Goal: Information Seeking & Learning: Learn about a topic

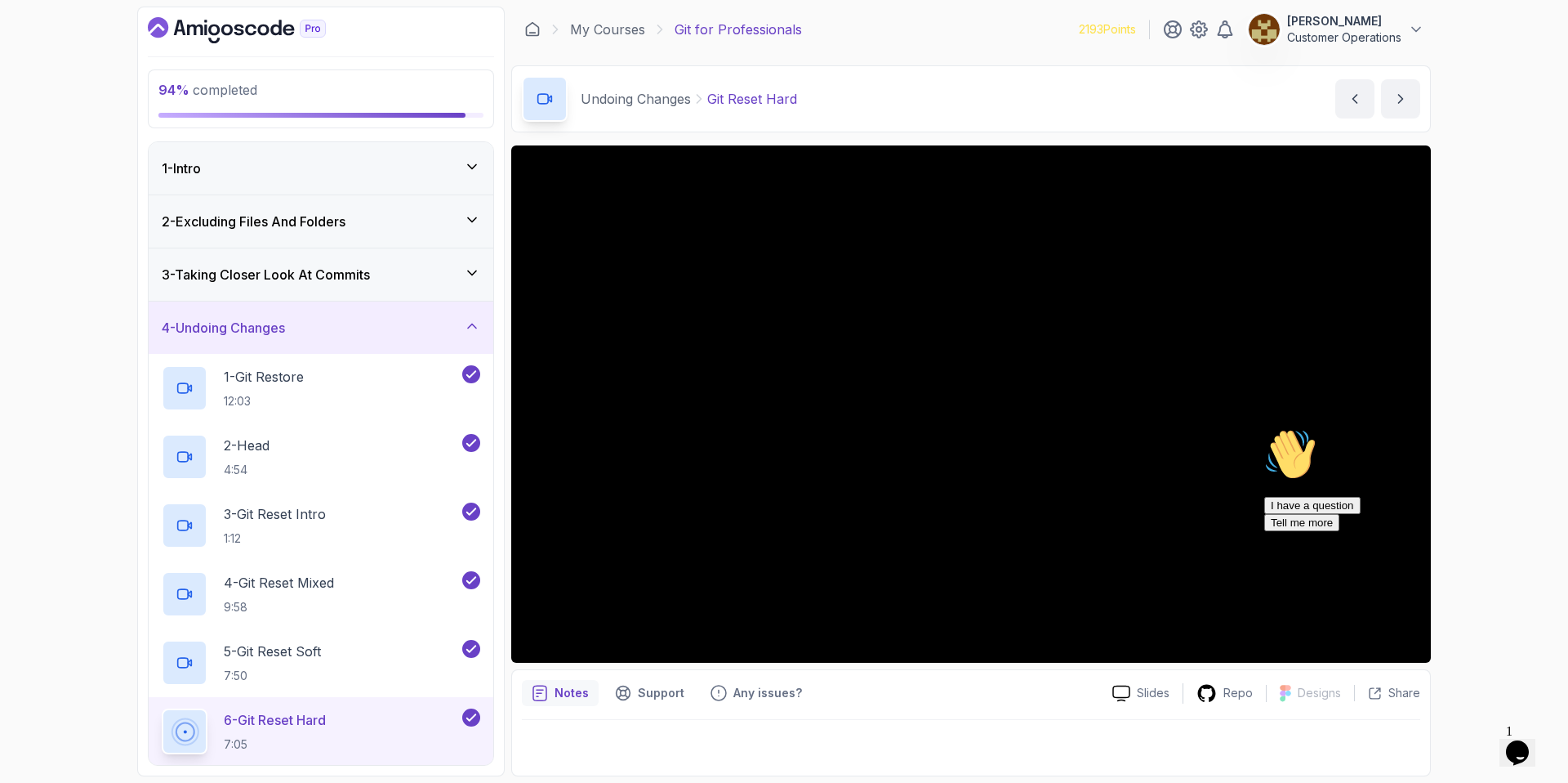
click at [262, 325] on h3 "4 - Undoing Changes" at bounding box center [223, 327] width 123 height 20
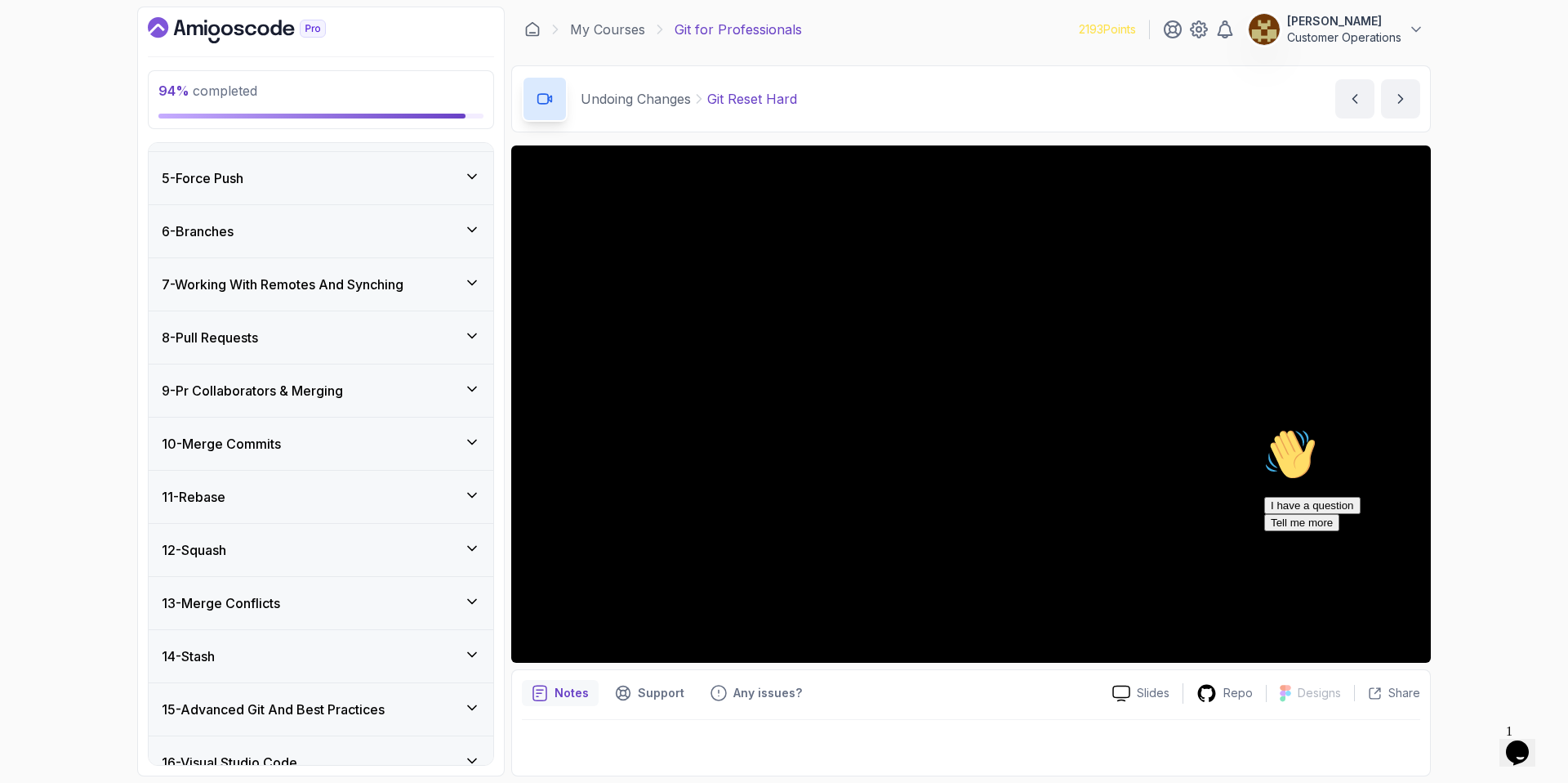
scroll to position [440, 0]
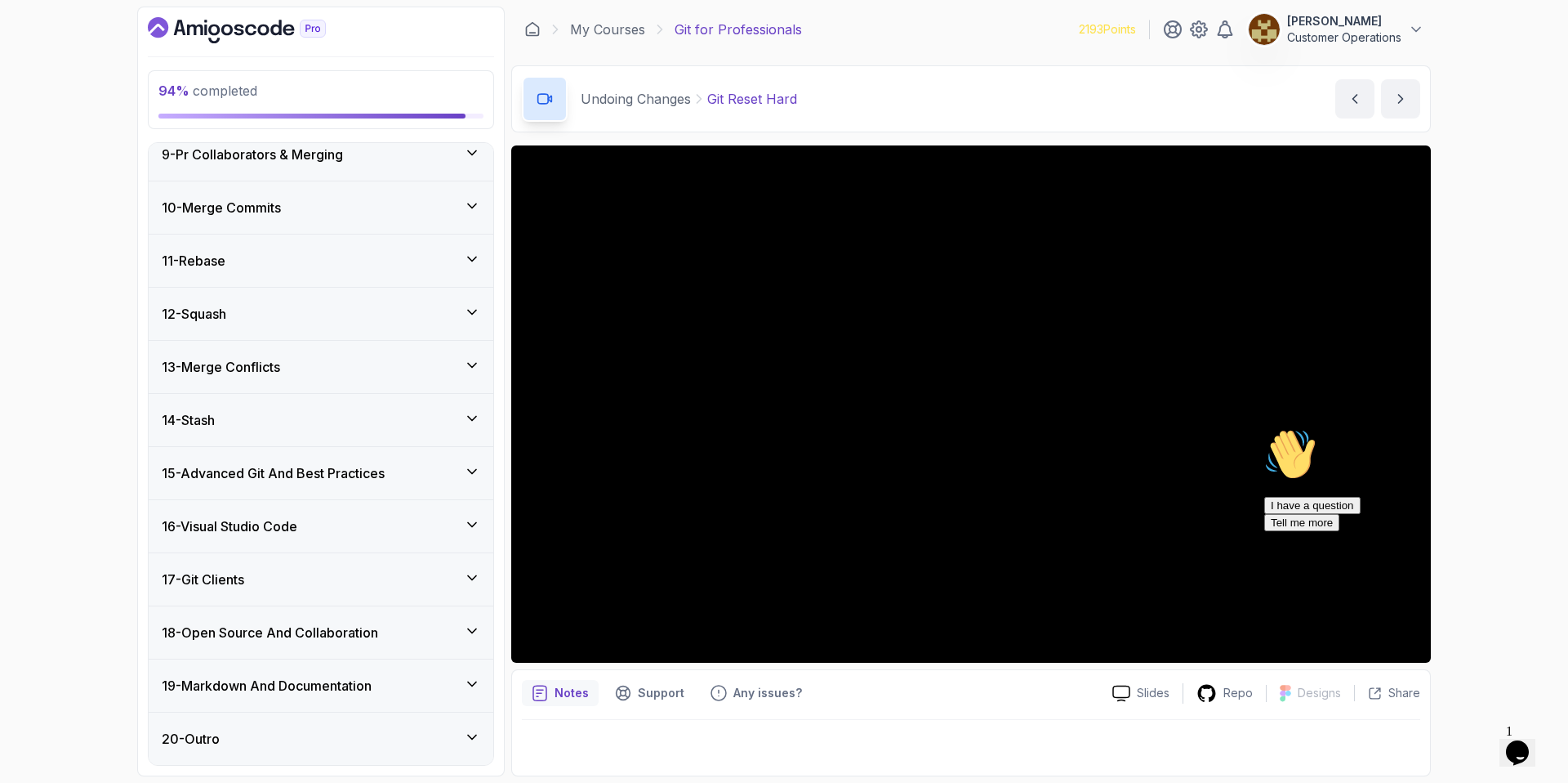
click at [277, 633] on h3 "18 - Open Source And Collaboration" at bounding box center [270, 632] width 217 height 20
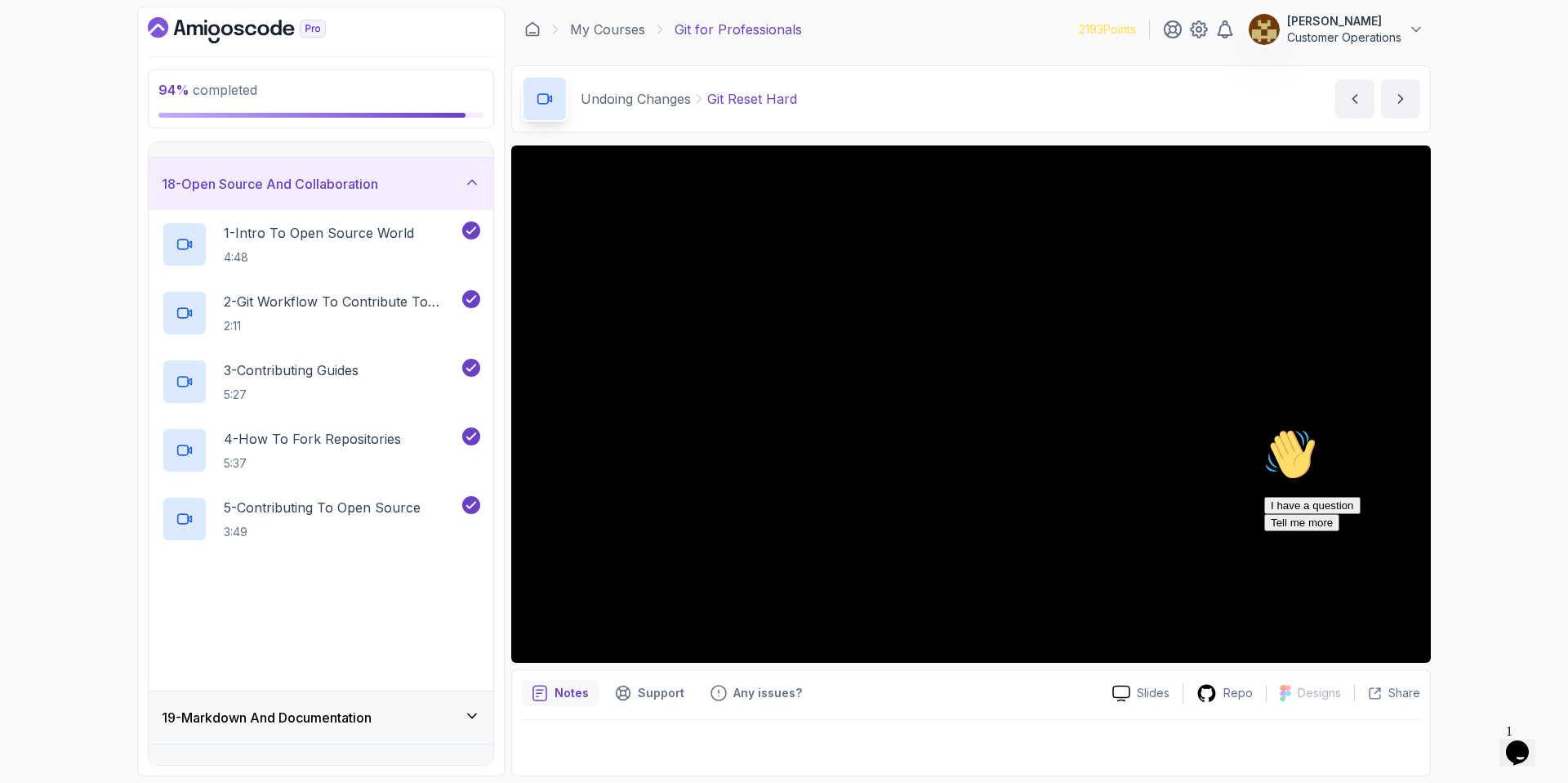
scroll to position [899, 0]
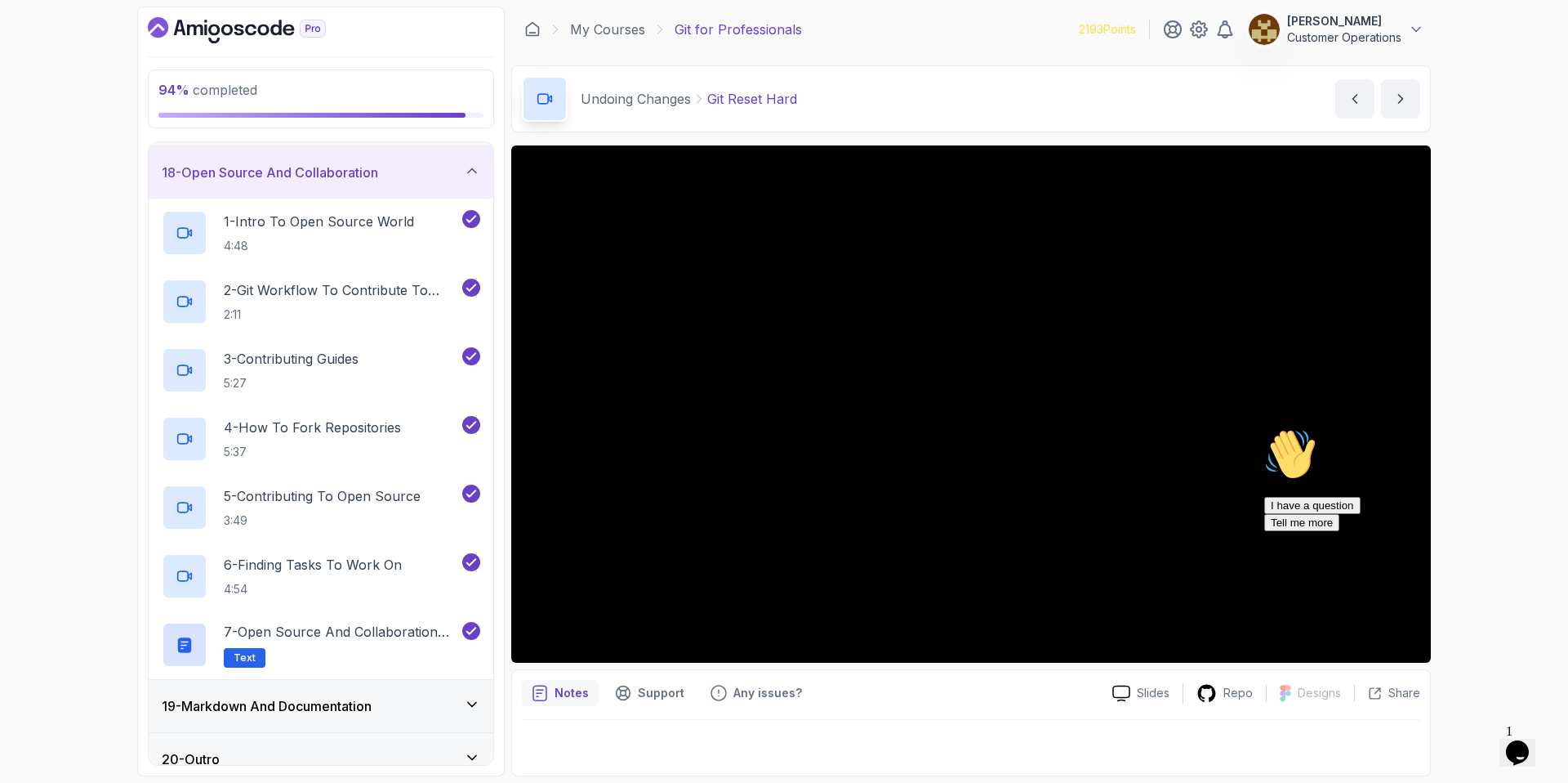
click at [242, 180] on h3 "18 - Open Source And Collaboration" at bounding box center [270, 172] width 217 height 20
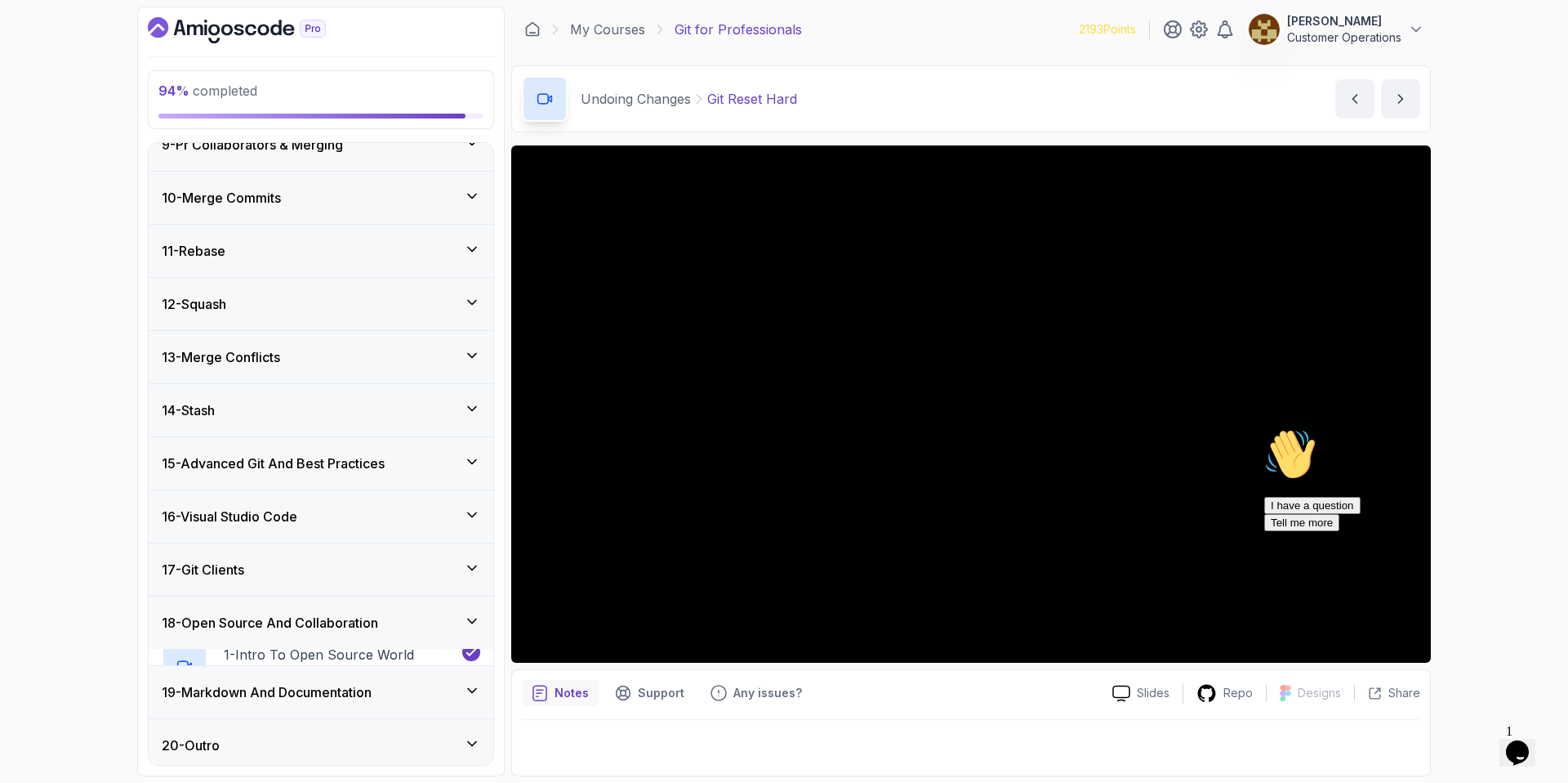
scroll to position [440, 0]
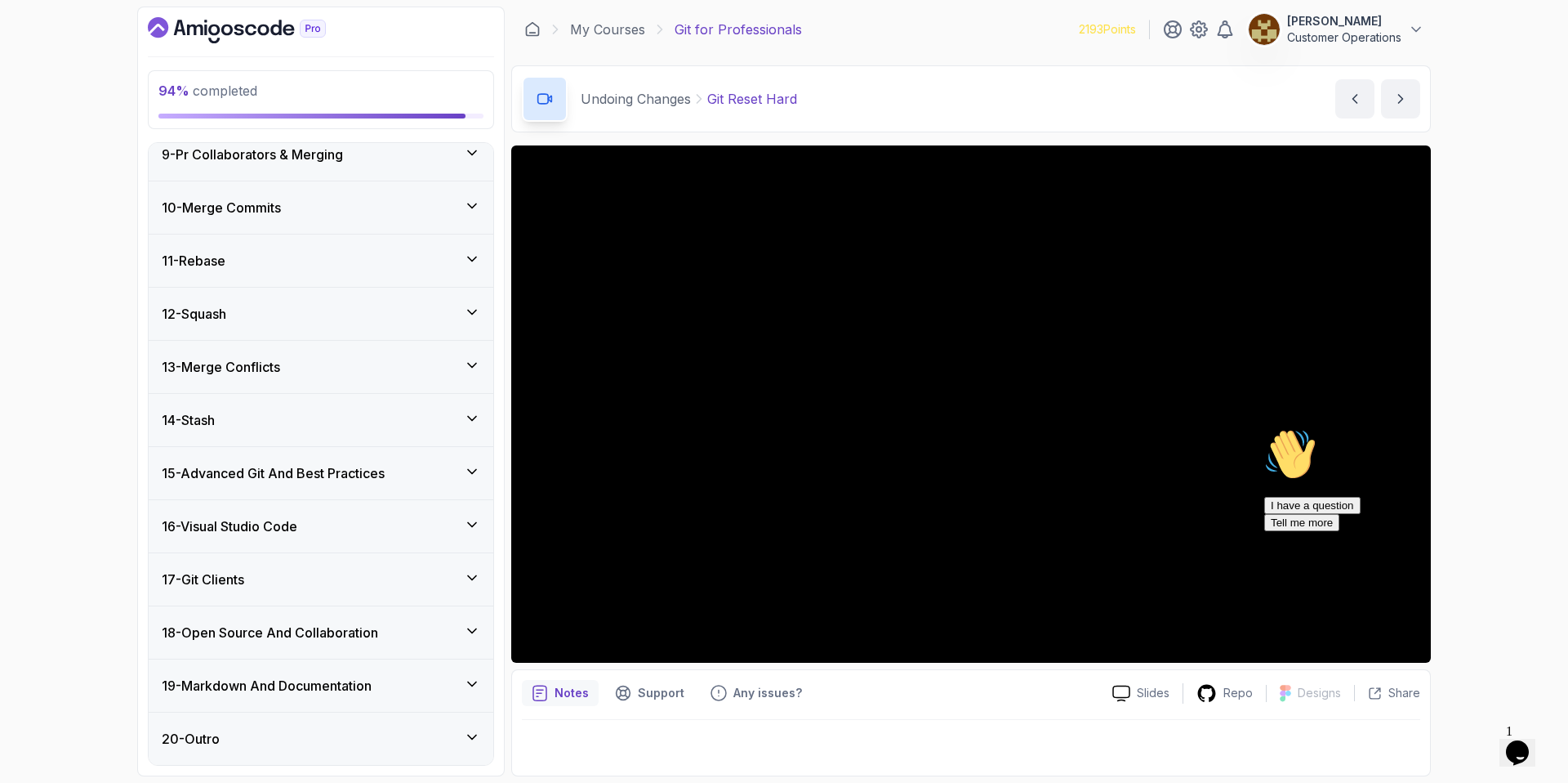
click at [290, 601] on div "17 - Git Clients" at bounding box center [321, 579] width 345 height 52
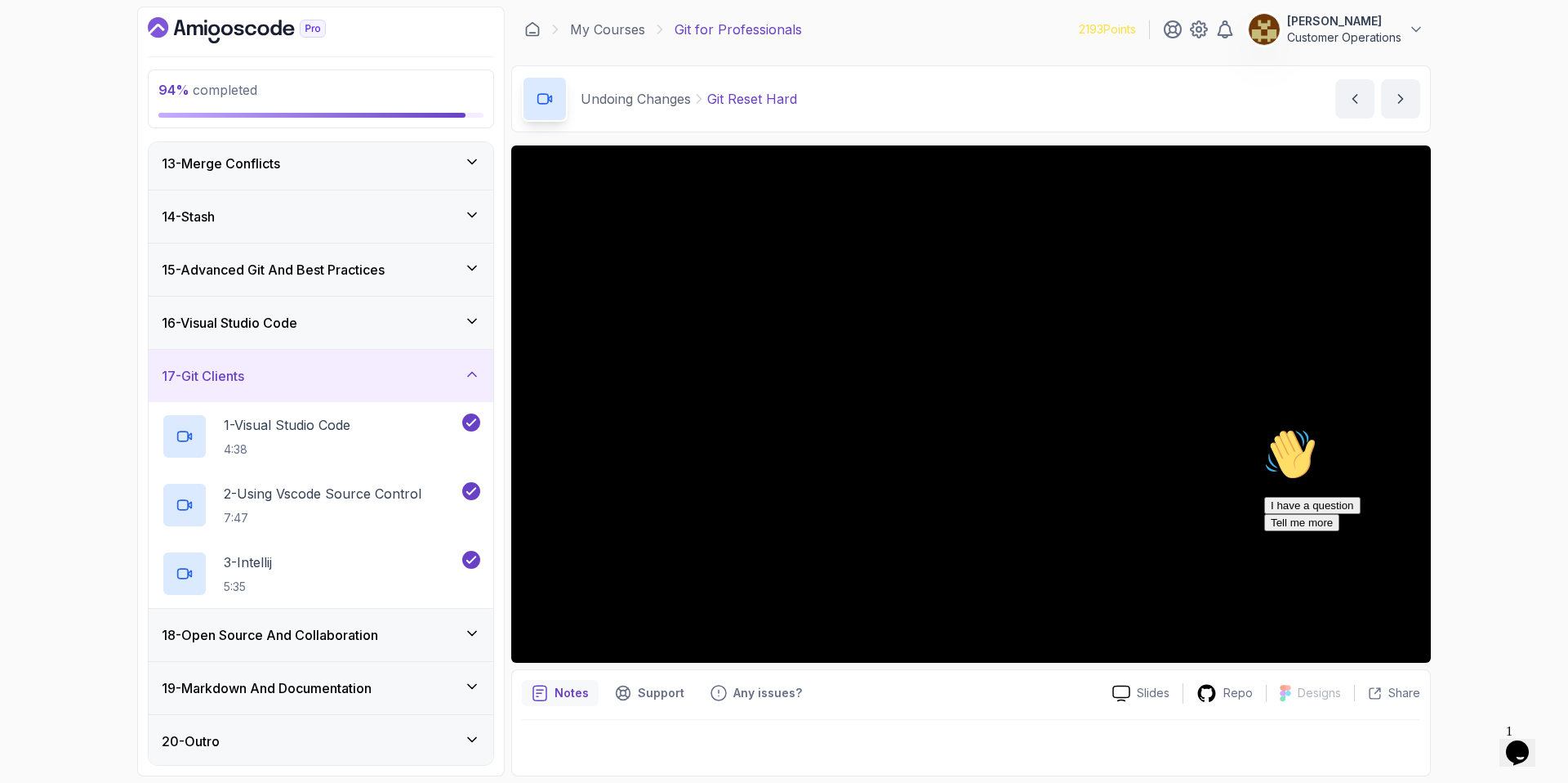
scroll to position [645, 0]
click at [324, 387] on div "17 - Git Clients" at bounding box center [321, 373] width 345 height 52
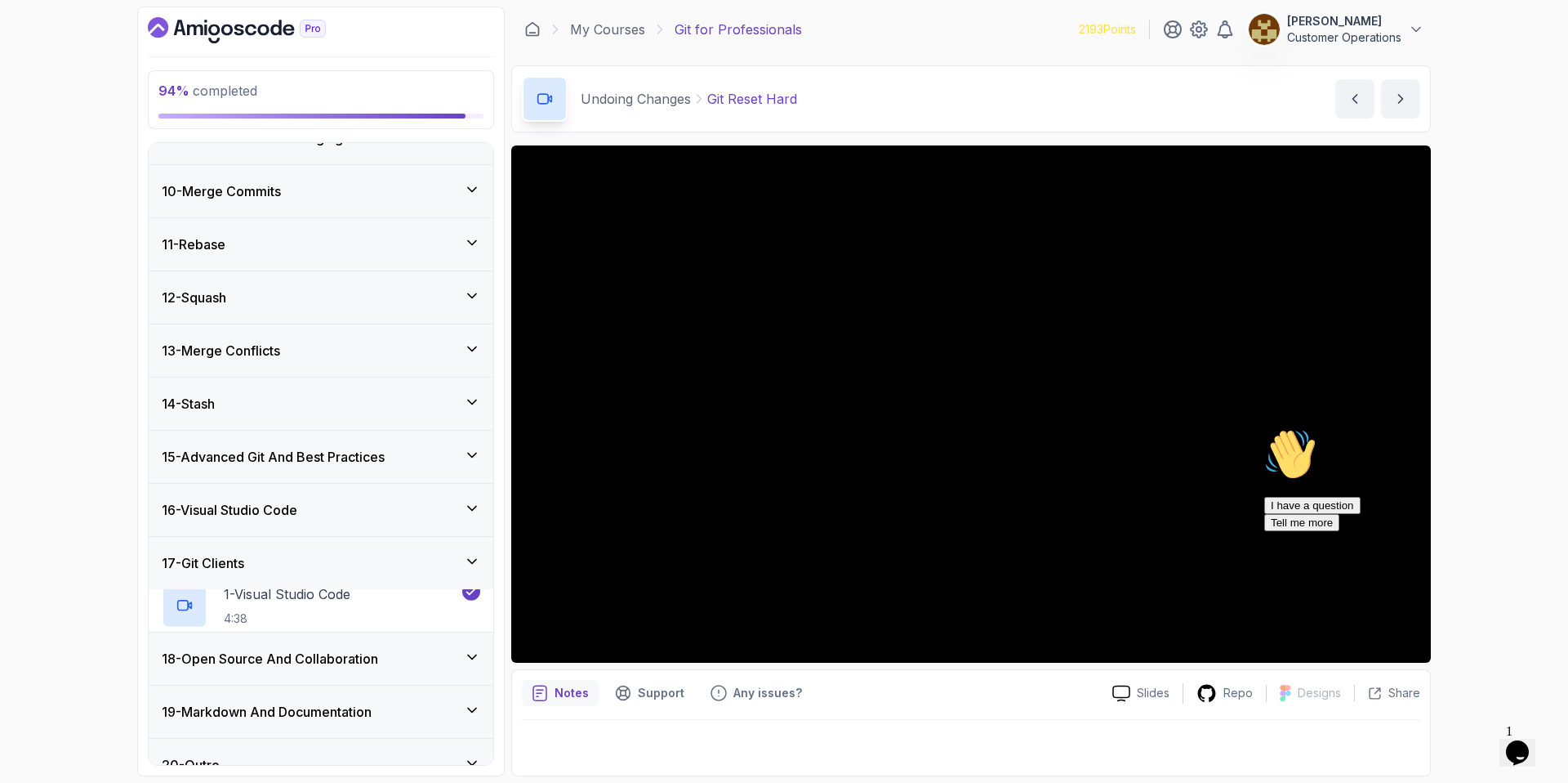
scroll to position [440, 0]
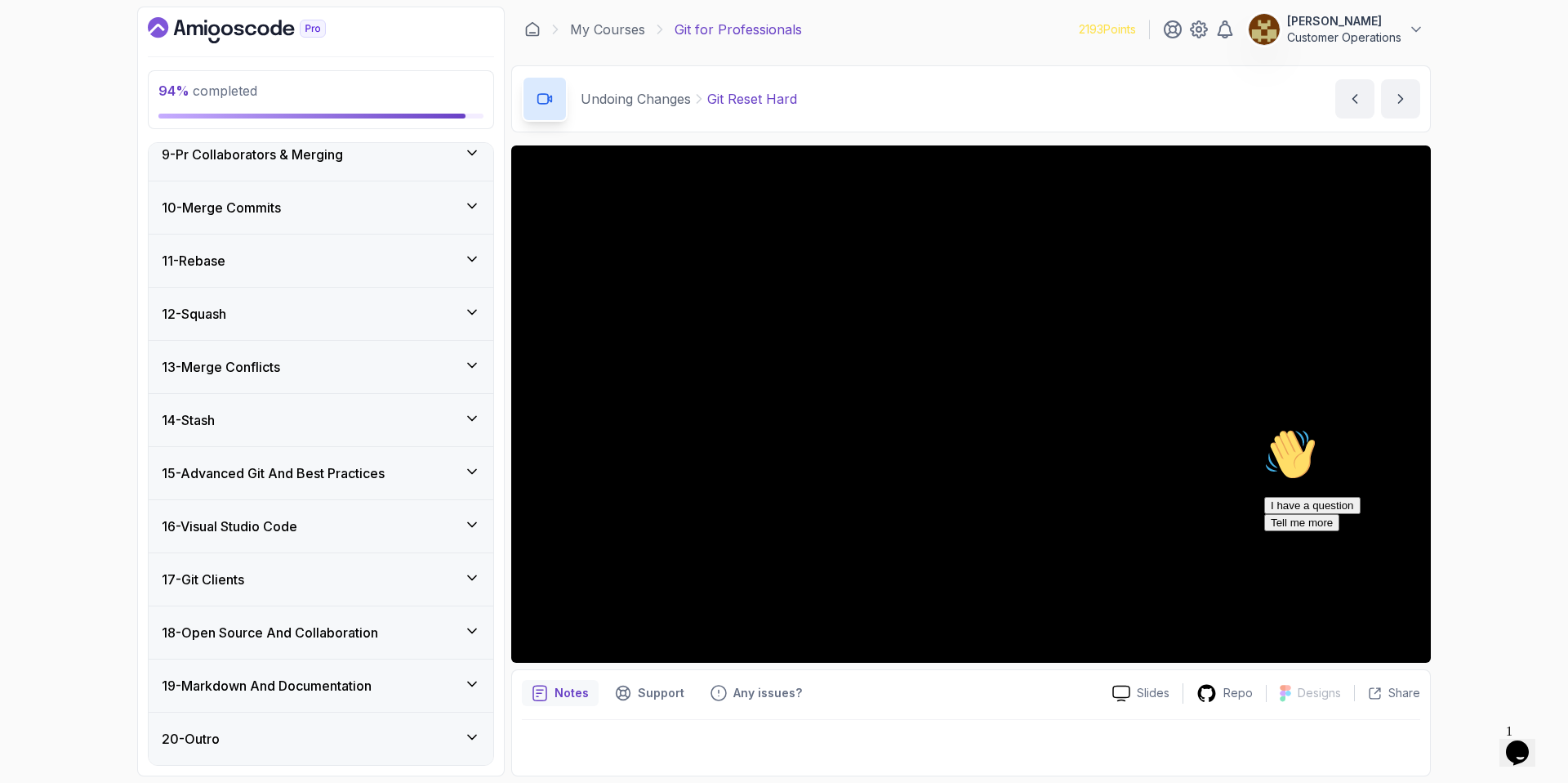
click at [312, 709] on div "19 - Markdown And Documentation" at bounding box center [321, 685] width 345 height 52
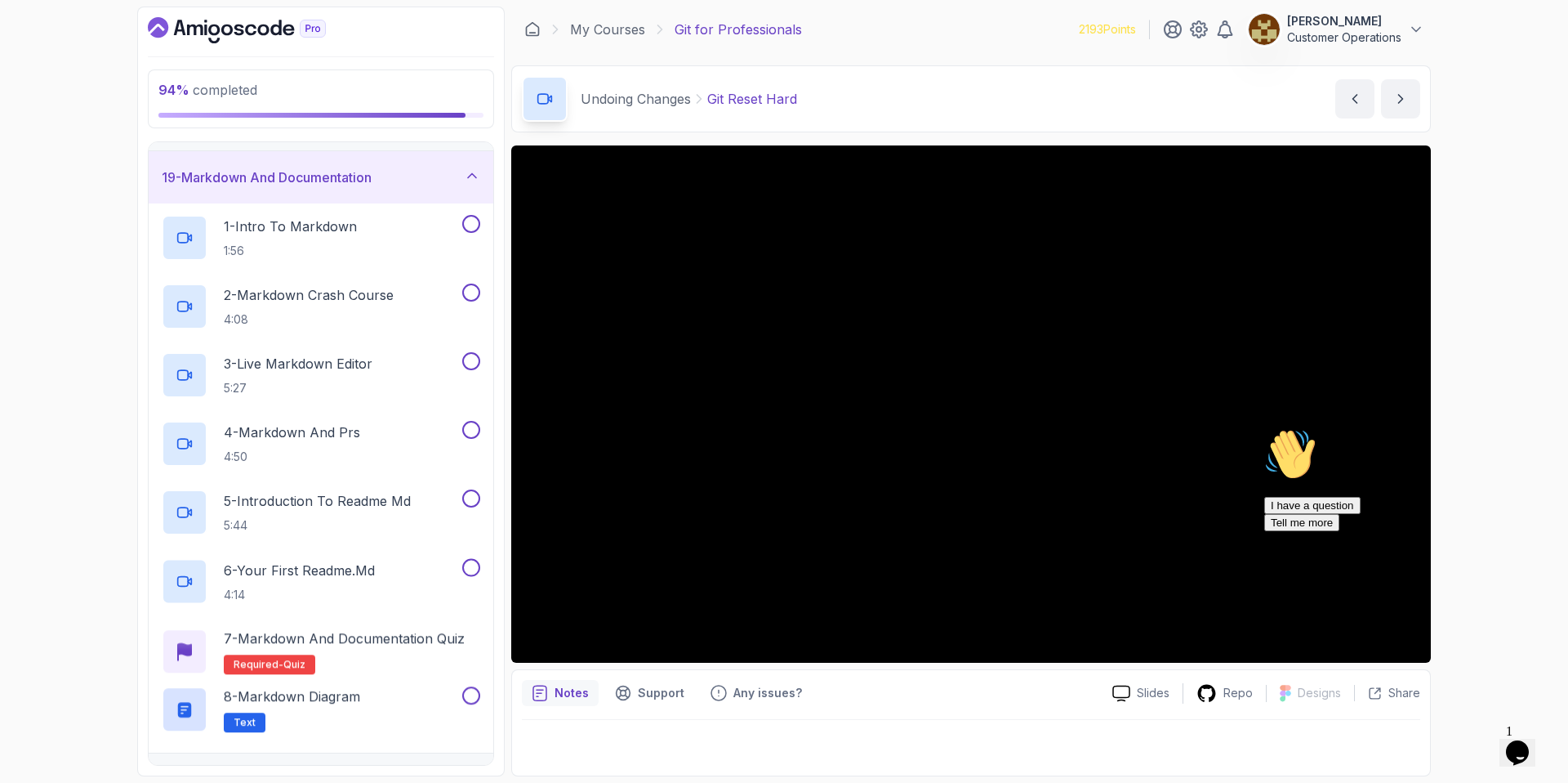
scroll to position [988, 0]
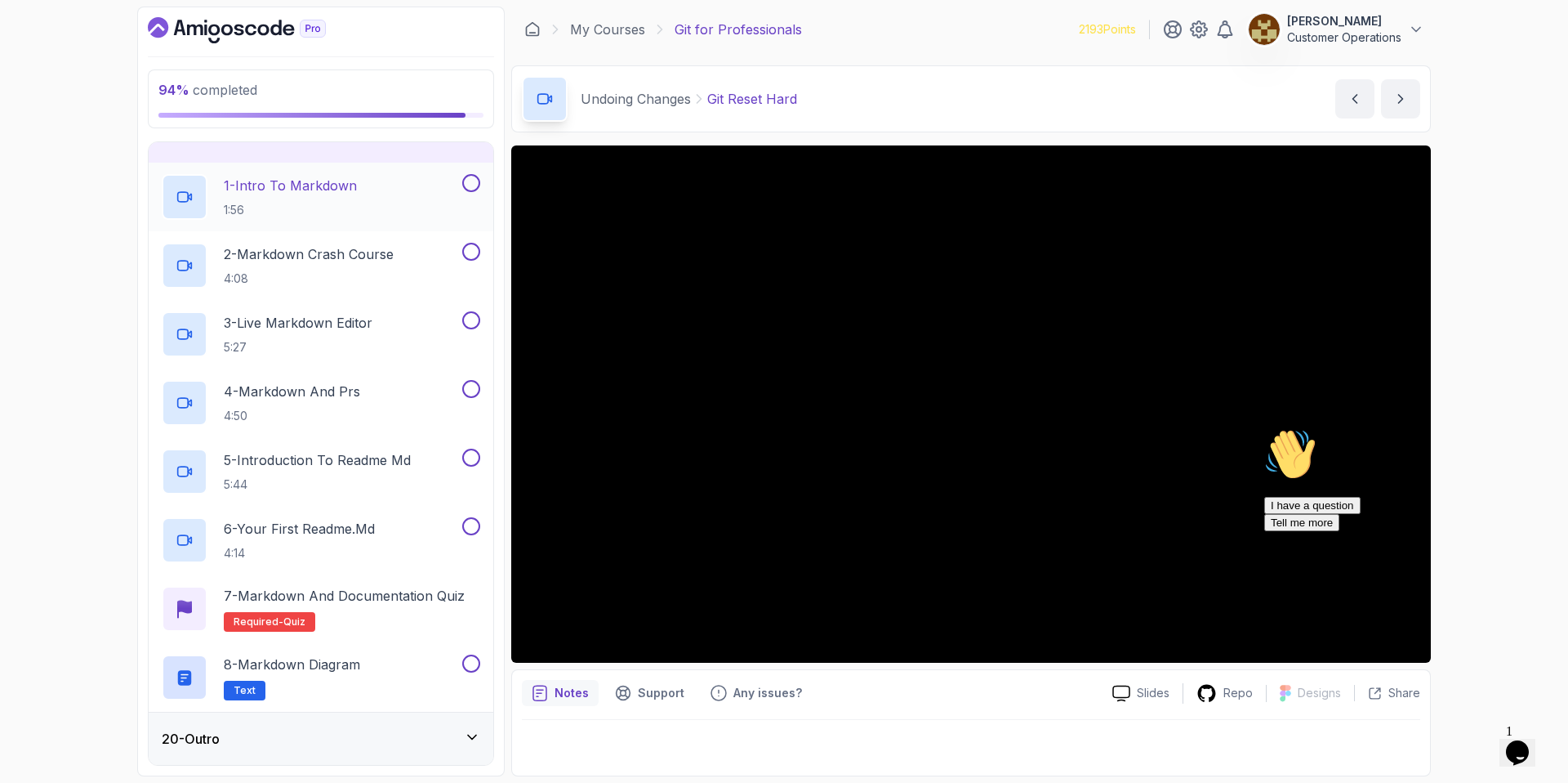
drag, startPoint x: 318, startPoint y: 201, endPoint x: 323, endPoint y: 209, distance: 9.4
click at [318, 201] on h2 "1 - Intro To Markdown 1:56" at bounding box center [290, 197] width 133 height 43
click at [1264, 428] on icon "Chat attention grabber" at bounding box center [1264, 428] width 0 height 0
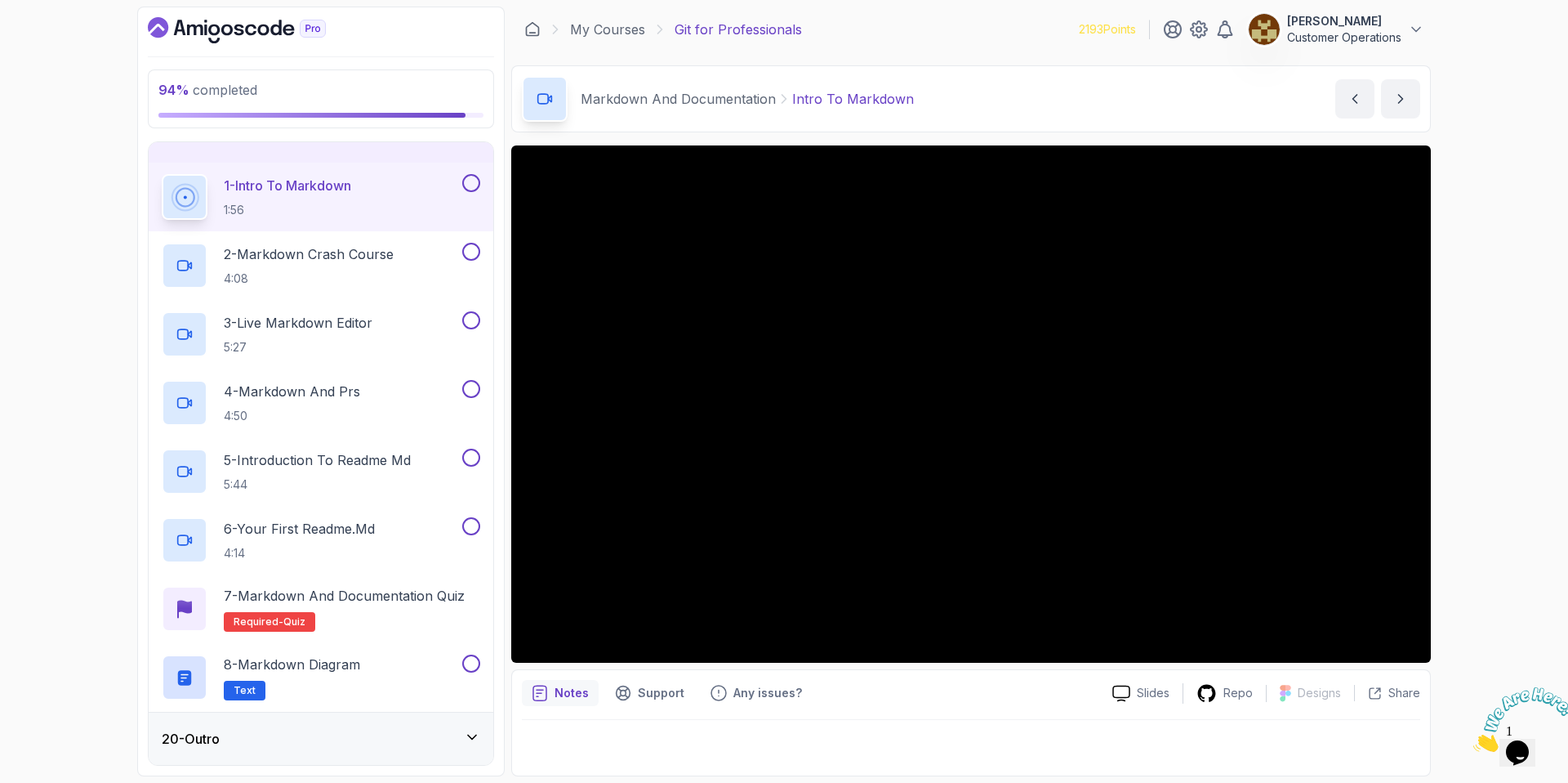
click at [1473, 740] on icon "Close" at bounding box center [1473, 747] width 0 height 14
click at [1526, 744] on icon "Chat widget" at bounding box center [1518, 752] width 23 height 25
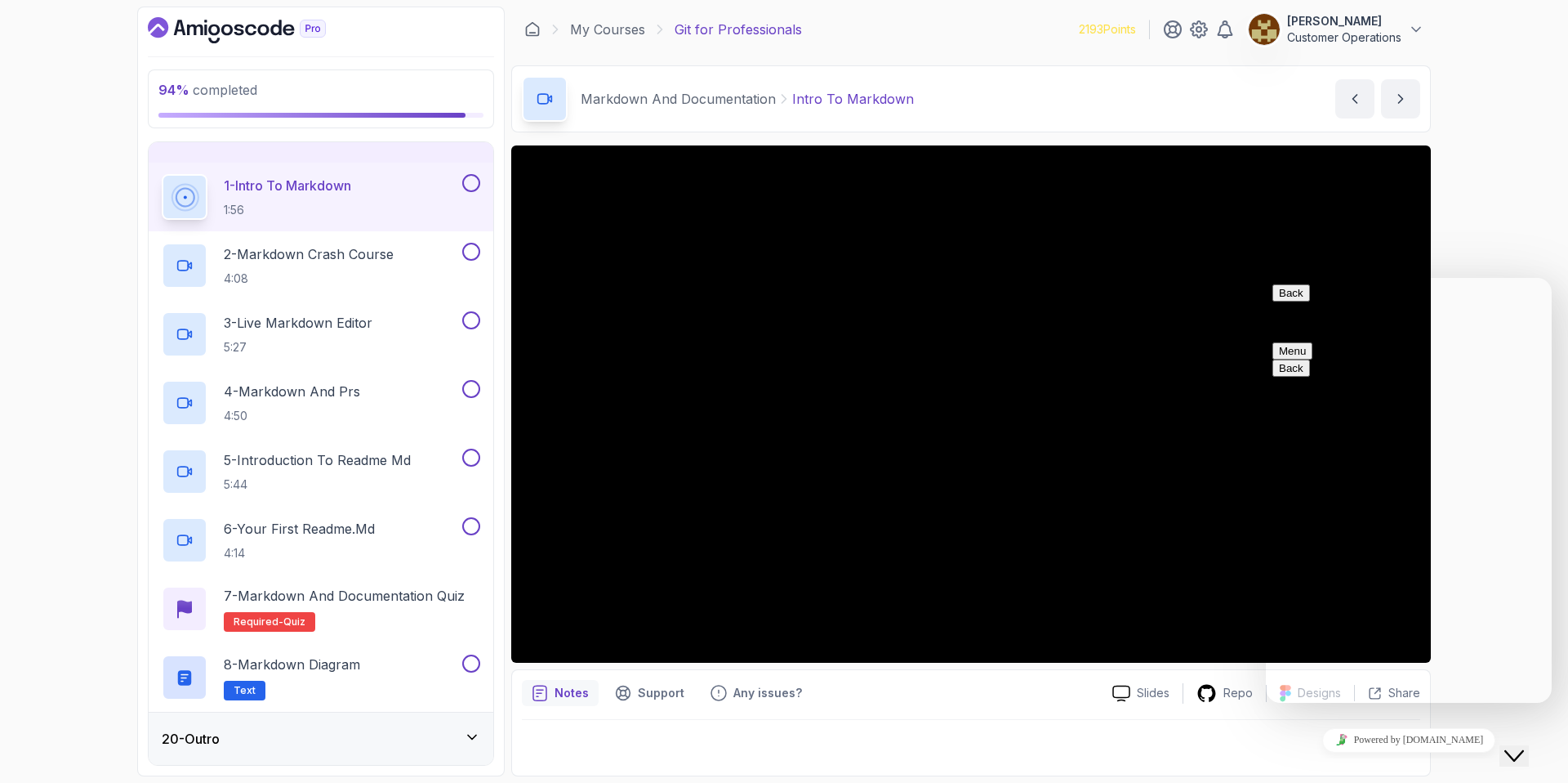
click at [1524, 746] on icon "Close Chat This icon closes the chat window." at bounding box center [1514, 756] width 20 height 20
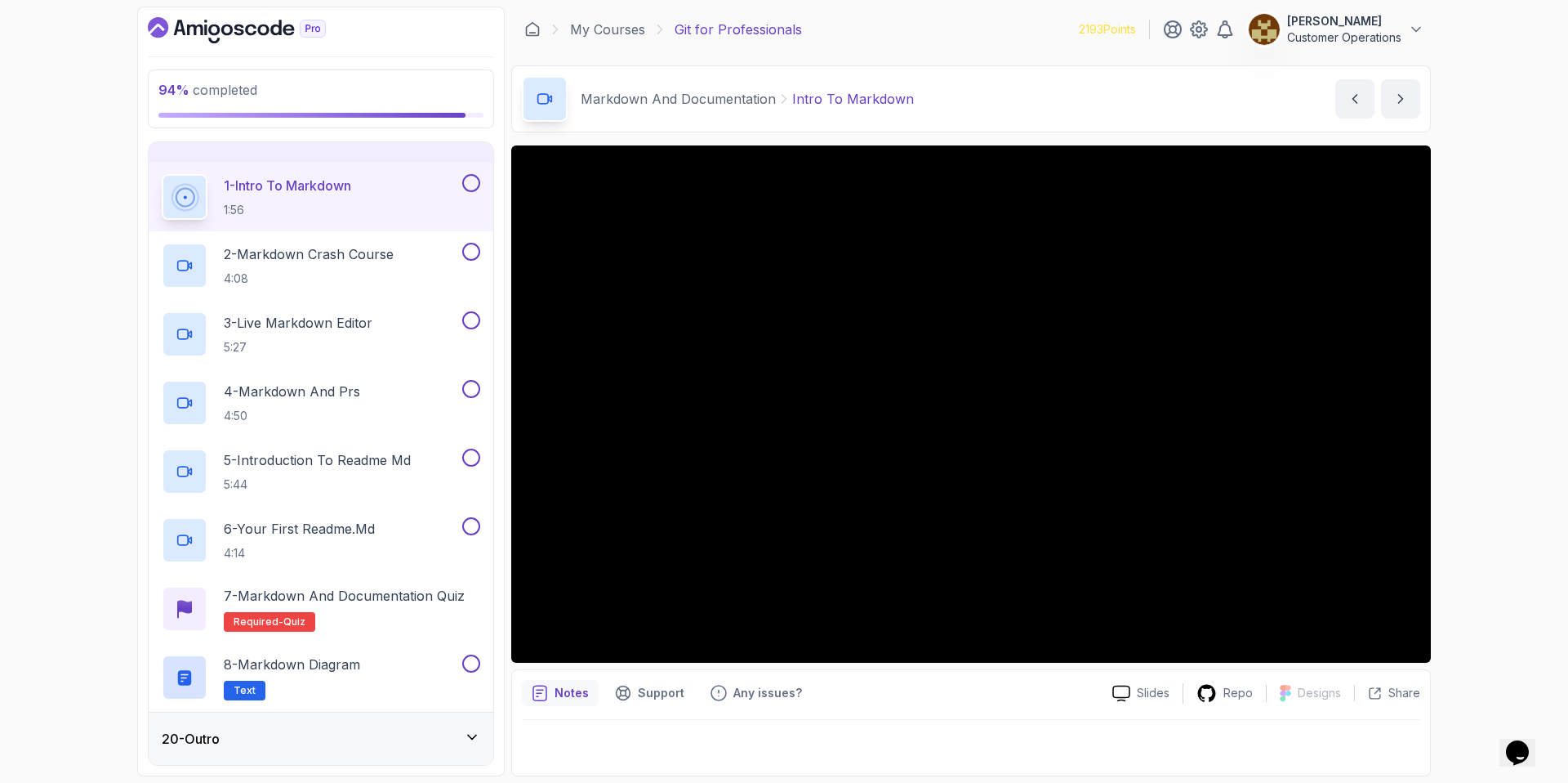
click at [1515, 290] on div "94 % completed 1 - Intro 2 - Excluding Files And Folders 3 - Taking Closer Look…" at bounding box center [784, 391] width 1568 height 783
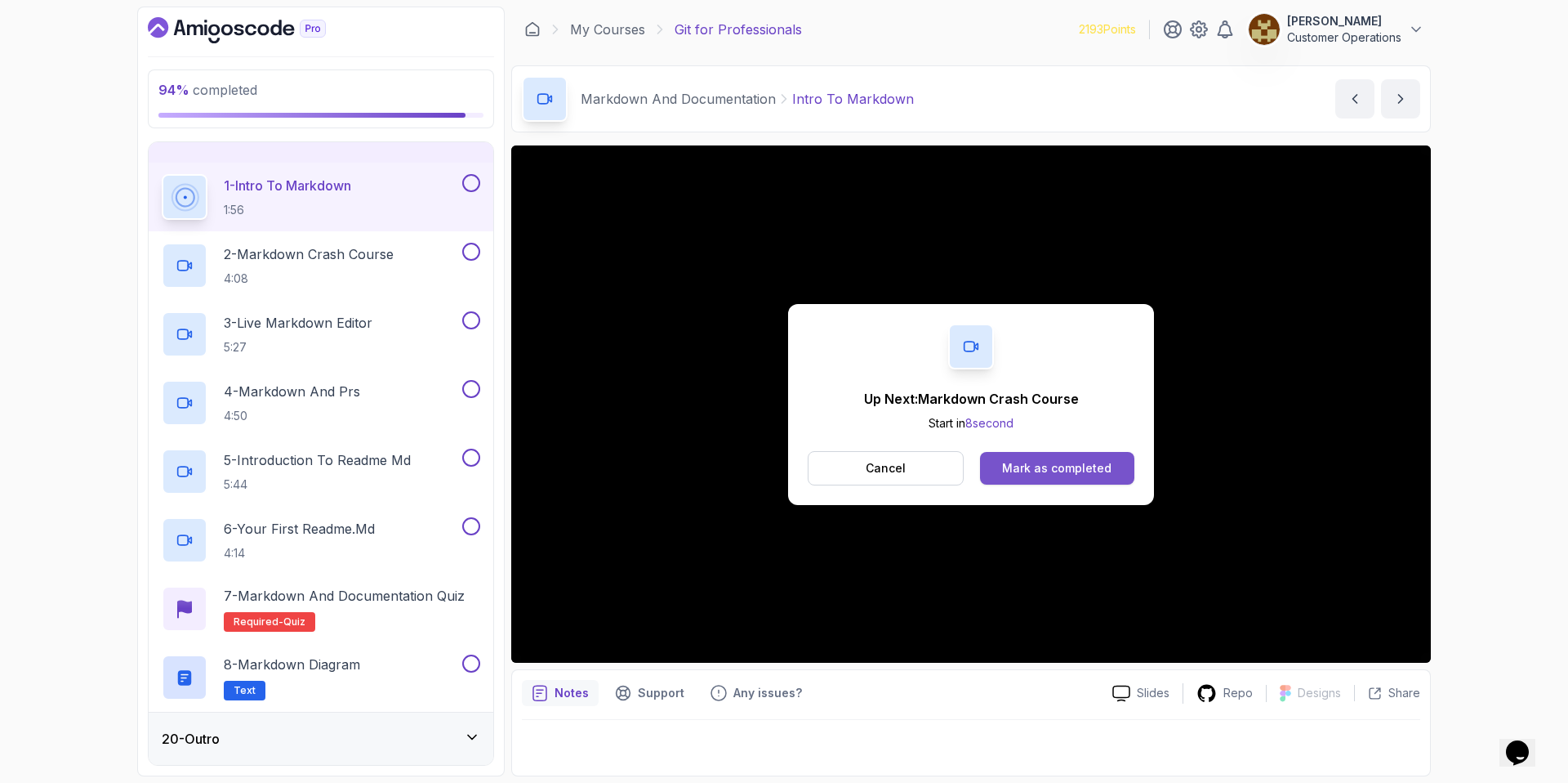
click at [1022, 482] on button "Mark as completed" at bounding box center [1057, 468] width 154 height 32
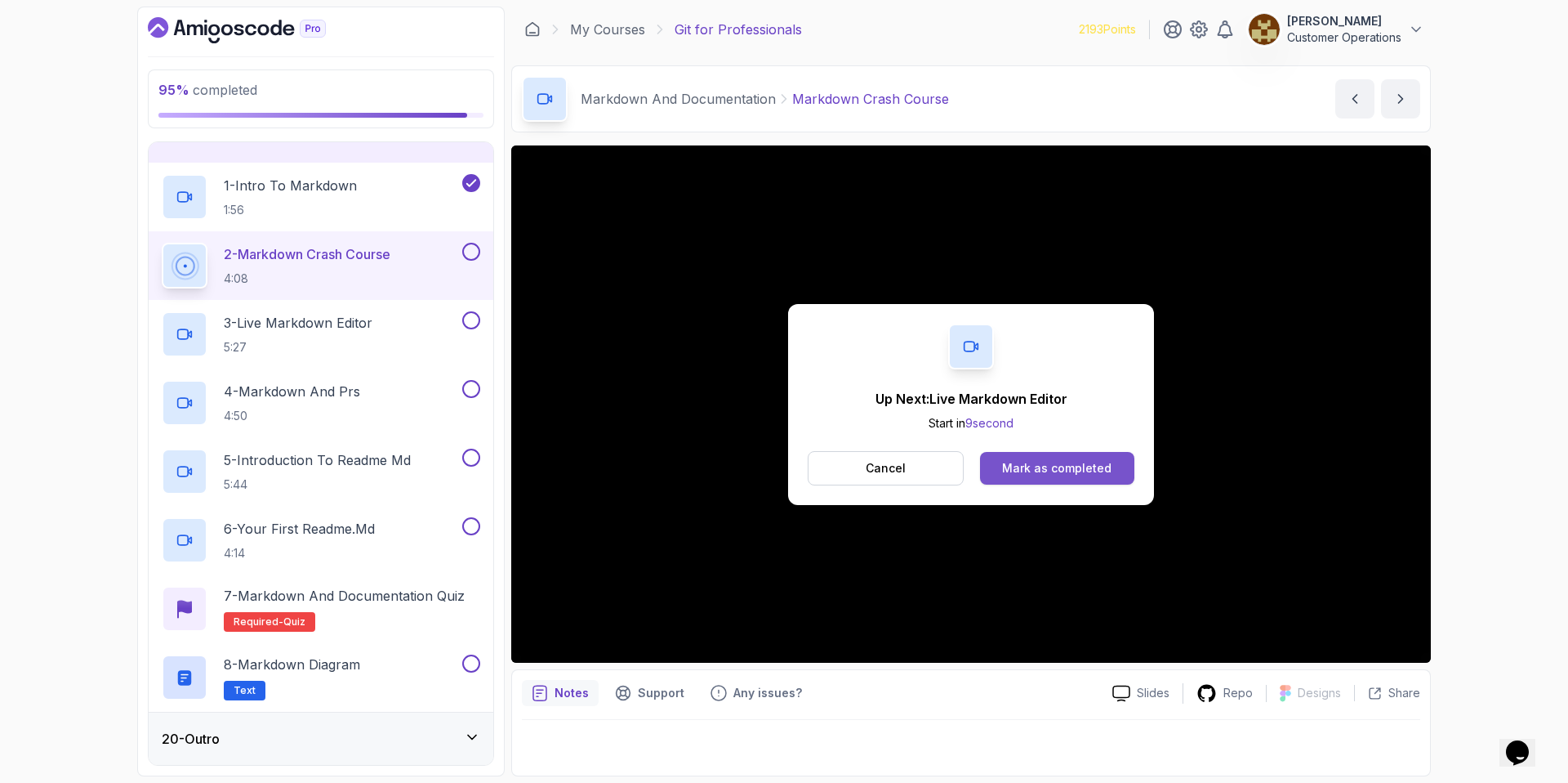
click at [1006, 479] on button "Mark as completed" at bounding box center [1057, 468] width 154 height 32
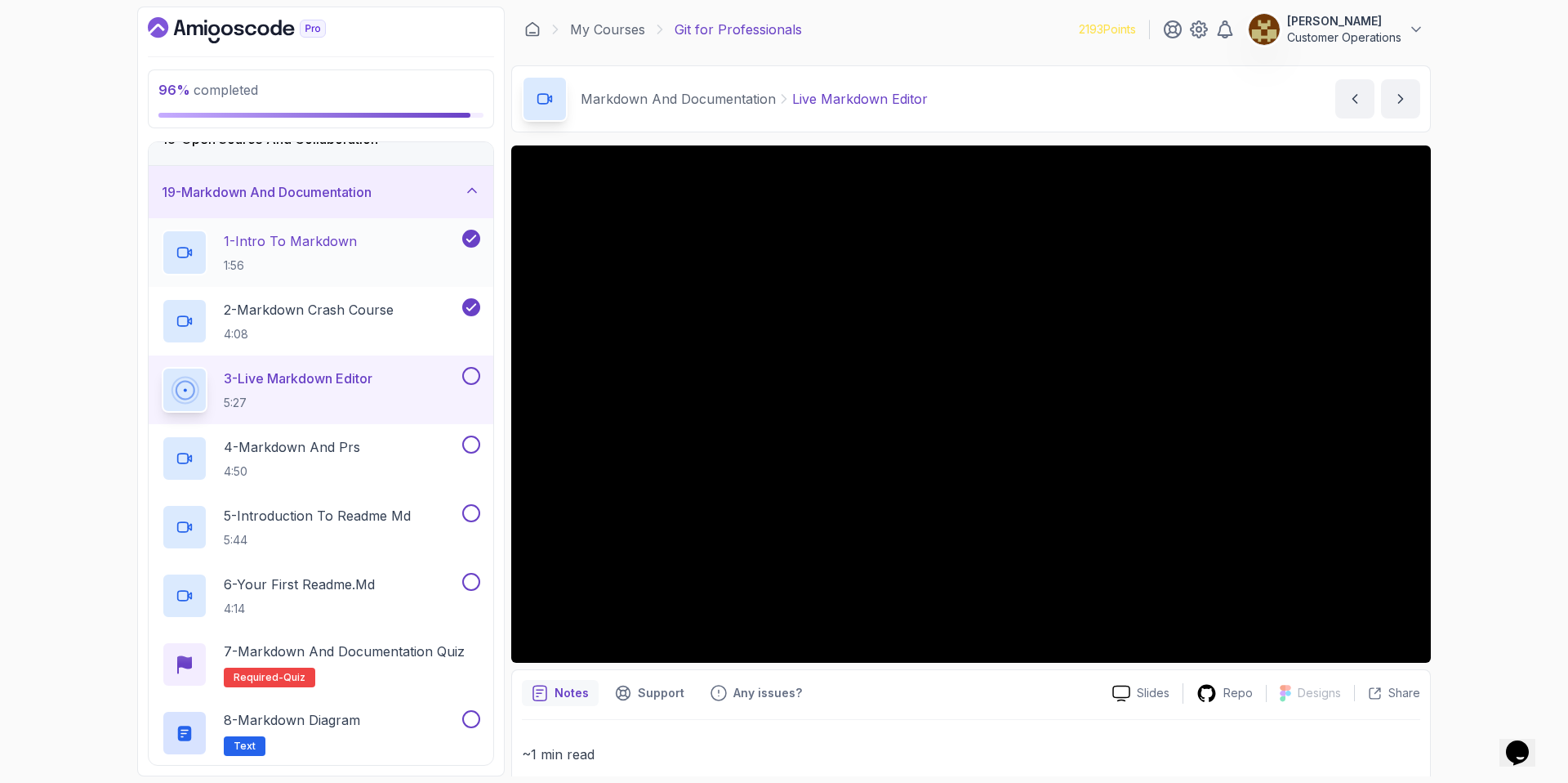
scroll to position [988, 0]
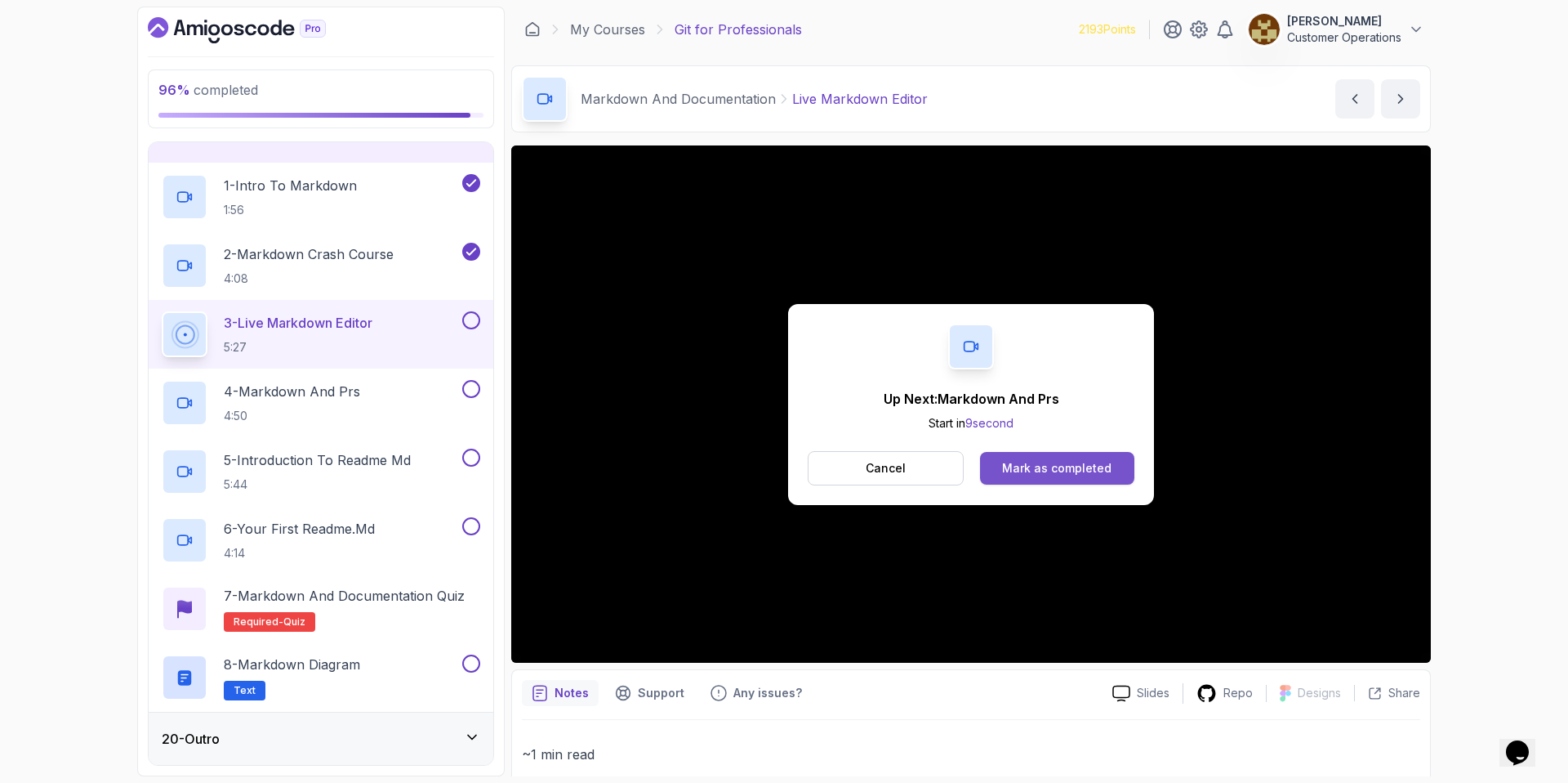
click at [1085, 456] on button "Mark as completed" at bounding box center [1057, 468] width 154 height 32
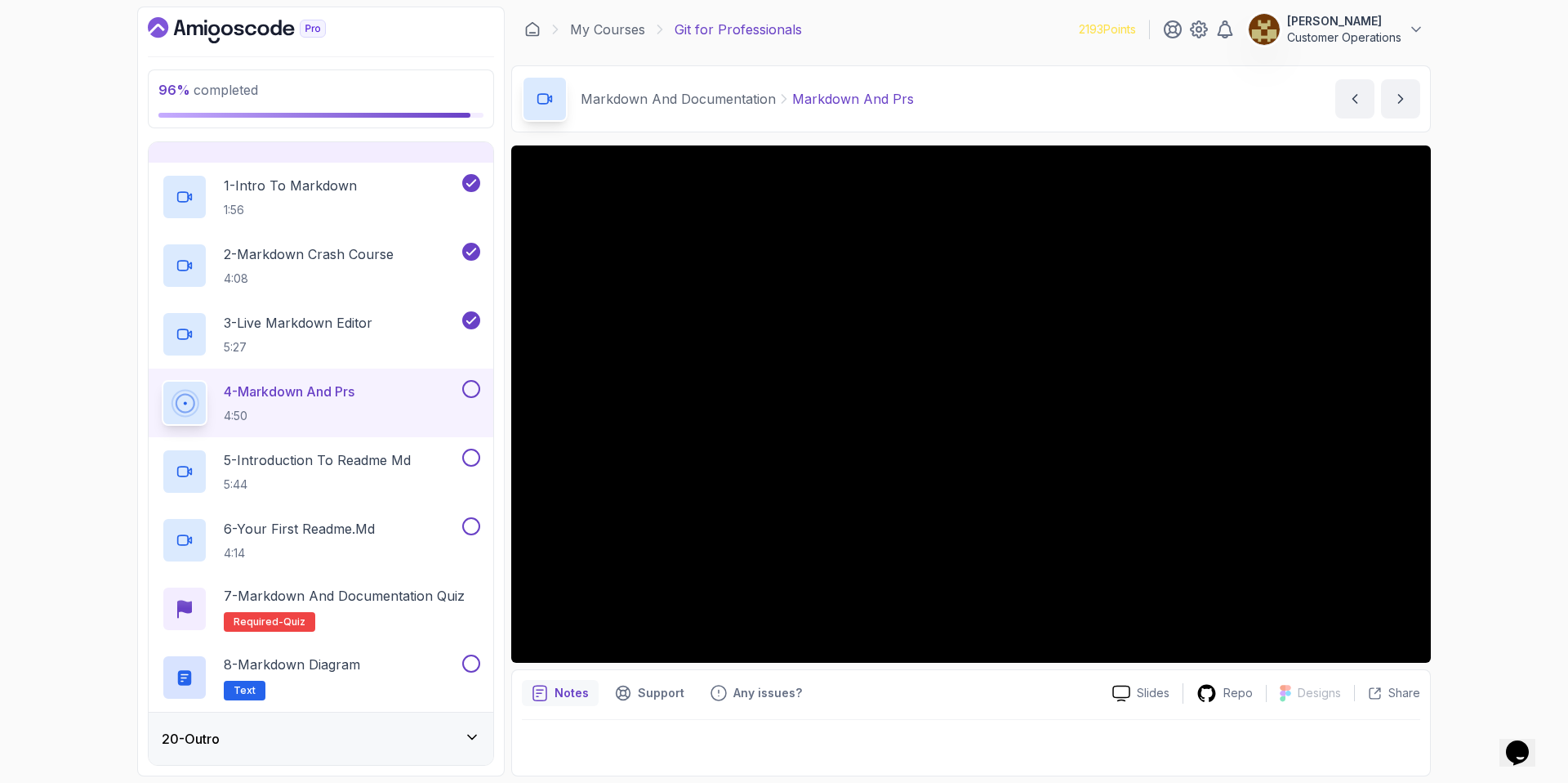
click at [1025, 74] on div "Markdown And Documentation Markdown And Prs Markdown And Prs by nelson" at bounding box center [971, 99] width 919 height 67
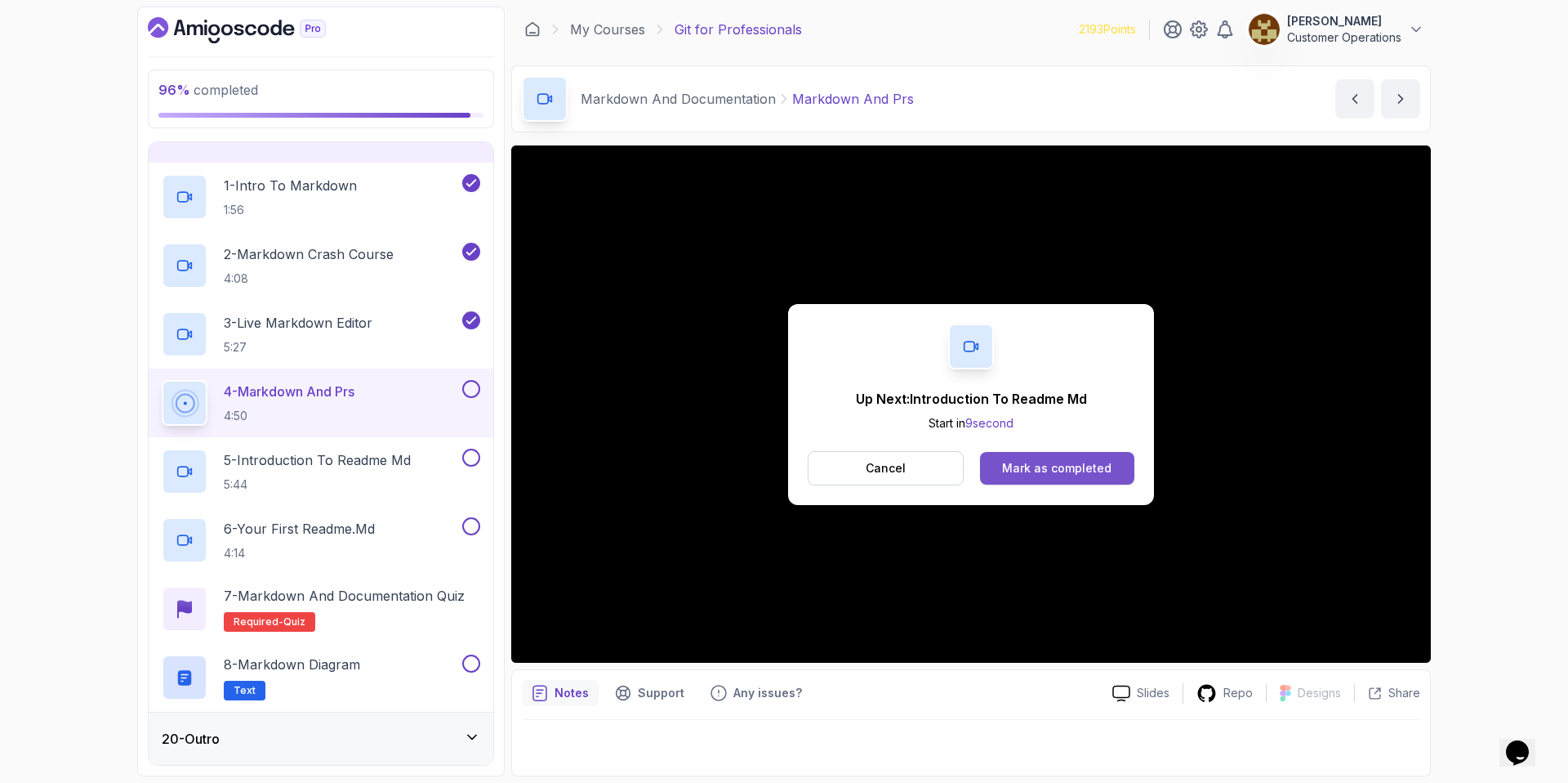
click at [1036, 467] on div "Mark as completed" at bounding box center [1057, 468] width 109 height 16
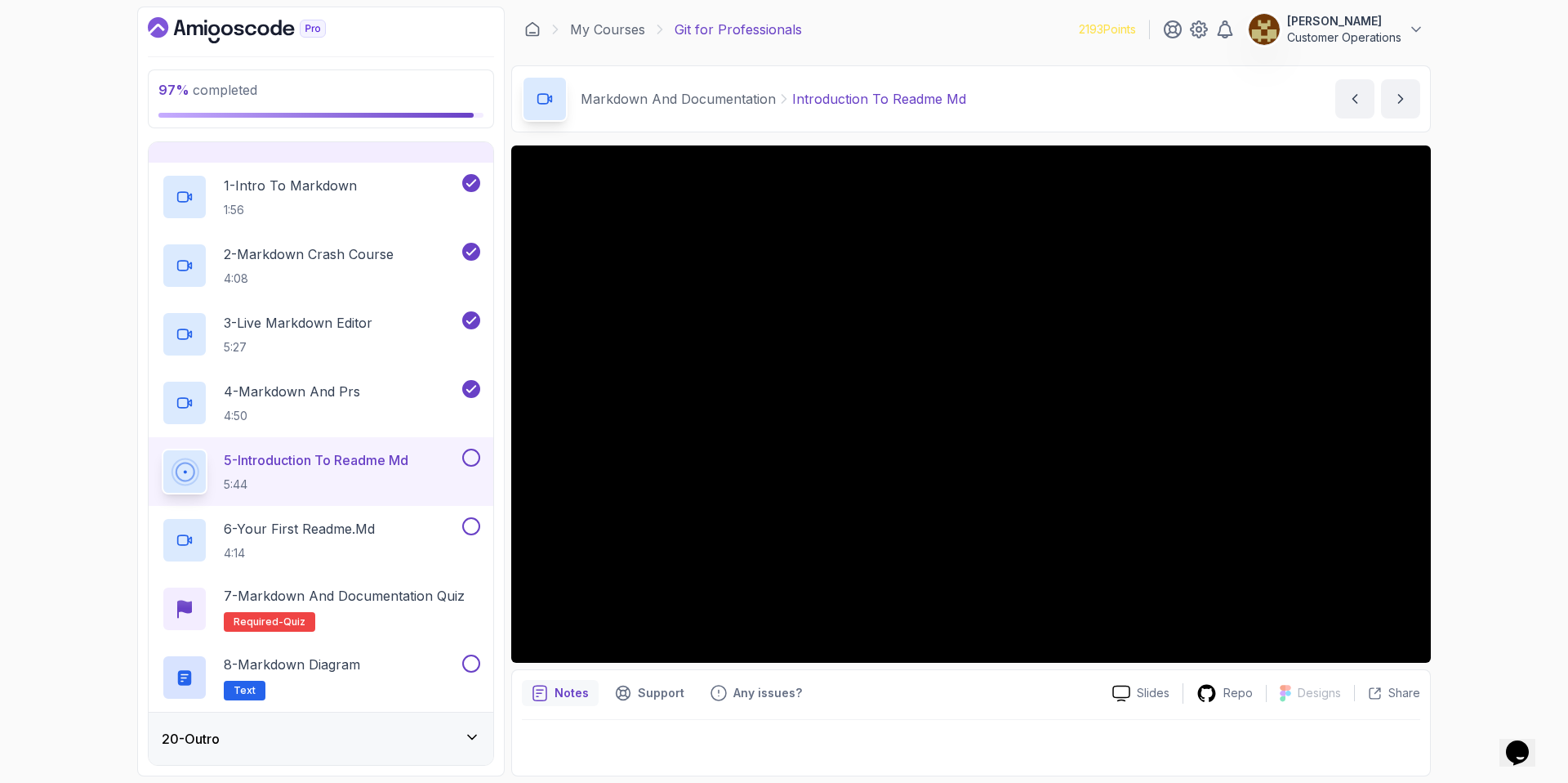
click at [887, 30] on div "My Courses Git for Professionals 2193 Points Sam Davies Customer Operations" at bounding box center [971, 30] width 919 height 46
click at [948, 52] on main "My Courses Git for Professionals 2193 Points Sam Davies Customer Operations 27 …" at bounding box center [971, 391] width 919 height 769
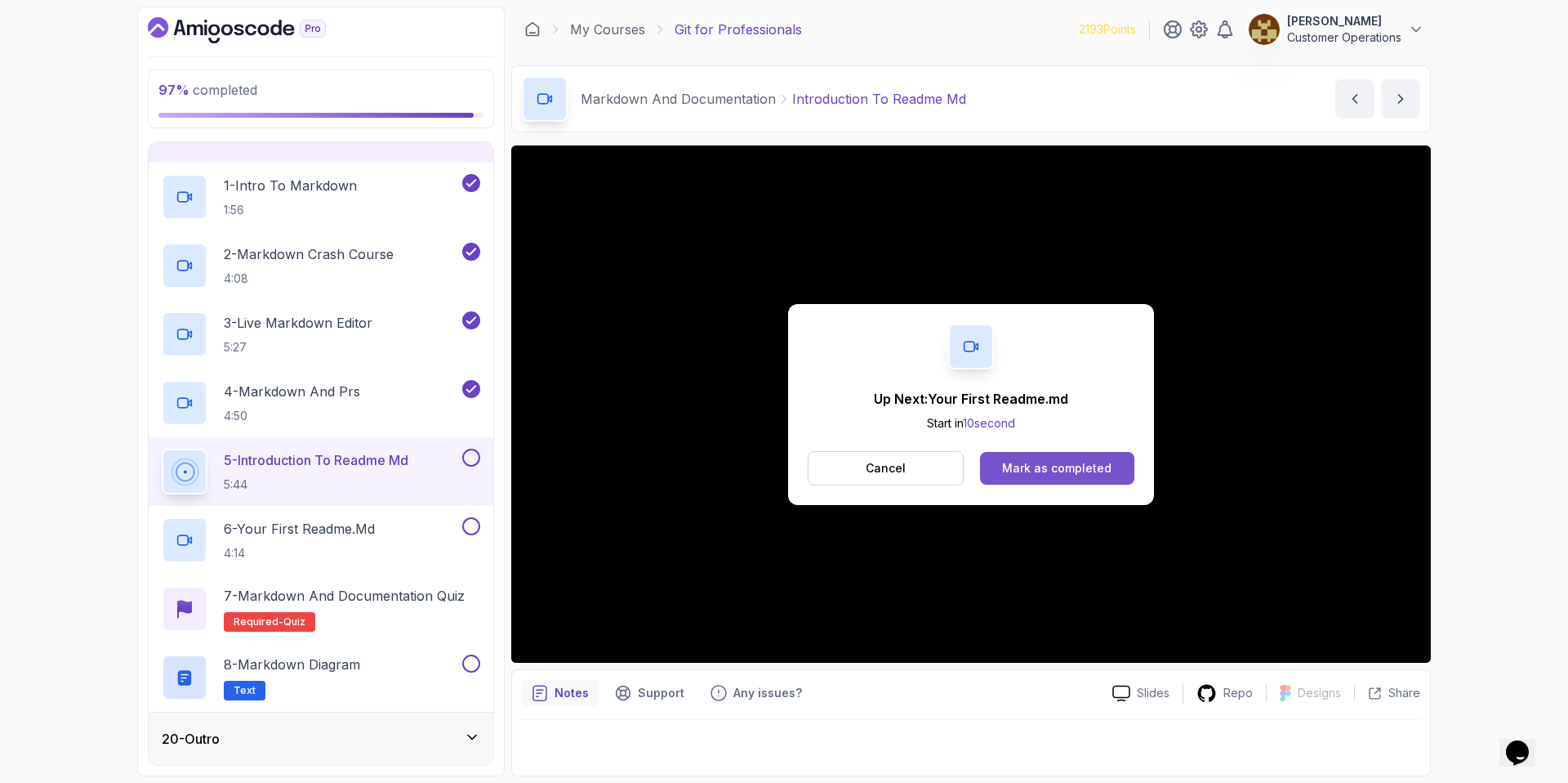
click at [1108, 467] on div "Mark as completed" at bounding box center [1057, 468] width 109 height 16
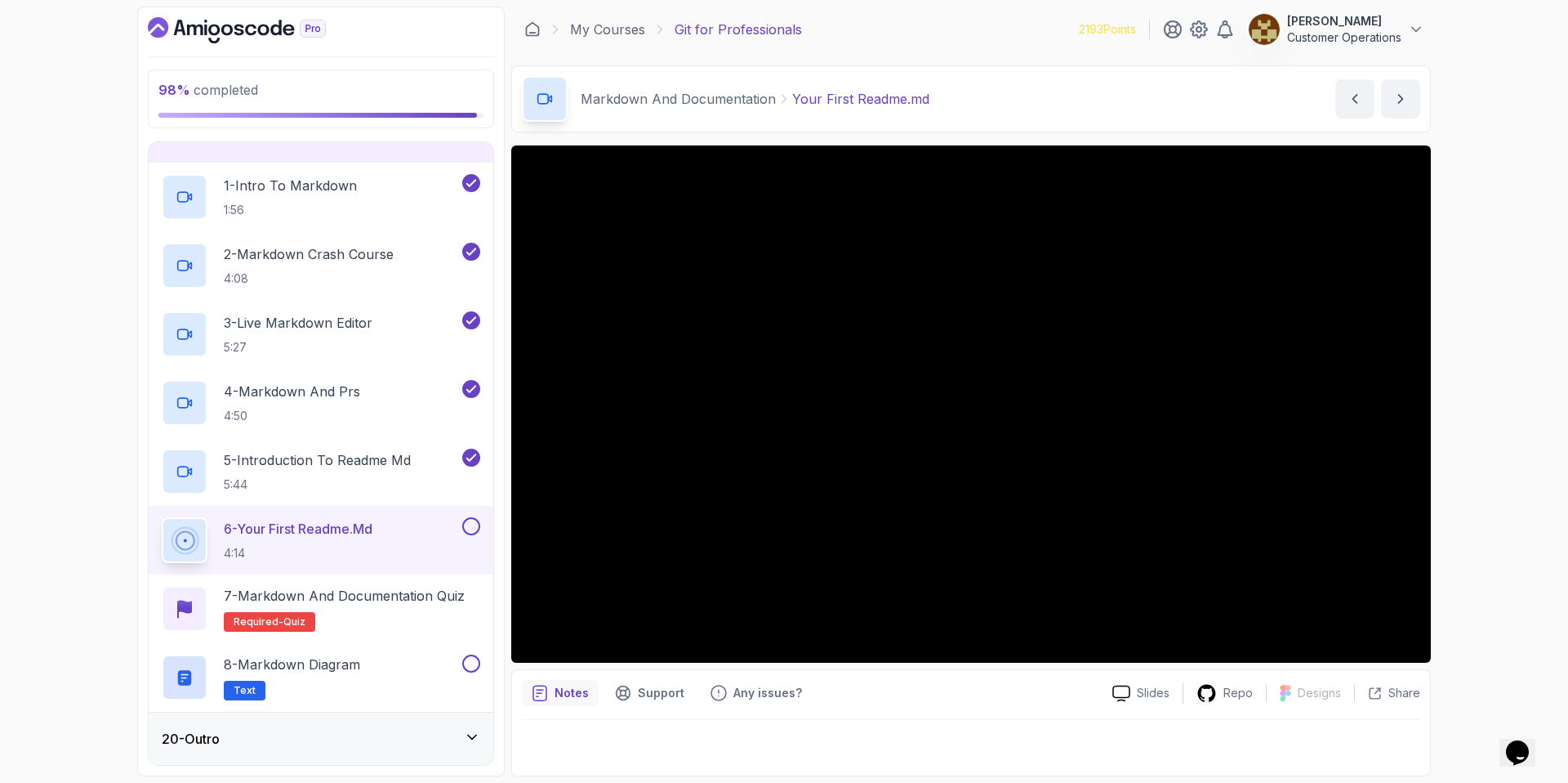
click at [982, 93] on div "Markdown And Documentation Your First Readme.md Your First Readme.md by nelson" at bounding box center [971, 99] width 919 height 67
click at [988, 78] on div "Markdown And Documentation Your First Readme.md Your First Readme.md by nelson" at bounding box center [971, 99] width 919 height 67
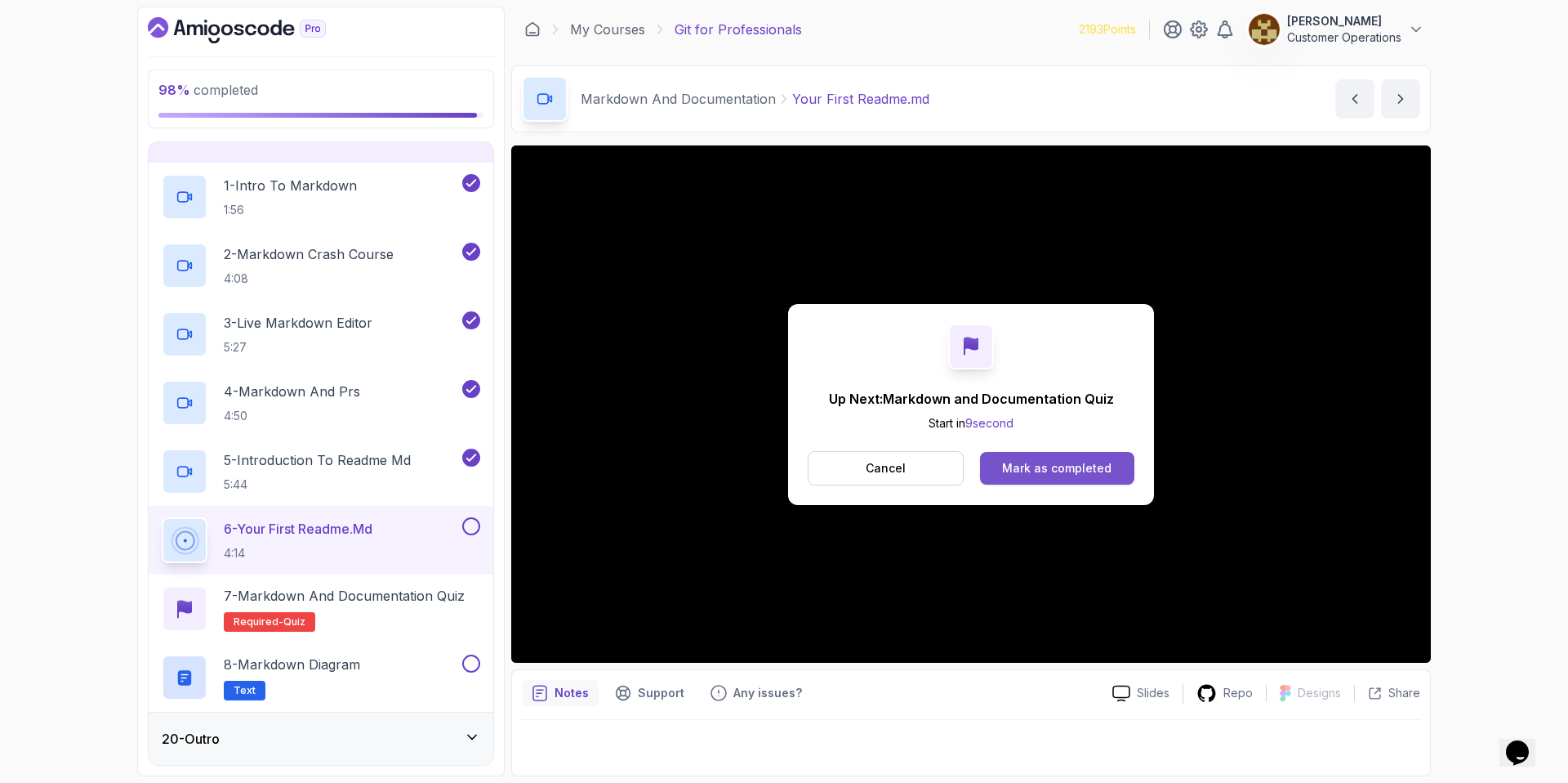
click at [1038, 465] on div "Mark as completed" at bounding box center [1057, 468] width 109 height 16
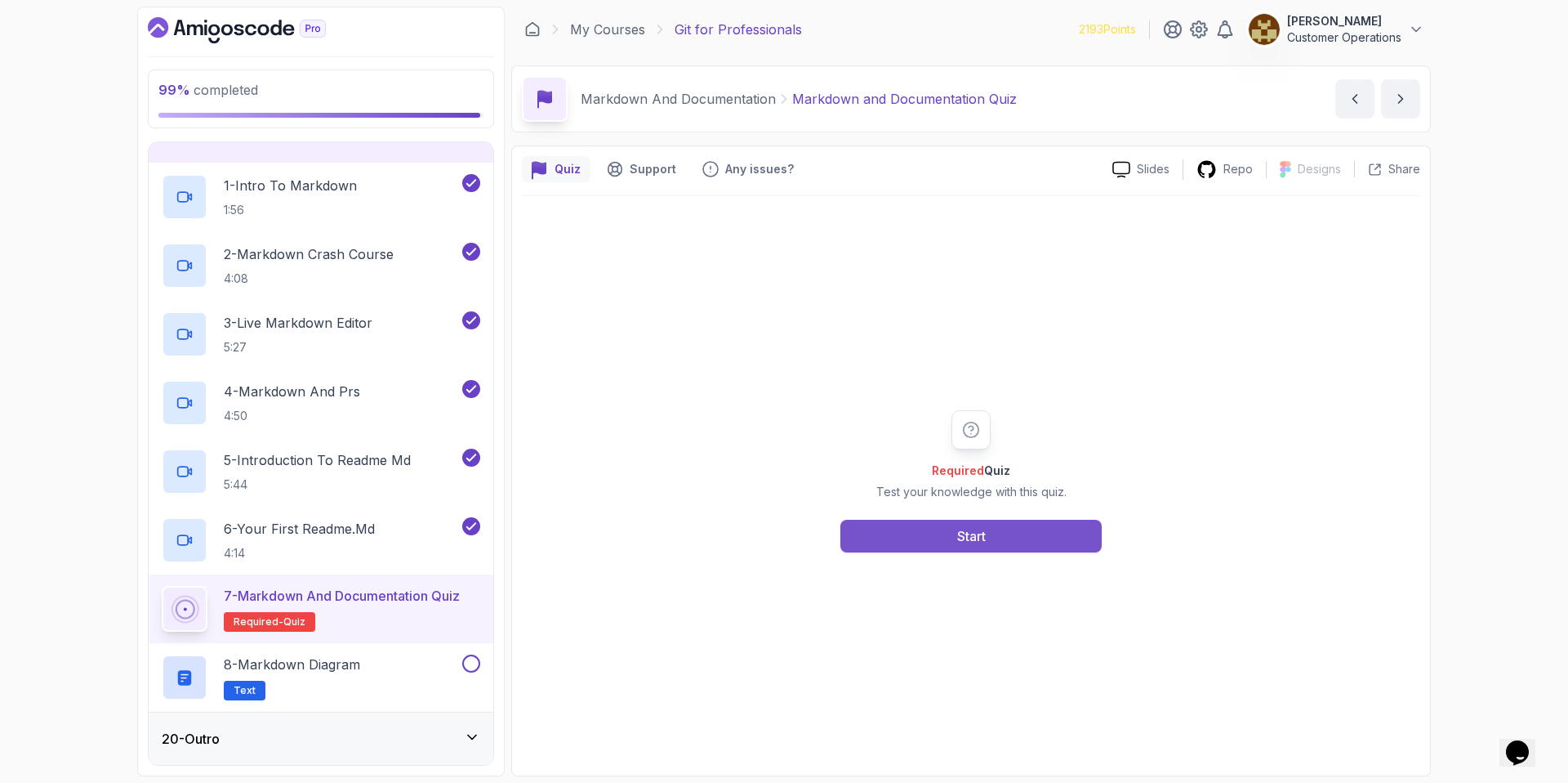
click at [985, 545] on div "Start" at bounding box center [971, 535] width 28 height 20
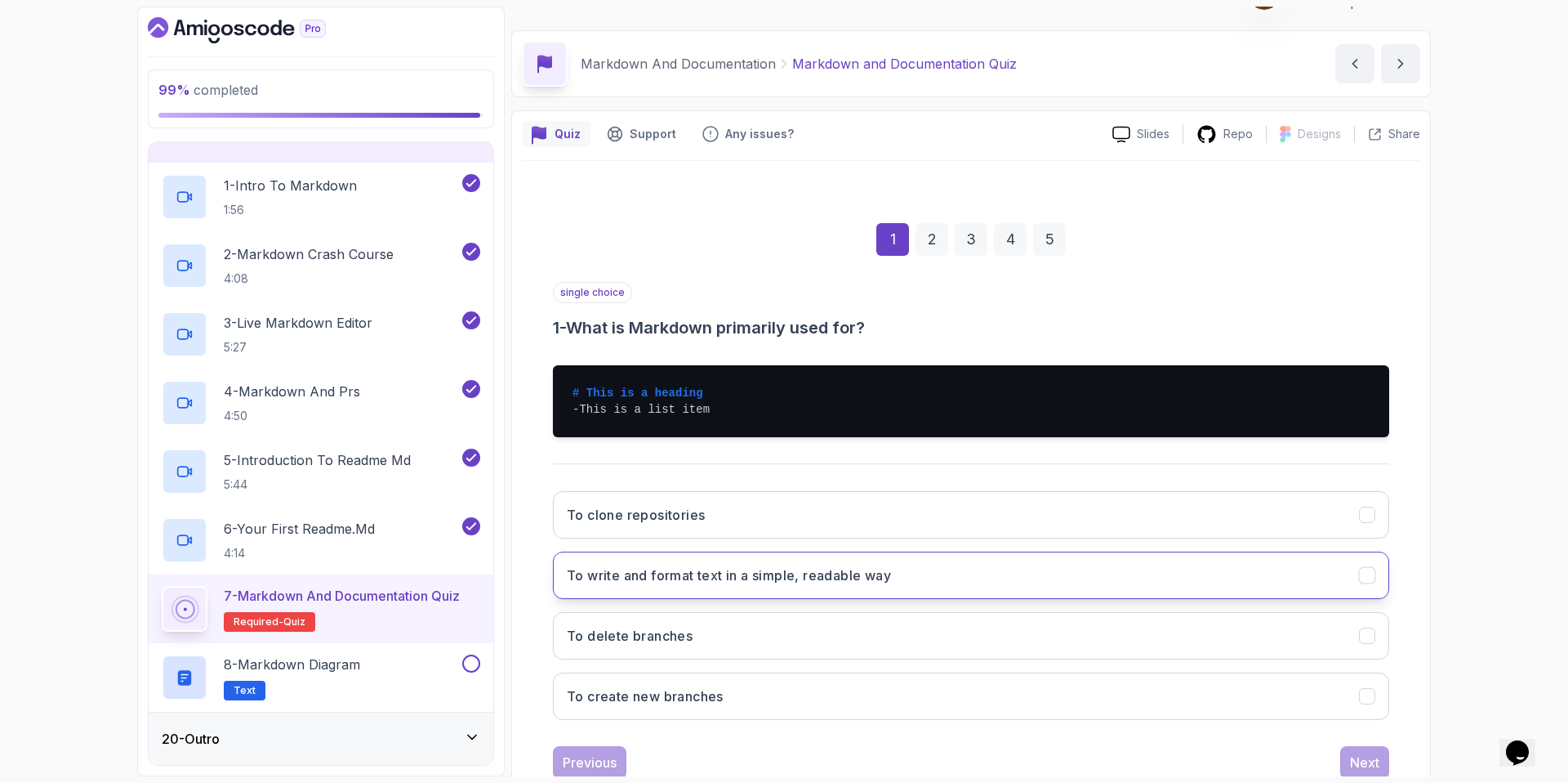
scroll to position [85, 0]
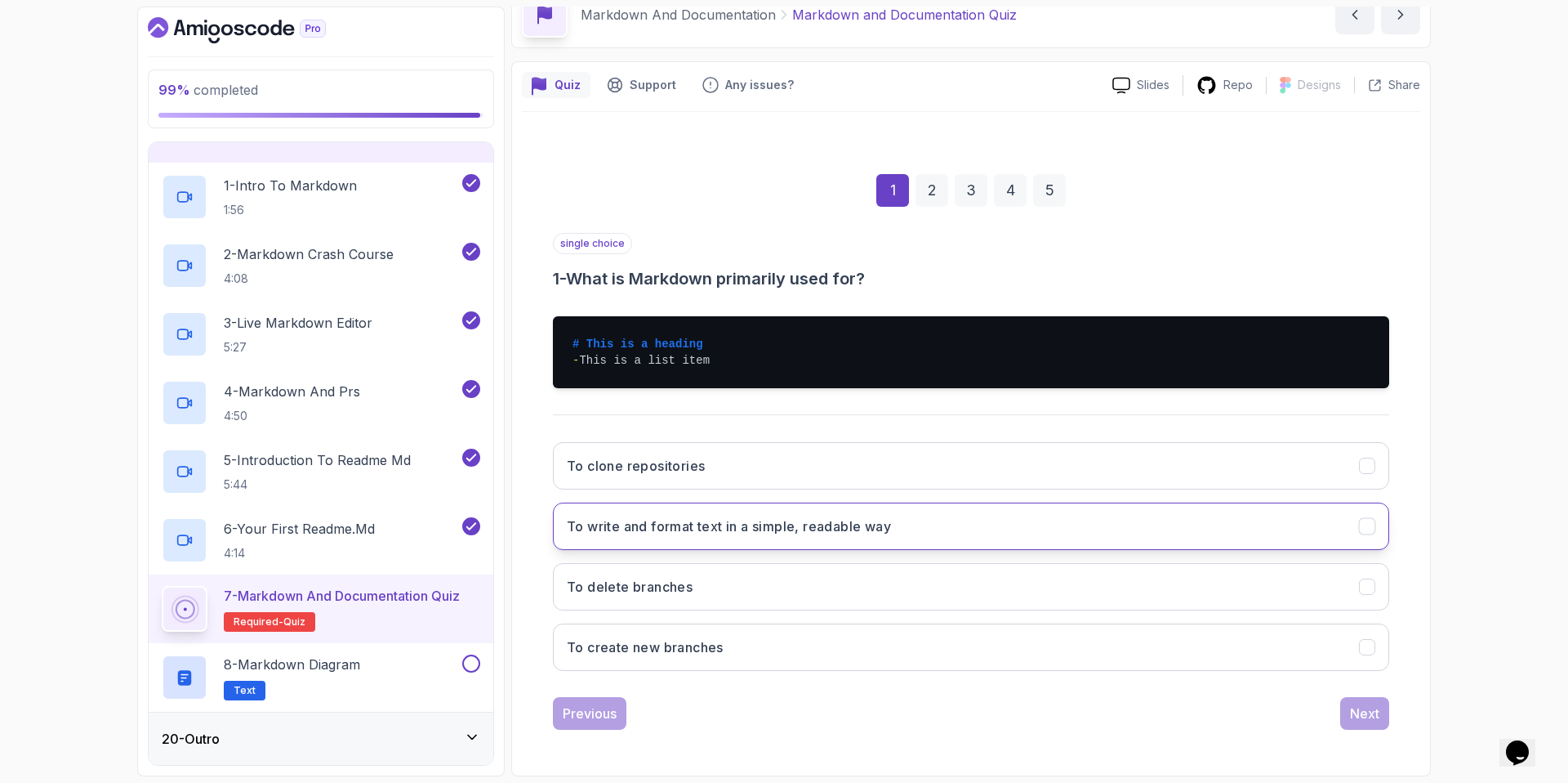
click at [756, 535] on h3 "To write and format text in a simple, readable way" at bounding box center [729, 526] width 324 height 20
click at [1348, 722] on button "Next" at bounding box center [1364, 713] width 49 height 32
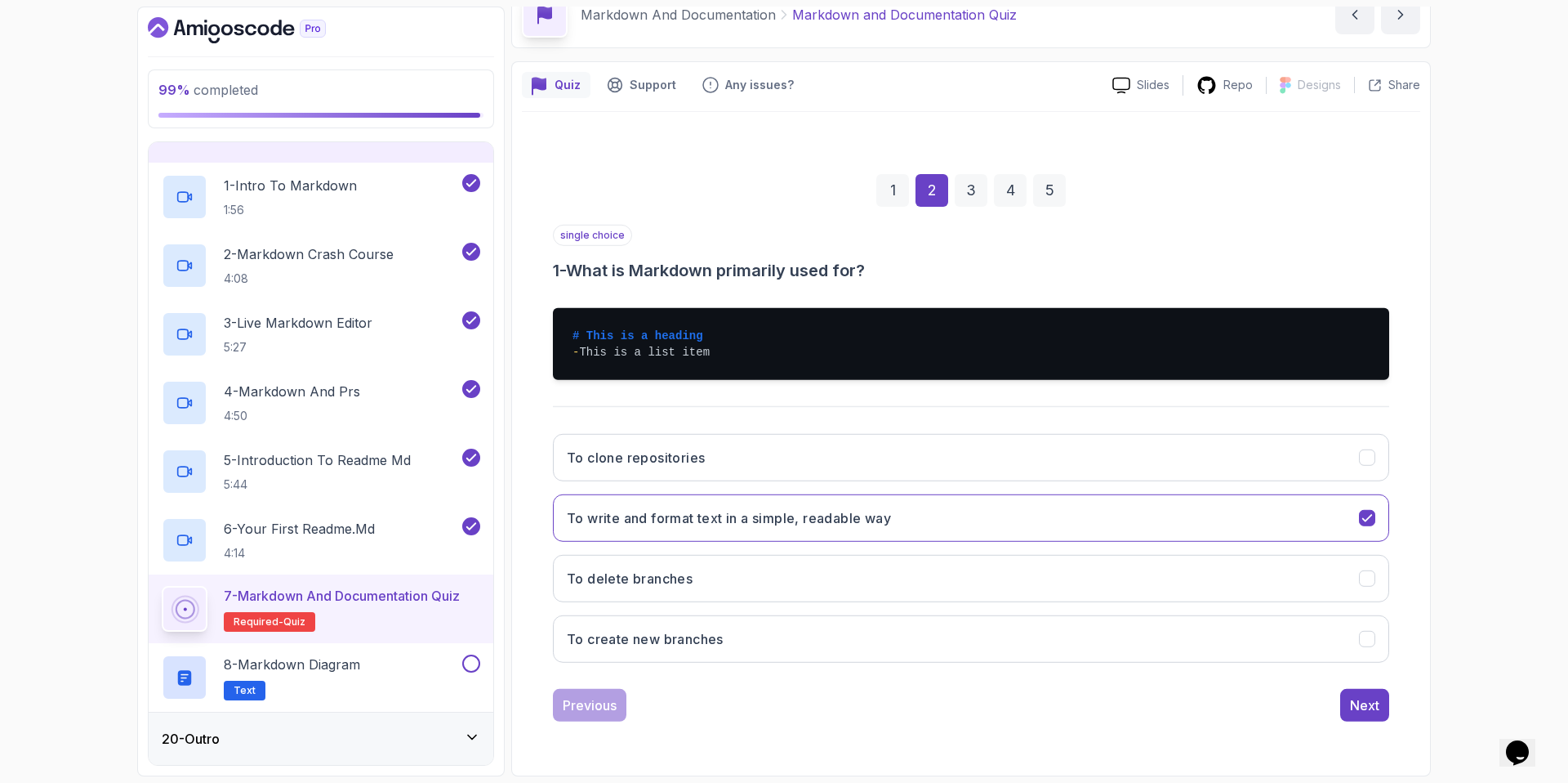
scroll to position [0, 0]
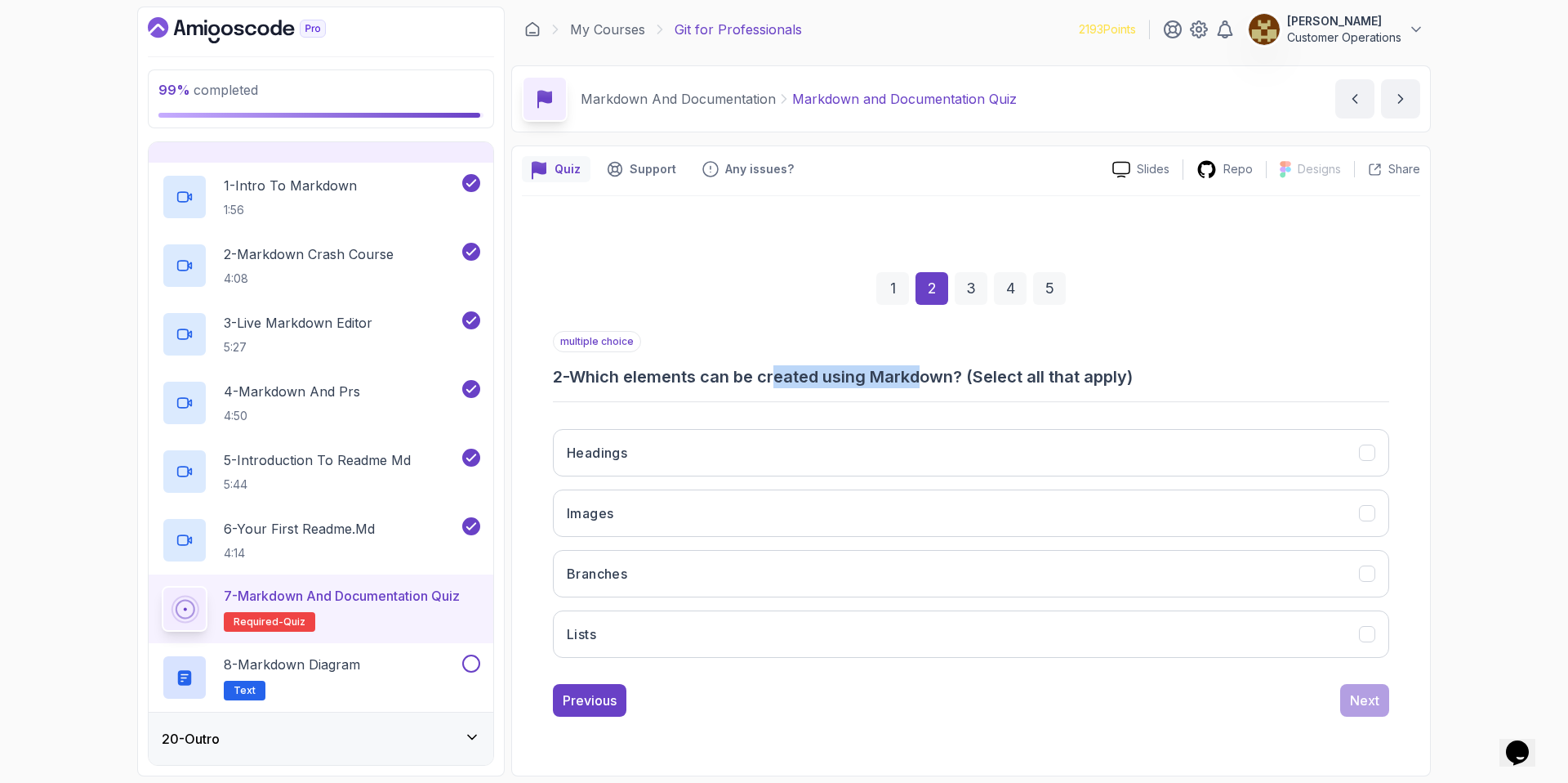
drag, startPoint x: 820, startPoint y: 375, endPoint x: 929, endPoint y: 369, distance: 109.2
click at [929, 369] on h3 "2 - Which elements can be created using Markdown? (Select all that apply)" at bounding box center [971, 377] width 836 height 23
drag, startPoint x: 1099, startPoint y: 371, endPoint x: 937, endPoint y: 376, distance: 162.1
click at [938, 376] on h3 "2 - Which elements can be created using Markdown? (Select all that apply)" at bounding box center [971, 377] width 836 height 23
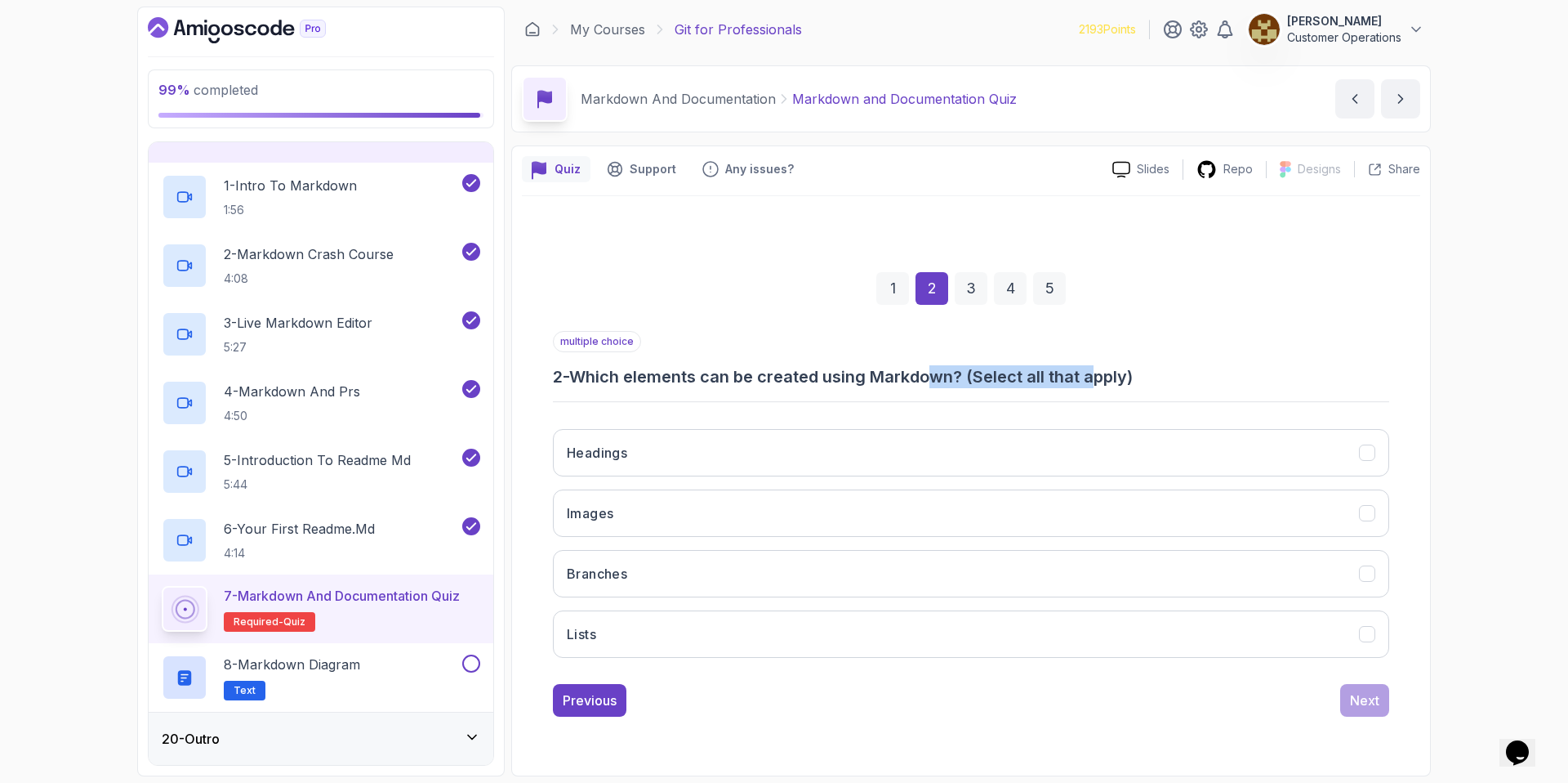
click at [937, 376] on h3 "2 - Which elements can be created using Markdown? (Select all that apply)" at bounding box center [971, 377] width 836 height 23
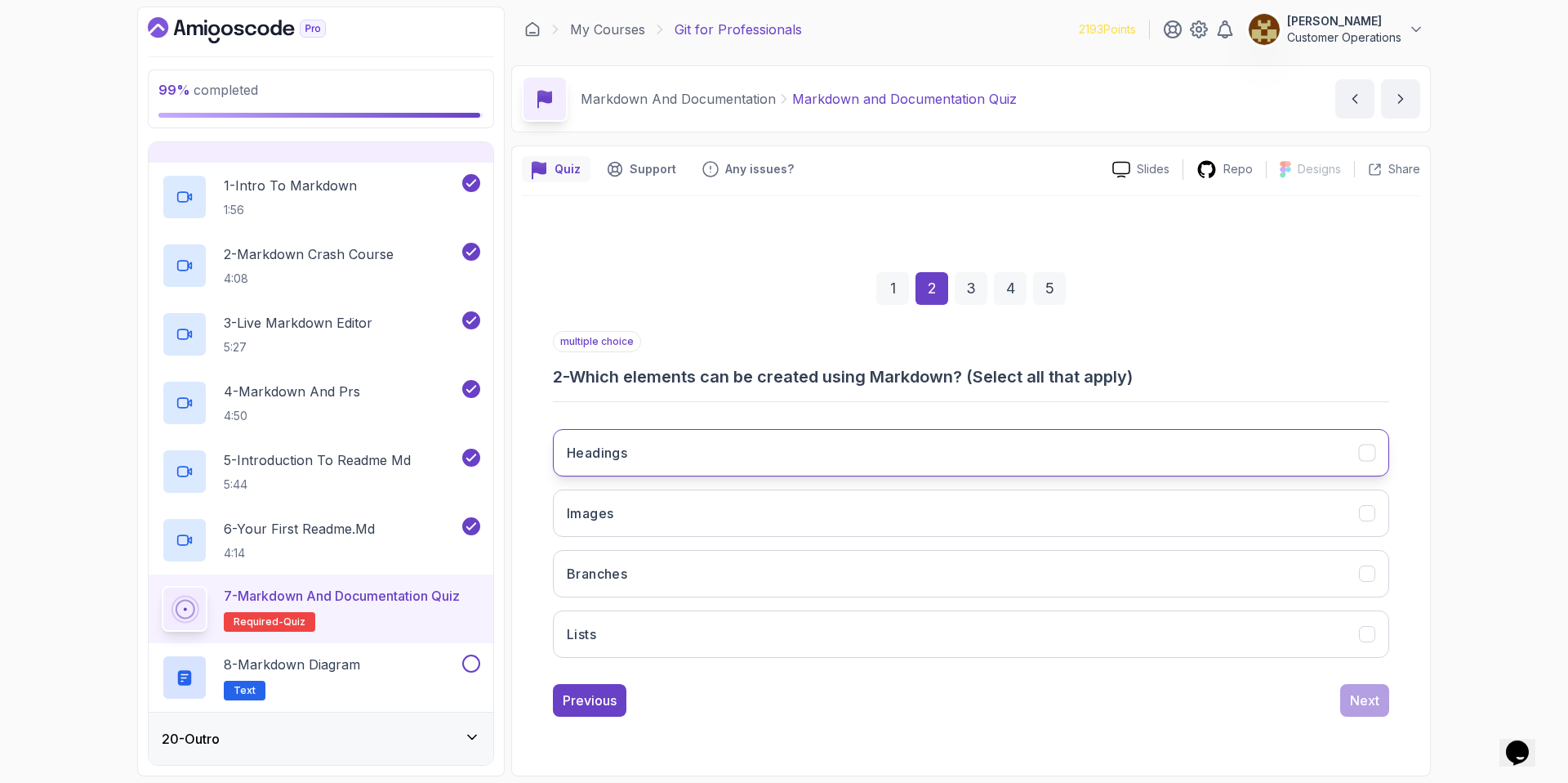
click at [682, 452] on button "Headings" at bounding box center [971, 453] width 836 height 48
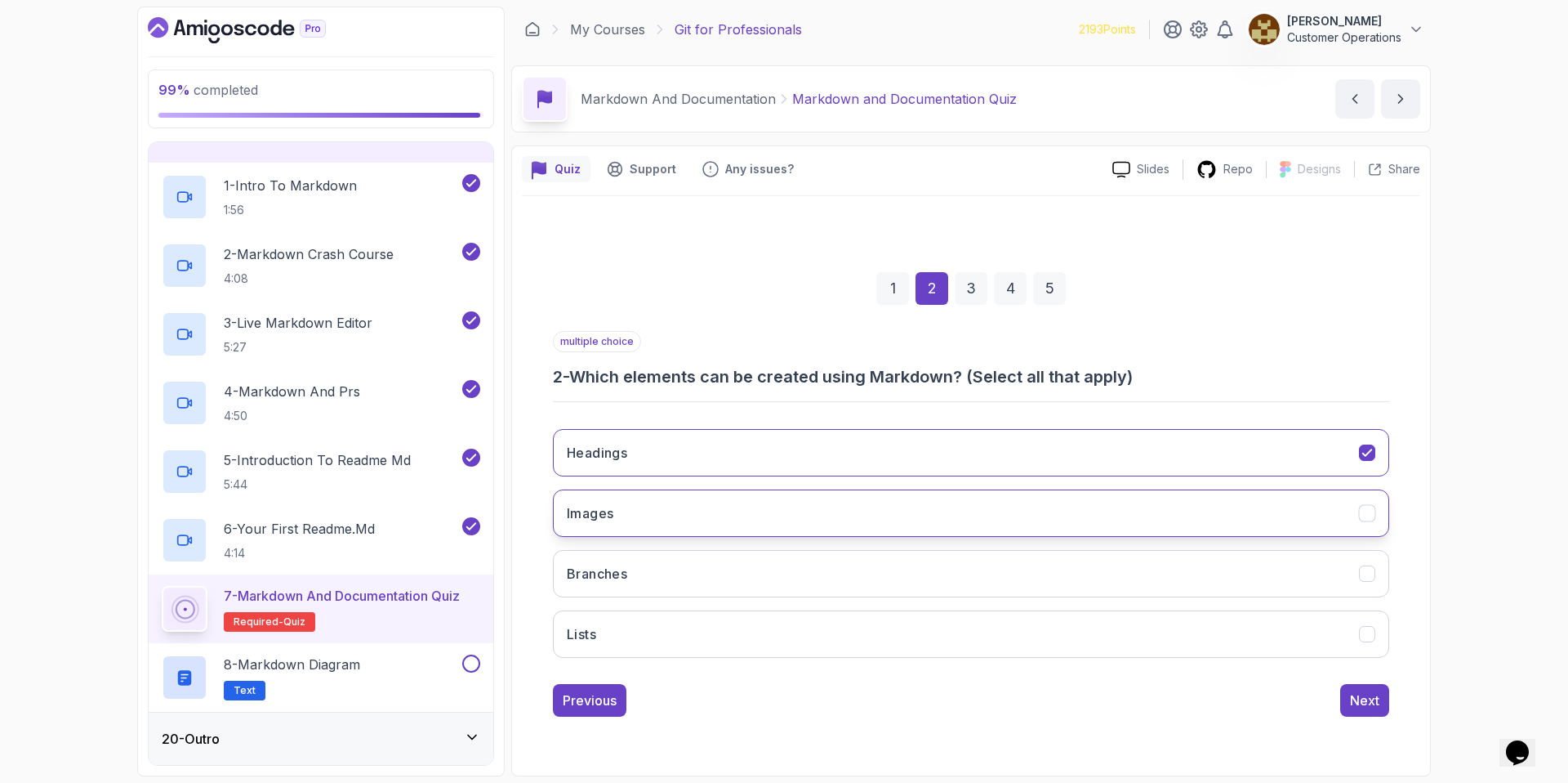
click at [670, 503] on button "Images" at bounding box center [971, 513] width 836 height 48
click at [774, 622] on button "Lists" at bounding box center [971, 634] width 836 height 48
click at [1382, 695] on button "Next" at bounding box center [1364, 700] width 49 height 32
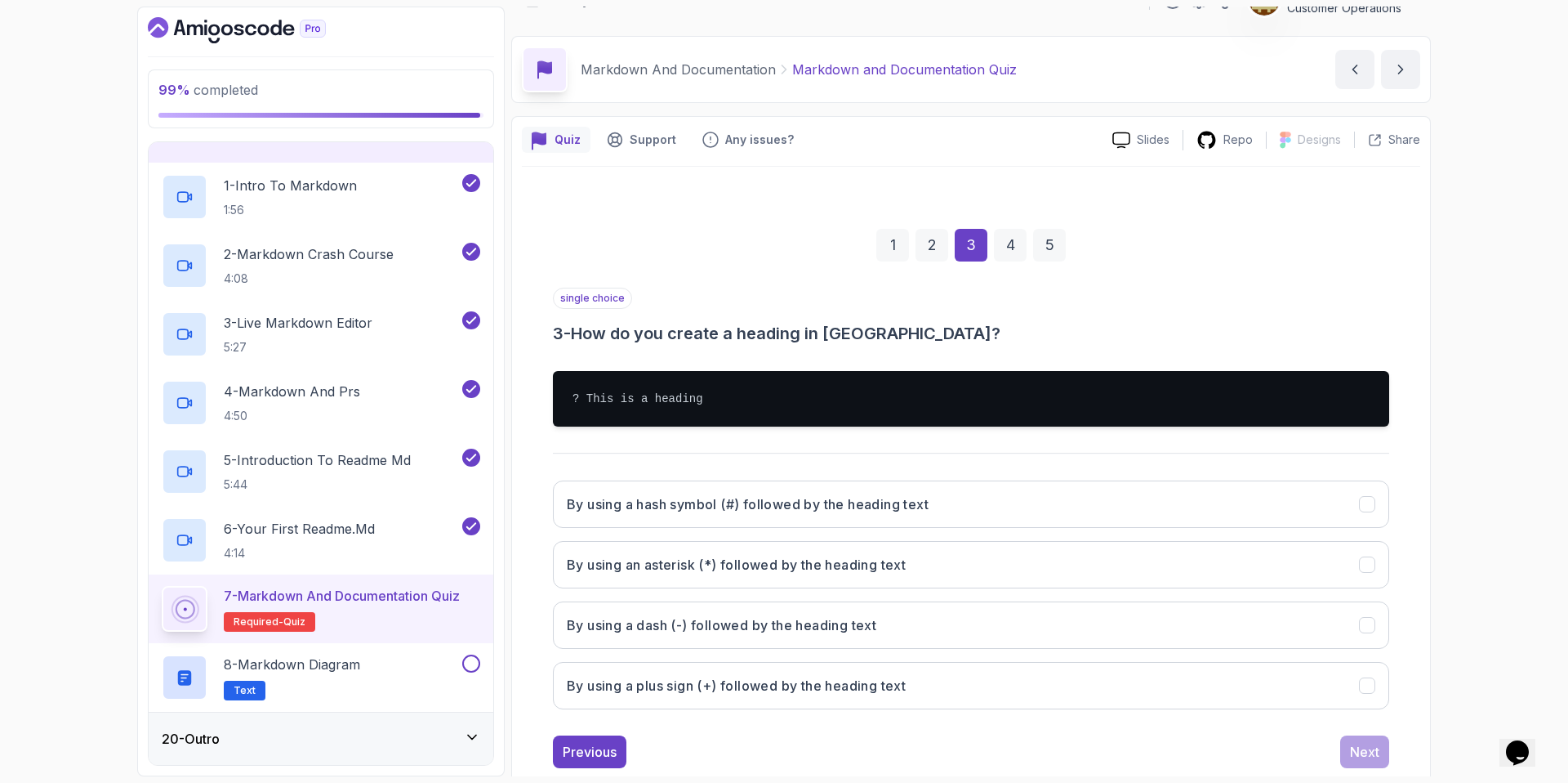
scroll to position [67, 0]
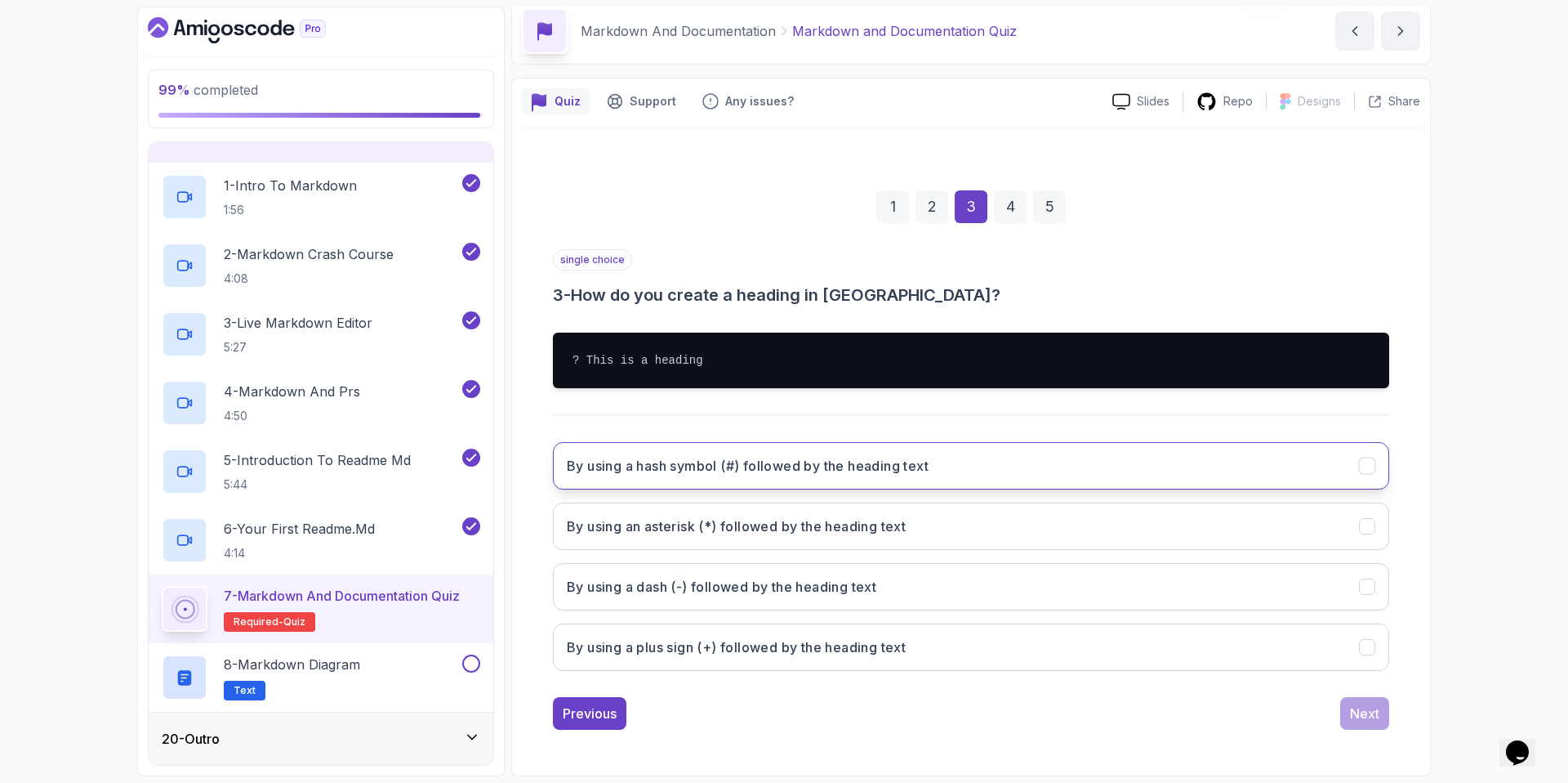
click at [749, 464] on h3 "By using a hash symbol (#) followed by the heading text" at bounding box center [748, 465] width 362 height 20
click at [1375, 724] on button "Next" at bounding box center [1364, 713] width 49 height 32
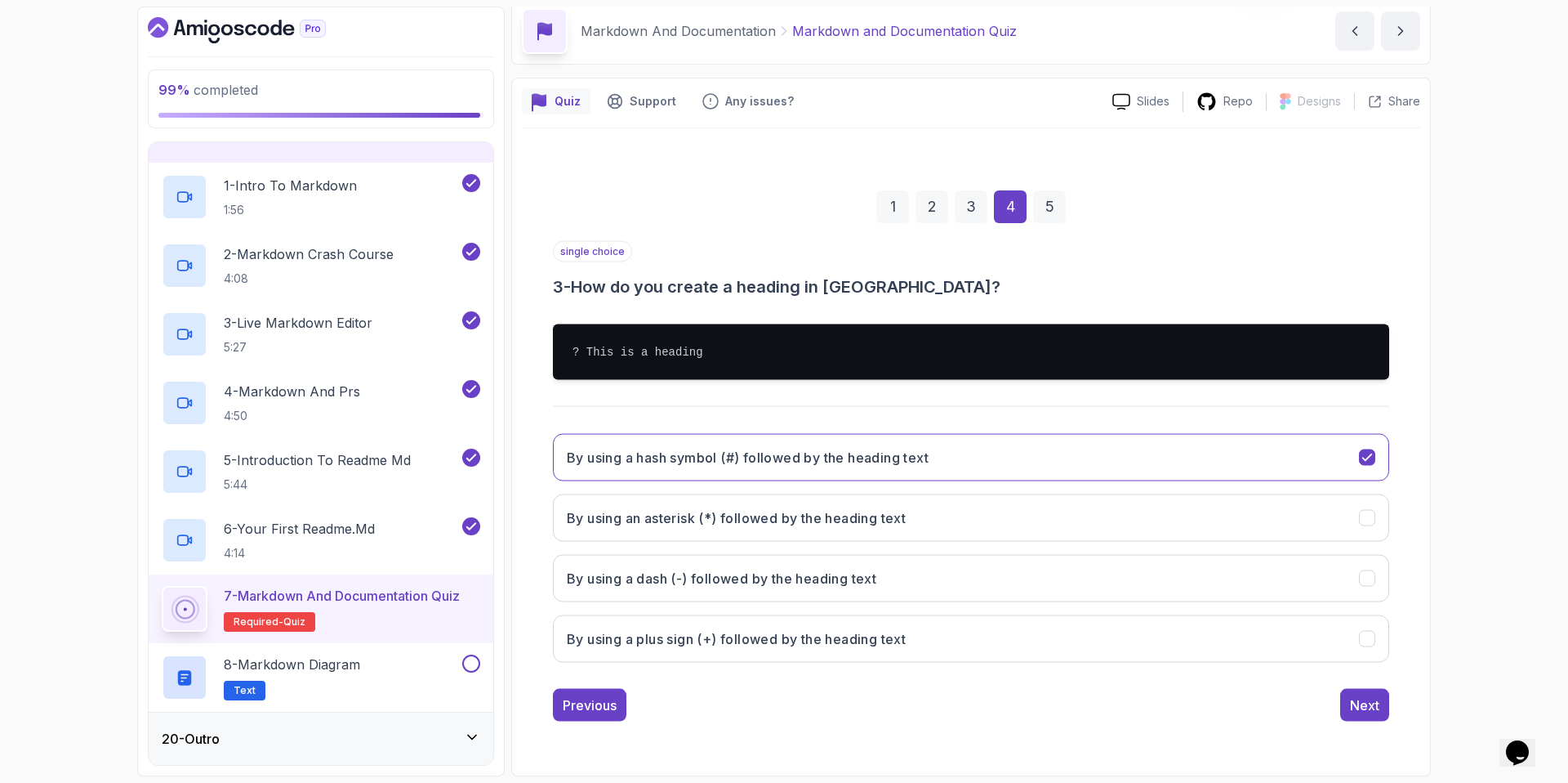
scroll to position [0, 0]
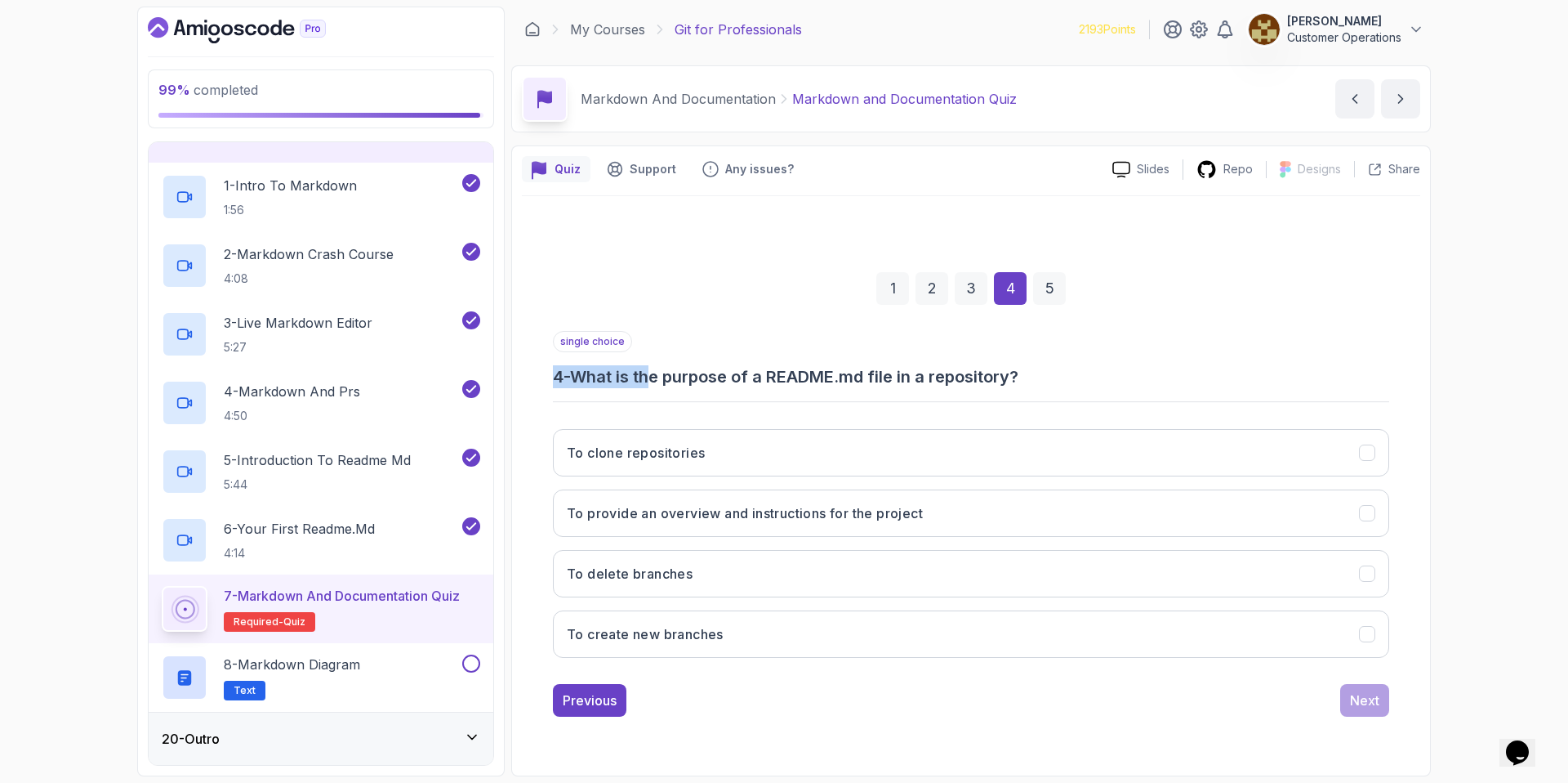
drag, startPoint x: 657, startPoint y: 371, endPoint x: 829, endPoint y: 354, distance: 172.8
click at [829, 354] on div "single choice 4 - What is the purpose of a README.md file in a repository?" at bounding box center [971, 359] width 836 height 57
drag, startPoint x: 829, startPoint y: 354, endPoint x: 842, endPoint y: 371, distance: 21.4
click at [829, 354] on div "single choice 4 - What is the purpose of a README.md file in a repository?" at bounding box center [971, 359] width 836 height 57
drag, startPoint x: 1017, startPoint y: 368, endPoint x: 883, endPoint y: 386, distance: 135.2
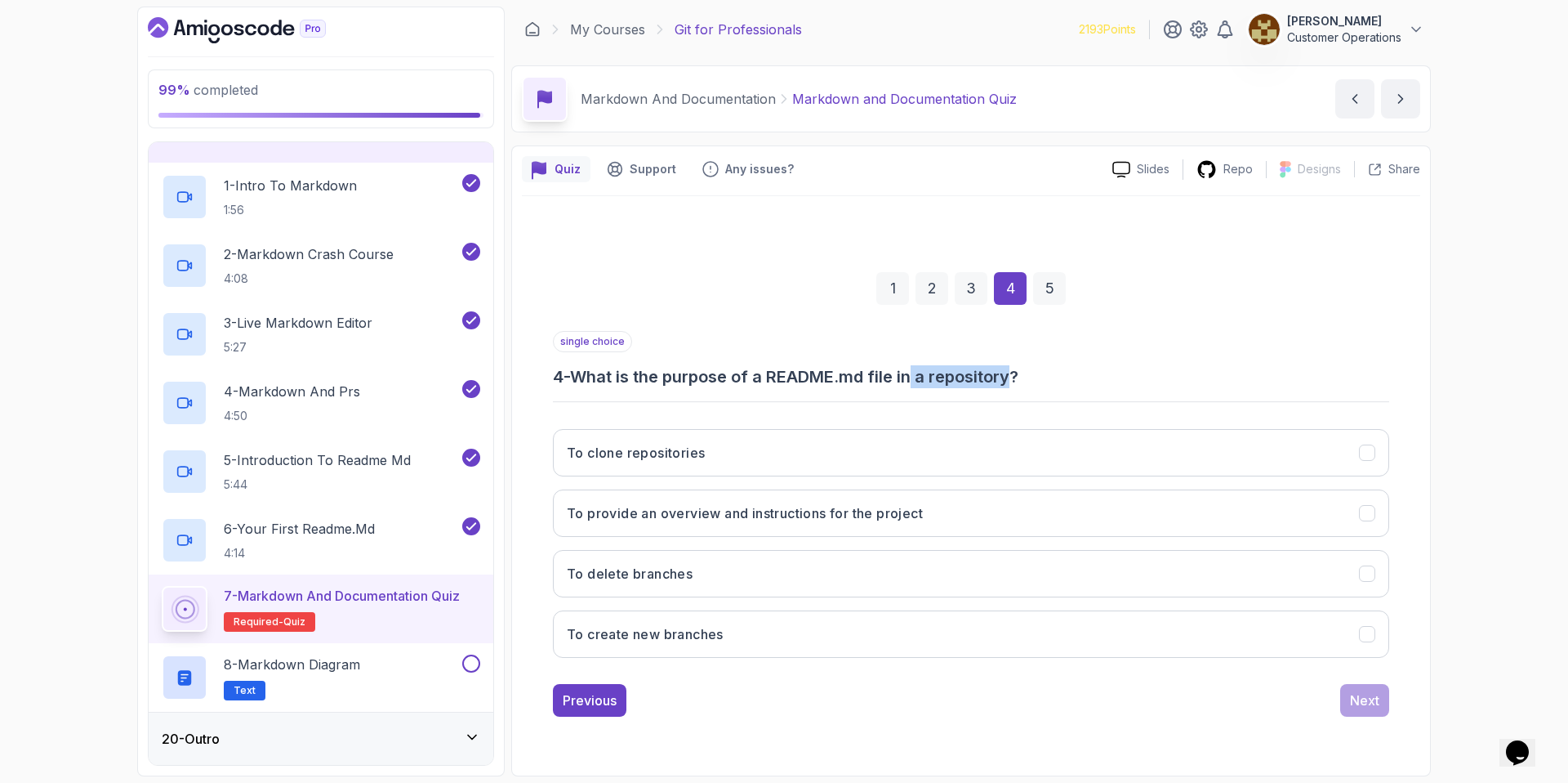
click at [884, 385] on h3 "4 - What is the purpose of a README.md file in a repository?" at bounding box center [971, 377] width 836 height 23
click at [883, 386] on h3 "4 - What is the purpose of a README.md file in a repository?" at bounding box center [971, 377] width 836 height 23
click at [843, 538] on div "To clone repositories To provide an overview and instructions for the project T…" at bounding box center [971, 543] width 836 height 255
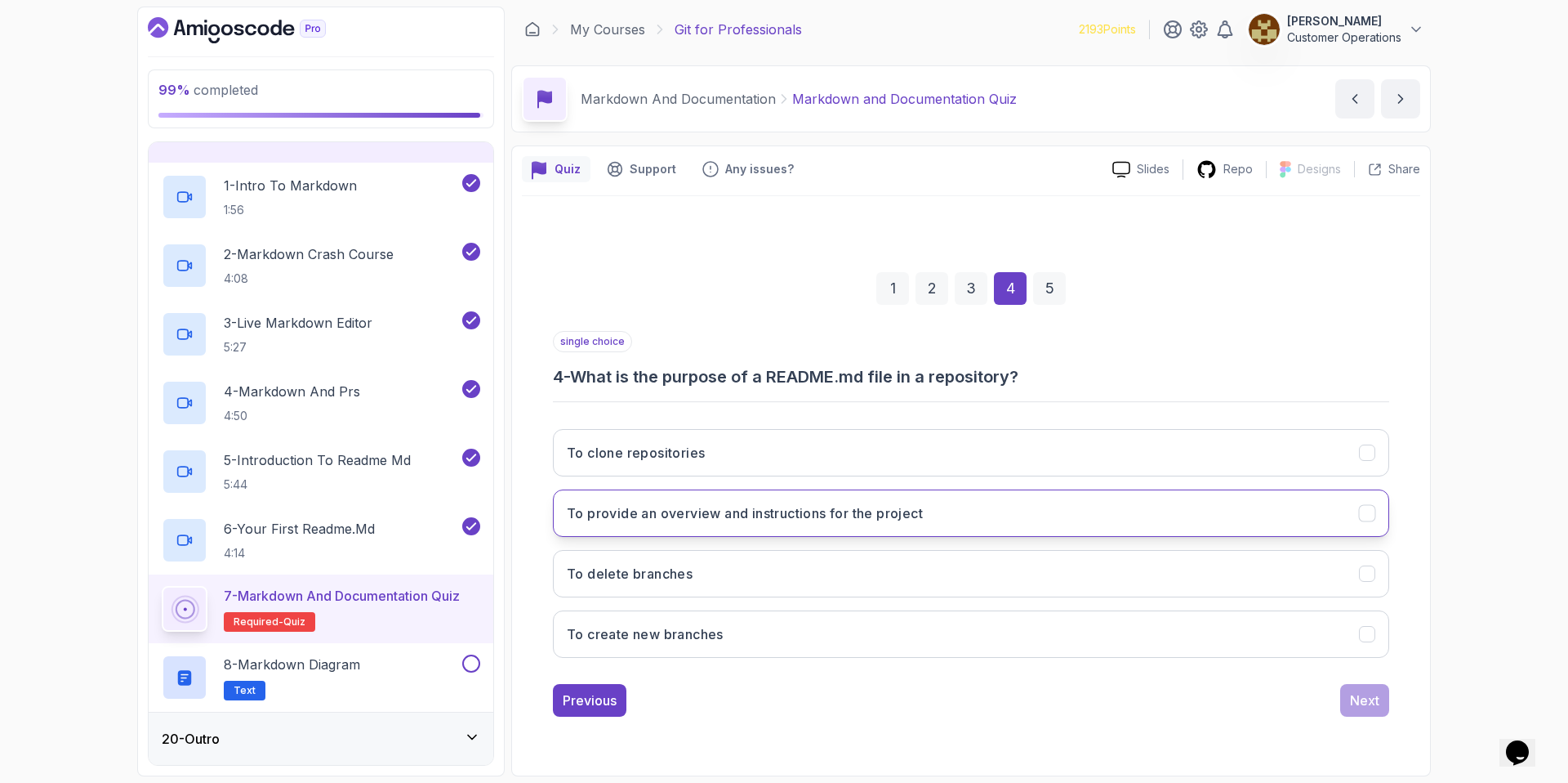
click at [844, 531] on button "To provide an overview and instructions for the project" at bounding box center [971, 513] width 836 height 48
click at [1367, 706] on div "Next" at bounding box center [1365, 700] width 29 height 20
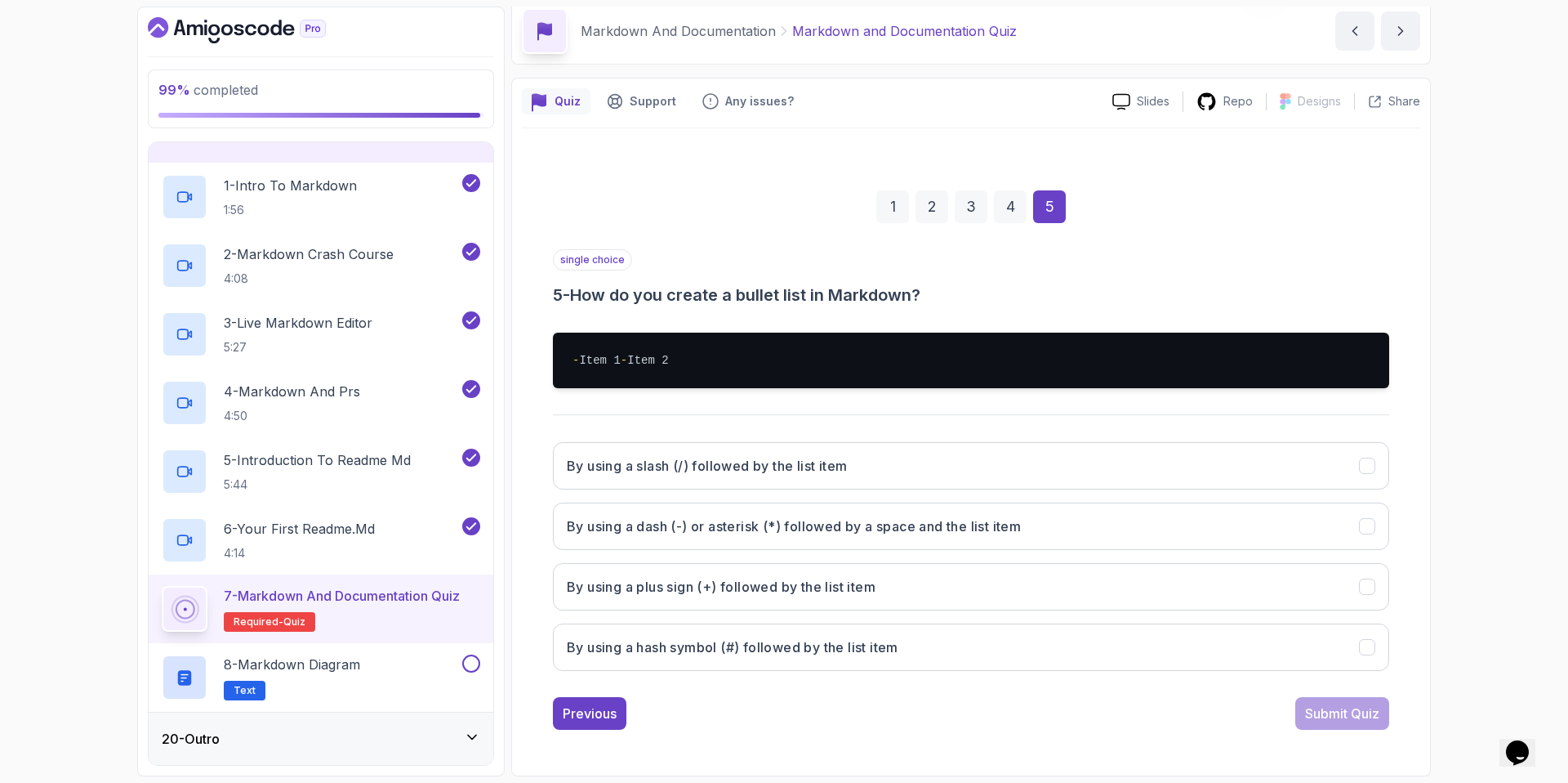
scroll to position [85, 0]
click at [756, 523] on h3 "By using a dash (-) or asterisk (*) followed by a space and the list item" at bounding box center [794, 526] width 454 height 20
click at [1352, 720] on div "Submit Quiz" at bounding box center [1342, 713] width 74 height 20
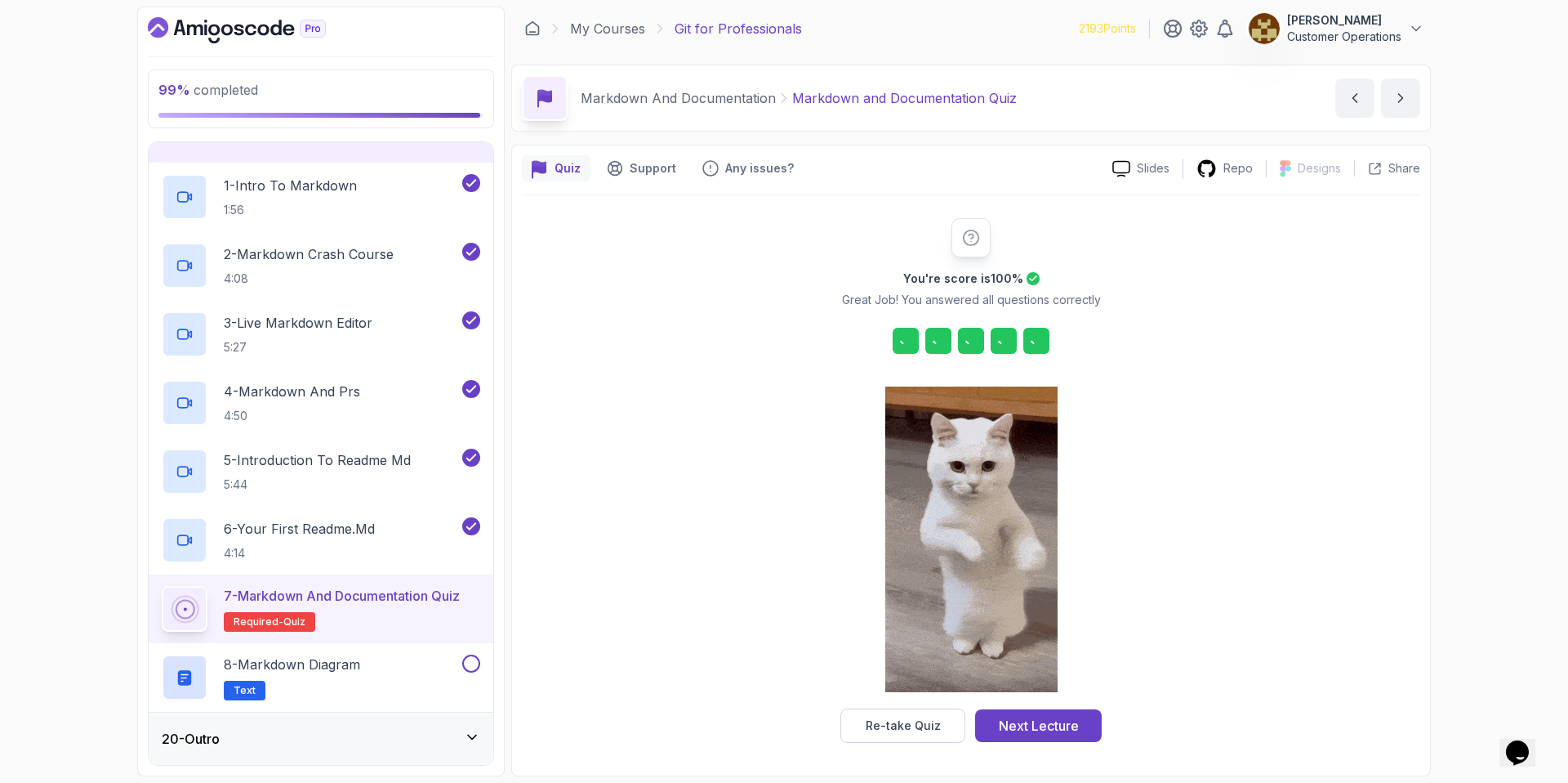
scroll to position [1, 0]
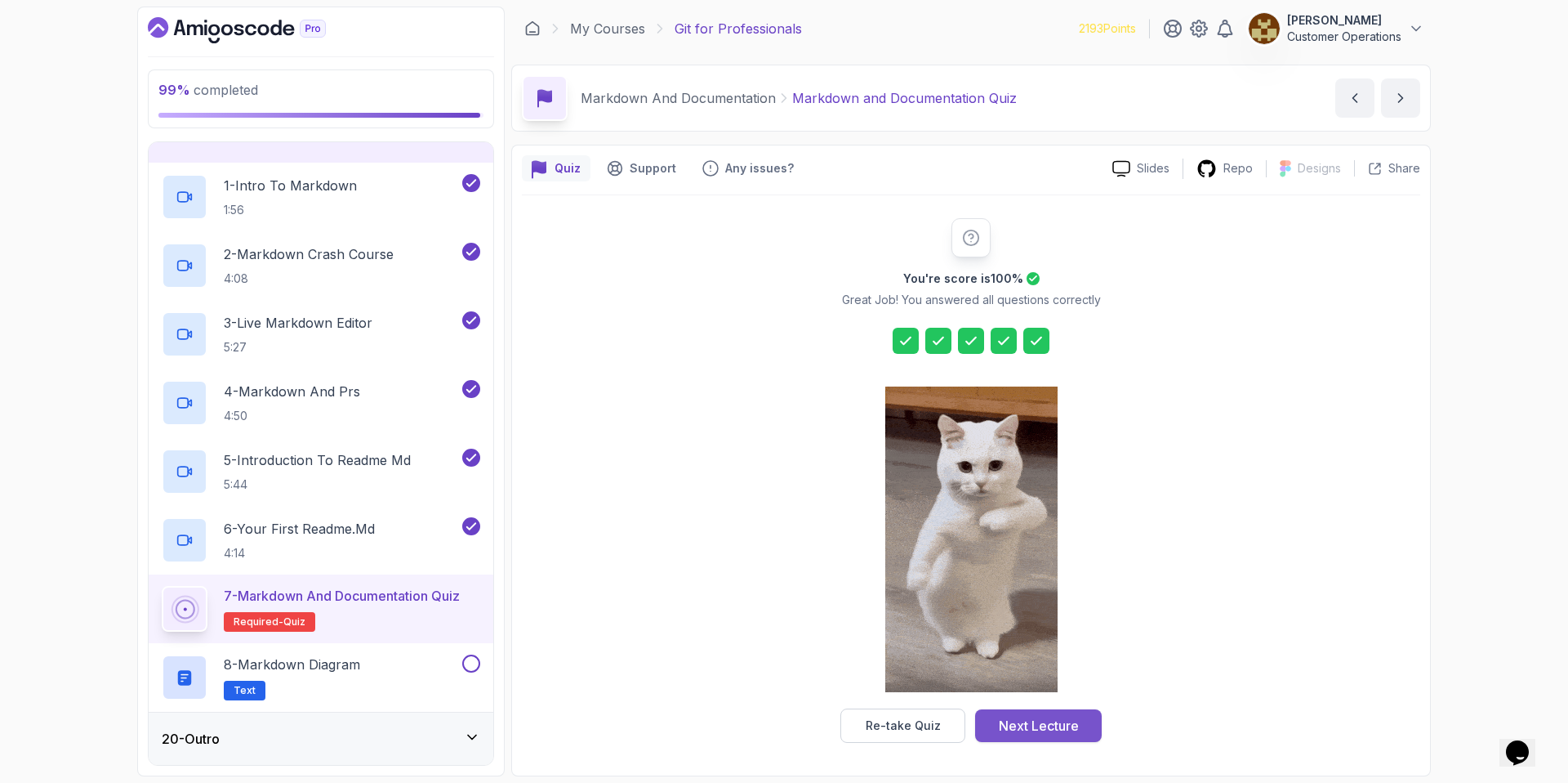
click at [1027, 722] on div "Next Lecture" at bounding box center [1039, 725] width 80 height 20
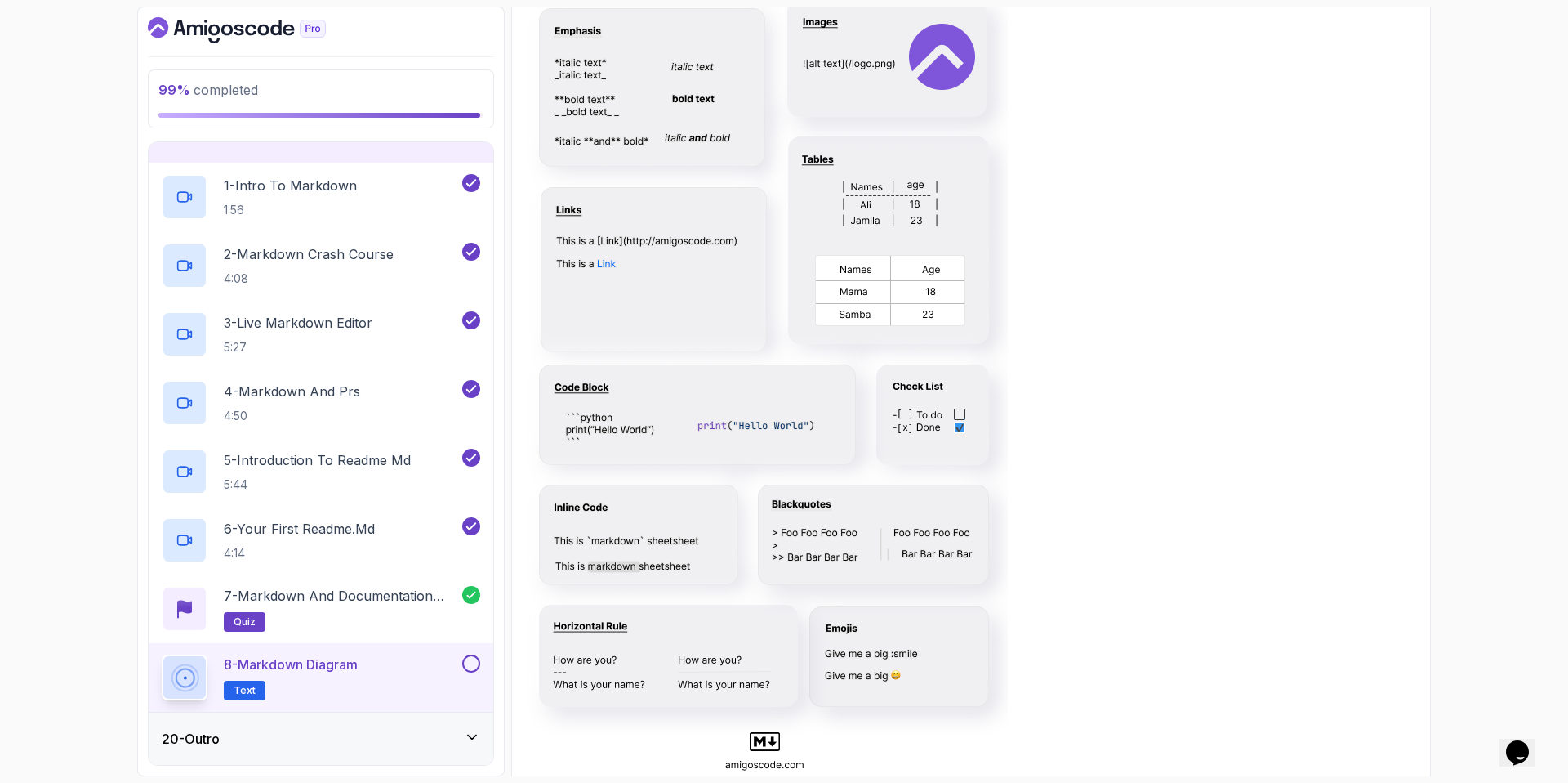
scroll to position [390, 0]
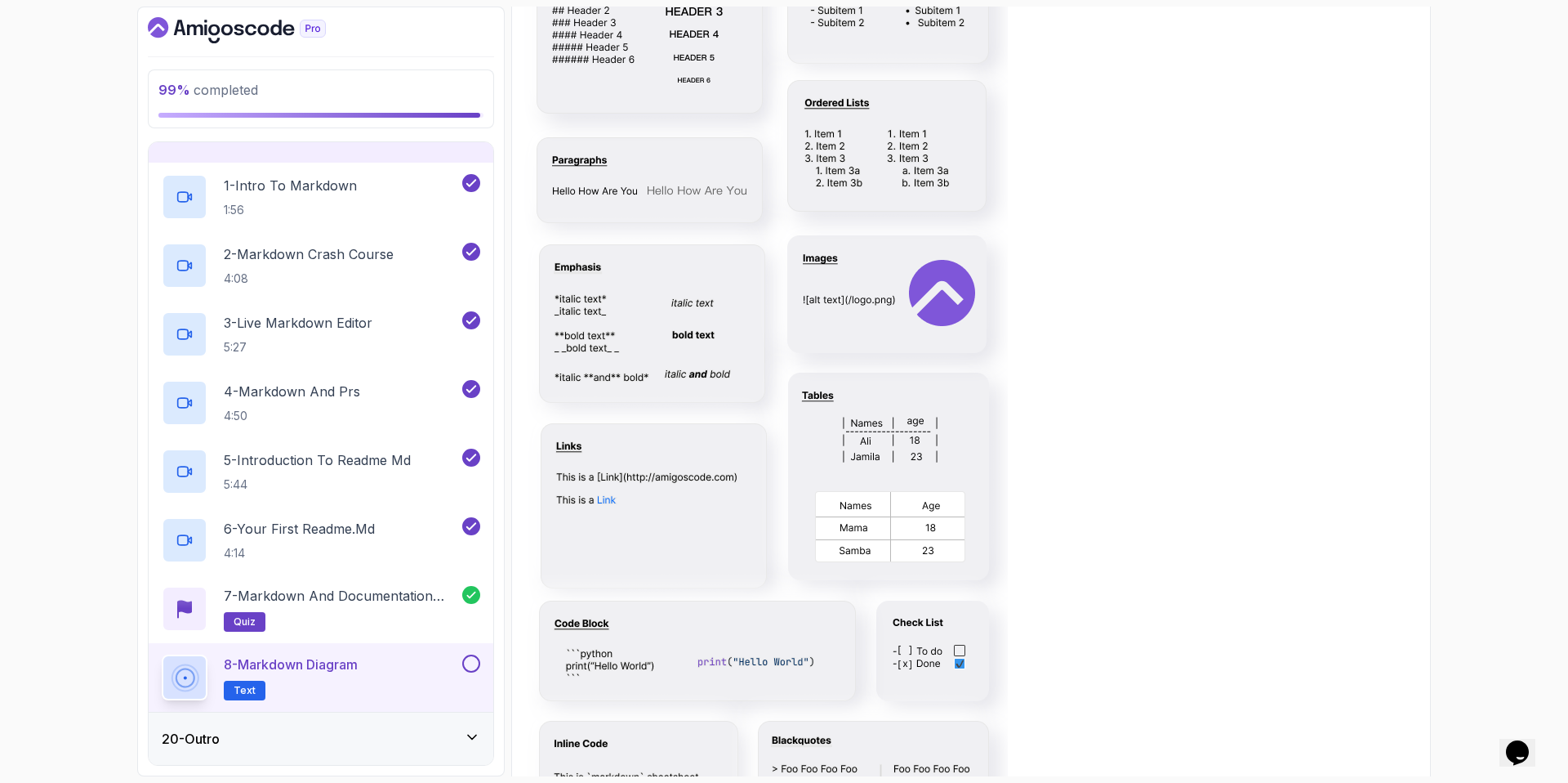
click at [475, 663] on button at bounding box center [471, 663] width 18 height 18
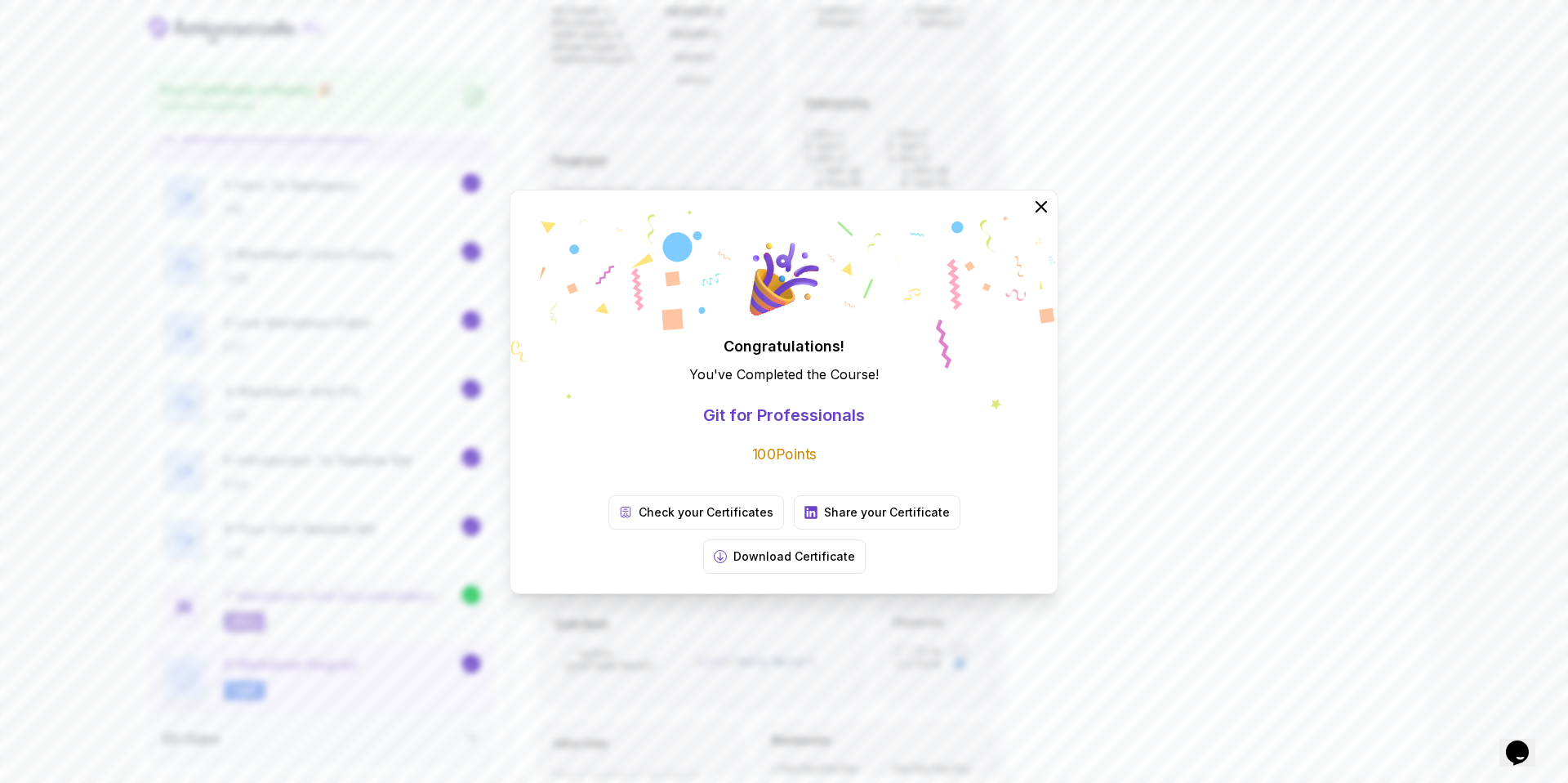
click at [1143, 394] on div "Congratulations! You've Completed the Course ! Git for Professionals 100 Points…" at bounding box center [784, 391] width 1568 height 783
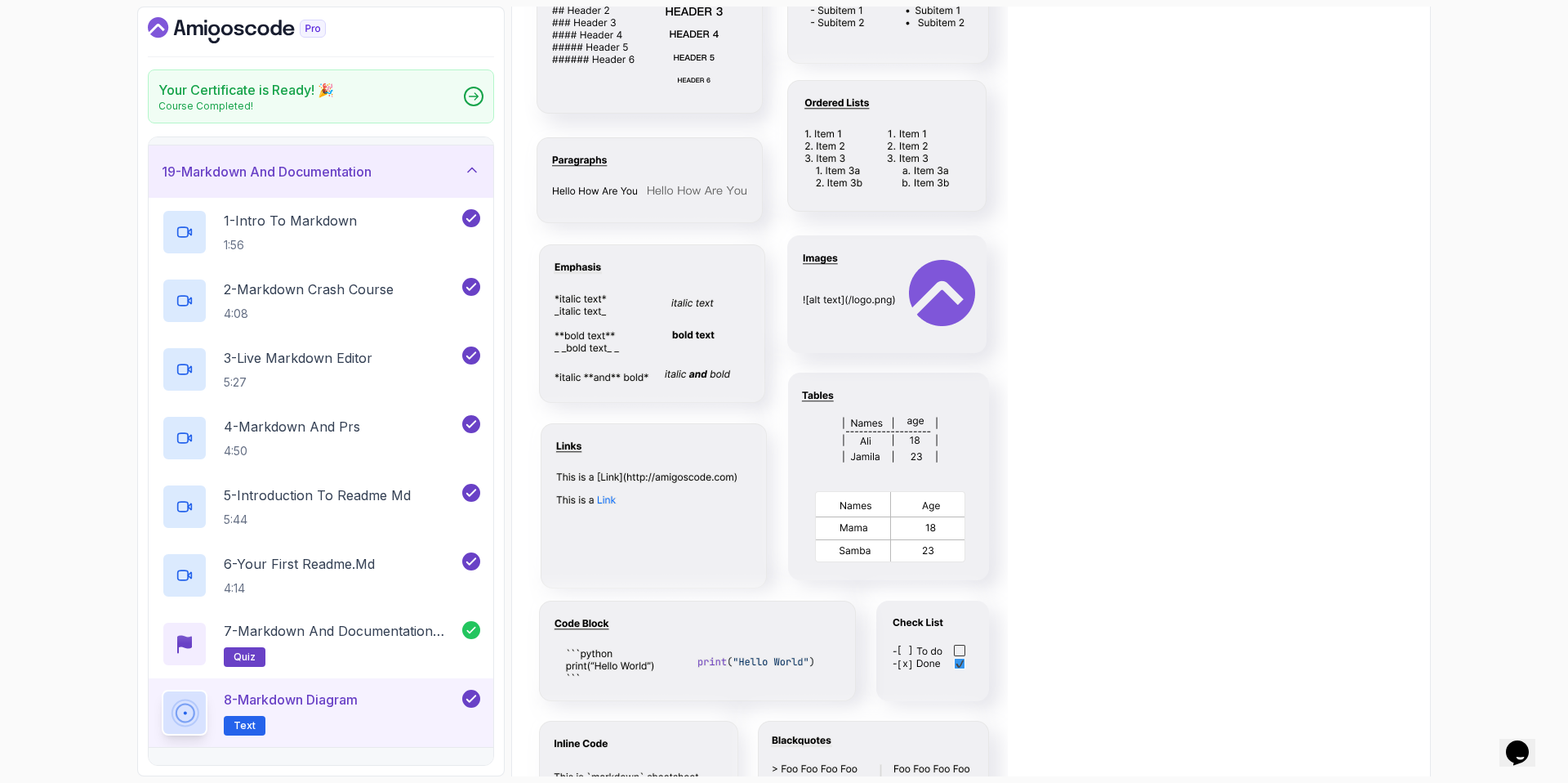
click at [327, 159] on div "19 - Markdown And Documentation" at bounding box center [321, 171] width 345 height 52
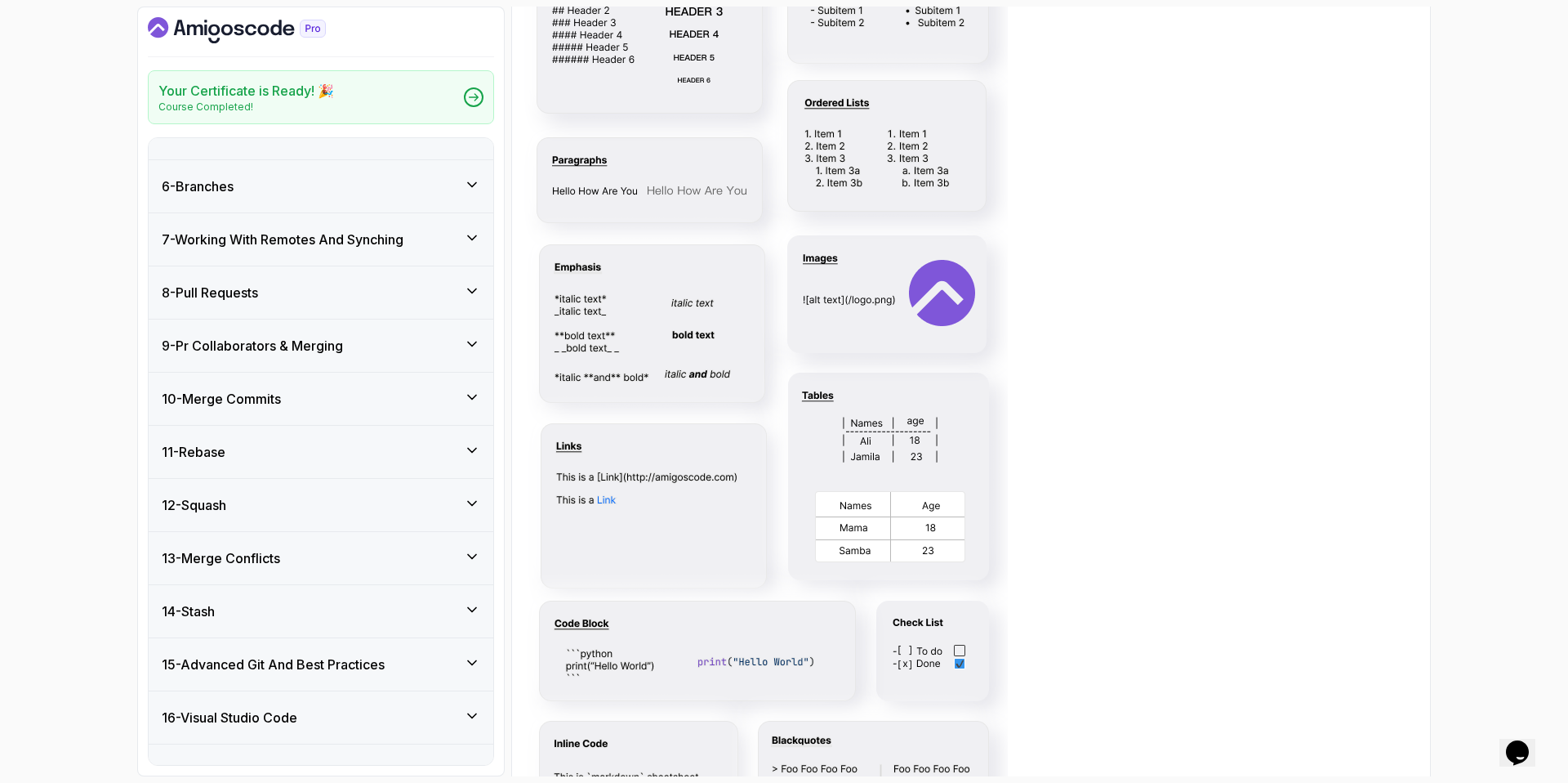
scroll to position [0, 0]
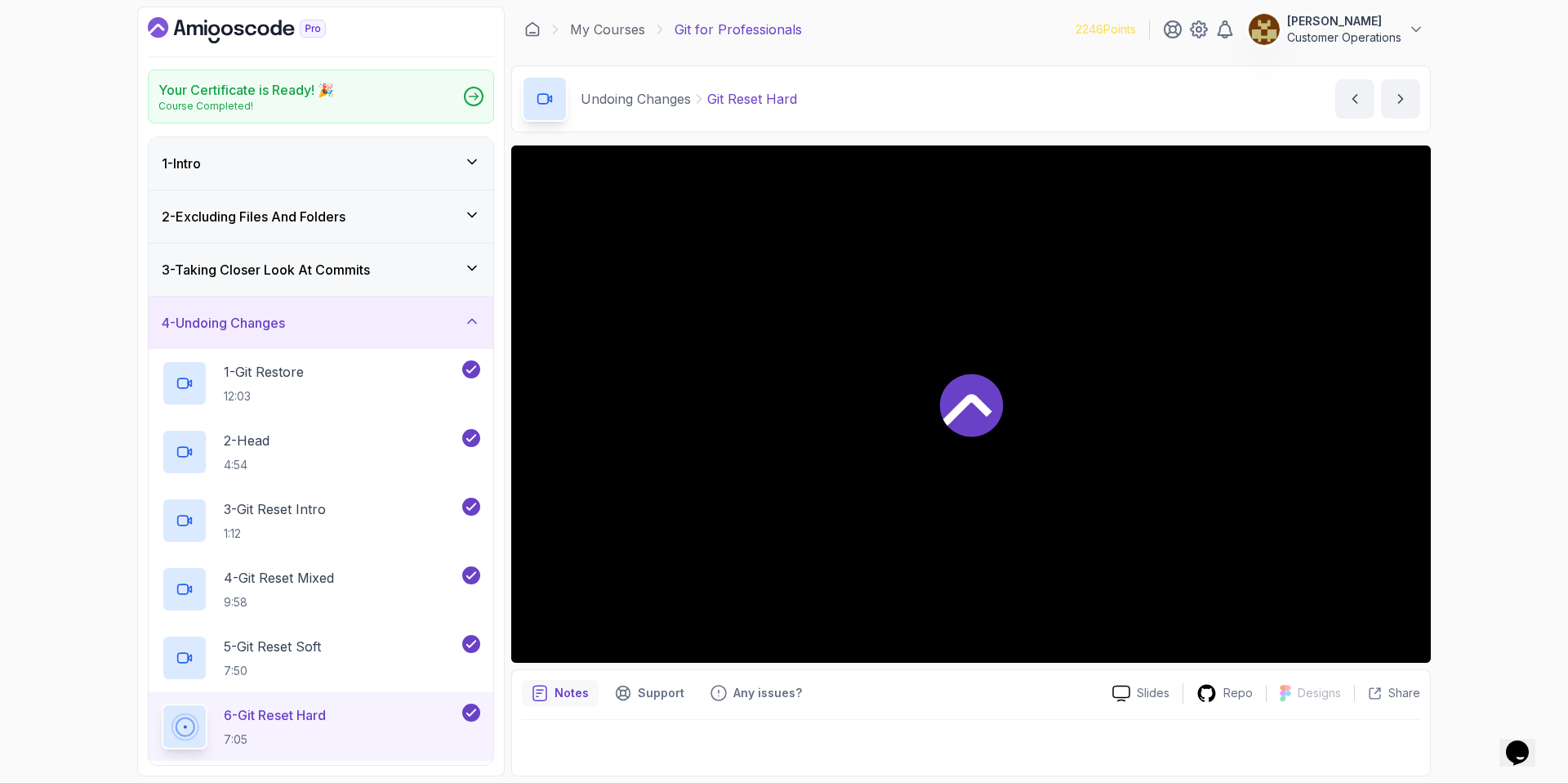
click at [335, 321] on div "4 - Undoing Changes" at bounding box center [320, 322] width 318 height 20
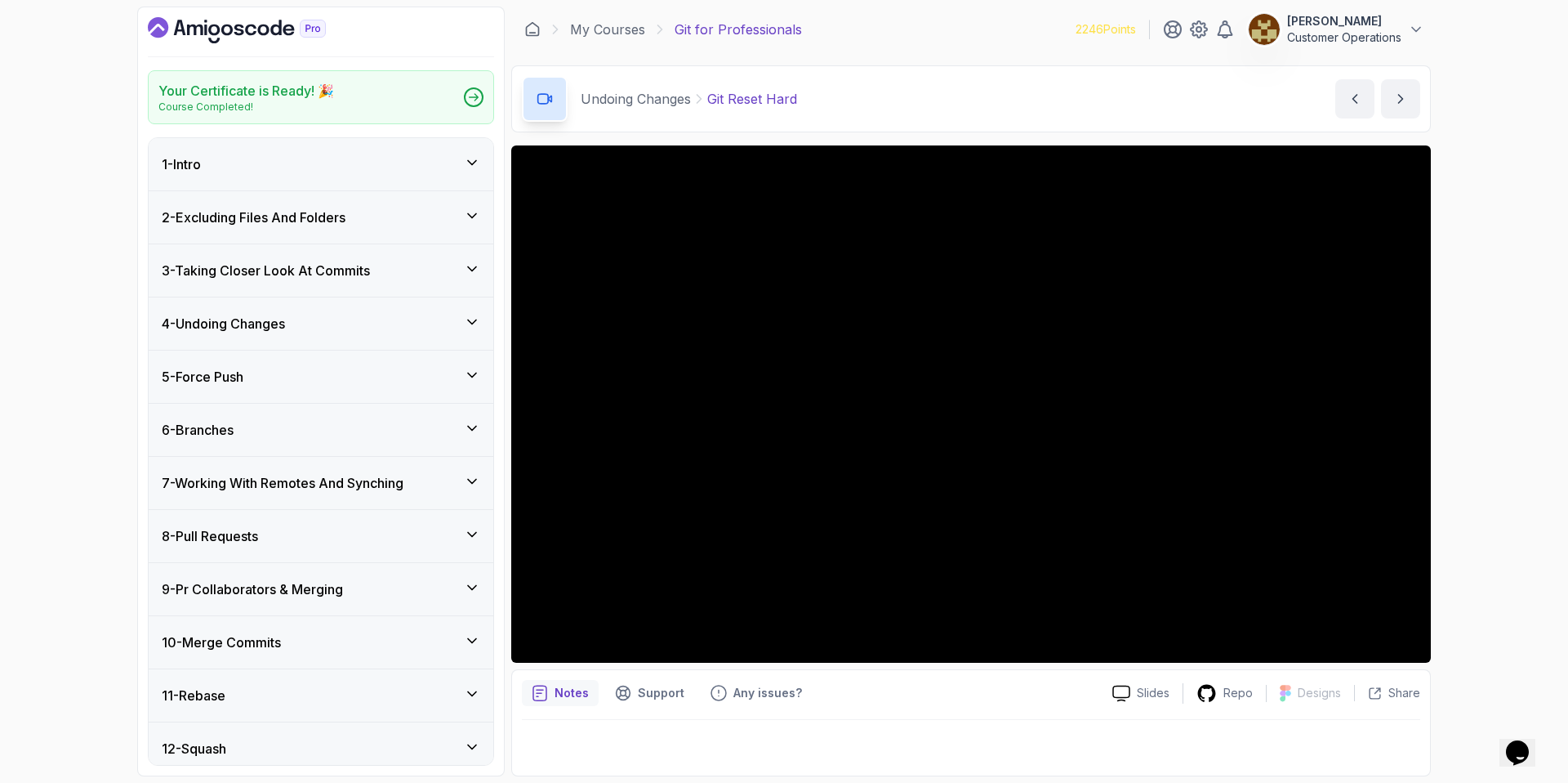
click at [275, 20] on icon "Dashboard" at bounding box center [236, 30] width 178 height 26
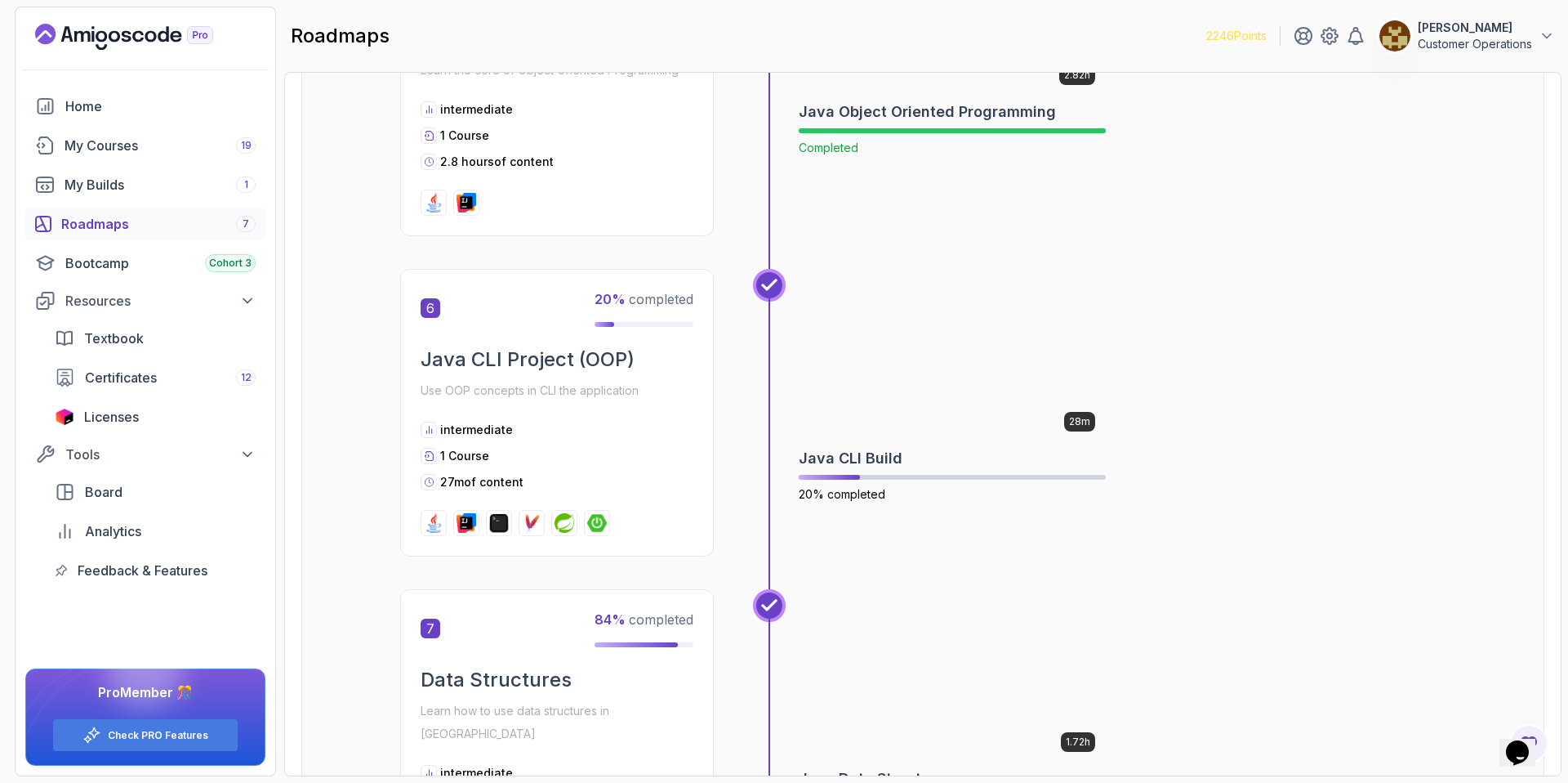
scroll to position [2007, 0]
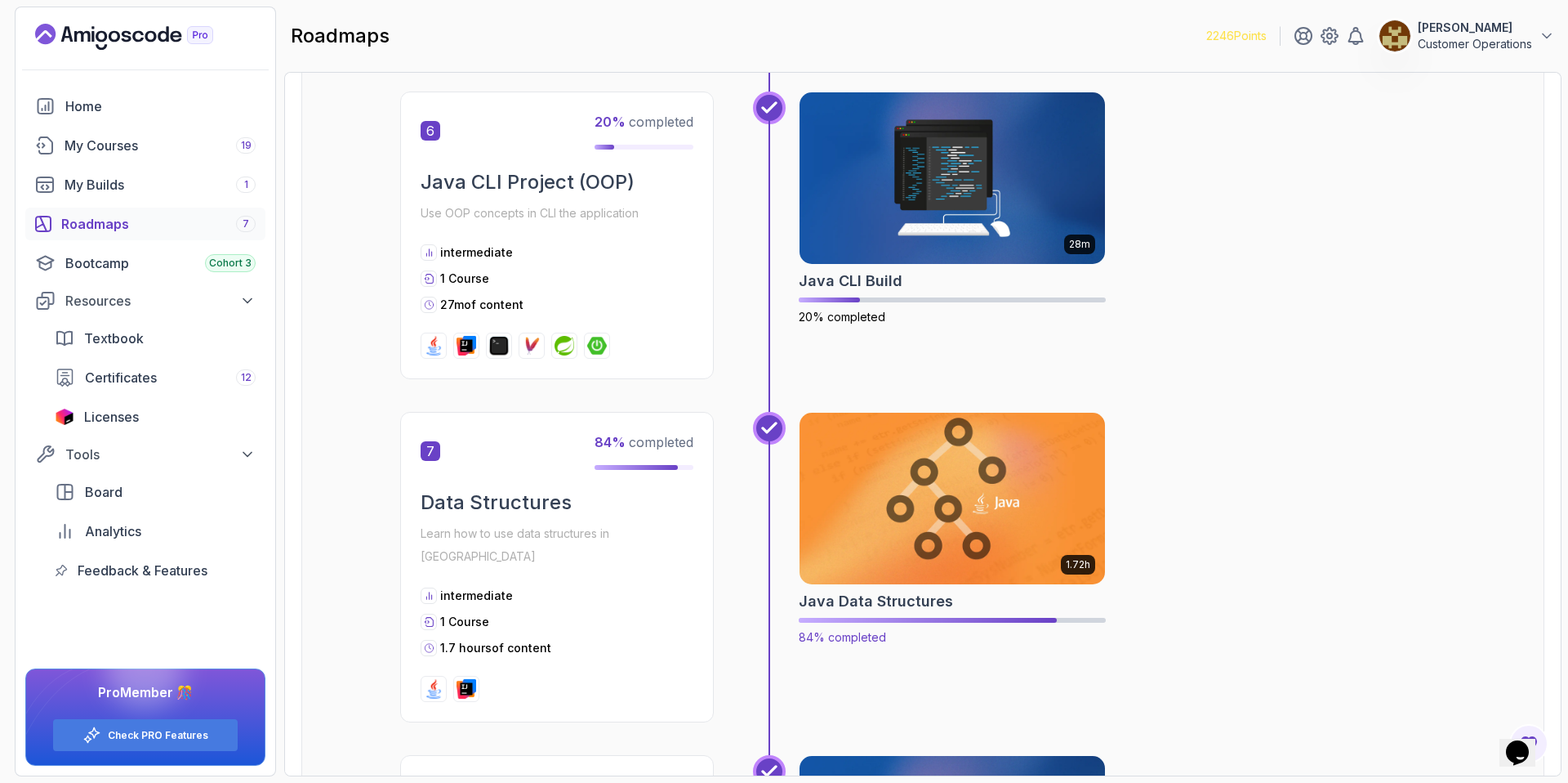
click at [902, 464] on img at bounding box center [953, 498] width 321 height 180
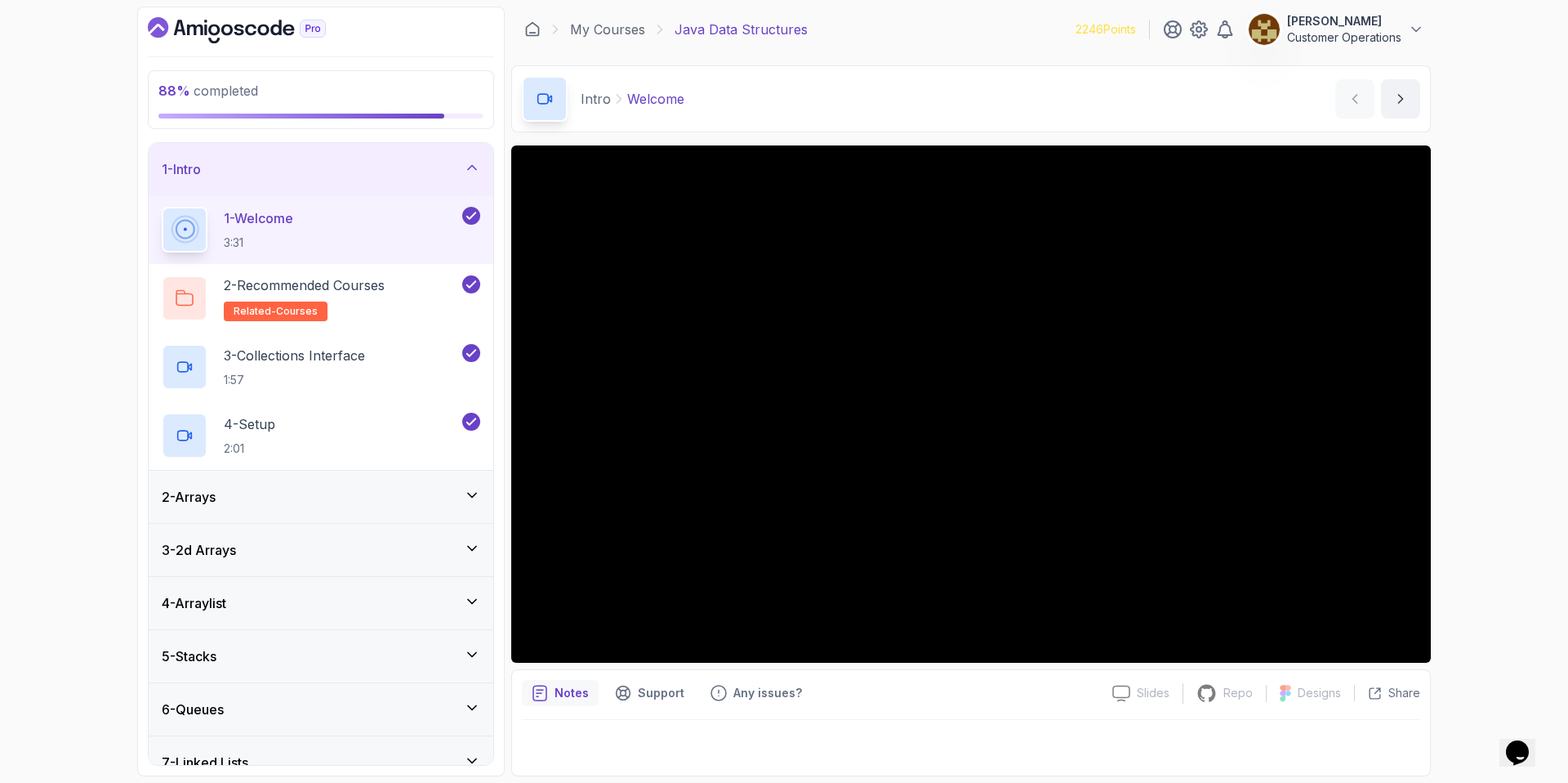
click at [355, 172] on div "1 - Intro" at bounding box center [320, 169] width 318 height 20
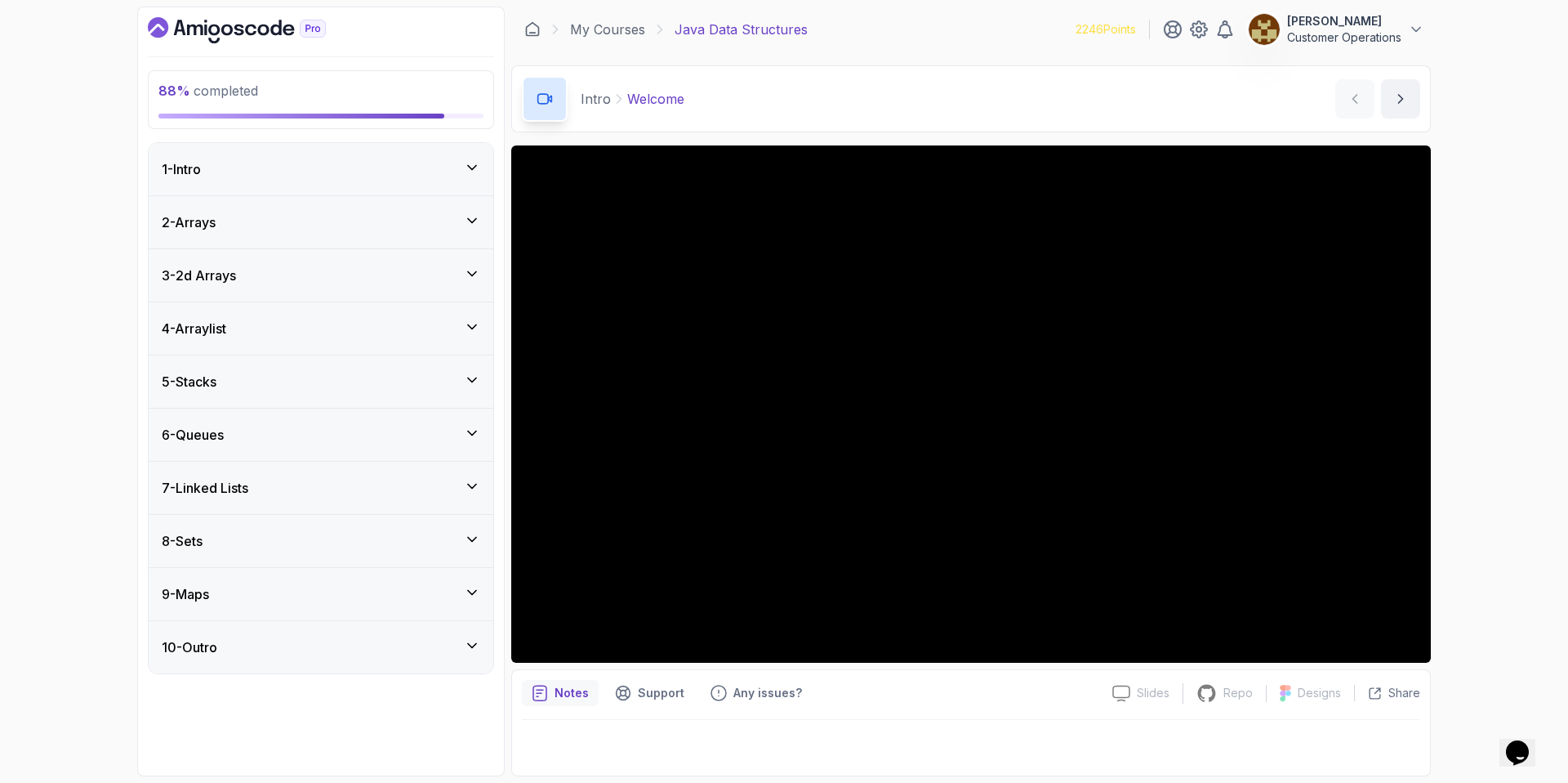
click at [333, 428] on div "6 - Queues" at bounding box center [320, 435] width 318 height 20
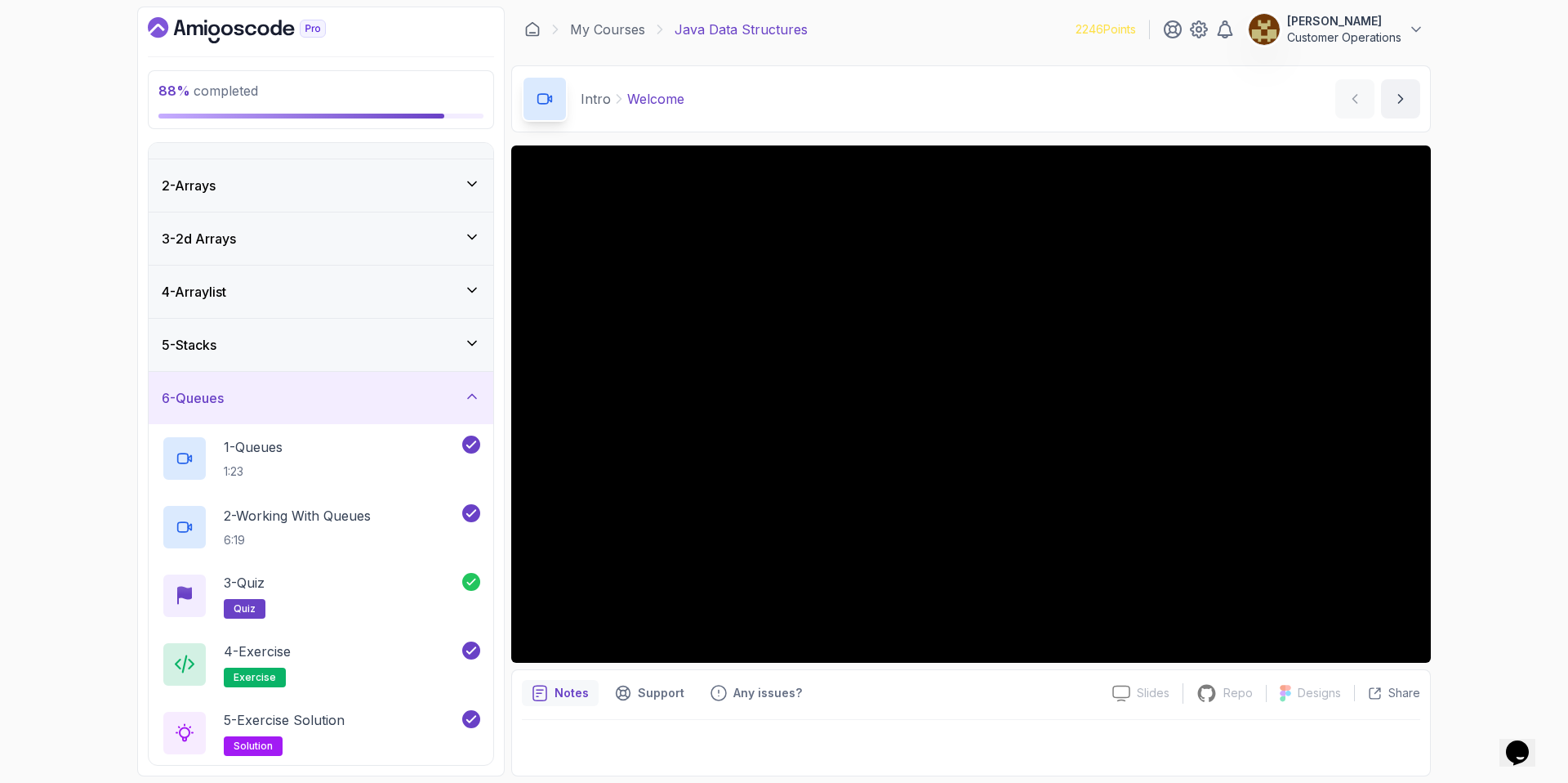
scroll to position [27, 0]
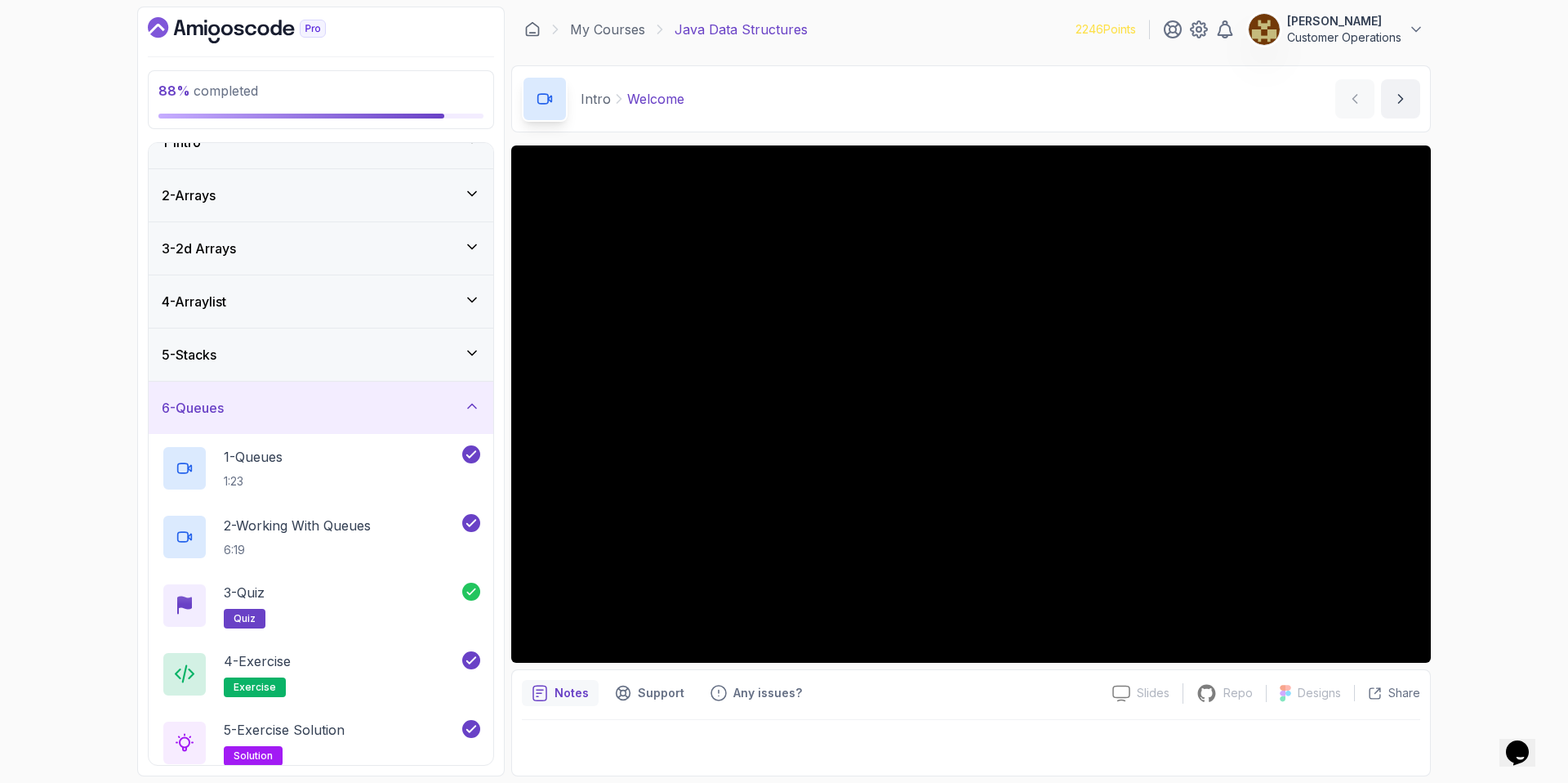
click at [335, 423] on div "6 - Queues" at bounding box center [321, 407] width 345 height 52
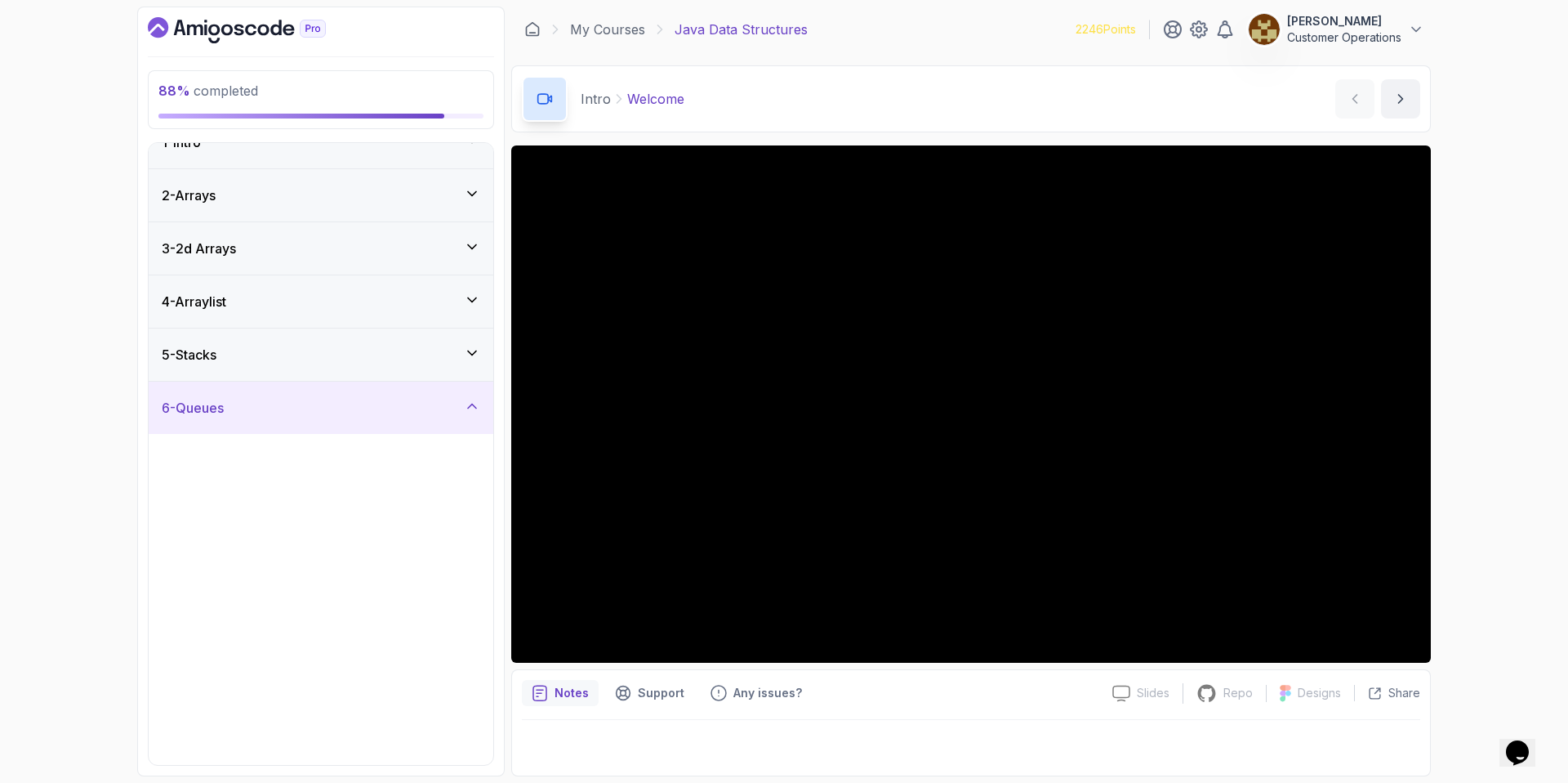
scroll to position [0, 0]
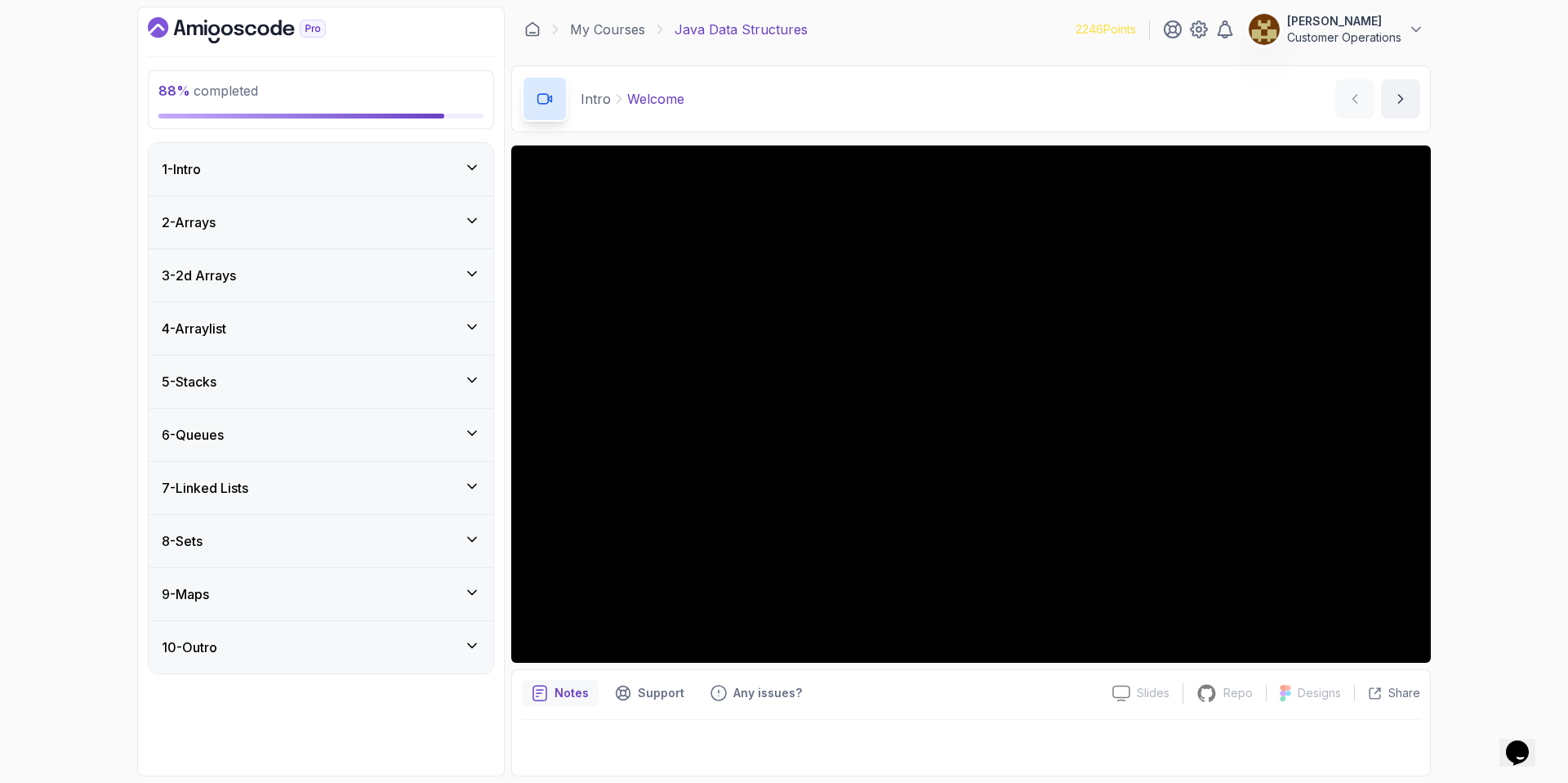
click at [308, 470] on div "7 - Linked Lists" at bounding box center [321, 488] width 345 height 52
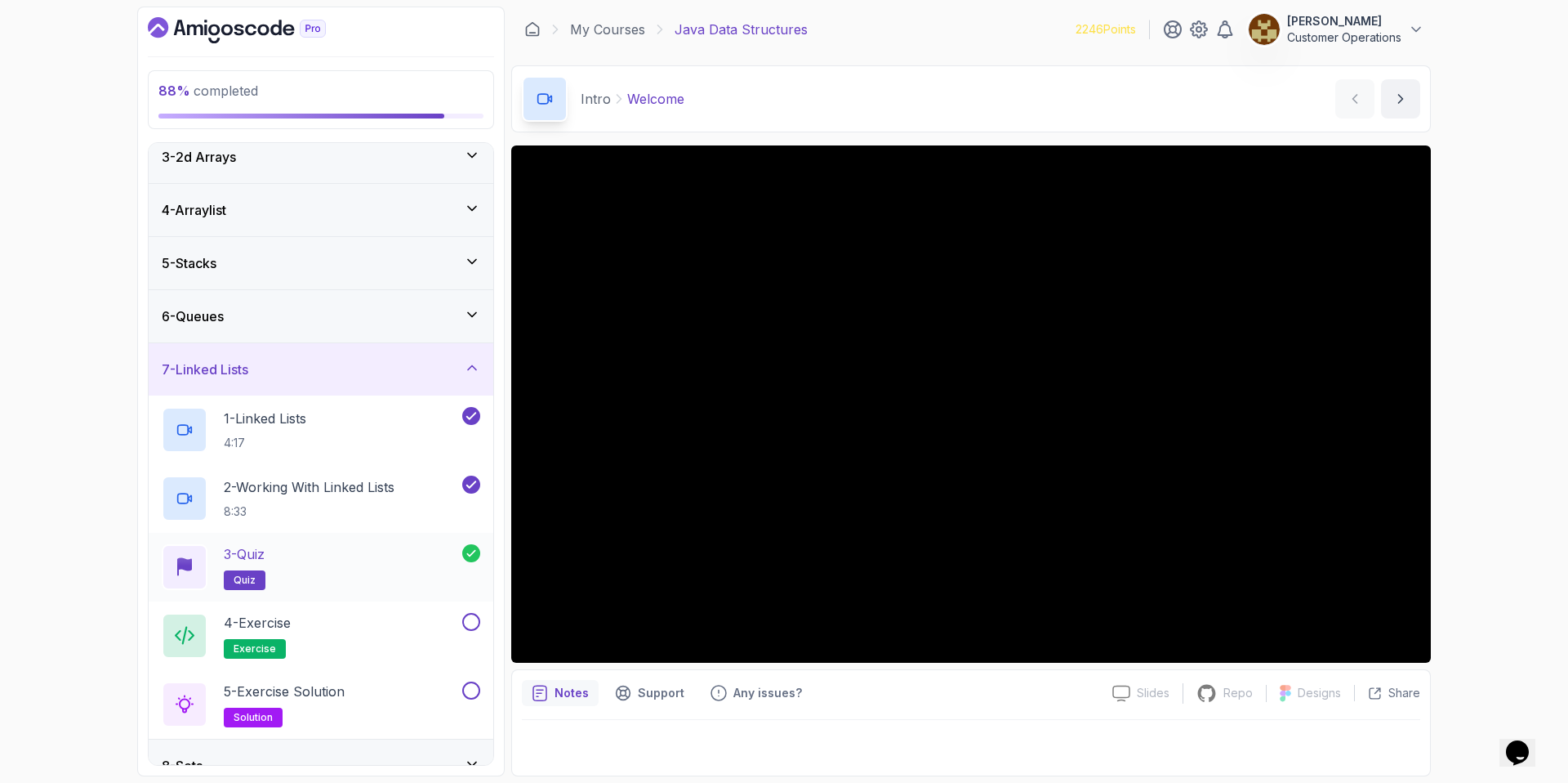
scroll to position [120, 0]
click at [336, 506] on p "8:33" at bounding box center [309, 510] width 171 height 16
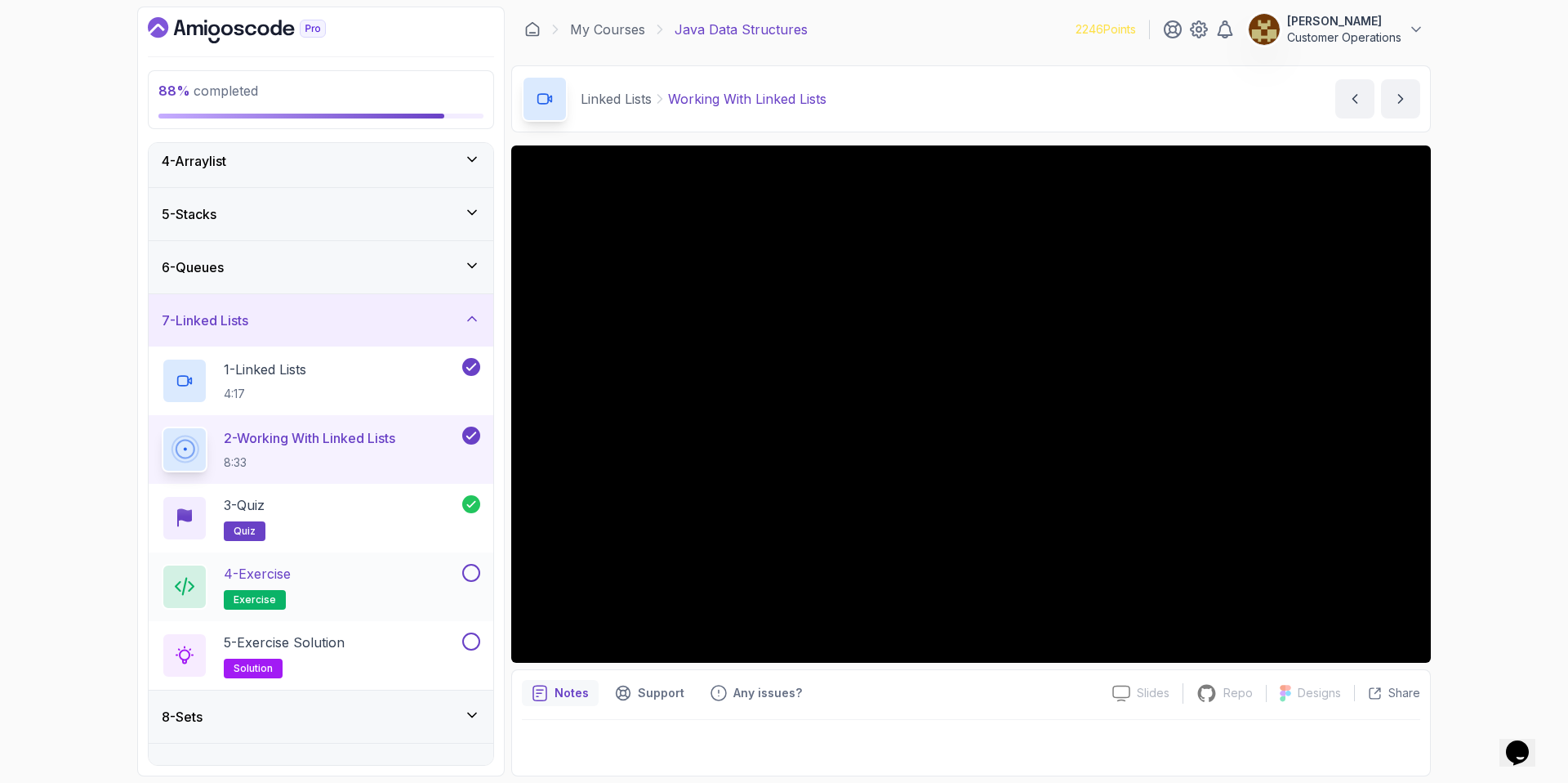
scroll to position [252, 0]
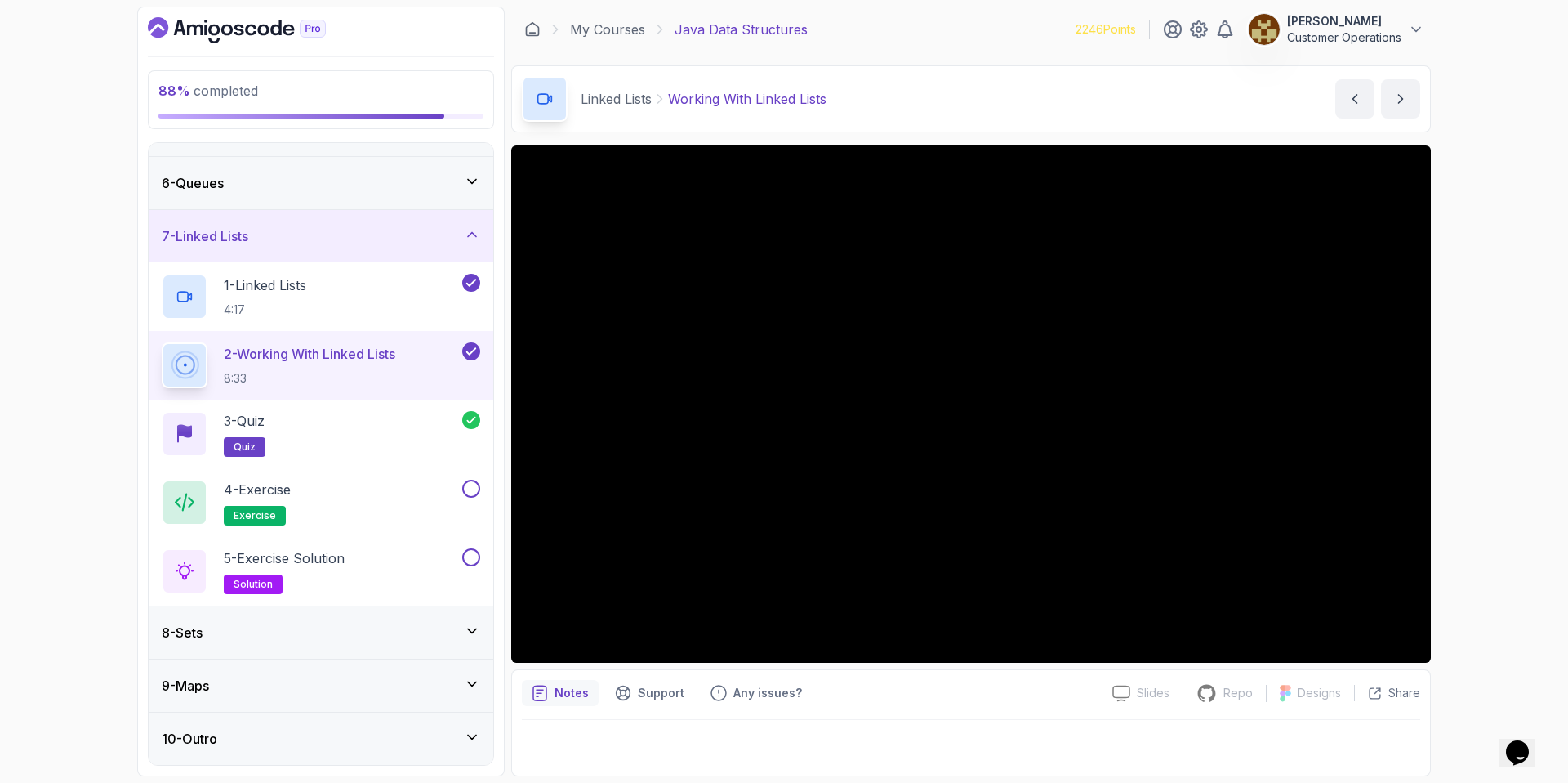
click at [310, 628] on div "8 - Sets" at bounding box center [320, 632] width 318 height 20
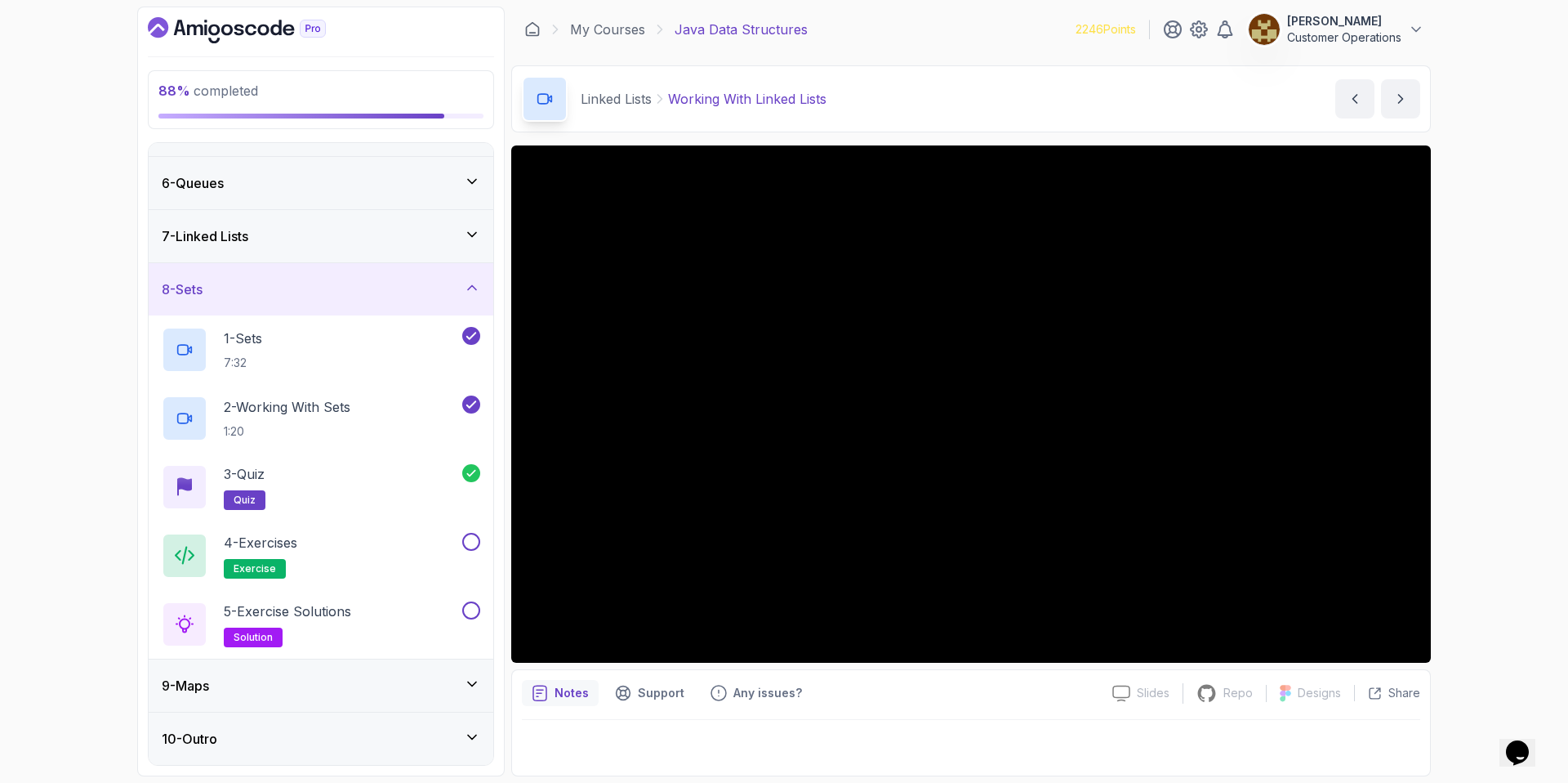
click at [350, 286] on div "8 - Sets" at bounding box center [320, 289] width 318 height 20
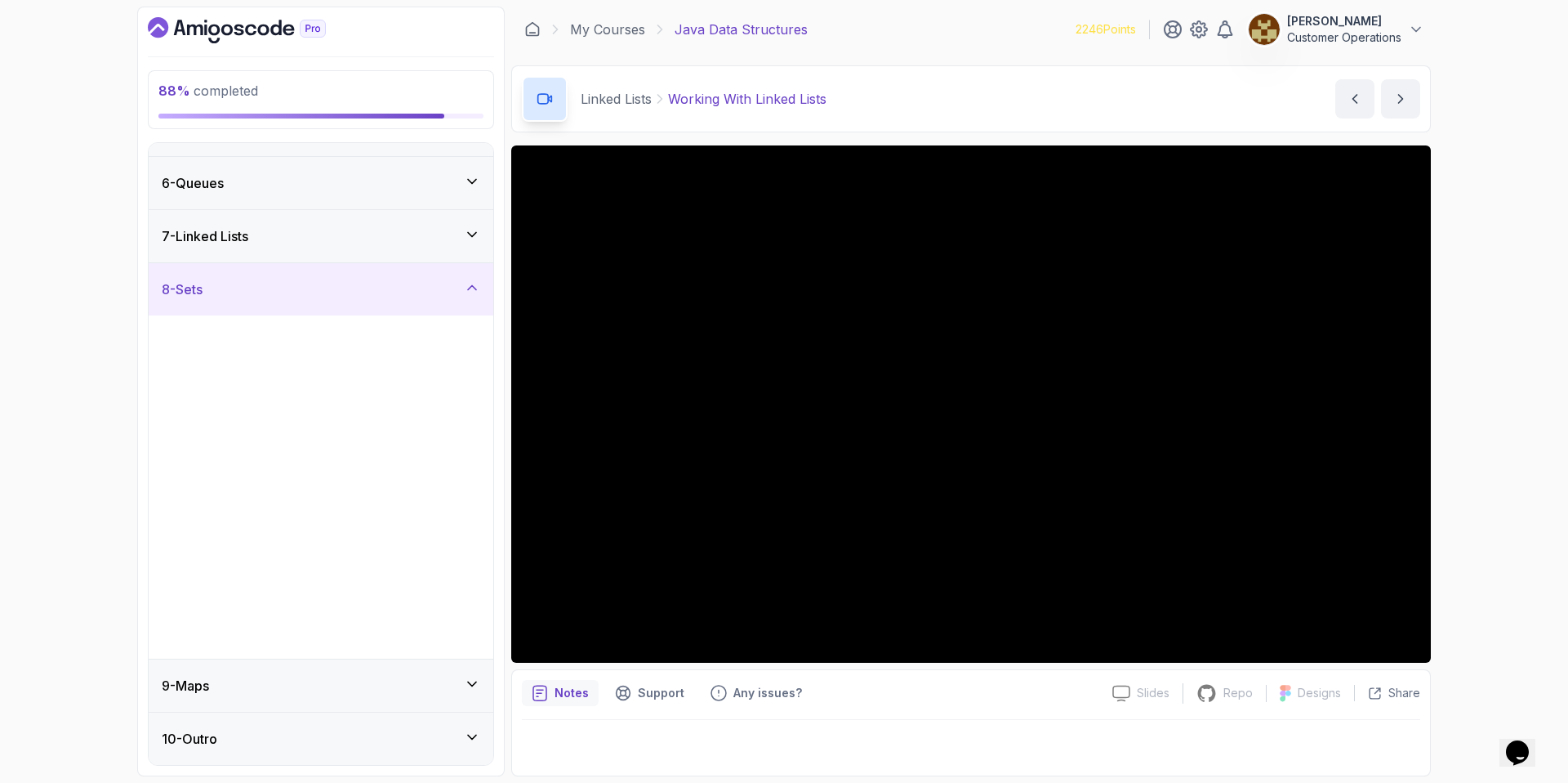
scroll to position [0, 0]
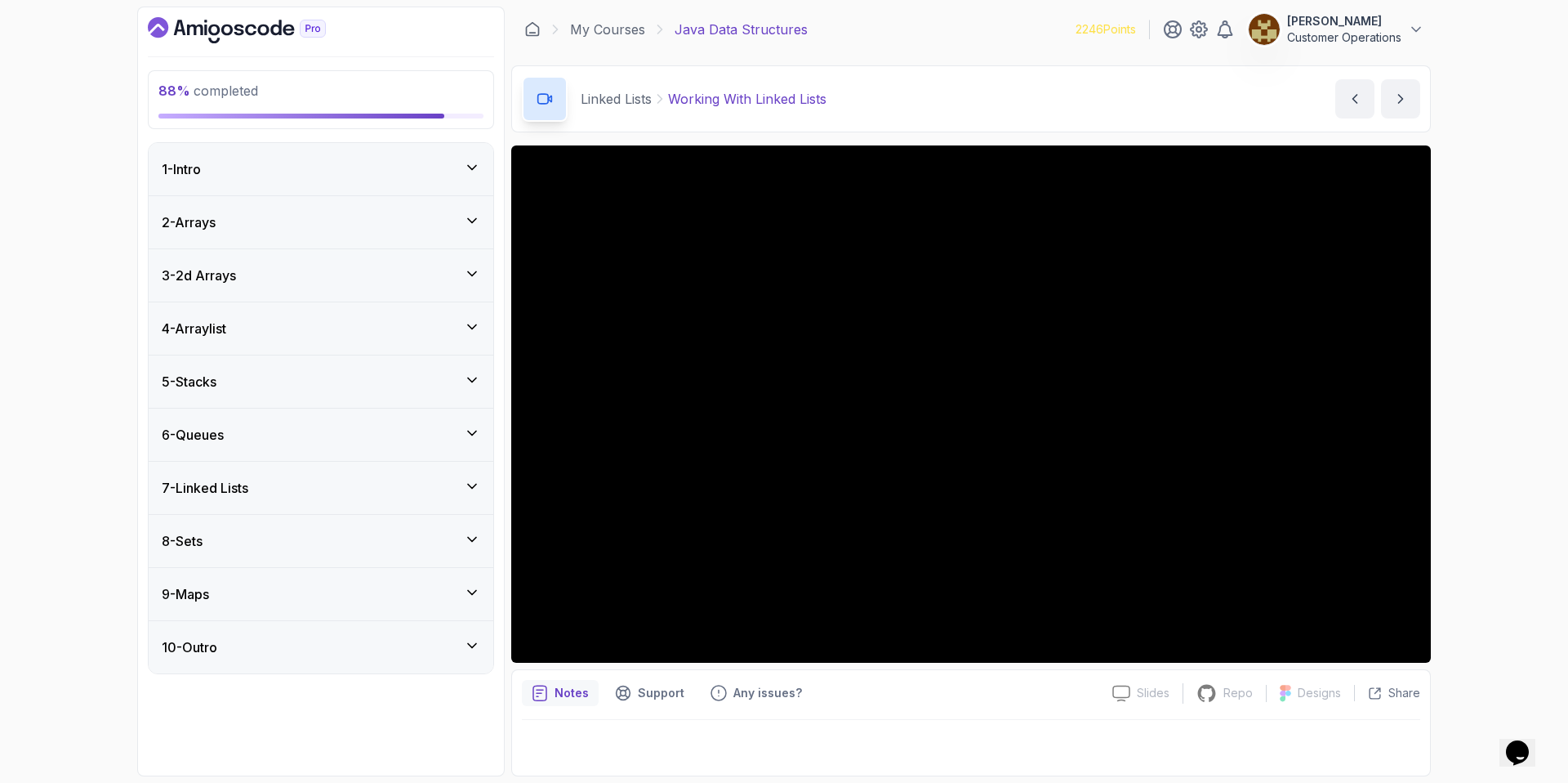
click at [306, 584] on div "9 - Maps" at bounding box center [320, 593] width 318 height 20
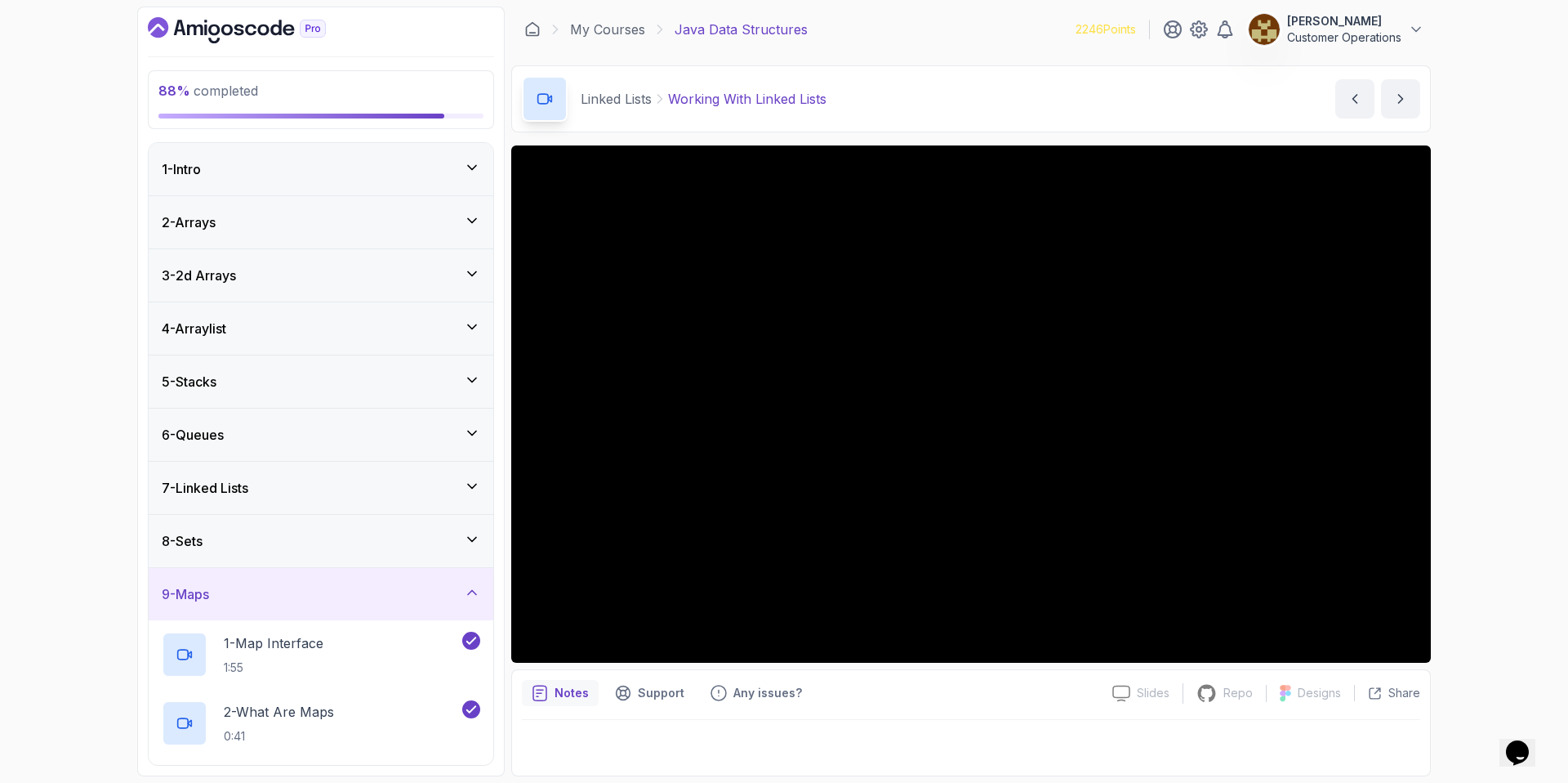
drag, startPoint x: 311, startPoint y: 593, endPoint x: 301, endPoint y: 573, distance: 22.4
click at [311, 593] on div "9 - Maps" at bounding box center [320, 593] width 318 height 20
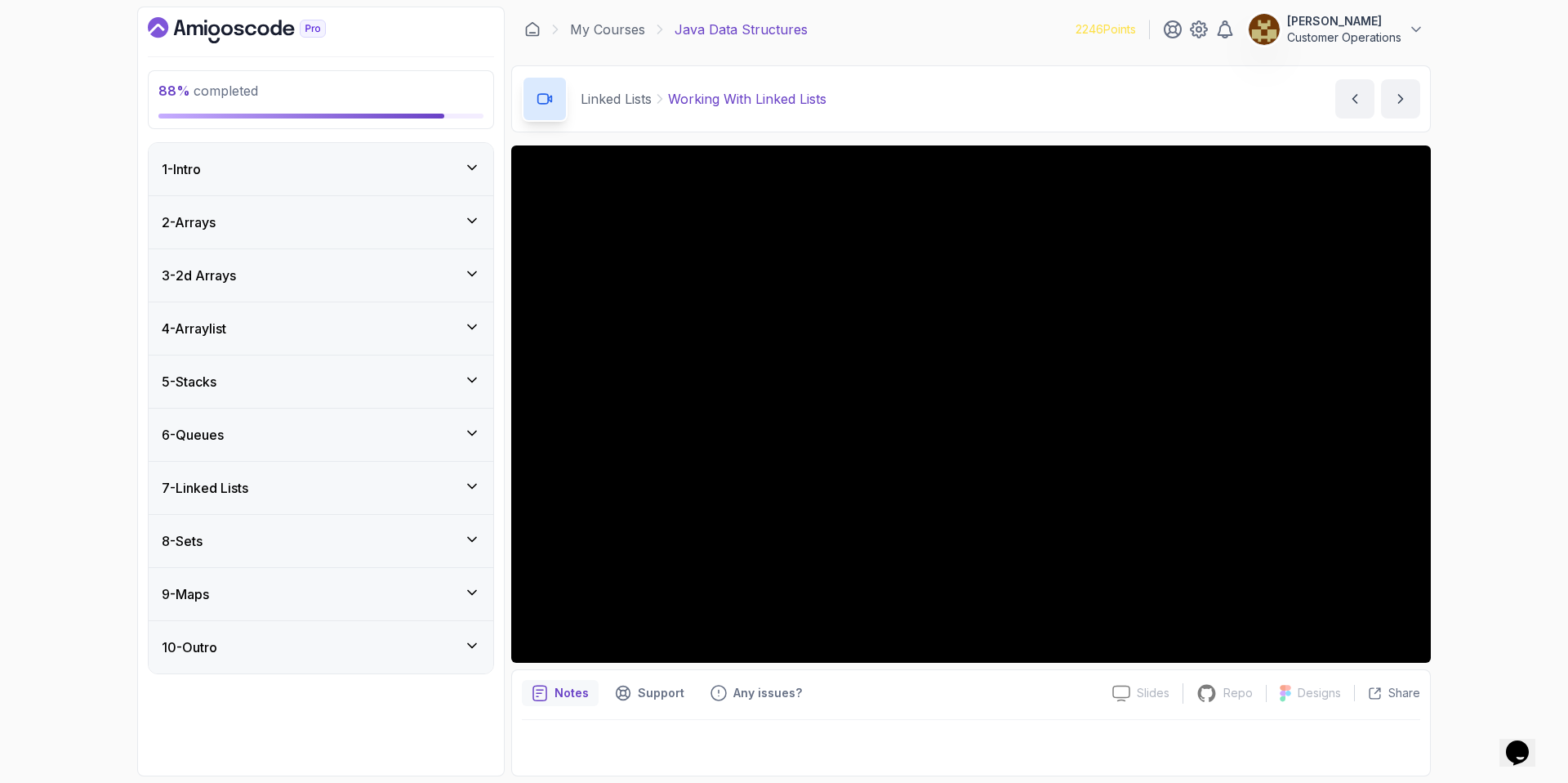
click at [257, 409] on div "6 - Queues" at bounding box center [321, 434] width 345 height 52
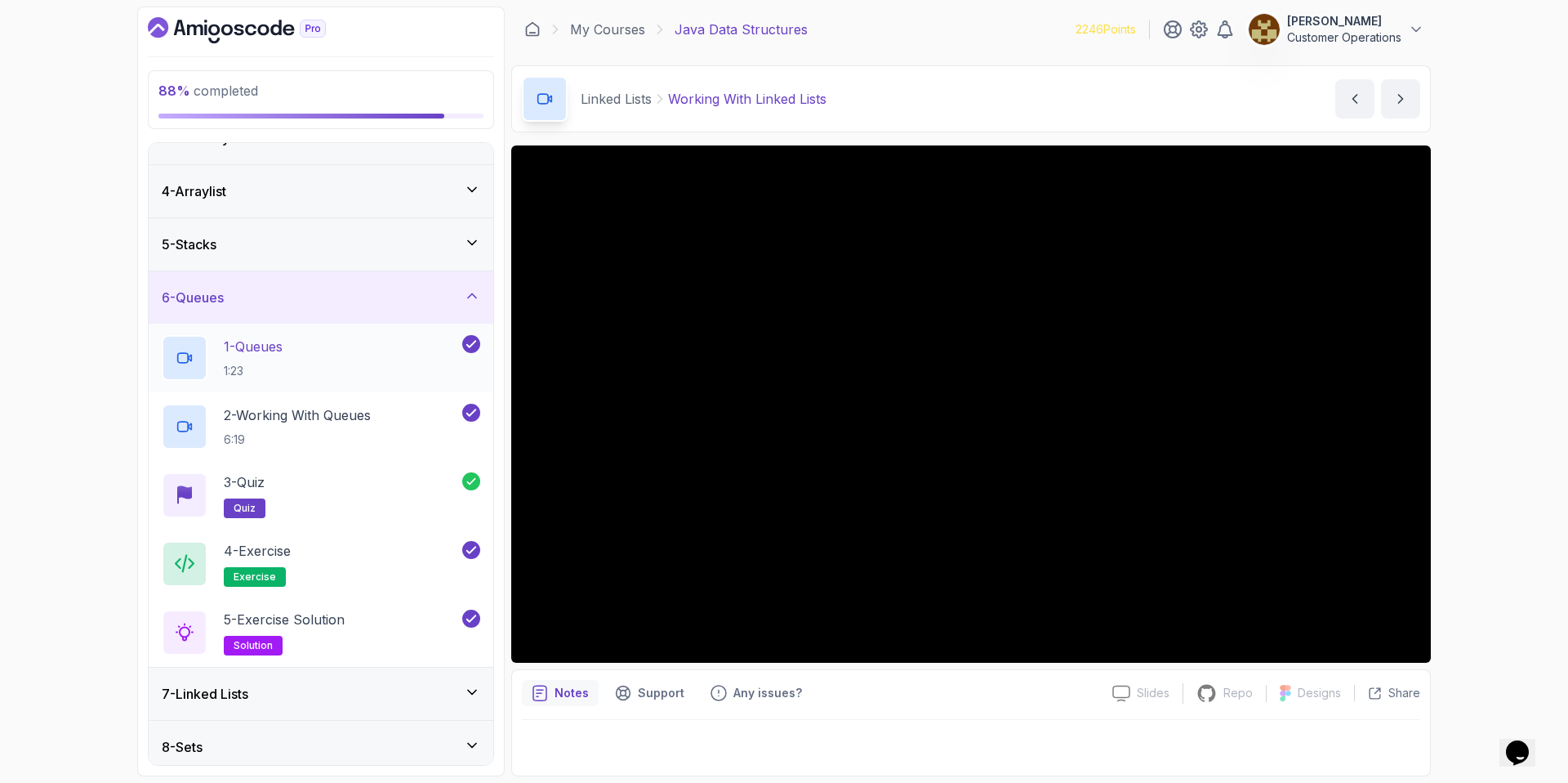
scroll to position [160, 0]
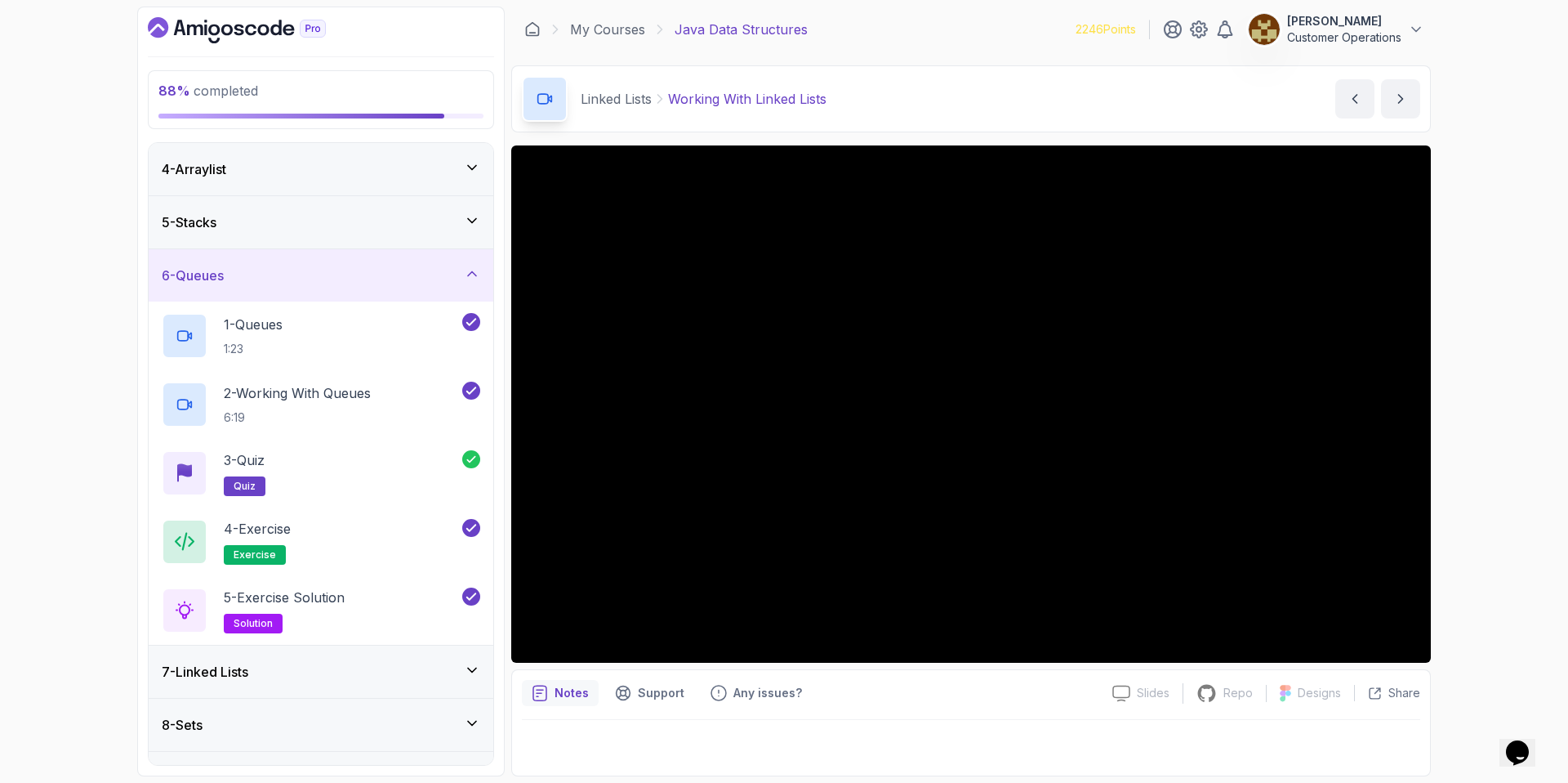
click at [251, 279] on div "6 - Queues" at bounding box center [320, 275] width 318 height 20
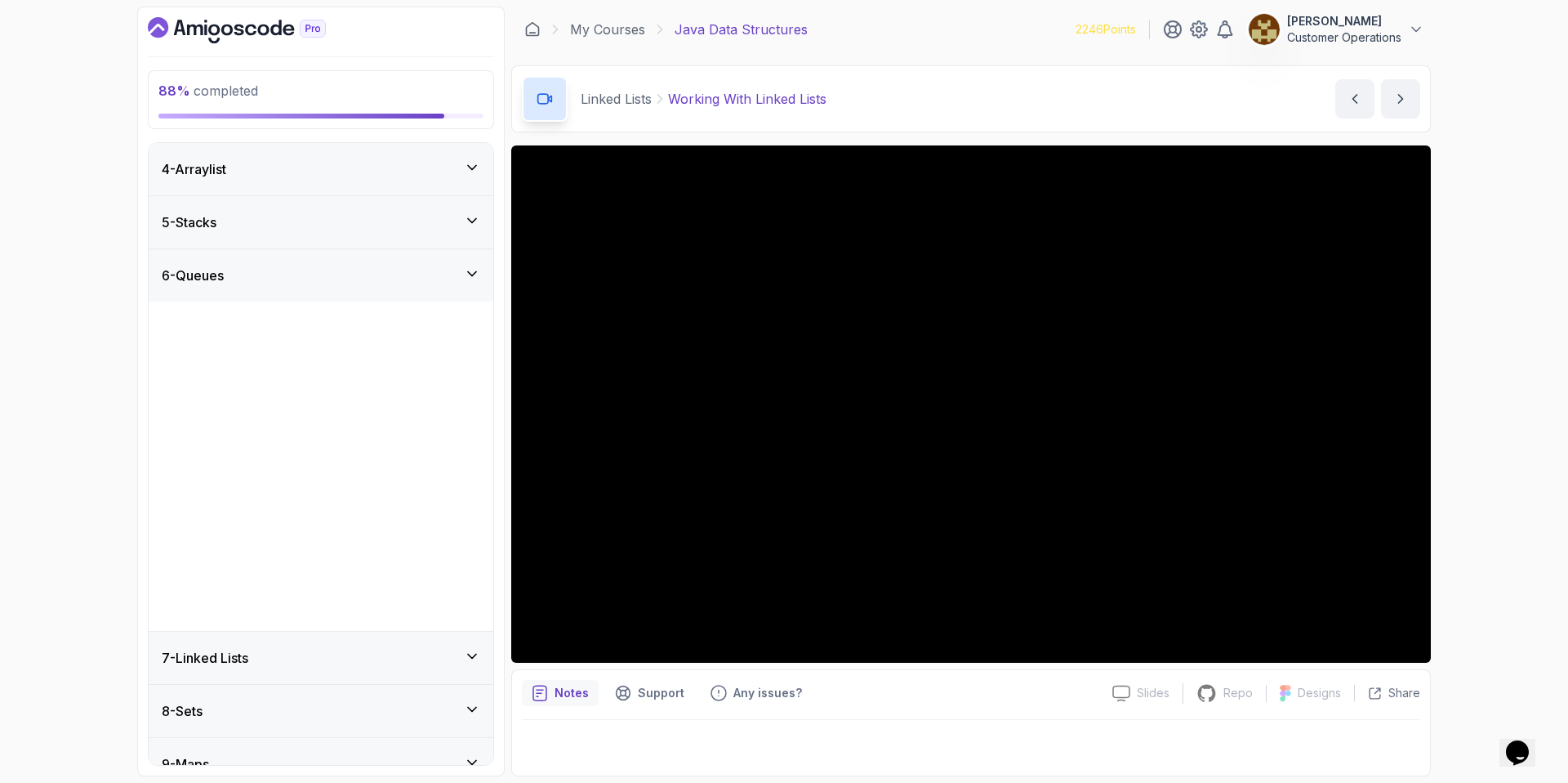
scroll to position [0, 0]
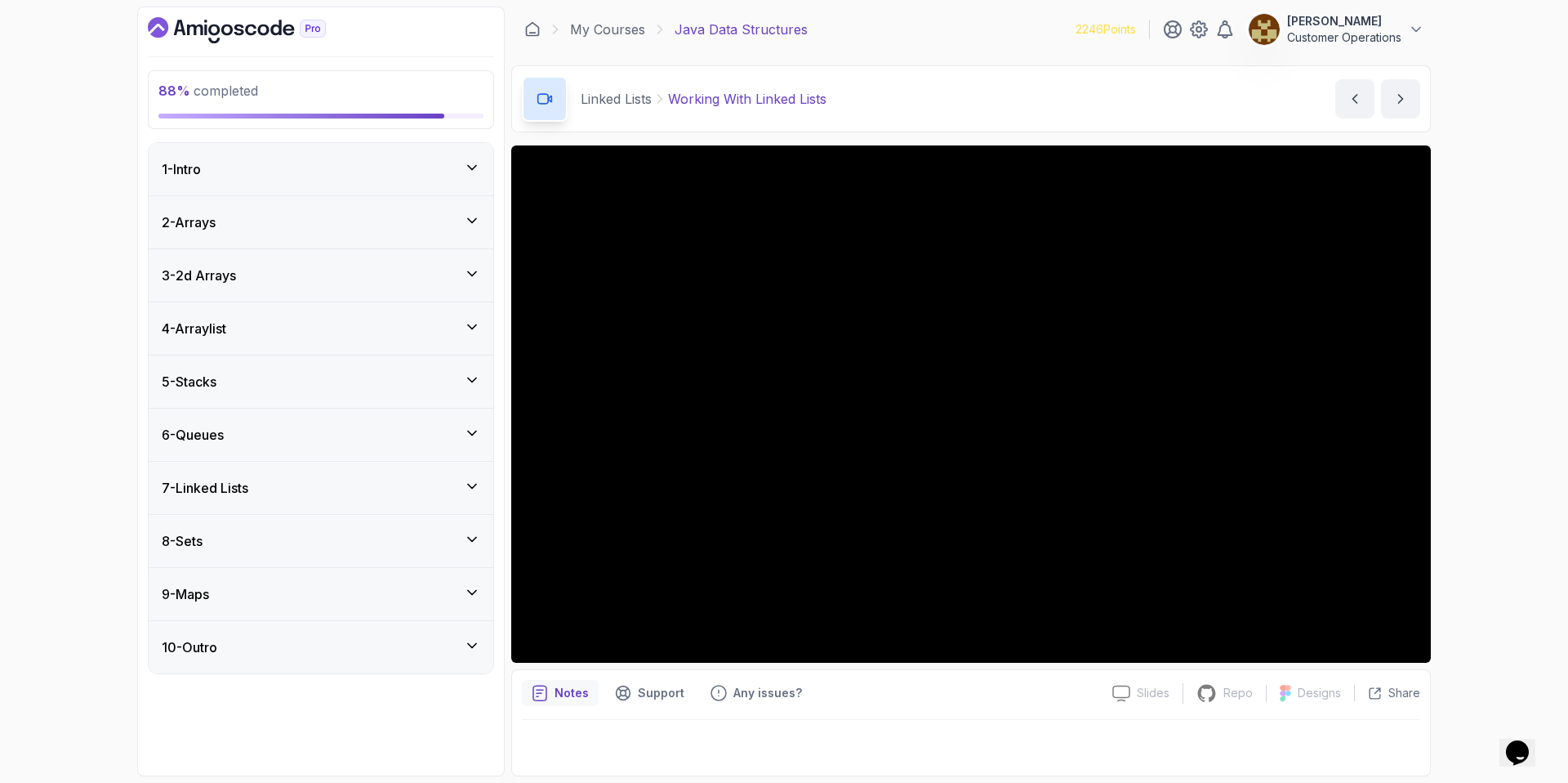
click at [271, 439] on div "6 - Queues" at bounding box center [320, 435] width 318 height 20
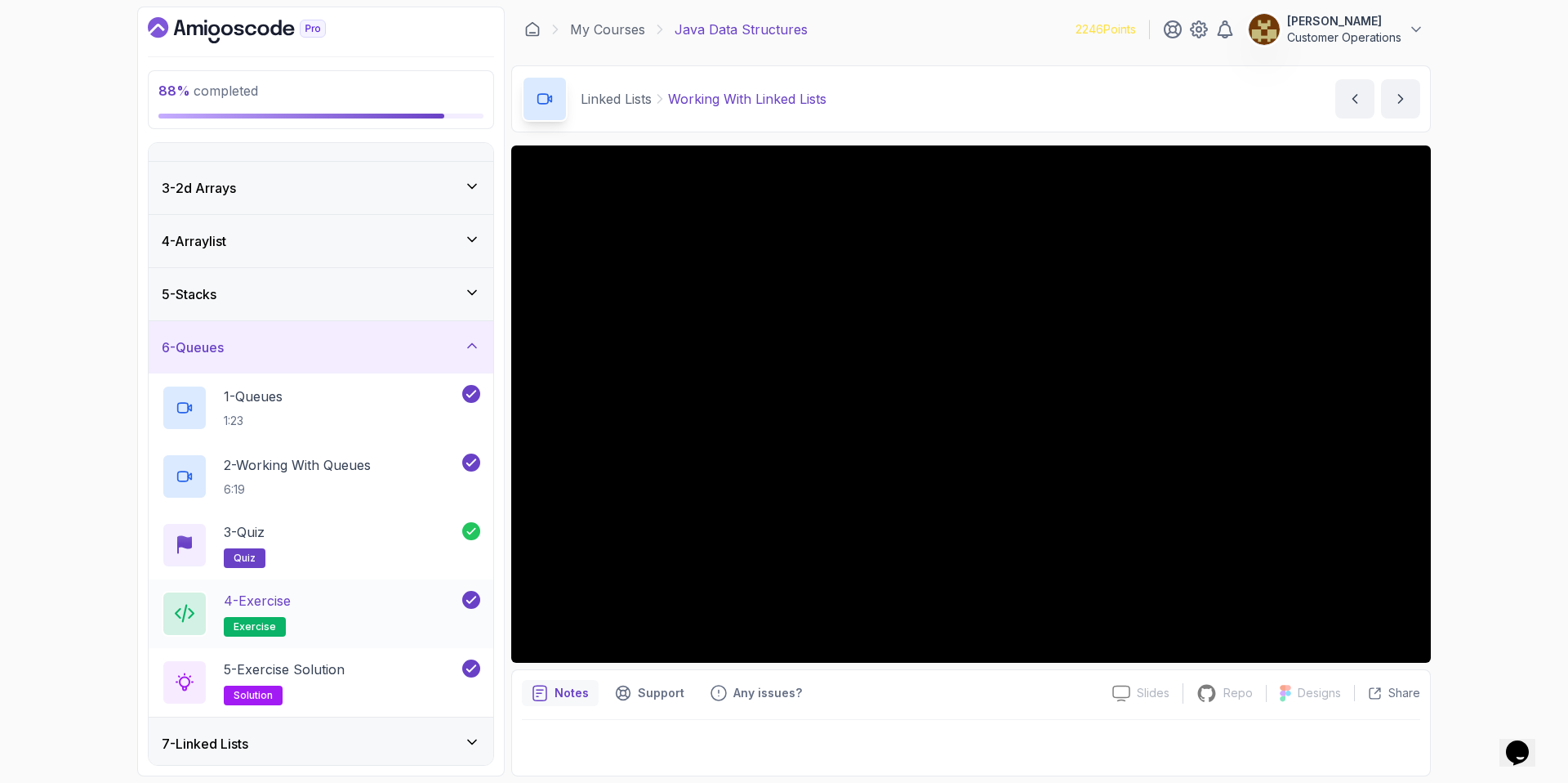
scroll to position [101, 0]
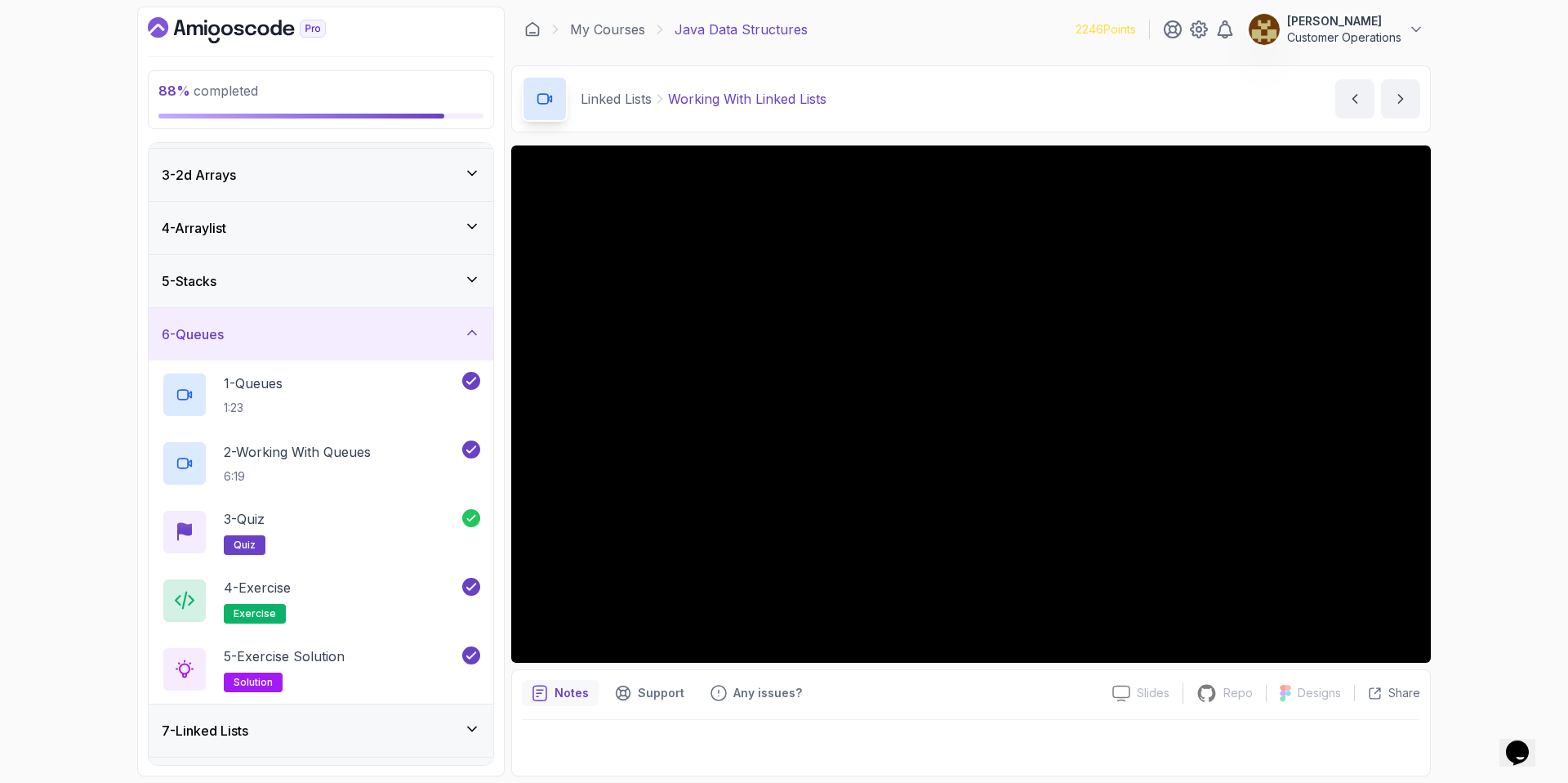
click at [324, 332] on div "6 - Queues" at bounding box center [320, 334] width 318 height 20
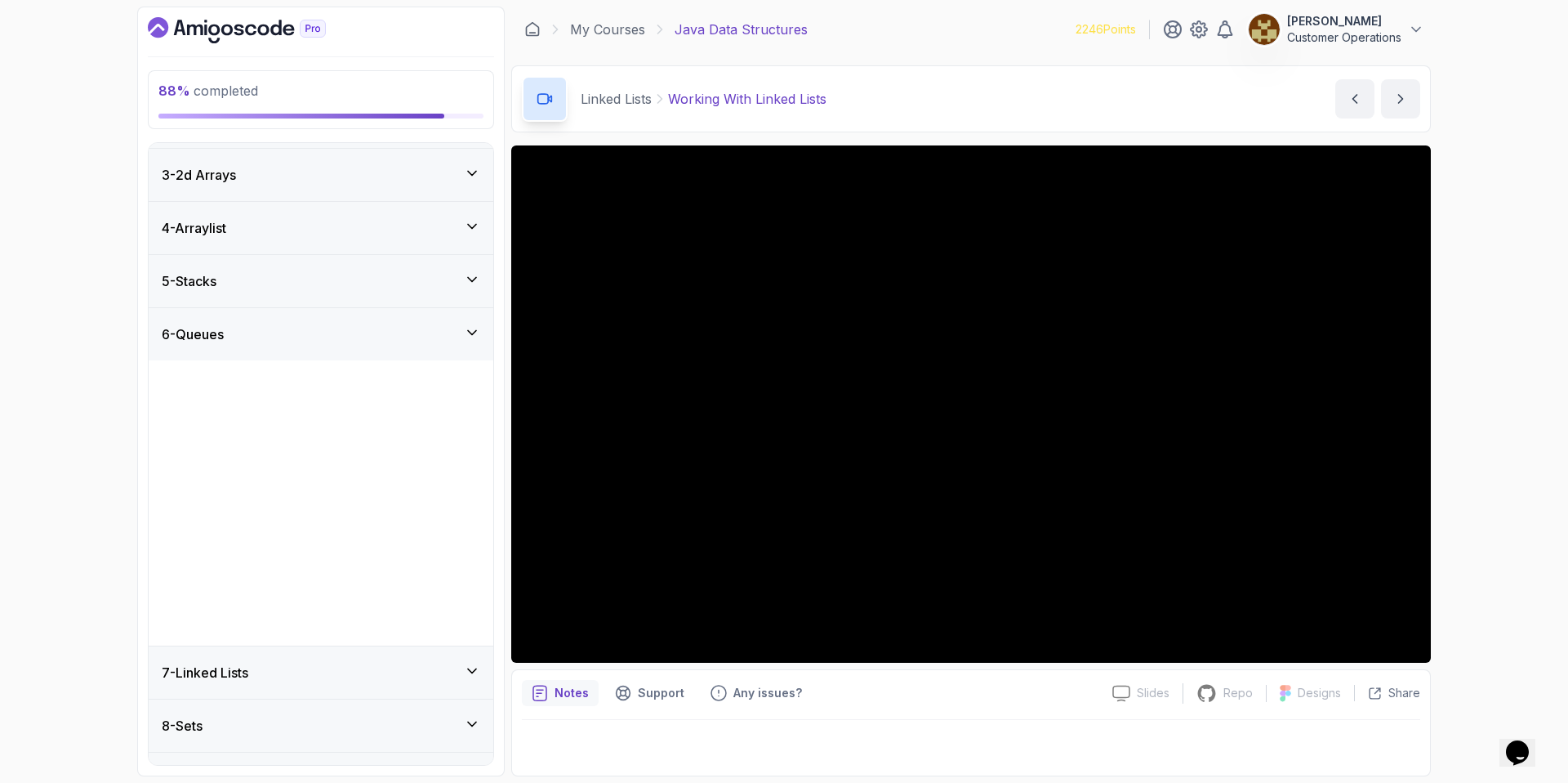
scroll to position [0, 0]
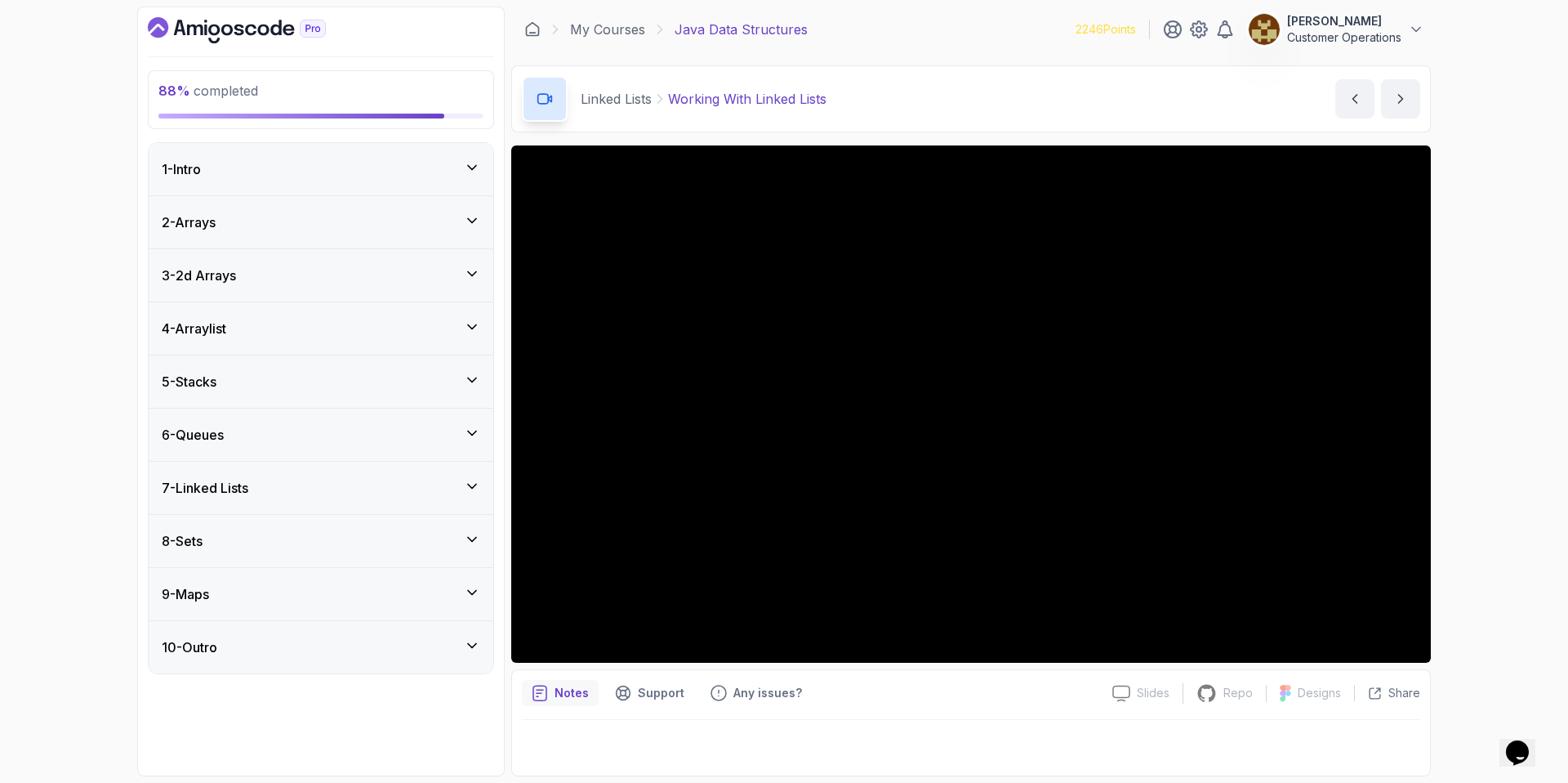
click at [289, 471] on div "7 - Linked Lists" at bounding box center [321, 488] width 345 height 52
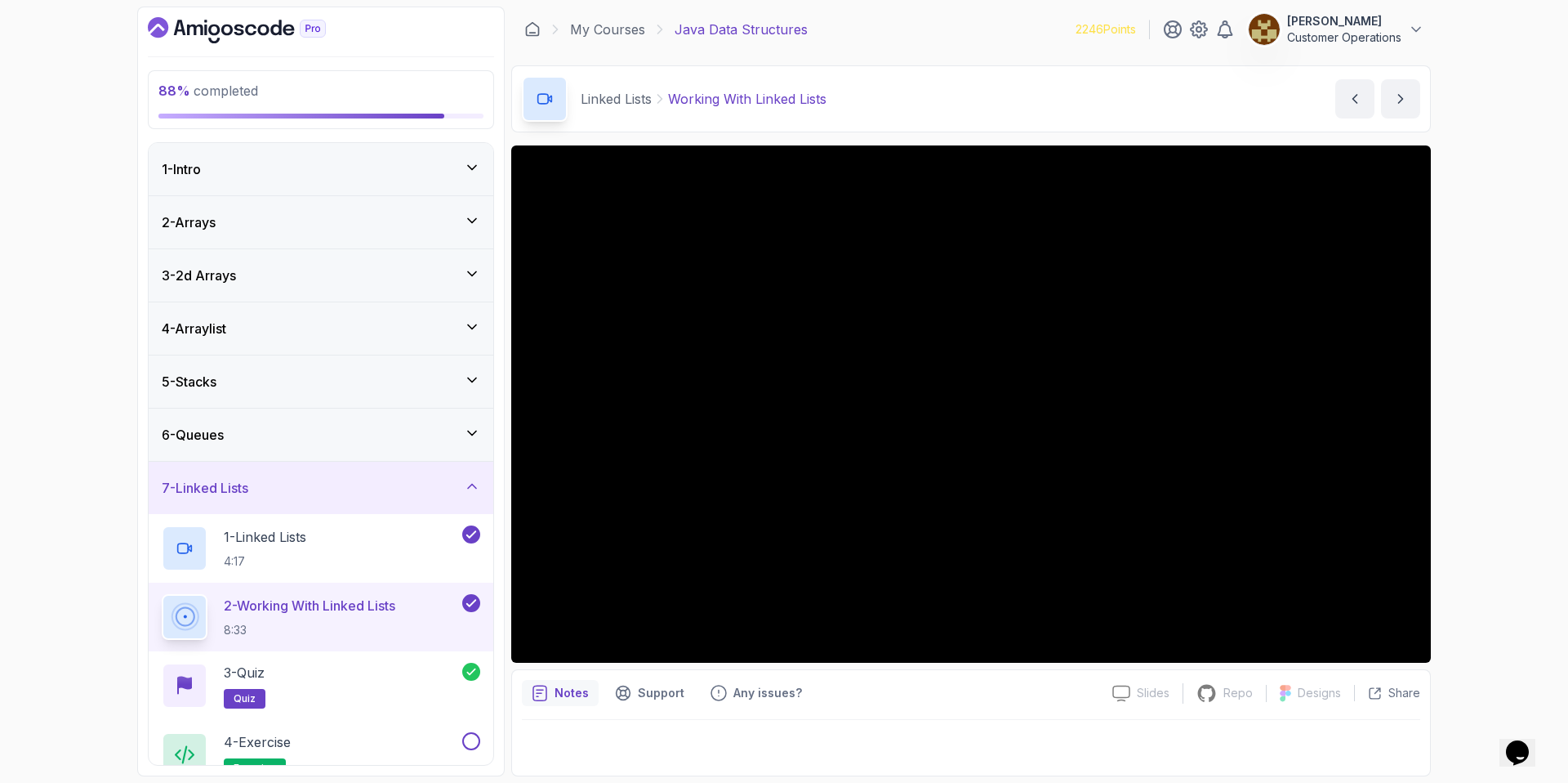
scroll to position [252, 0]
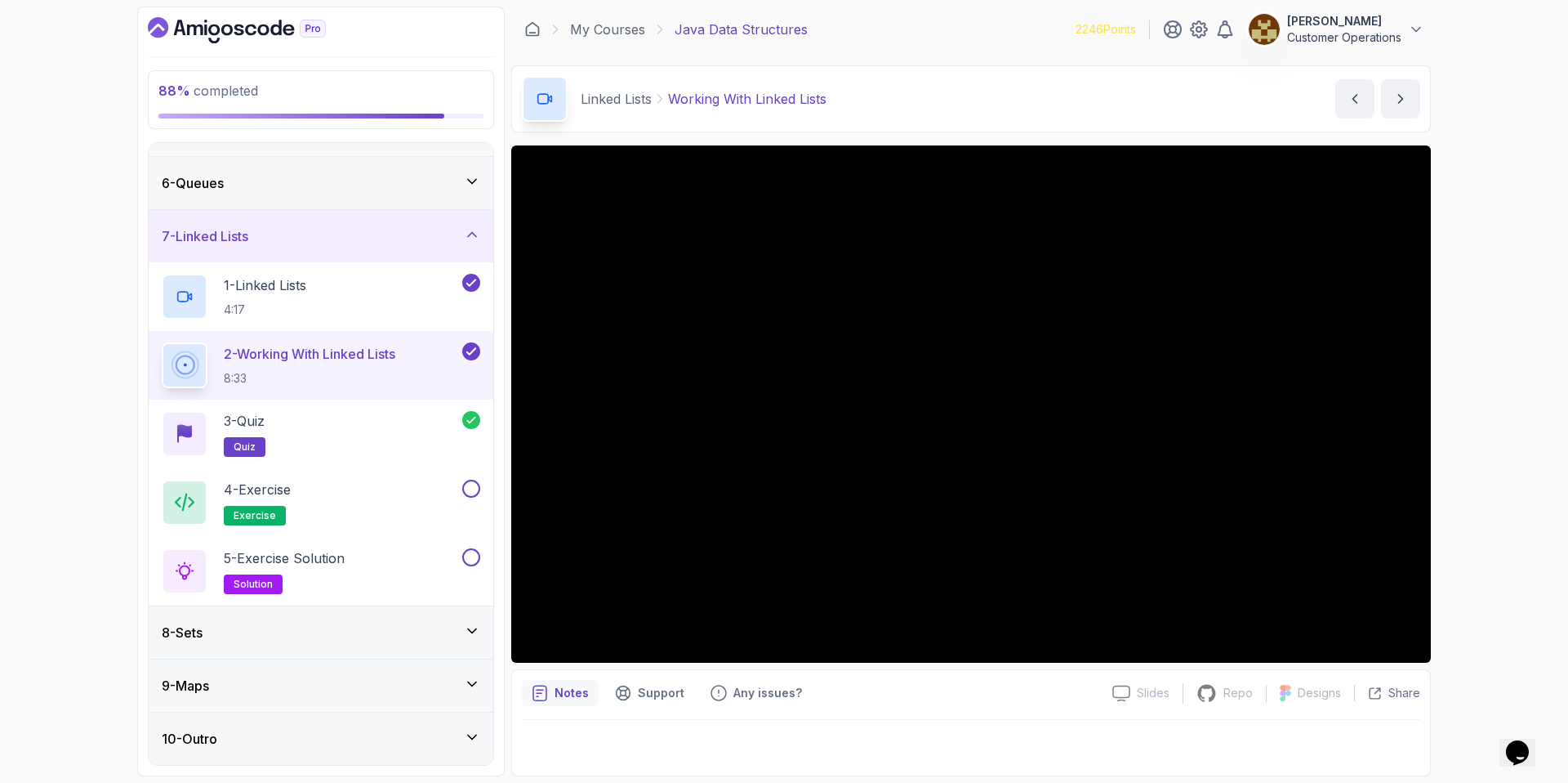
click at [1024, 101] on div "Linked Lists Working With Linked Lists Working With Linked Lists by nelson" at bounding box center [971, 99] width 919 height 67
click at [1531, 310] on div "88 % completed 1 - Intro 2 - Arrays 3 - 2d Arrays 4 - Arraylist 5 - Stacks 6 - …" at bounding box center [784, 391] width 1568 height 783
click at [1000, 109] on div "Linked Lists Working With Linked Lists Working With Linked Lists by nelson" at bounding box center [971, 99] width 919 height 67
click at [1504, 332] on div "88 % completed 1 - Intro 2 - Arrays 3 - 2d Arrays 4 - Arraylist 5 - Stacks 6 - …" at bounding box center [784, 391] width 1568 height 783
click at [933, 125] on div "Linked Lists Working With Linked Lists Working With Linked Lists by nelson" at bounding box center [971, 99] width 919 height 67
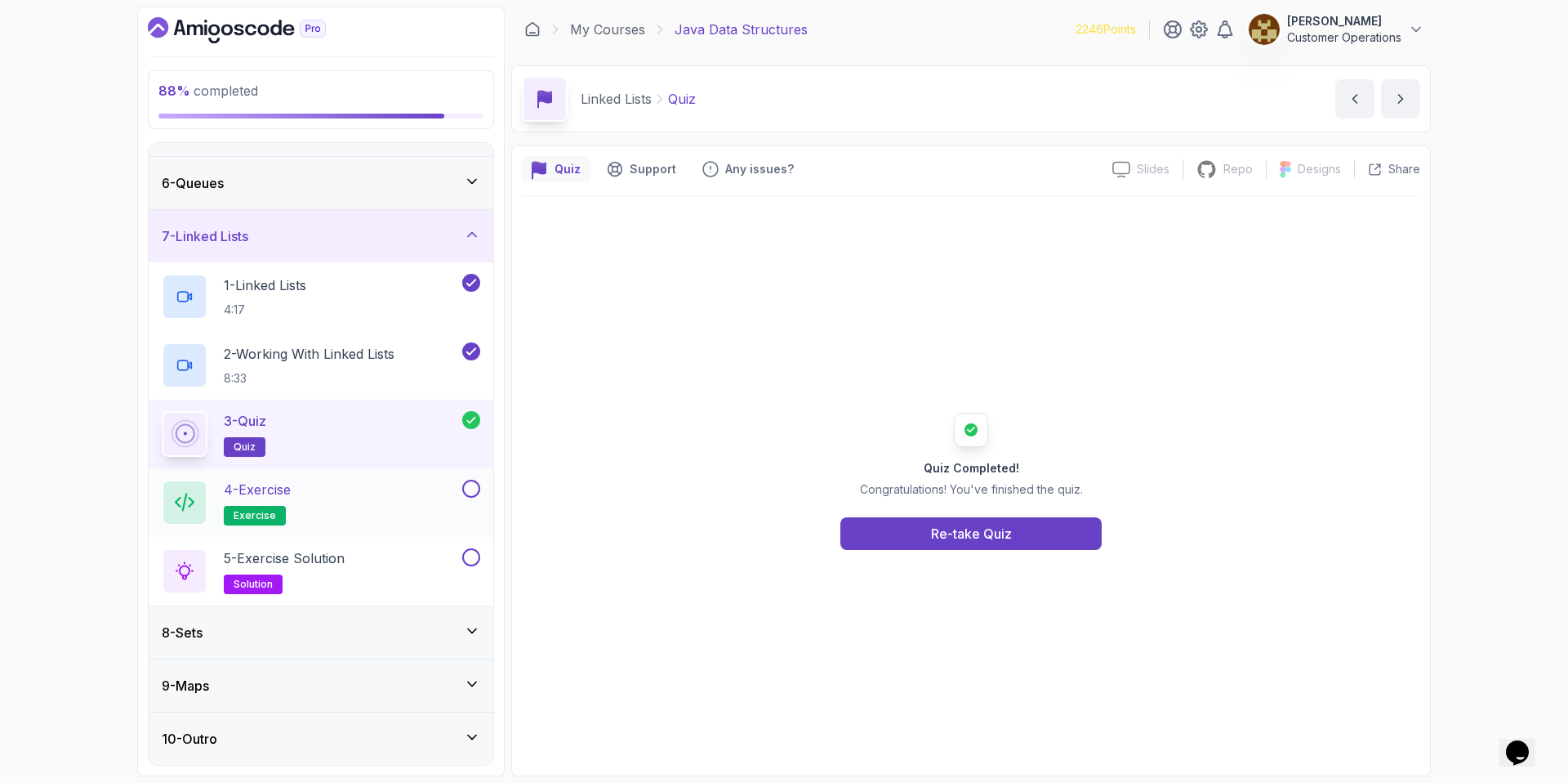
click at [374, 497] on div "4 - Exercise exercise" at bounding box center [310, 503] width 297 height 46
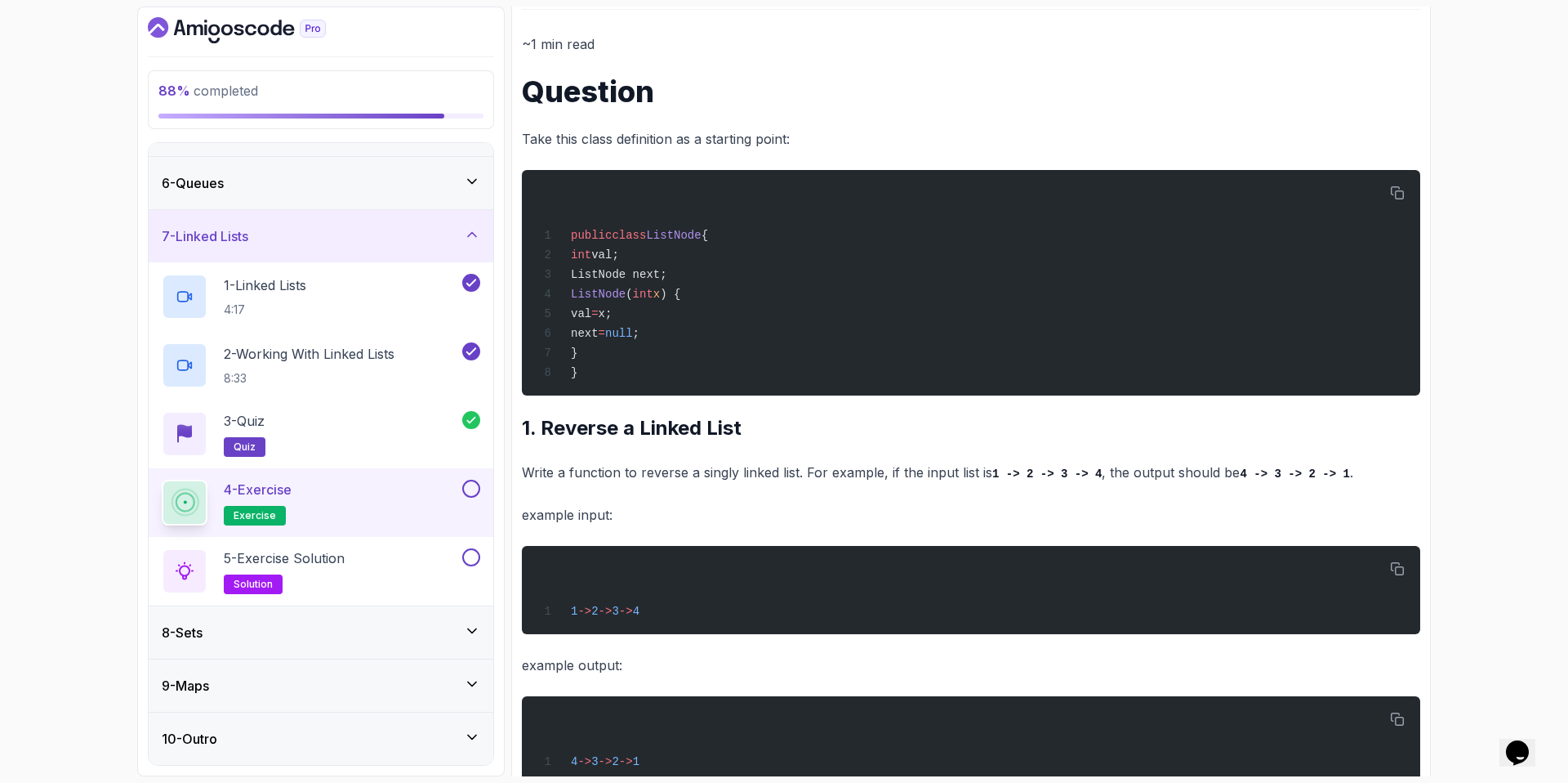
scroll to position [172, 0]
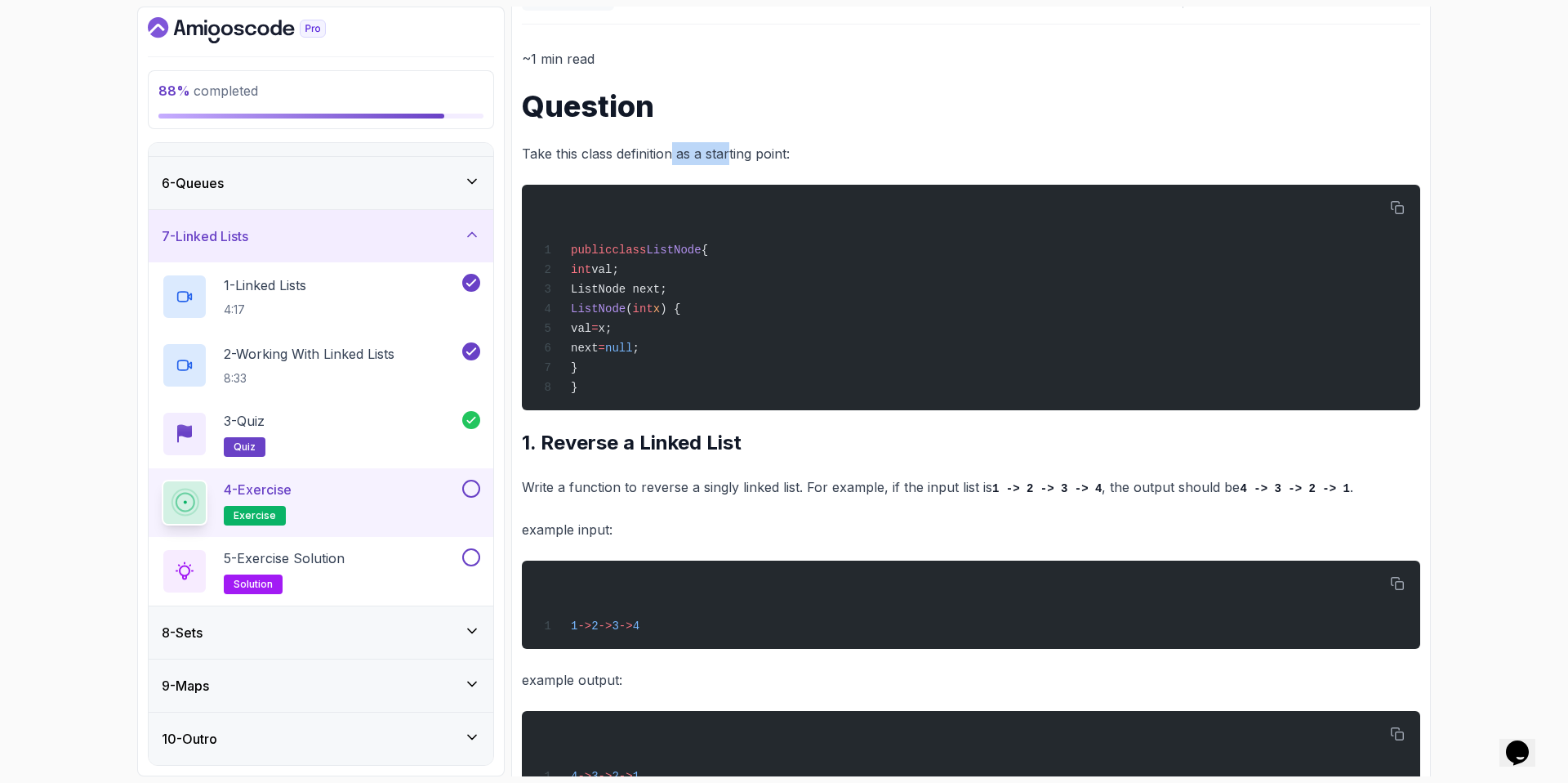
drag, startPoint x: 671, startPoint y: 151, endPoint x: 755, endPoint y: 149, distance: 84.0
click at [755, 149] on p "Take this class definition as a starting point:" at bounding box center [971, 154] width 899 height 23
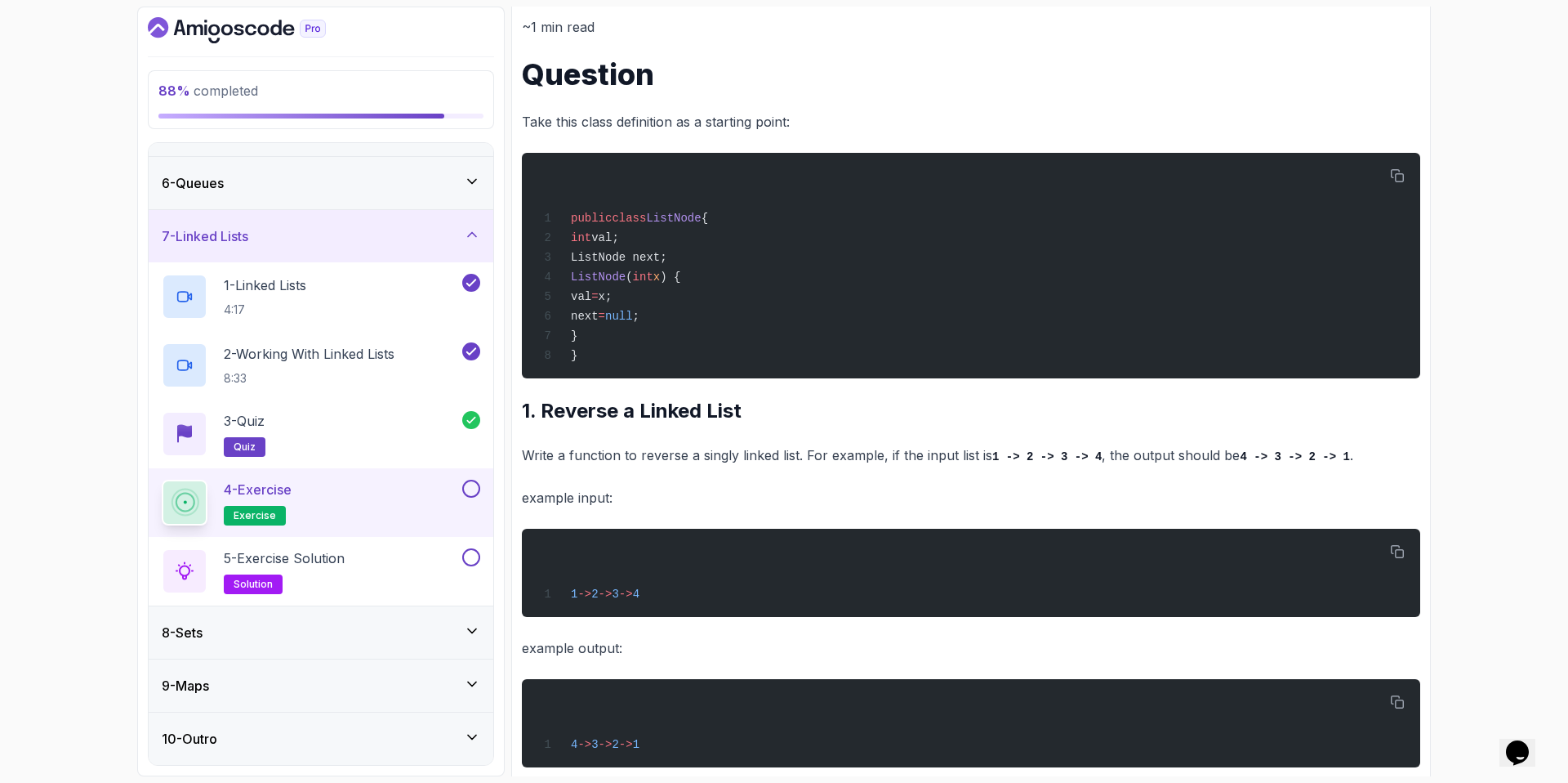
scroll to position [228, 0]
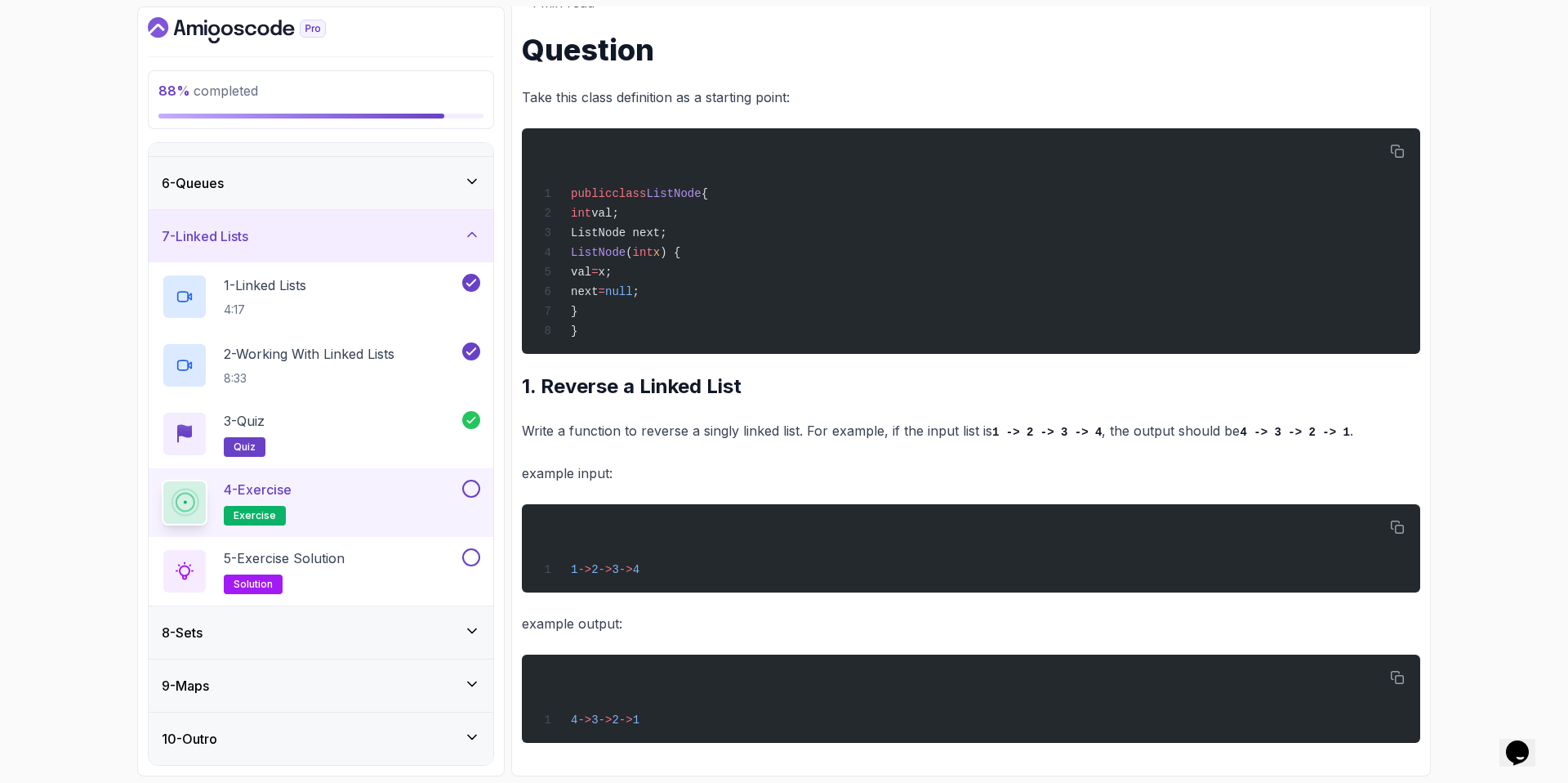
click at [590, 476] on p "example input:" at bounding box center [971, 473] width 899 height 23
drag, startPoint x: 691, startPoint y: 429, endPoint x: 815, endPoint y: 438, distance: 124.3
click at [815, 440] on p "Write a function to reverse a singly linked list. For example, if the input lis…" at bounding box center [971, 431] width 899 height 24
click at [815, 438] on p "Write a function to reverse a singly linked list. For example, if the input lis…" at bounding box center [971, 431] width 899 height 24
drag, startPoint x: 628, startPoint y: 427, endPoint x: 693, endPoint y: 427, distance: 65.0
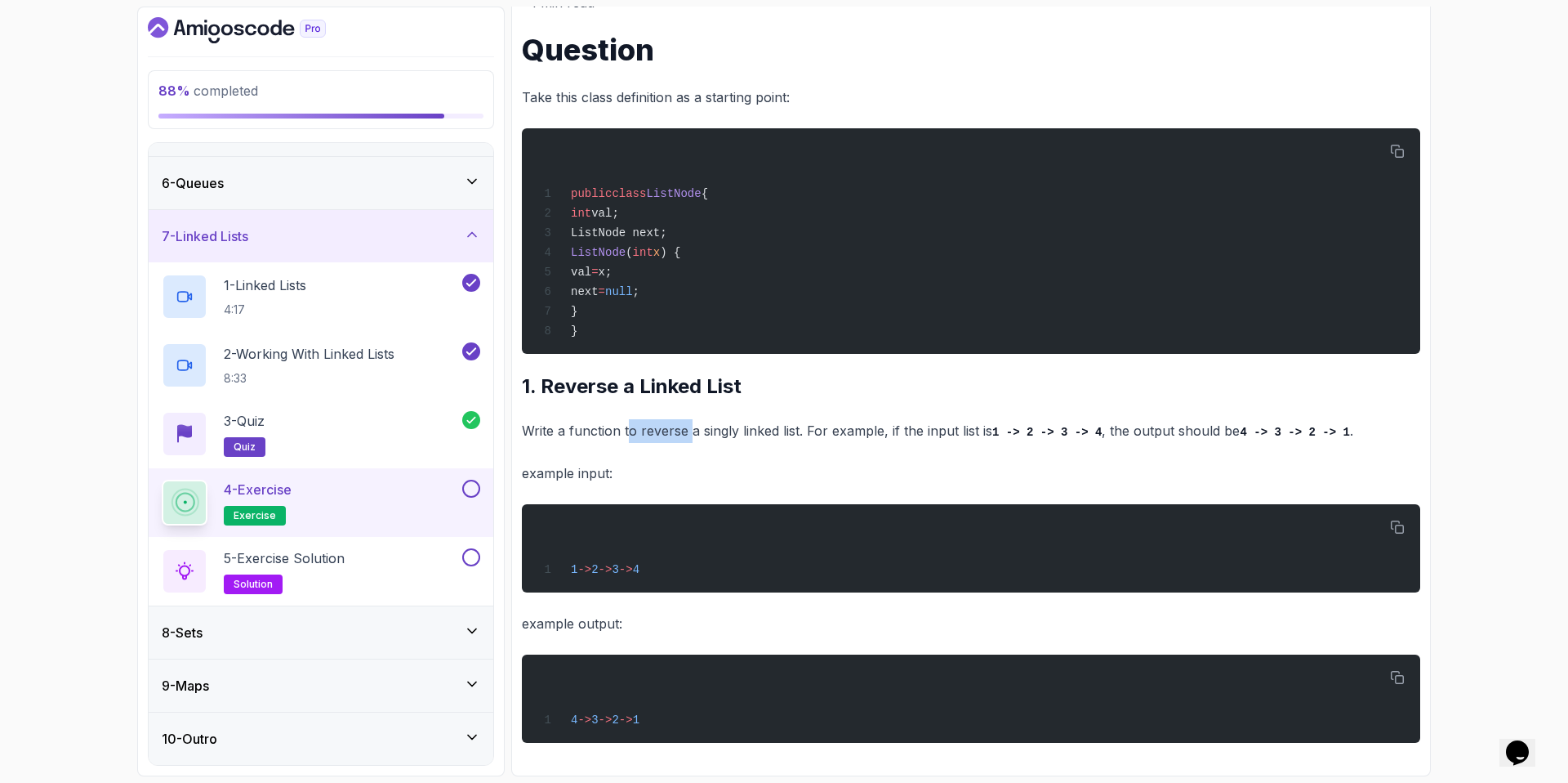
click at [693, 427] on p "Write a function to reverse a singly linked list. For example, if the input lis…" at bounding box center [971, 431] width 899 height 24
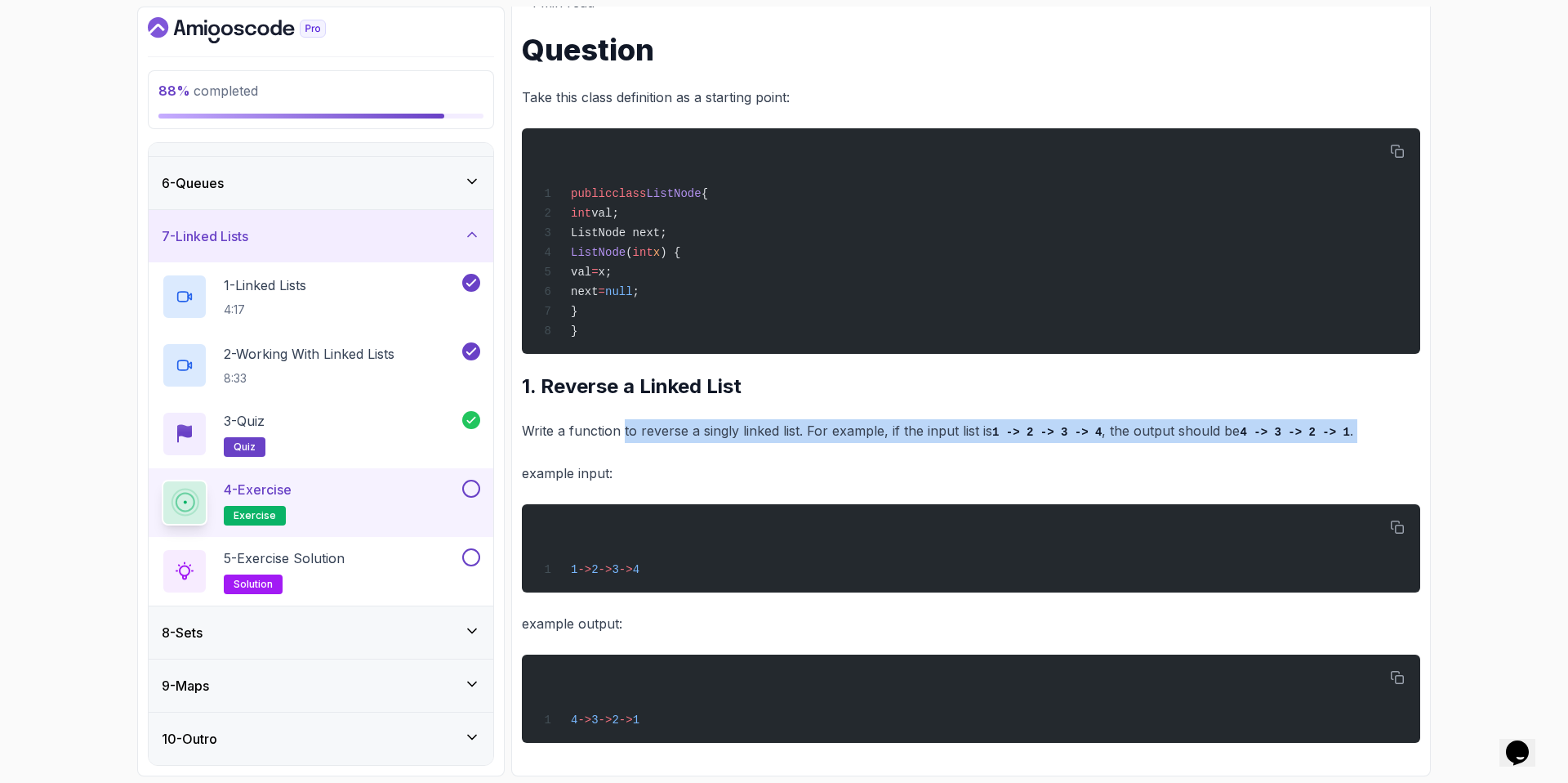
drag, startPoint x: 624, startPoint y: 426, endPoint x: 838, endPoint y: 452, distance: 215.6
click at [838, 452] on div "~1 min read Question Take this class definition as a starting point: public cla…" at bounding box center [971, 366] width 899 height 751
click at [836, 448] on div "~1 min read Question Take this class definition as a starting point: public cla…" at bounding box center [971, 366] width 899 height 751
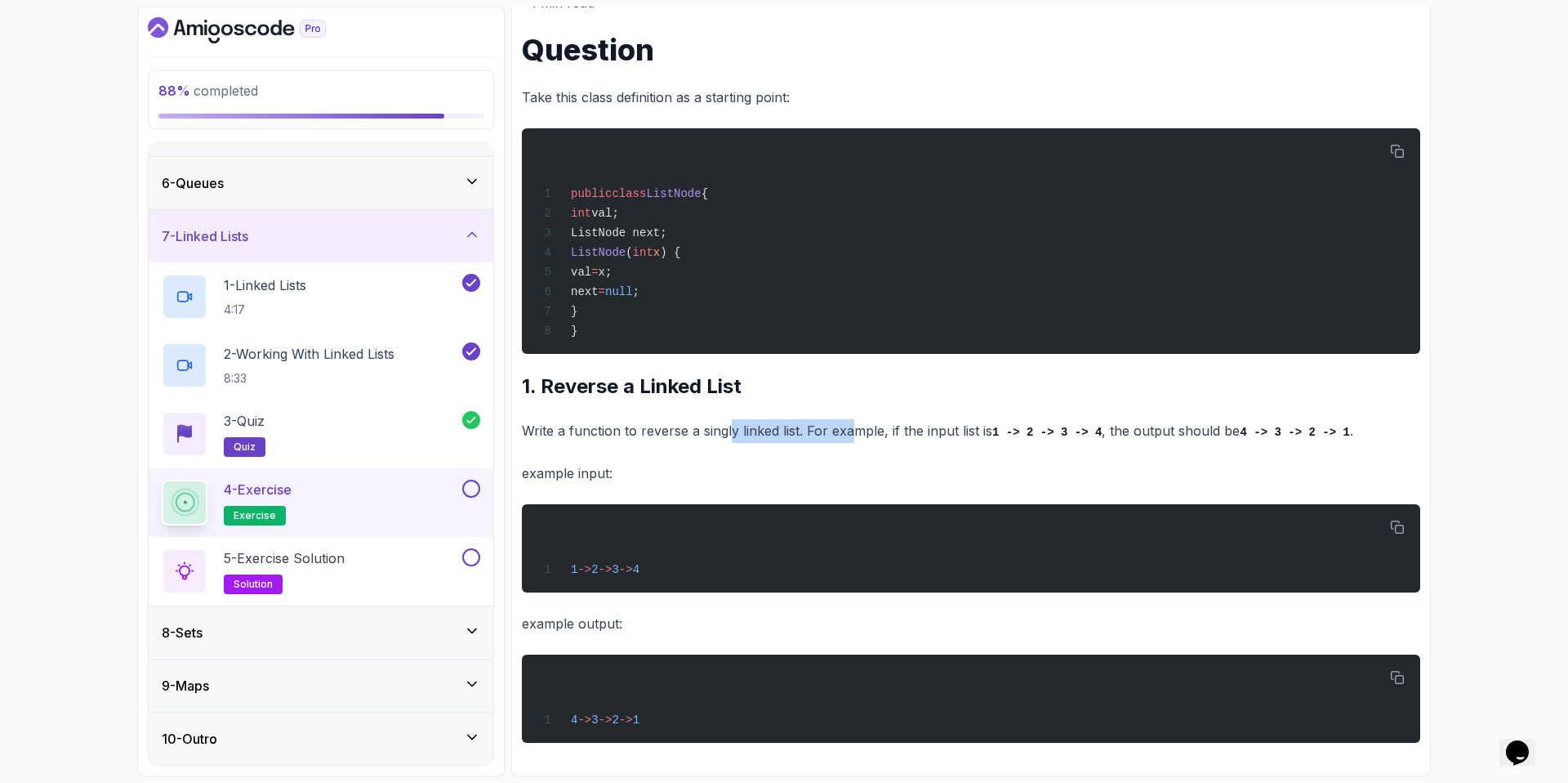
drag, startPoint x: 729, startPoint y: 423, endPoint x: 847, endPoint y: 439, distance: 119.1
click at [847, 439] on p "Write a function to reverse a singly linked list. For example, if the input lis…" at bounding box center [971, 431] width 899 height 24
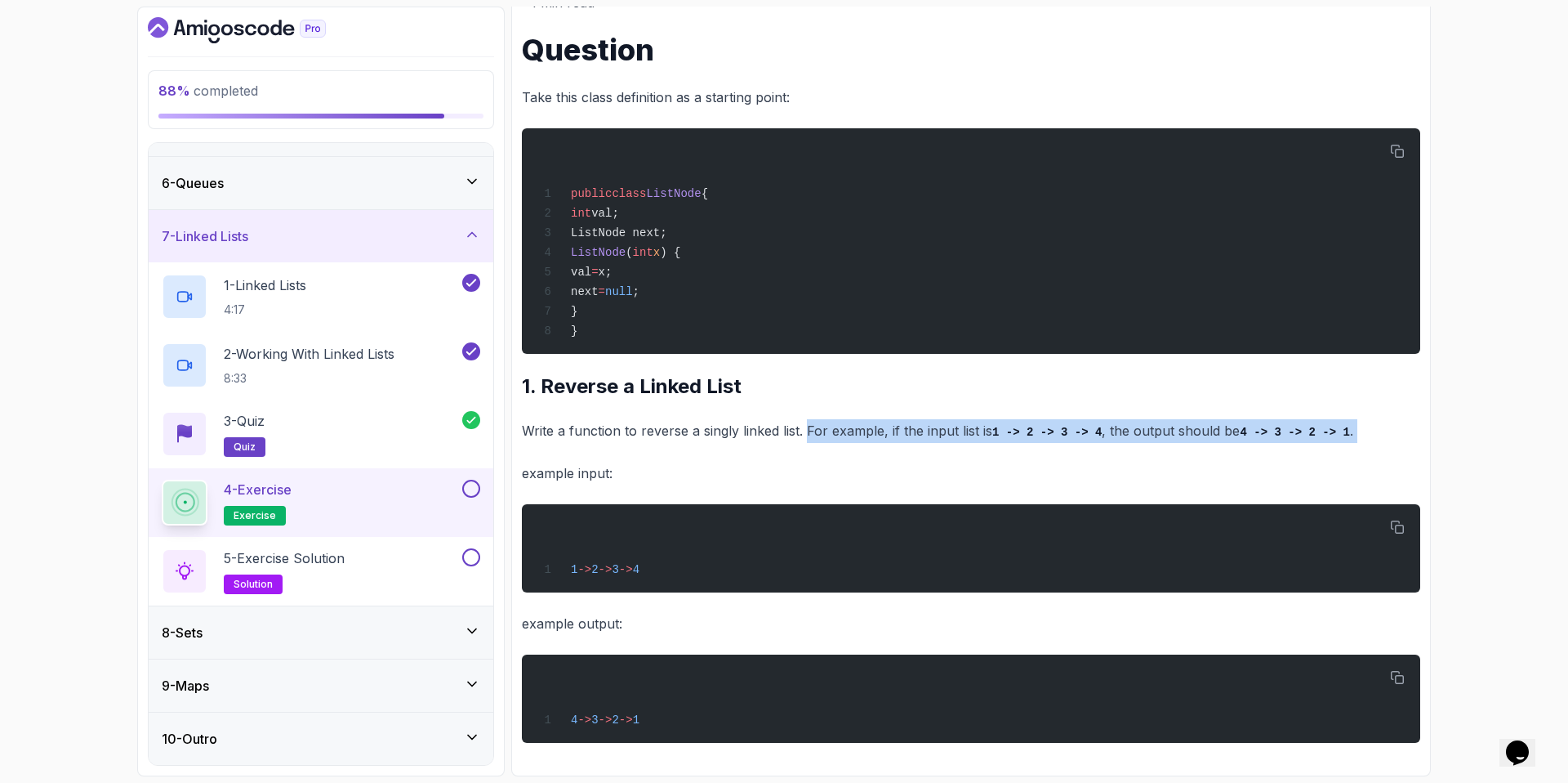
drag, startPoint x: 808, startPoint y: 431, endPoint x: 976, endPoint y: 447, distance: 168.8
click at [976, 447] on div "~1 min read Question Take this class definition as a starting point: public cla…" at bounding box center [971, 366] width 899 height 751
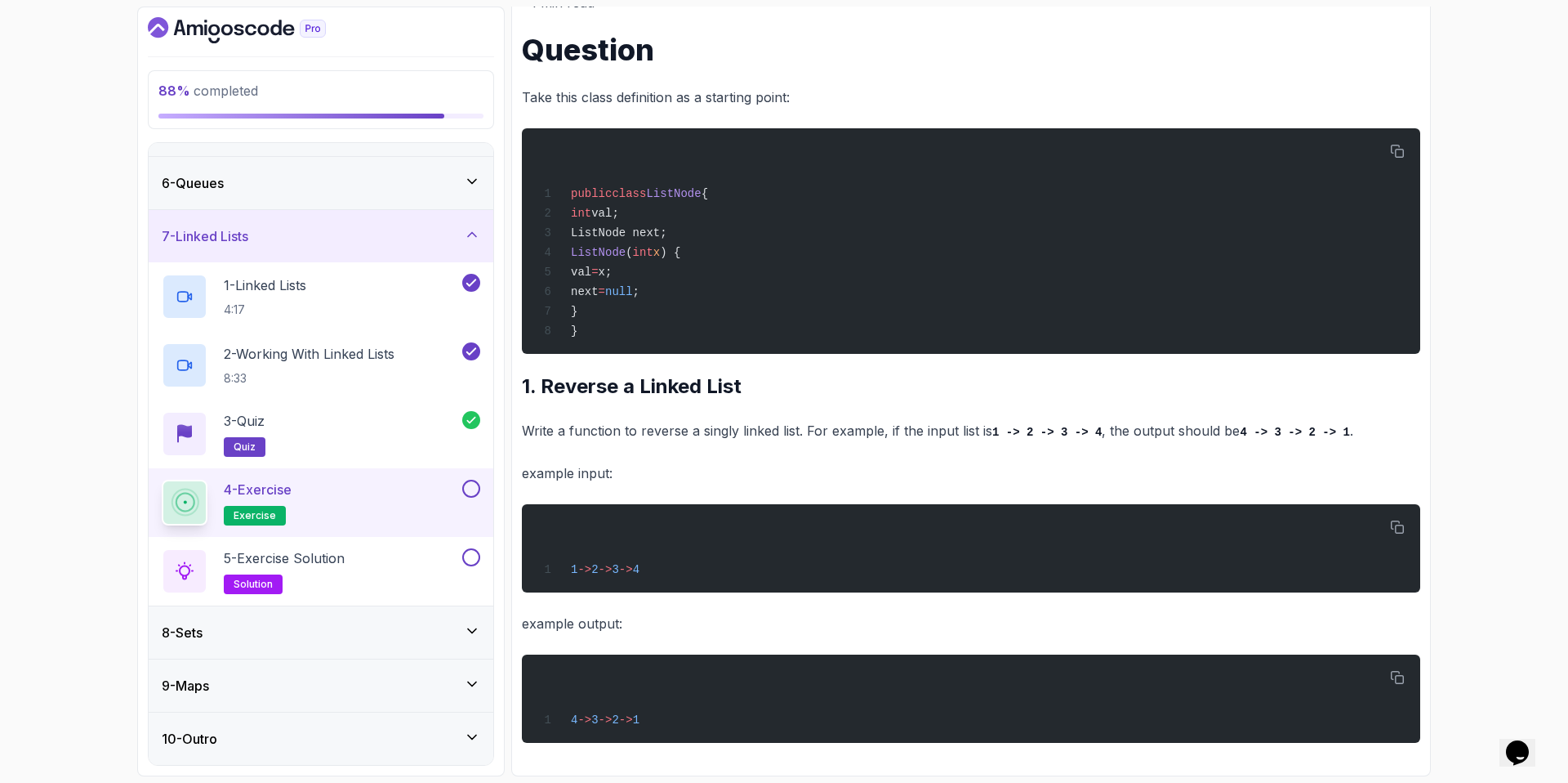
scroll to position [225, 0]
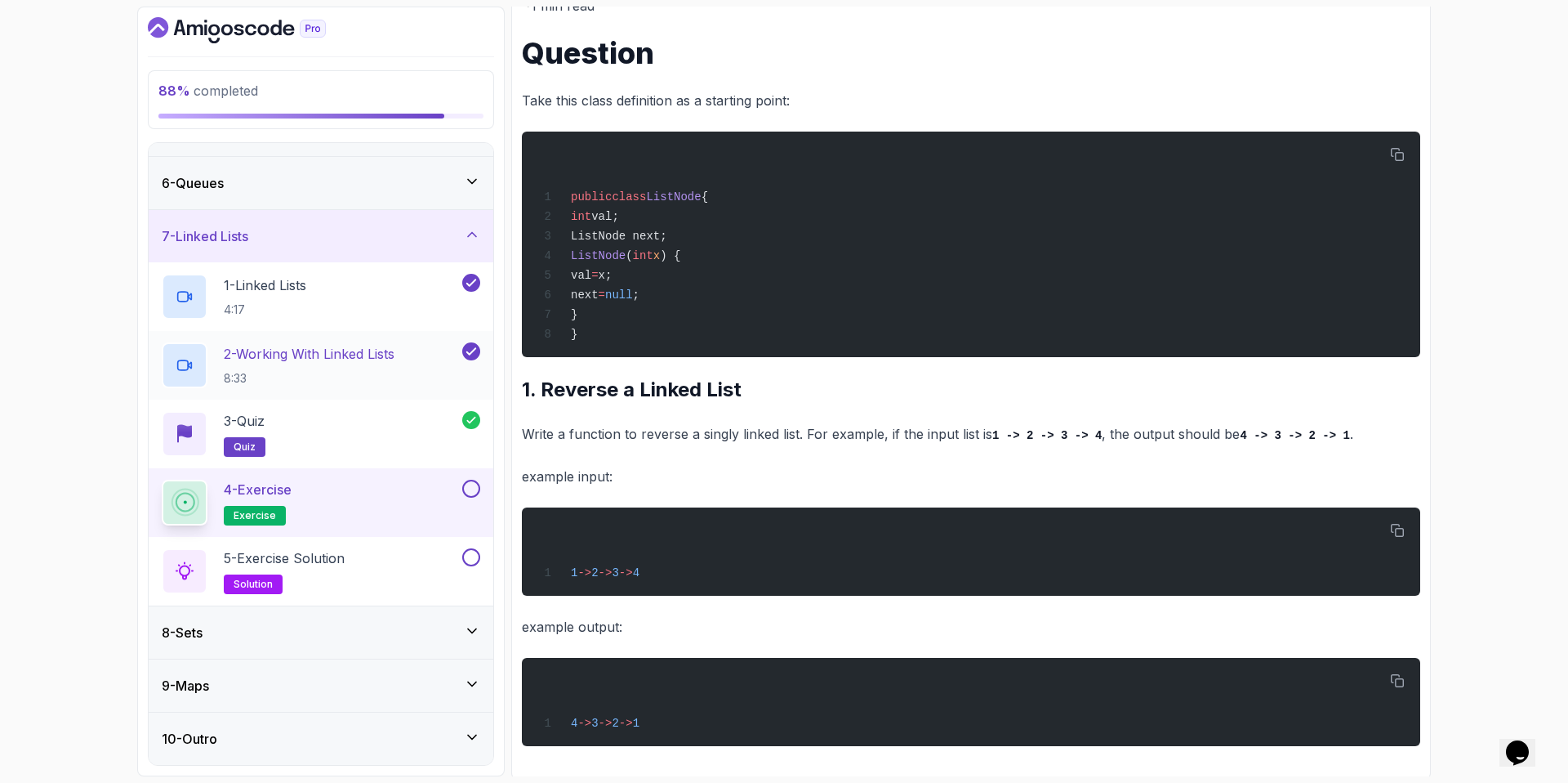
click at [333, 352] on p "2 - Working With Linked Lists" at bounding box center [309, 354] width 171 height 20
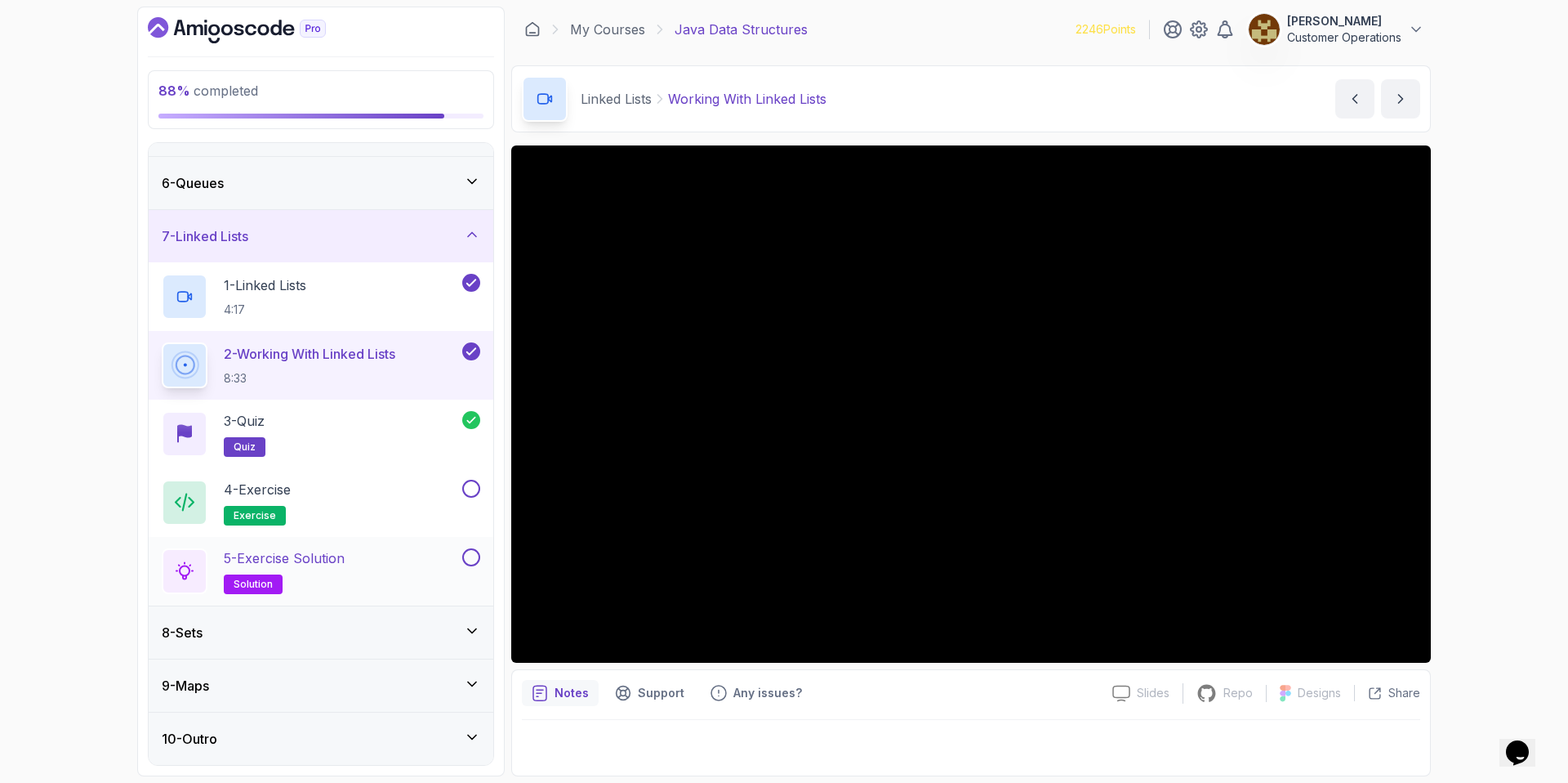
click at [358, 538] on div "5 - Exercise Solution solution" at bounding box center [321, 571] width 345 height 68
click at [324, 558] on p "5 - Exercise Solution" at bounding box center [284, 558] width 121 height 20
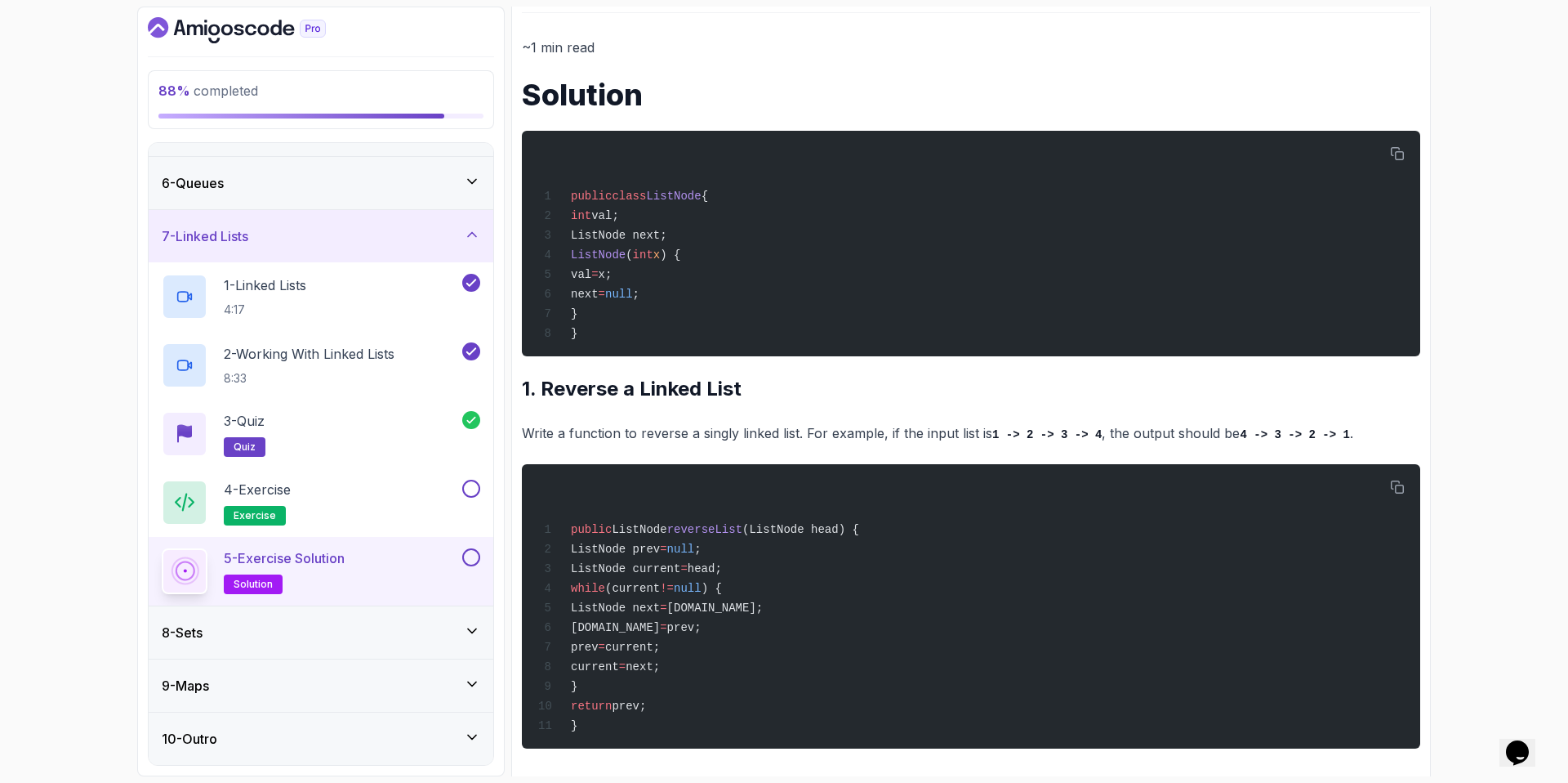
scroll to position [189, 0]
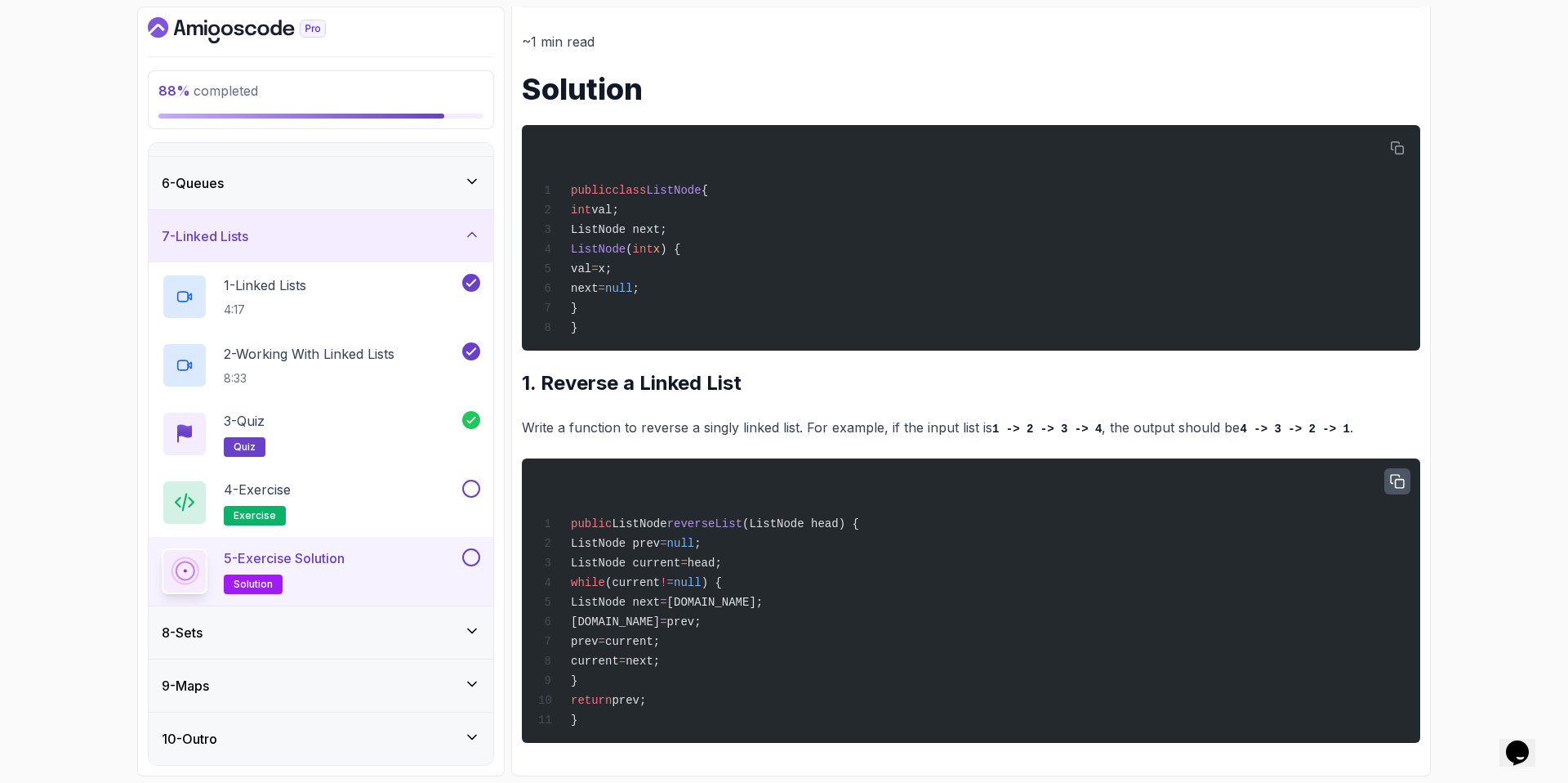
click at [1396, 482] on icon "button" at bounding box center [1397, 481] width 13 height 13
click at [706, 411] on div "~1 min read Solution public class ListNode { int val; ListNode next; ListNode (…" at bounding box center [971, 386] width 899 height 712
drag, startPoint x: 627, startPoint y: 430, endPoint x: 808, endPoint y: 421, distance: 181.2
click at [808, 421] on p "Write a function to reverse a singly linked list. For example, if the input lis…" at bounding box center [971, 428] width 899 height 24
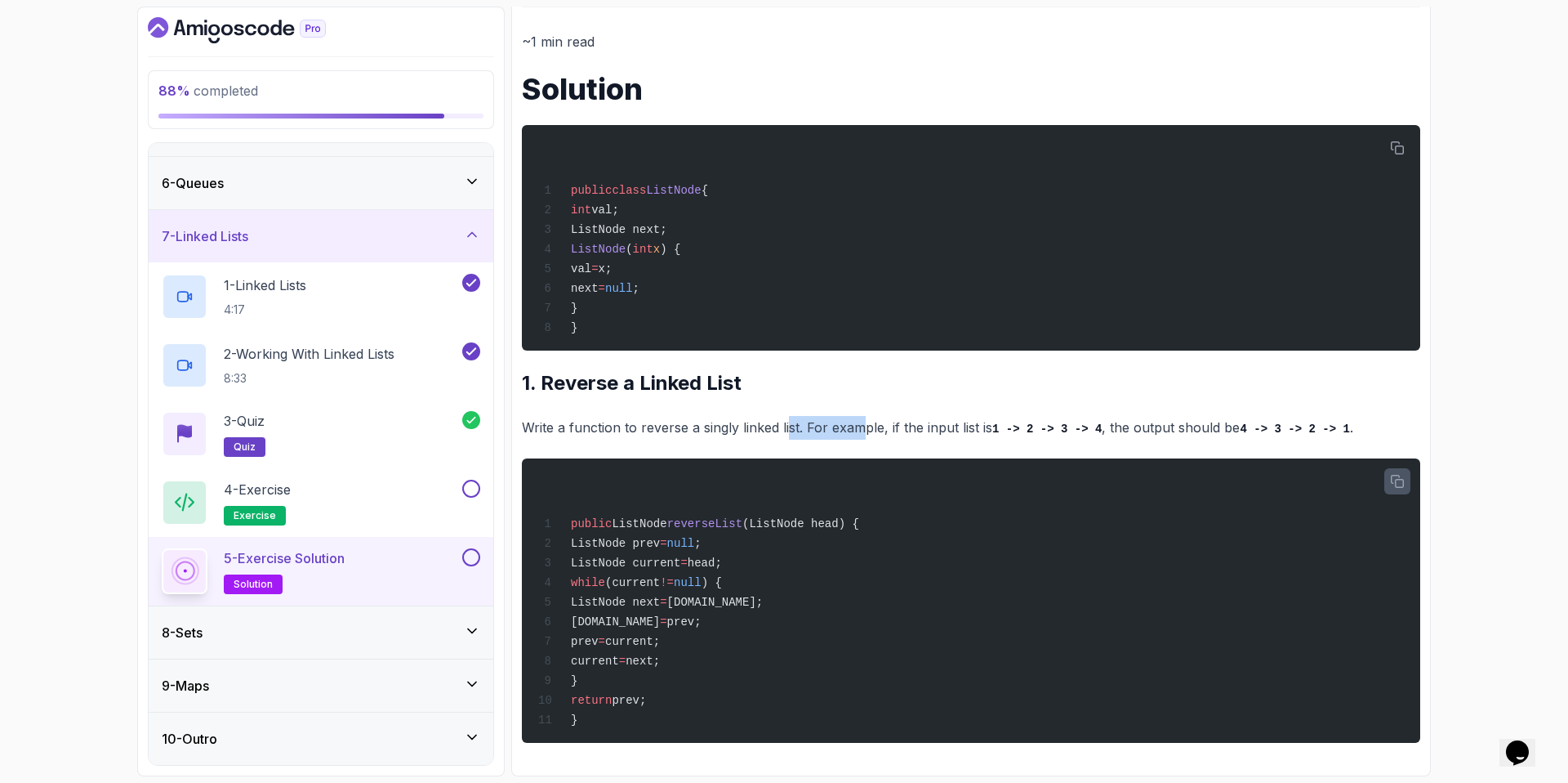
drag, startPoint x: 863, startPoint y: 423, endPoint x: 784, endPoint y: 419, distance: 79.1
click at [785, 419] on p "Write a function to reverse a singly linked list. For example, if the input lis…" at bounding box center [971, 428] width 899 height 24
click at [774, 419] on p "Write a function to reverse a singly linked list. For example, if the input lis…" at bounding box center [971, 428] width 899 height 24
drag, startPoint x: 641, startPoint y: 428, endPoint x: 820, endPoint y: 425, distance: 179.0
click at [820, 425] on p "Write a function to reverse a singly linked list. For example, if the input lis…" at bounding box center [971, 428] width 899 height 24
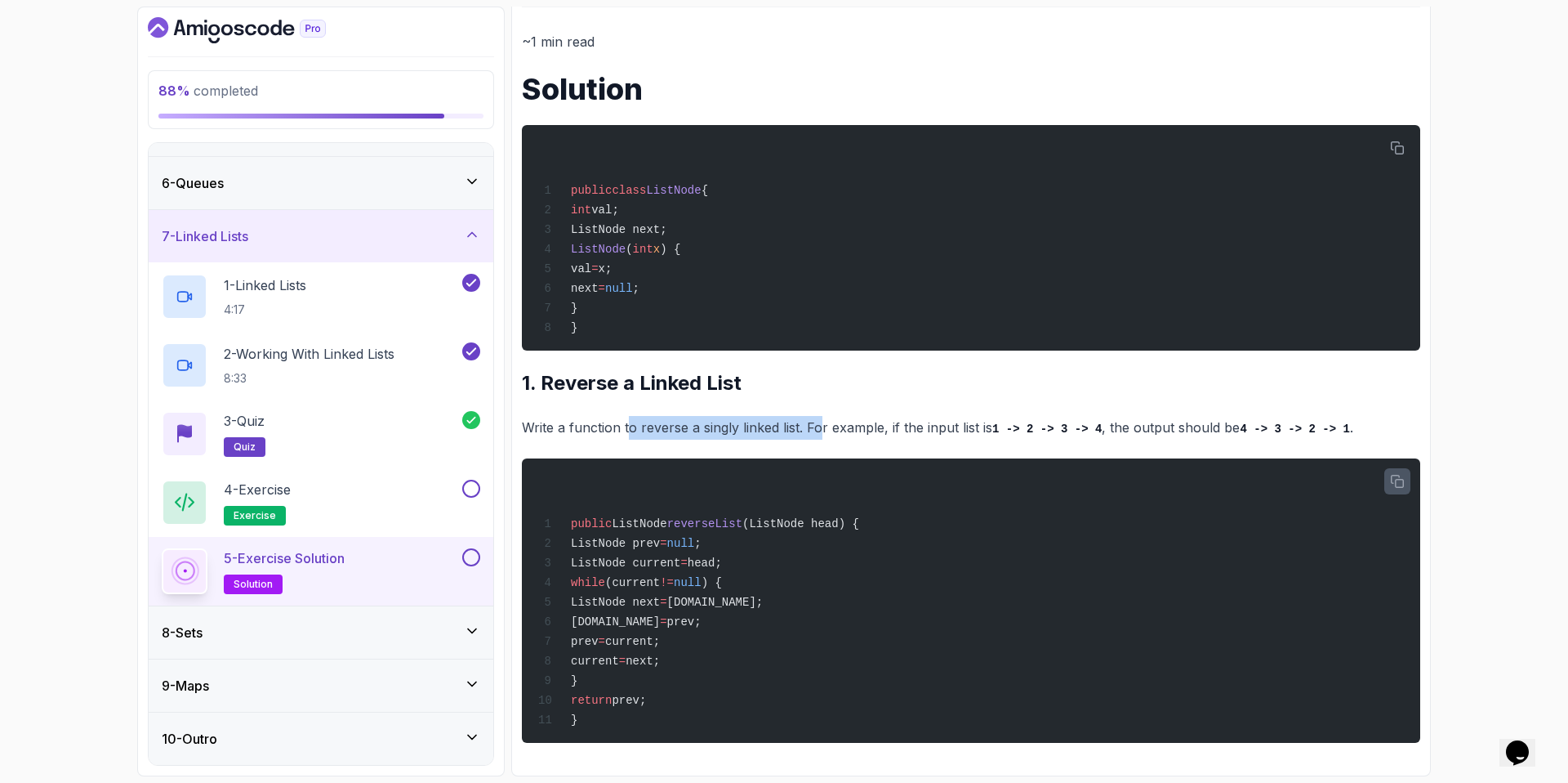
drag, startPoint x: 820, startPoint y: 425, endPoint x: 883, endPoint y: 423, distance: 63.0
click at [820, 425] on p "Write a function to reverse a singly linked list. For example, if the input lis…" at bounding box center [971, 428] width 899 height 24
drag, startPoint x: 872, startPoint y: 424, endPoint x: 785, endPoint y: 426, distance: 87.0
click at [790, 426] on p "Write a function to reverse a singly linked list. For example, if the input lis…" at bounding box center [971, 428] width 899 height 24
click at [780, 426] on p "Write a function to reverse a singly linked list. For example, if the input lis…" at bounding box center [971, 428] width 899 height 24
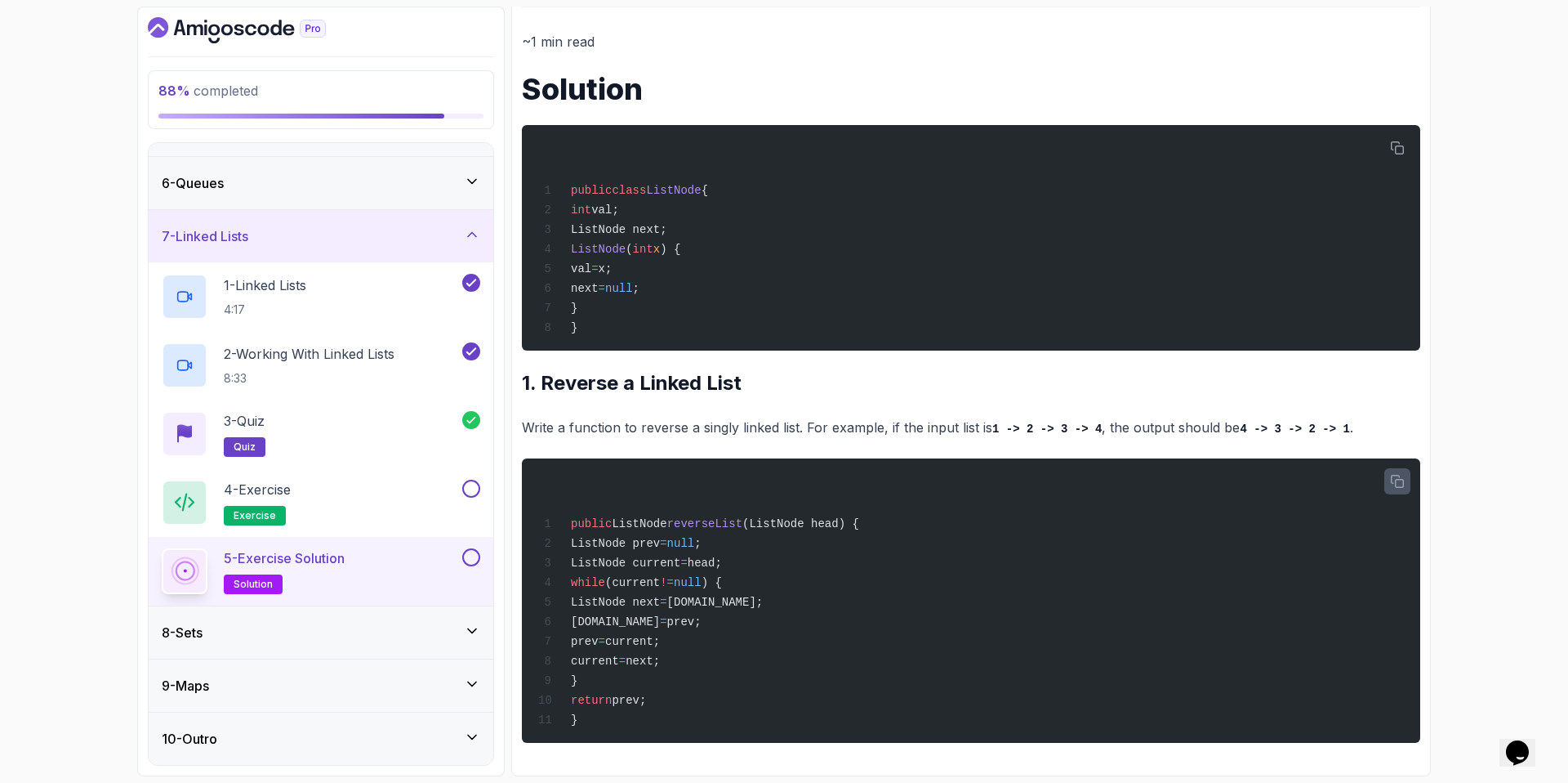
drag, startPoint x: 778, startPoint y: 426, endPoint x: 1119, endPoint y: 424, distance: 341.0
click at [1117, 424] on p "Write a function to reverse a singly linked list. For example, if the input lis…" at bounding box center [971, 428] width 899 height 24
drag, startPoint x: 1121, startPoint y: 424, endPoint x: 1190, endPoint y: 426, distance: 69.0
click at [1141, 426] on p "Write a function to reverse a singly linked list. For example, if the input lis…" at bounding box center [971, 428] width 899 height 24
drag, startPoint x: 1221, startPoint y: 425, endPoint x: 1073, endPoint y: 427, distance: 148.0
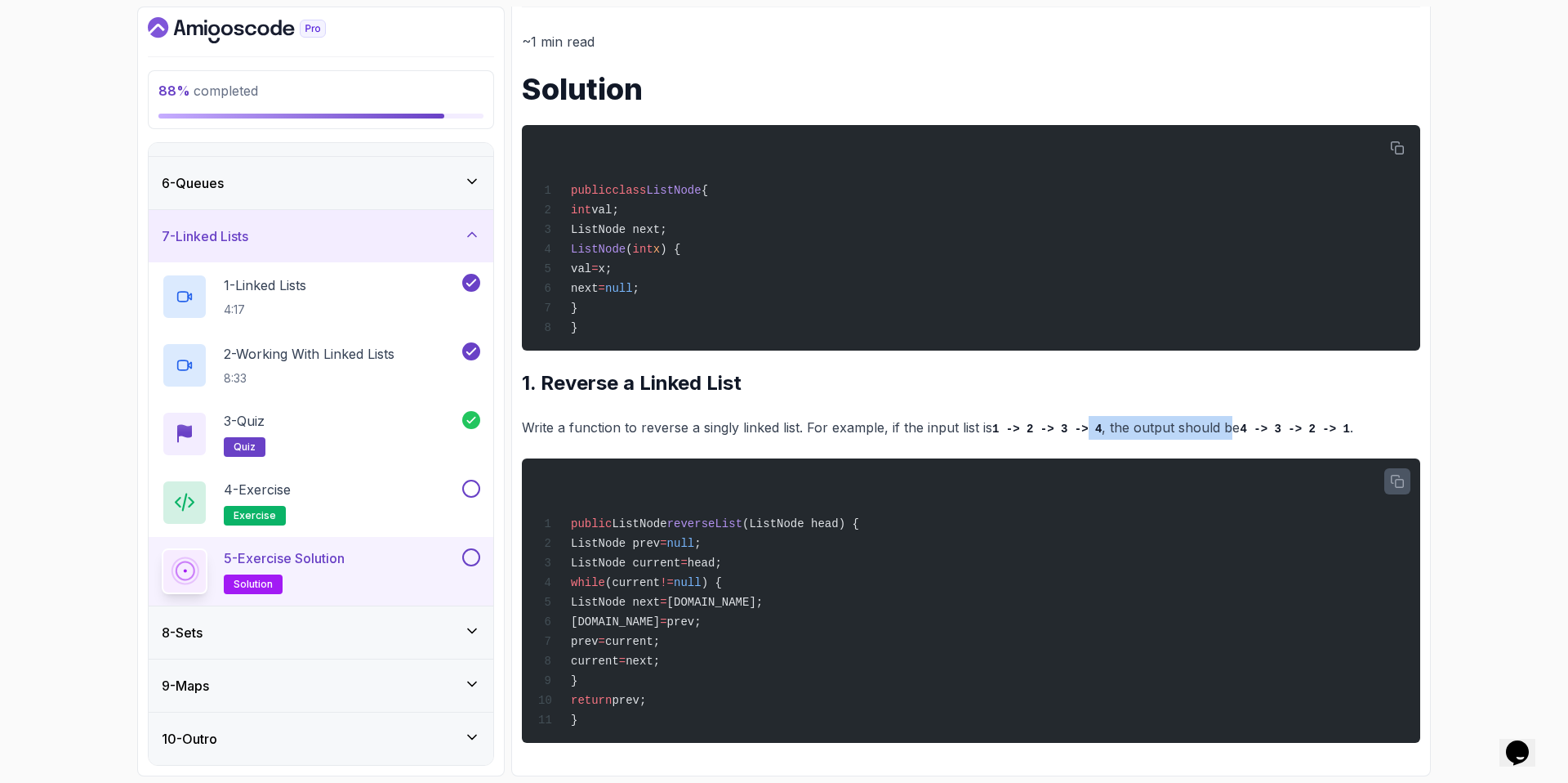
click at [1083, 427] on p "Write a function to reverse a singly linked list. For example, if the input lis…" at bounding box center [971, 428] width 899 height 24
drag, startPoint x: 1073, startPoint y: 427, endPoint x: 971, endPoint y: 440, distance: 102.8
click at [1073, 427] on code "1 -> 2 -> 3 -> 4" at bounding box center [1047, 429] width 109 height 13
click at [872, 389] on h2 "1. Reverse a Linked List" at bounding box center [971, 383] width 899 height 26
click at [469, 557] on button at bounding box center [471, 557] width 18 height 18
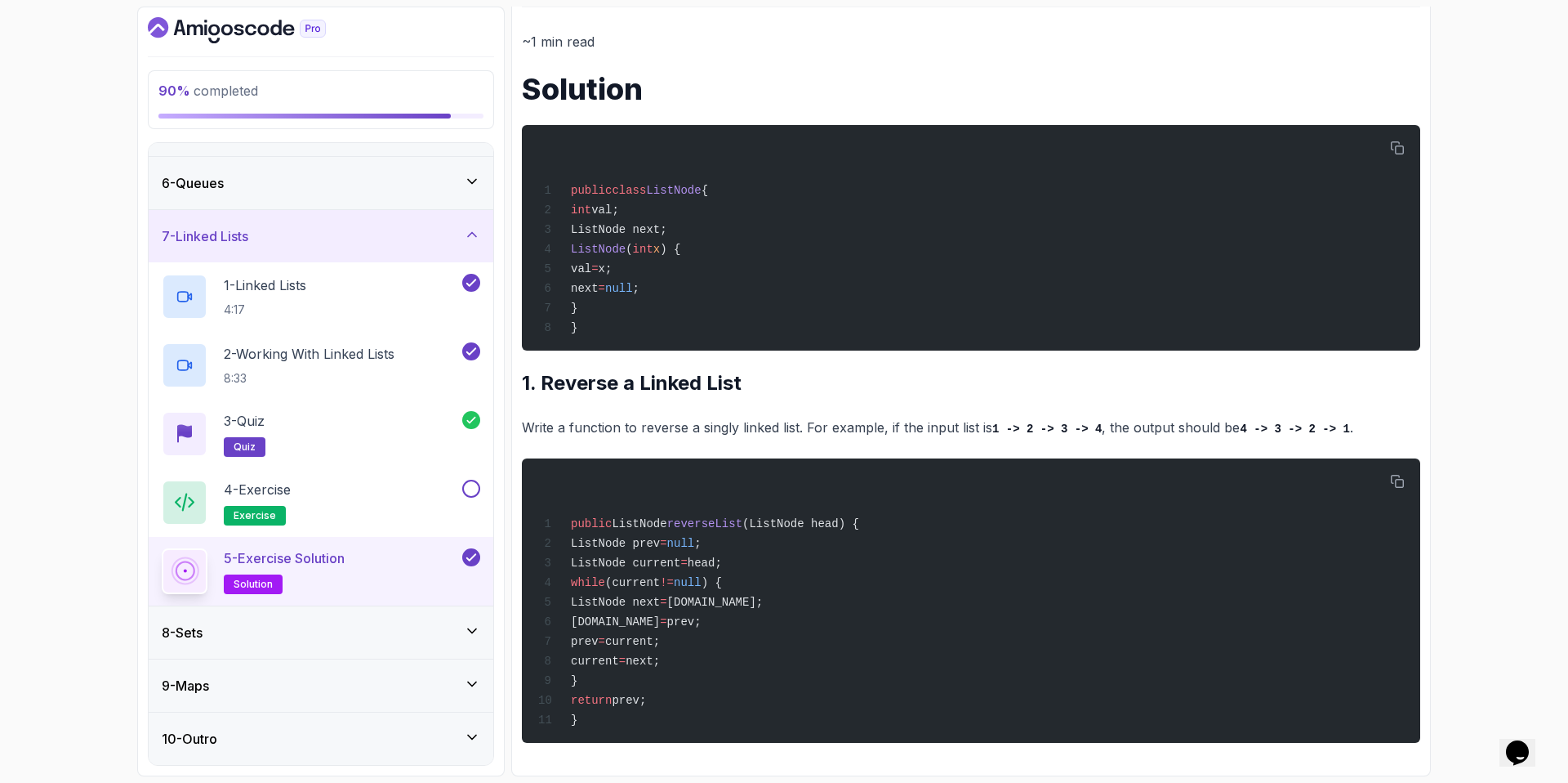
click at [343, 246] on div "7 - Linked Lists" at bounding box center [321, 236] width 345 height 52
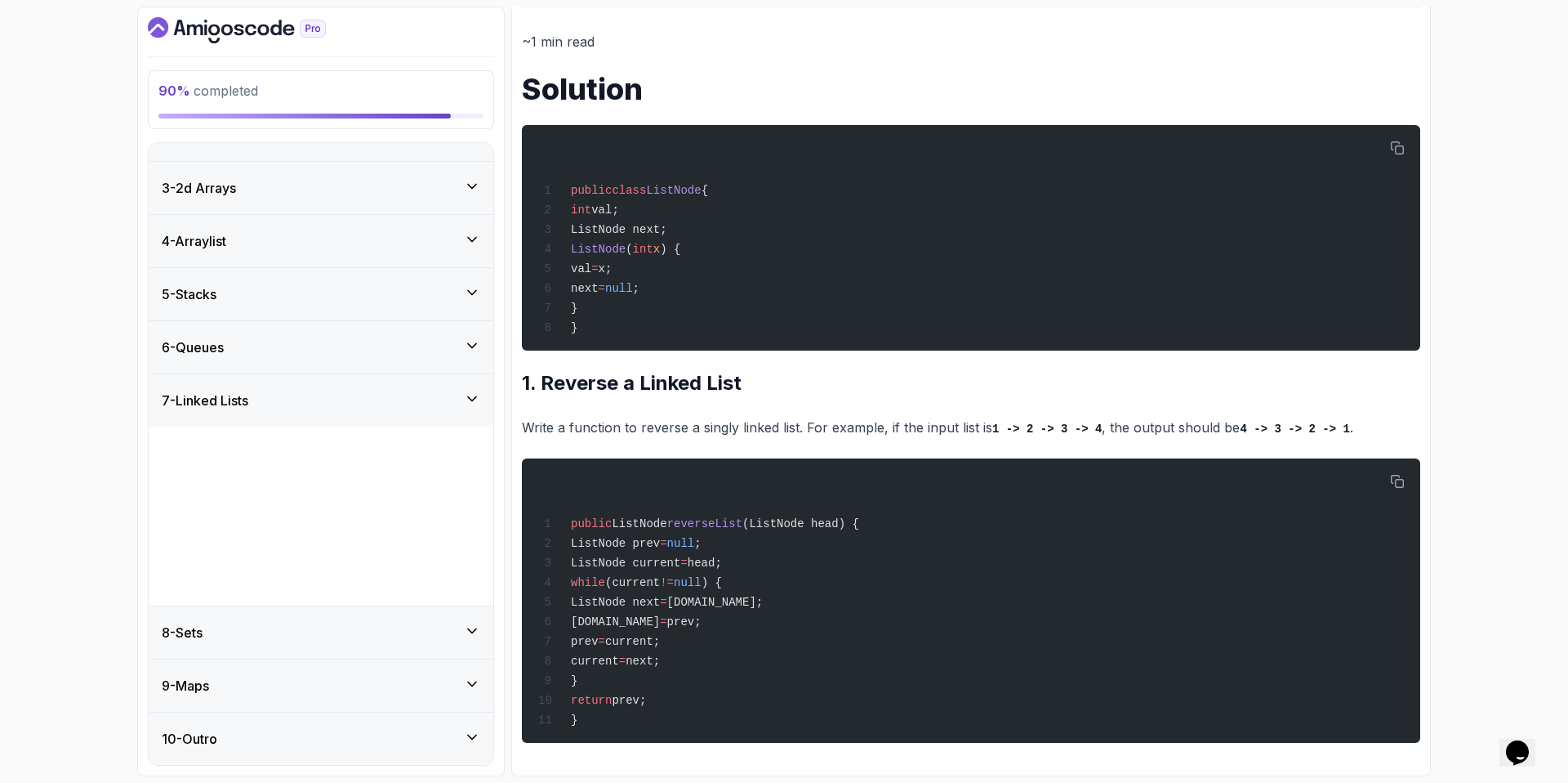
scroll to position [0, 0]
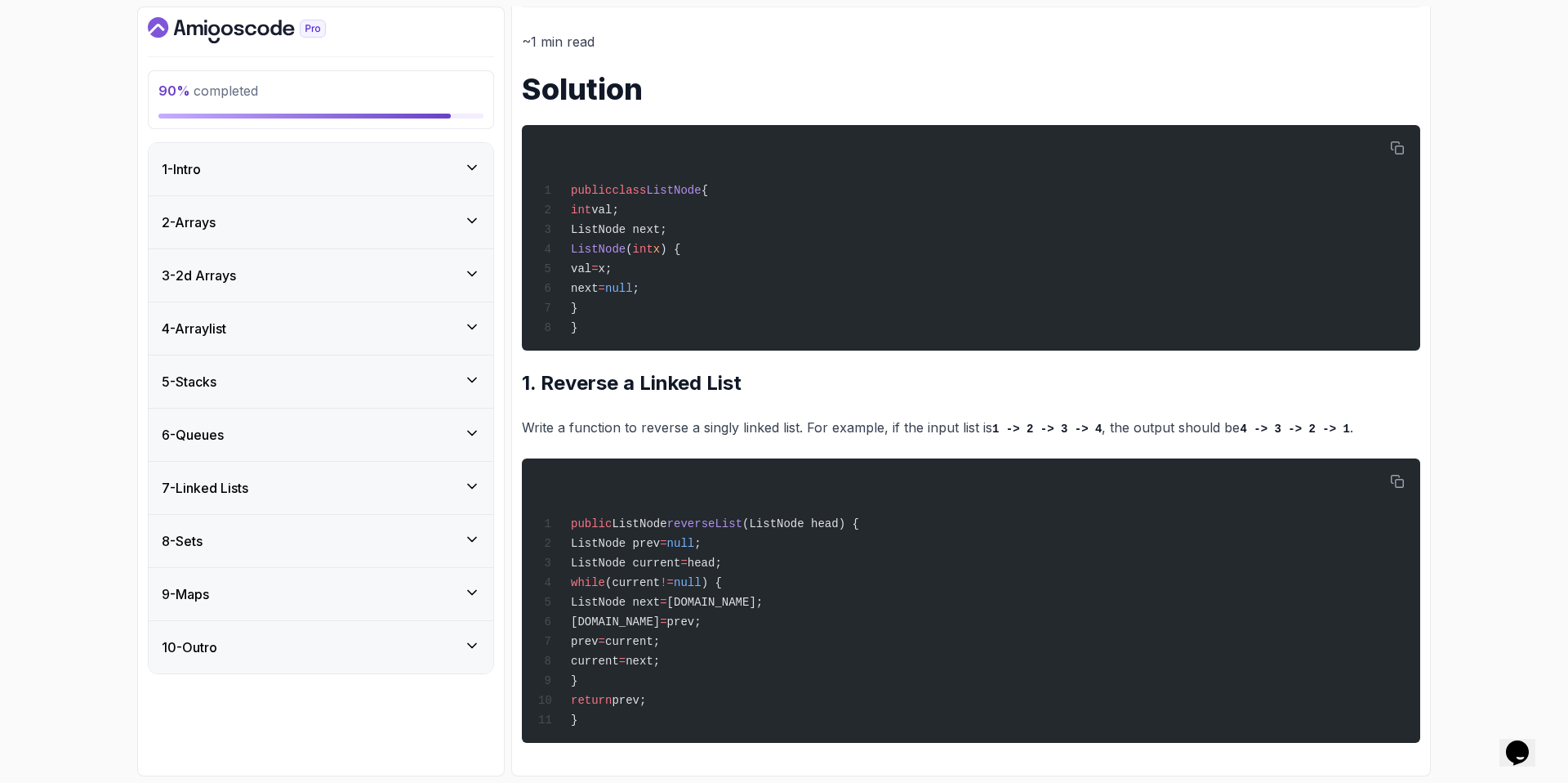
click at [256, 558] on div "8 - Sets" at bounding box center [321, 541] width 345 height 52
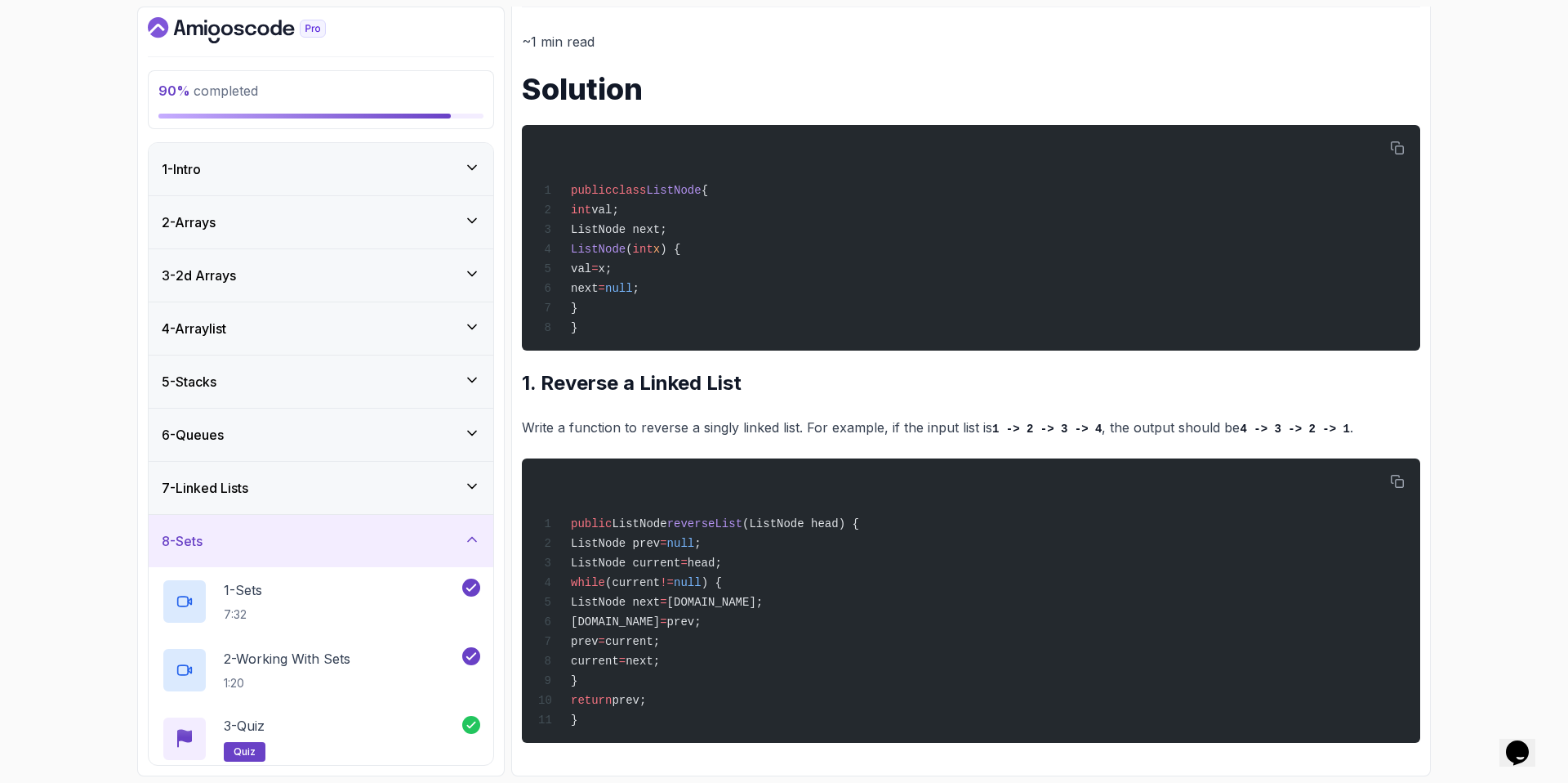
scroll to position [252, 0]
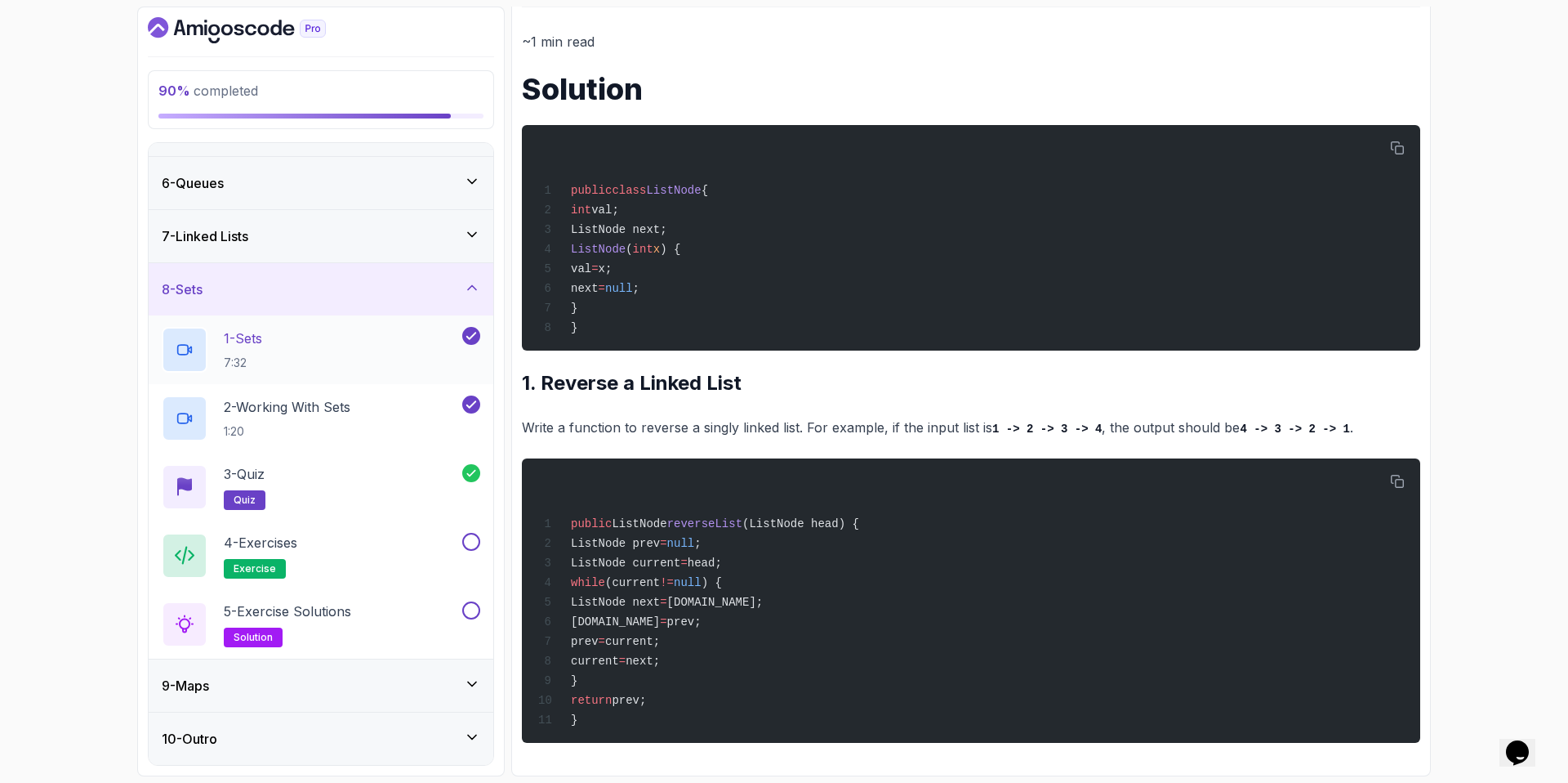
click at [316, 352] on div "1 - Sets 7:32" at bounding box center [310, 350] width 297 height 46
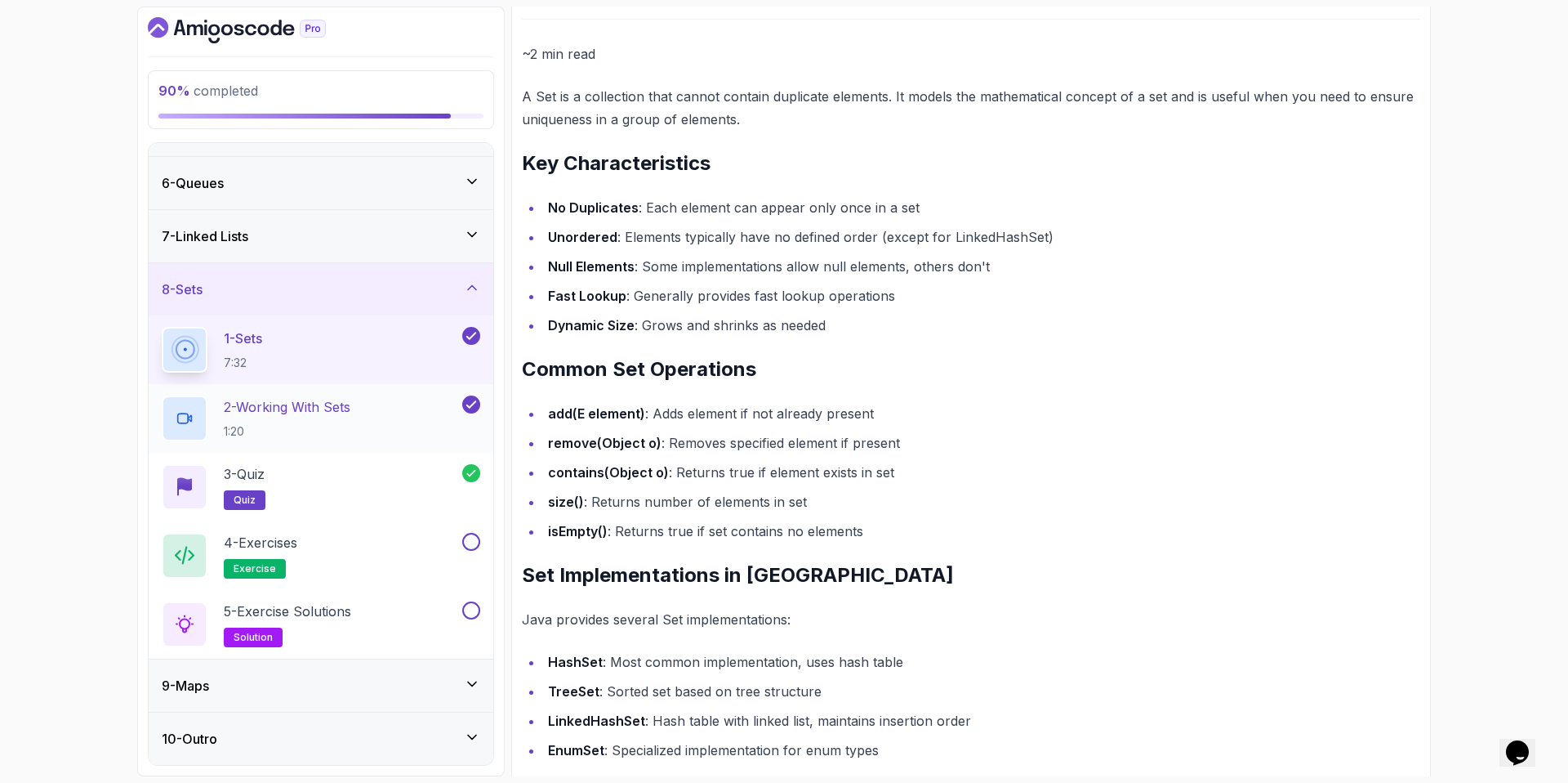
scroll to position [706, 0]
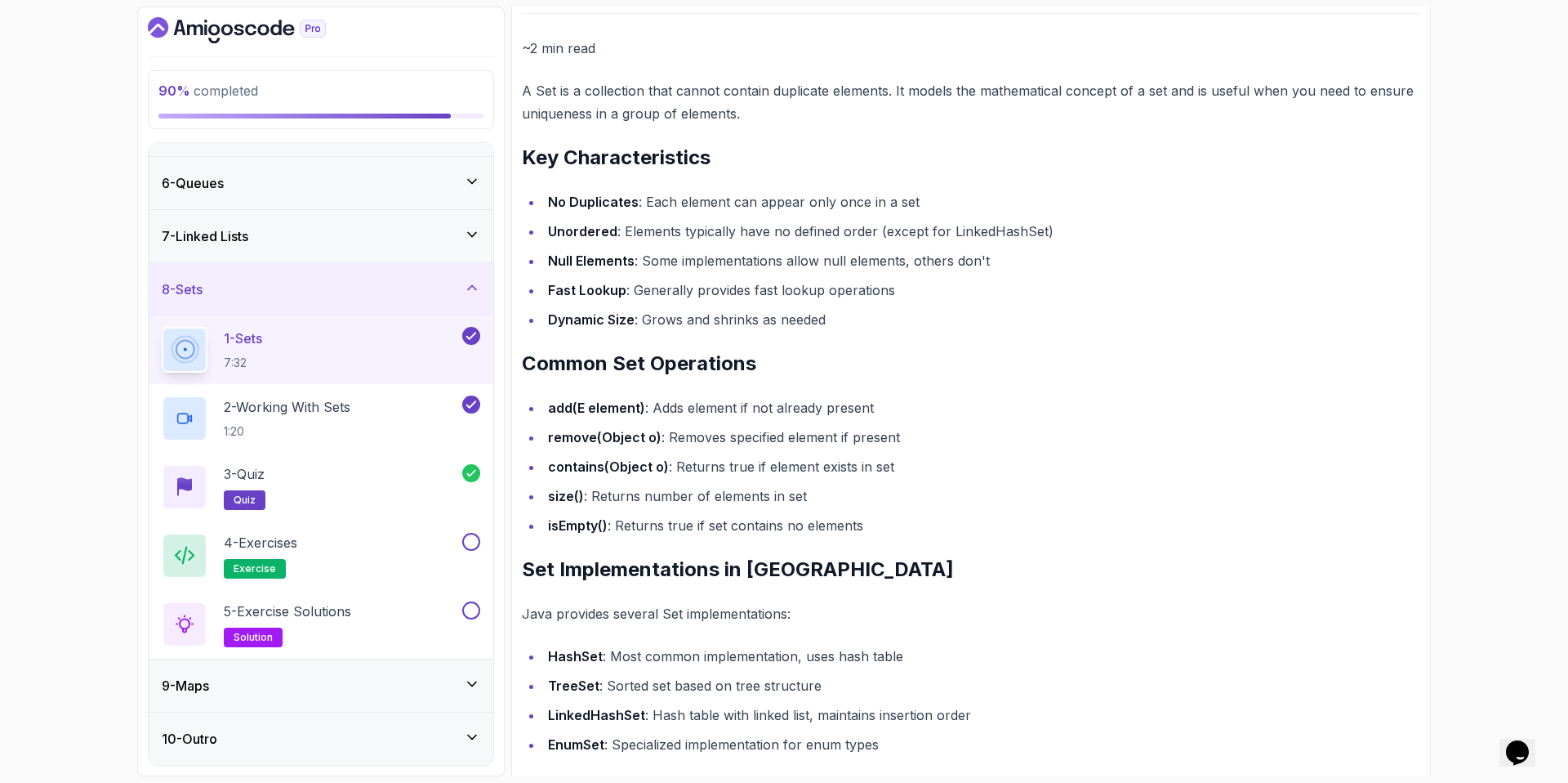
click at [325, 351] on div "1 - Sets 7:32" at bounding box center [310, 350] width 297 height 46
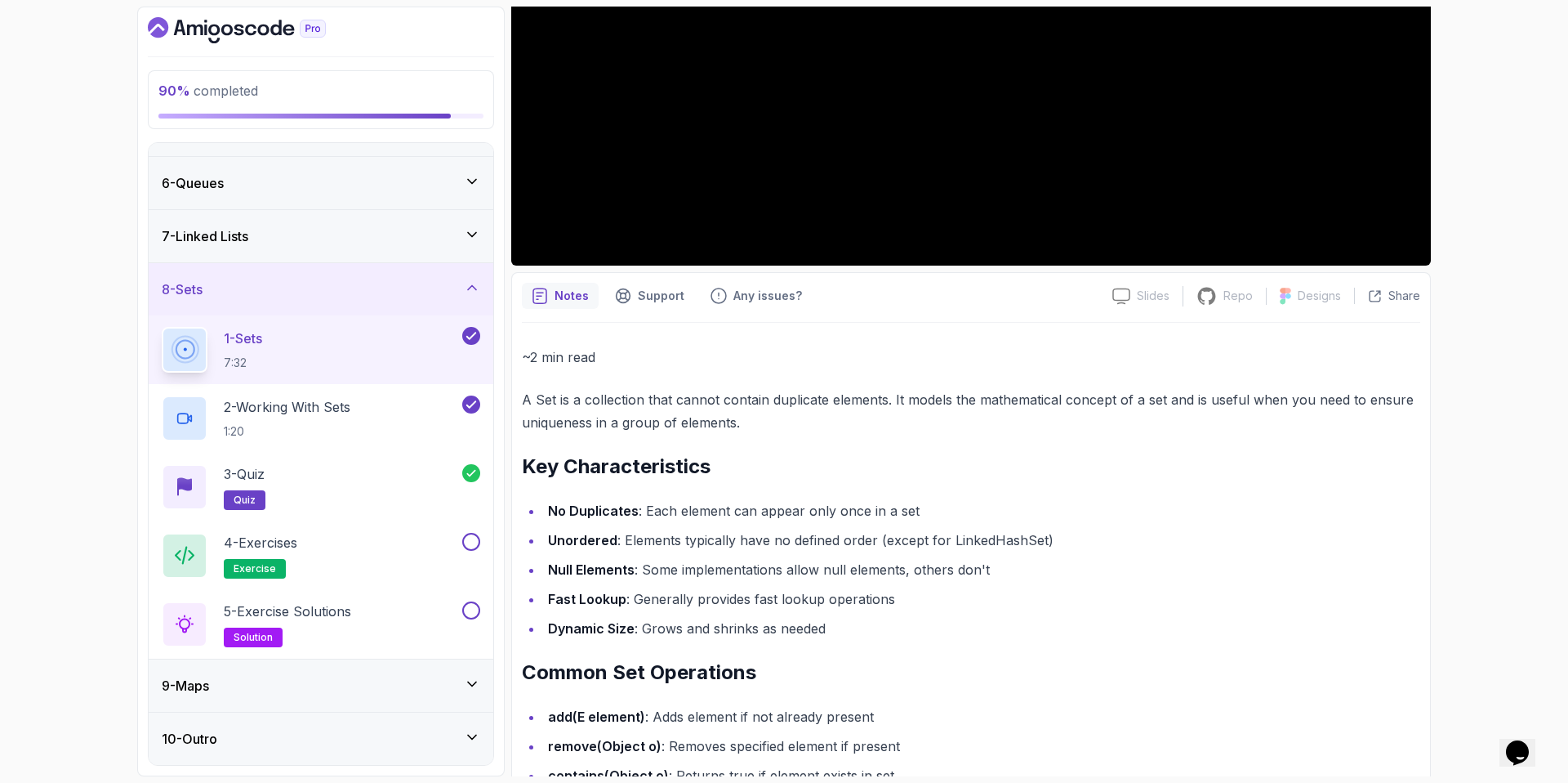
scroll to position [0, 0]
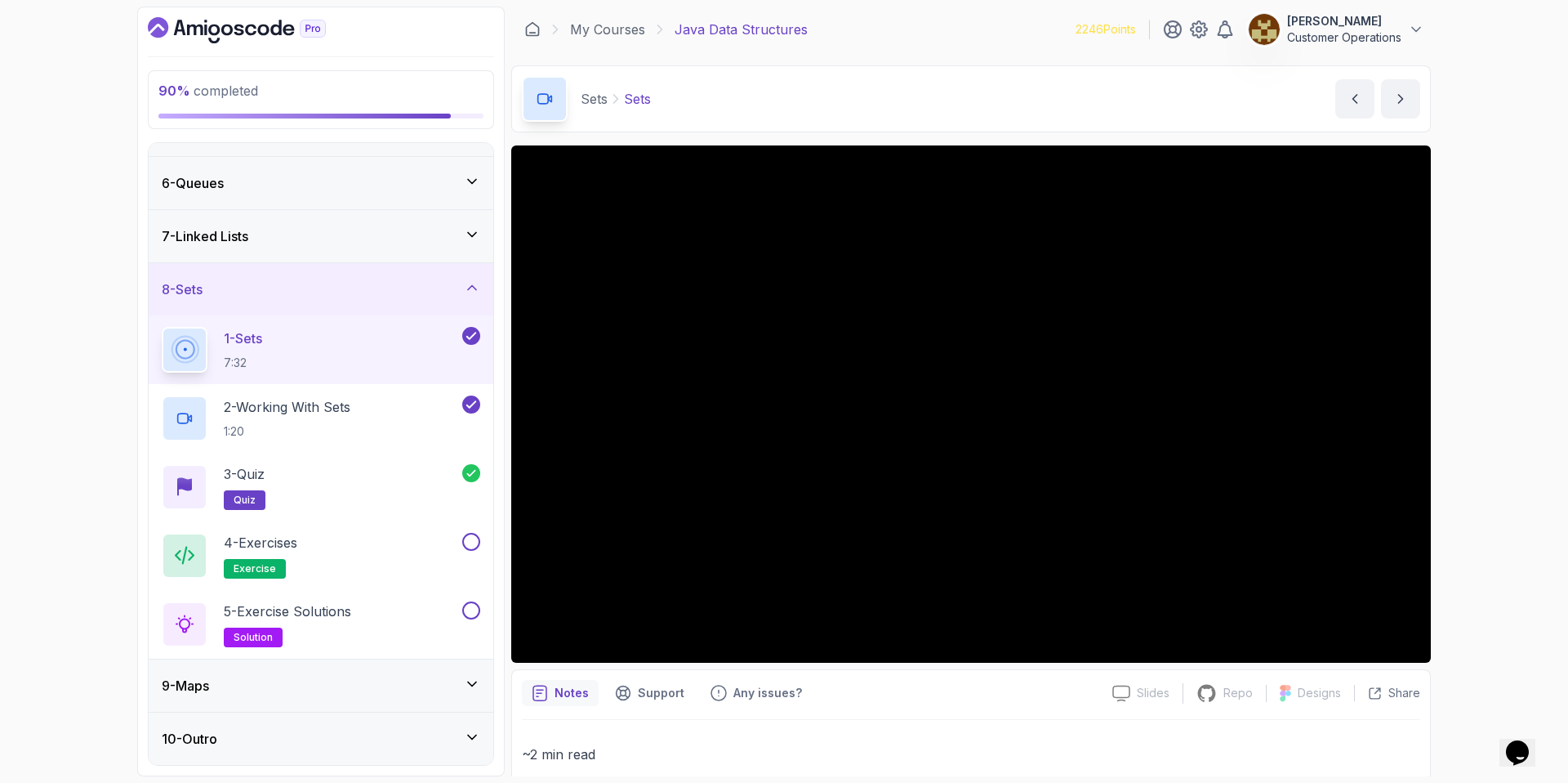
click at [364, 278] on div "8 - Sets" at bounding box center [321, 289] width 345 height 52
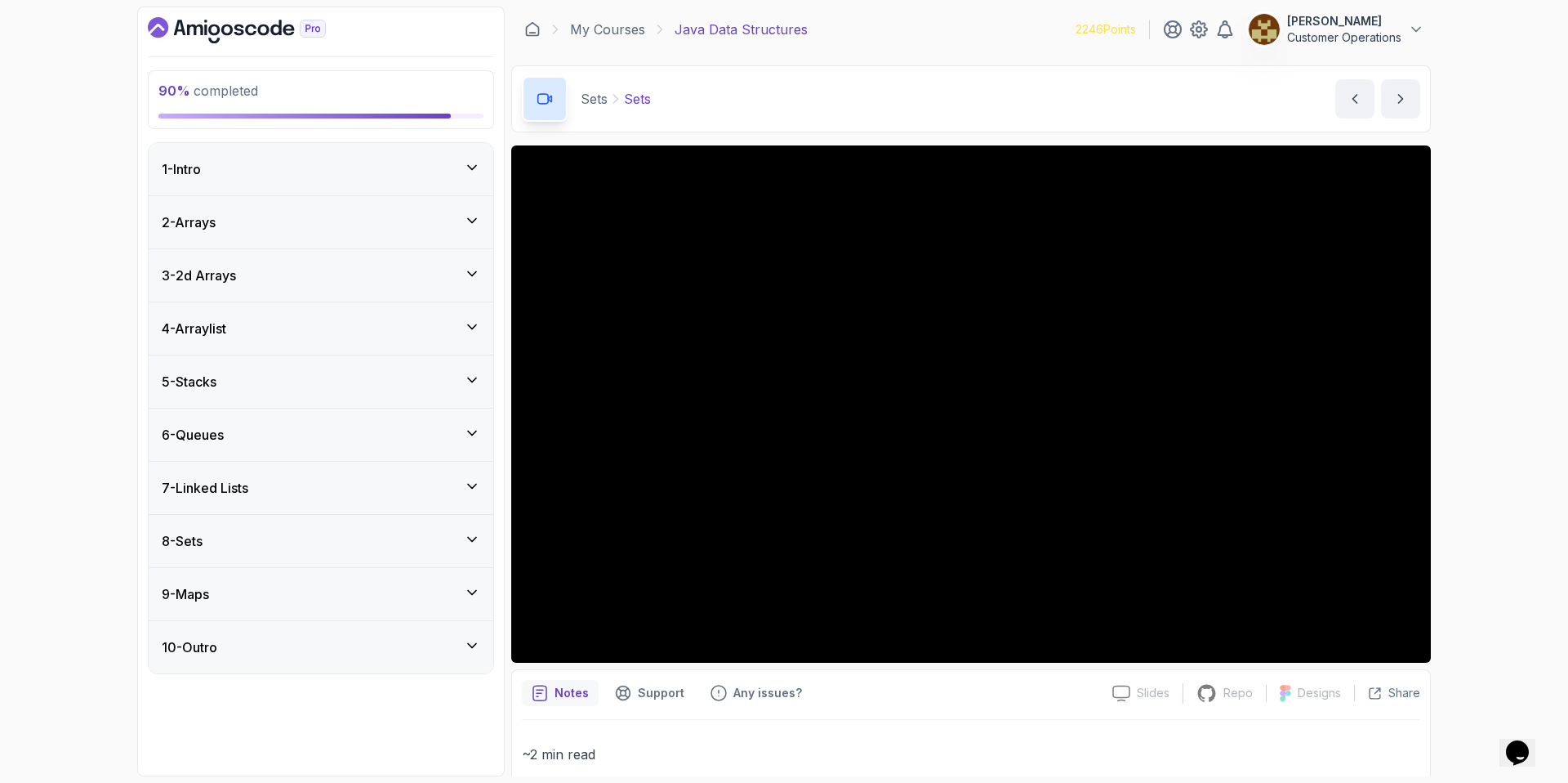
click at [859, 68] on div "Sets Sets Sets by nelson" at bounding box center [971, 99] width 919 height 67
click at [920, 96] on div "Sets Sets Sets by nelson" at bounding box center [971, 99] width 919 height 67
click at [311, 590] on div "9 - Maps" at bounding box center [320, 593] width 318 height 20
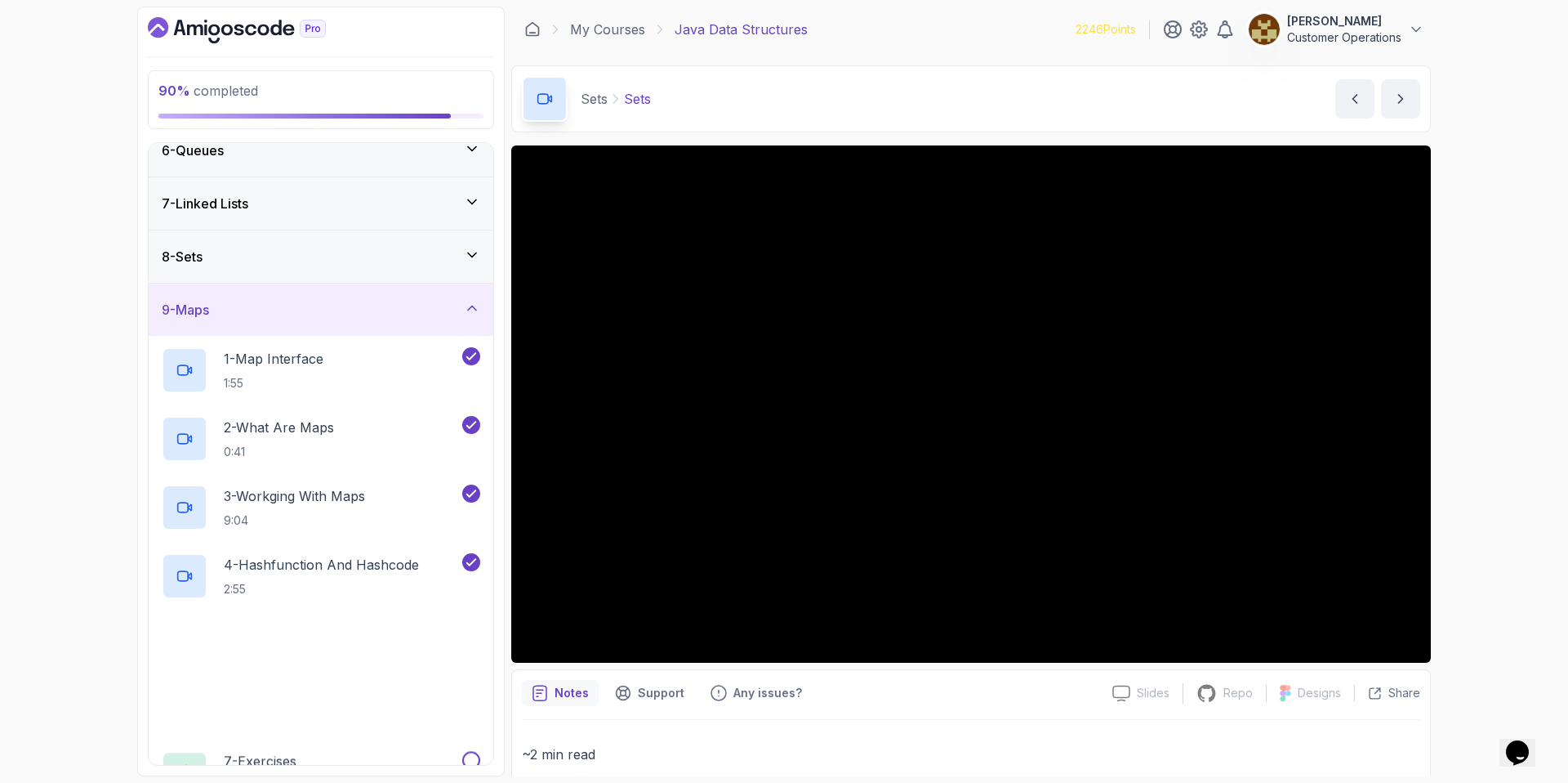
scroll to position [428, 0]
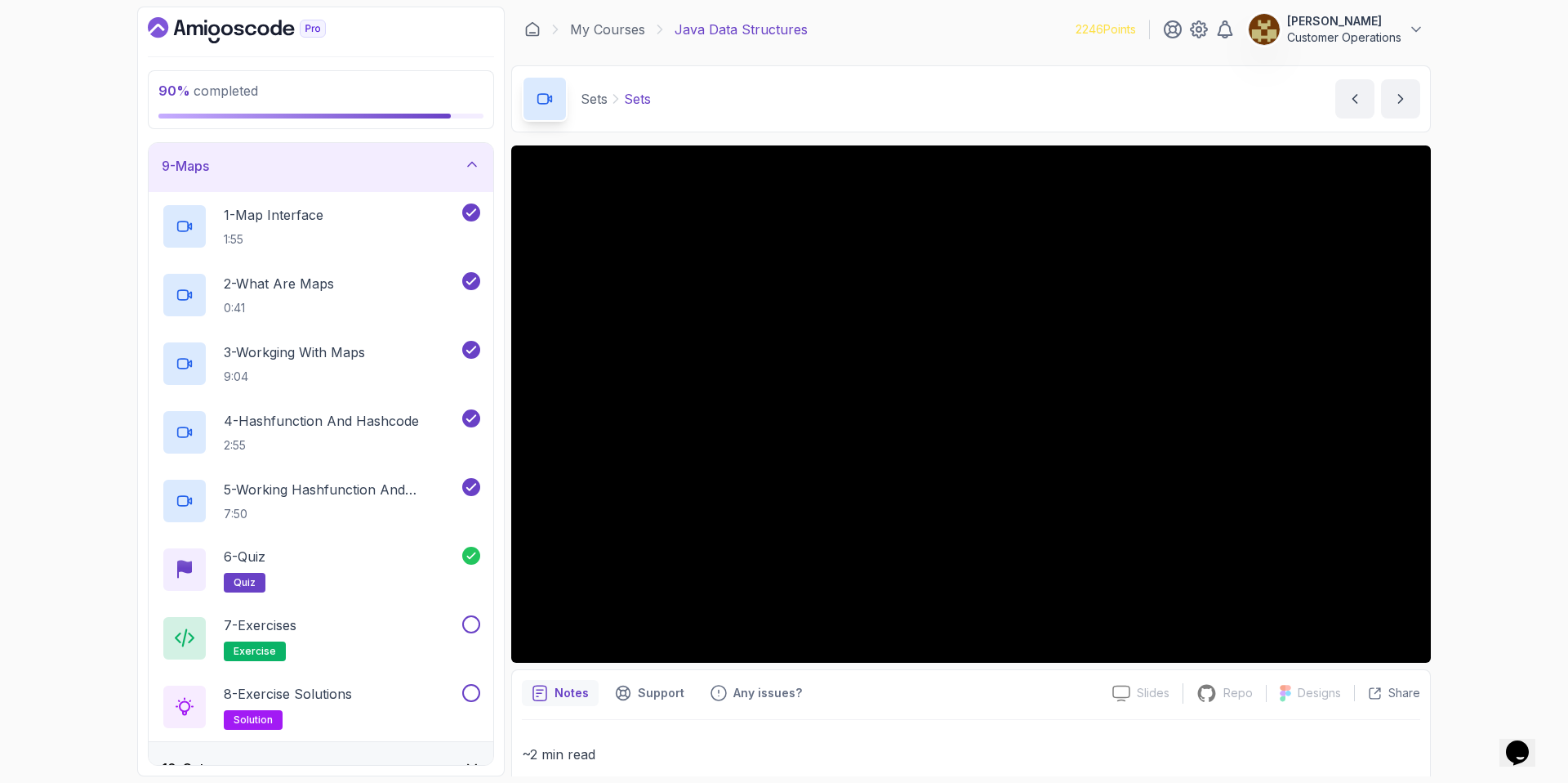
click at [299, 167] on div "9 - Maps" at bounding box center [320, 166] width 318 height 20
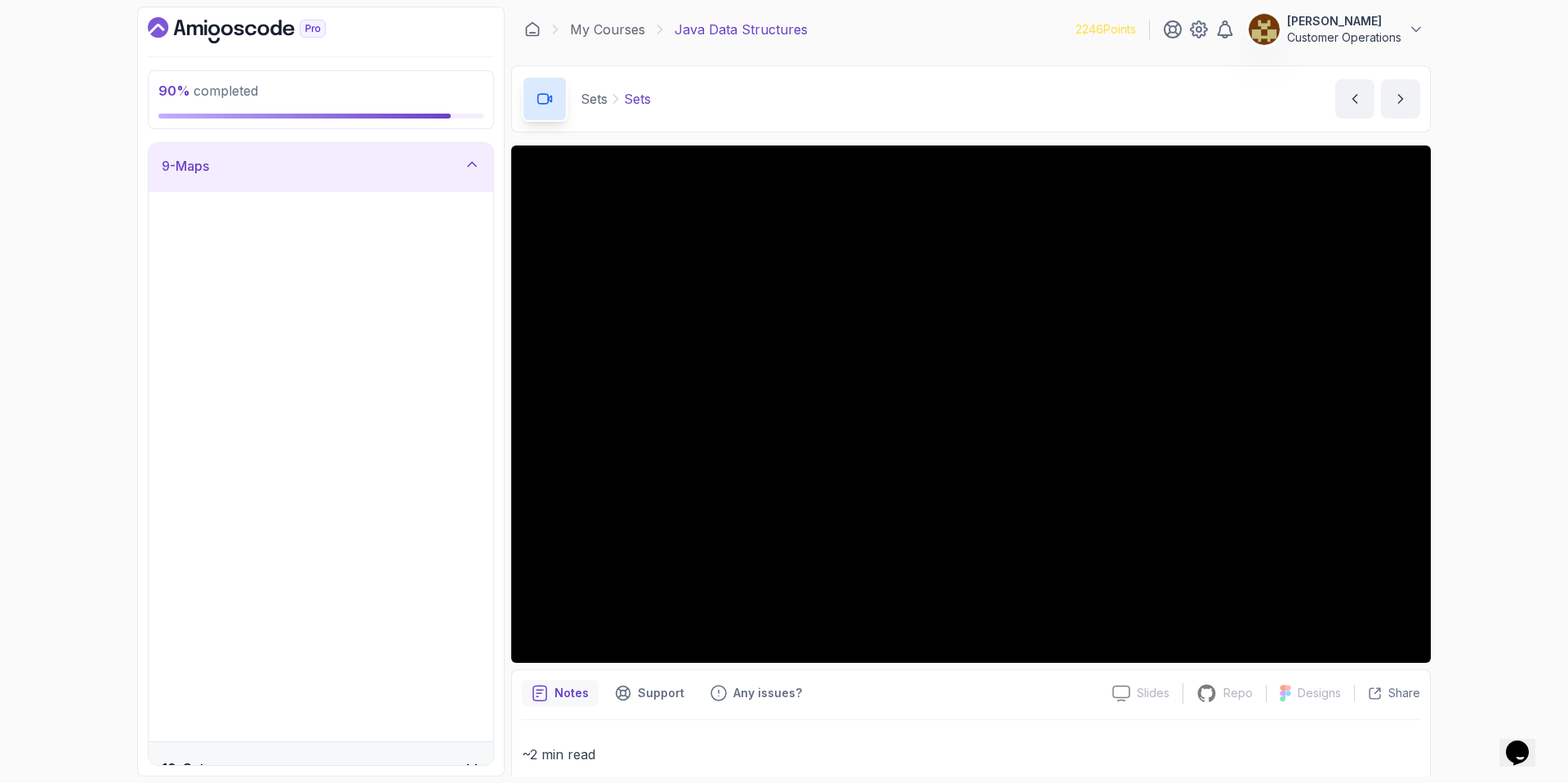
scroll to position [0, 0]
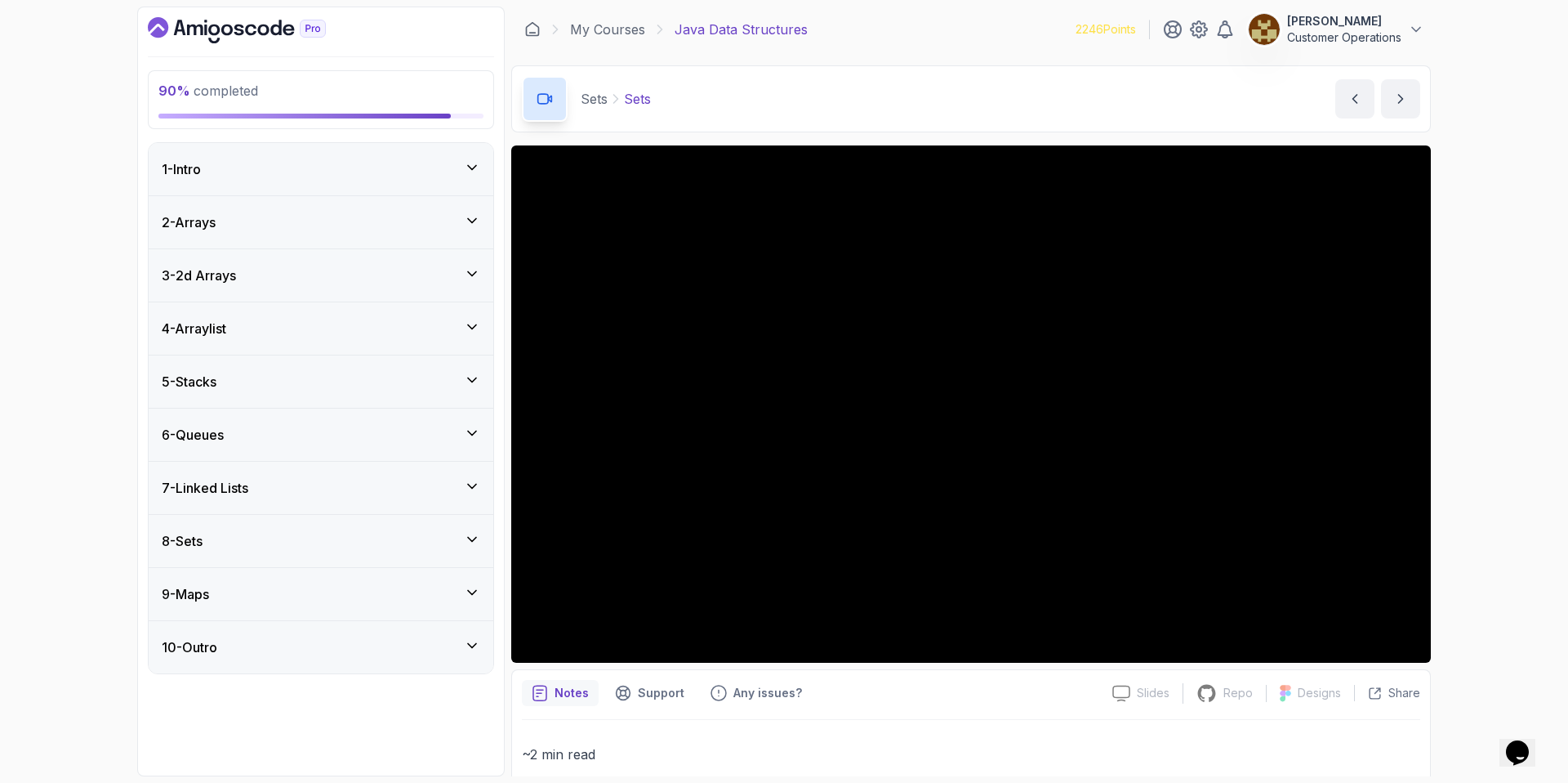
click at [934, 85] on div "Sets Sets Sets by nelson" at bounding box center [971, 99] width 919 height 67
click at [229, 529] on div "8 - Sets" at bounding box center [321, 541] width 345 height 52
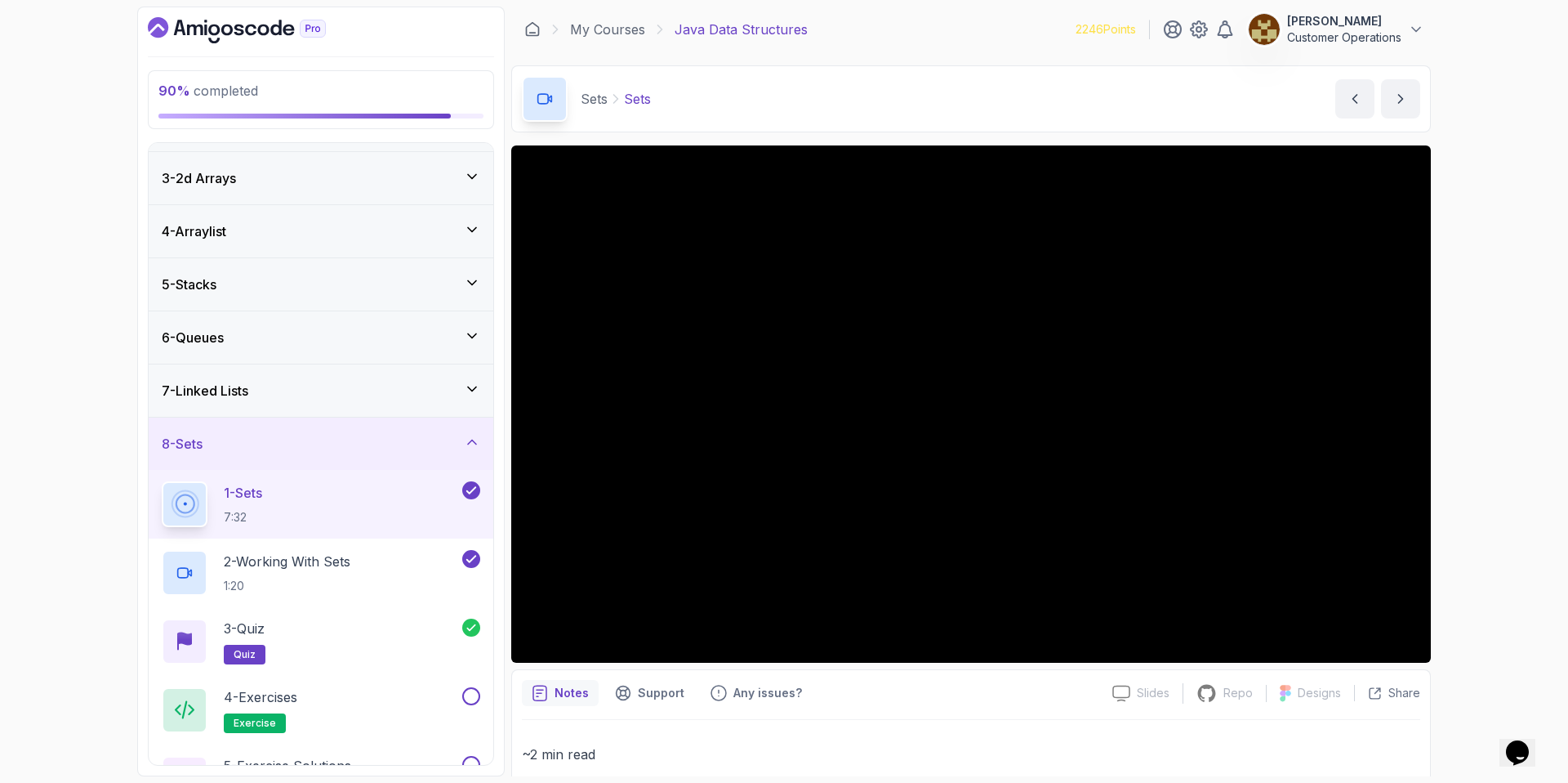
scroll to position [252, 0]
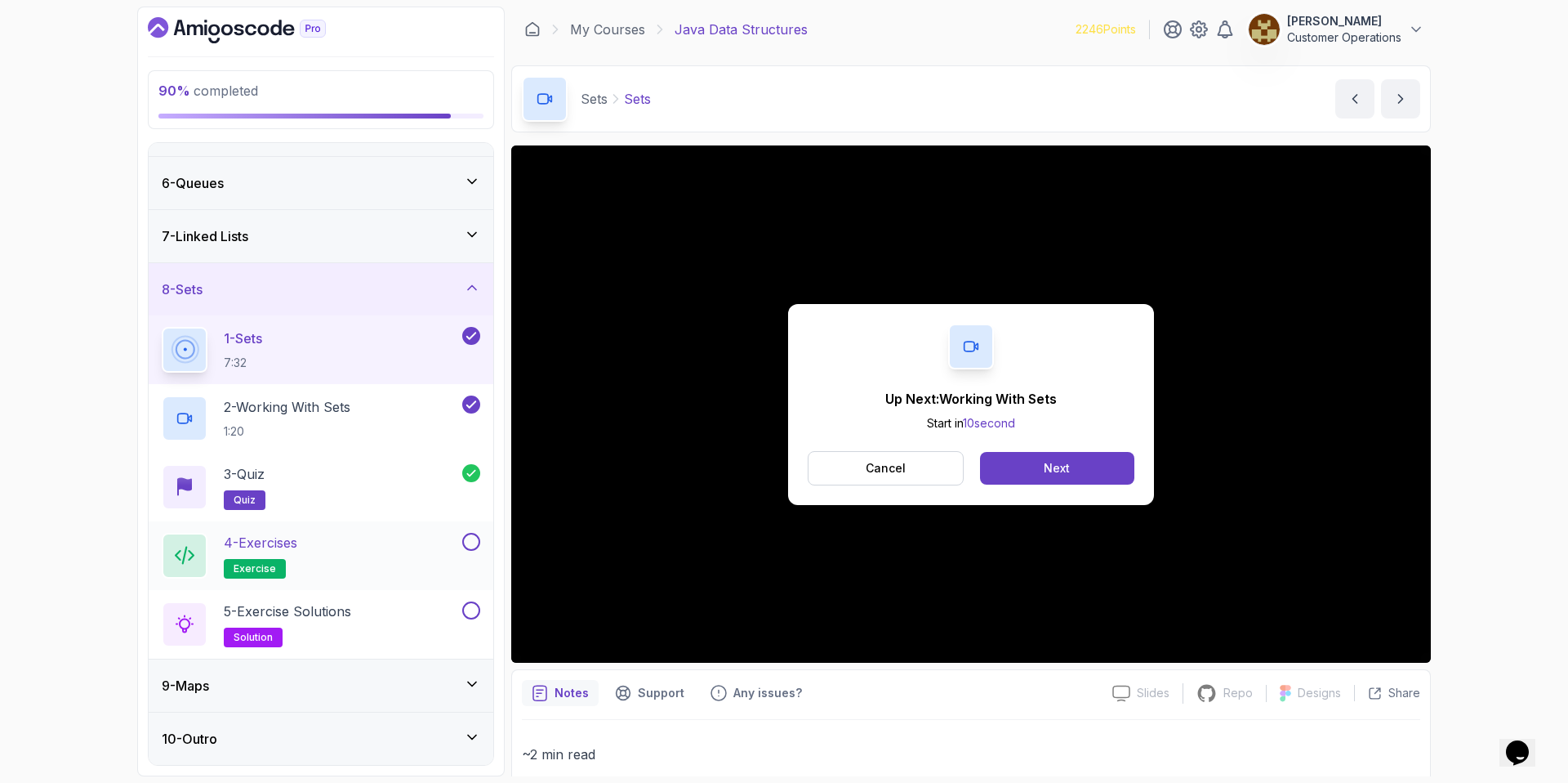
click at [376, 555] on div "4 - Exercises exercise" at bounding box center [310, 556] width 297 height 46
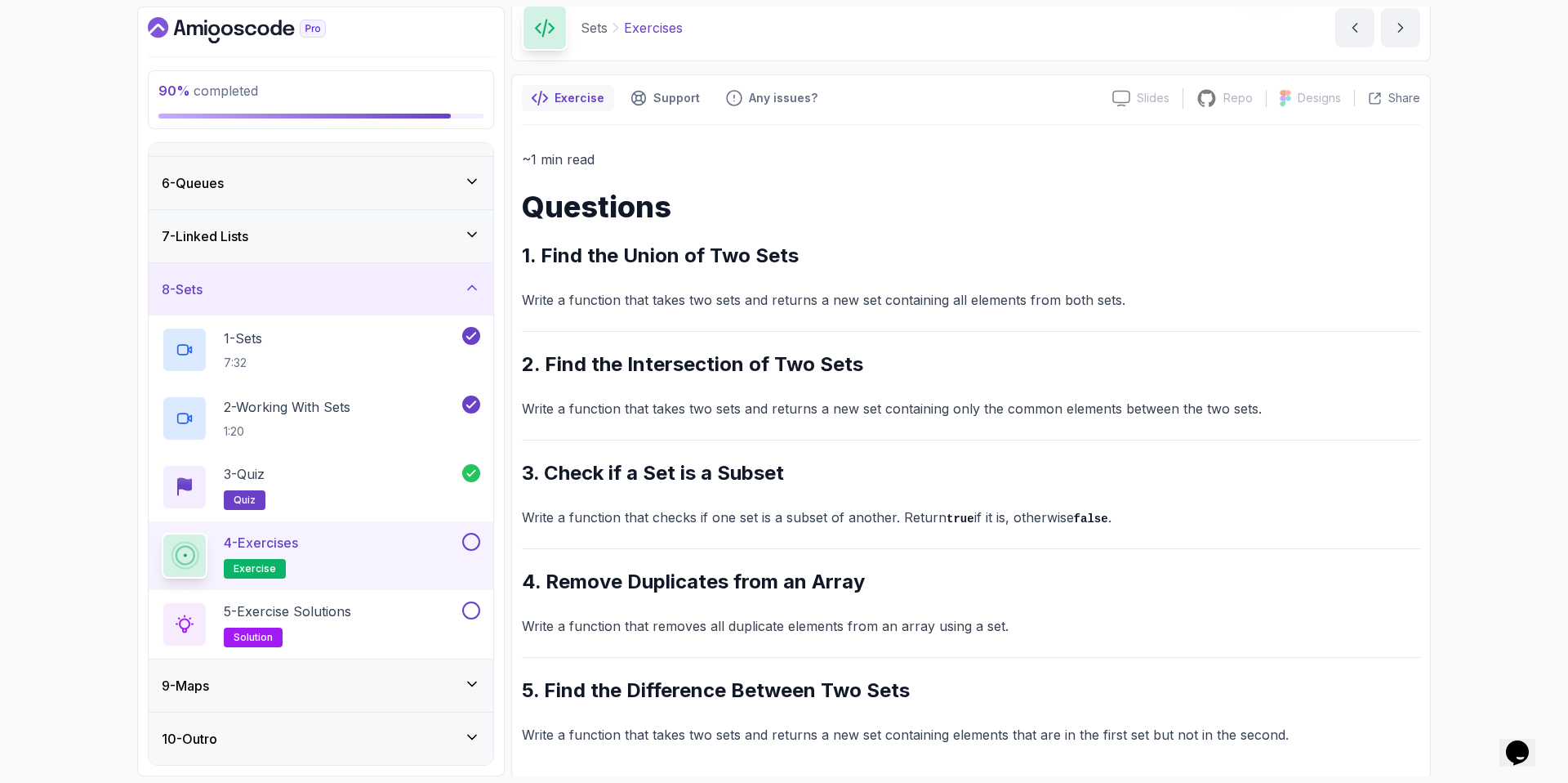
scroll to position [74, 0]
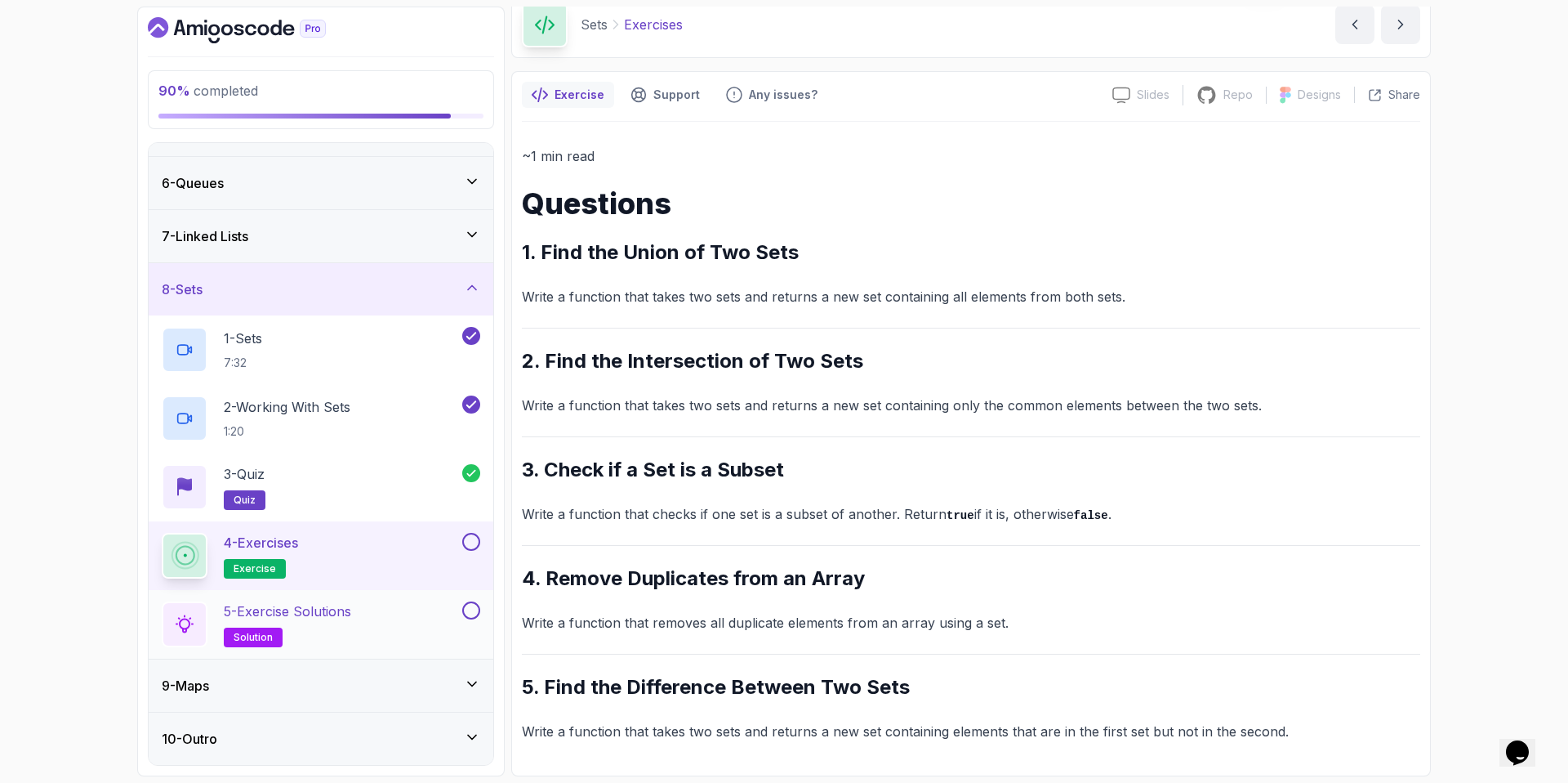
click at [309, 631] on h2 "5 - Exercise Solutions solution" at bounding box center [287, 624] width 127 height 46
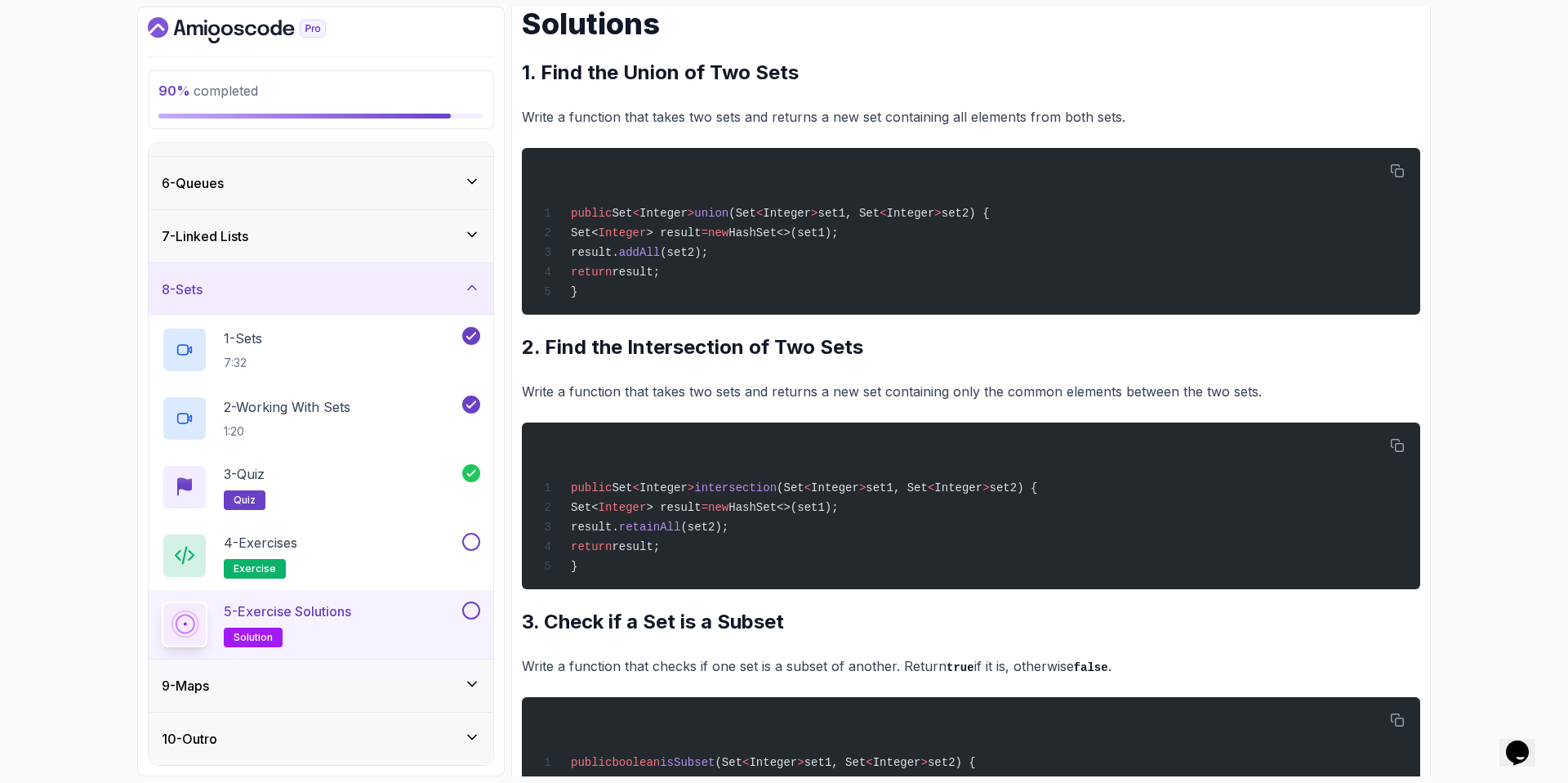
scroll to position [254, 0]
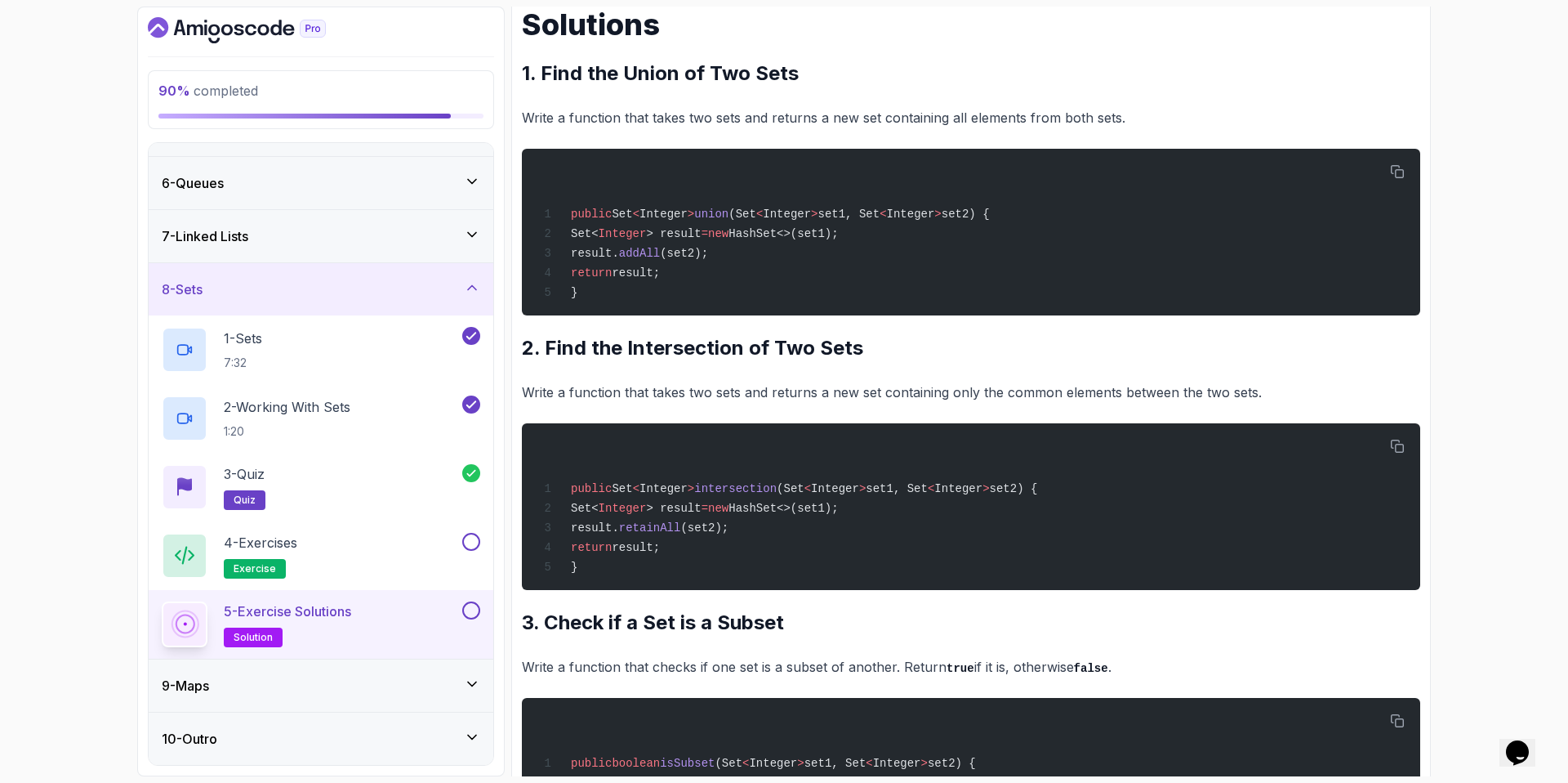
click at [574, 116] on p "Write a function that takes two sets and returns a new set containing all eleme…" at bounding box center [971, 117] width 899 height 23
drag, startPoint x: 522, startPoint y: 115, endPoint x: 967, endPoint y: 104, distance: 445.1
click at [1040, 117] on p "Write a function that takes two sets and returns a new set containing all eleme…" at bounding box center [971, 117] width 899 height 23
click at [588, 64] on h2 "1. Find the Union of Two Sets" at bounding box center [971, 73] width 899 height 26
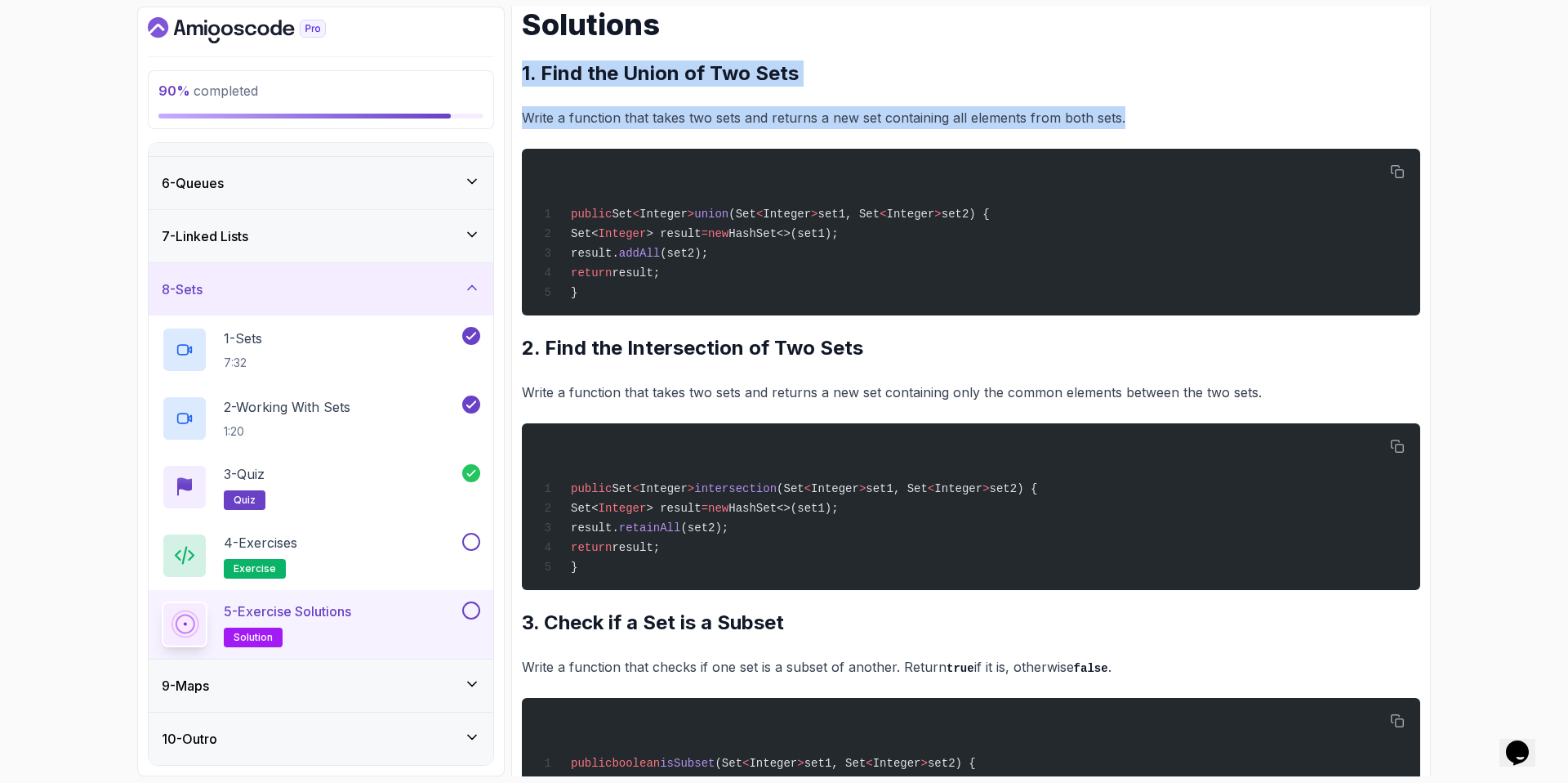
drag, startPoint x: 524, startPoint y: 70, endPoint x: 1172, endPoint y: 128, distance: 650.6
click at [1172, 128] on div "~2 min read Solutions 1. Find the Union of Two Sets Write a function that takes…" at bounding box center [971, 690] width 899 height 1448
copy div "1. Find the Union of Two Sets Write a function that takes two sets and returns …"
click at [1393, 176] on icon "button" at bounding box center [1397, 171] width 15 height 15
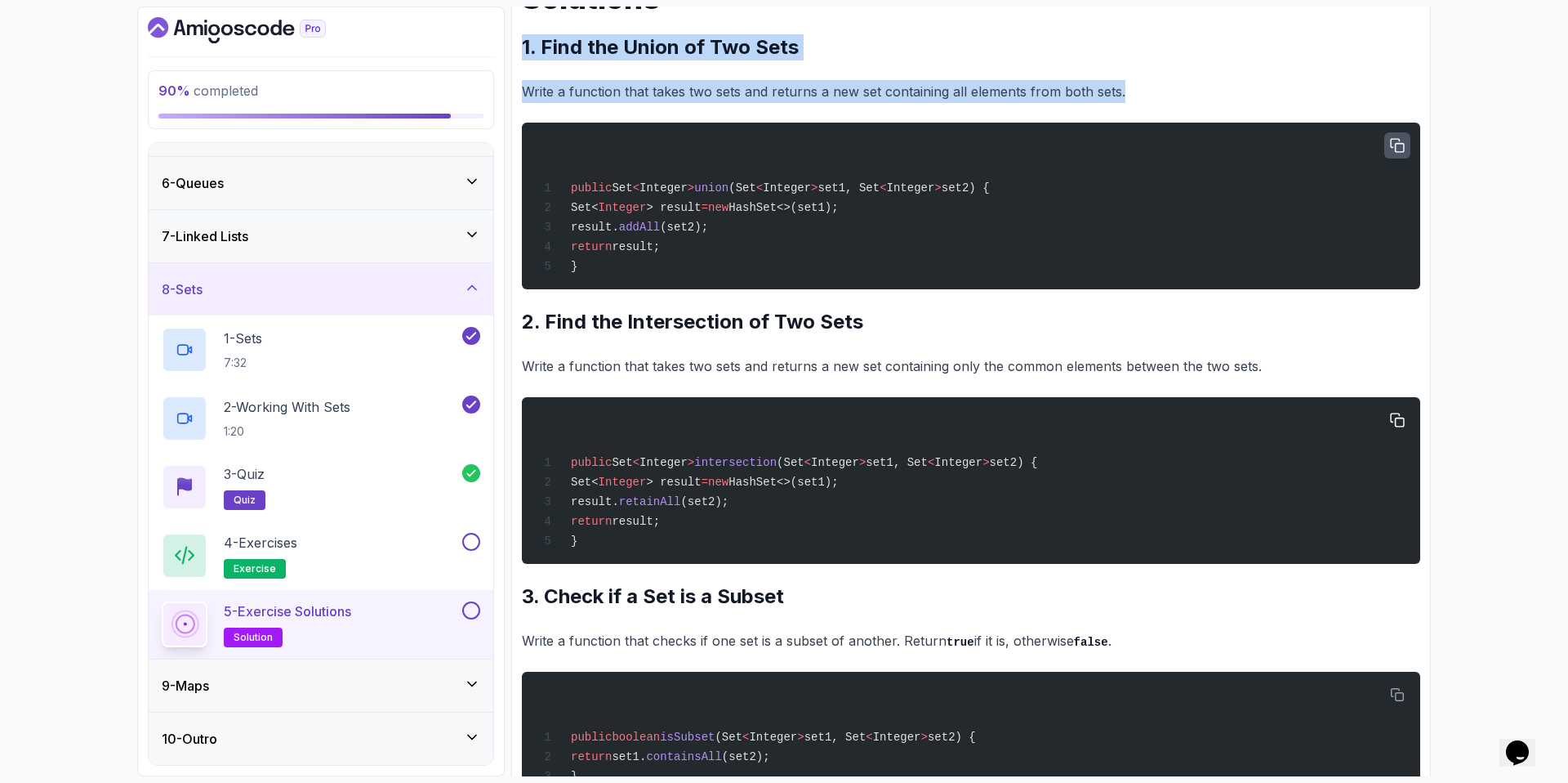
scroll to position [283, 0]
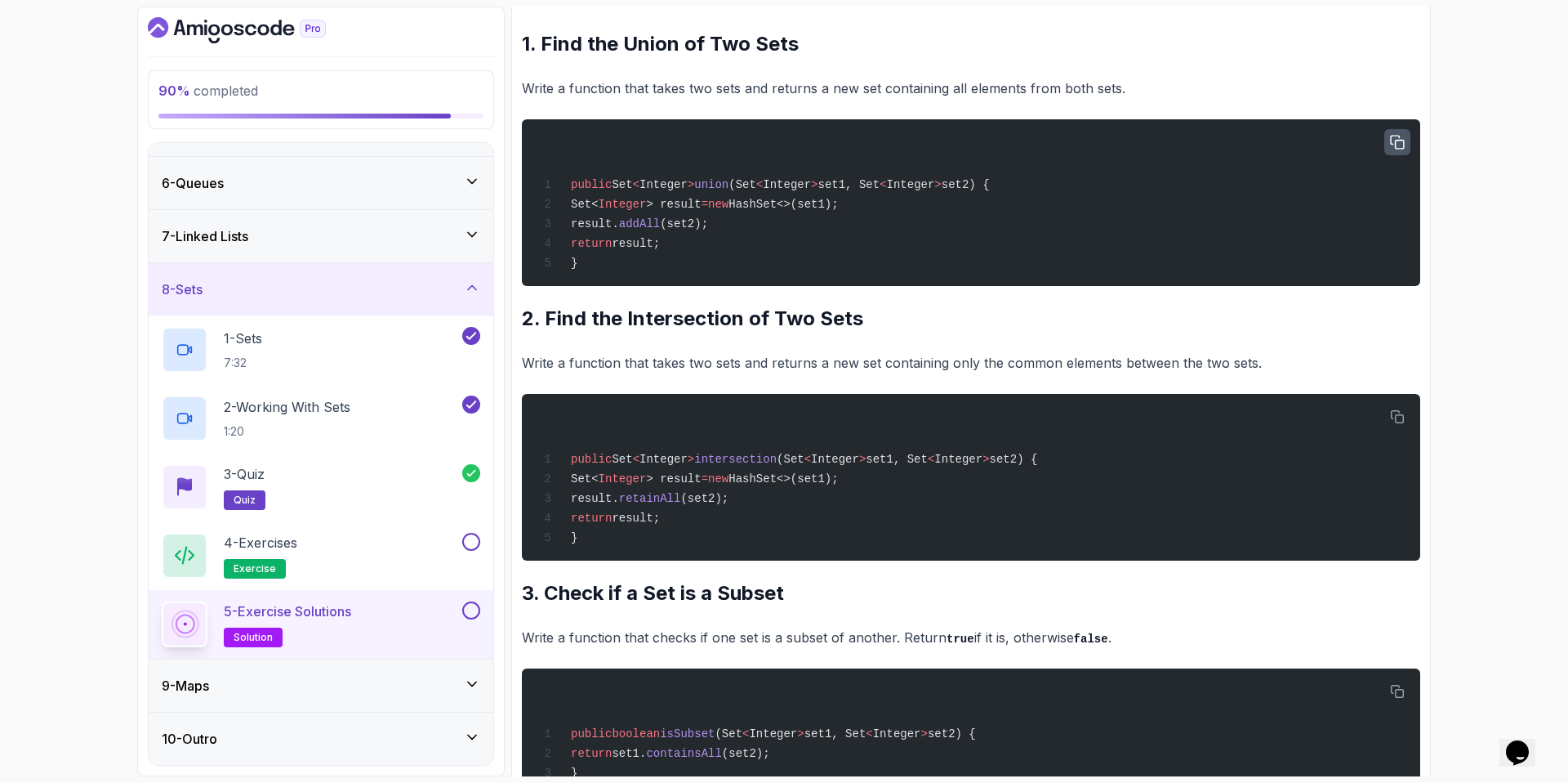
click at [565, 373] on p "Write a function that takes two sets and returns a new set containing only the …" at bounding box center [971, 362] width 899 height 23
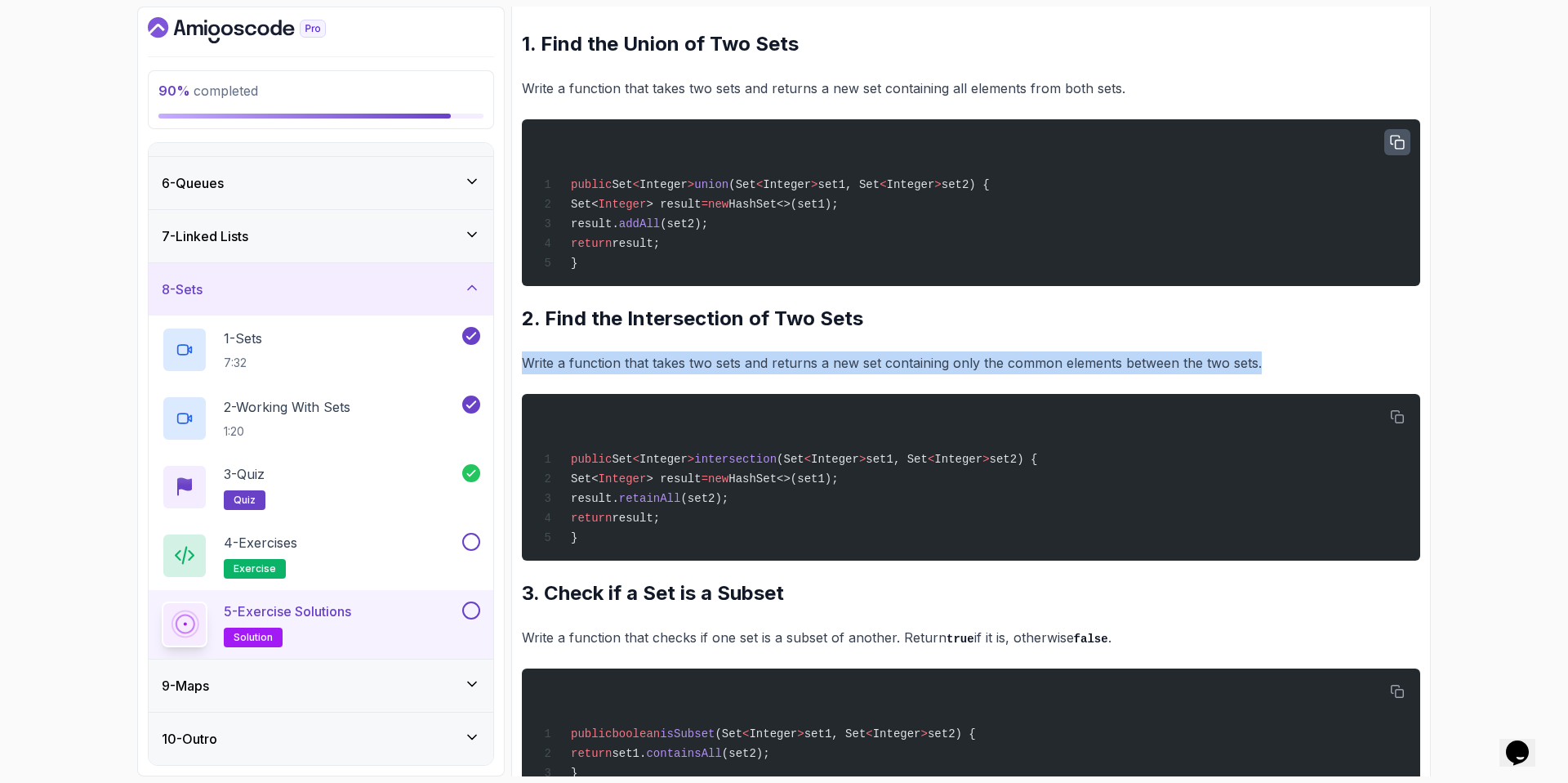
drag, startPoint x: 524, startPoint y: 363, endPoint x: 1291, endPoint y: 369, distance: 767.0
click at [1291, 369] on p "Write a function that takes two sets and returns a new set containing only the …" at bounding box center [971, 362] width 899 height 23
copy p "Write a function that takes two sets and returns a new set containing only the …"
click at [1390, 423] on icon "button" at bounding box center [1397, 416] width 15 height 15
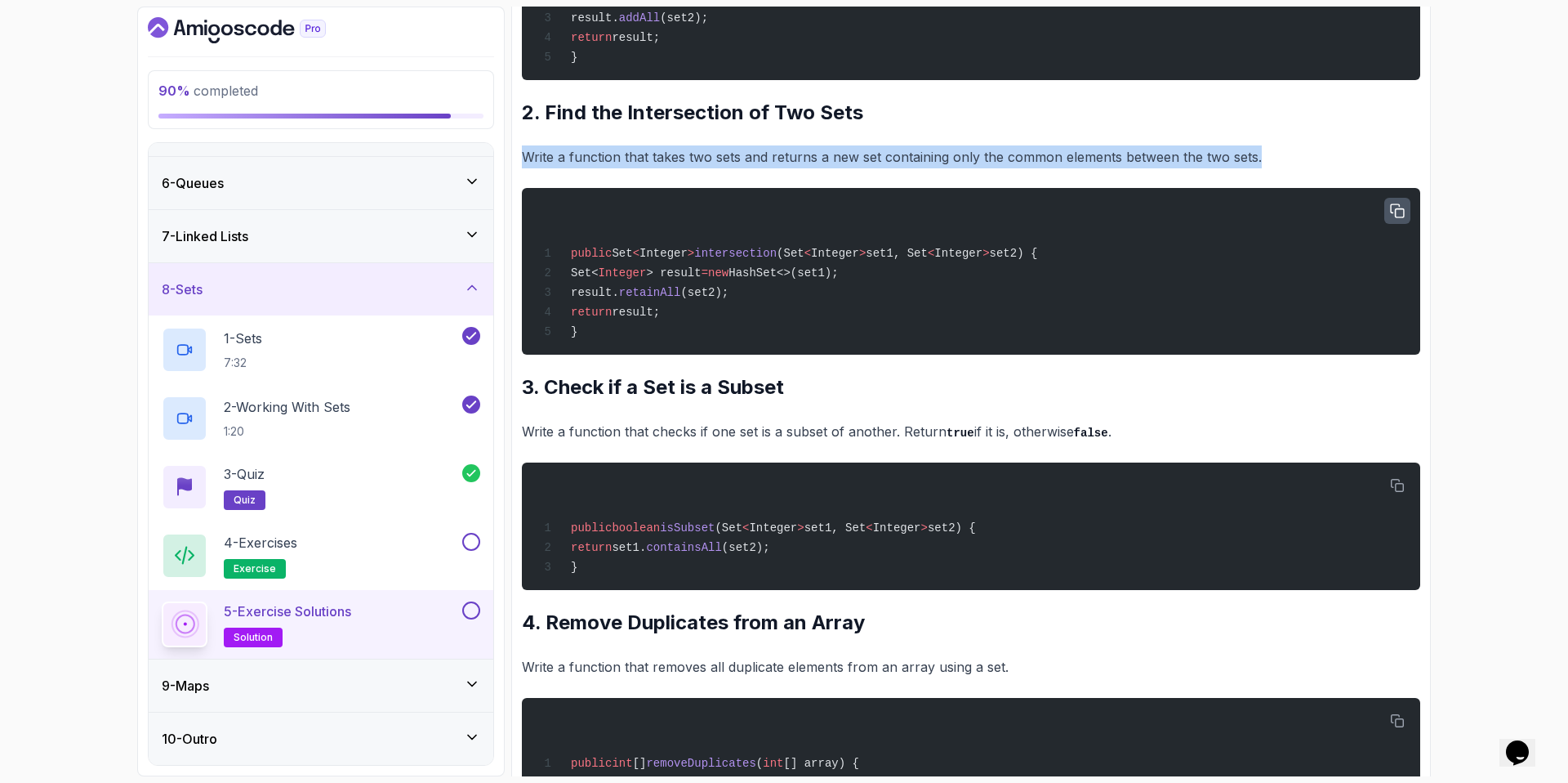
scroll to position [563, 0]
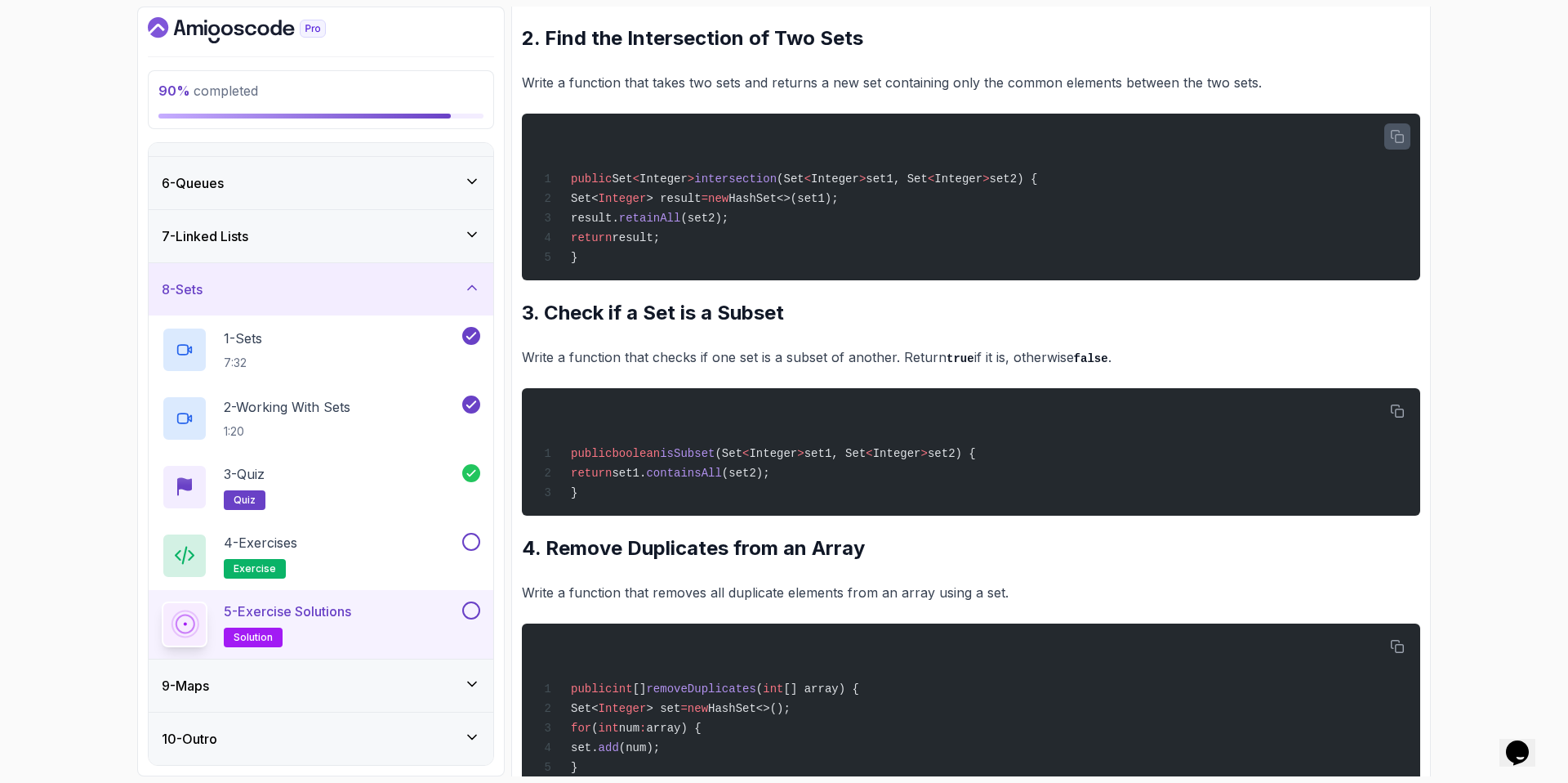
click at [737, 374] on div "~2 min read Solutions 1. Find the Union of Two Sets Write a function that takes…" at bounding box center [971, 380] width 899 height 1448
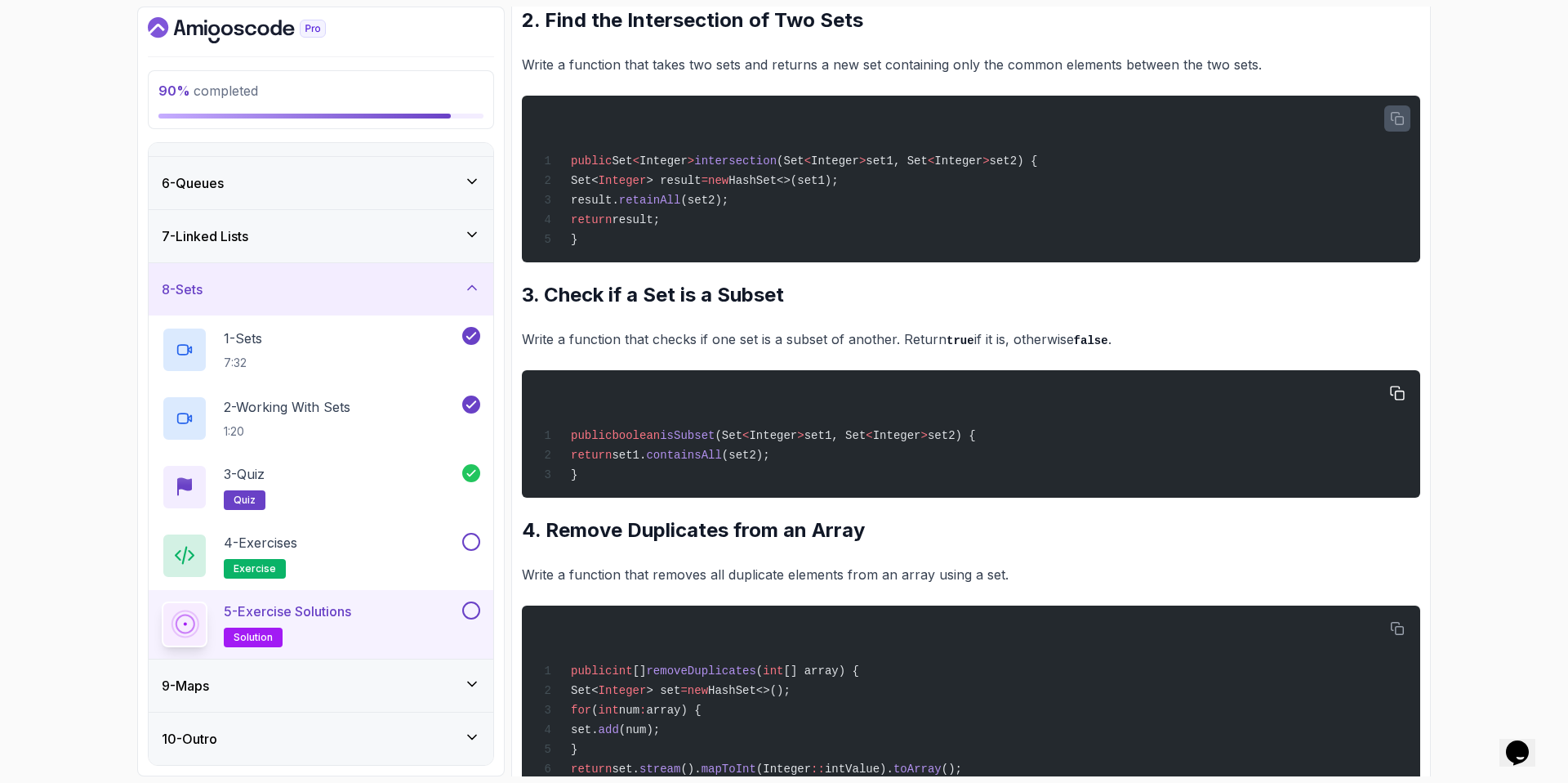
scroll to position [584, 0]
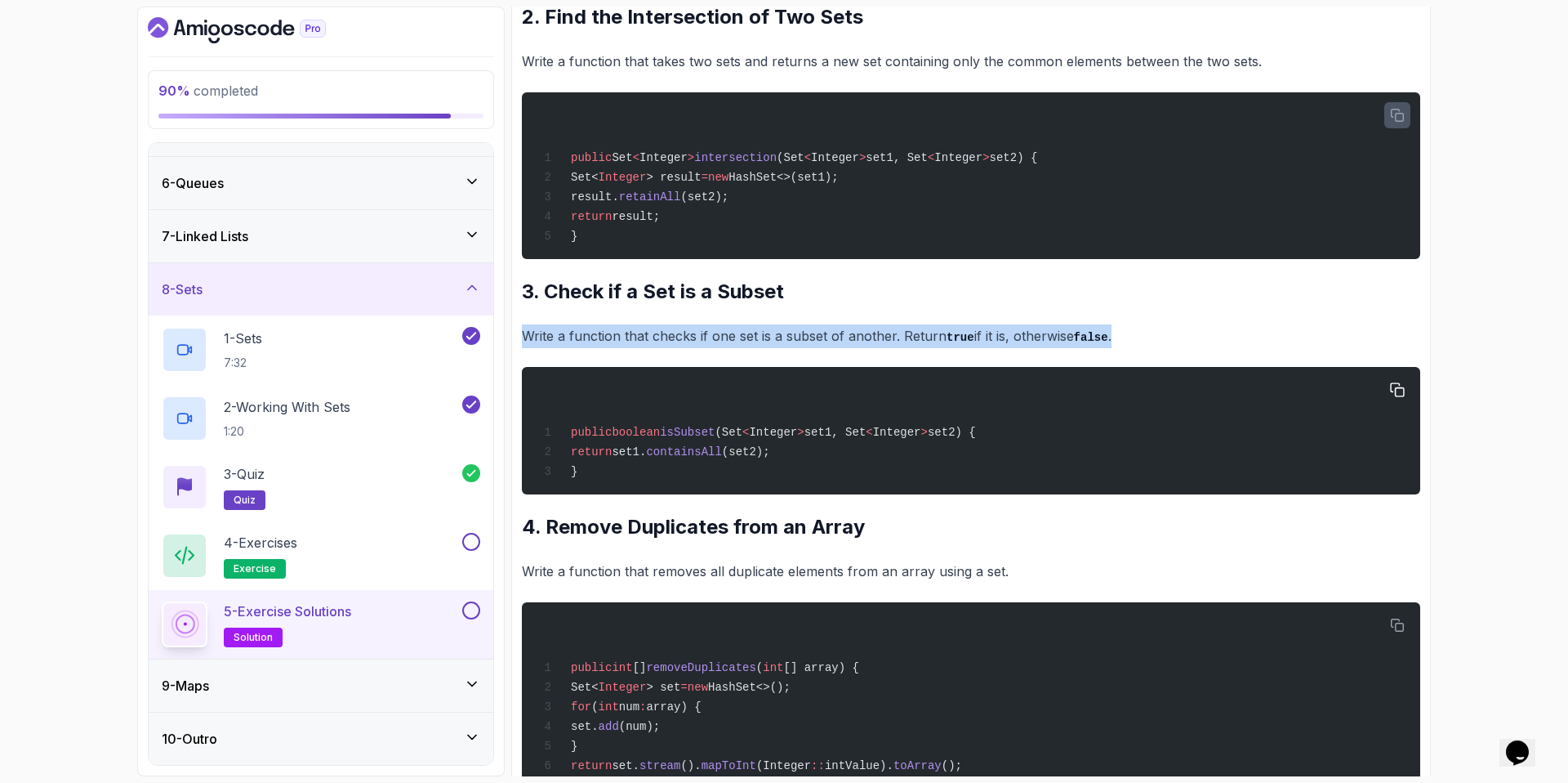
drag, startPoint x: 524, startPoint y: 332, endPoint x: 1327, endPoint y: 375, distance: 804.2
click at [1327, 375] on div "~2 min read Solutions 1. Find the Union of Two Sets Write a function that takes…" at bounding box center [971, 359] width 899 height 1448
copy div "Write a function that checks if one set is a subset of another. Return true if …"
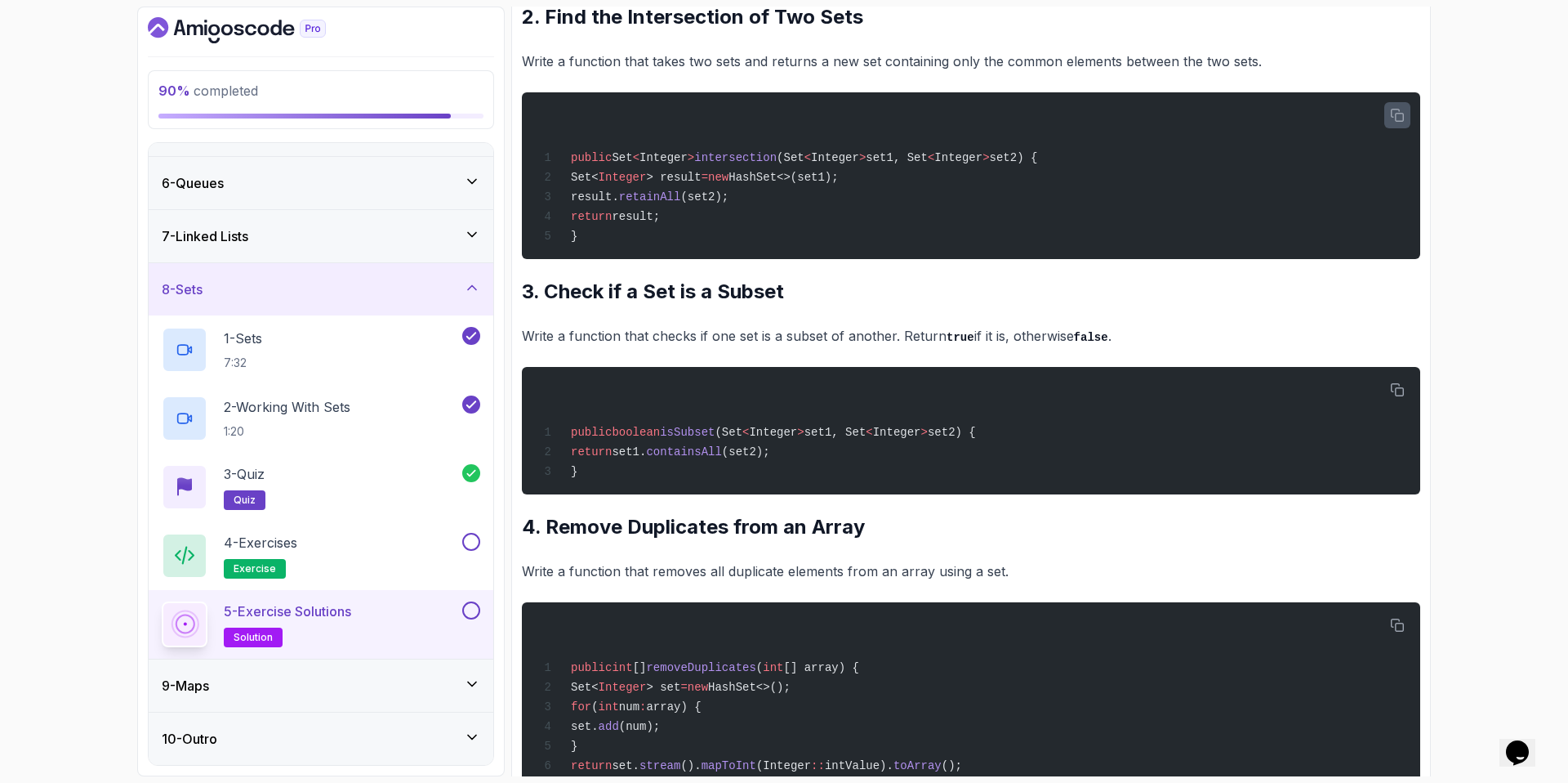
click at [965, 288] on h2 "3. Check if a Set is a Subset" at bounding box center [971, 291] width 899 height 26
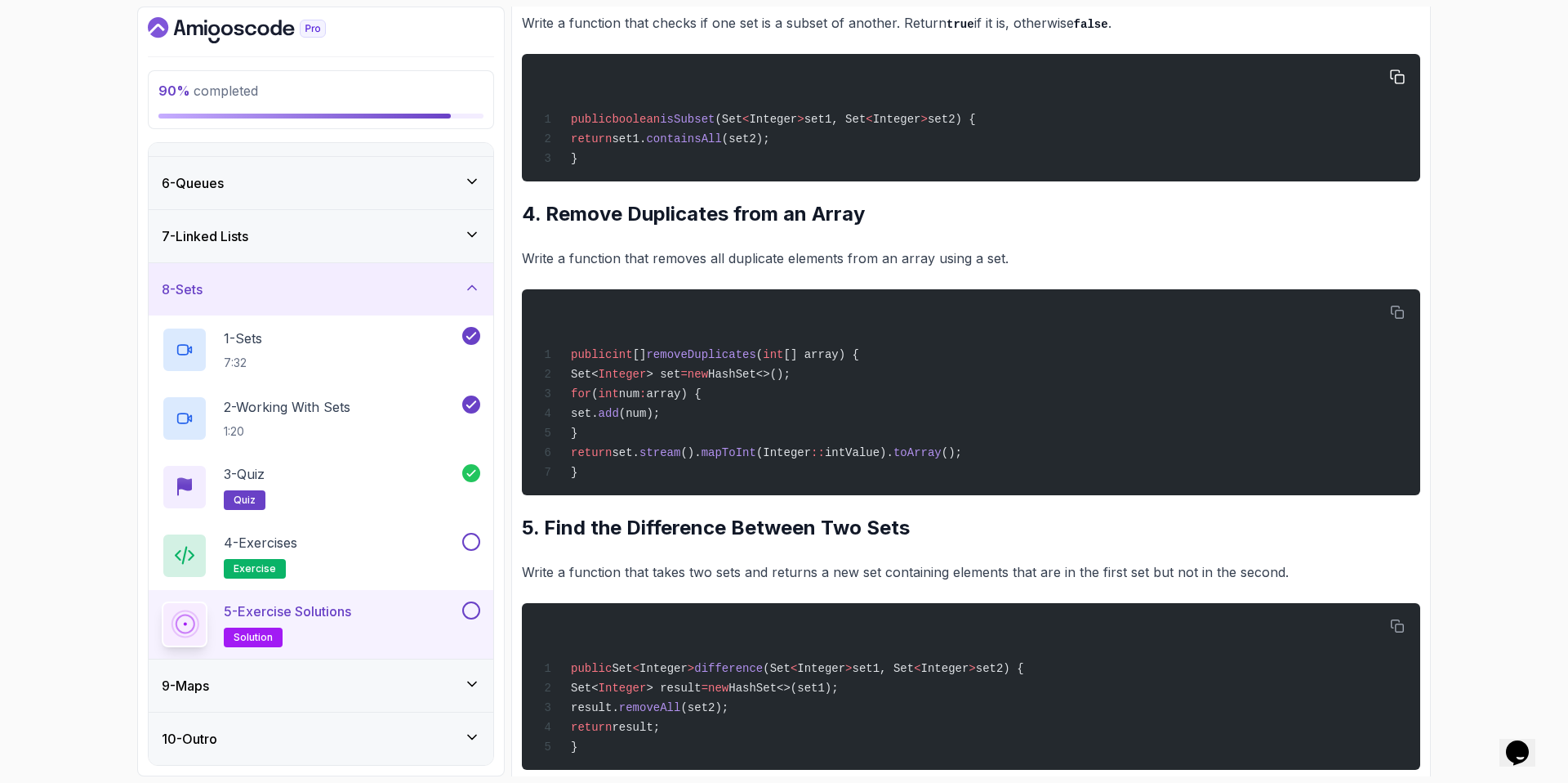
scroll to position [924, 0]
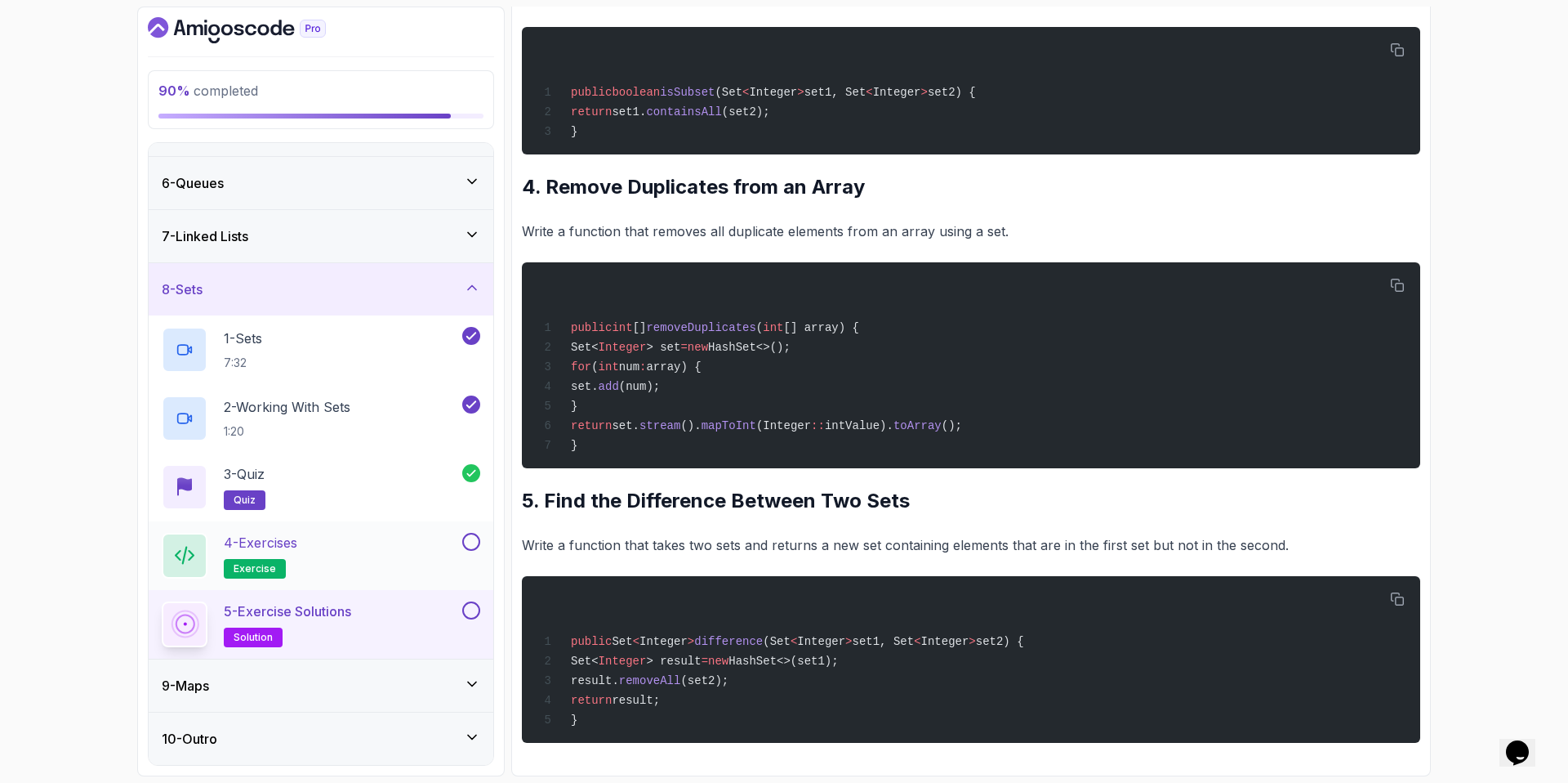
click at [467, 533] on div at bounding box center [469, 541] width 21 height 18
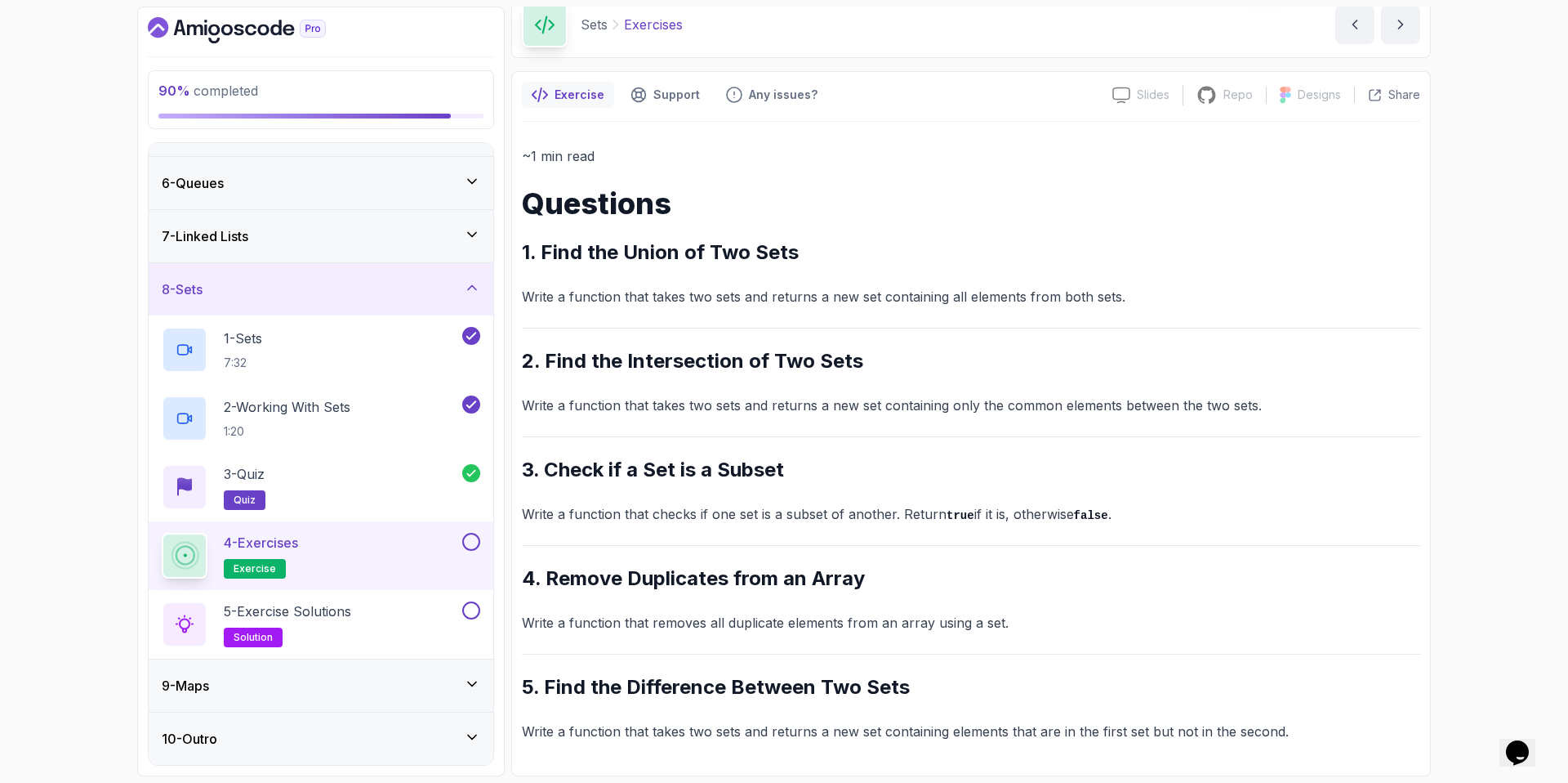
scroll to position [74, 0]
click at [473, 611] on button at bounding box center [471, 610] width 18 height 18
click at [471, 538] on button at bounding box center [471, 541] width 18 height 18
click at [348, 276] on div "8 - Sets" at bounding box center [321, 289] width 345 height 52
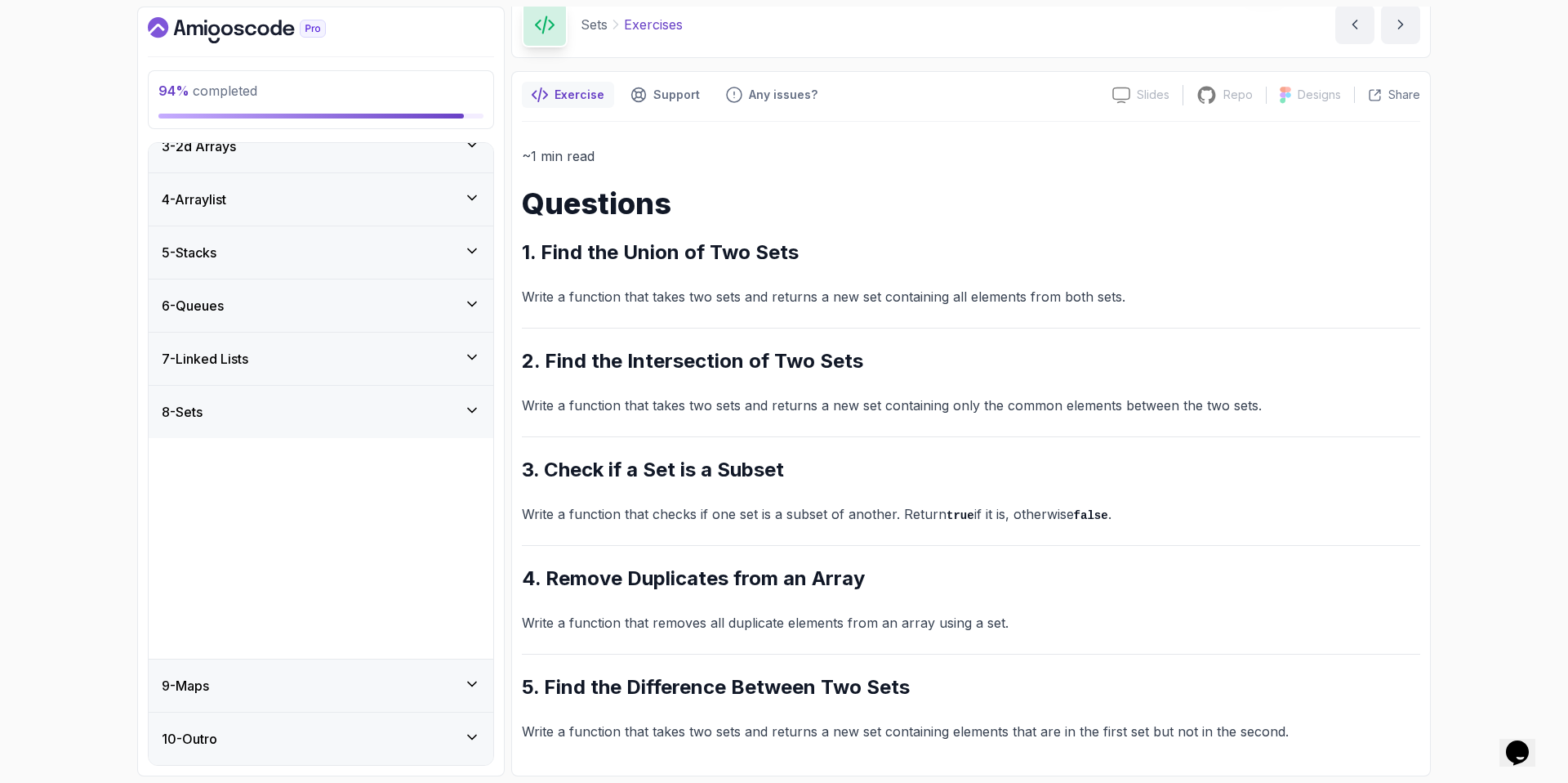
scroll to position [0, 0]
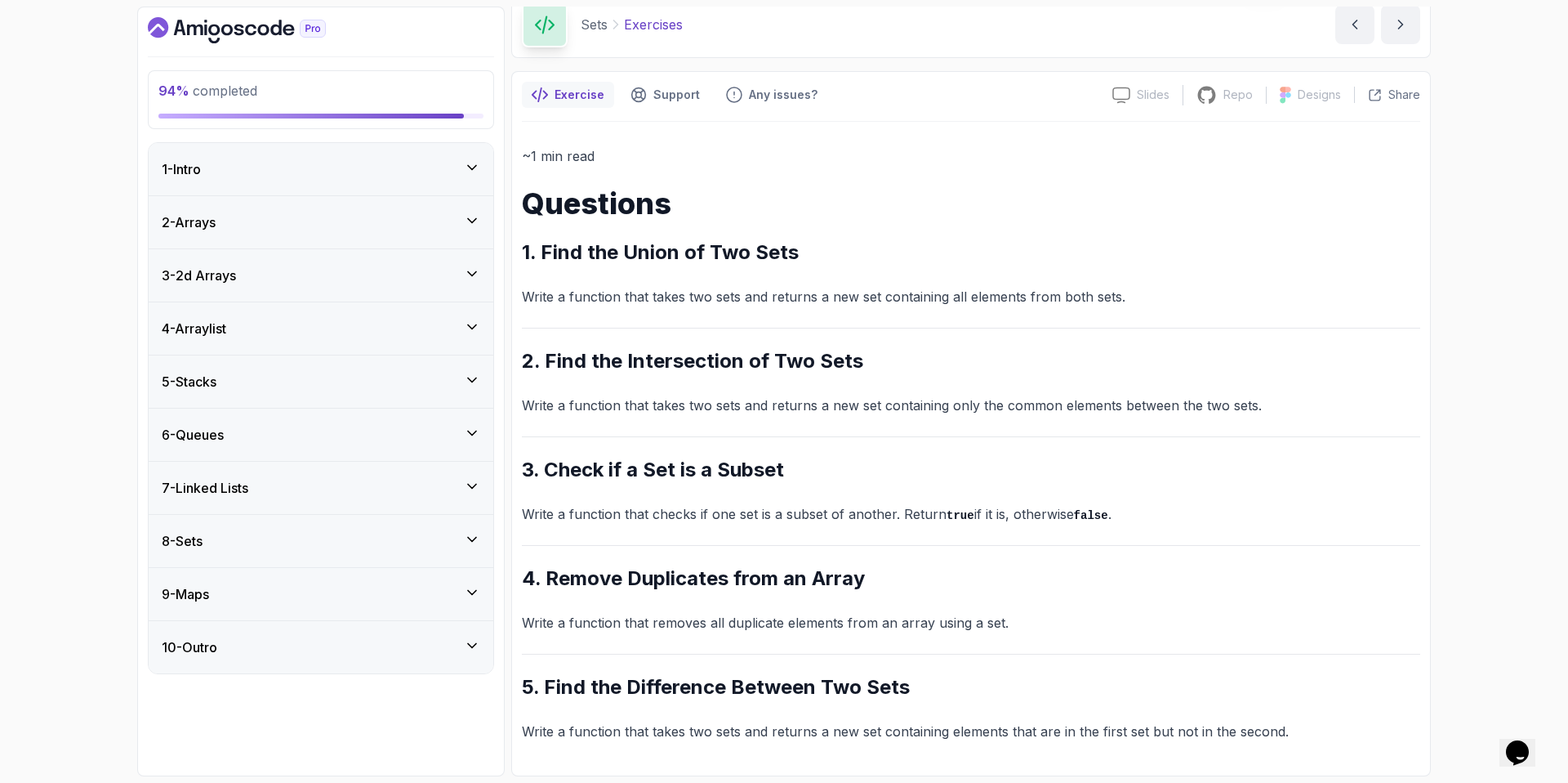
click at [359, 586] on div "9 - Maps" at bounding box center [320, 593] width 318 height 20
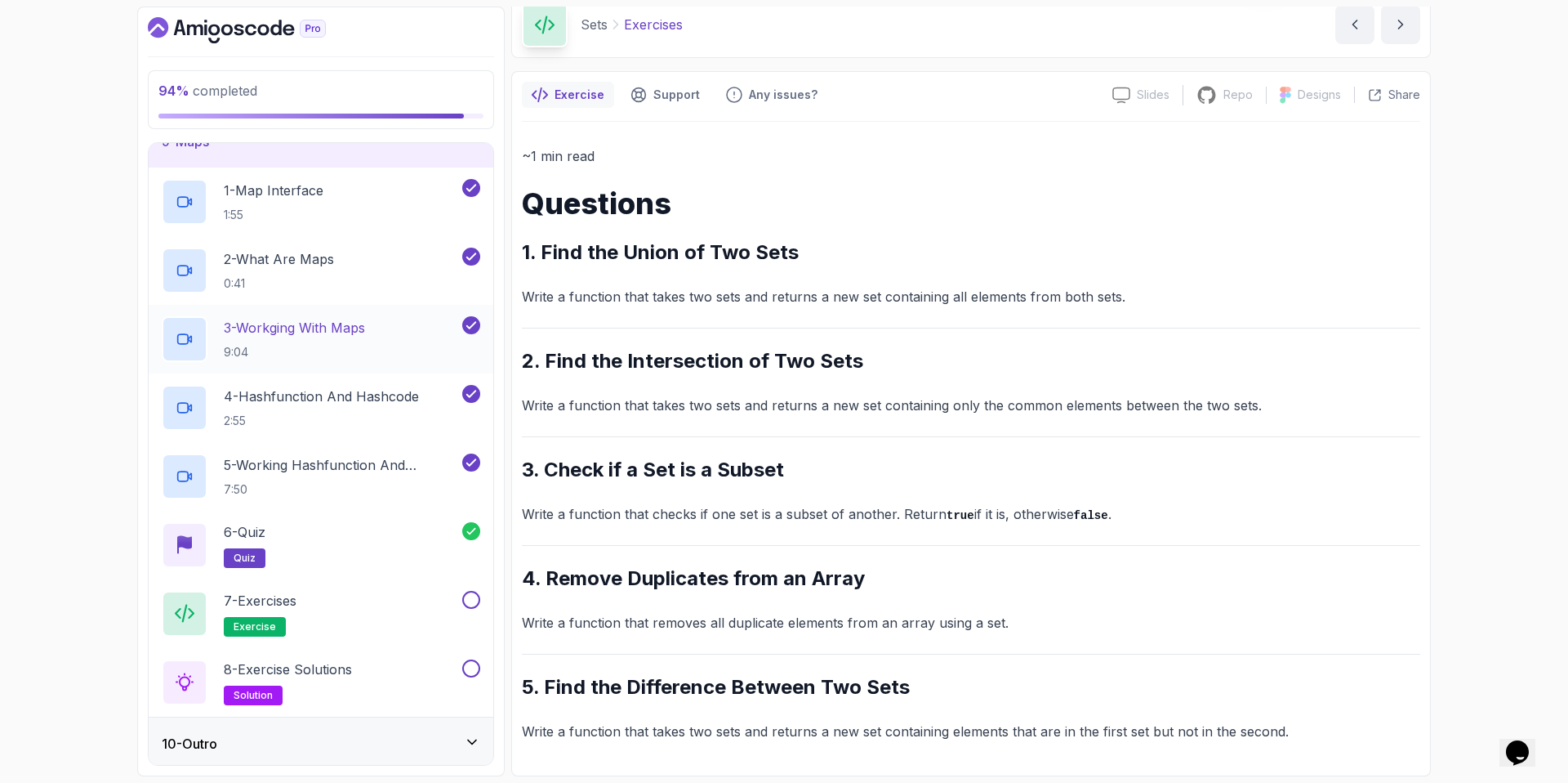
scroll to position [444, 0]
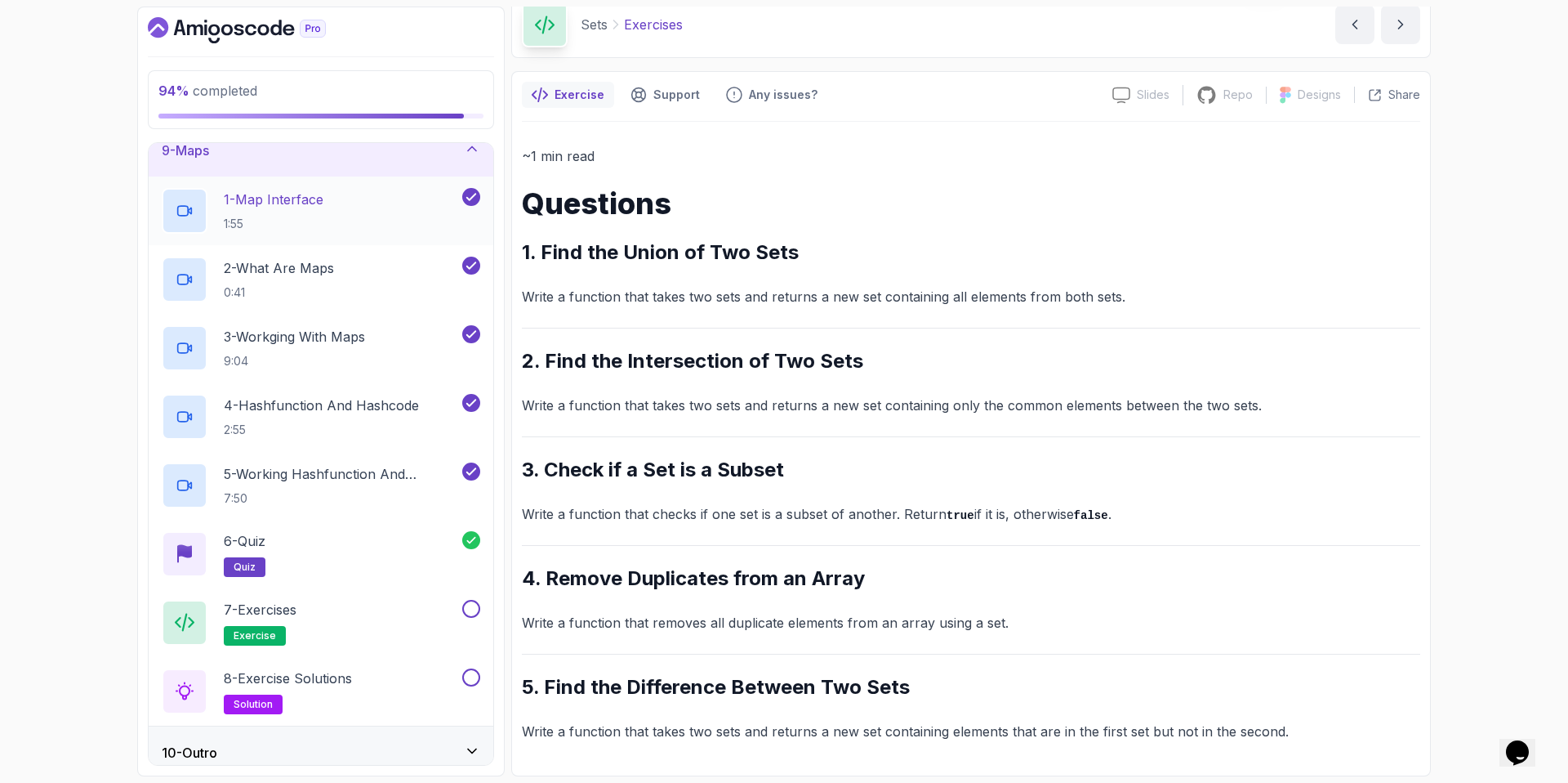
click at [277, 197] on p "1 - Map Interface" at bounding box center [273, 199] width 100 height 20
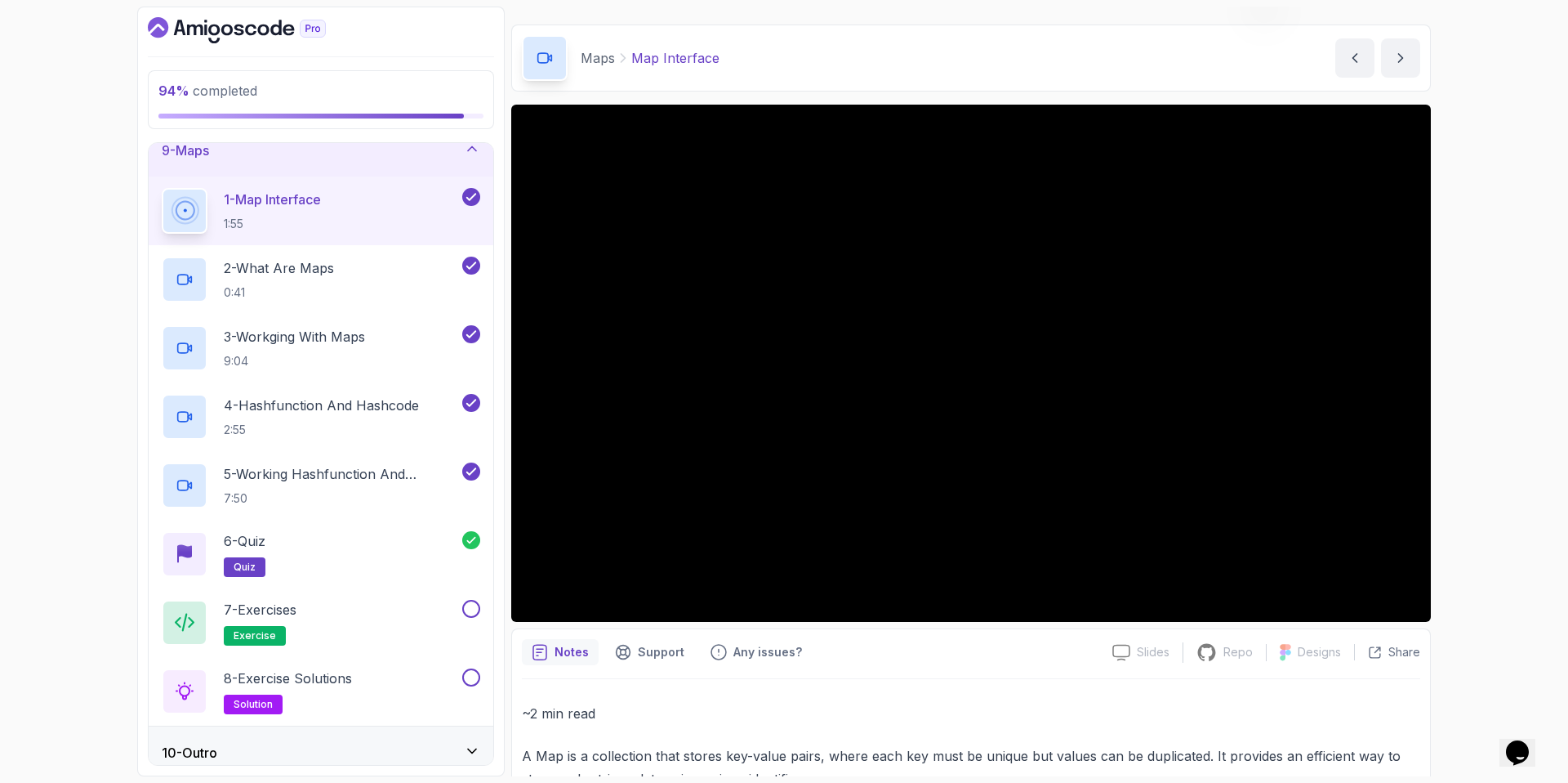
scroll to position [27, 0]
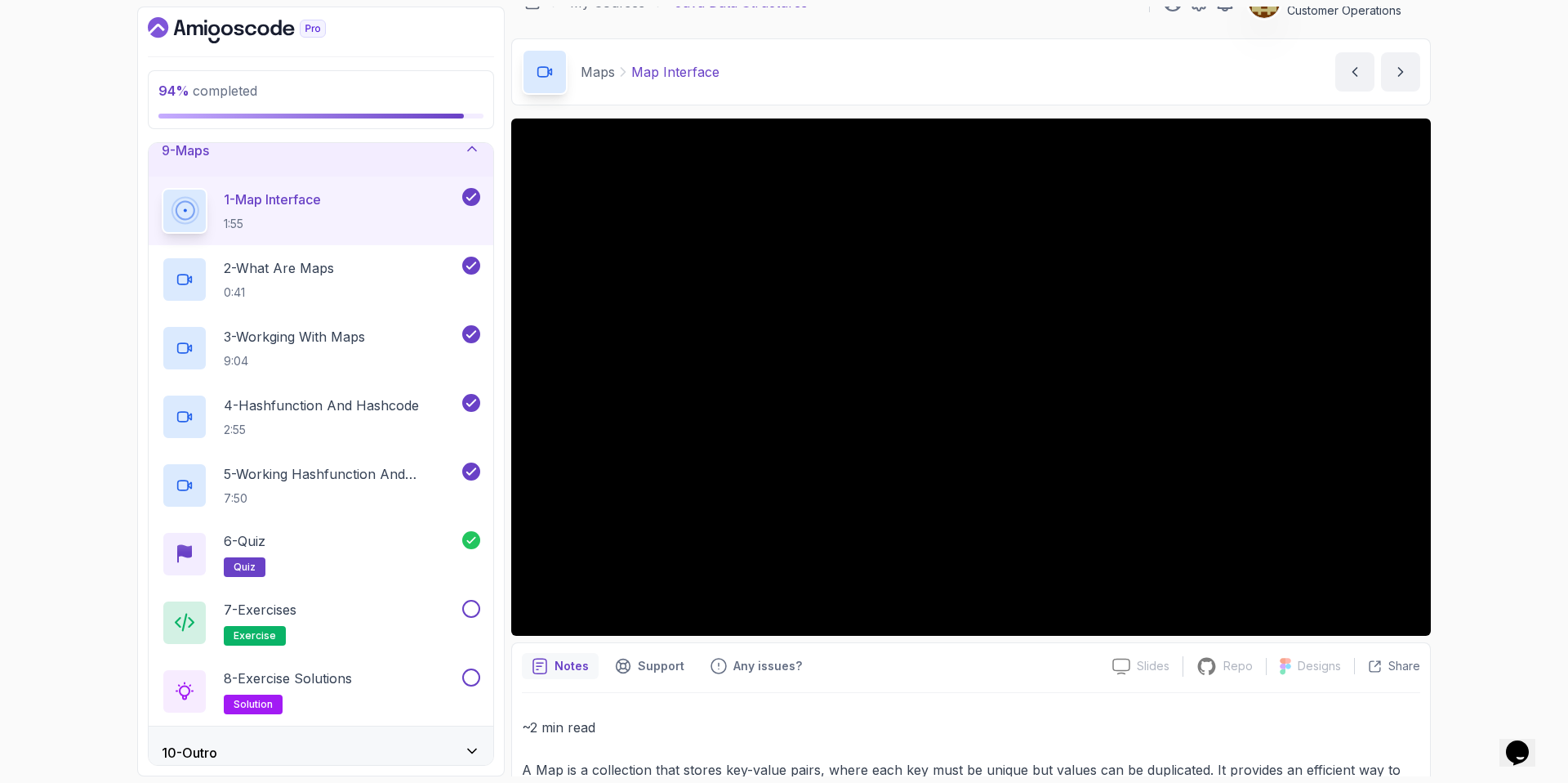
click at [854, 72] on div "Maps Map Interface Map Interface by nelson" at bounding box center [971, 72] width 919 height 67
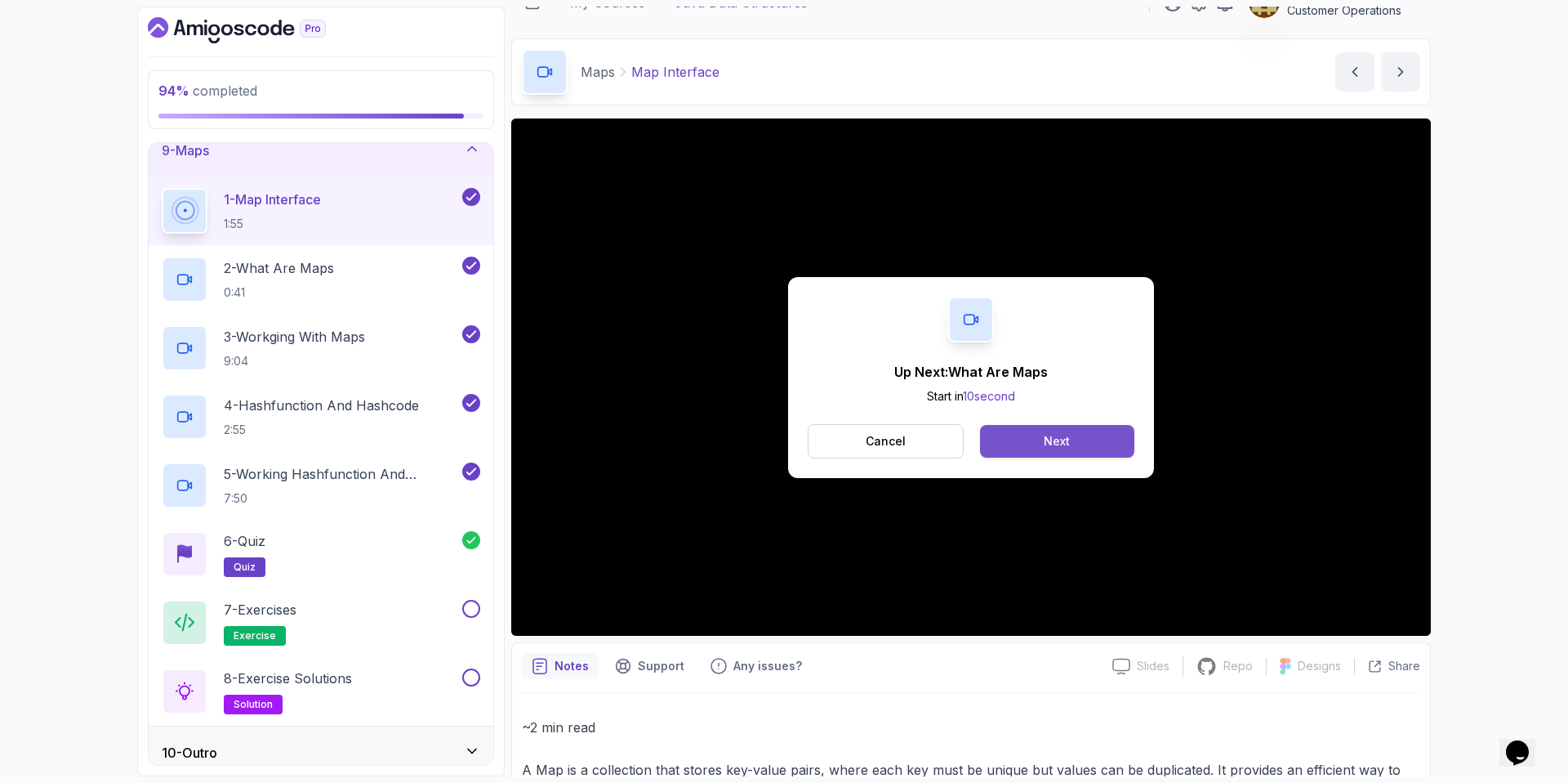
click at [1035, 449] on button "Next" at bounding box center [1057, 441] width 154 height 32
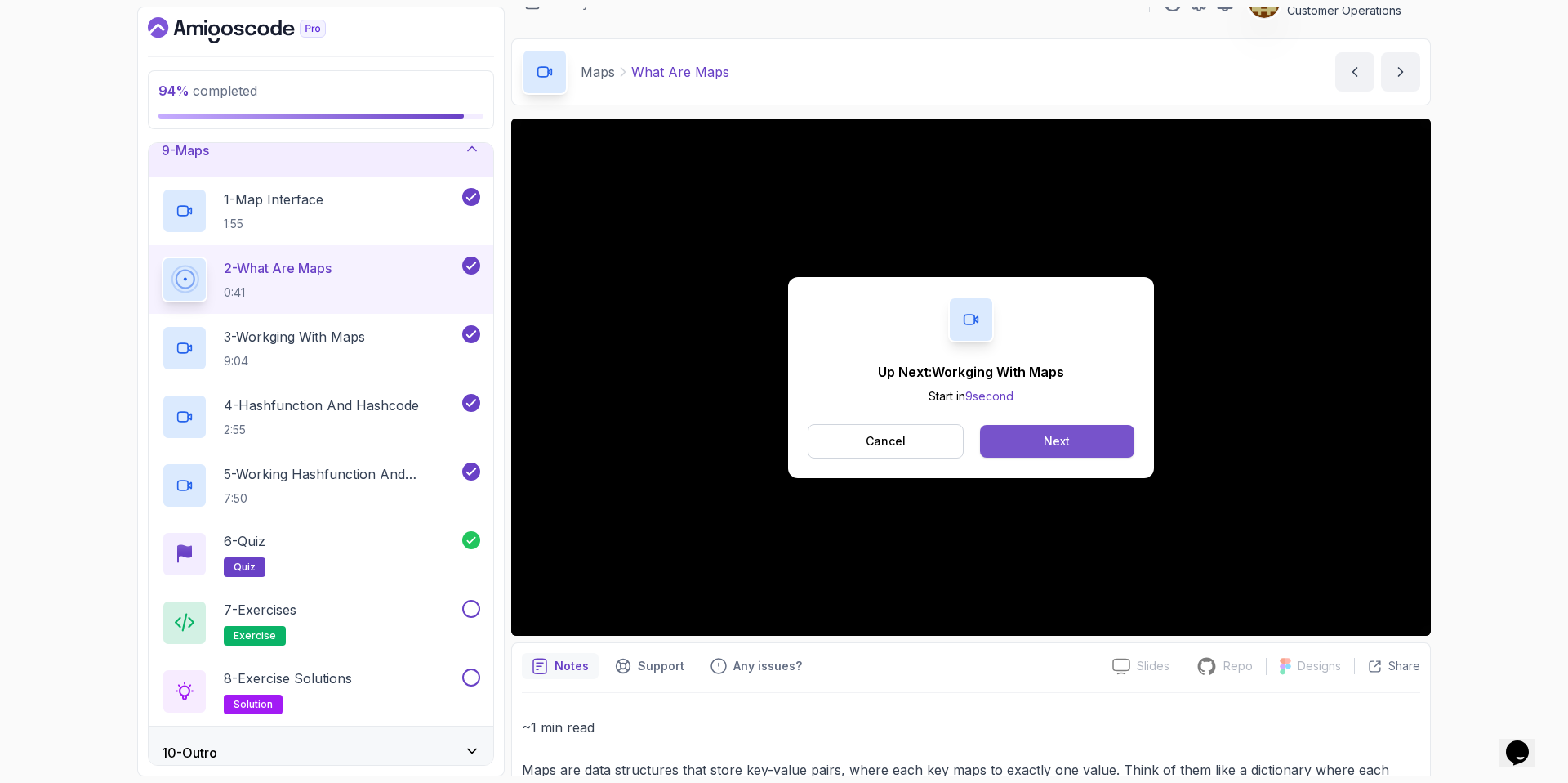
click at [1029, 451] on button "Next" at bounding box center [1057, 441] width 154 height 32
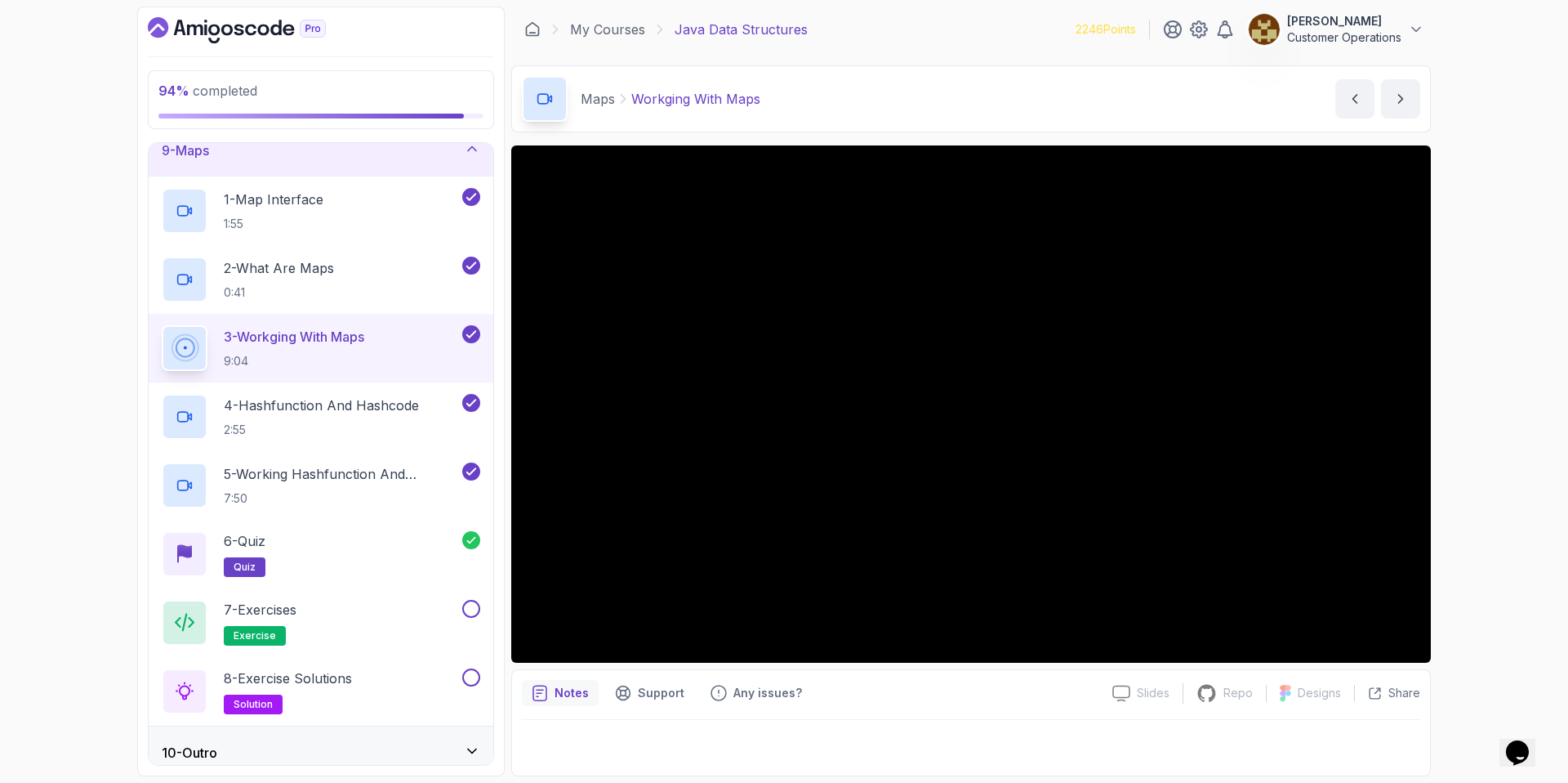
drag, startPoint x: 596, startPoint y: 120, endPoint x: 89, endPoint y: 505, distance: 636.6
click at [89, 505] on div "94 % completed 1 - Intro 2 - Arrays 3 - 2d Arrays 4 - Arraylist 5 - Stacks 6 - …" at bounding box center [784, 391] width 1568 height 783
click at [995, 102] on div "Maps Workging With Maps Workging With Maps by nelson" at bounding box center [971, 99] width 919 height 67
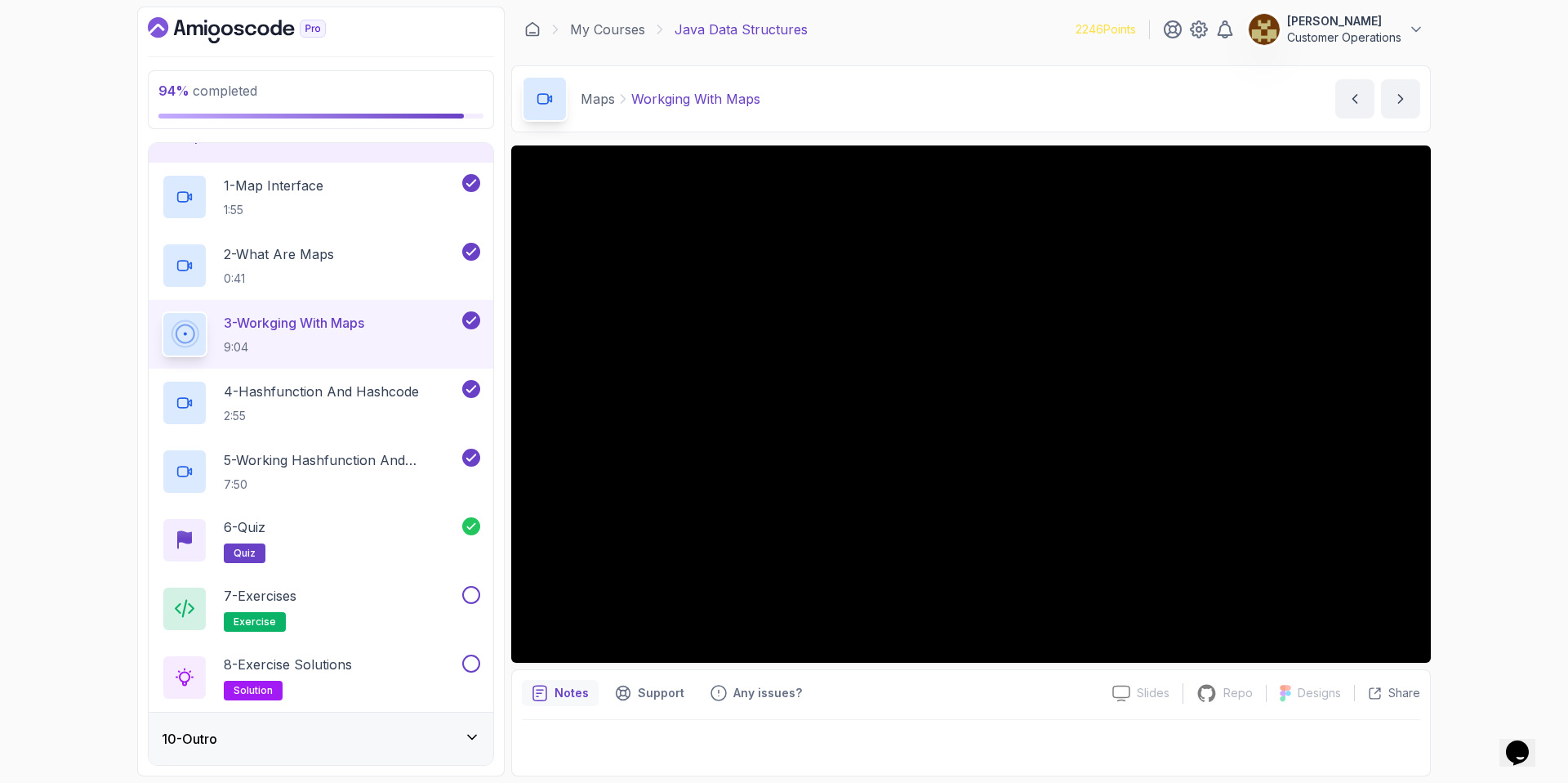
click at [826, 86] on div "Maps Workging With Maps Workging With Maps by nelson" at bounding box center [971, 99] width 919 height 67
click at [370, 598] on div "7 - Exercises exercise" at bounding box center [310, 609] width 297 height 46
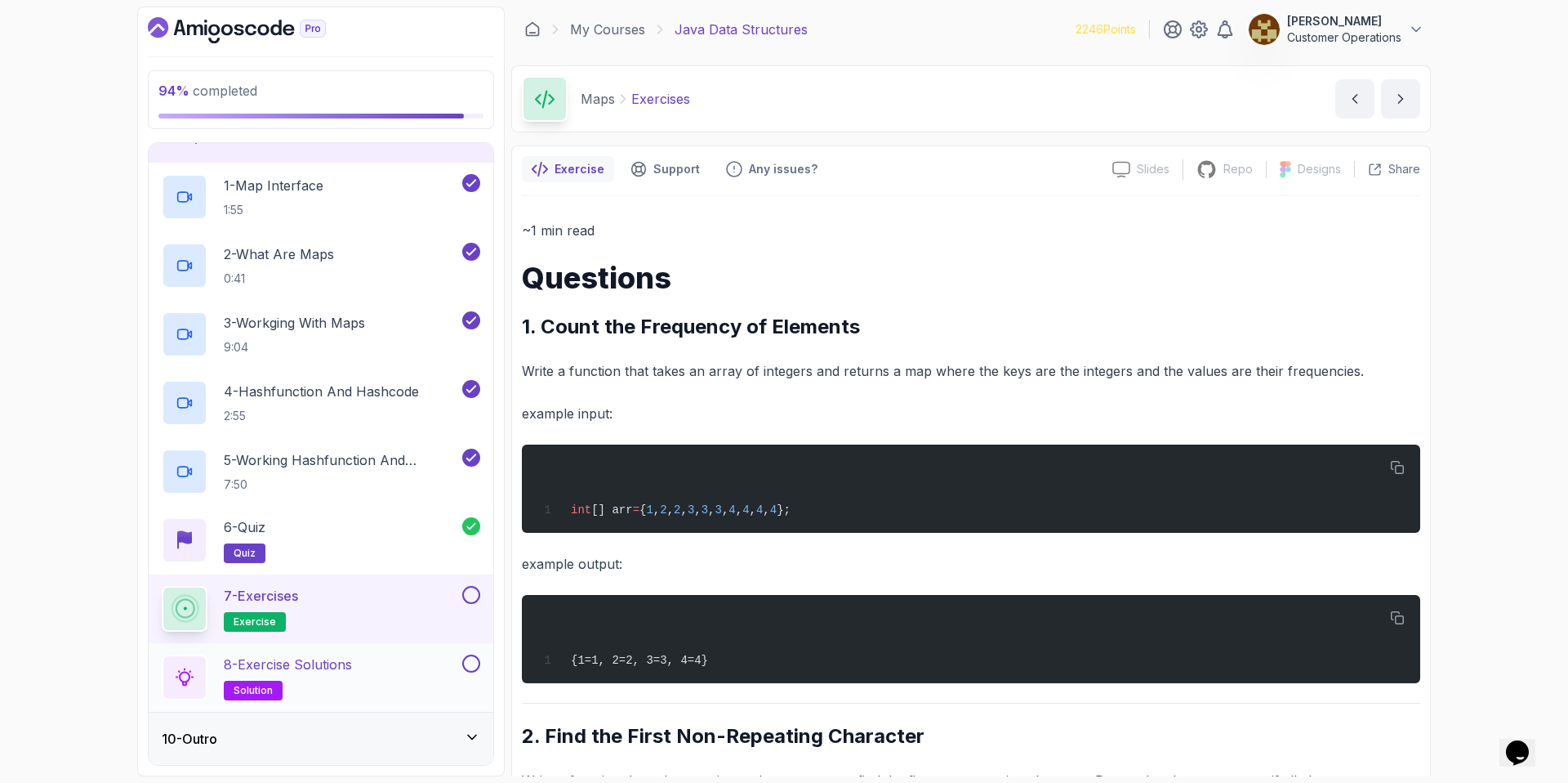
click at [327, 673] on p "8 - Exercise Solutions" at bounding box center [288, 663] width 128 height 20
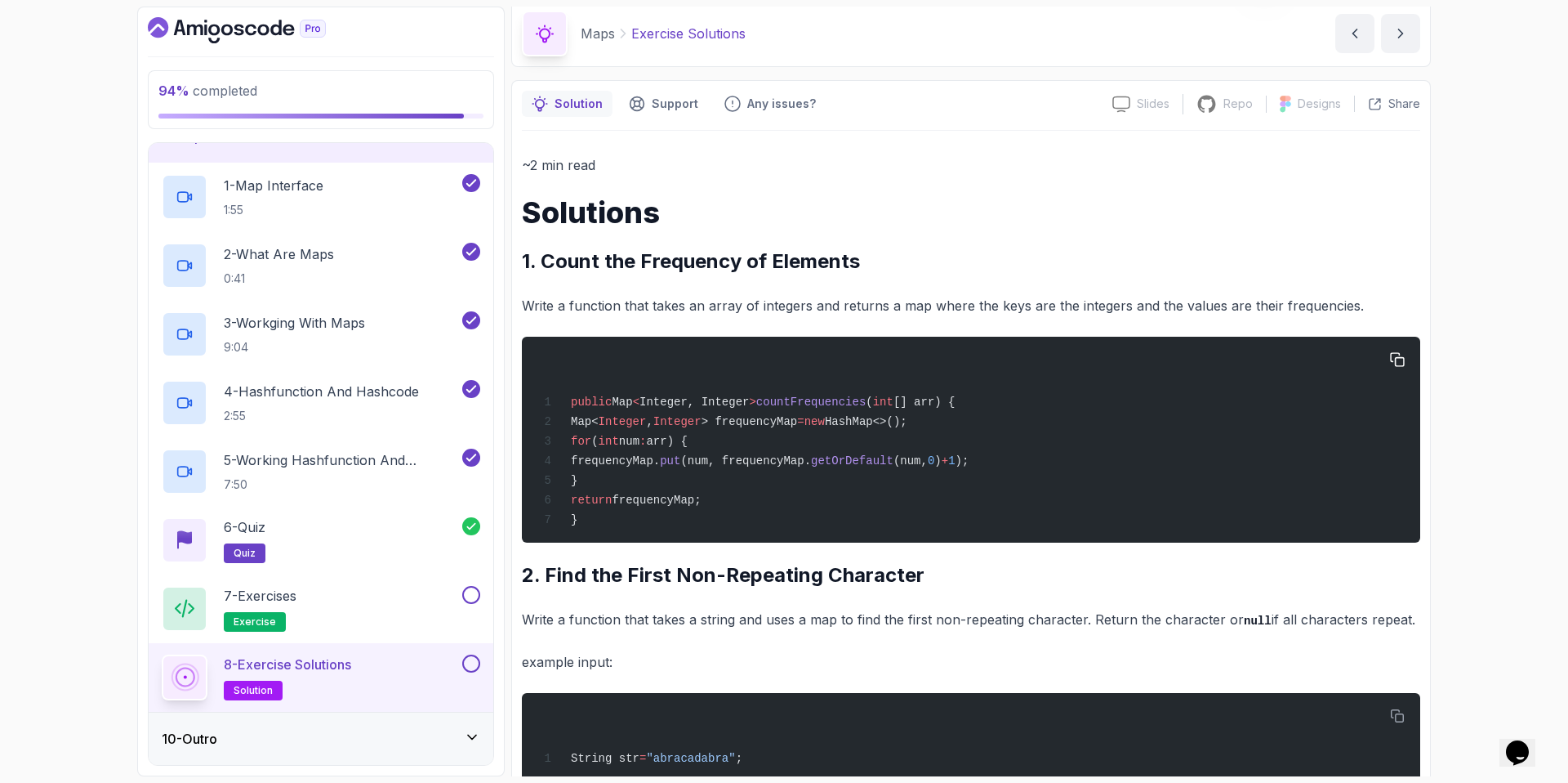
scroll to position [67, 0]
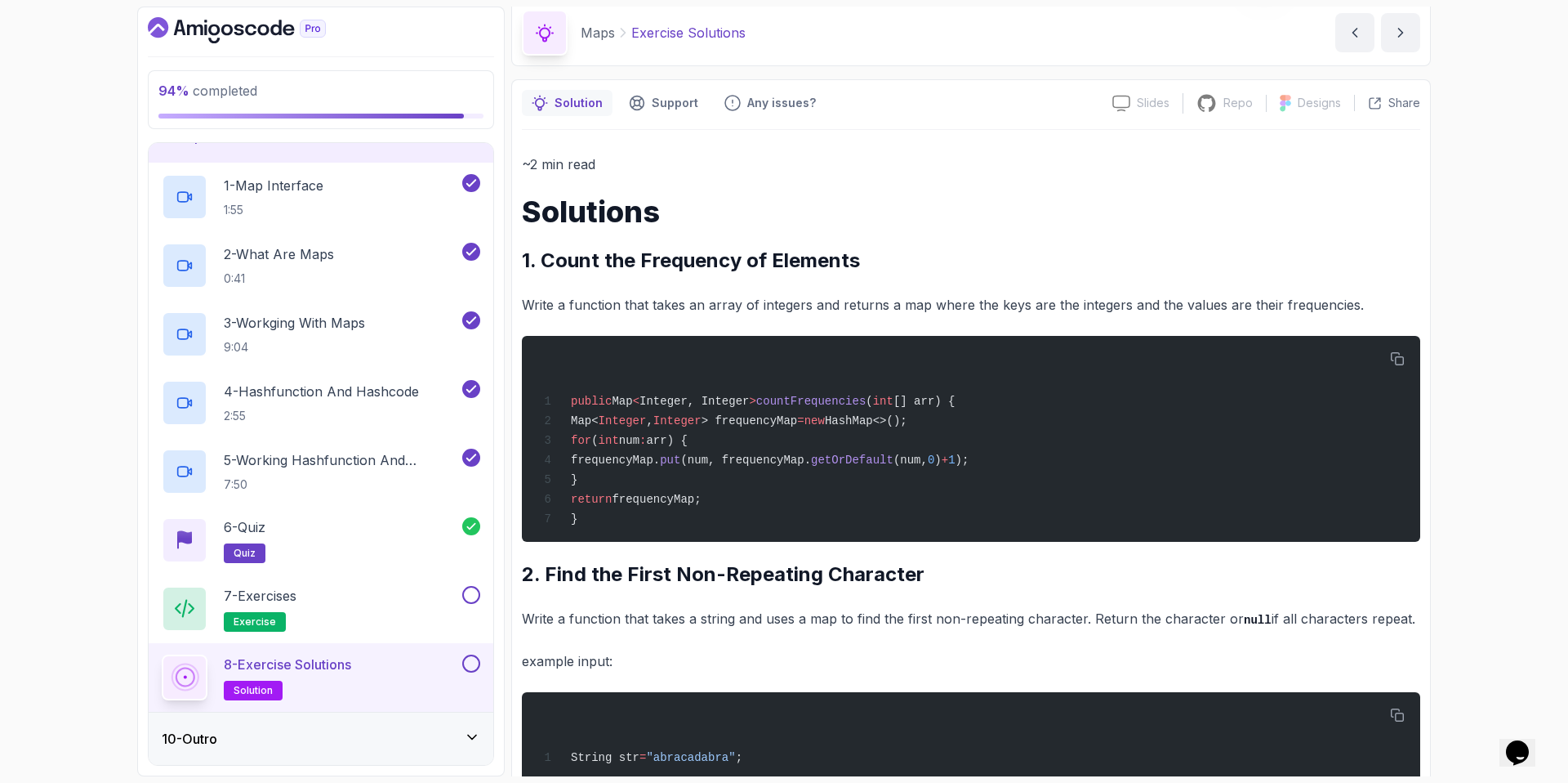
click at [609, 305] on p "Write a function that takes an array of integers and returns a map where the ke…" at bounding box center [971, 305] width 899 height 23
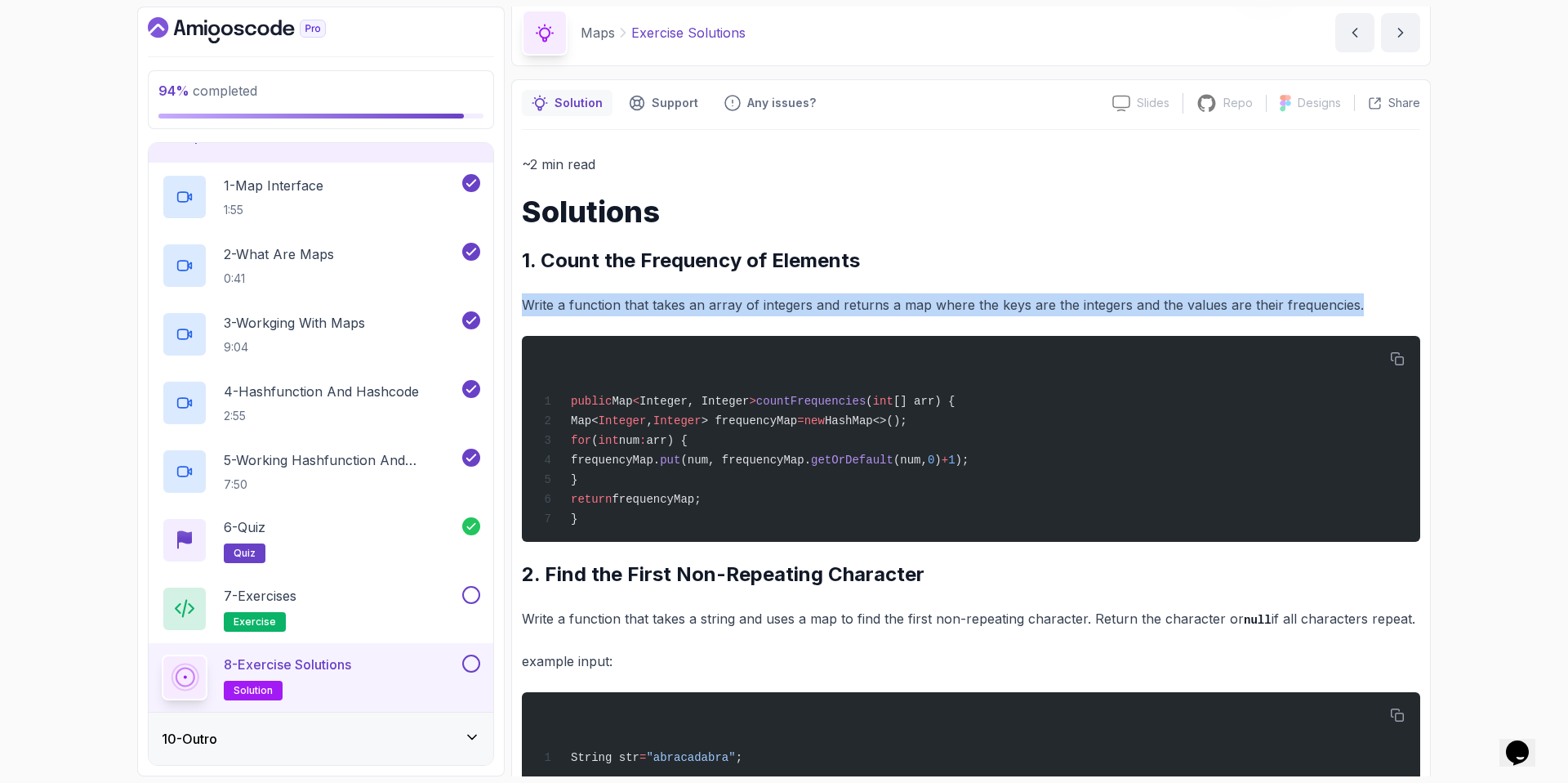
drag, startPoint x: 523, startPoint y: 305, endPoint x: 1442, endPoint y: 348, distance: 920.0
click at [1442, 348] on div "94 % completed 1 - Intro 2 - Arrays 3 - 2d Arrays 4 - Arraylist 5 - Stacks 6 - …" at bounding box center [784, 391] width 1568 height 783
copy div "Write a function that takes an array of integers and returns a map where the ke…"
click at [1403, 358] on icon "button" at bounding box center [1397, 358] width 13 height 13
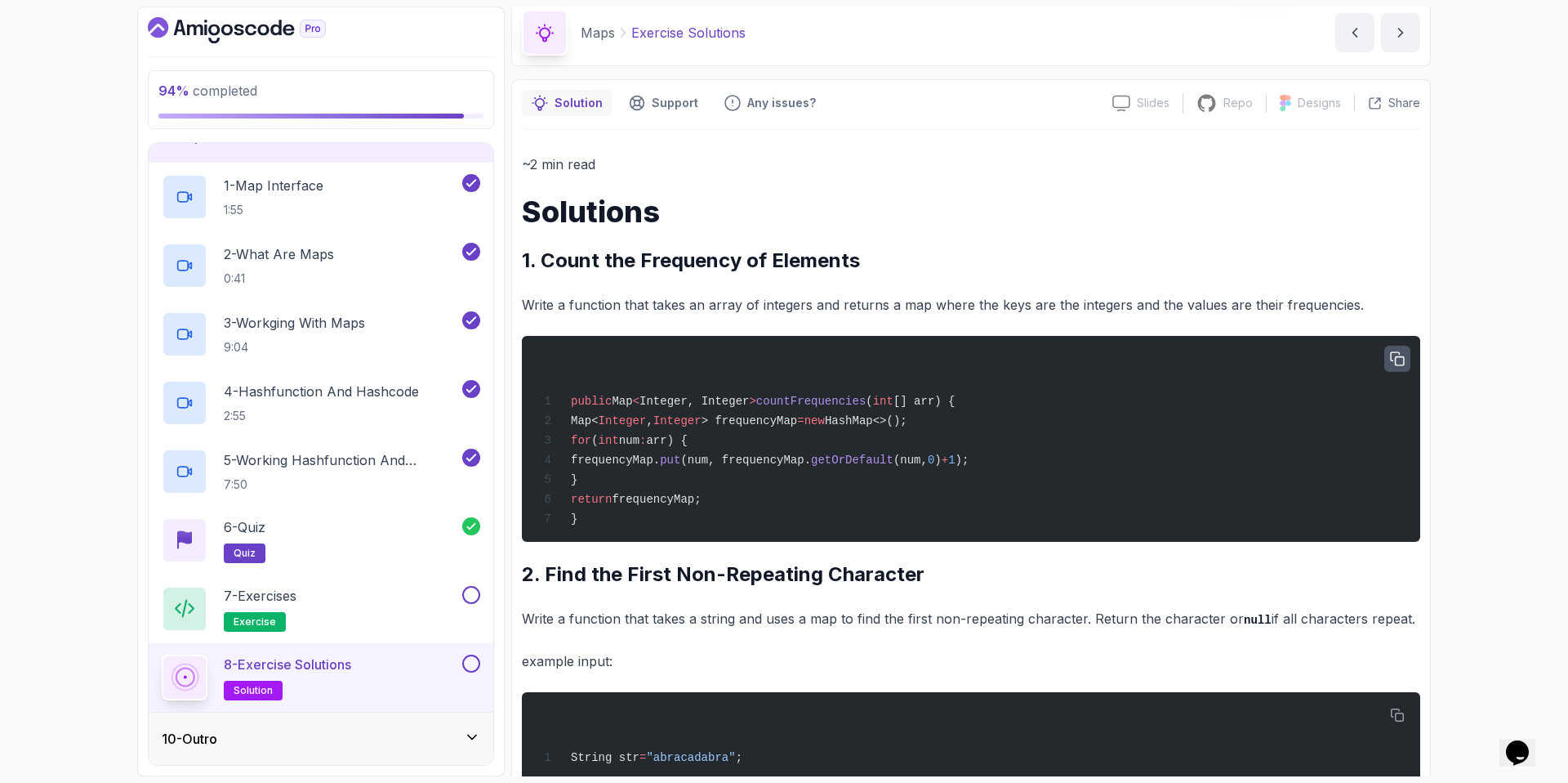
click at [941, 248] on h2 "1. Count the Frequency of Elements" at bounding box center [971, 260] width 899 height 26
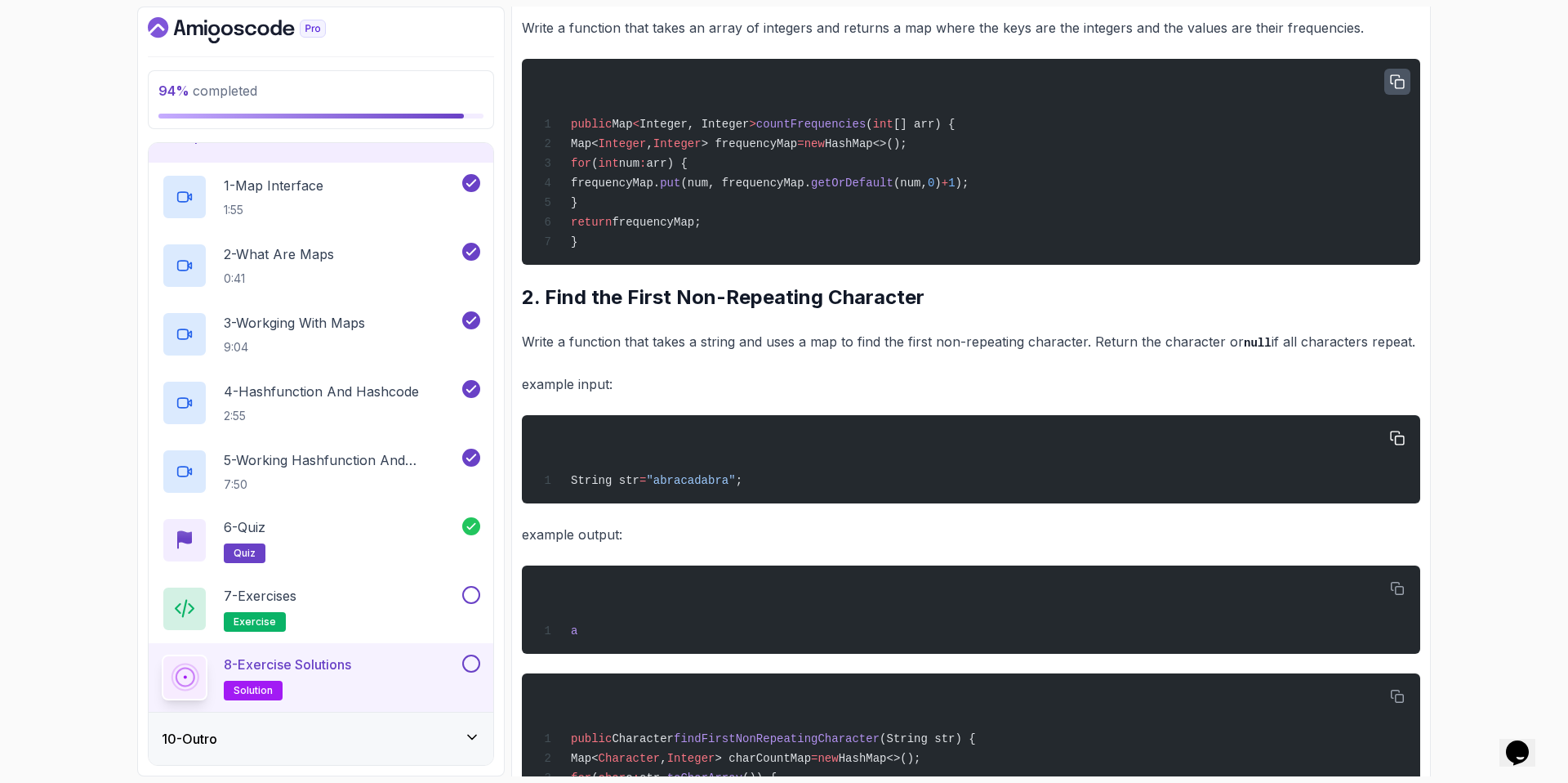
scroll to position [353, 0]
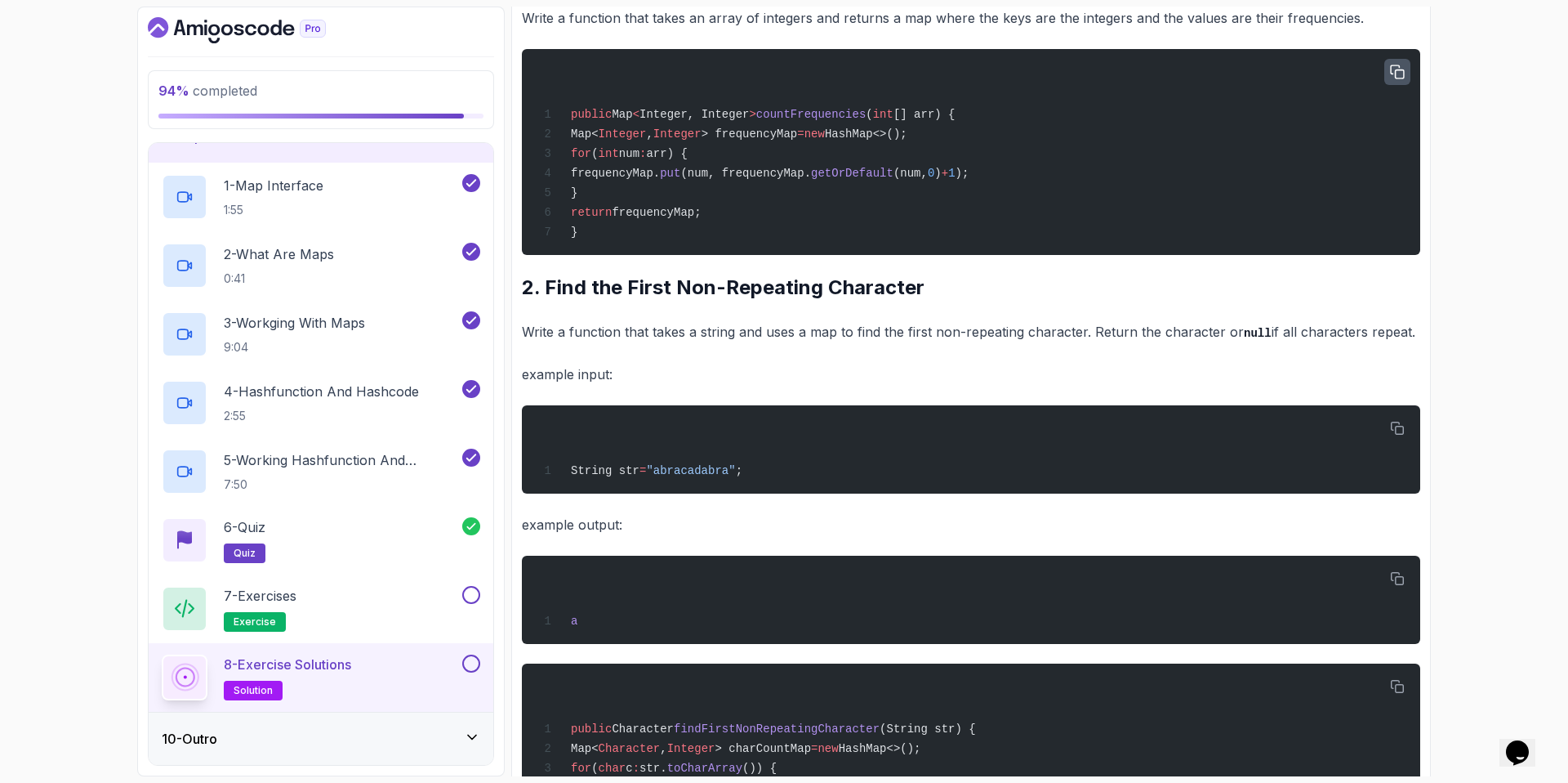
drag, startPoint x: 522, startPoint y: 330, endPoint x: 1481, endPoint y: 326, distance: 959.0
click at [1481, 326] on div "94 % completed 1 - Intro 2 - Arrays 3 - 2d Arrays 4 - Arraylist 5 - Stacks 6 - …" at bounding box center [784, 391] width 1568 height 783
copy p "Write a function that takes a string and uses a map to find the first non-repea…"
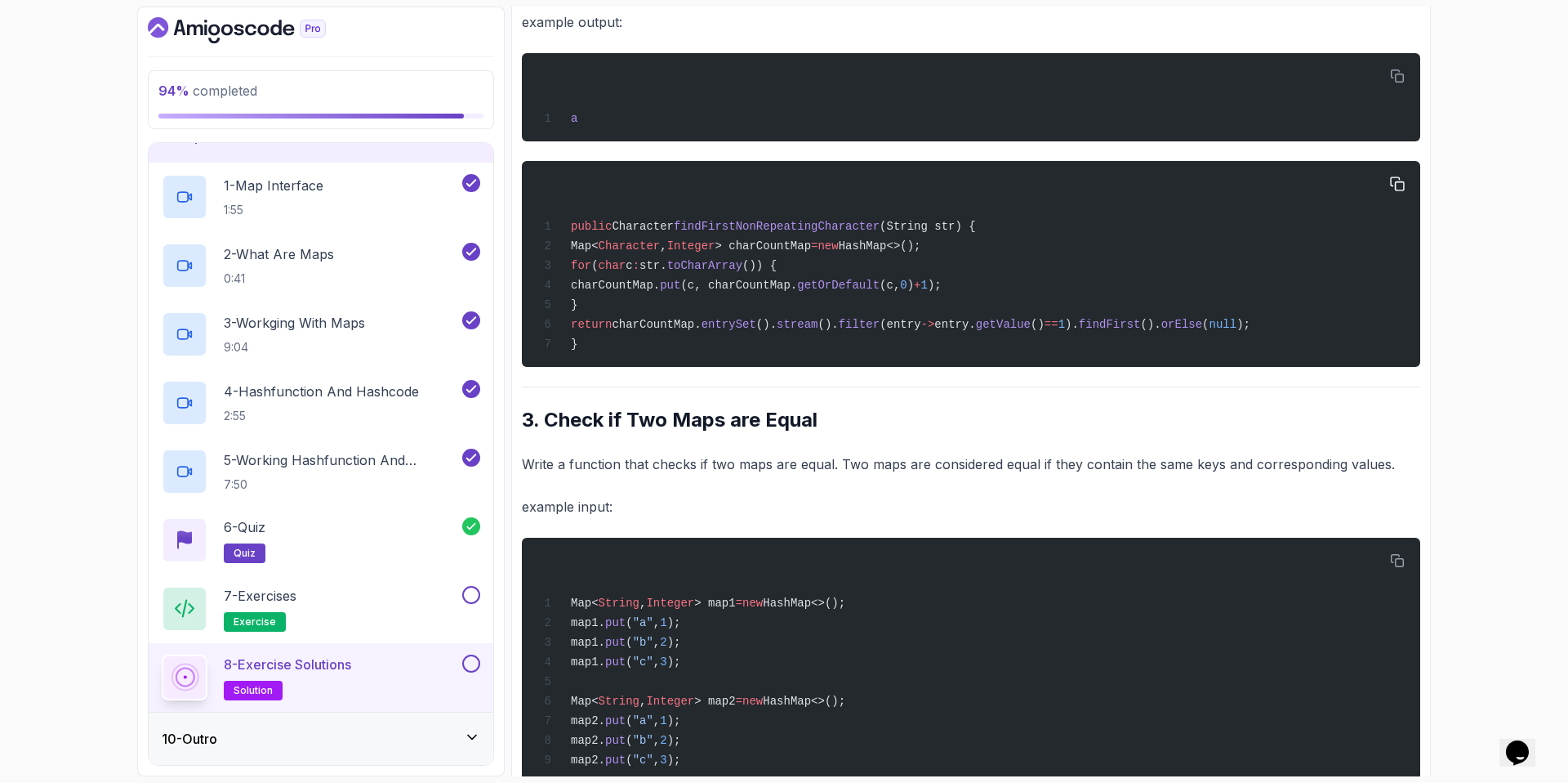
scroll to position [926, 0]
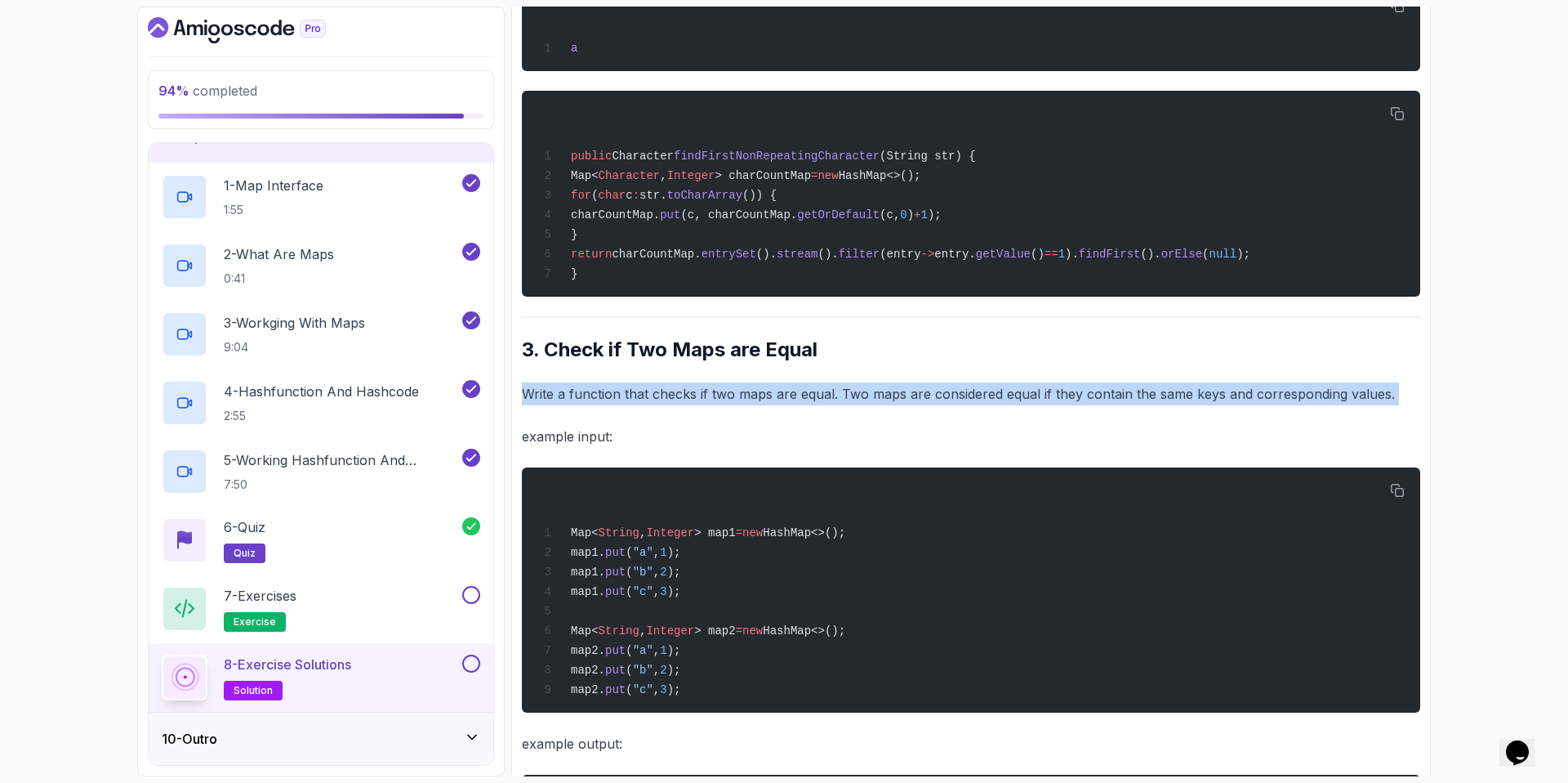
drag, startPoint x: 523, startPoint y: 393, endPoint x: 1522, endPoint y: 421, distance: 999.4
click at [1521, 421] on div "94 % completed 1 - Intro 2 - Arrays 3 - 2d Arrays 4 - Arraylist 5 - Stacks 6 - …" at bounding box center [784, 391] width 1568 height 783
copy div "Write a function that checks if two maps are equal. Two maps are considered equ…"
click at [465, 599] on button at bounding box center [471, 594] width 18 height 18
click at [468, 657] on button at bounding box center [471, 663] width 18 height 18
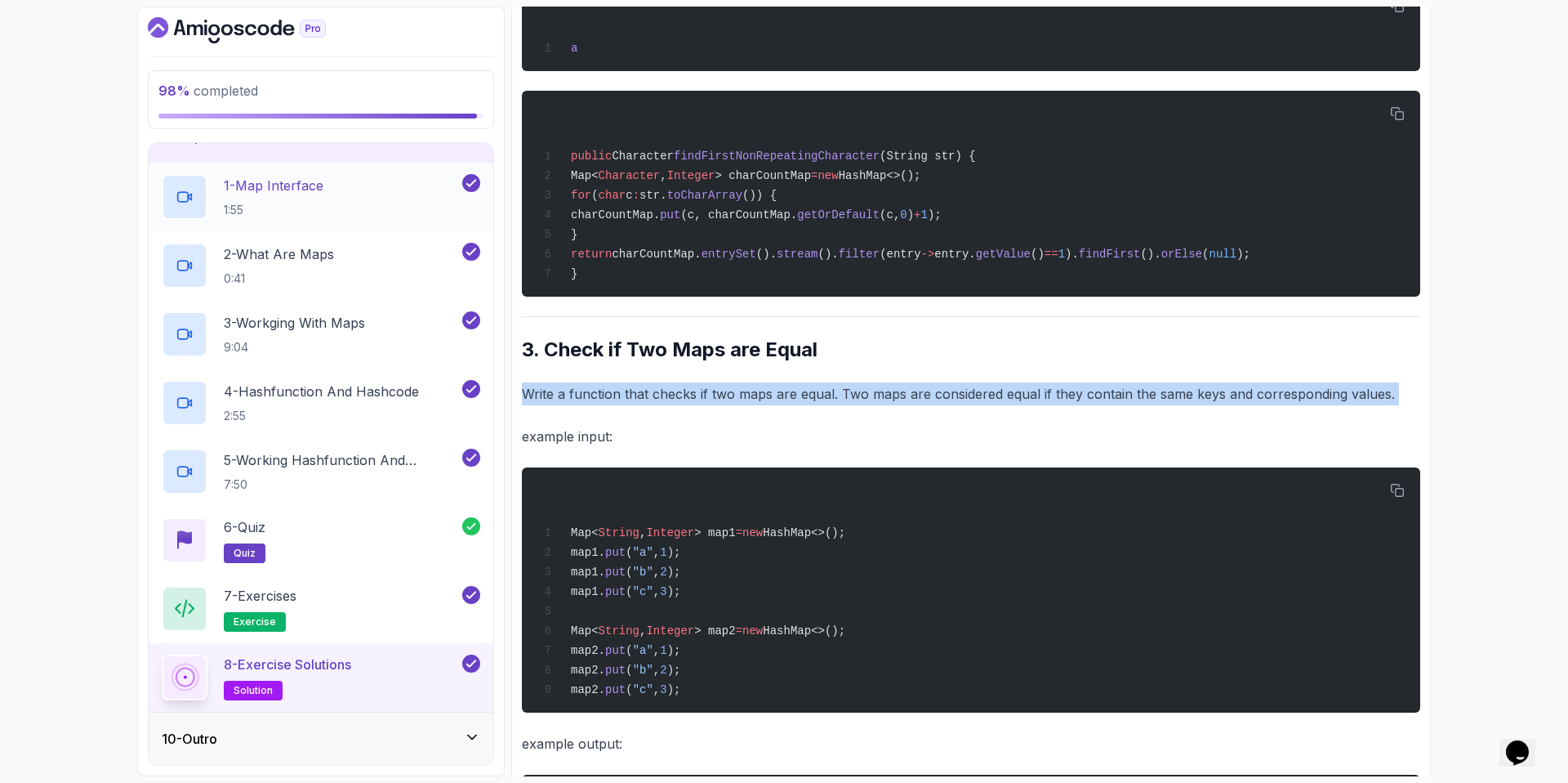
click at [399, 751] on div "10 - Outro" at bounding box center [321, 738] width 345 height 52
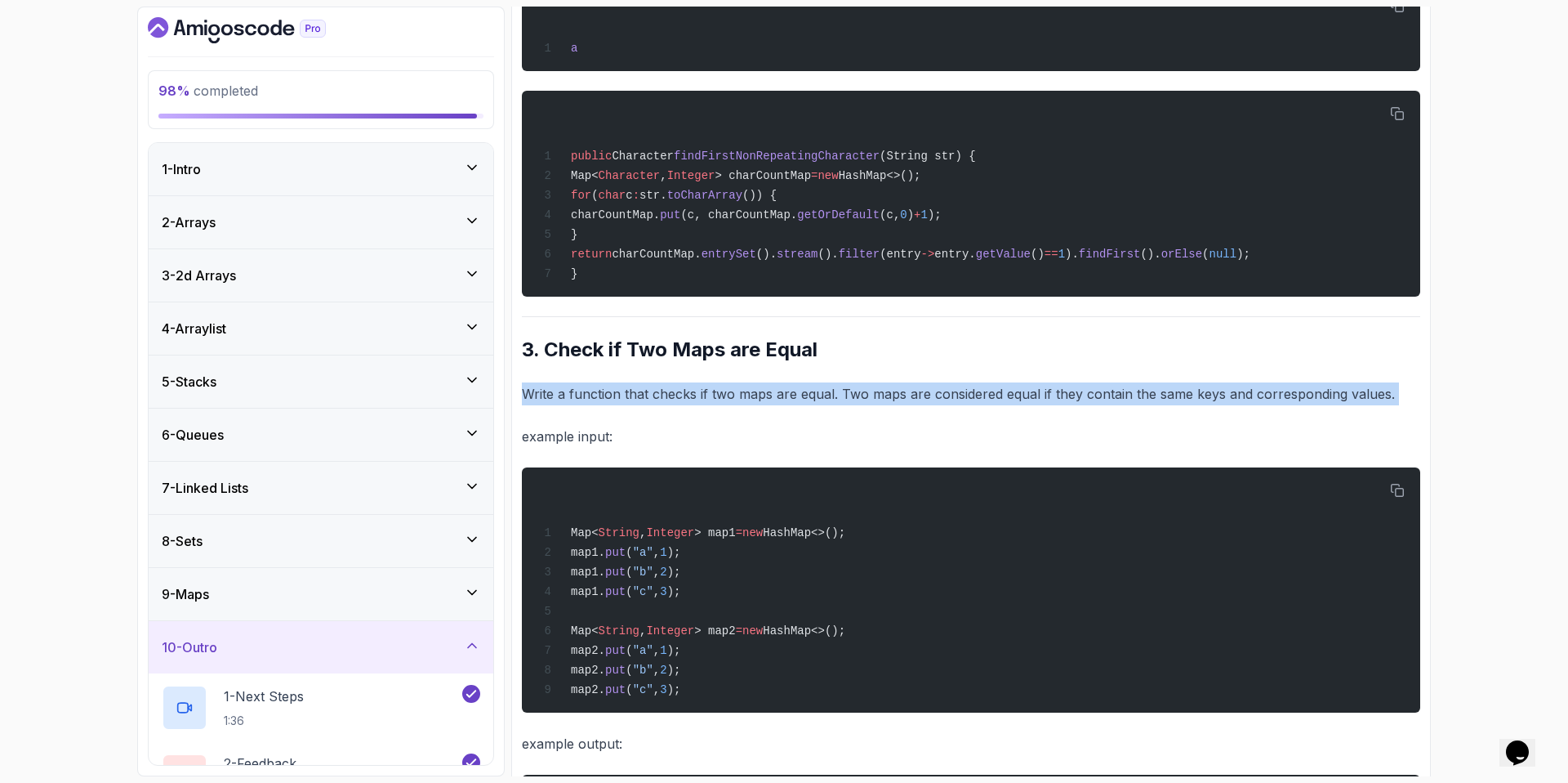
scroll to position [114, 0]
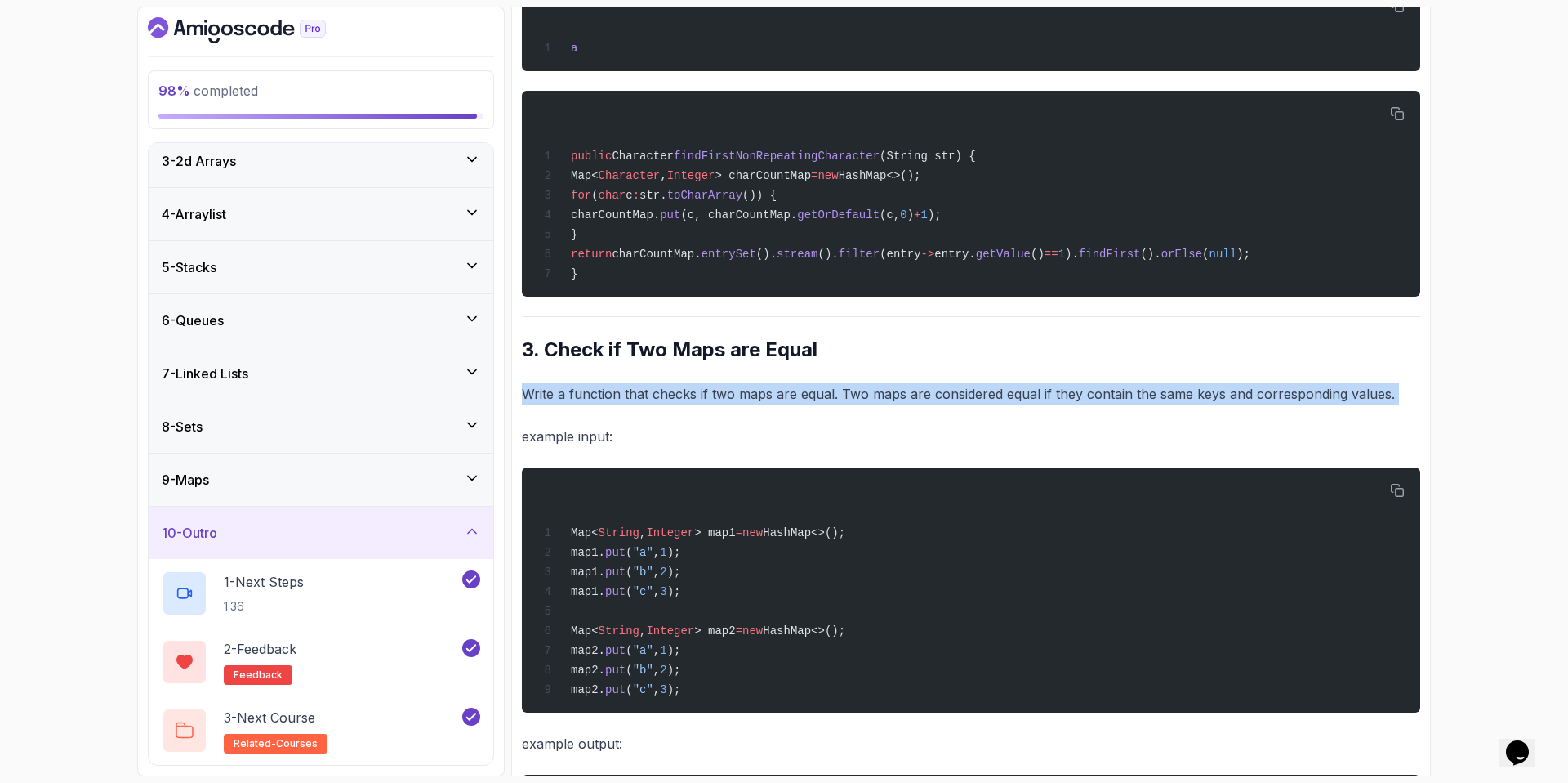
click at [393, 543] on div "10 - Outro" at bounding box center [321, 532] width 345 height 52
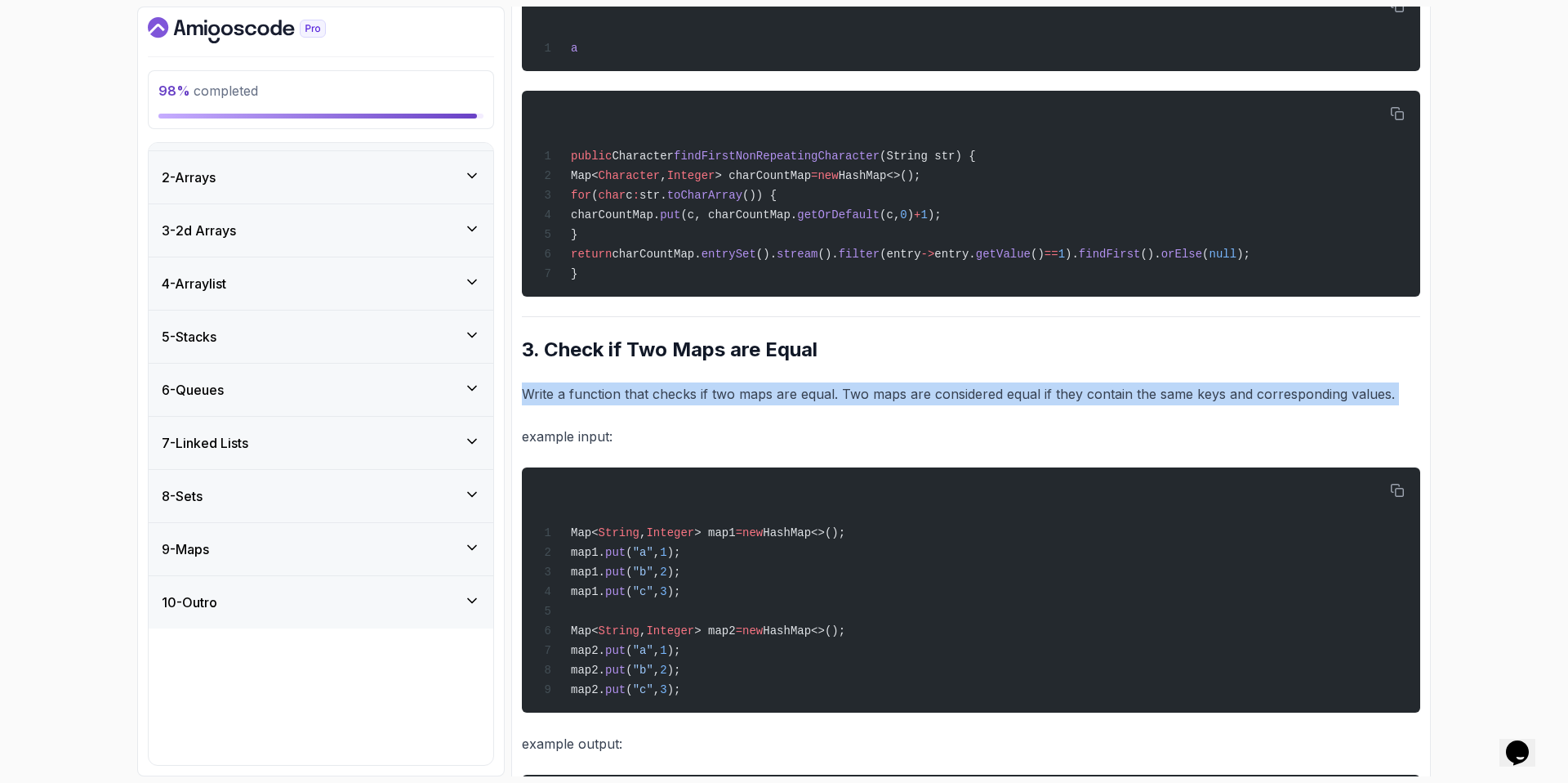
scroll to position [0, 0]
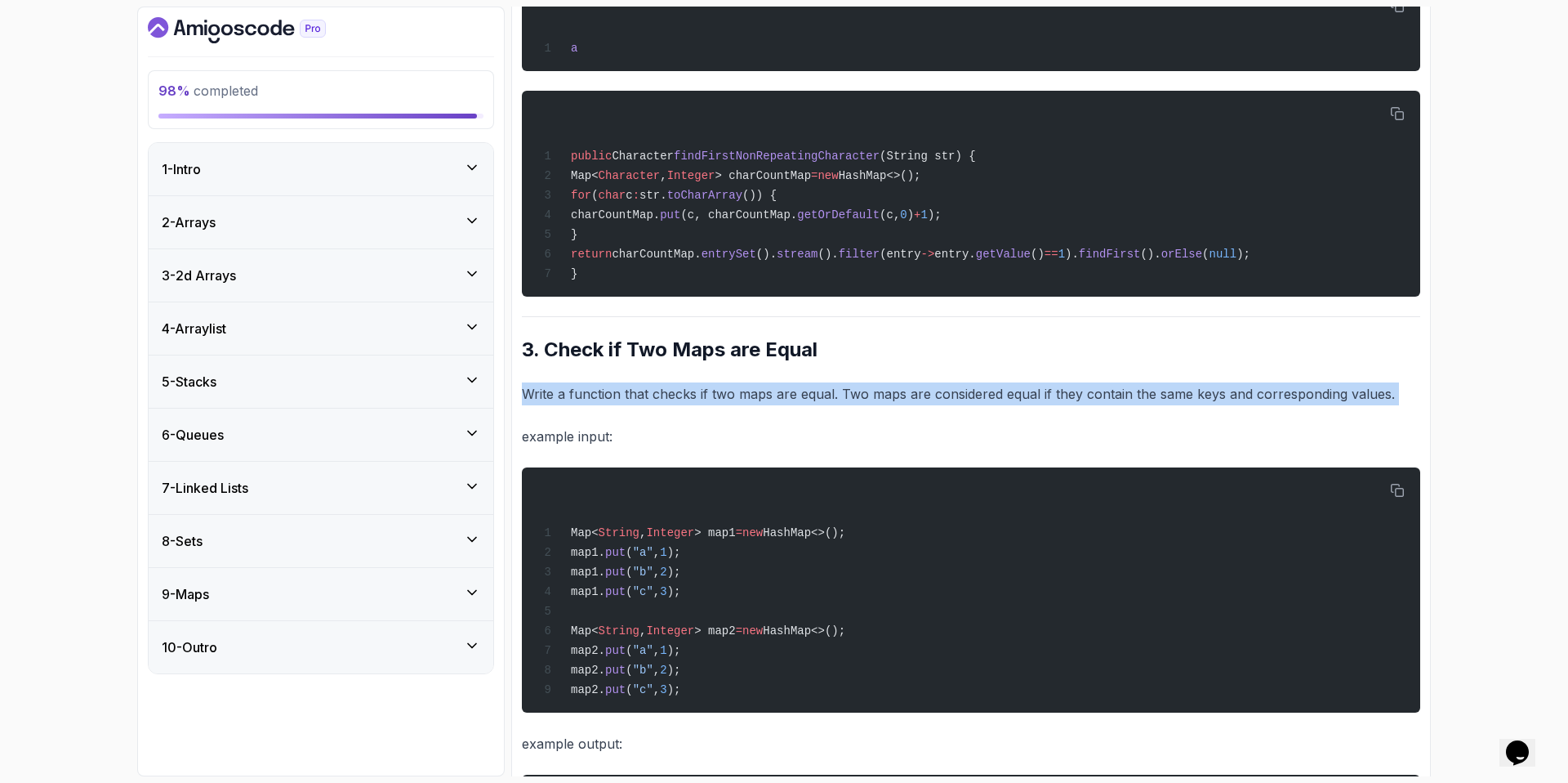
click at [364, 580] on div "9 - Maps" at bounding box center [321, 593] width 345 height 52
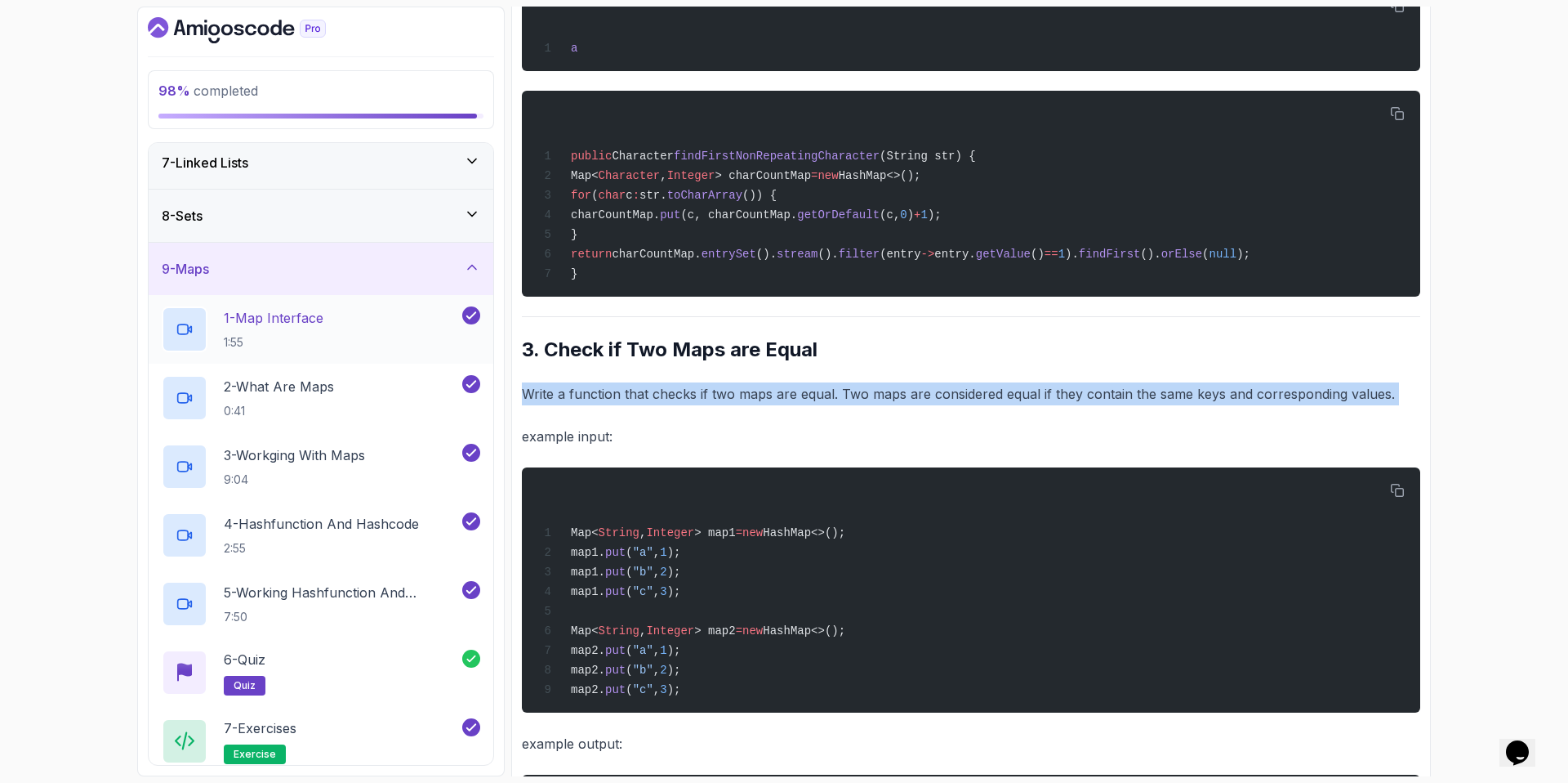
scroll to position [137, 0]
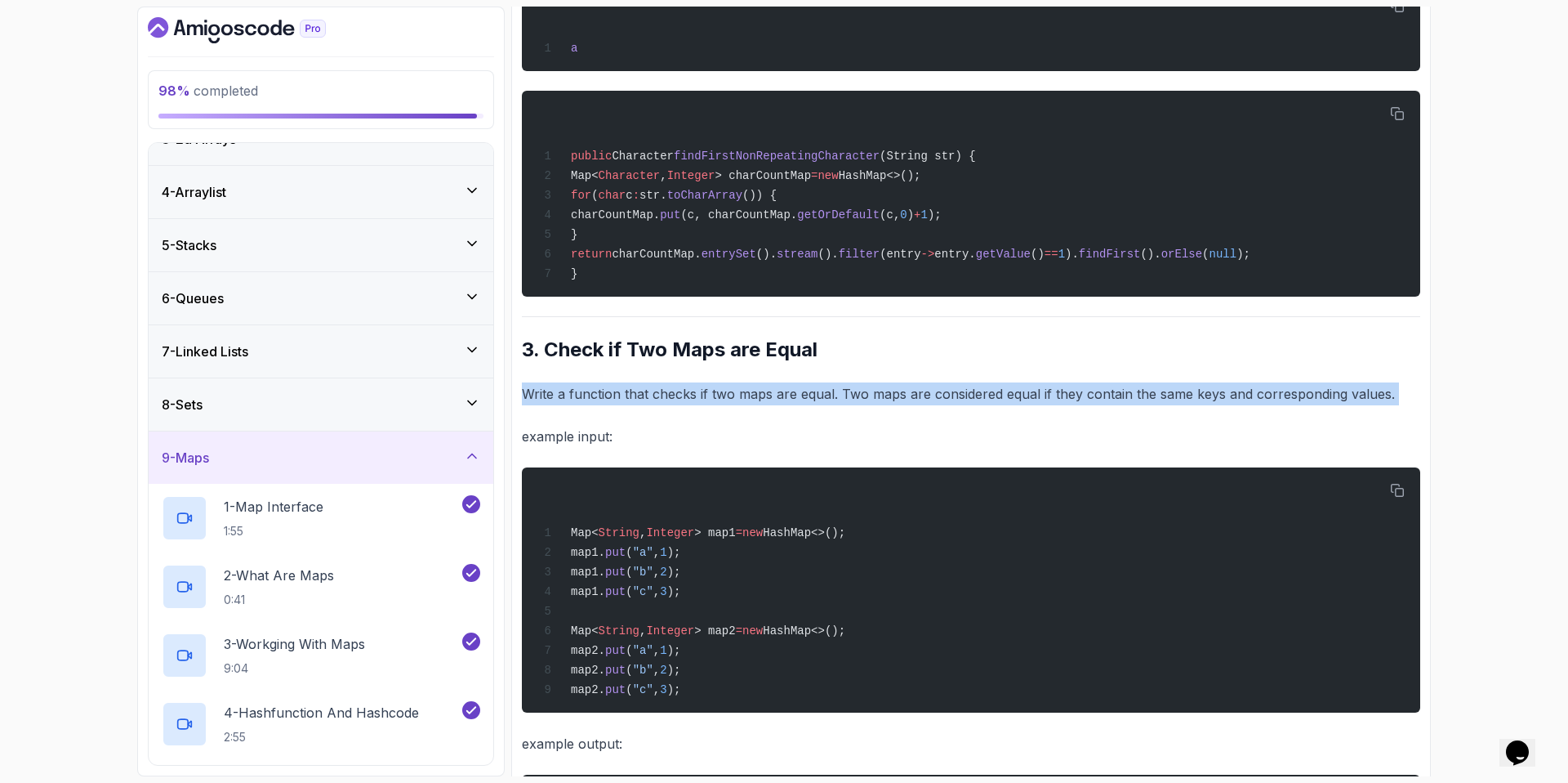
click at [338, 454] on div "9 - Maps" at bounding box center [320, 457] width 318 height 20
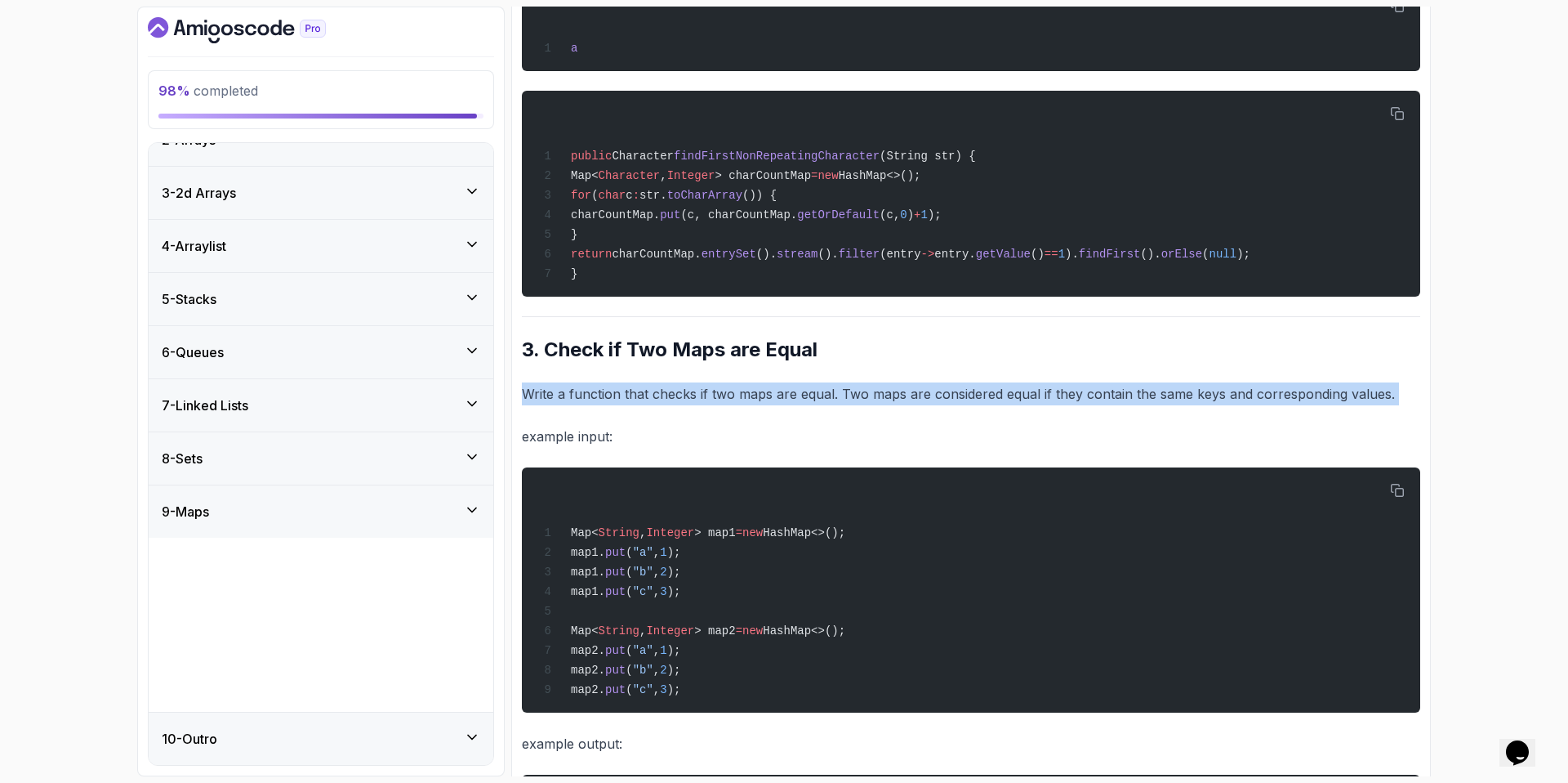
scroll to position [0, 0]
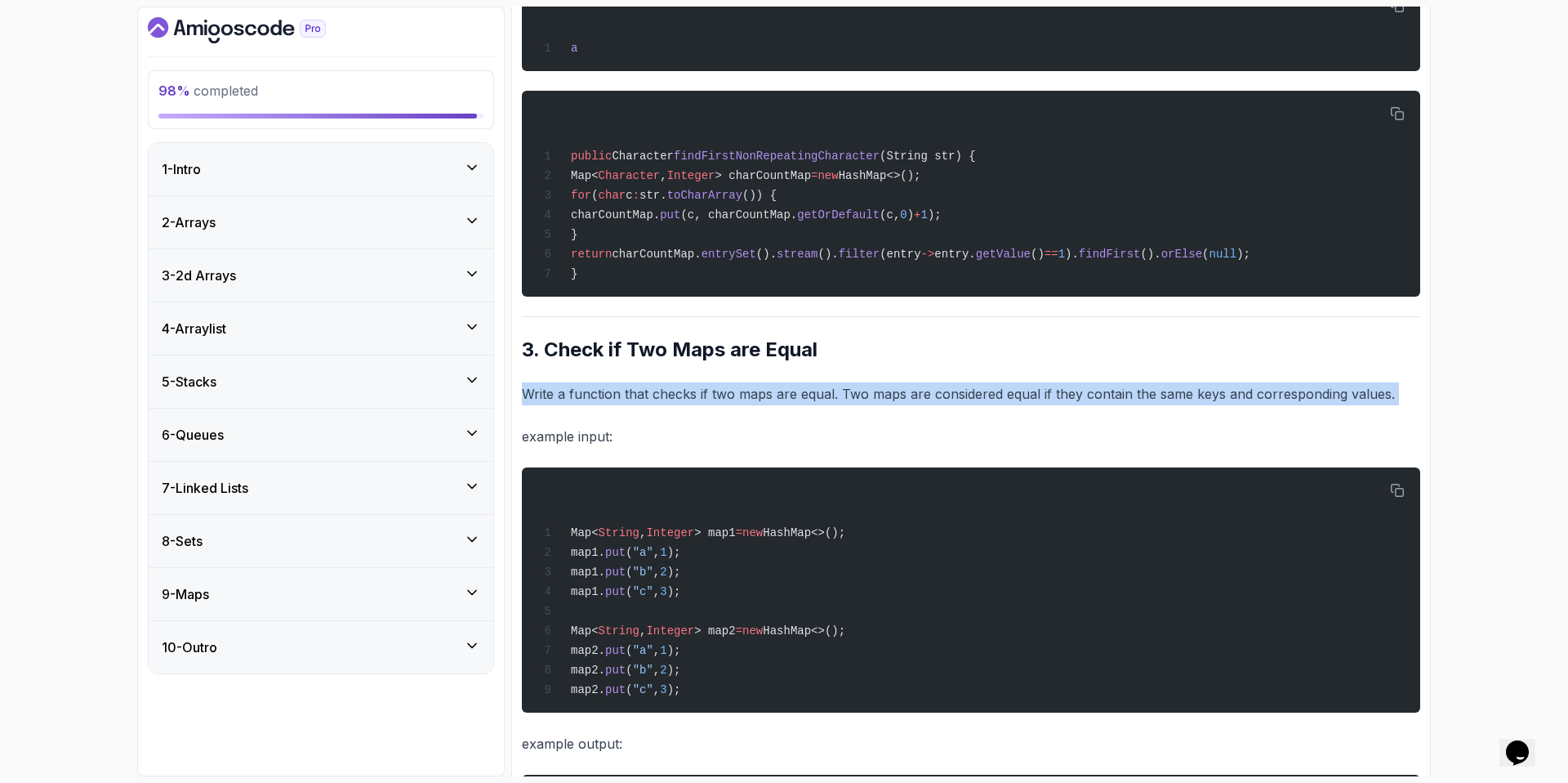
click at [321, 538] on div "8 - Sets" at bounding box center [320, 541] width 318 height 20
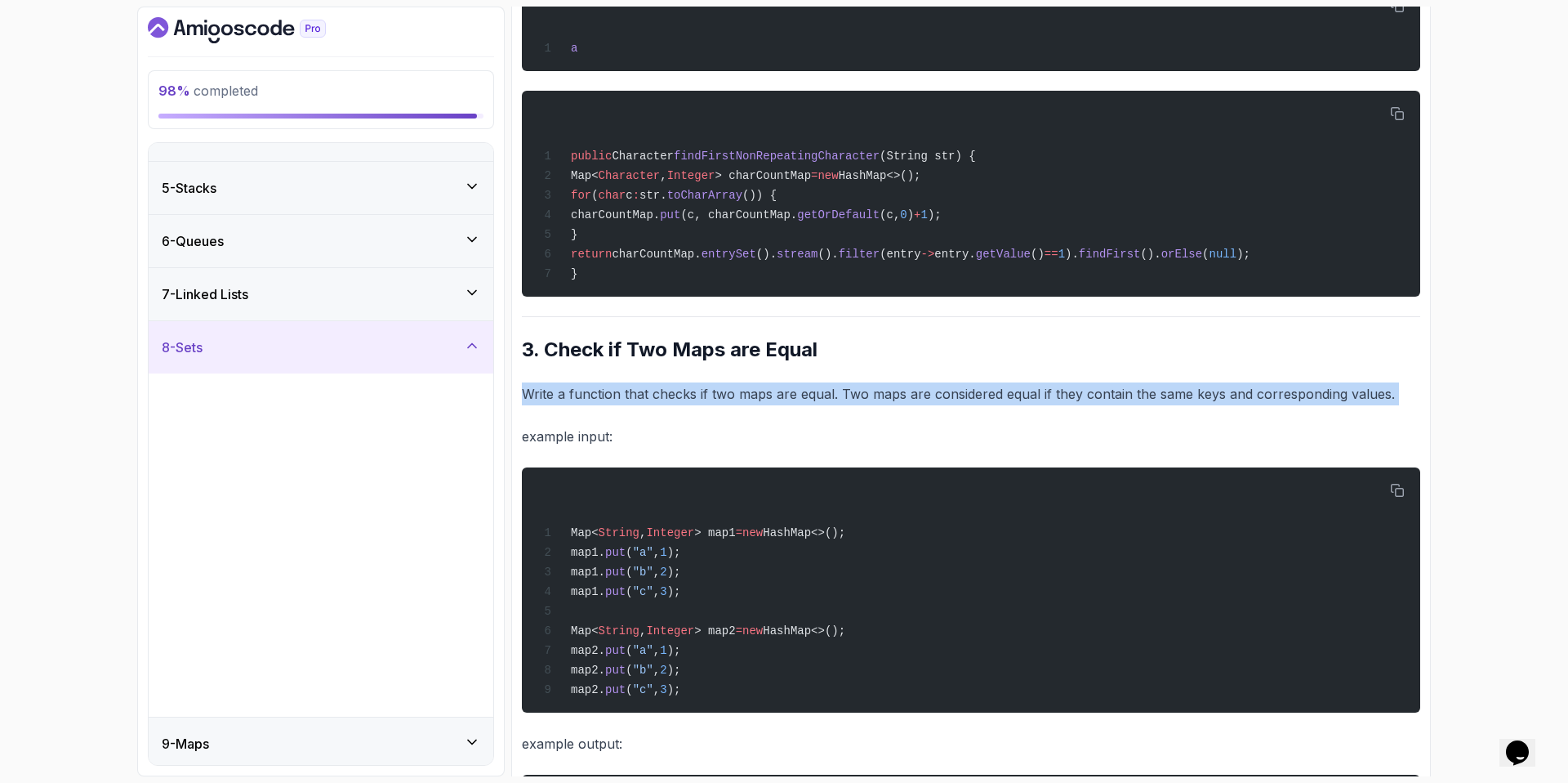
scroll to position [252, 0]
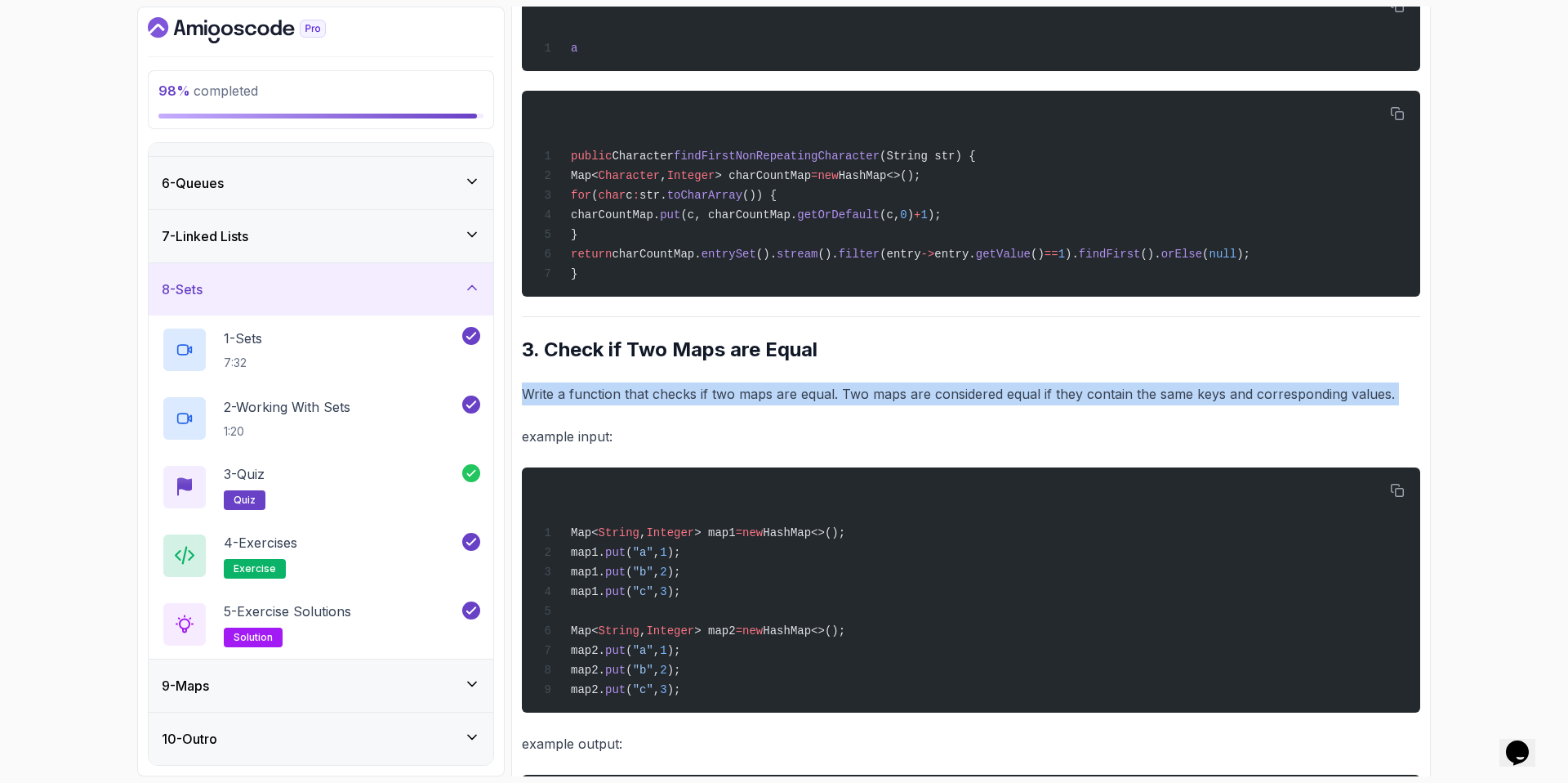
drag, startPoint x: 318, startPoint y: 297, endPoint x: 312, endPoint y: 290, distance: 9.2
click at [318, 297] on div "8 - Sets" at bounding box center [320, 289] width 318 height 20
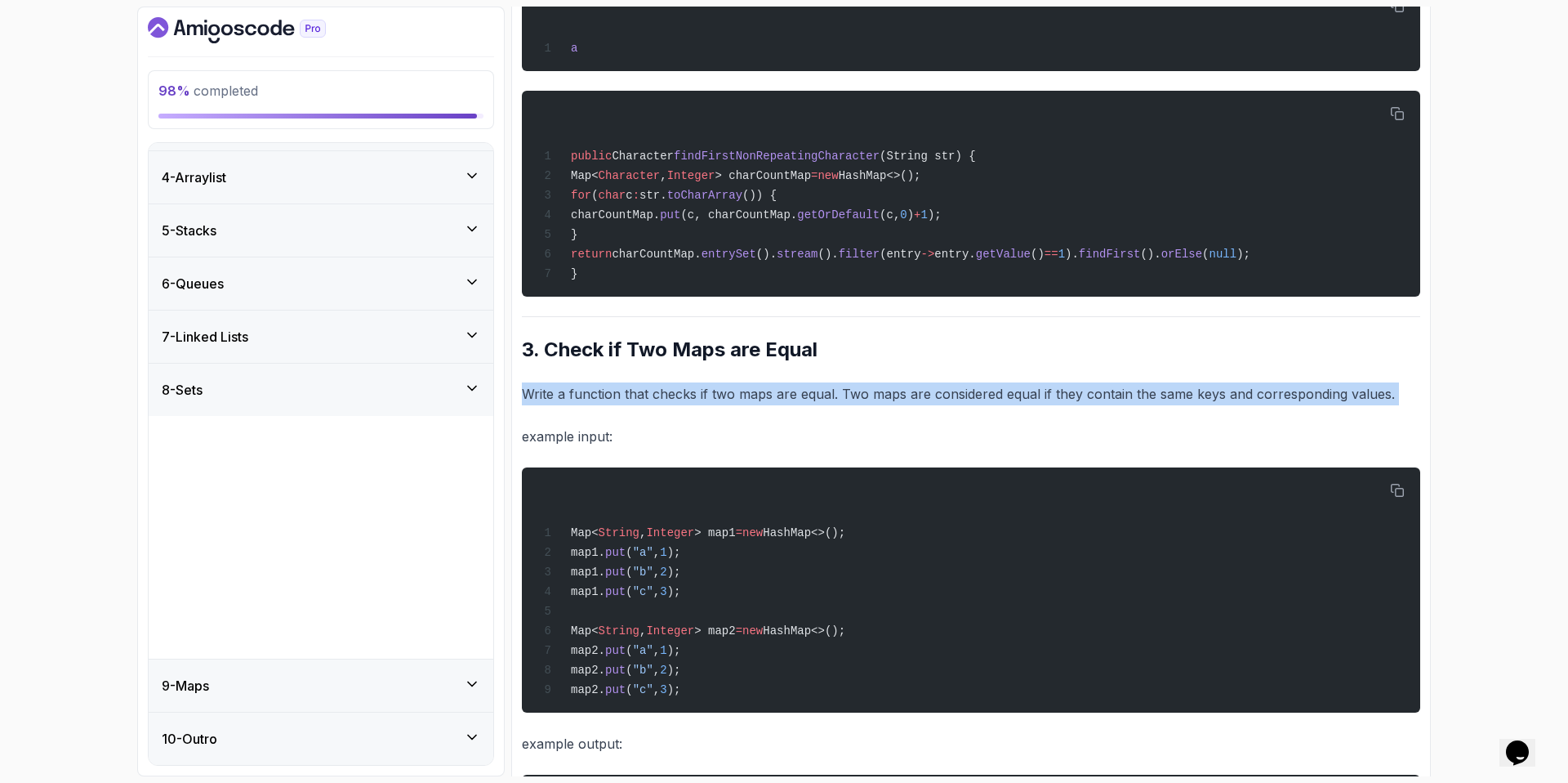
scroll to position [0, 0]
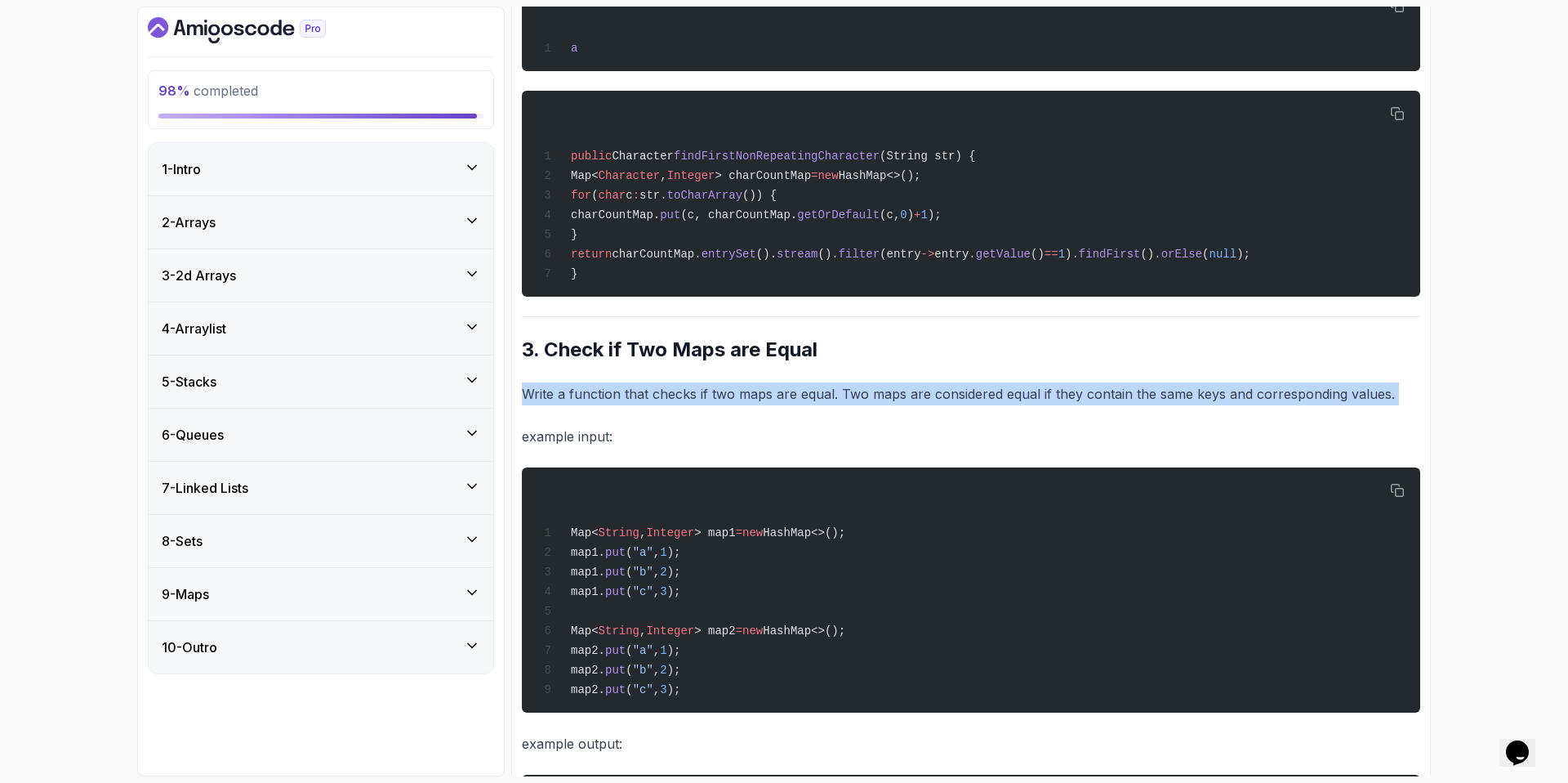
click at [306, 485] on div "7 - Linked Lists" at bounding box center [320, 488] width 318 height 20
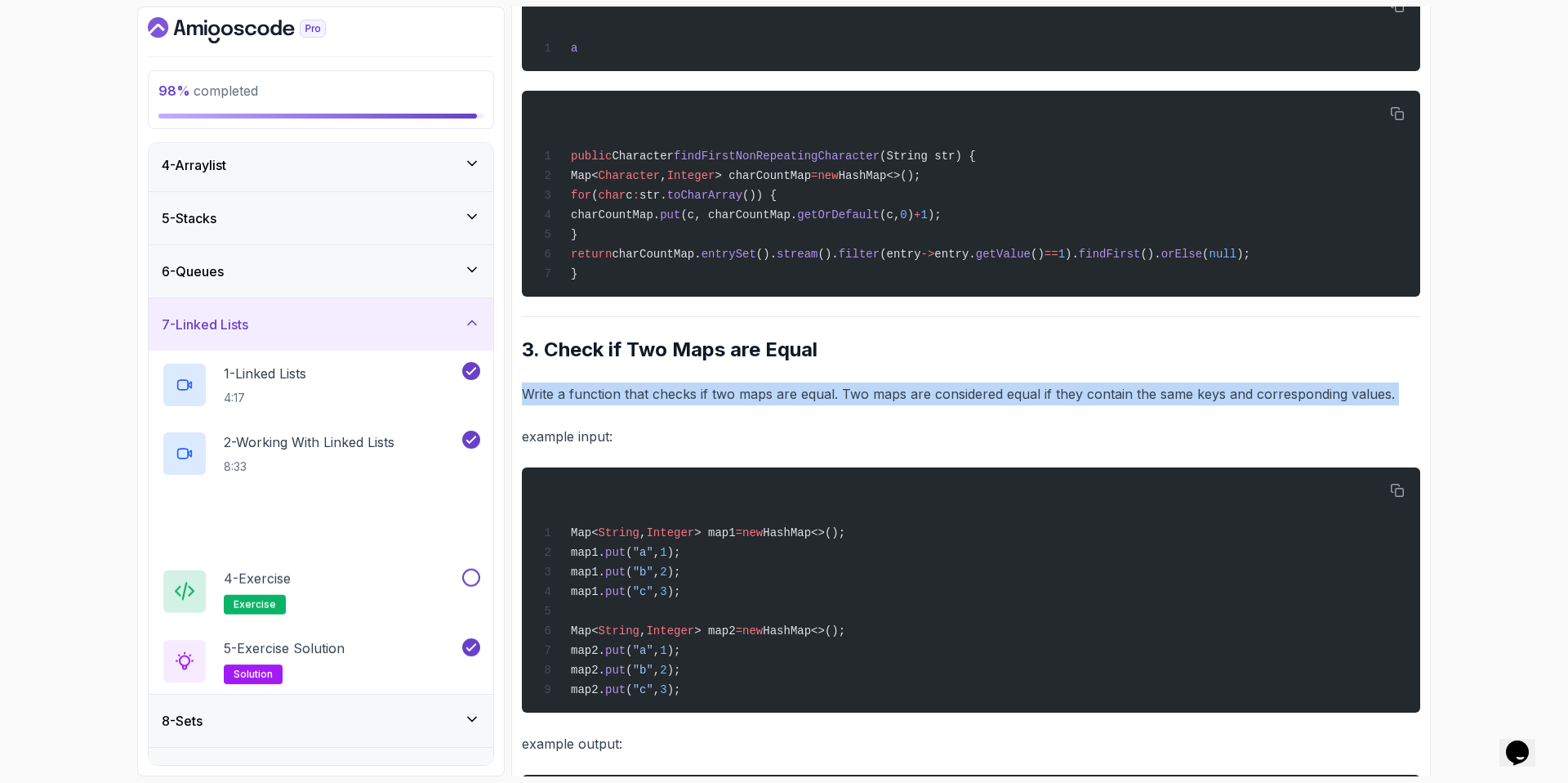
scroll to position [252, 0]
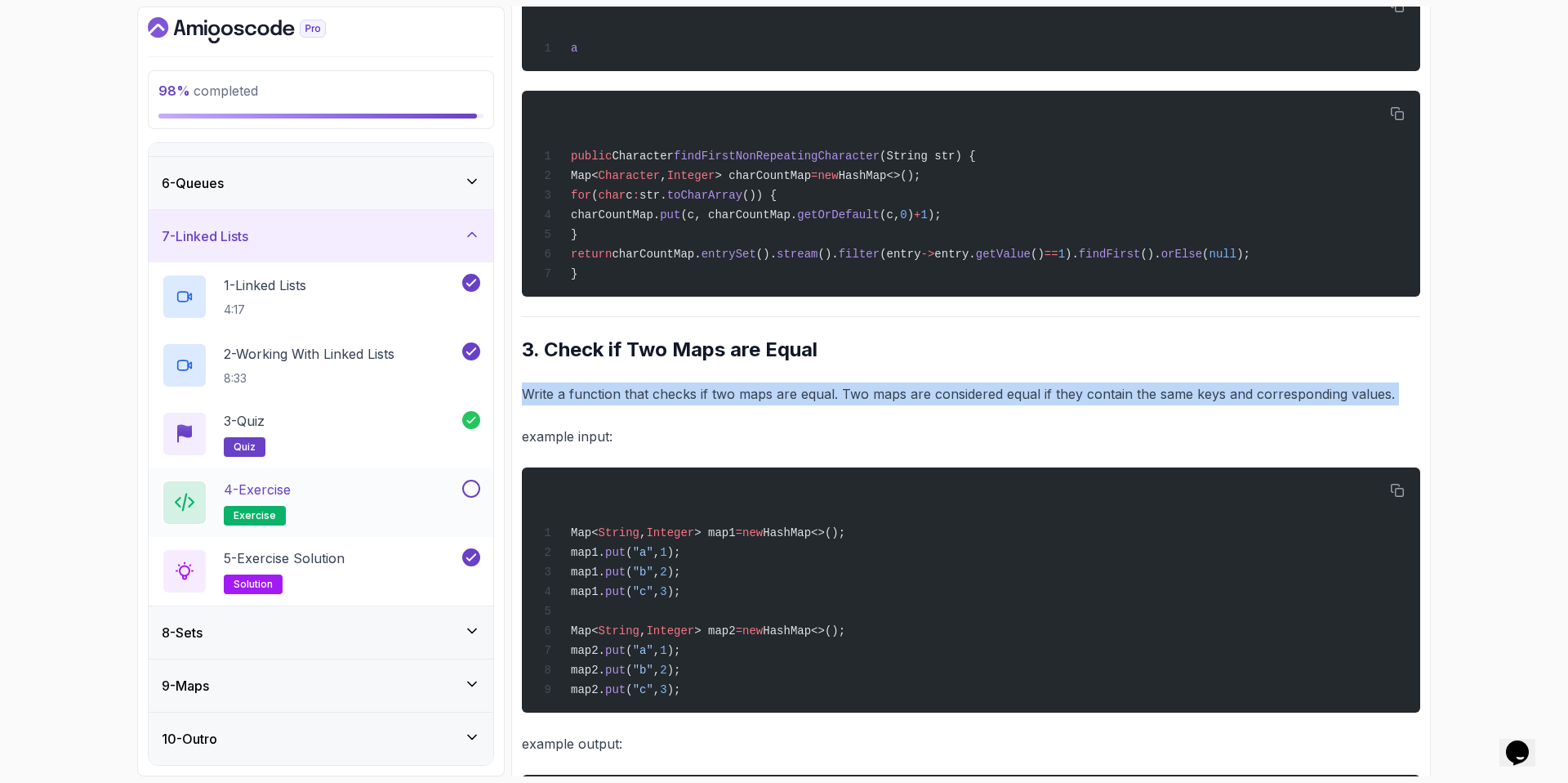
click at [470, 492] on button at bounding box center [471, 488] width 18 height 18
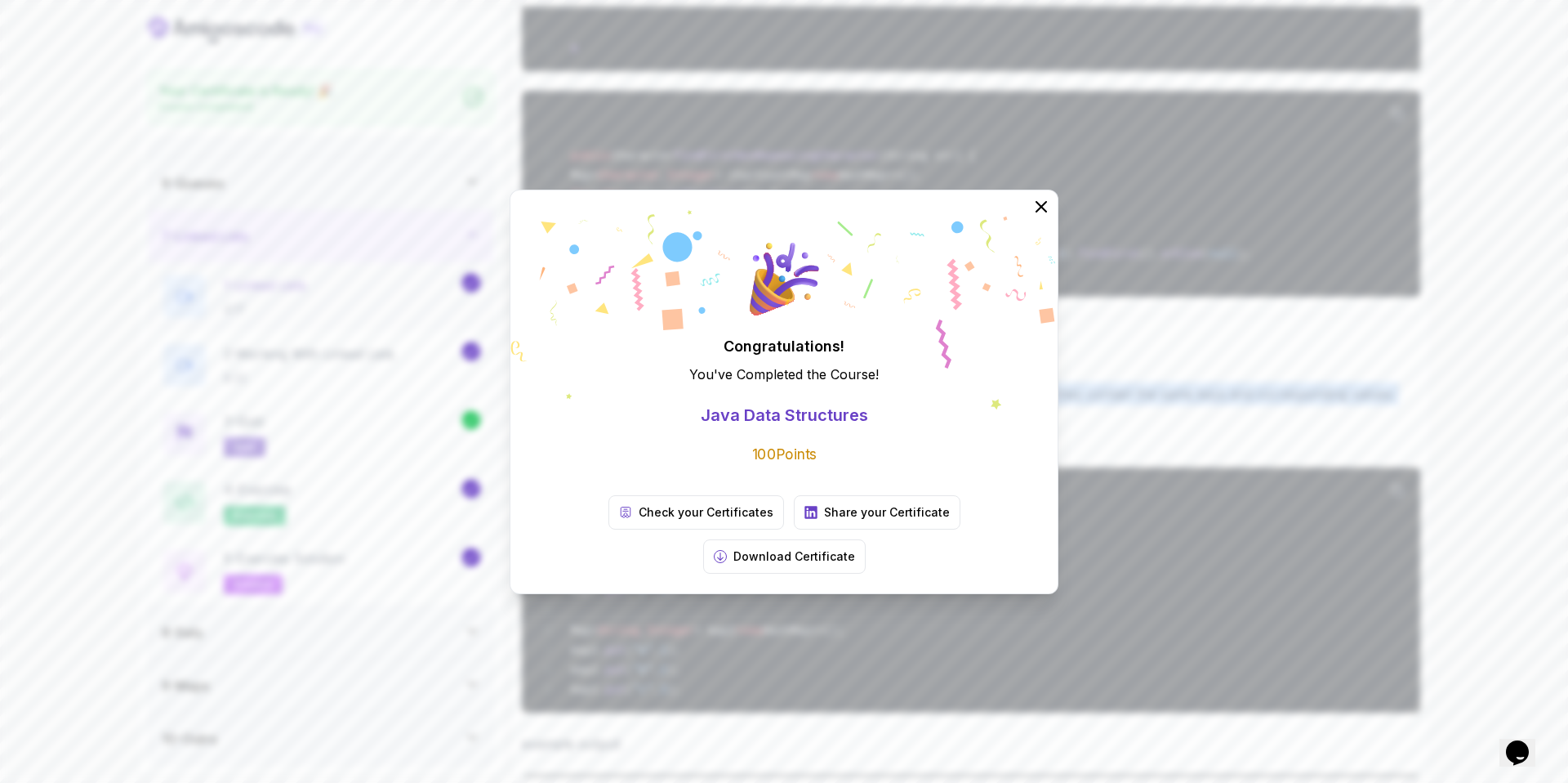
scroll to position [247, 0]
click at [1048, 217] on icon at bounding box center [1041, 206] width 21 height 21
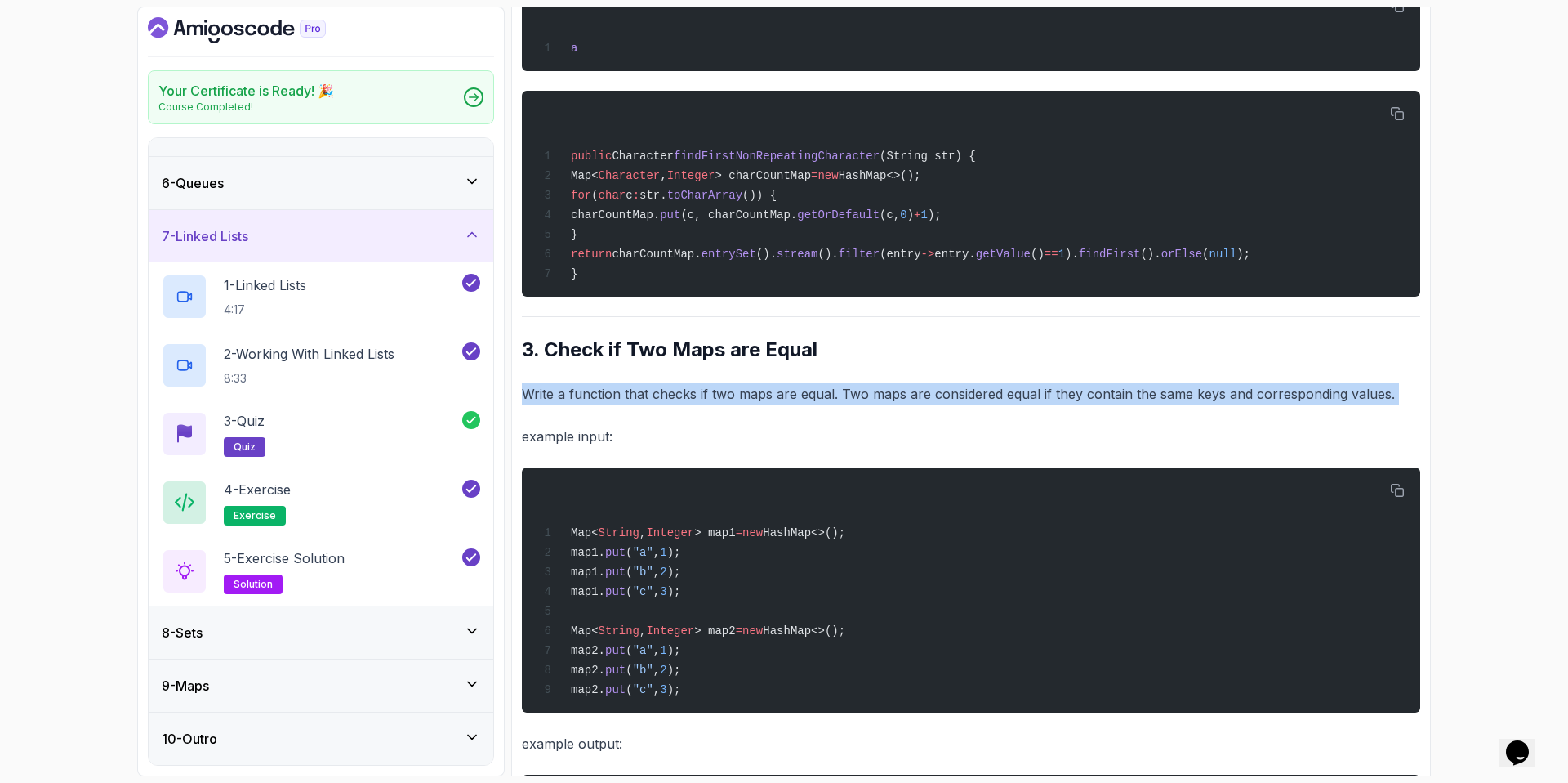
click at [256, 236] on div "7 - Linked Lists" at bounding box center [320, 236] width 318 height 20
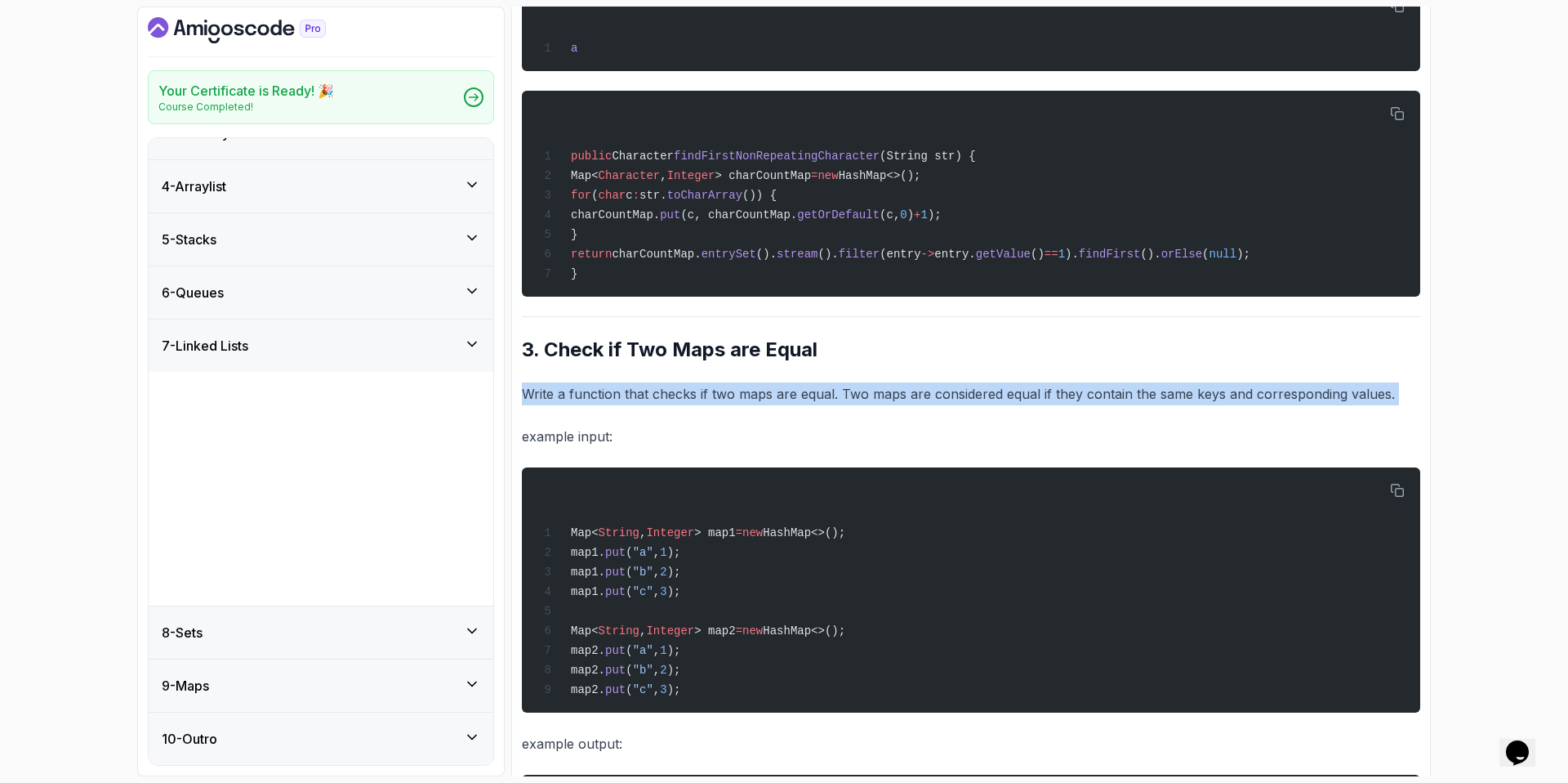
scroll to position [0, 0]
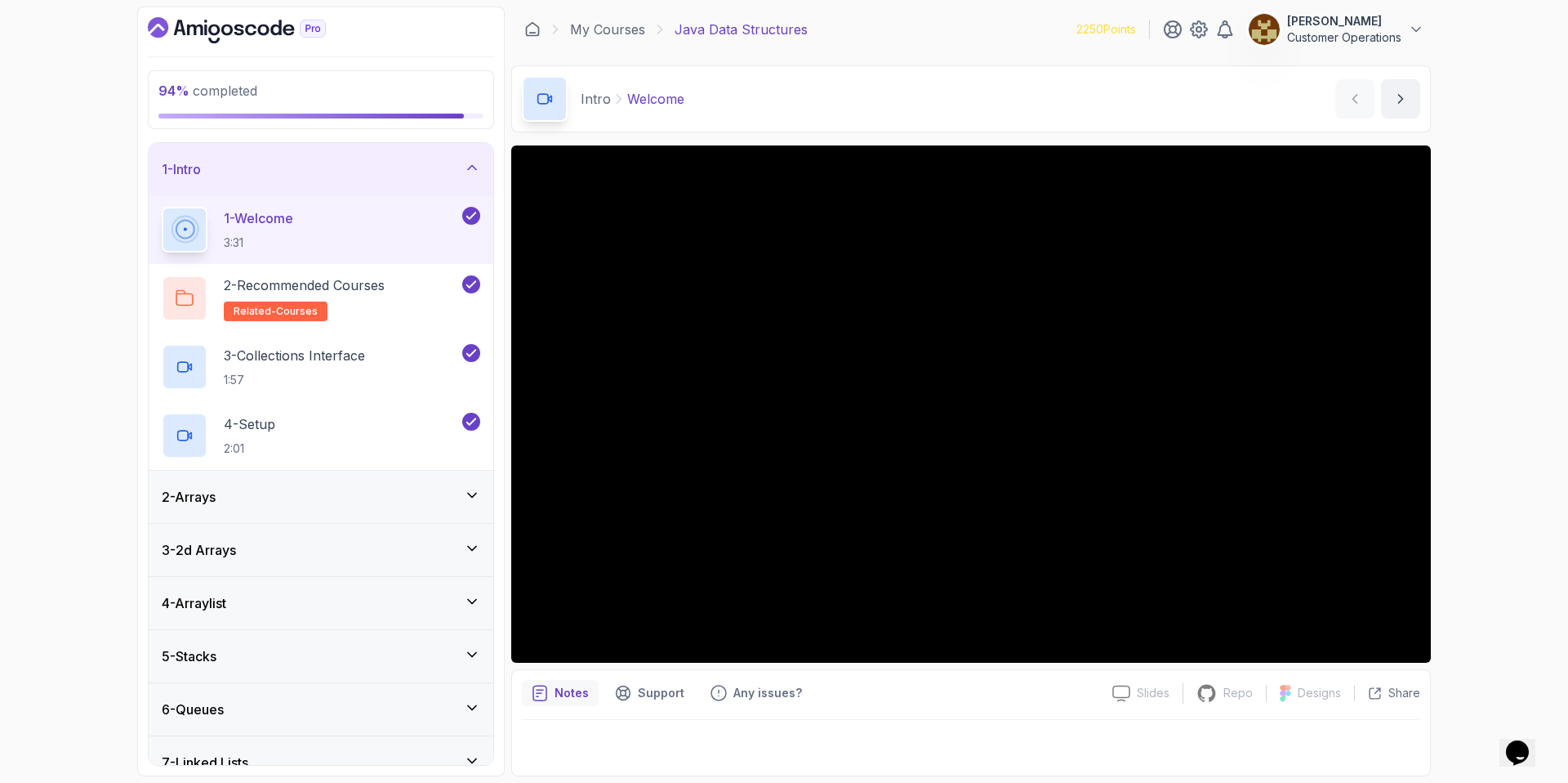
click at [276, 160] on div "1 - Intro" at bounding box center [320, 169] width 318 height 20
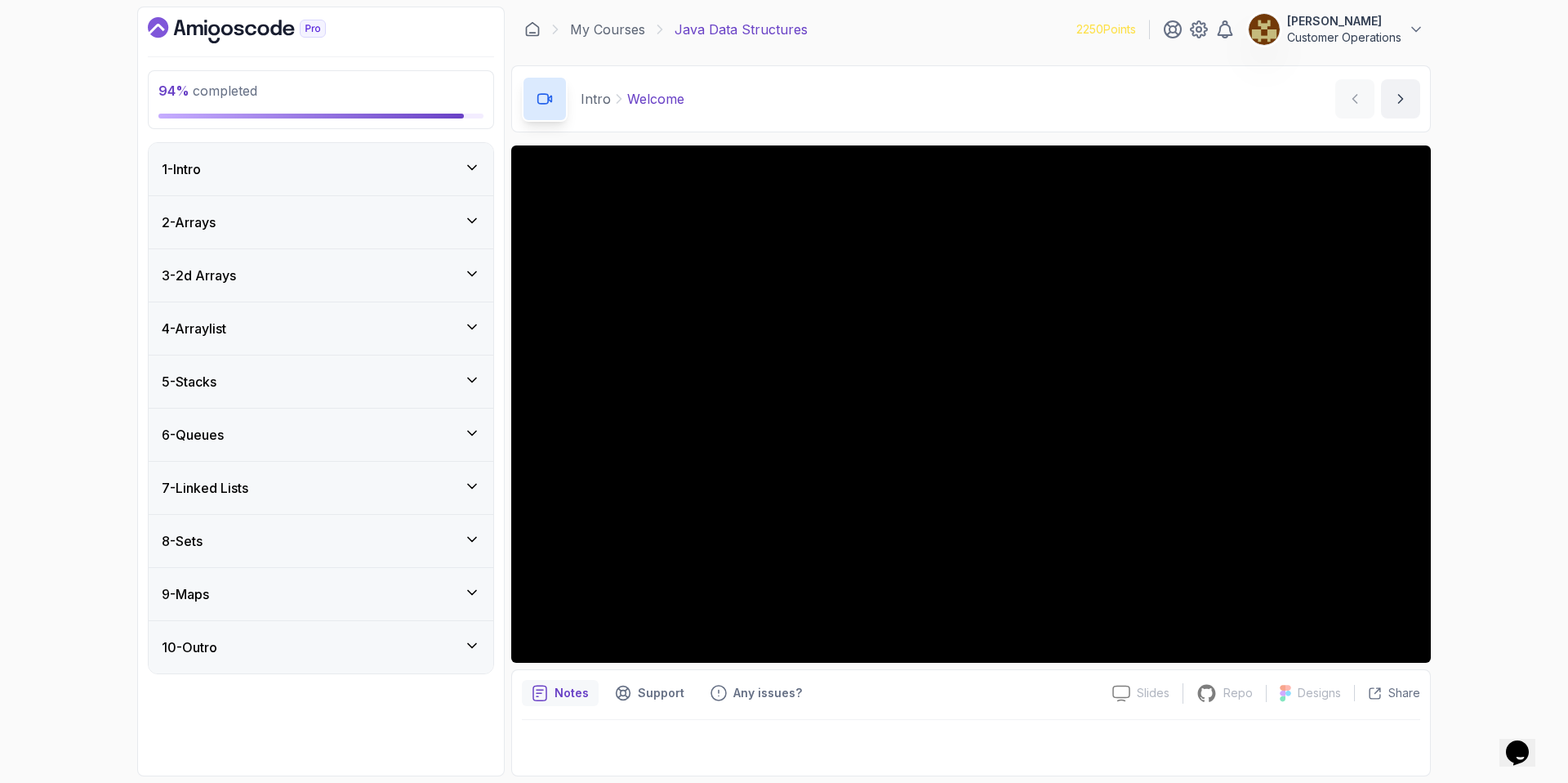
click at [306, 581] on div "9 - Maps" at bounding box center [321, 593] width 345 height 52
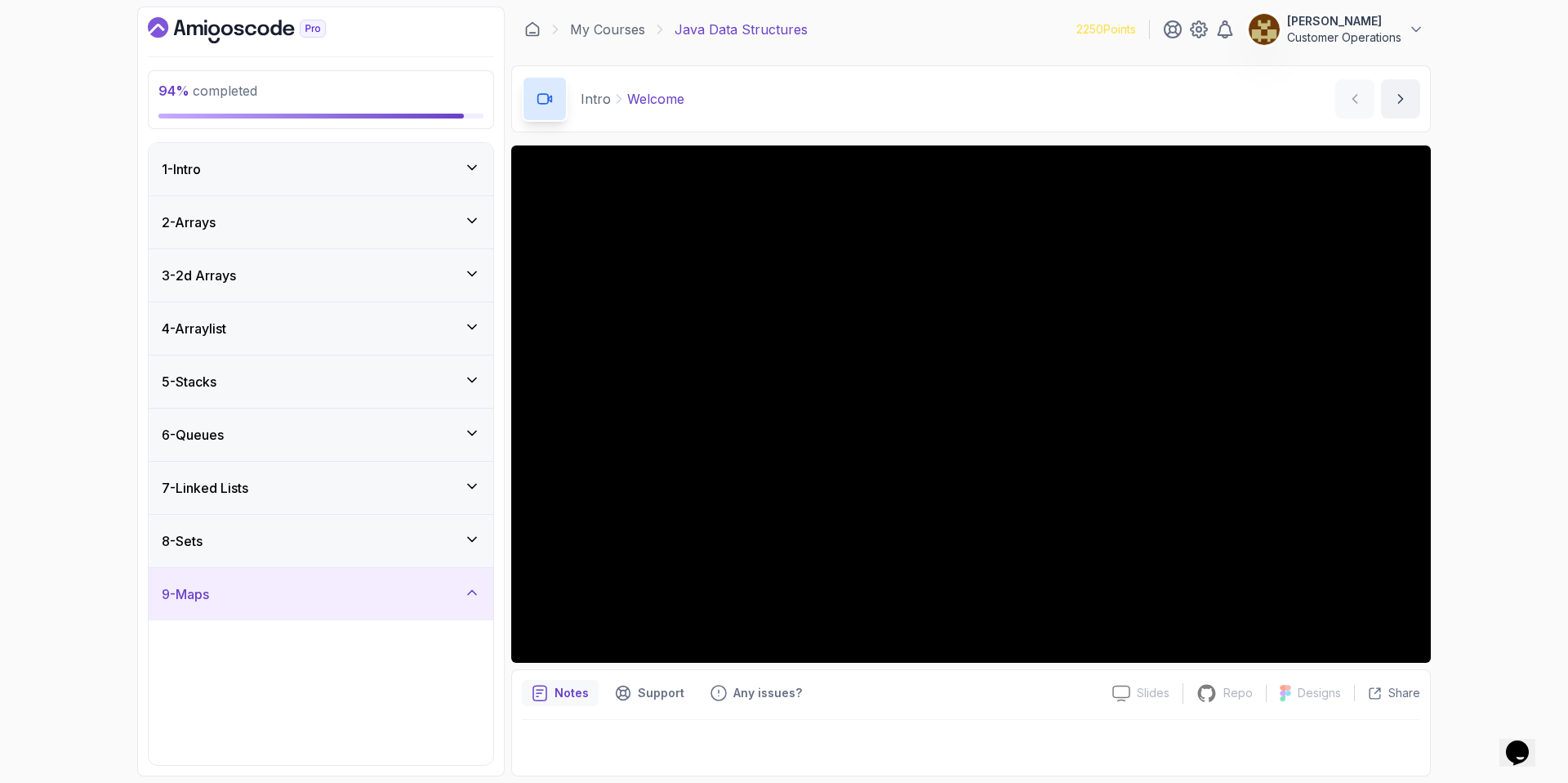
scroll to position [458, 0]
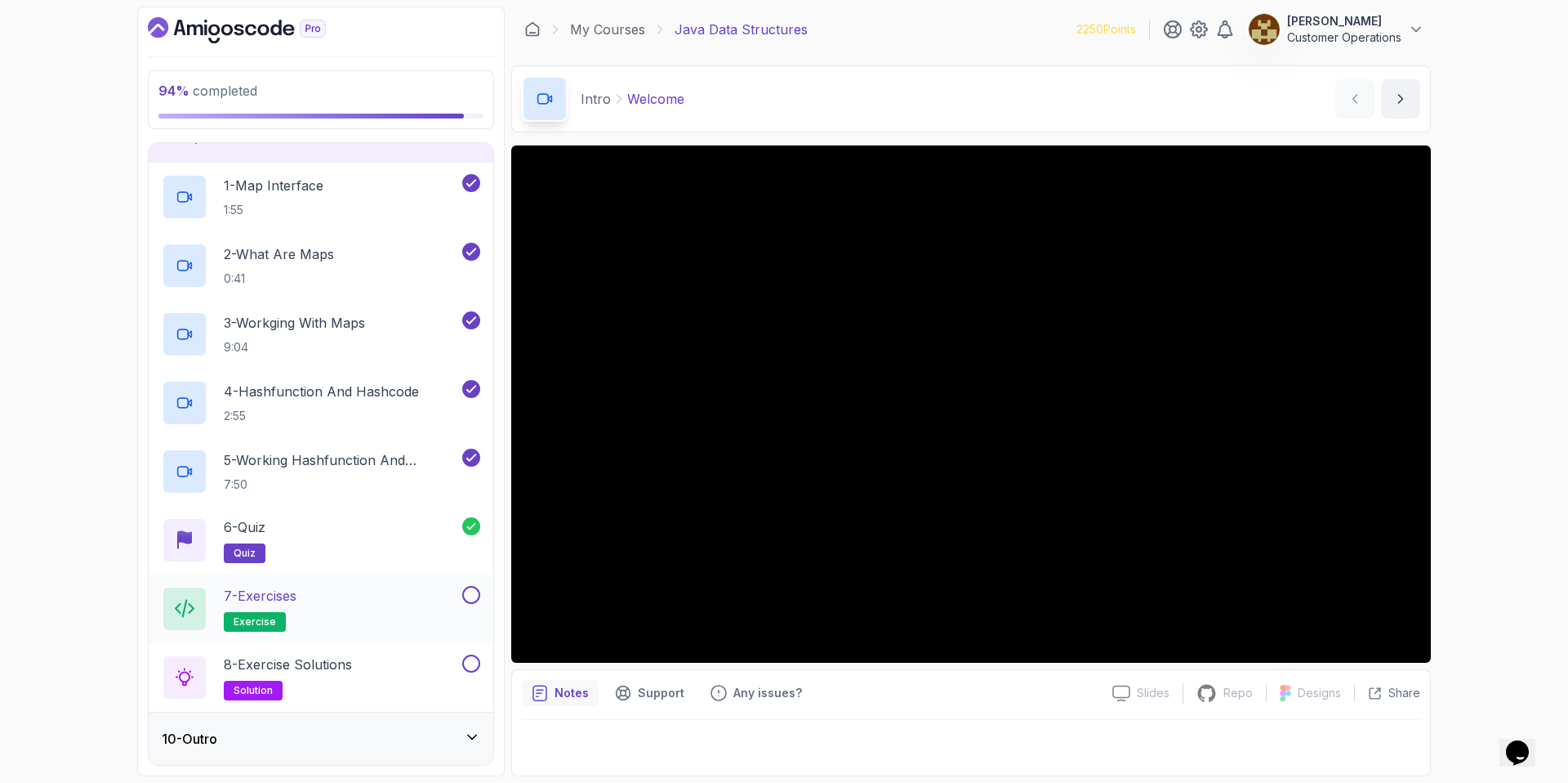
click at [339, 605] on div "7 - Exercises exercise" at bounding box center [310, 609] width 297 height 46
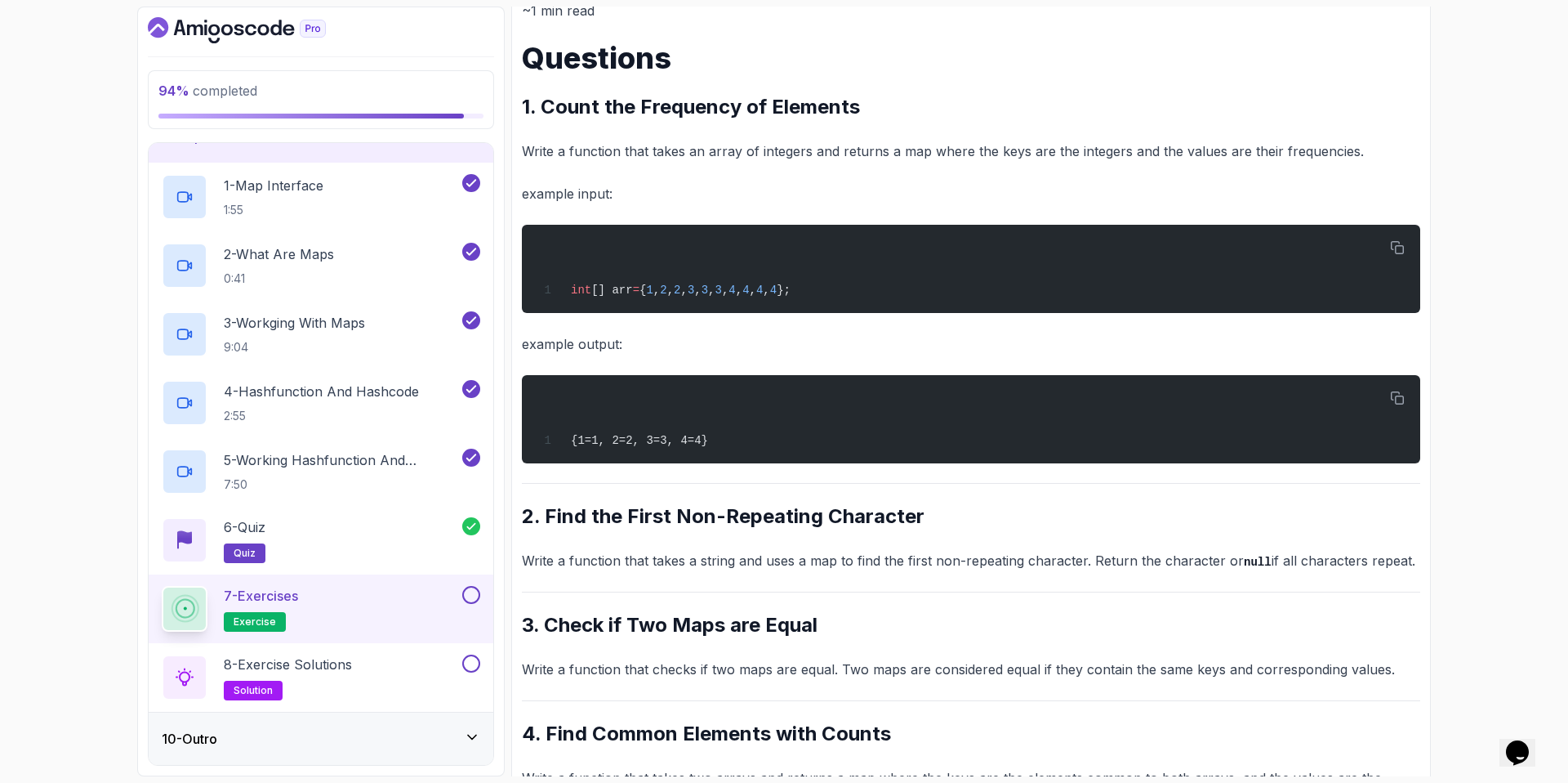
scroll to position [81, 0]
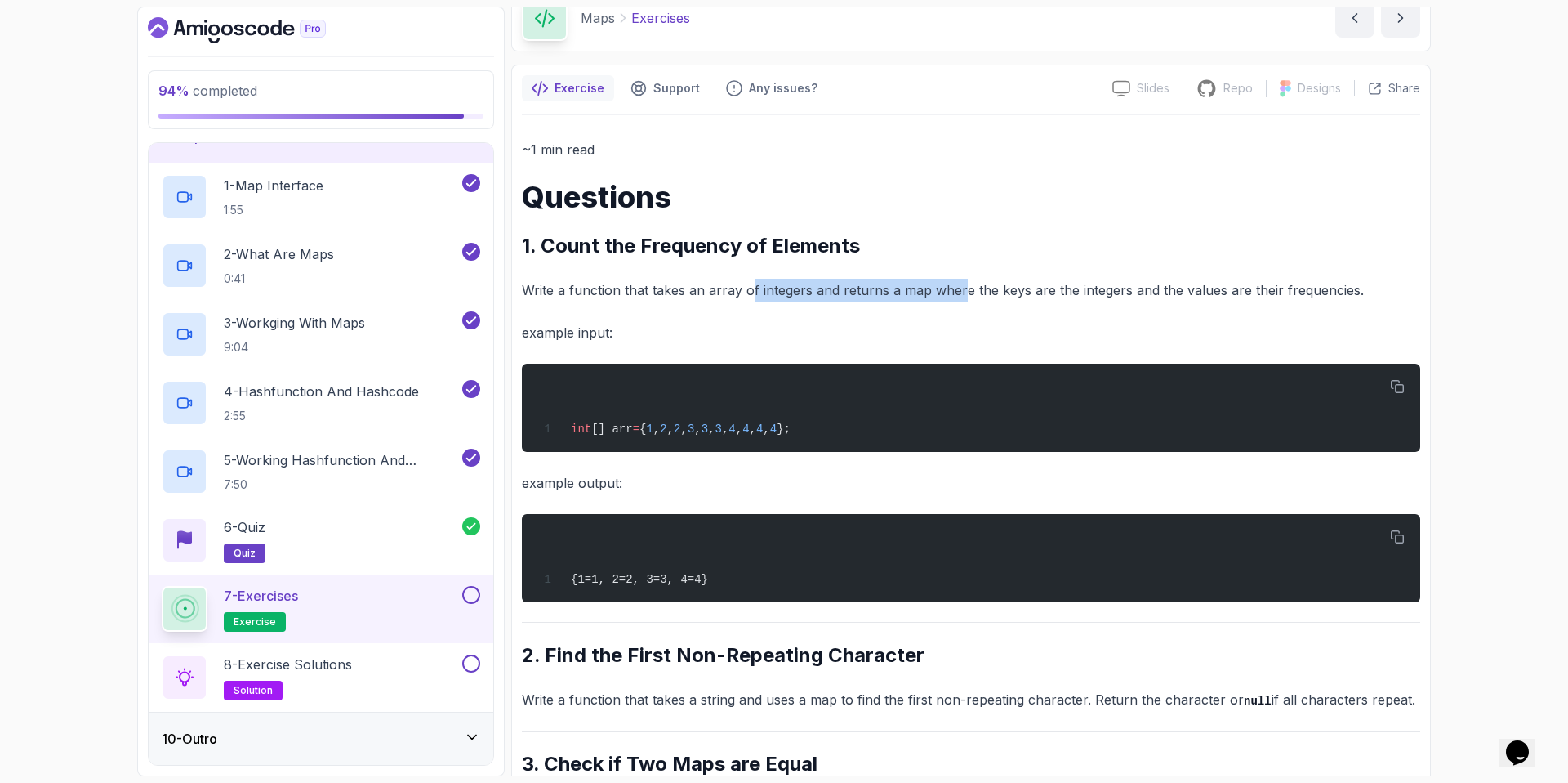
drag, startPoint x: 749, startPoint y: 292, endPoint x: 963, endPoint y: 295, distance: 214.0
click at [963, 295] on p "Write a function that takes an array of integers and returns a map where the ke…" at bounding box center [971, 289] width 899 height 23
drag, startPoint x: 963, startPoint y: 295, endPoint x: 981, endPoint y: 295, distance: 18.0
click at [967, 295] on p "Write a function that takes an array of integers and returns a map where the ke…" at bounding box center [971, 289] width 899 height 23
drag, startPoint x: 1011, startPoint y: 294, endPoint x: 901, endPoint y: 283, distance: 110.5
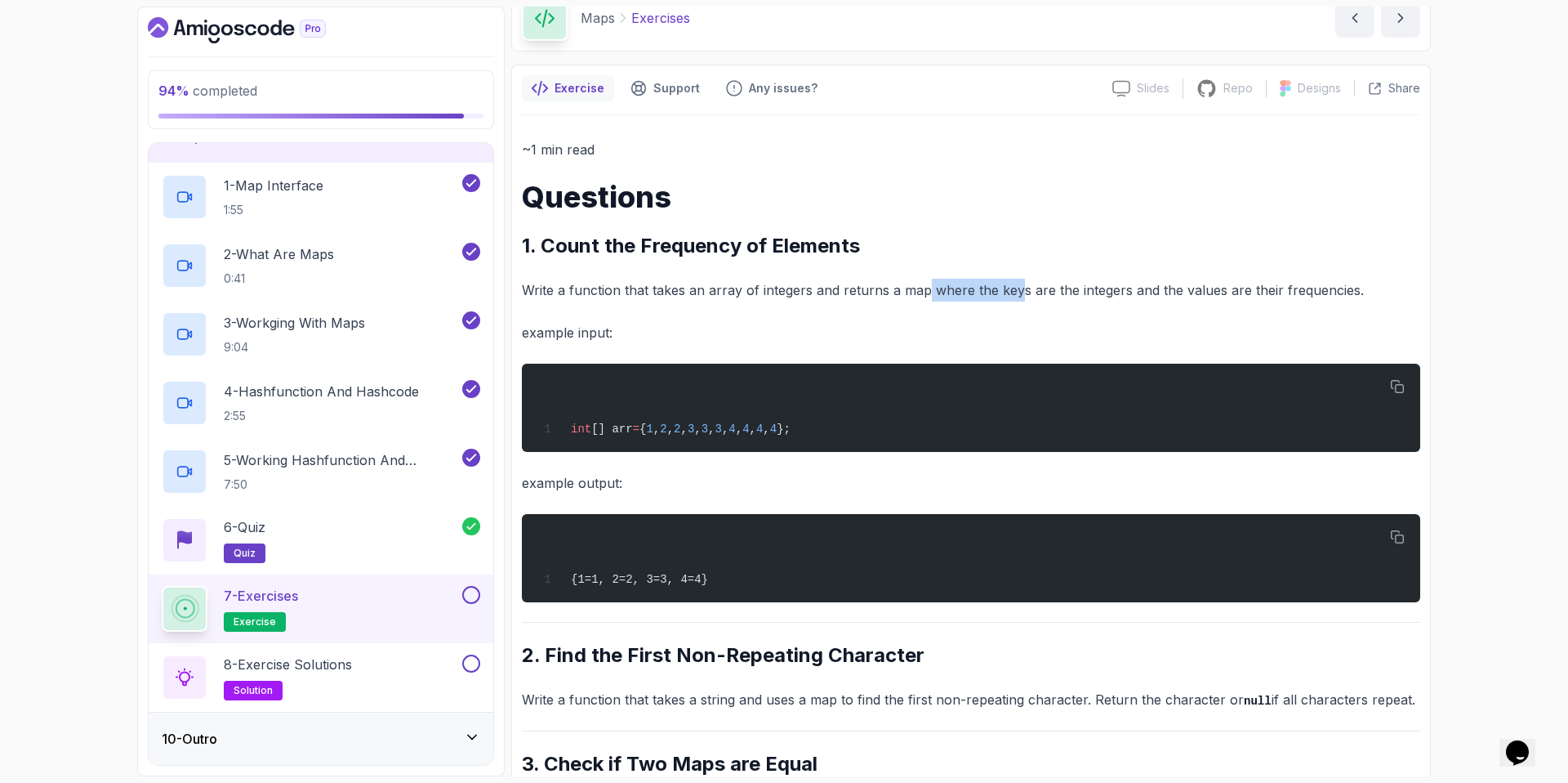
click at [901, 283] on p "Write a function that takes an array of integers and returns a map where the ke…" at bounding box center [971, 289] width 899 height 23
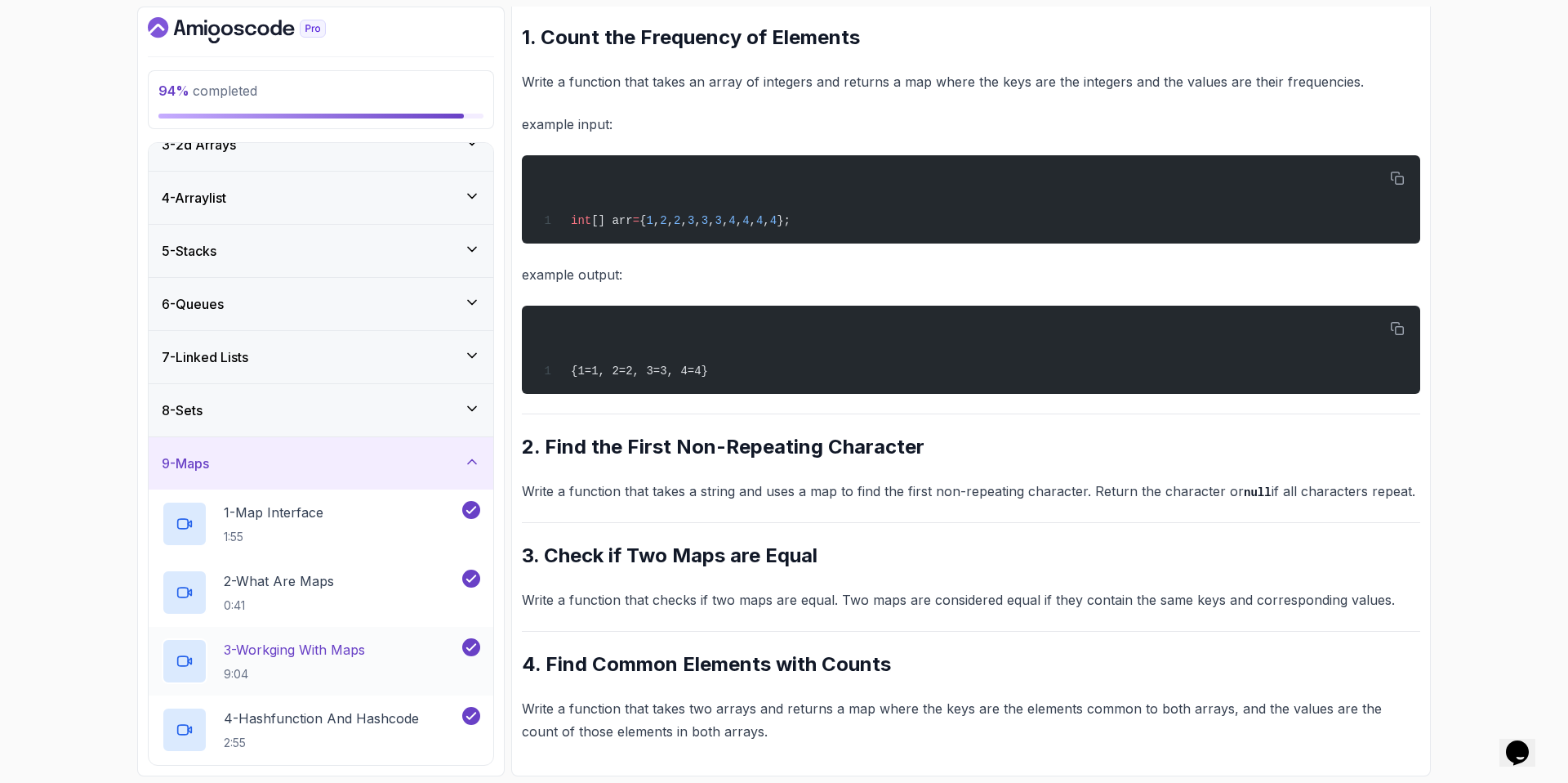
scroll to position [0, 0]
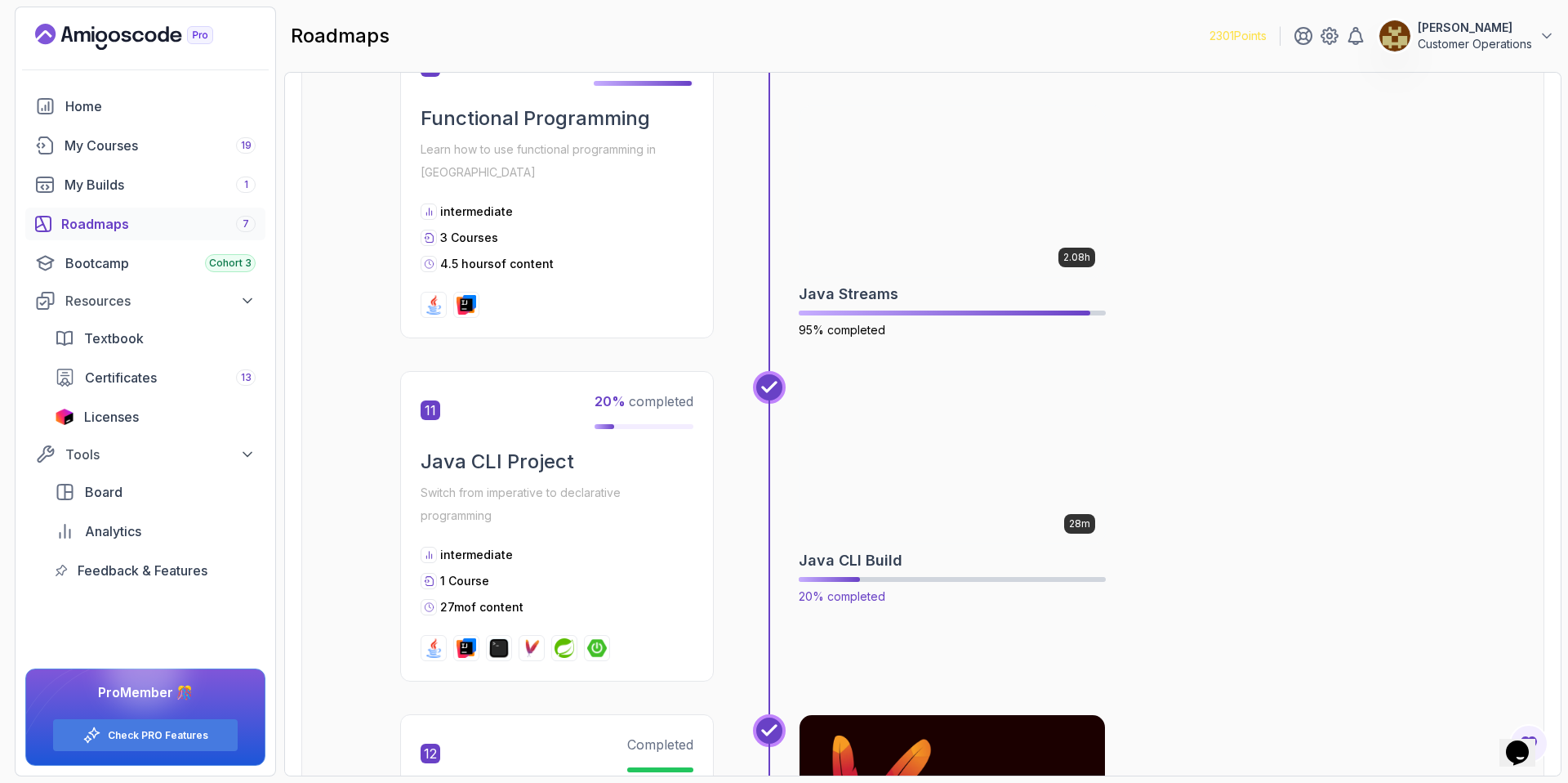
scroll to position [3602, 0]
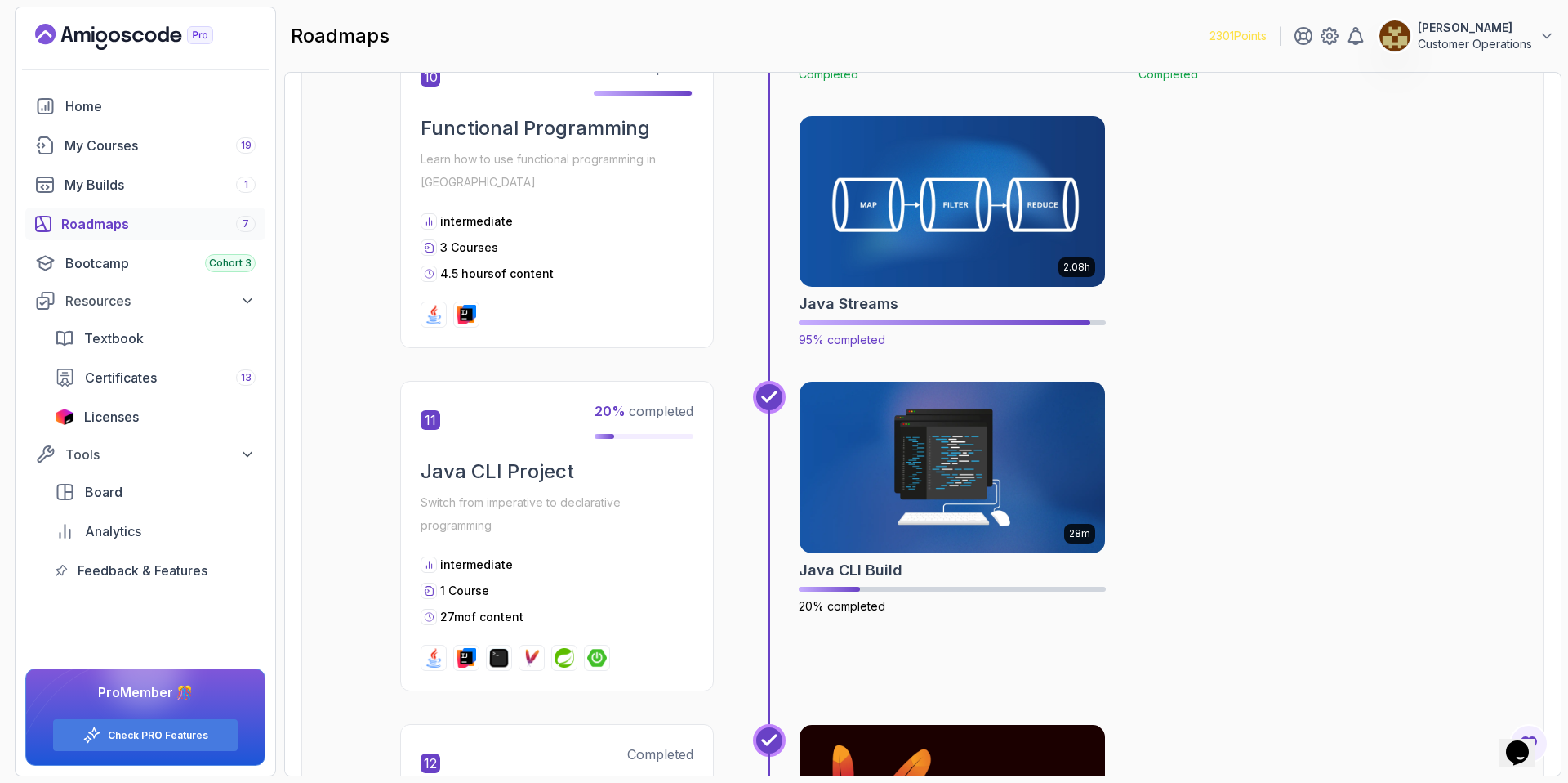
click at [976, 186] on img at bounding box center [953, 201] width 321 height 180
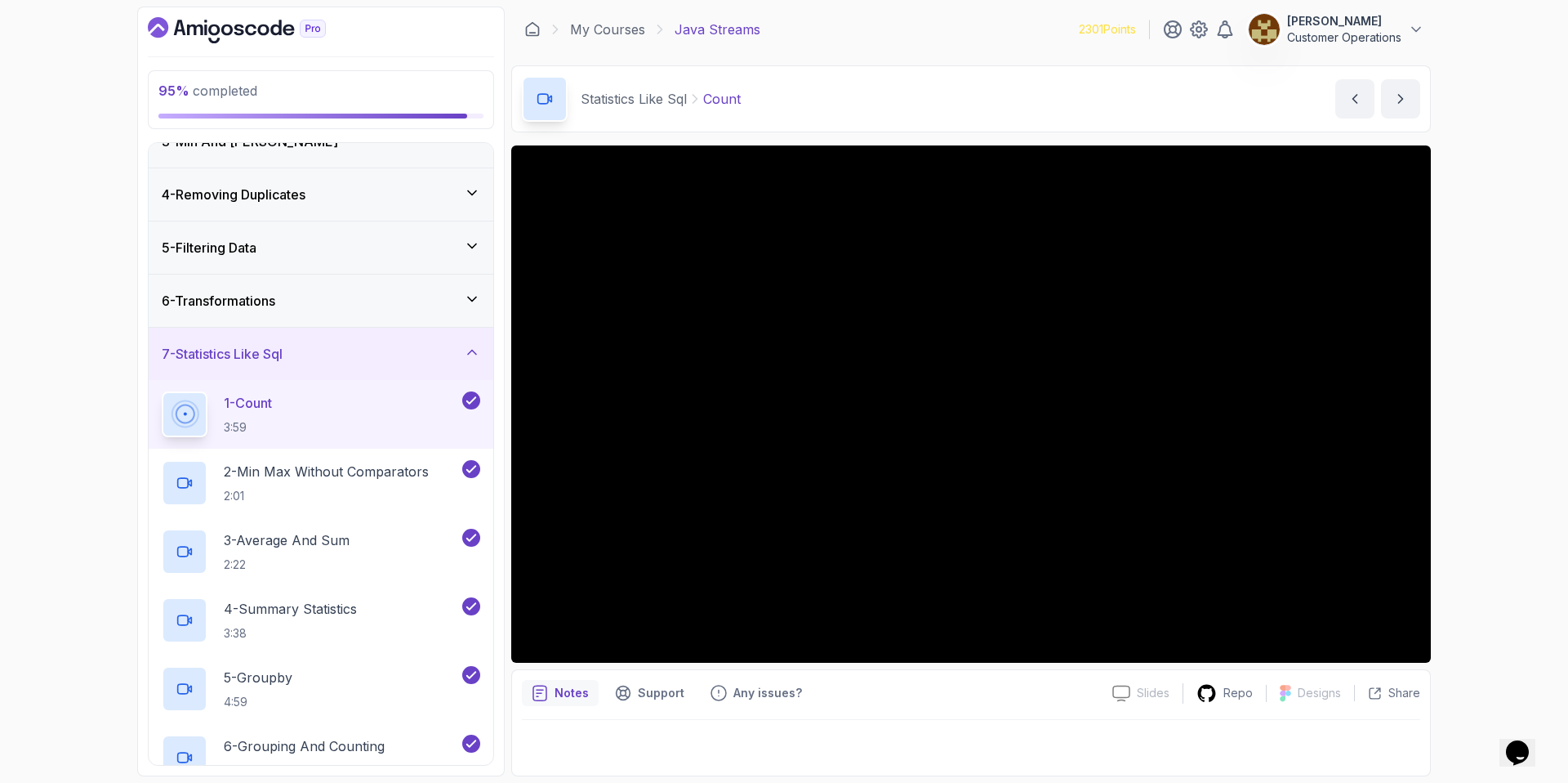
click at [319, 345] on div "7 - Statistics Like Sql" at bounding box center [320, 354] width 318 height 20
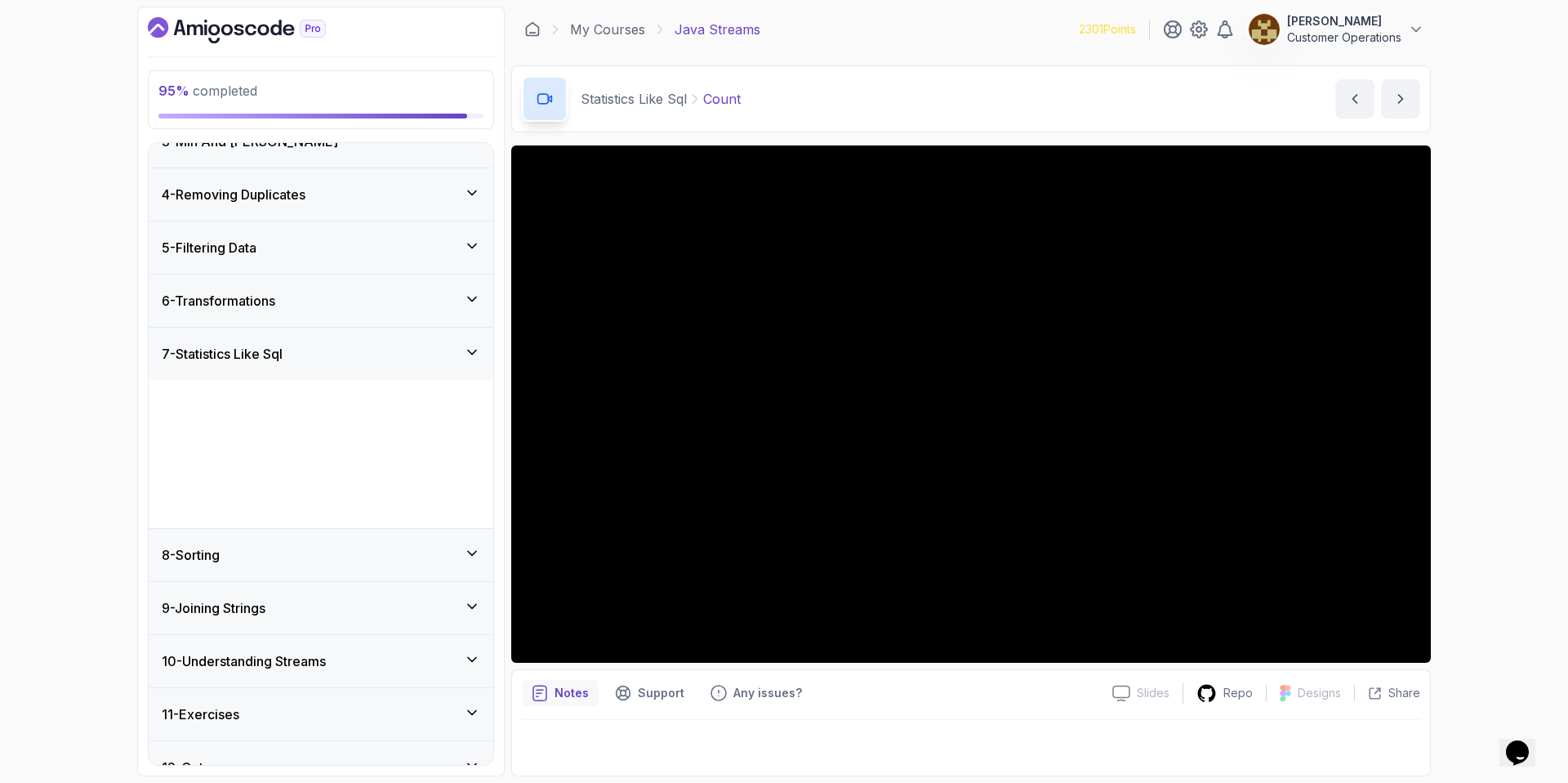
scroll to position [15, 0]
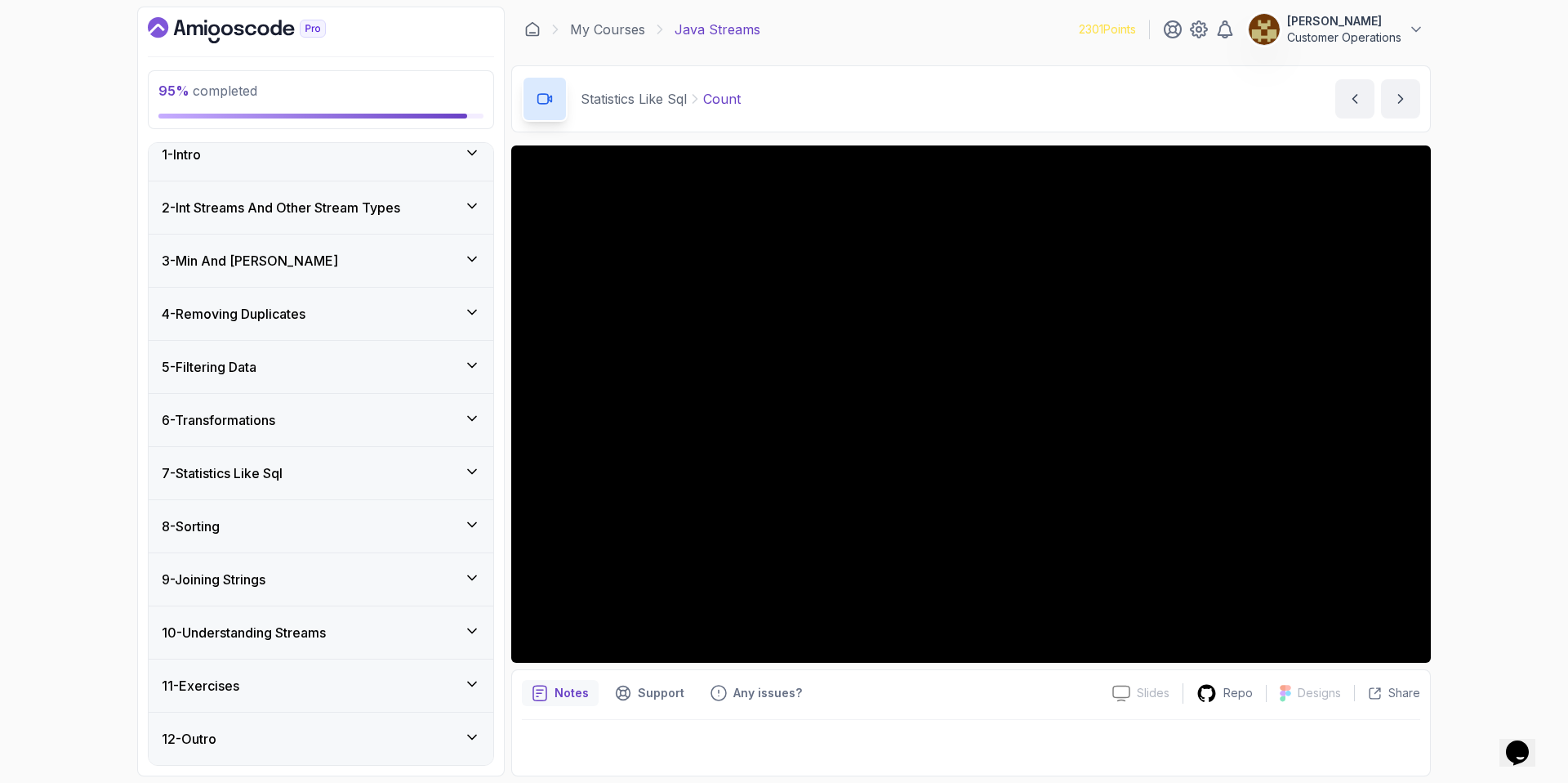
click at [304, 537] on div "8 - Sorting" at bounding box center [321, 526] width 345 height 52
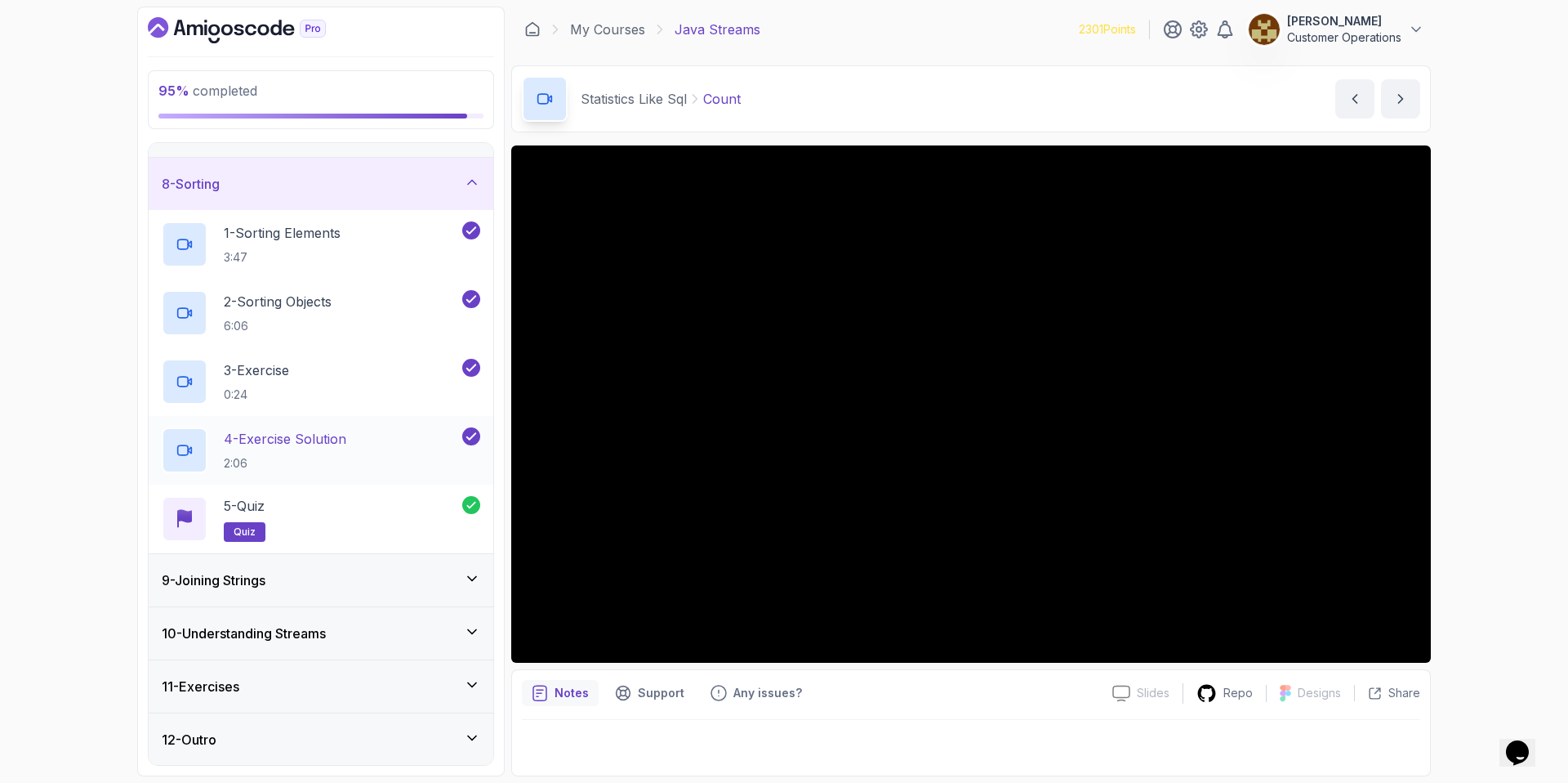
scroll to position [358, 0]
click at [312, 183] on div "8 - Sorting" at bounding box center [320, 183] width 318 height 20
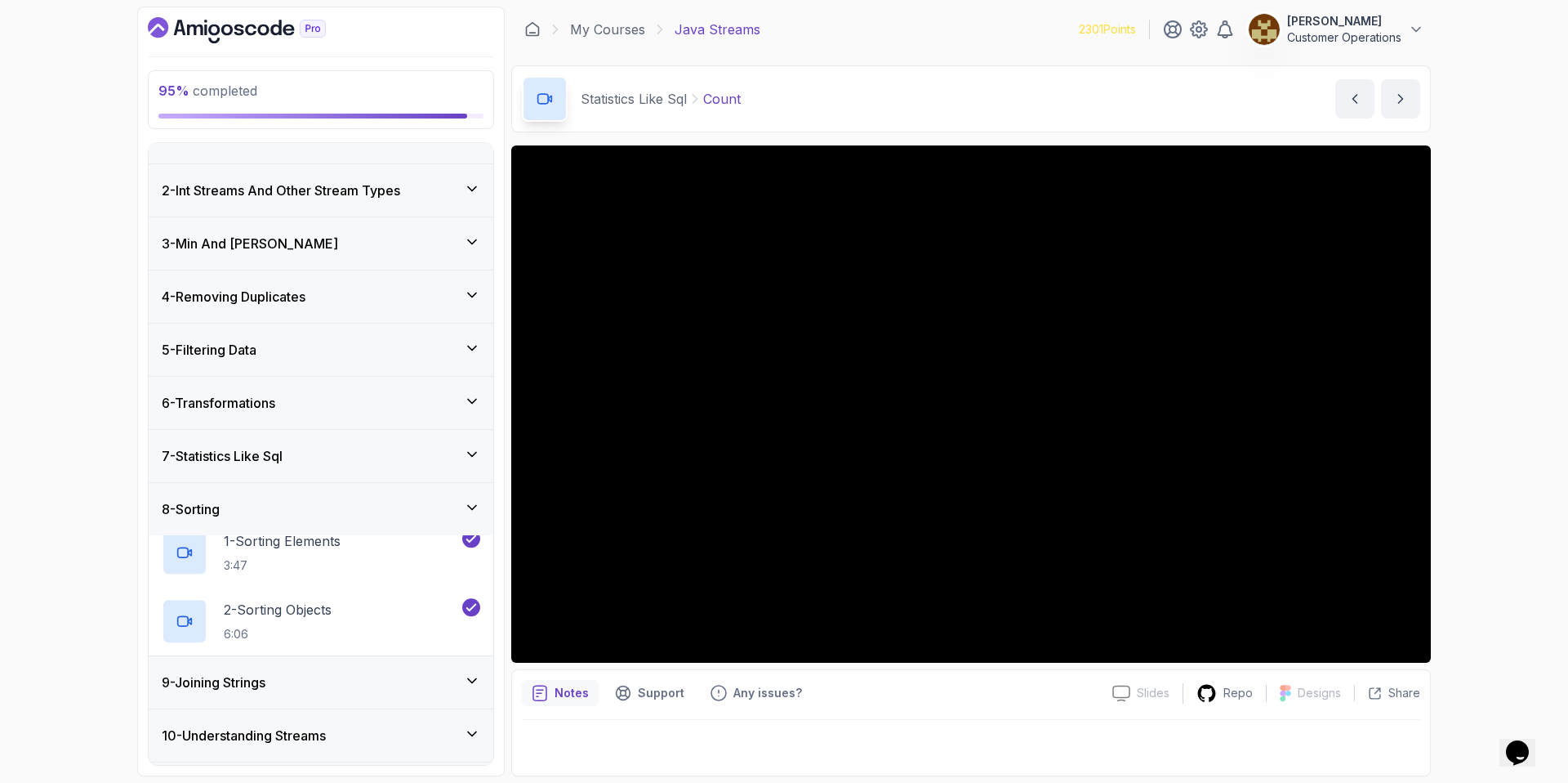
scroll to position [15, 0]
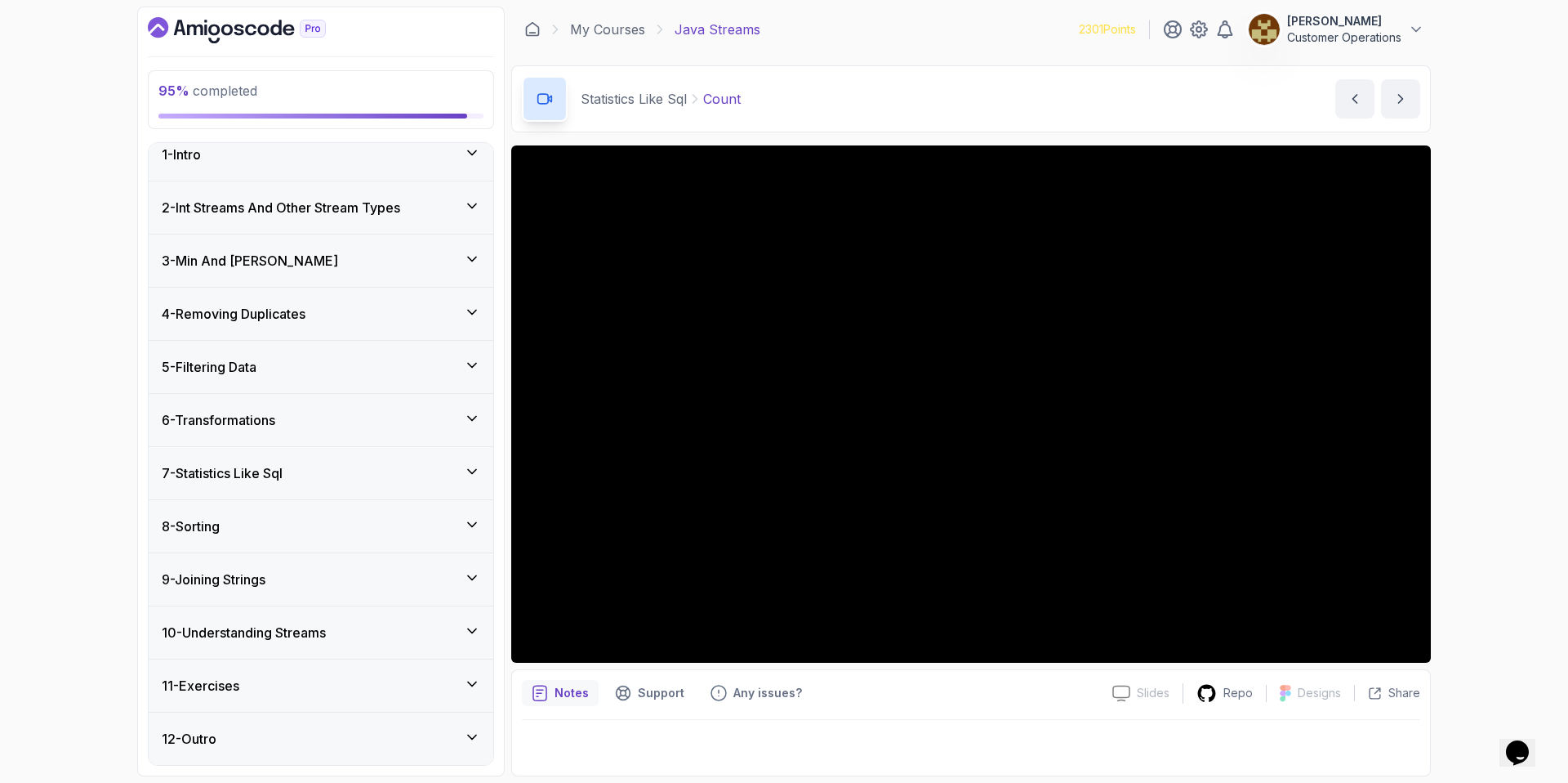
click at [321, 673] on div "11 - Exercises" at bounding box center [321, 685] width 345 height 52
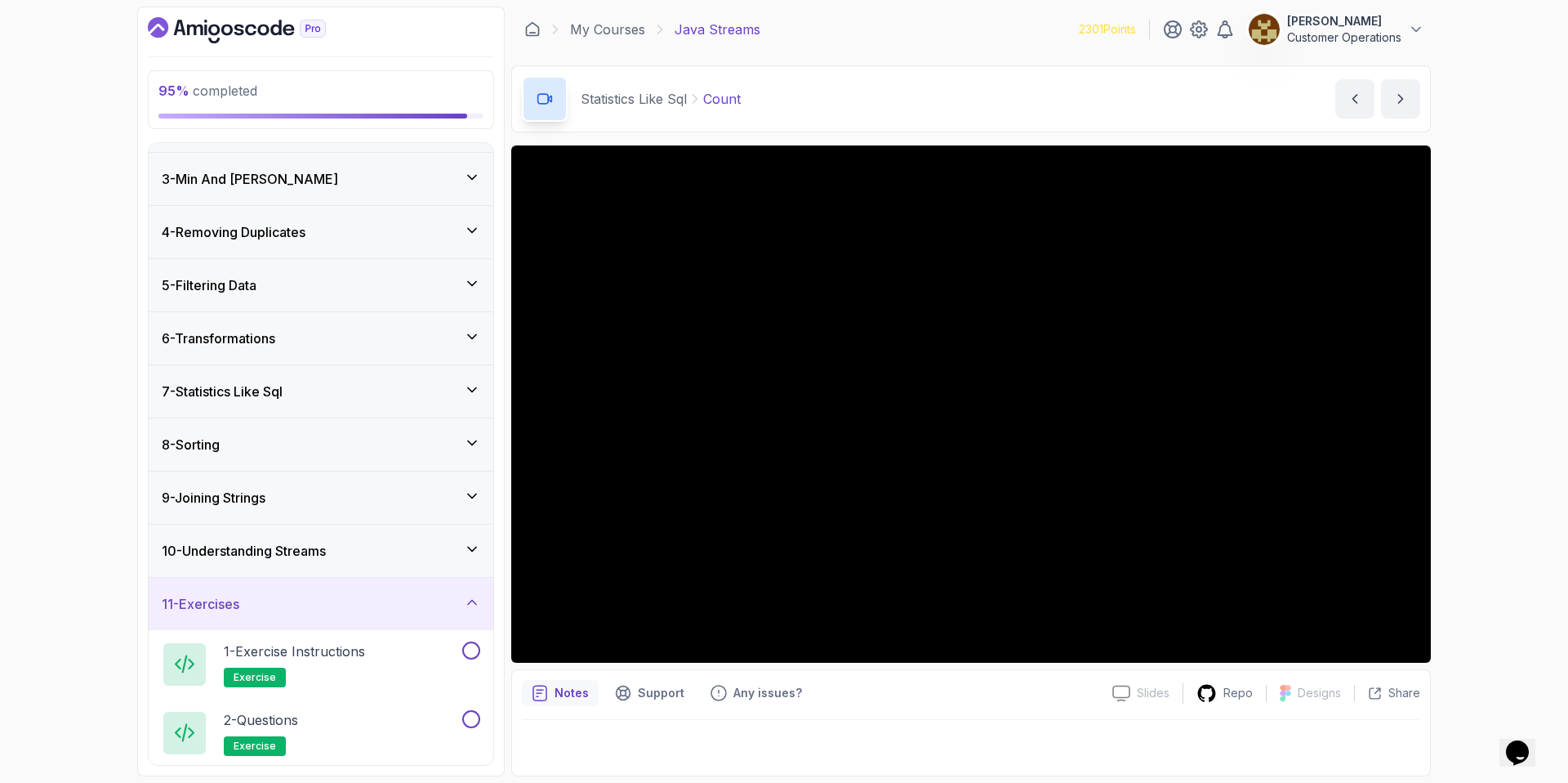
scroll to position [220, 0]
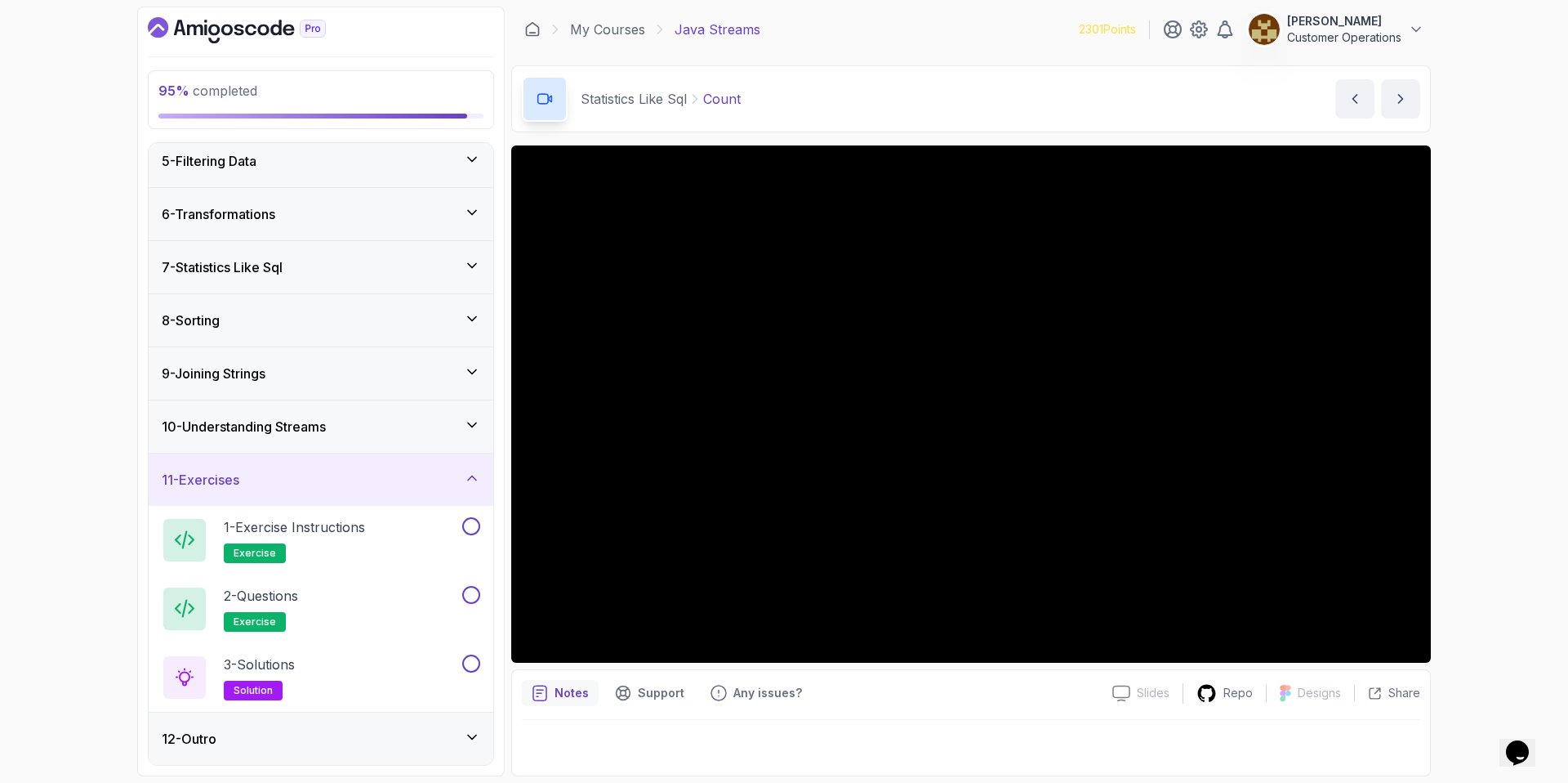
click at [306, 476] on div "11 - Exercises" at bounding box center [320, 479] width 318 height 20
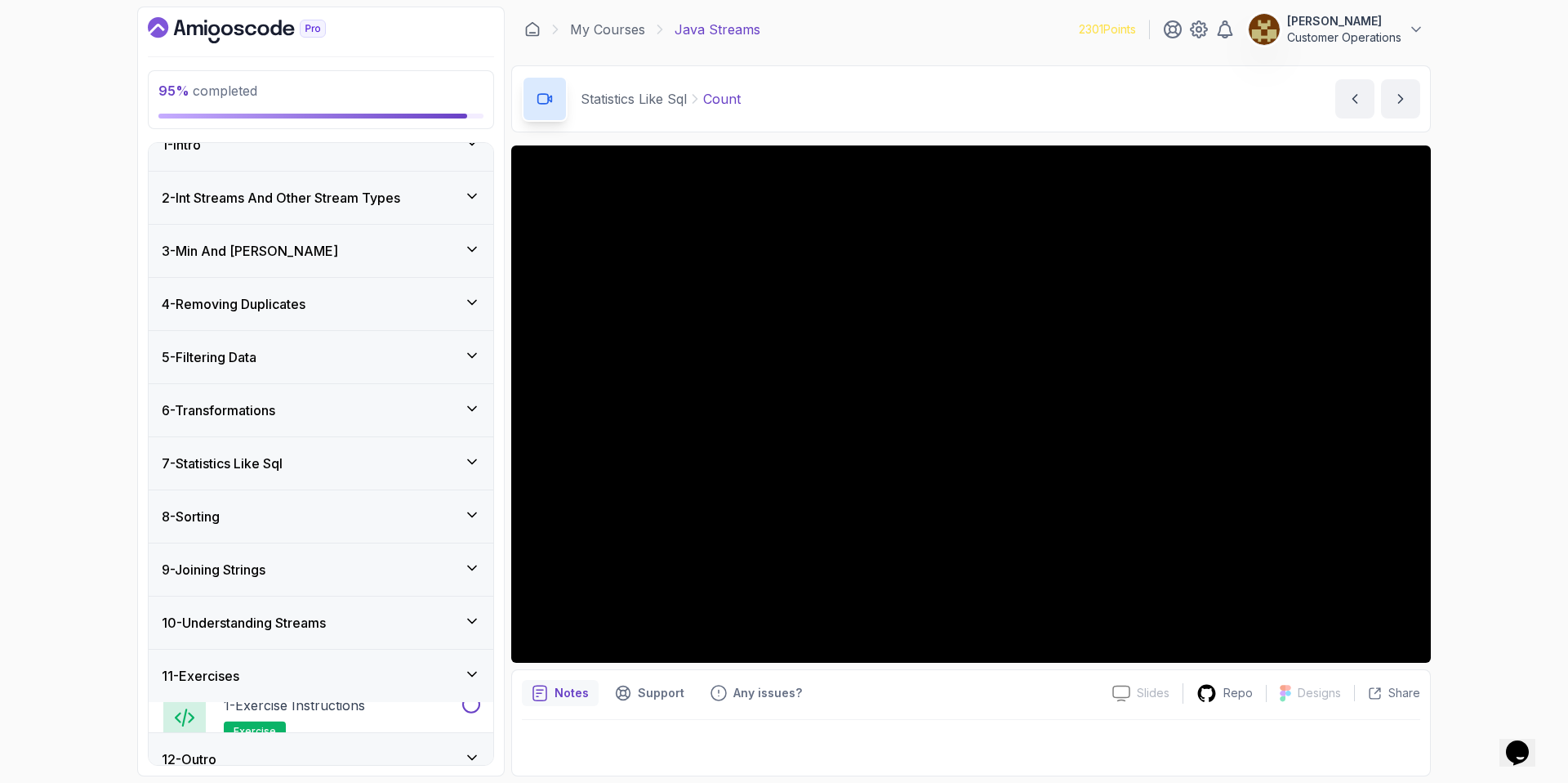
scroll to position [15, 0]
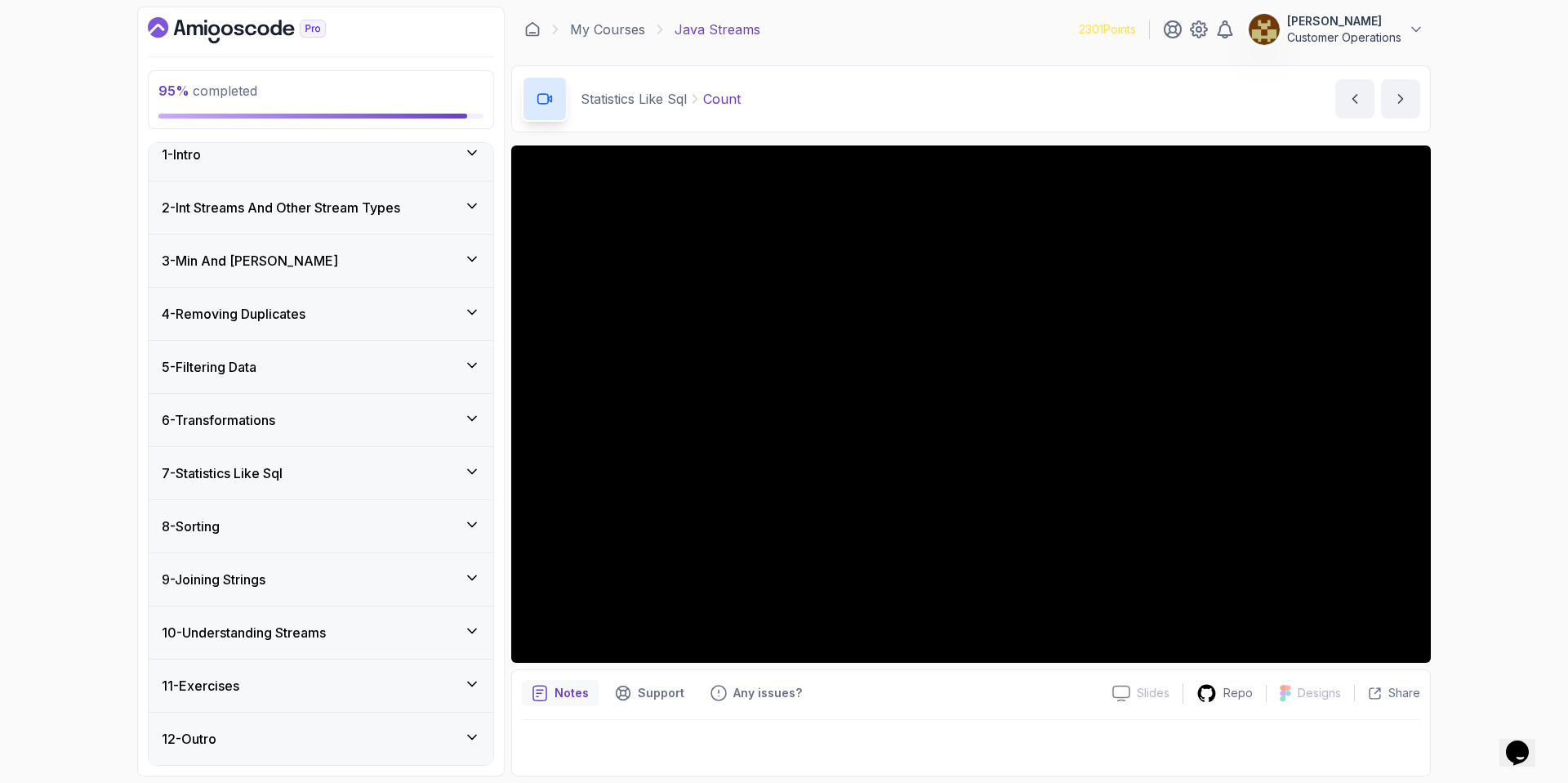
click at [312, 620] on div "10 - Understanding Streams" at bounding box center [321, 632] width 345 height 52
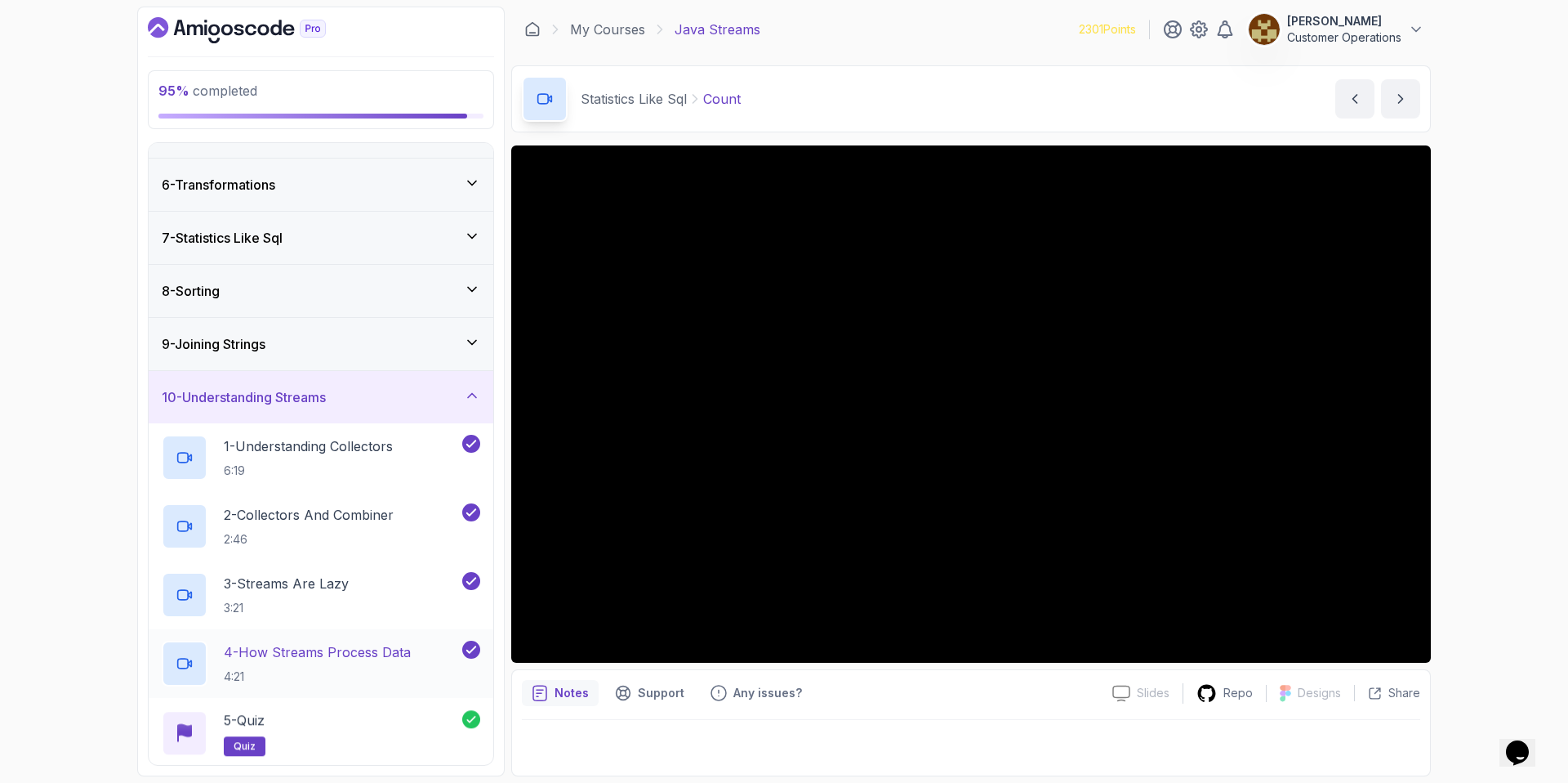
scroll to position [358, 0]
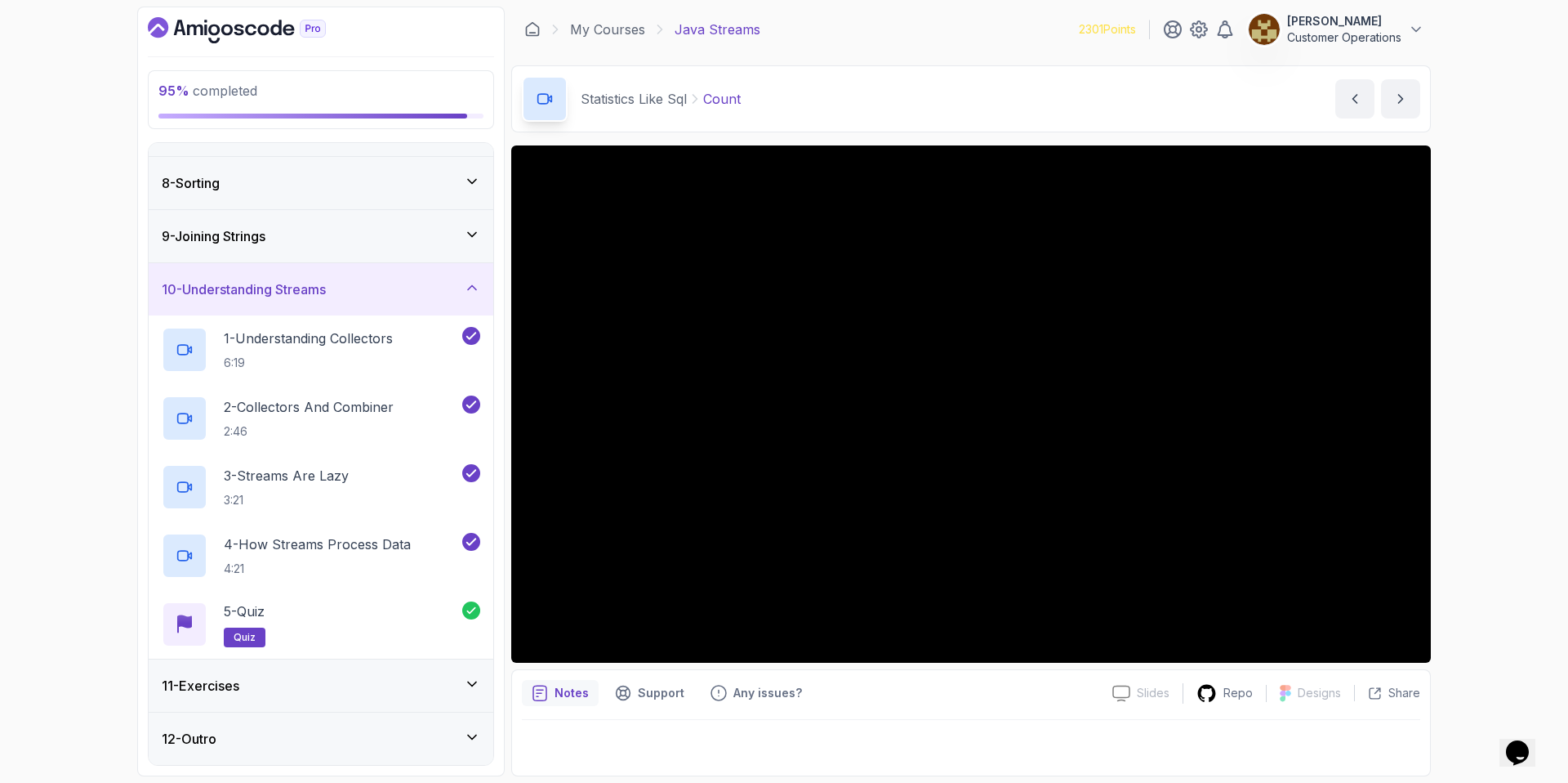
click at [310, 283] on h3 "10 - Understanding Streams" at bounding box center [243, 289] width 164 height 20
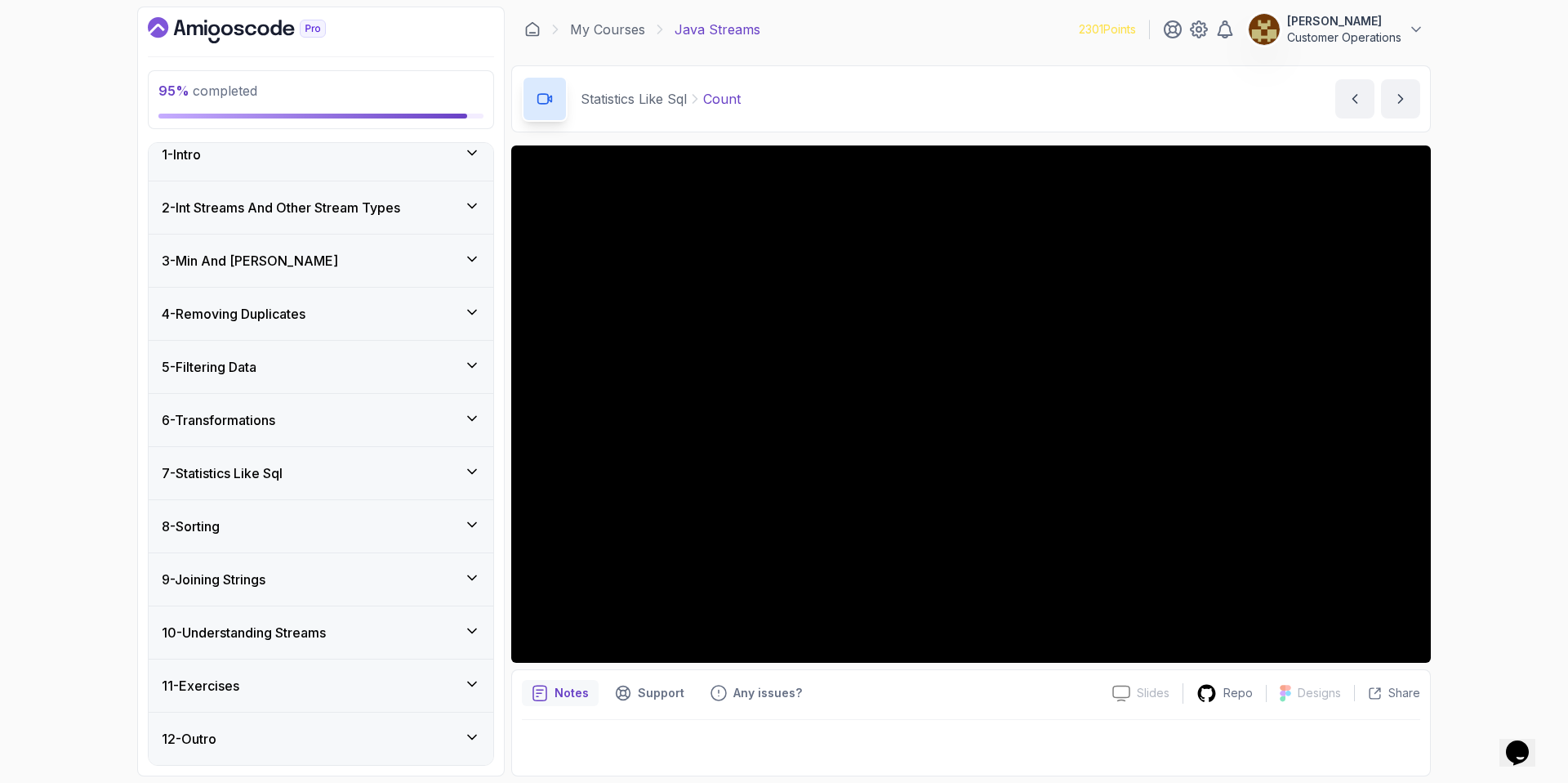
scroll to position [15, 0]
click at [264, 751] on div "12 - Outro" at bounding box center [321, 738] width 345 height 52
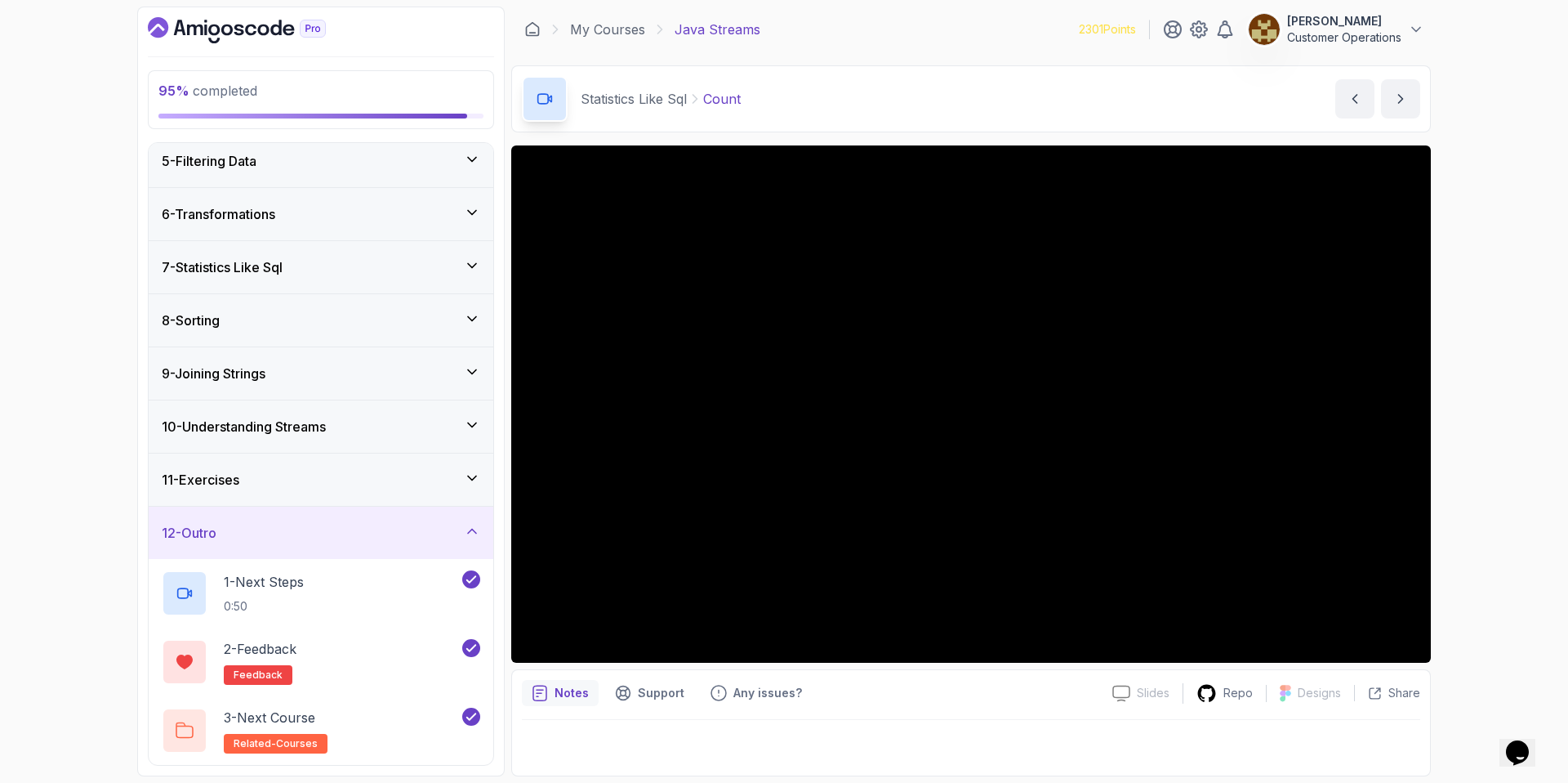
drag, startPoint x: 311, startPoint y: 537, endPoint x: 298, endPoint y: 508, distance: 31.8
click at [311, 537] on div "12 - Outro" at bounding box center [320, 532] width 318 height 20
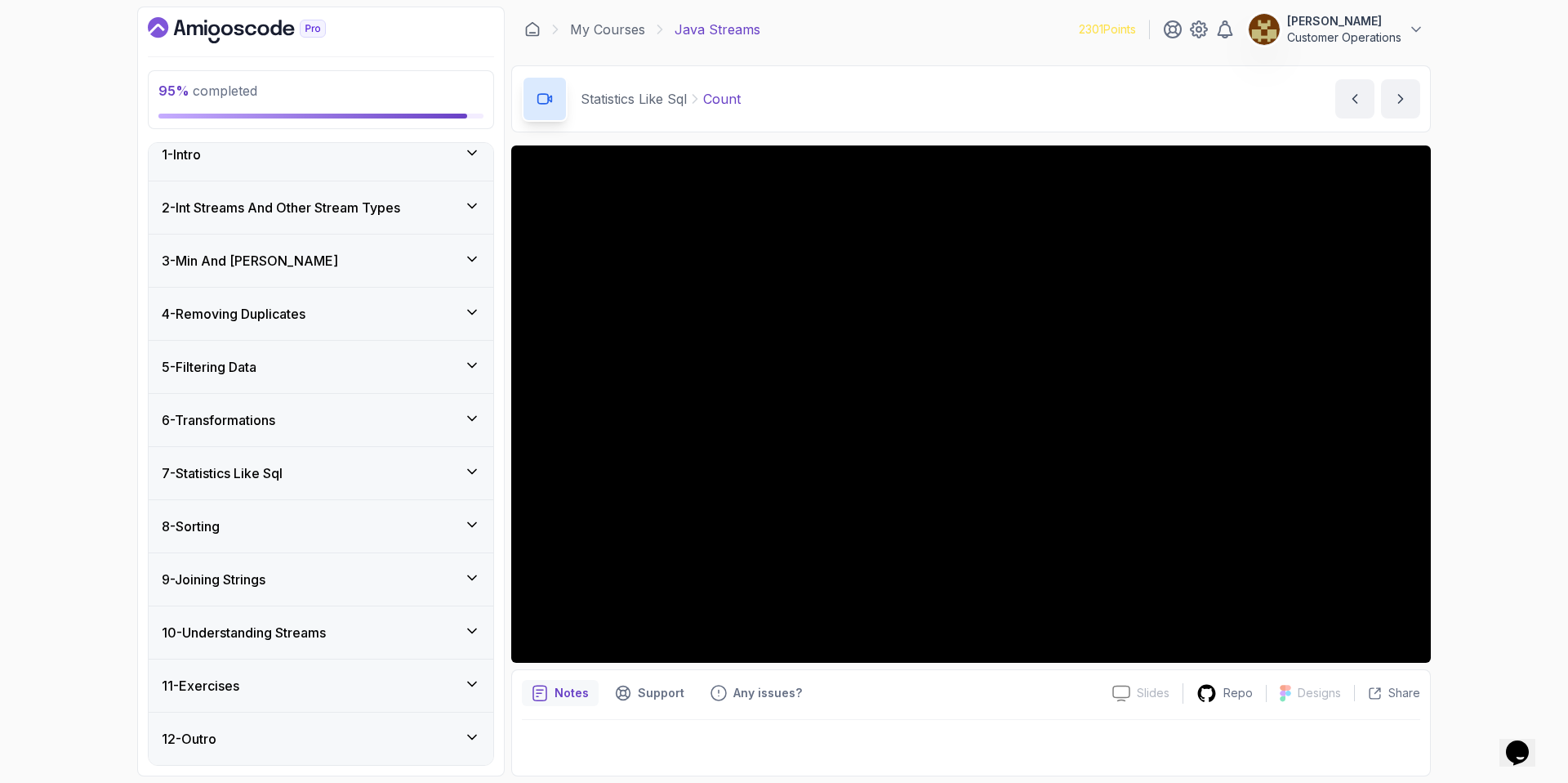
click at [277, 682] on div "11 - Exercises" at bounding box center [320, 685] width 318 height 20
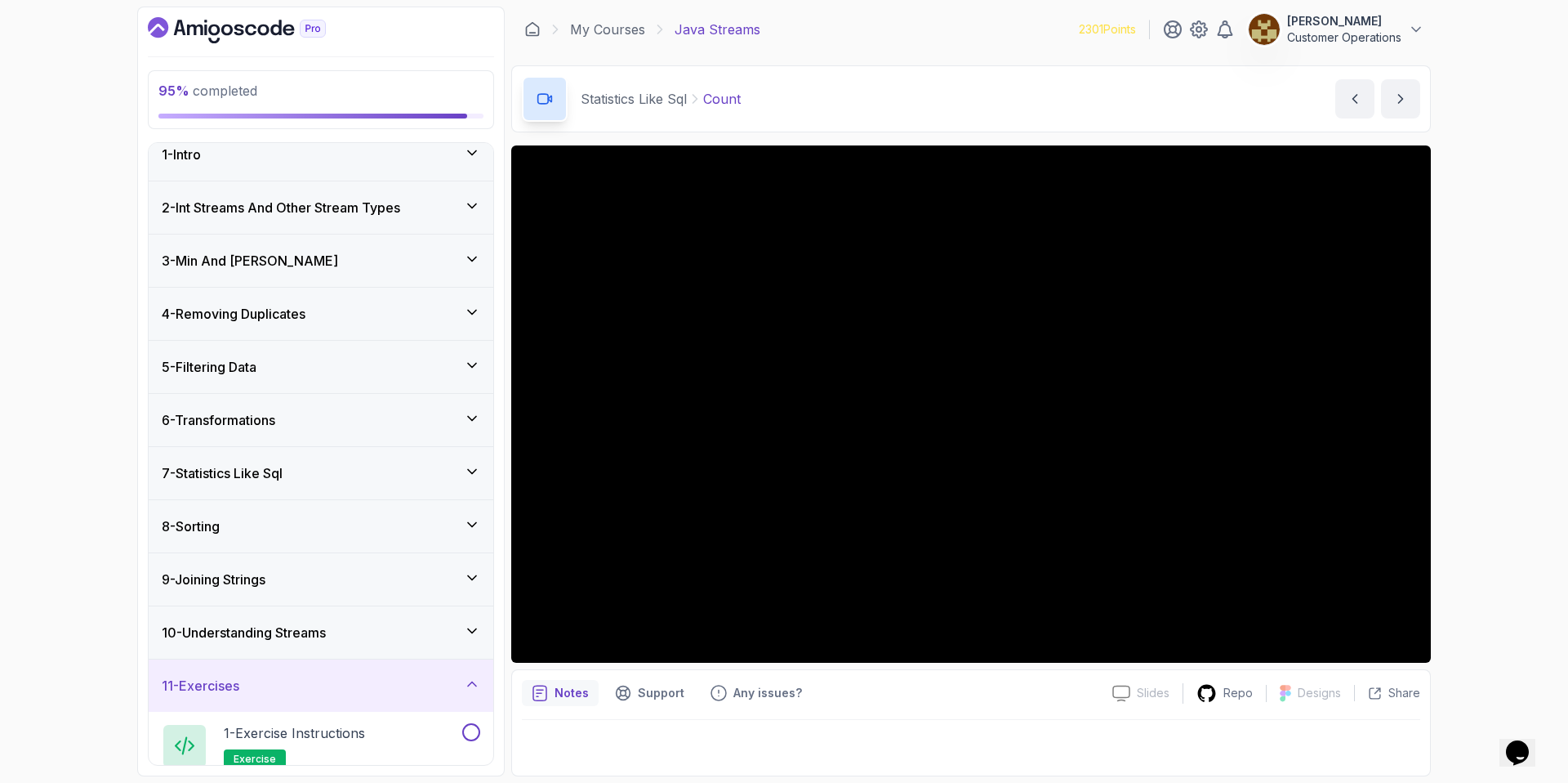
scroll to position [220, 0]
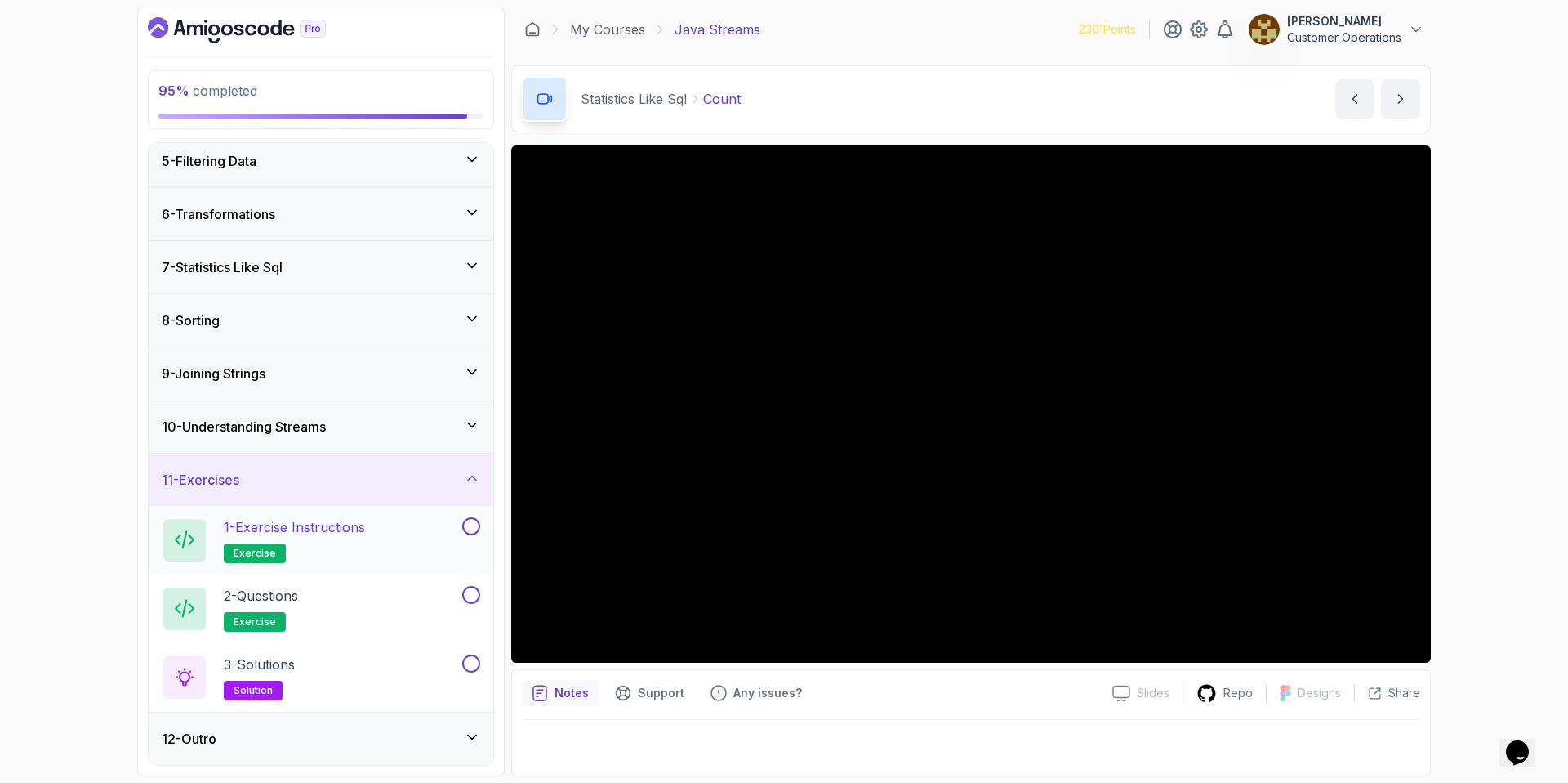
click at [353, 541] on h2 "1 - Exercise Instructions exercise" at bounding box center [294, 541] width 142 height 46
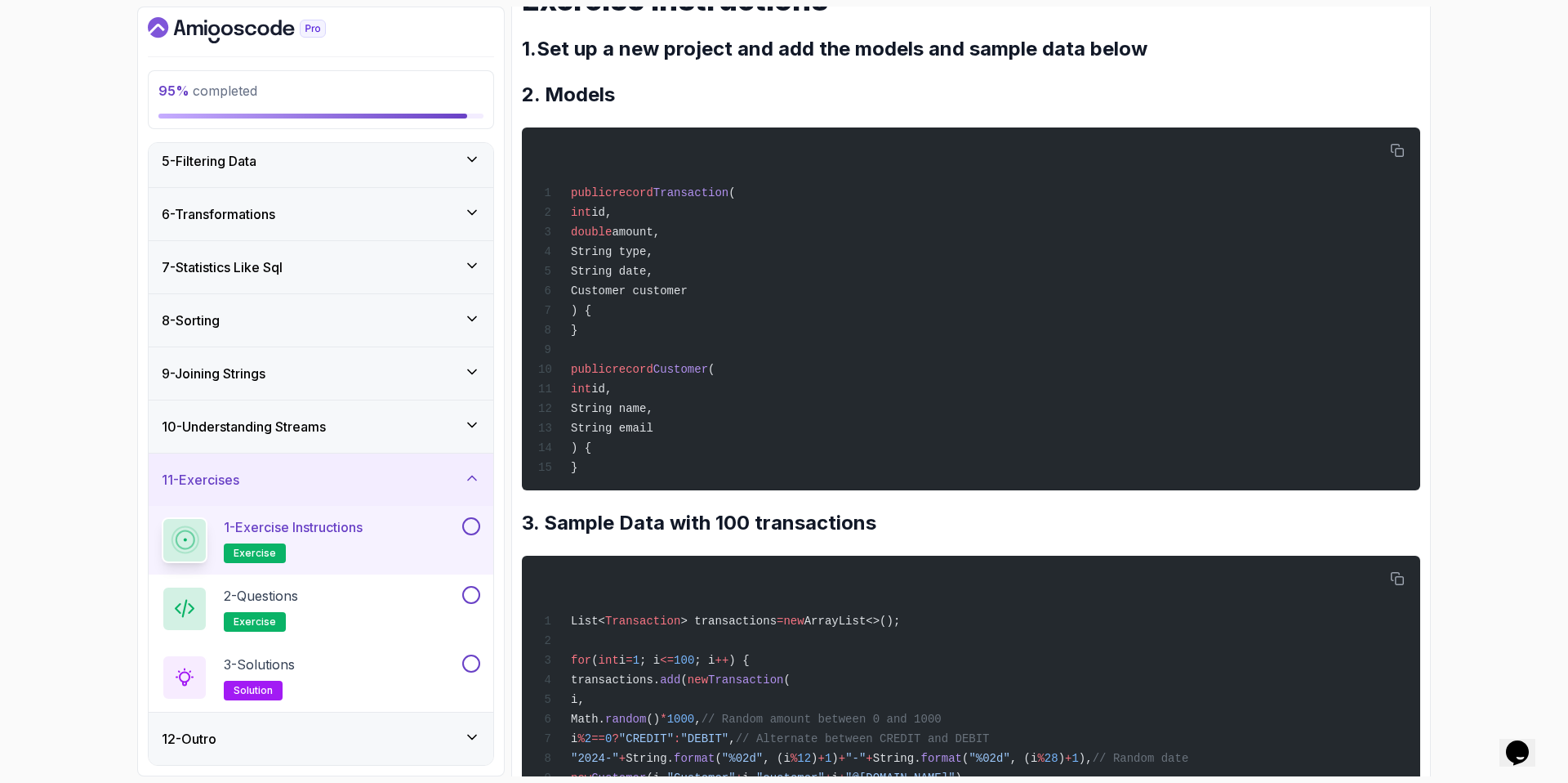
scroll to position [218, 0]
click at [351, 662] on div "3 - Solutions solution" at bounding box center [310, 681] width 297 height 46
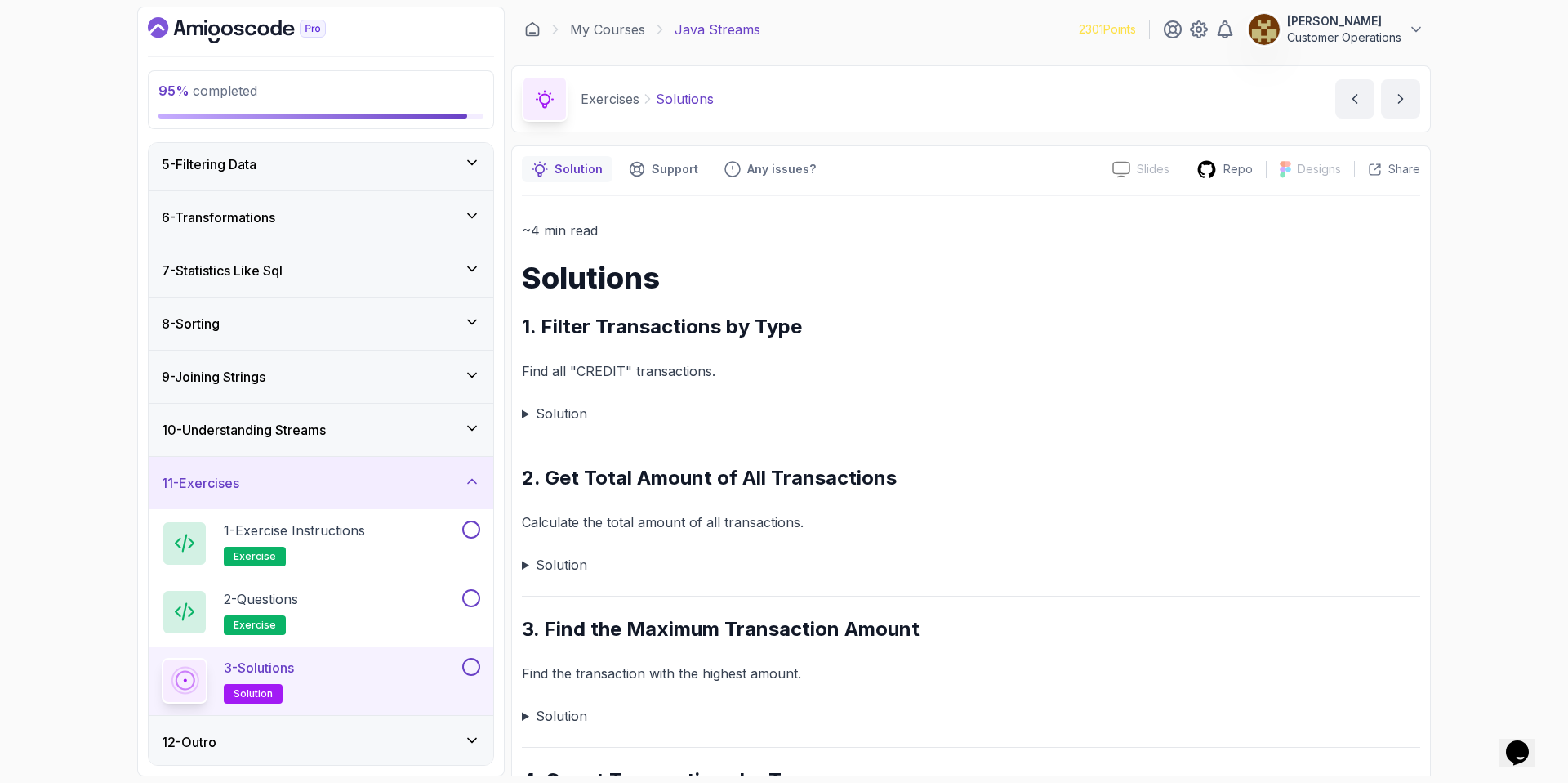
click at [553, 421] on summary "Solution" at bounding box center [971, 413] width 899 height 23
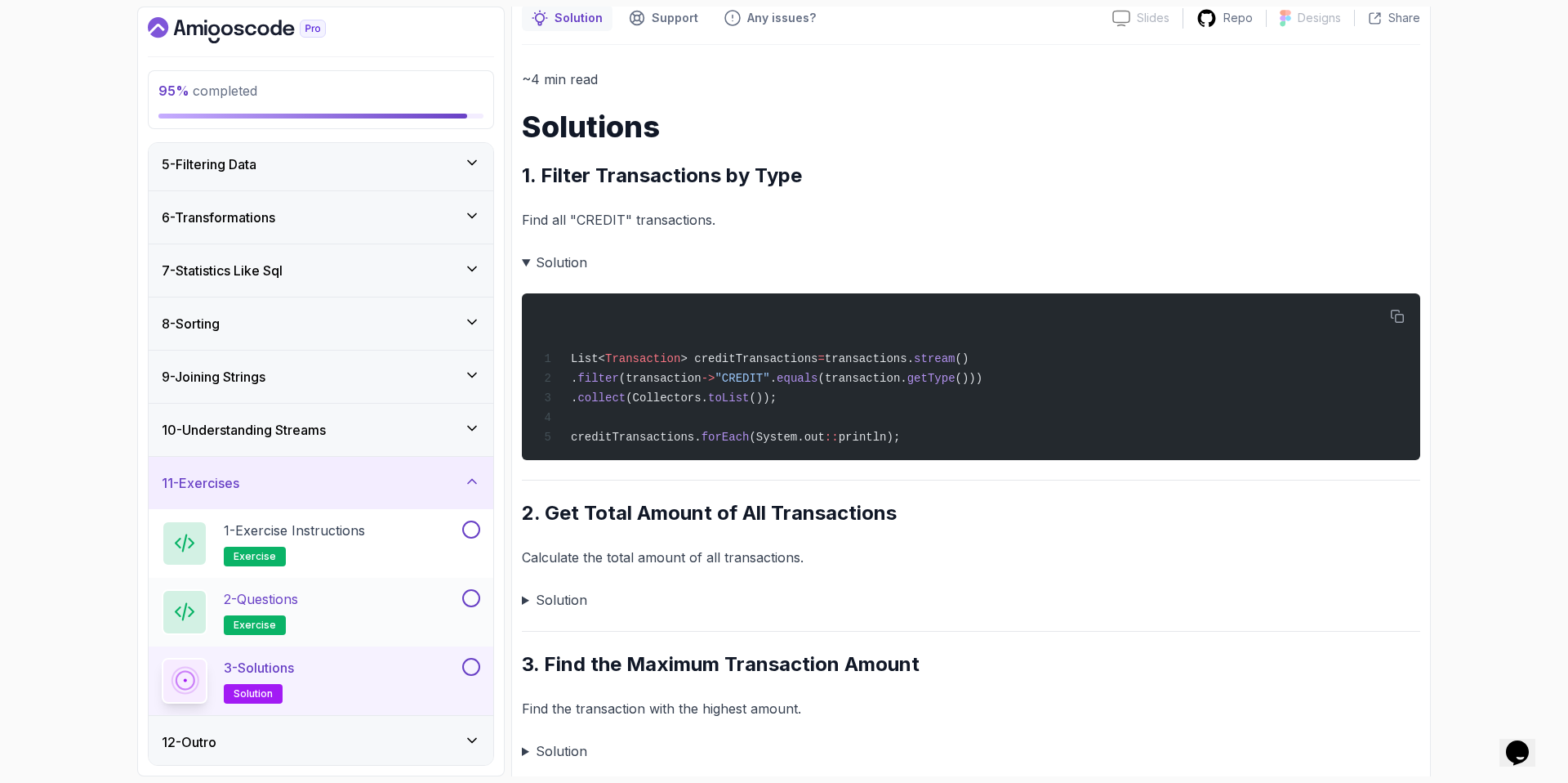
scroll to position [175, 0]
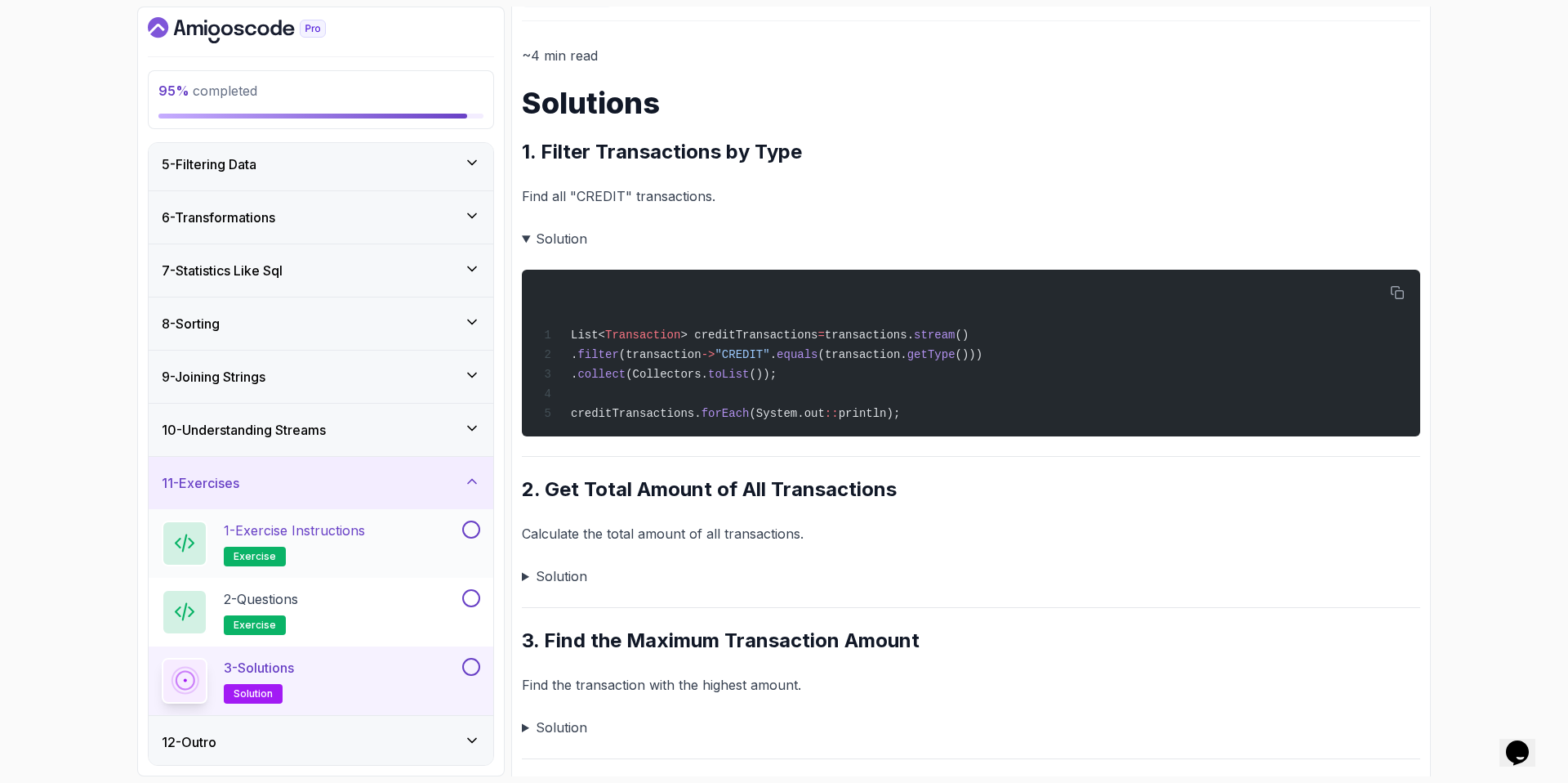
click at [307, 519] on div "1 - Exercise Instructions exercise" at bounding box center [321, 543] width 345 height 68
click at [298, 608] on p "2 - Questions" at bounding box center [260, 599] width 74 height 20
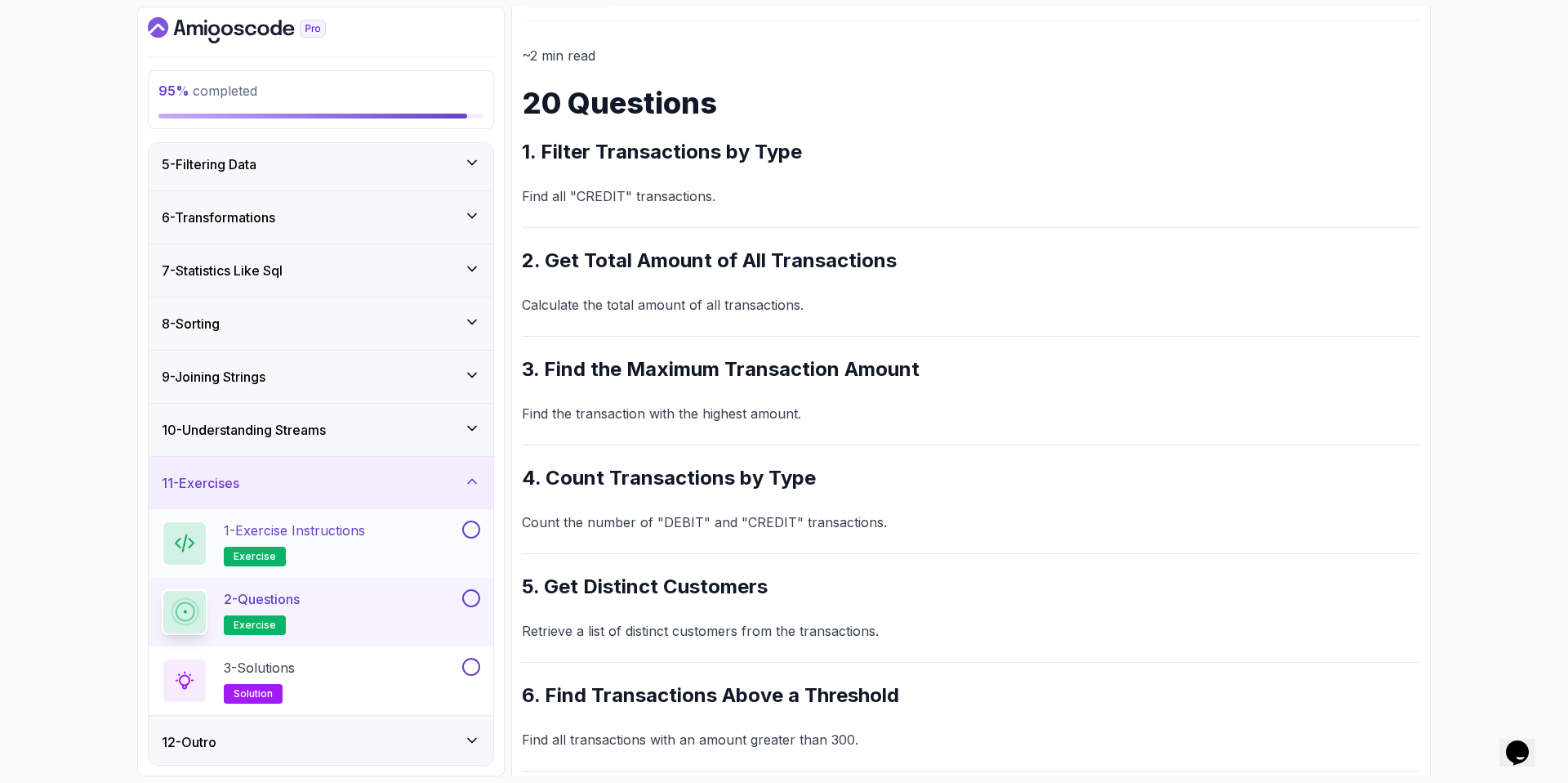
click at [316, 530] on p "1 - Exercise Instructions" at bounding box center [294, 530] width 142 height 20
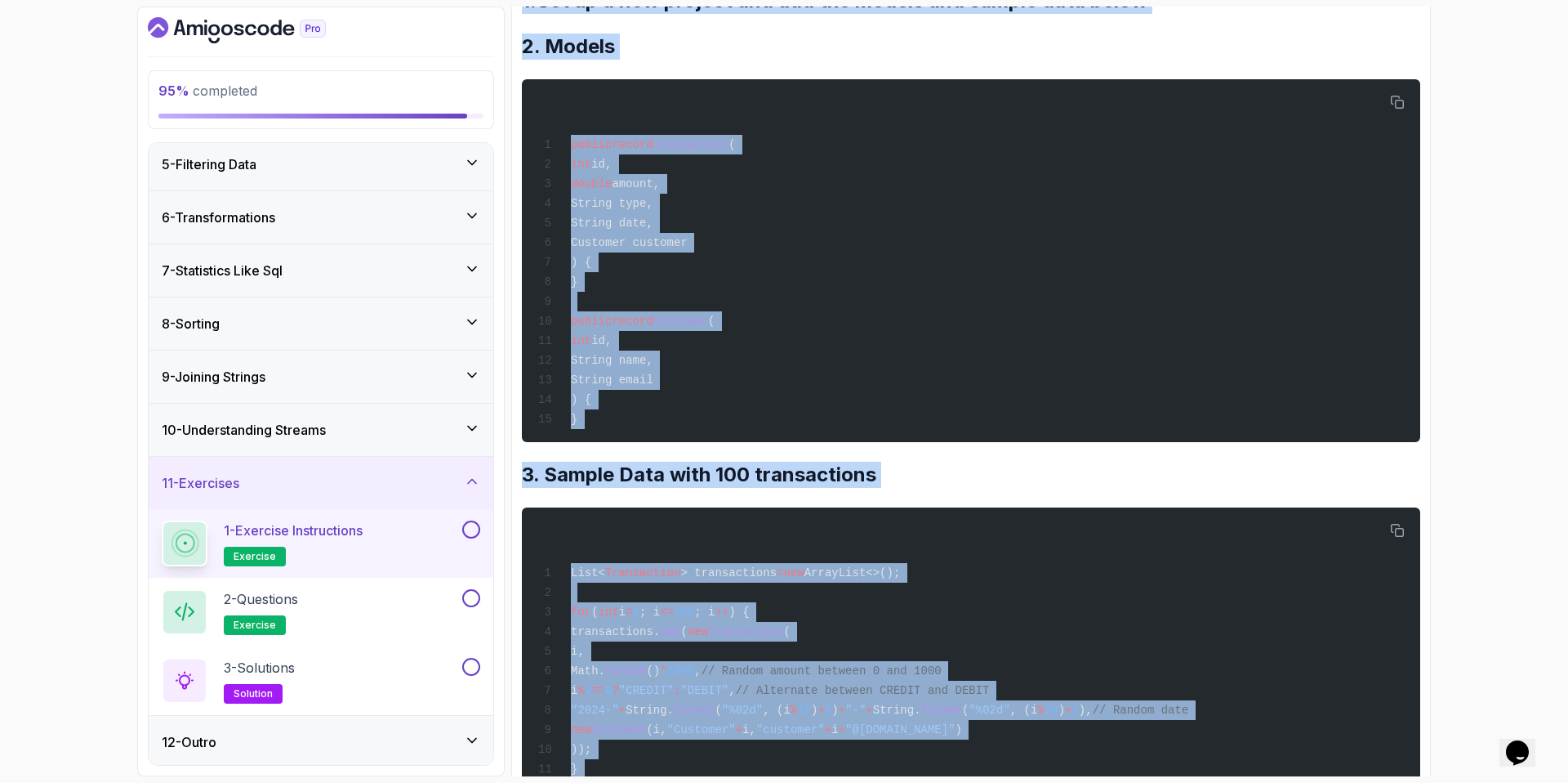
scroll to position [421, 0]
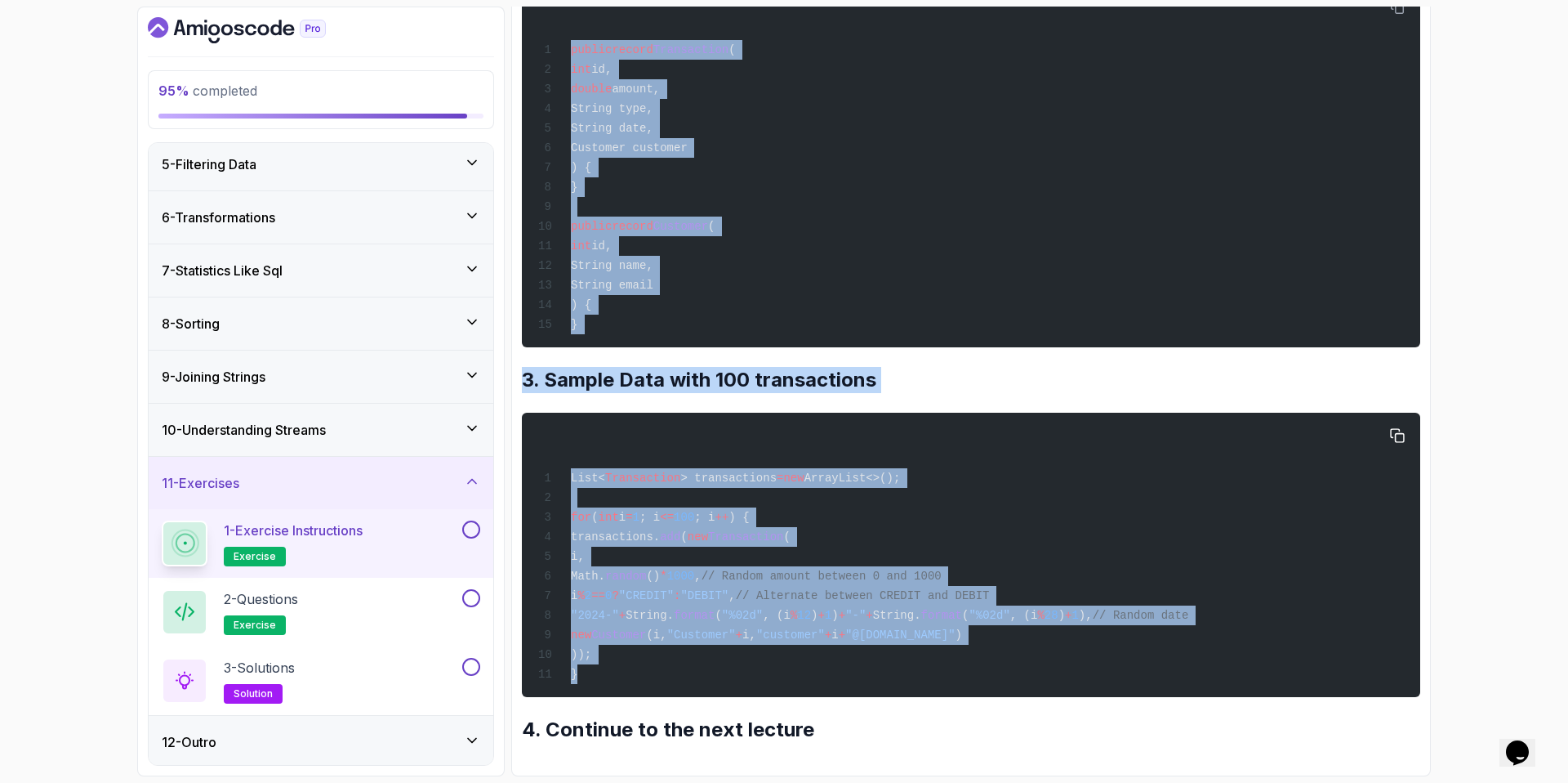
drag, startPoint x: 522, startPoint y: 275, endPoint x: 1045, endPoint y: 668, distance: 654.2
click at [1045, 668] on div "~1 min read Exercise Instructions 1.Set up a new project and add the models and…" at bounding box center [971, 271] width 899 height 944
copy div "Exercise Instructions 1.Set up a new project and add the models and sample data…"
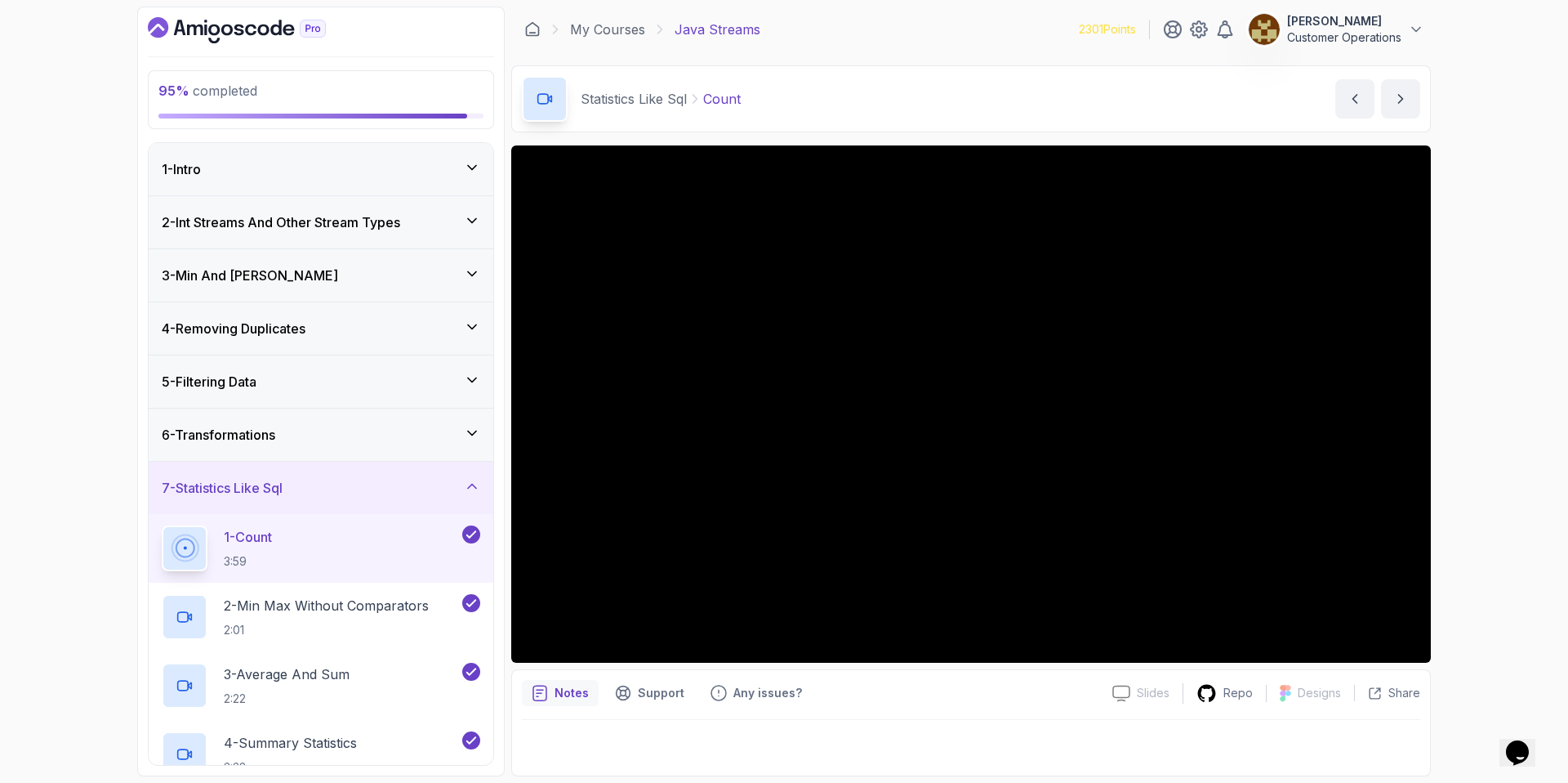
click at [326, 467] on div "7 - Statistics Like Sql" at bounding box center [321, 488] width 345 height 52
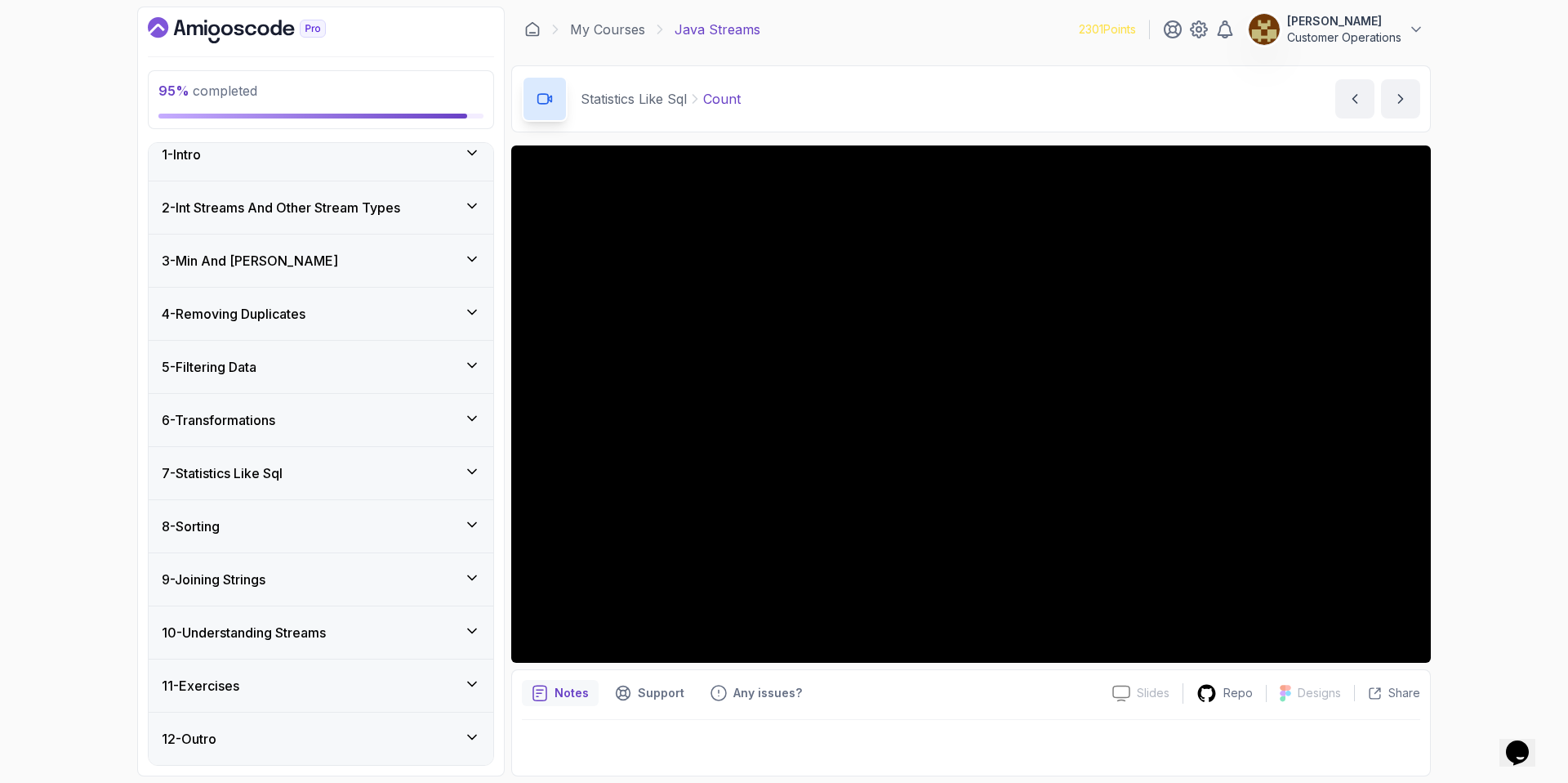
click at [269, 676] on div "11 - Exercises" at bounding box center [320, 685] width 318 height 20
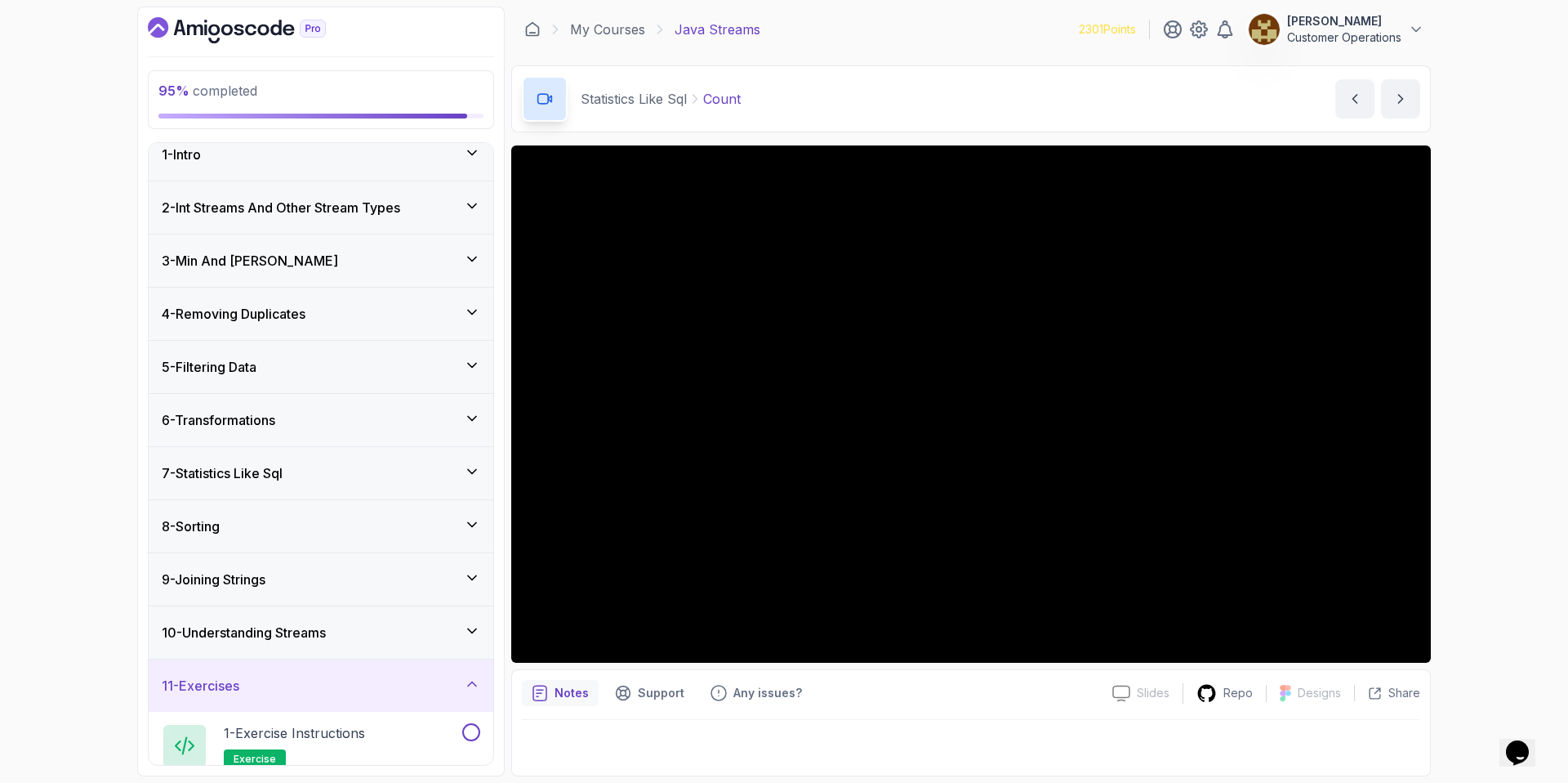
scroll to position [220, 0]
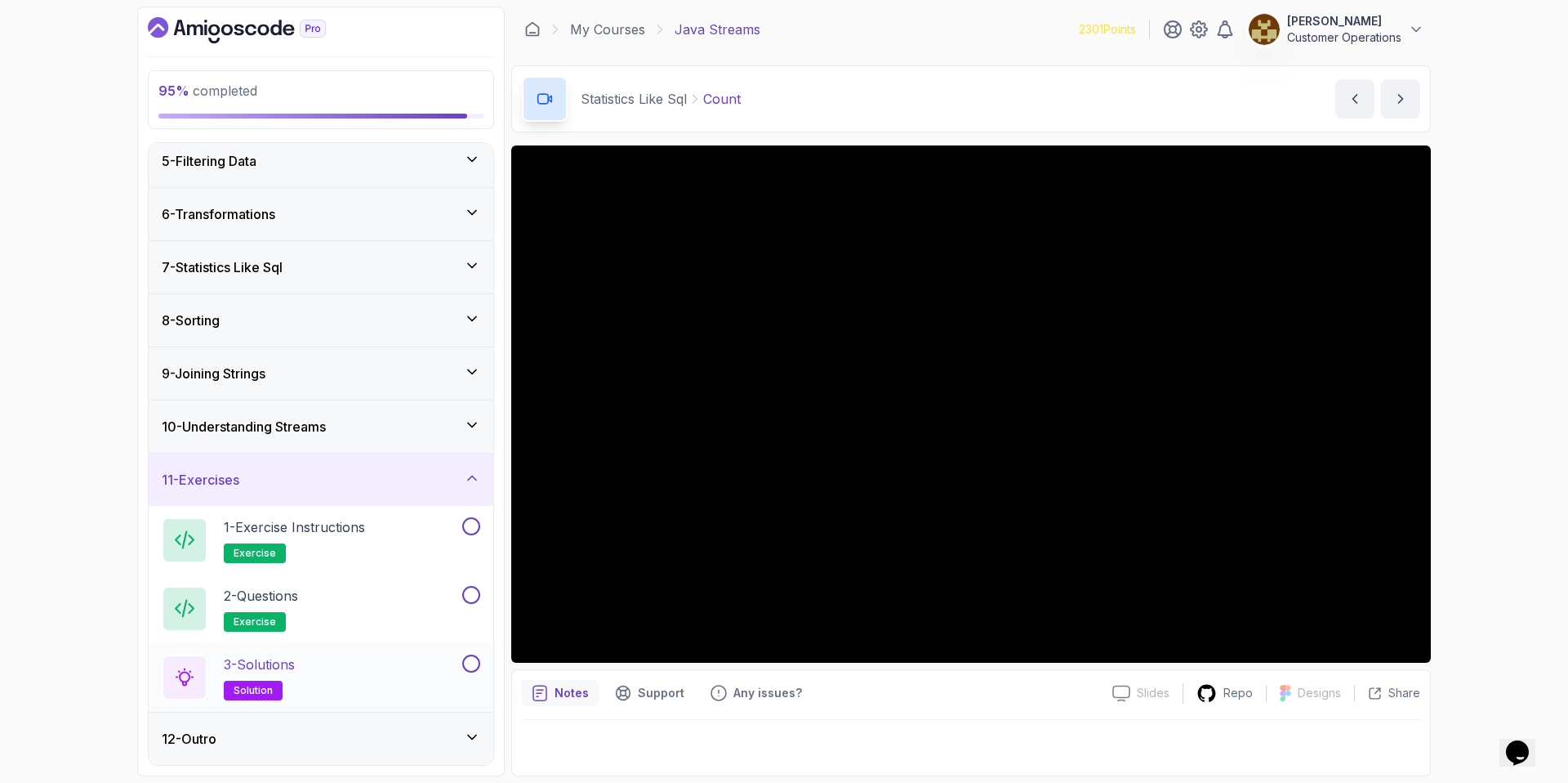
click at [322, 665] on div "3 - Solutions solution" at bounding box center [310, 677] width 297 height 46
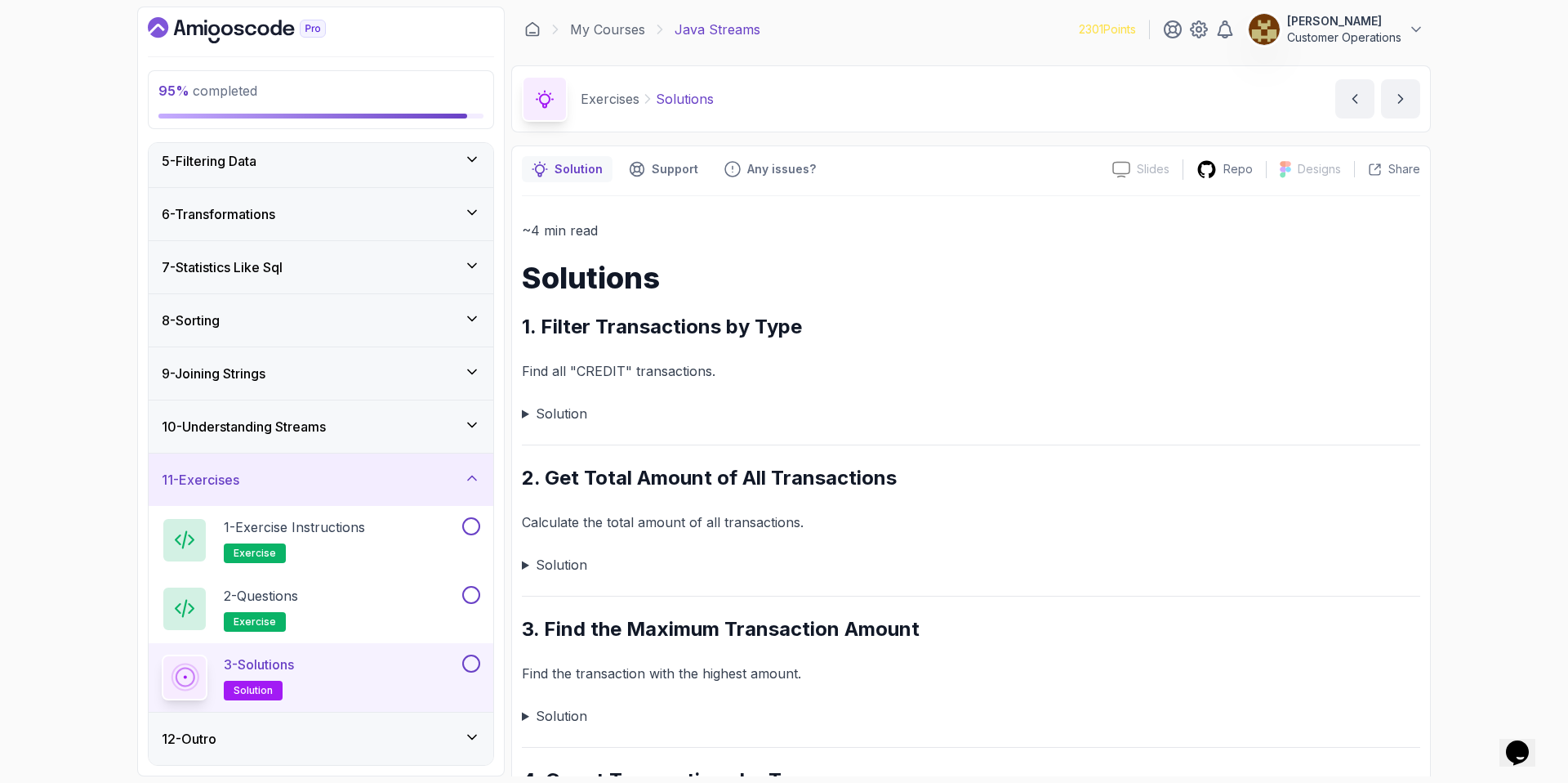
click at [549, 415] on summary "Solution" at bounding box center [971, 413] width 899 height 23
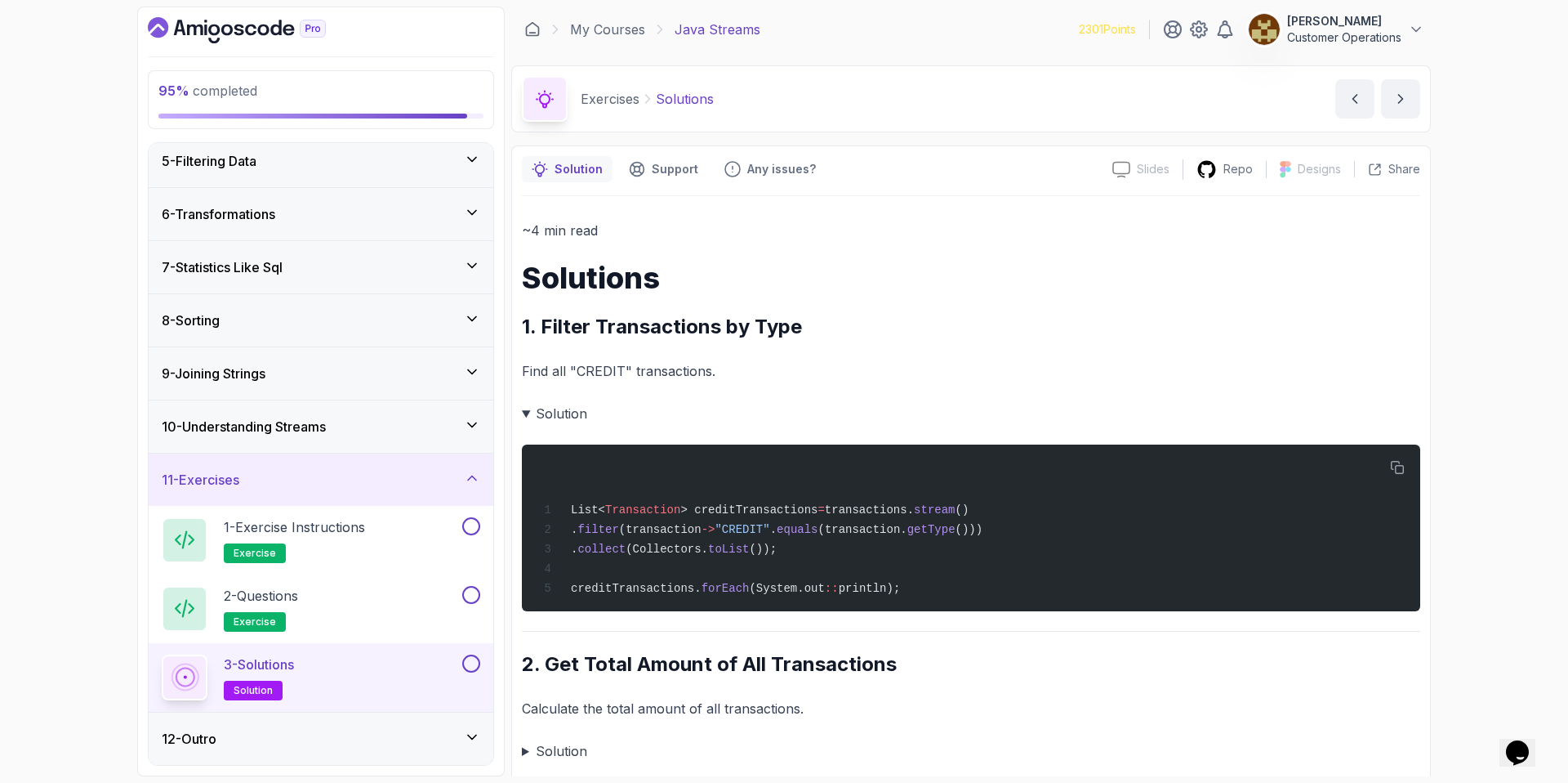
click at [528, 416] on summary "Solution" at bounding box center [971, 413] width 899 height 23
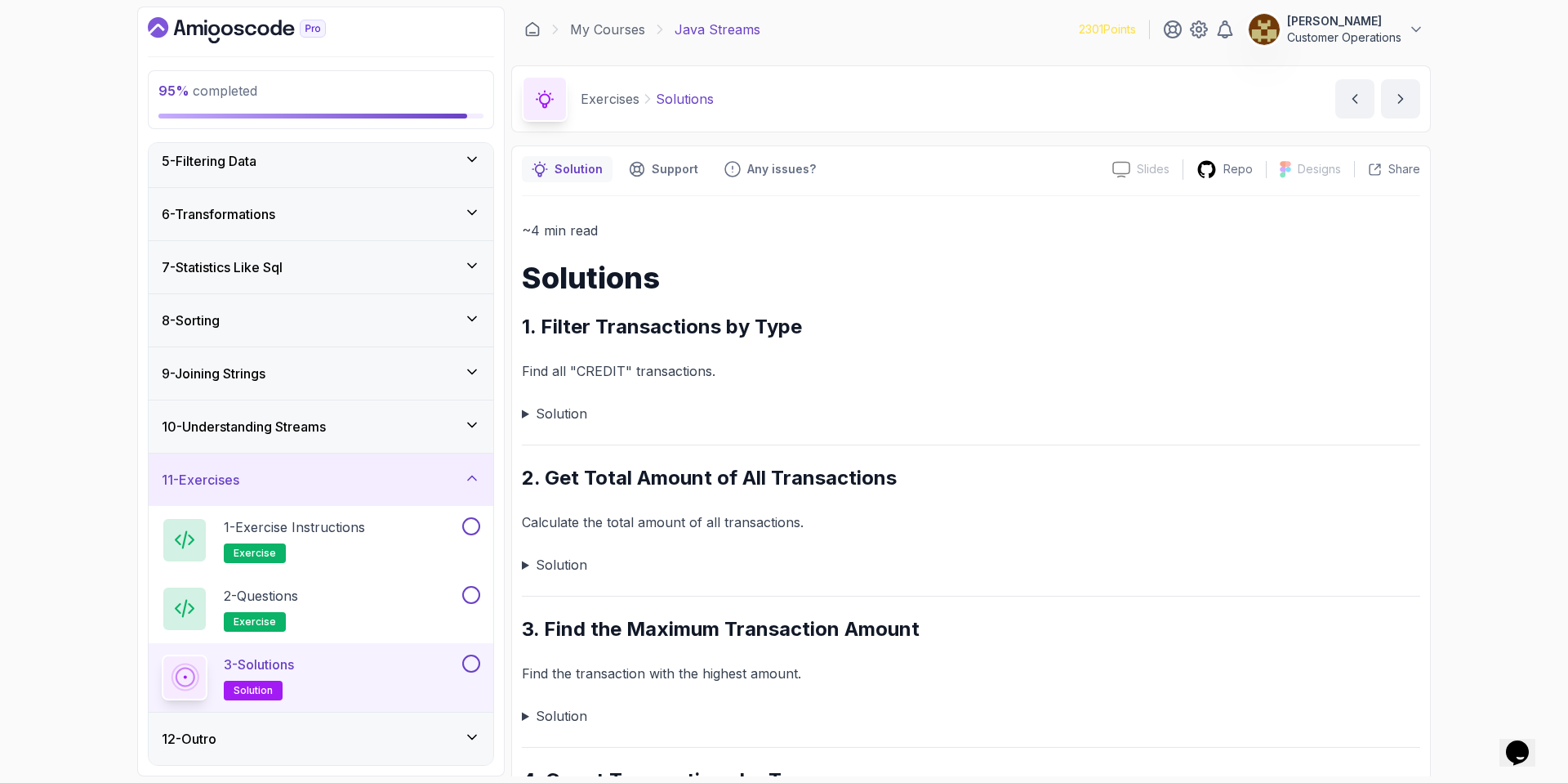
drag, startPoint x: 540, startPoint y: 402, endPoint x: 530, endPoint y: 407, distance: 11.2
click at [539, 403] on summary "Solution" at bounding box center [971, 413] width 899 height 23
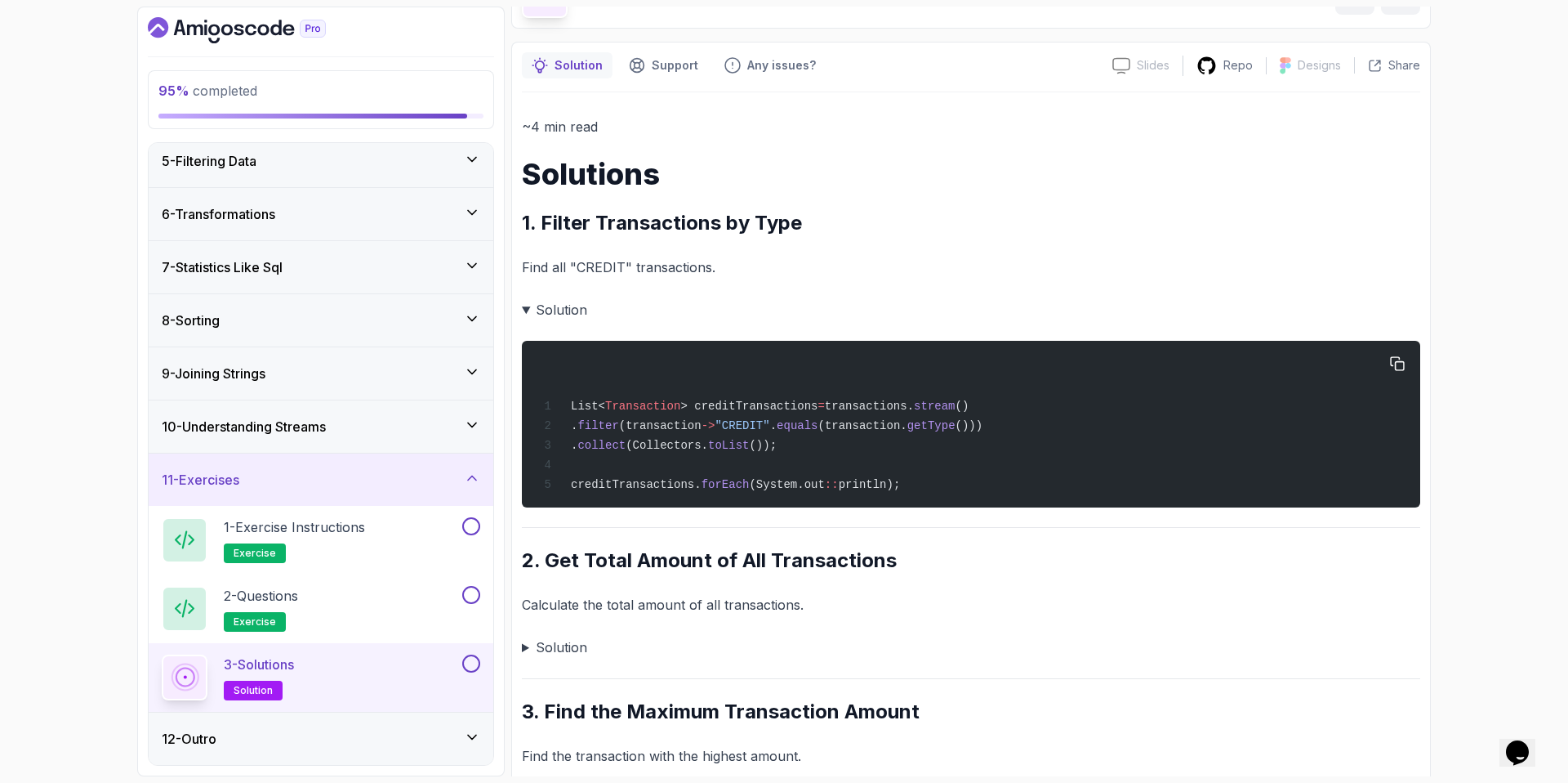
scroll to position [206, 0]
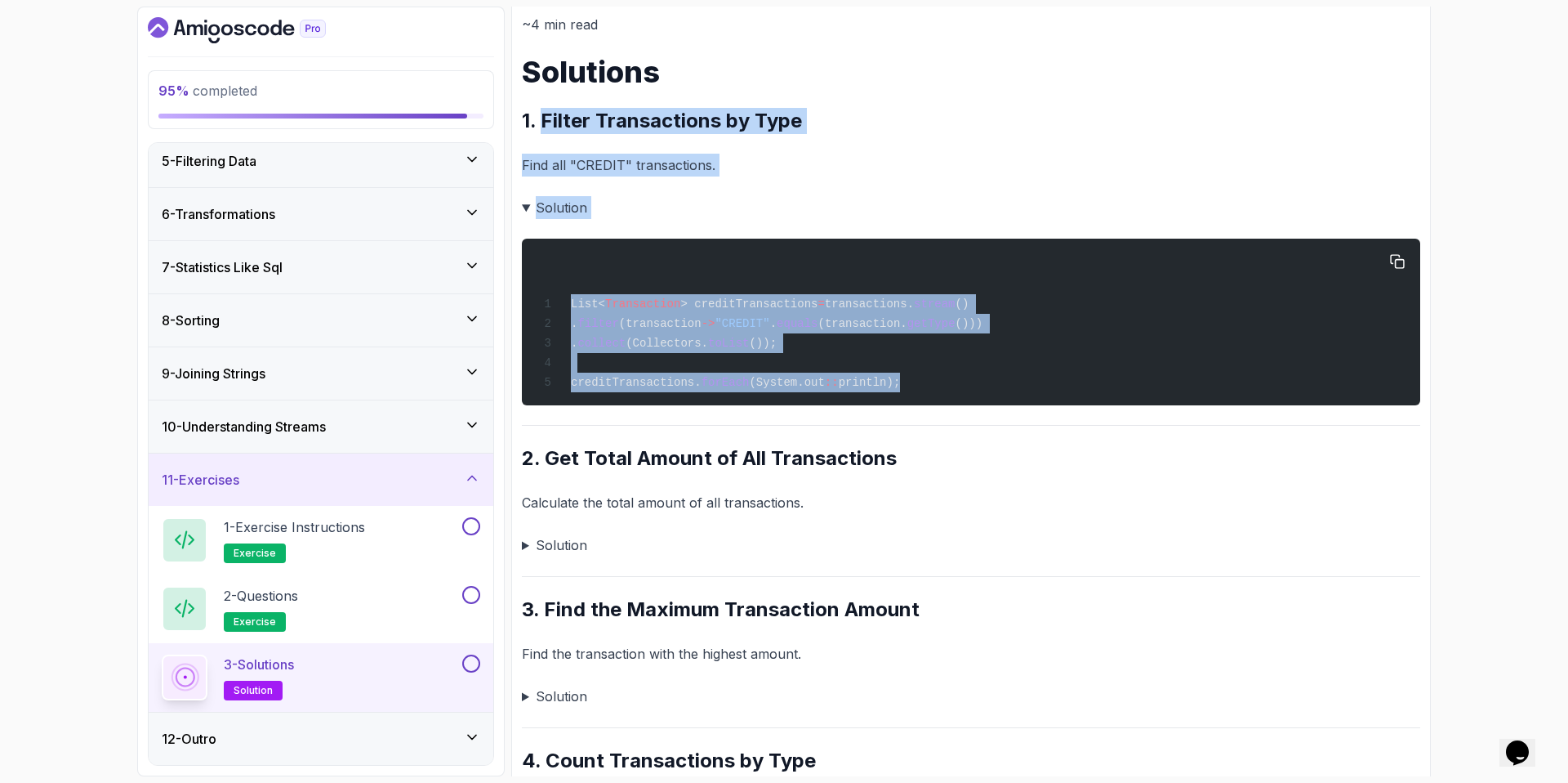
drag, startPoint x: 542, startPoint y: 120, endPoint x: 1032, endPoint y: 405, distance: 566.9
copy div "Filter Transactions by Type Find all "CREDIT" transactions. Solution List< Tran…"
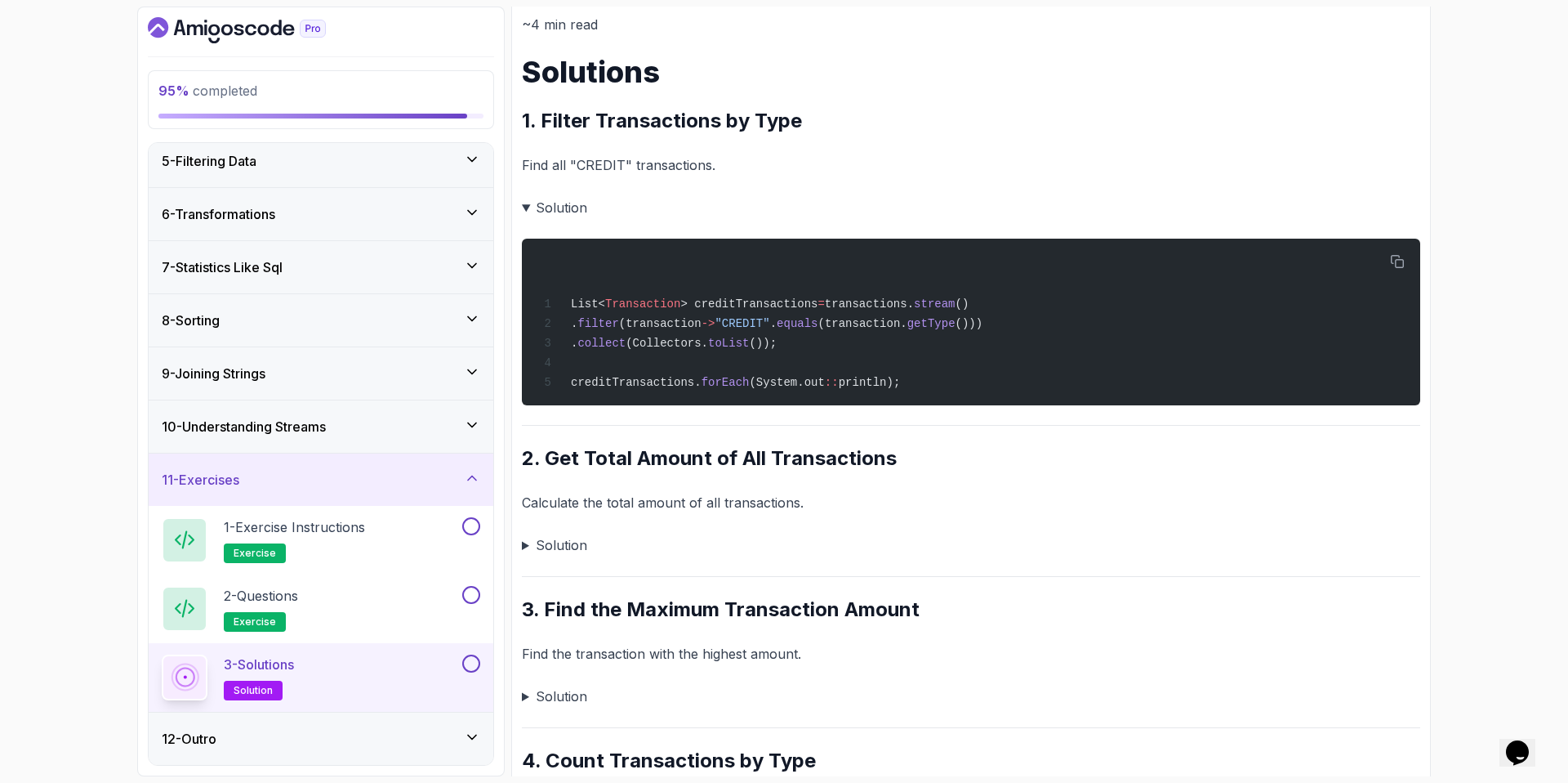
click at [572, 543] on summary "Solution" at bounding box center [971, 545] width 899 height 23
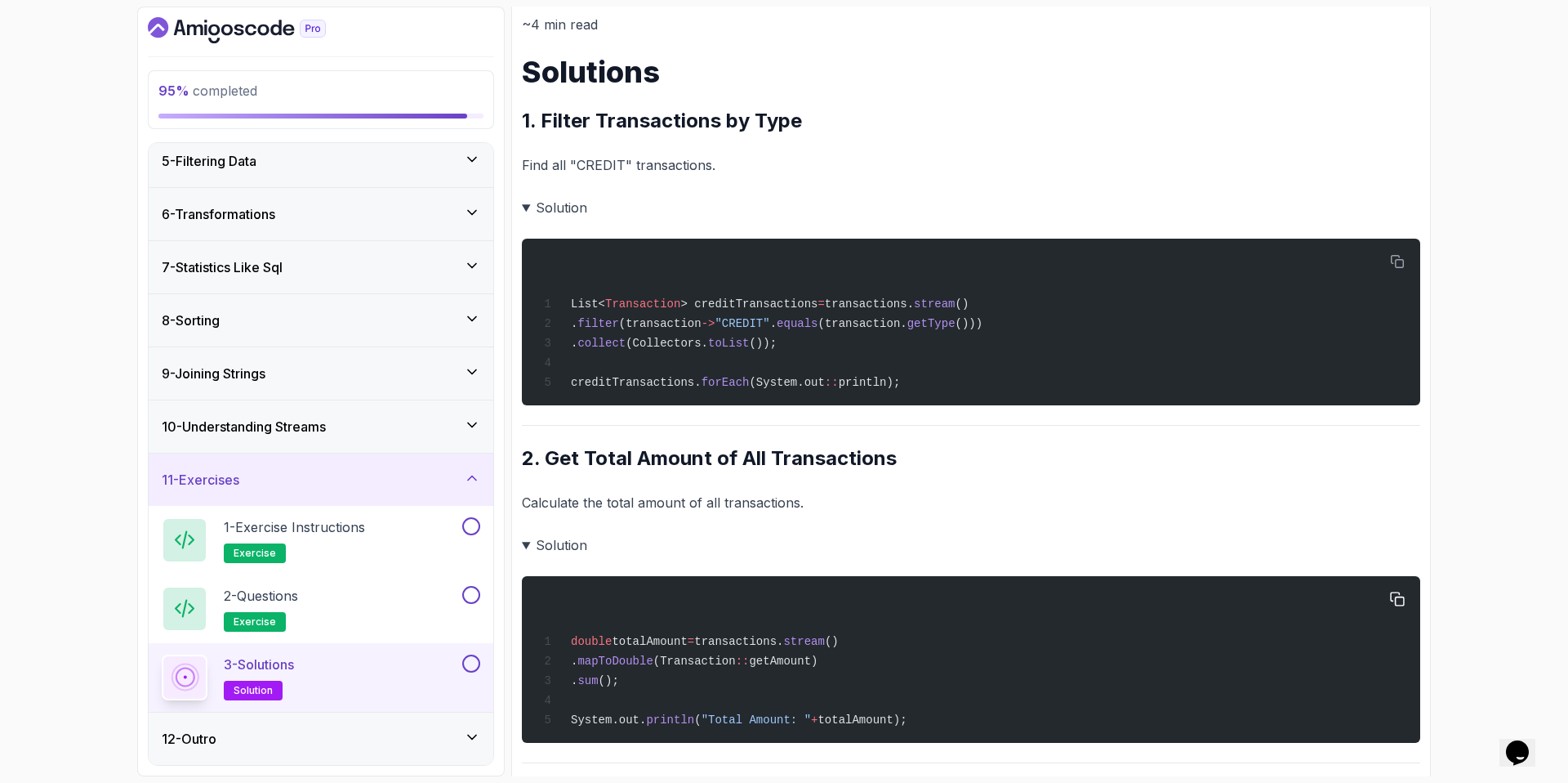
scroll to position [559, 0]
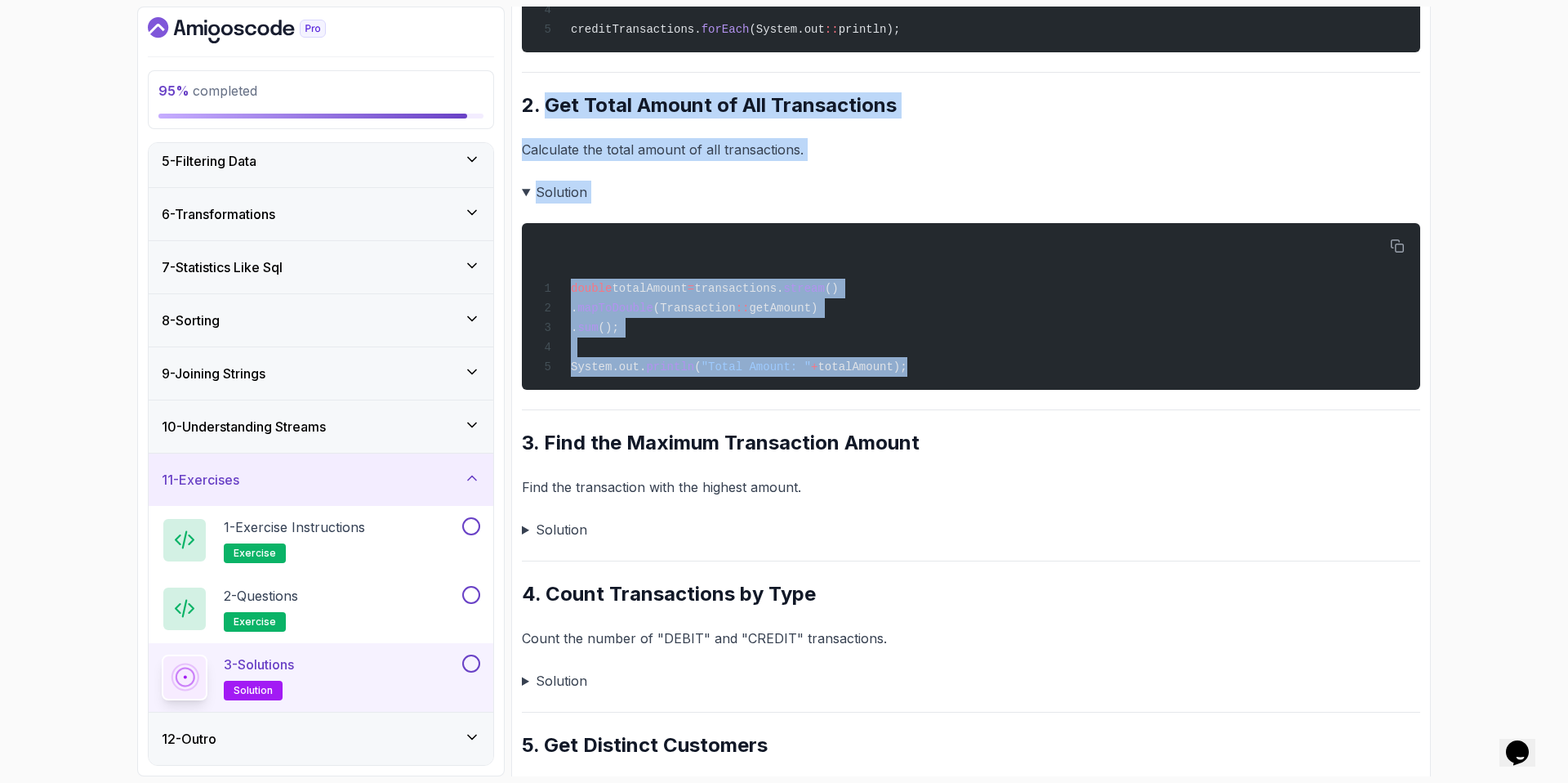
drag, startPoint x: 549, startPoint y: 105, endPoint x: 1121, endPoint y: 406, distance: 646.4
copy div "Get Total Amount of All Transactions Calculate the total amount of all transact…"
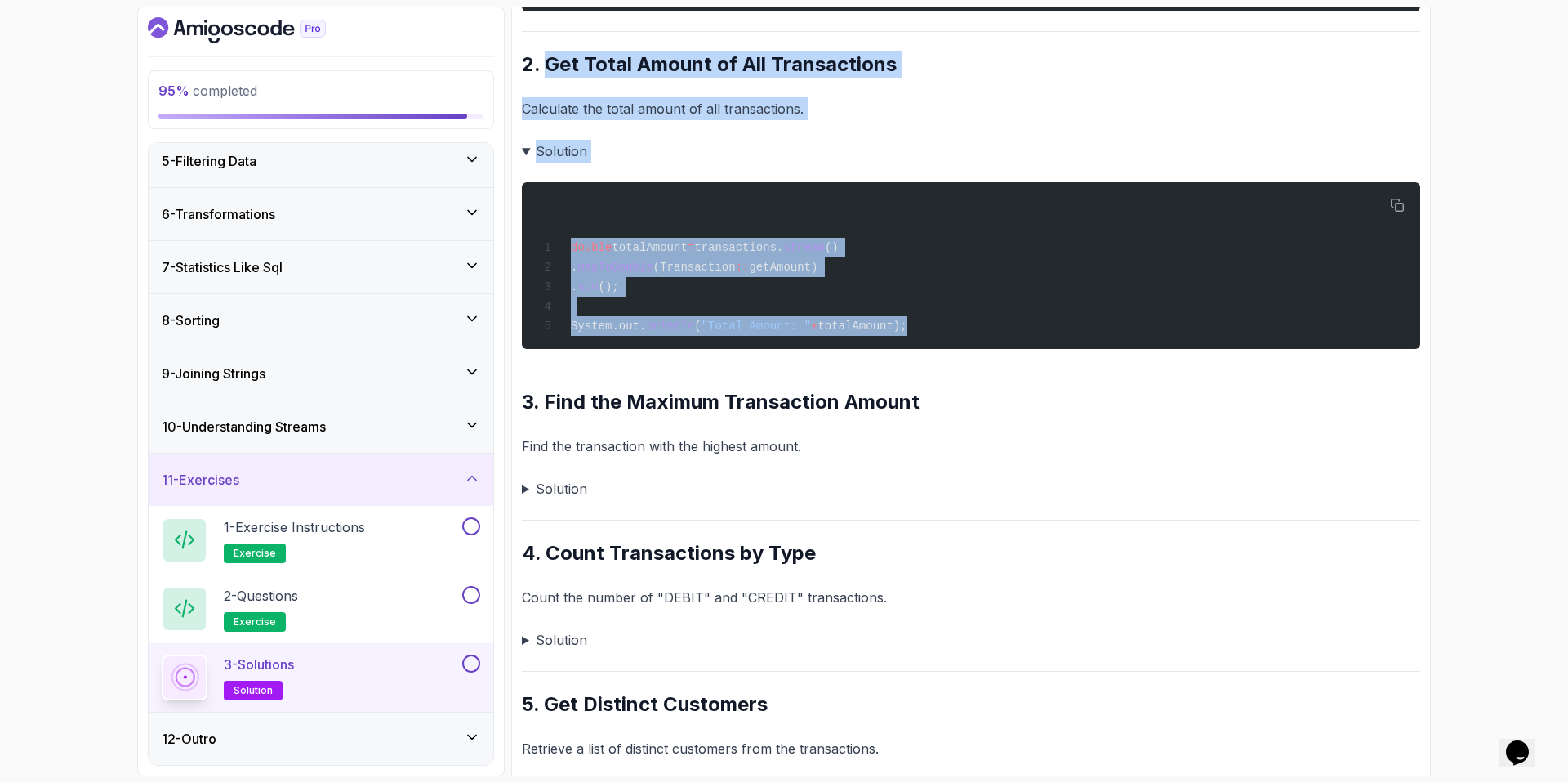
scroll to position [601, 0]
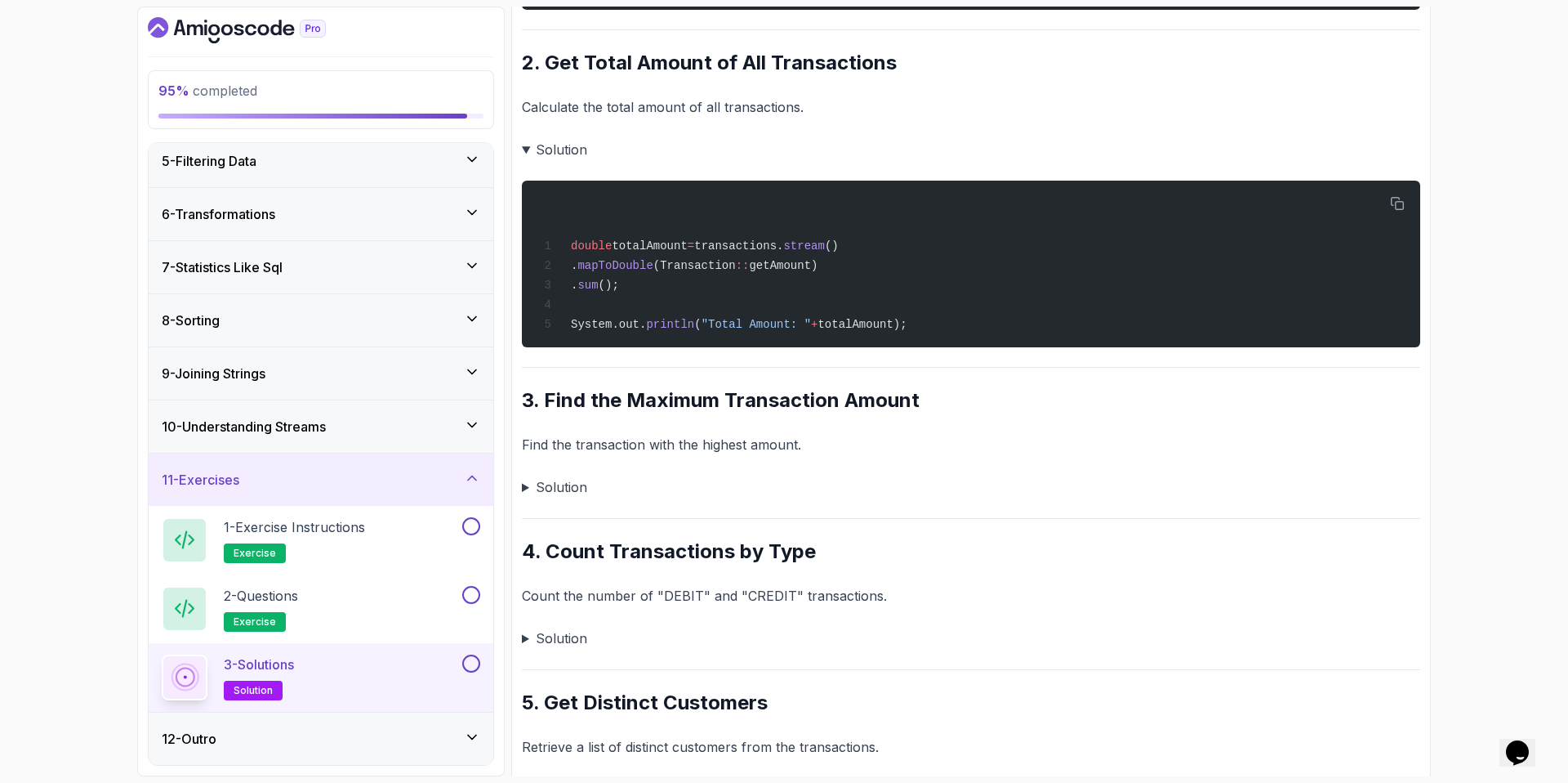
click at [573, 493] on summary "Solution" at bounding box center [971, 487] width 899 height 23
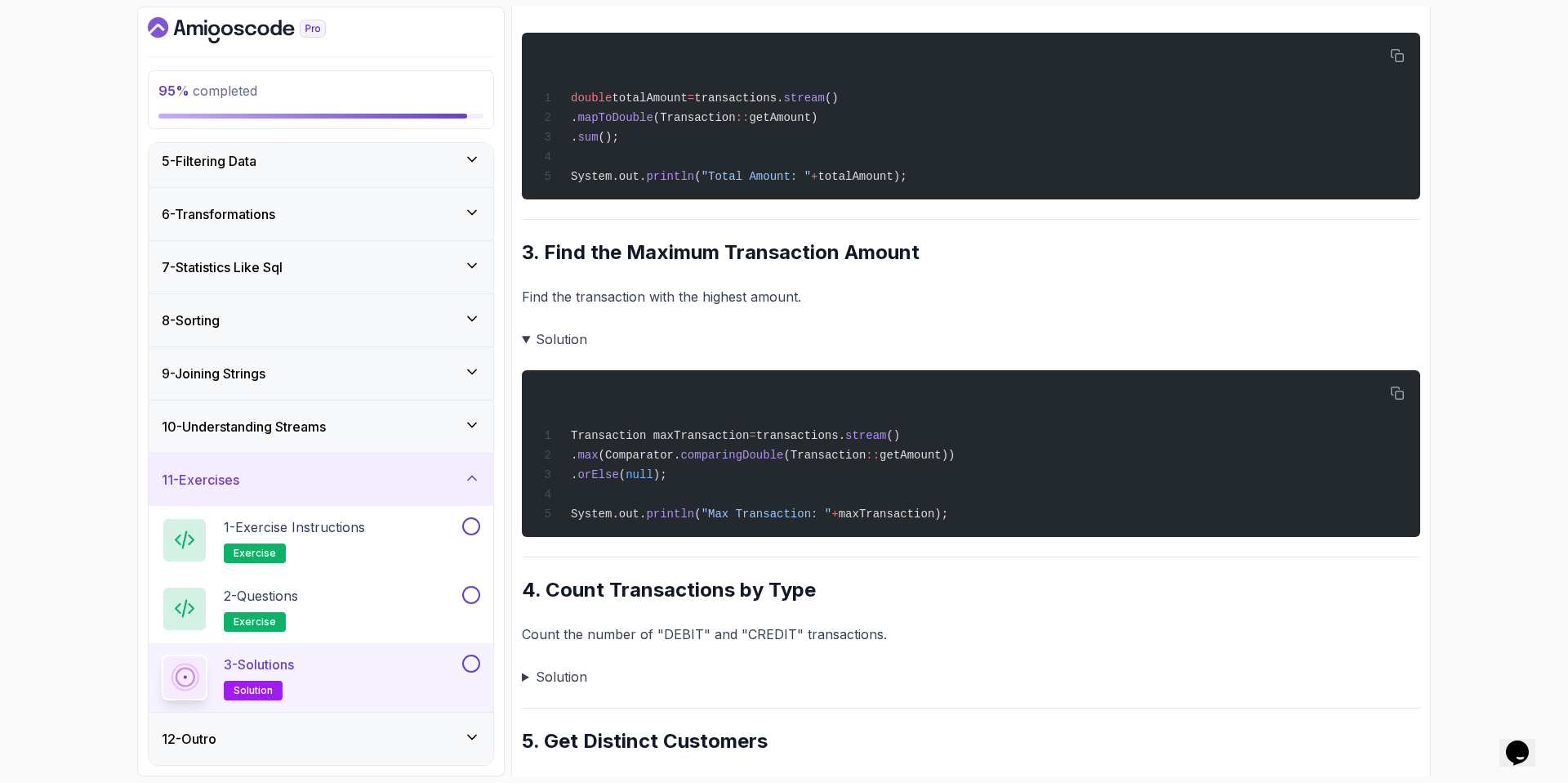
scroll to position [746, 0]
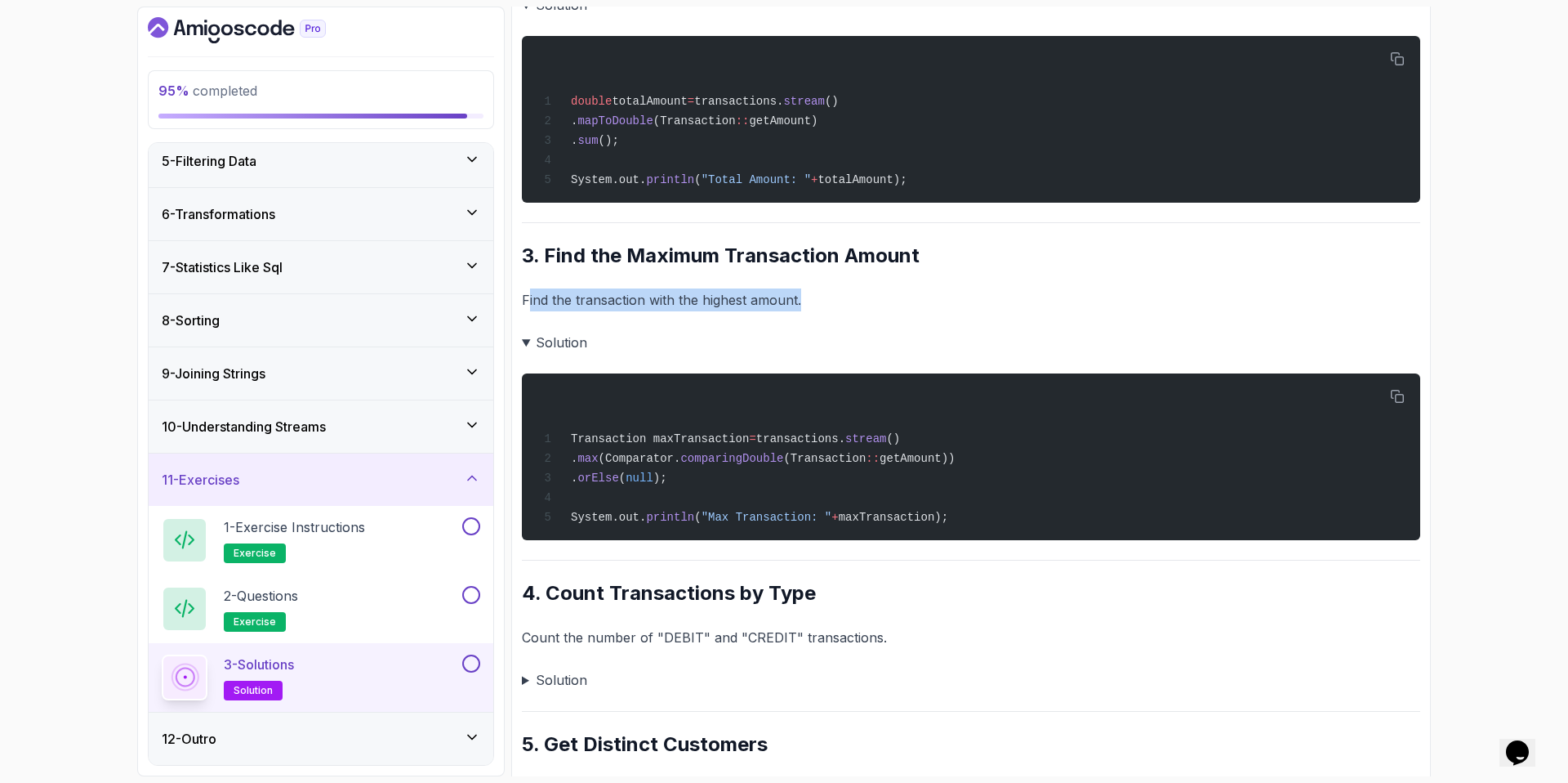
drag, startPoint x: 527, startPoint y: 295, endPoint x: 845, endPoint y: 303, distance: 318.1
click at [846, 304] on p "Find the transaction with the highest amount." at bounding box center [971, 300] width 899 height 23
click at [845, 303] on p "Find the transaction with the highest amount." at bounding box center [971, 300] width 899 height 23
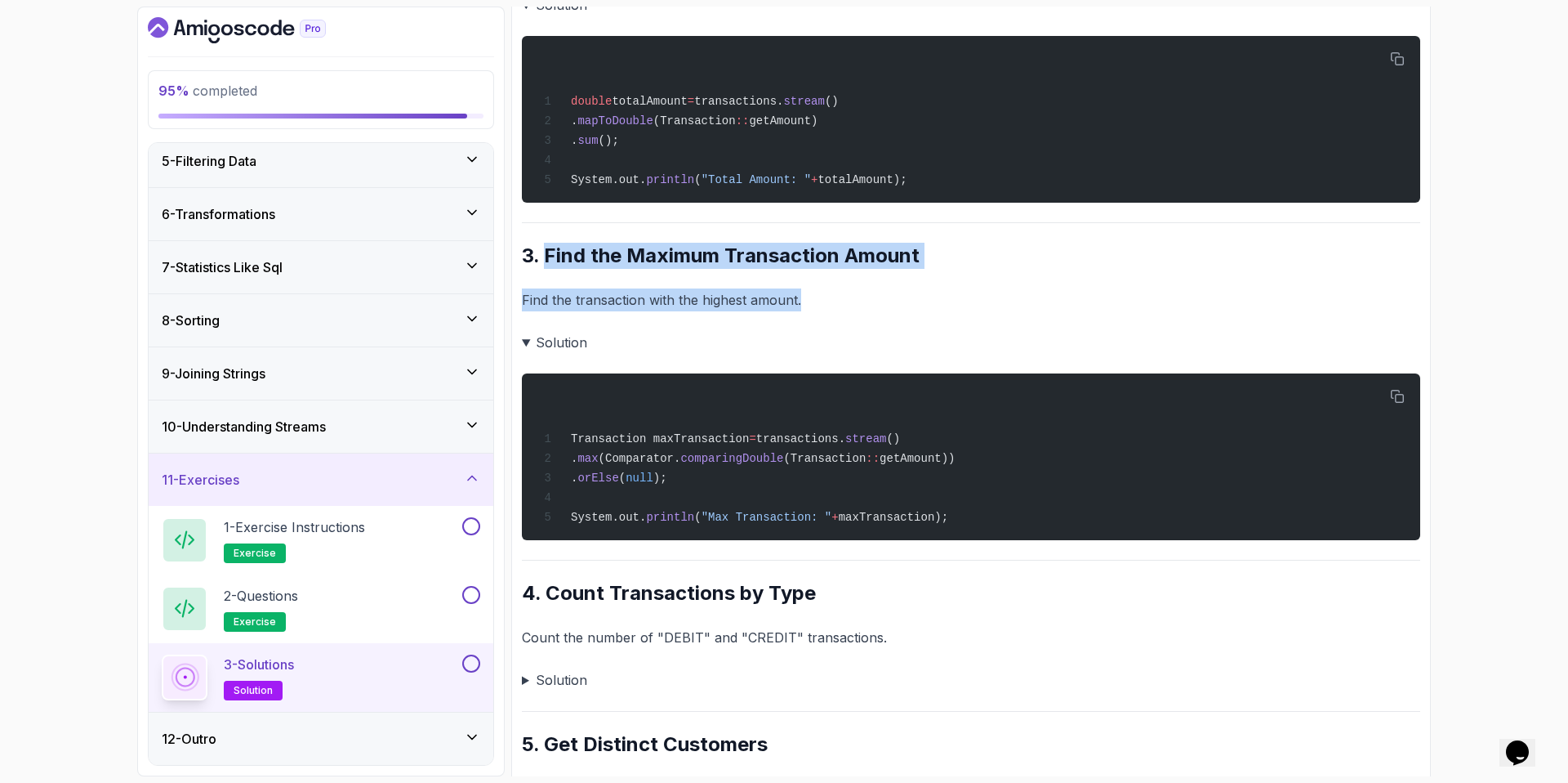
drag, startPoint x: 821, startPoint y: 299, endPoint x: 545, endPoint y: 259, distance: 278.9
copy div "Find the Maximum Transaction Amount Find the transaction with the highest amoun…"
click at [1401, 394] on icon "button" at bounding box center [1397, 395] width 13 height 13
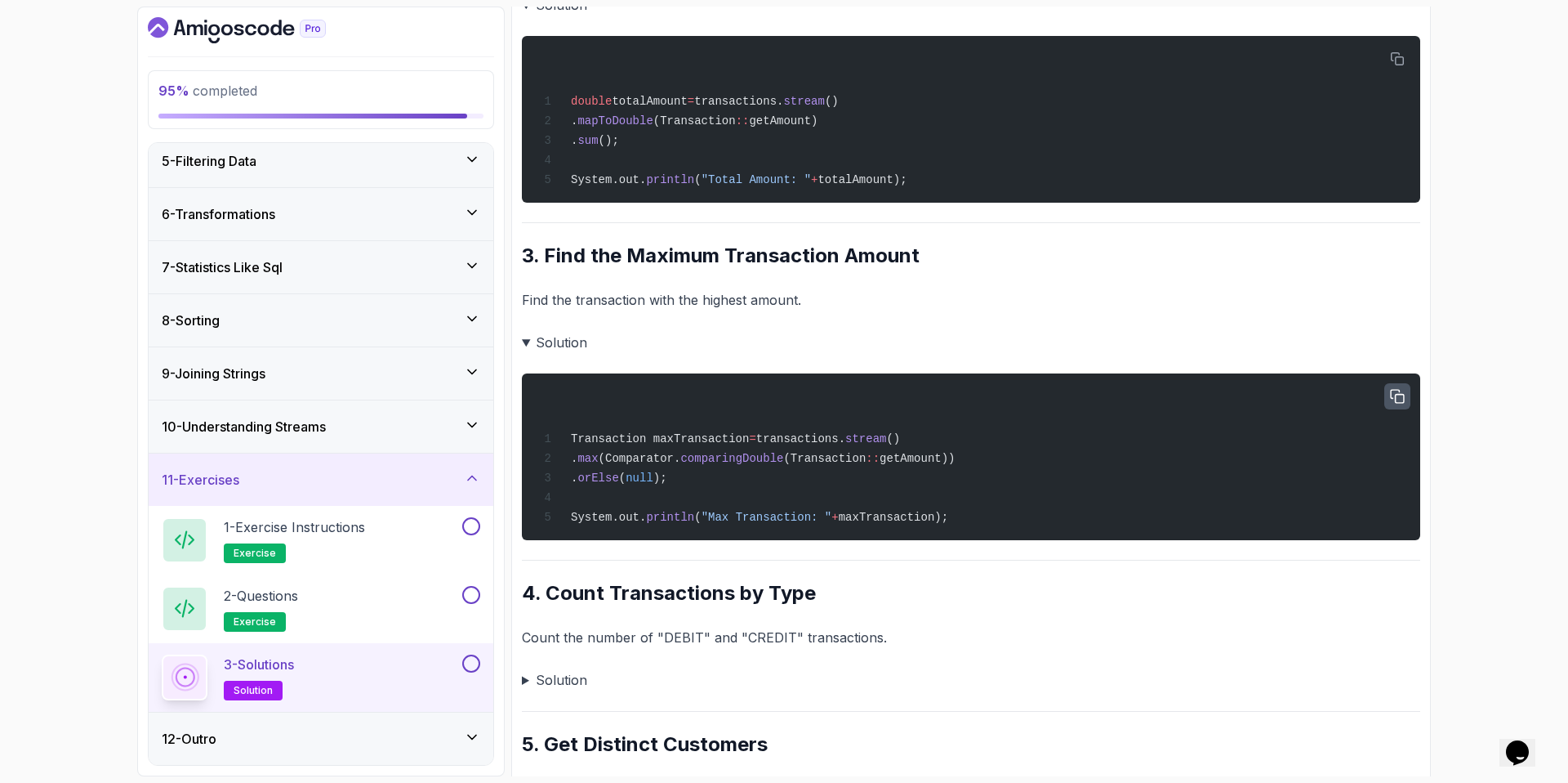
click at [892, 331] on summary "Solution" at bounding box center [971, 342] width 899 height 23
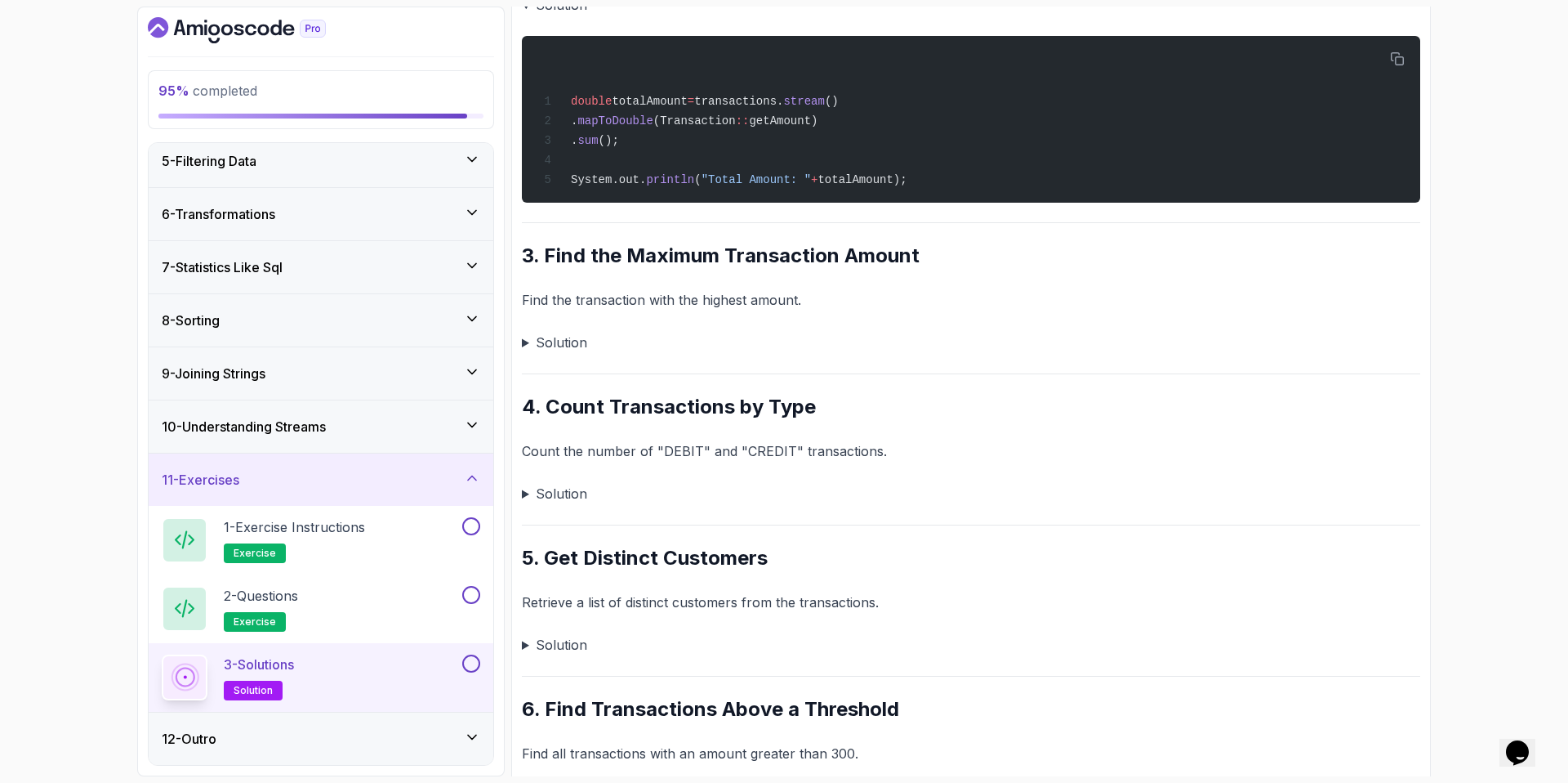
click at [641, 303] on p "Find the transaction with the highest amount." at bounding box center [971, 300] width 899 height 23
click at [577, 335] on summary "Solution" at bounding box center [971, 342] width 899 height 23
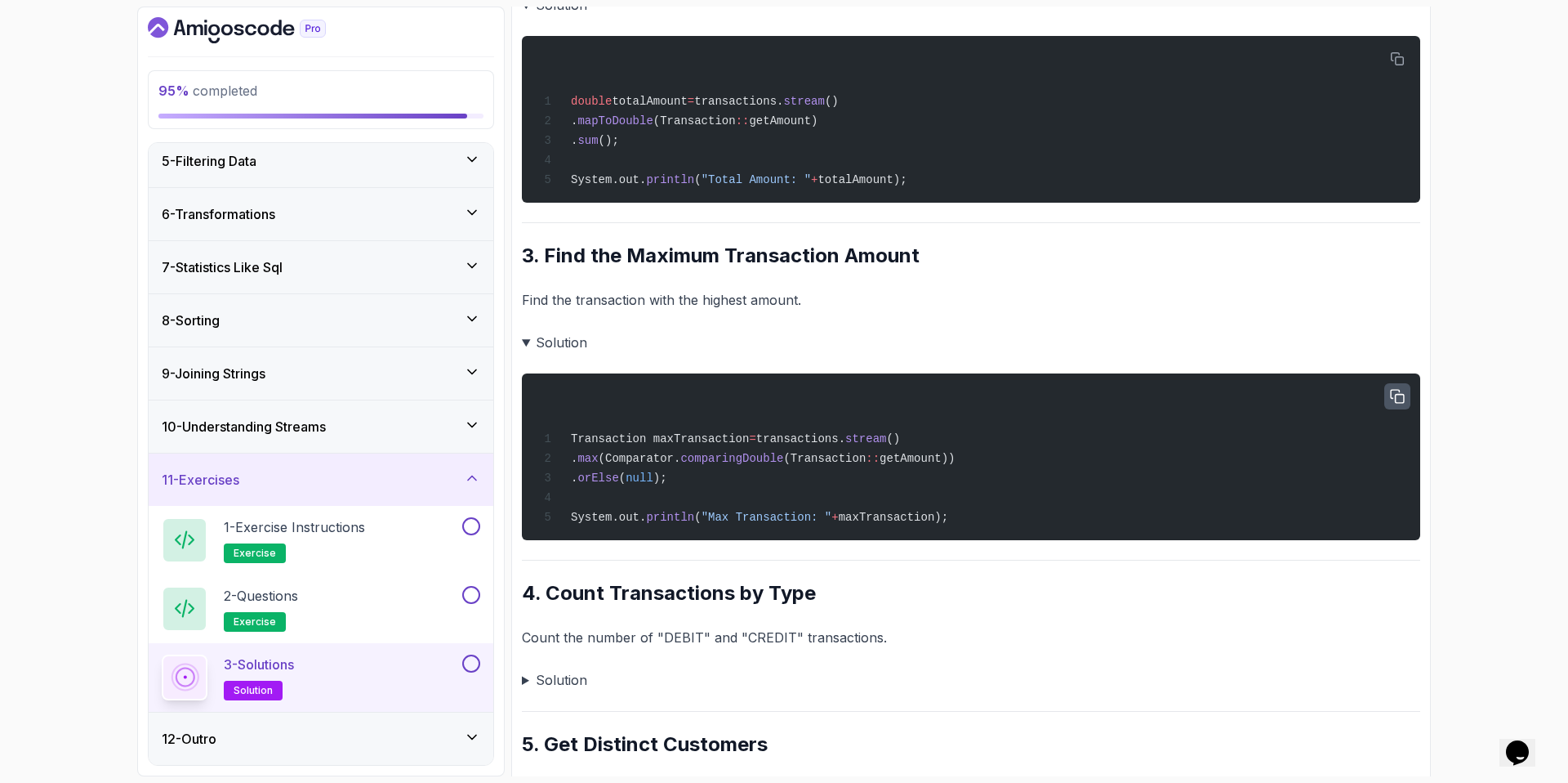
click at [529, 341] on summary "Solution" at bounding box center [971, 342] width 899 height 23
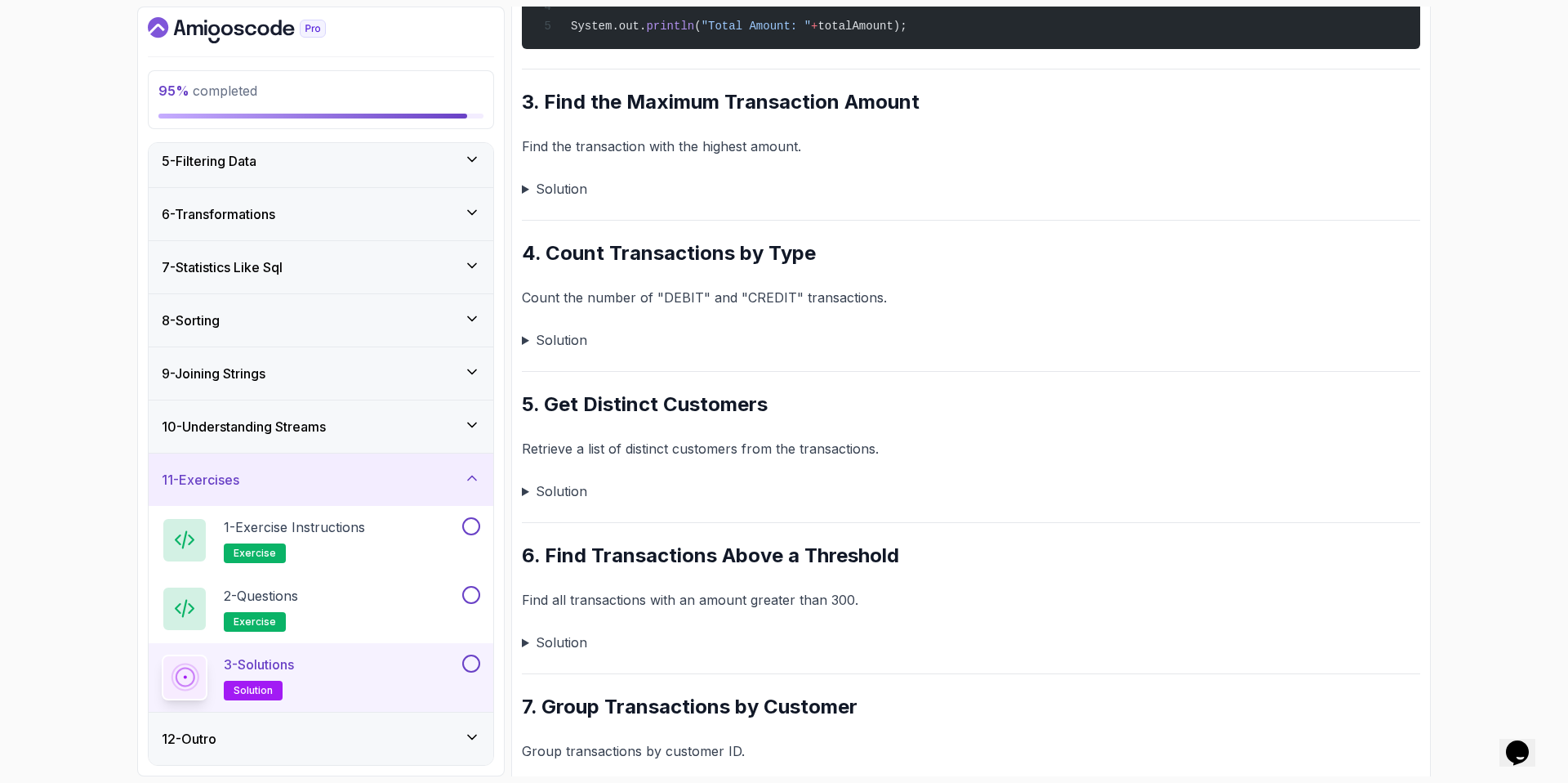
scroll to position [956, 0]
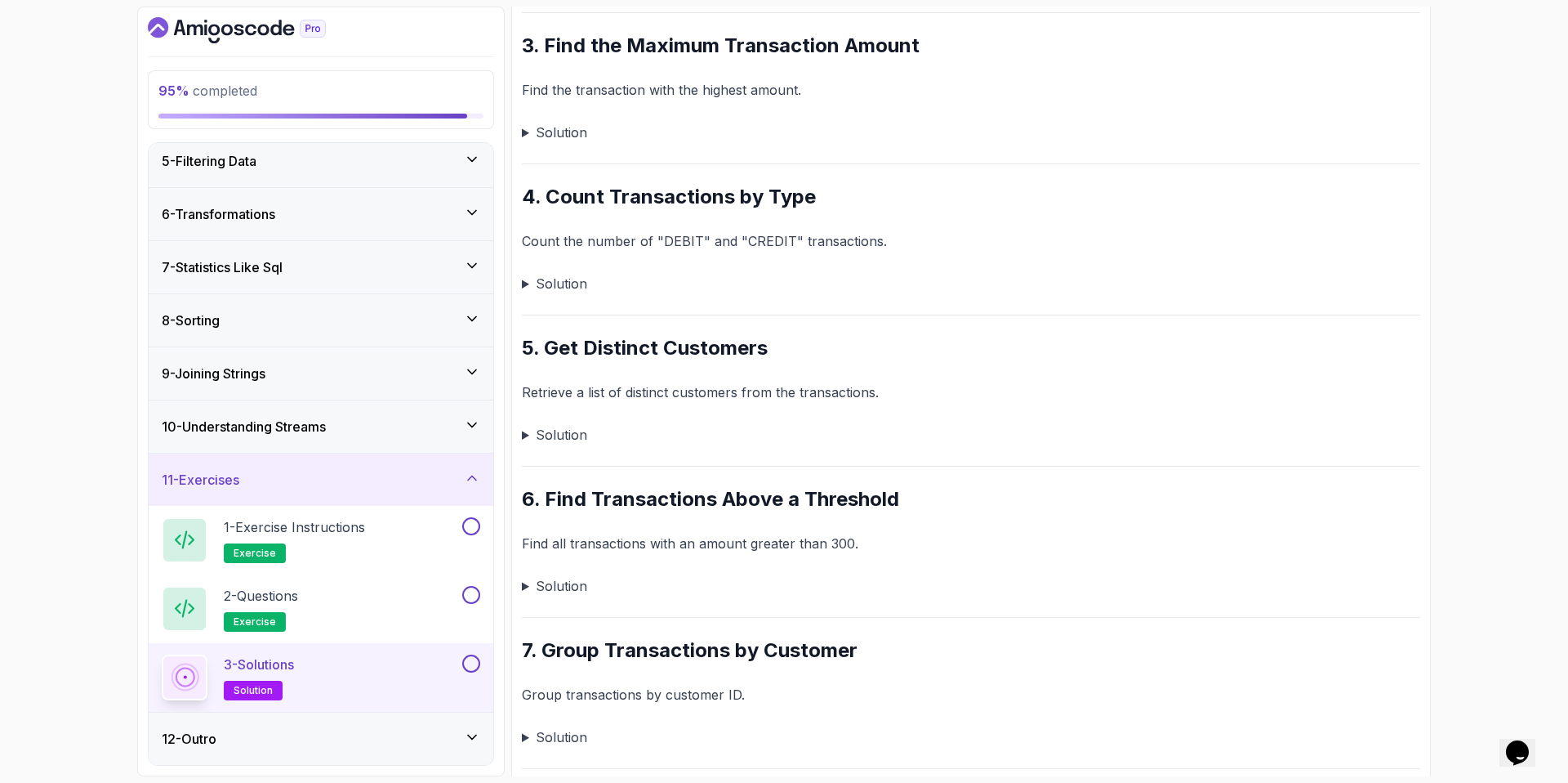
click at [557, 286] on summary "Solution" at bounding box center [971, 283] width 899 height 23
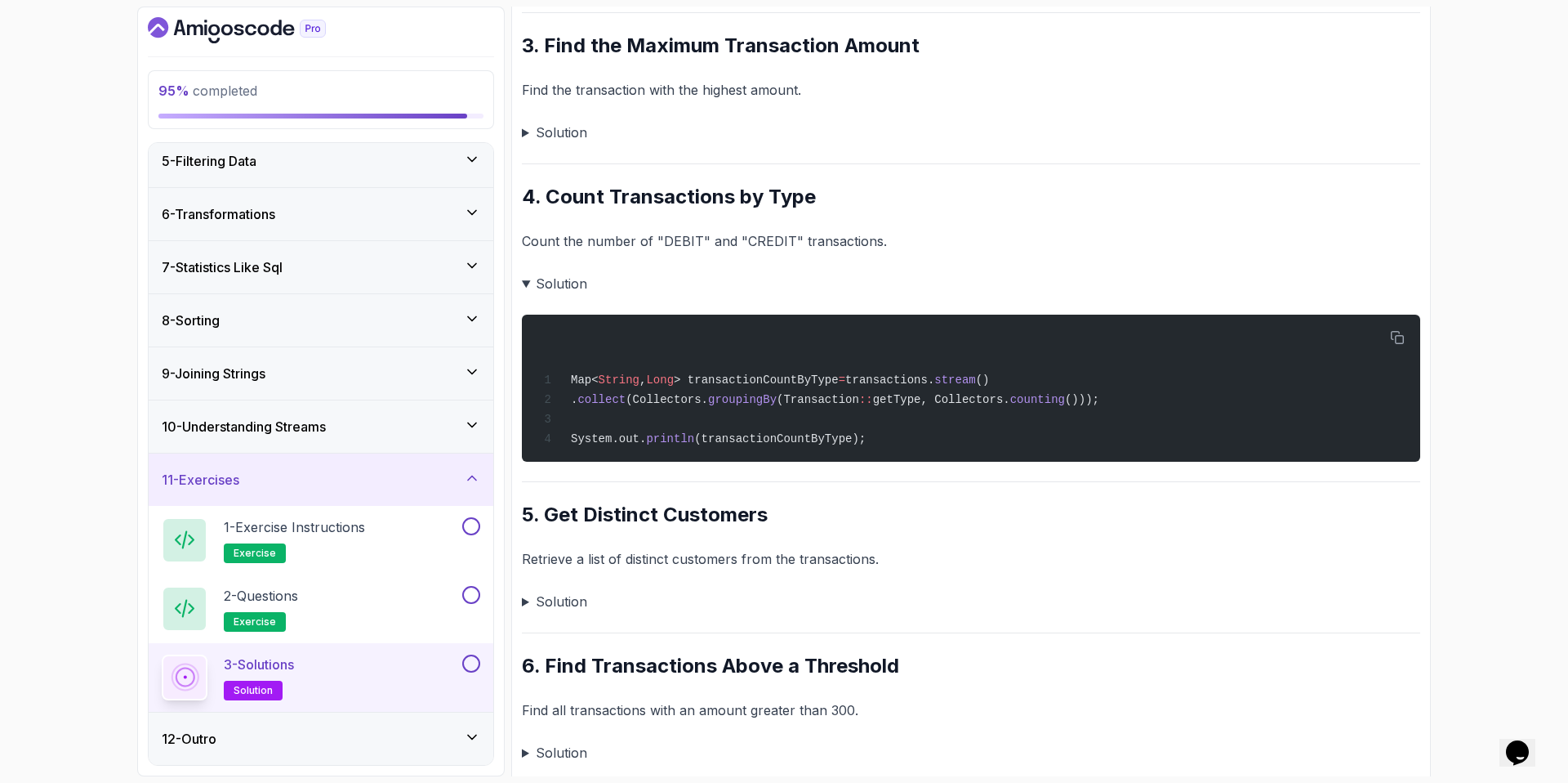
click at [526, 286] on summary "Solution" at bounding box center [971, 283] width 899 height 23
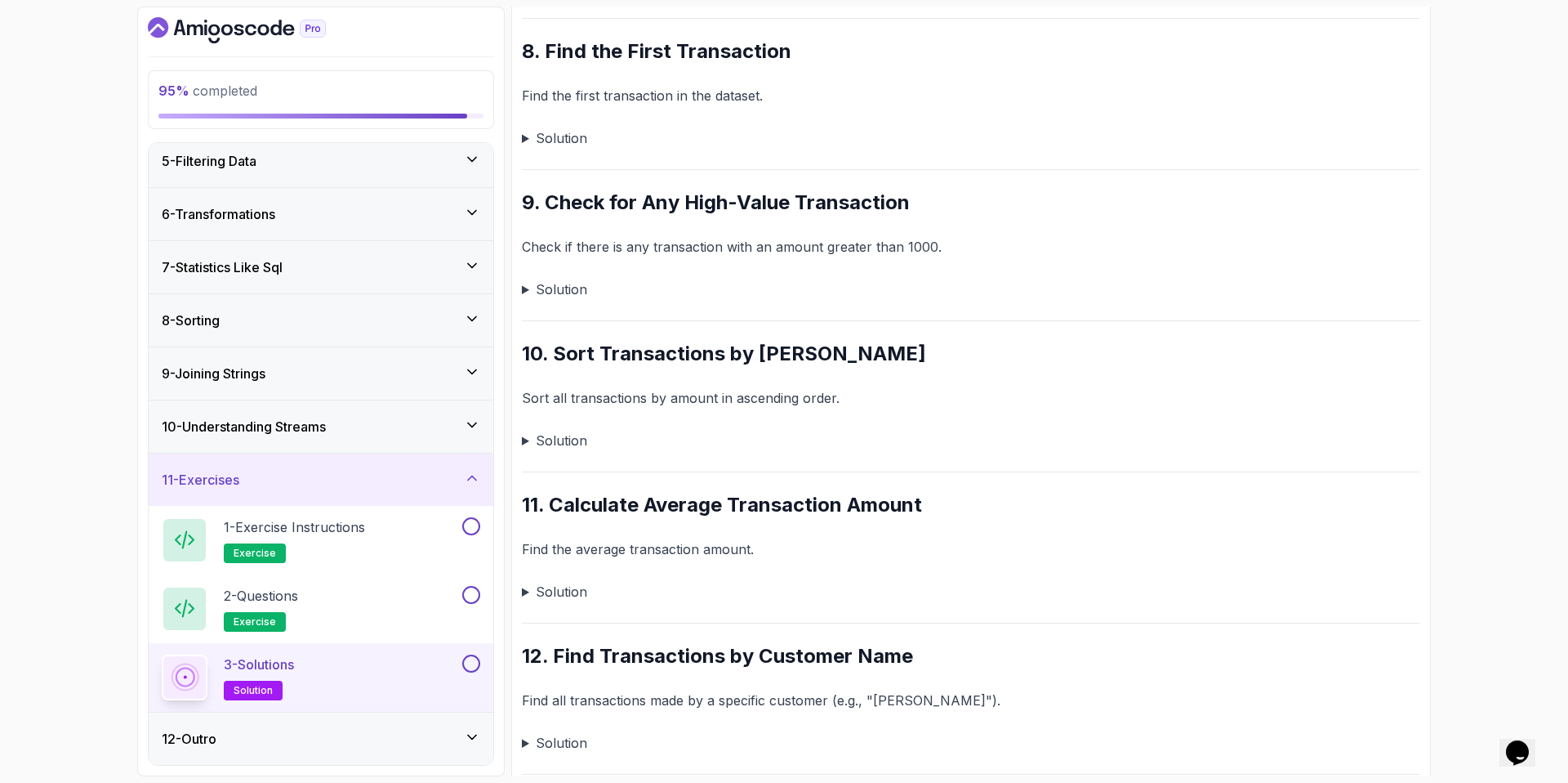
scroll to position [1708, 0]
click at [572, 274] on div "~4 min read Solutions 1. Filter Transactions by Type Find all "CREDIT" transact…" at bounding box center [971, 237] width 899 height 3450
click at [553, 294] on summary "Solution" at bounding box center [971, 287] width 899 height 23
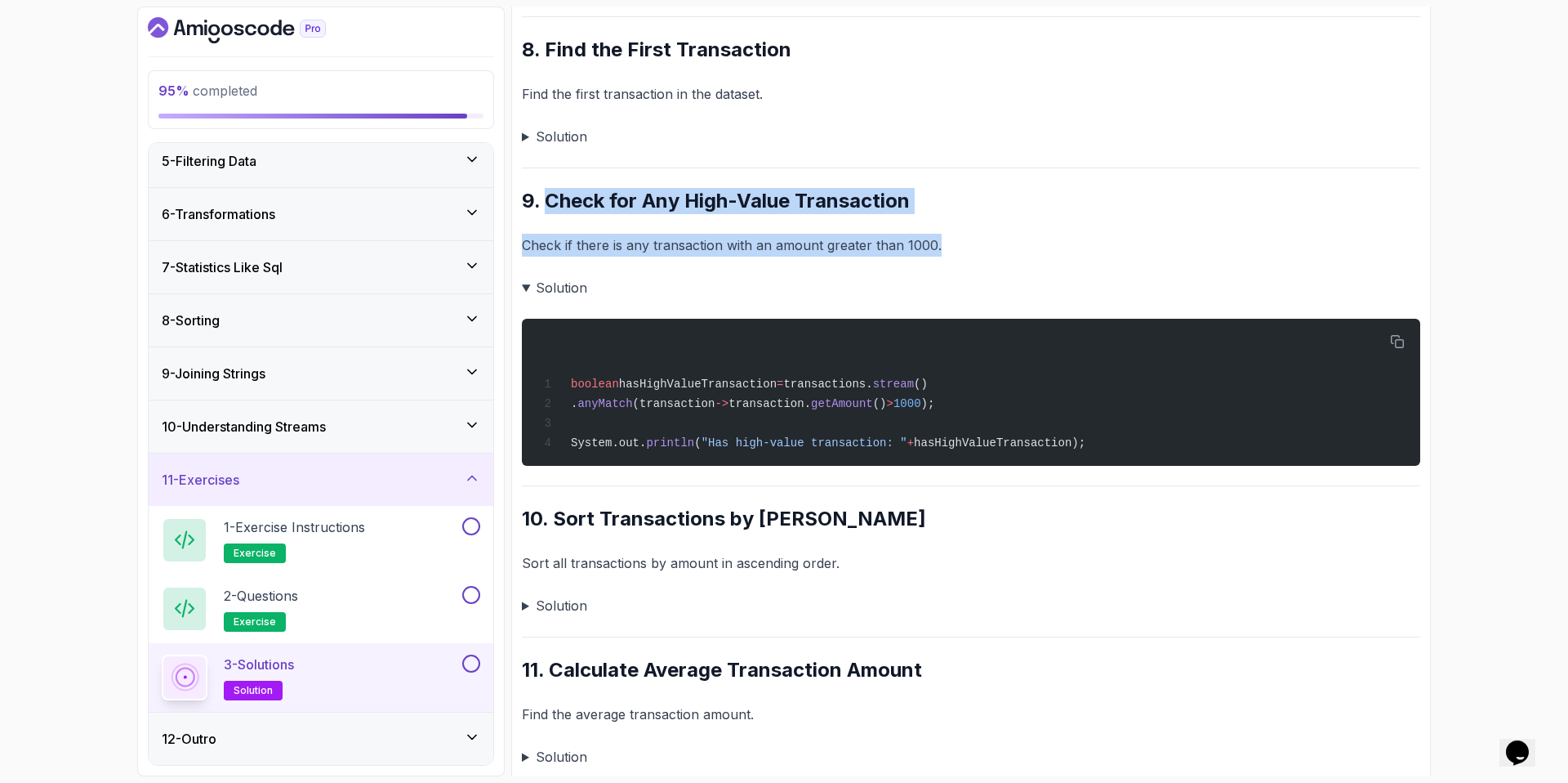
drag, startPoint x: 544, startPoint y: 197, endPoint x: 971, endPoint y: 242, distance: 429.4
click at [971, 242] on div "~4 min read Solutions 1. Filter Transactions by Type Find all "CREDIT" transact…" at bounding box center [971, 320] width 899 height 3617
copy div "Check for Any High-Value Transaction Check if there is any transaction with an …"
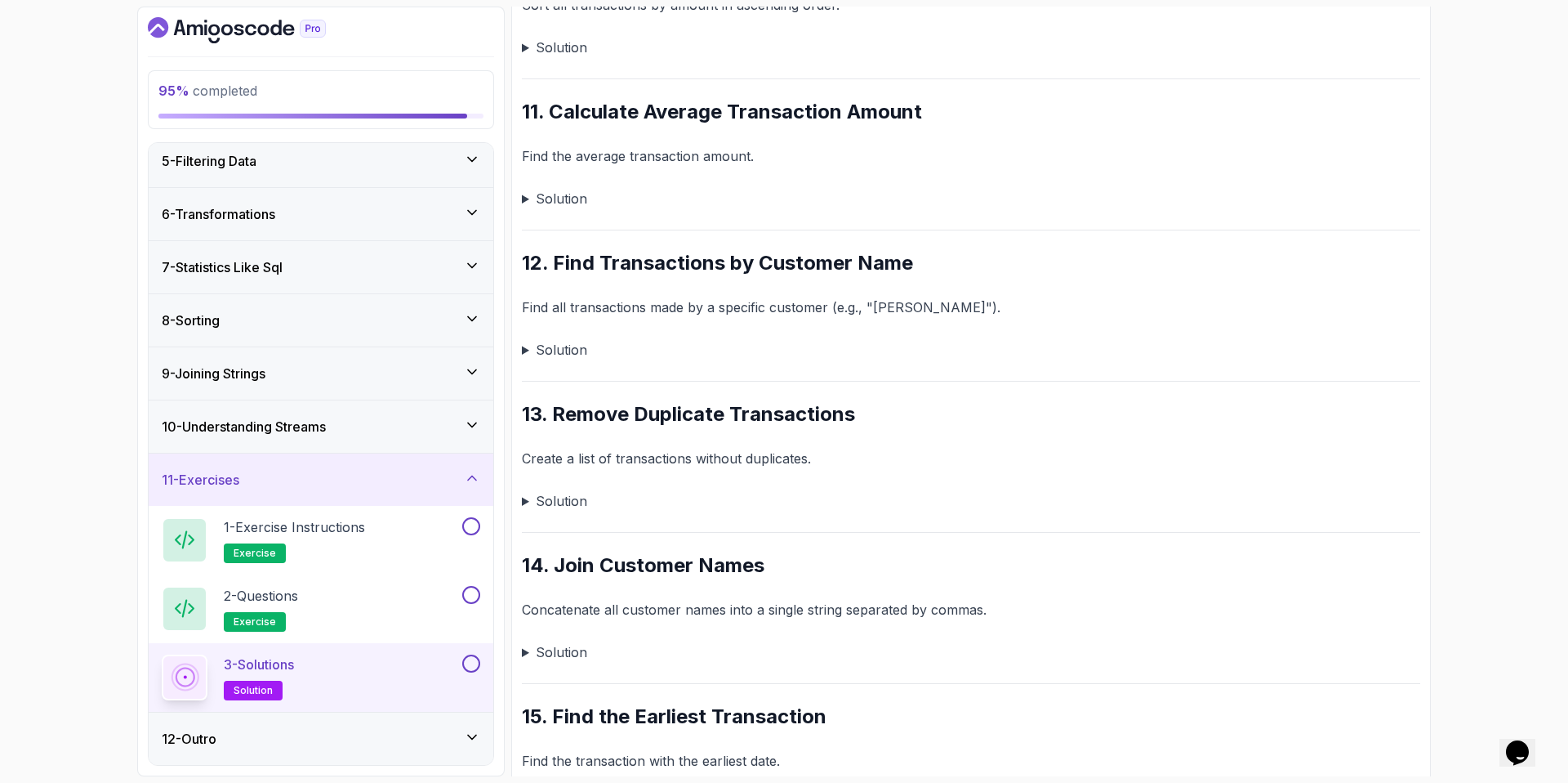
scroll to position [2349, 0]
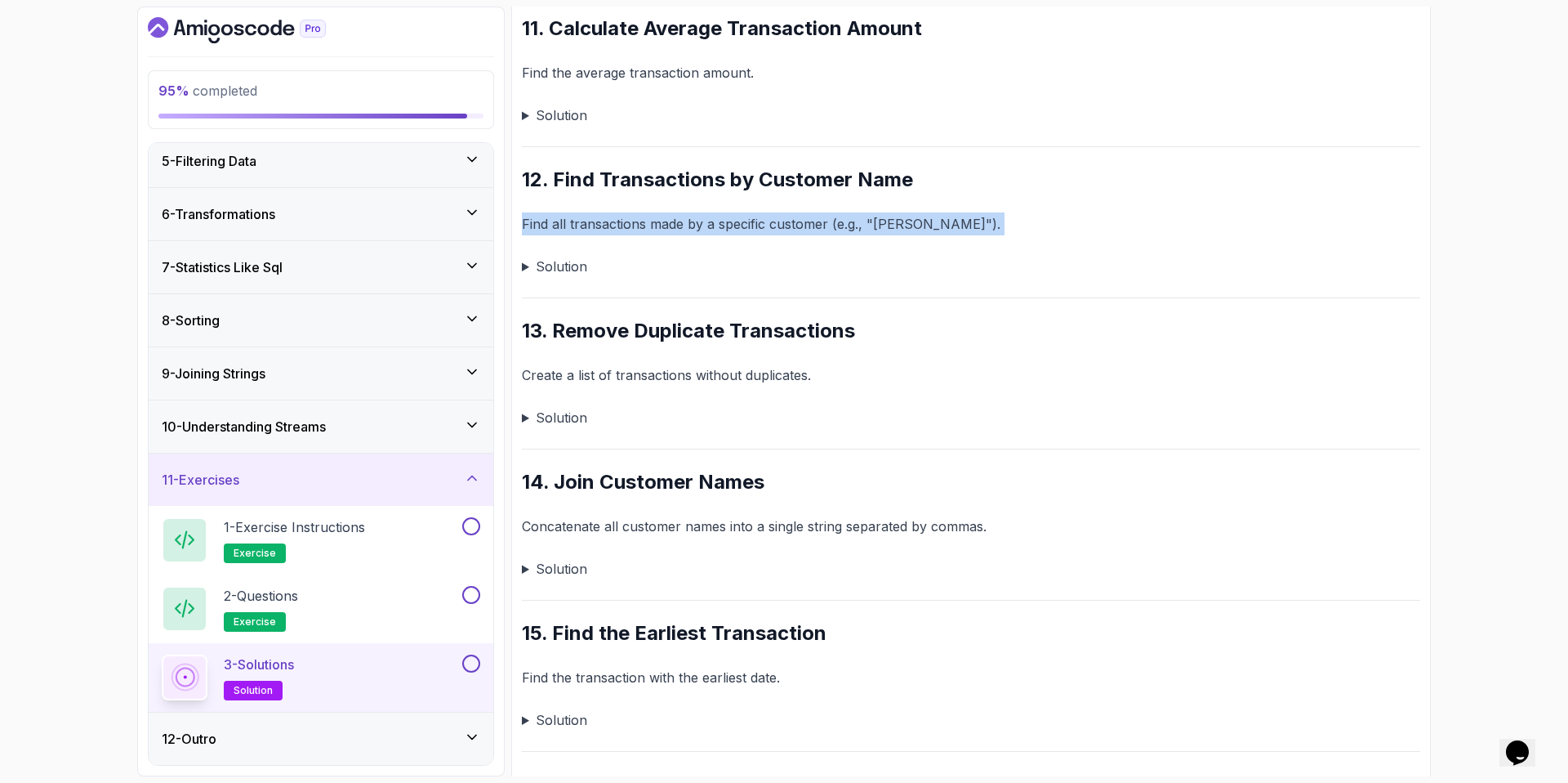
drag, startPoint x: 516, startPoint y: 224, endPoint x: 965, endPoint y: 248, distance: 449.6
copy div "Find all transactions made by a specific customer (e.g., "Alice")."
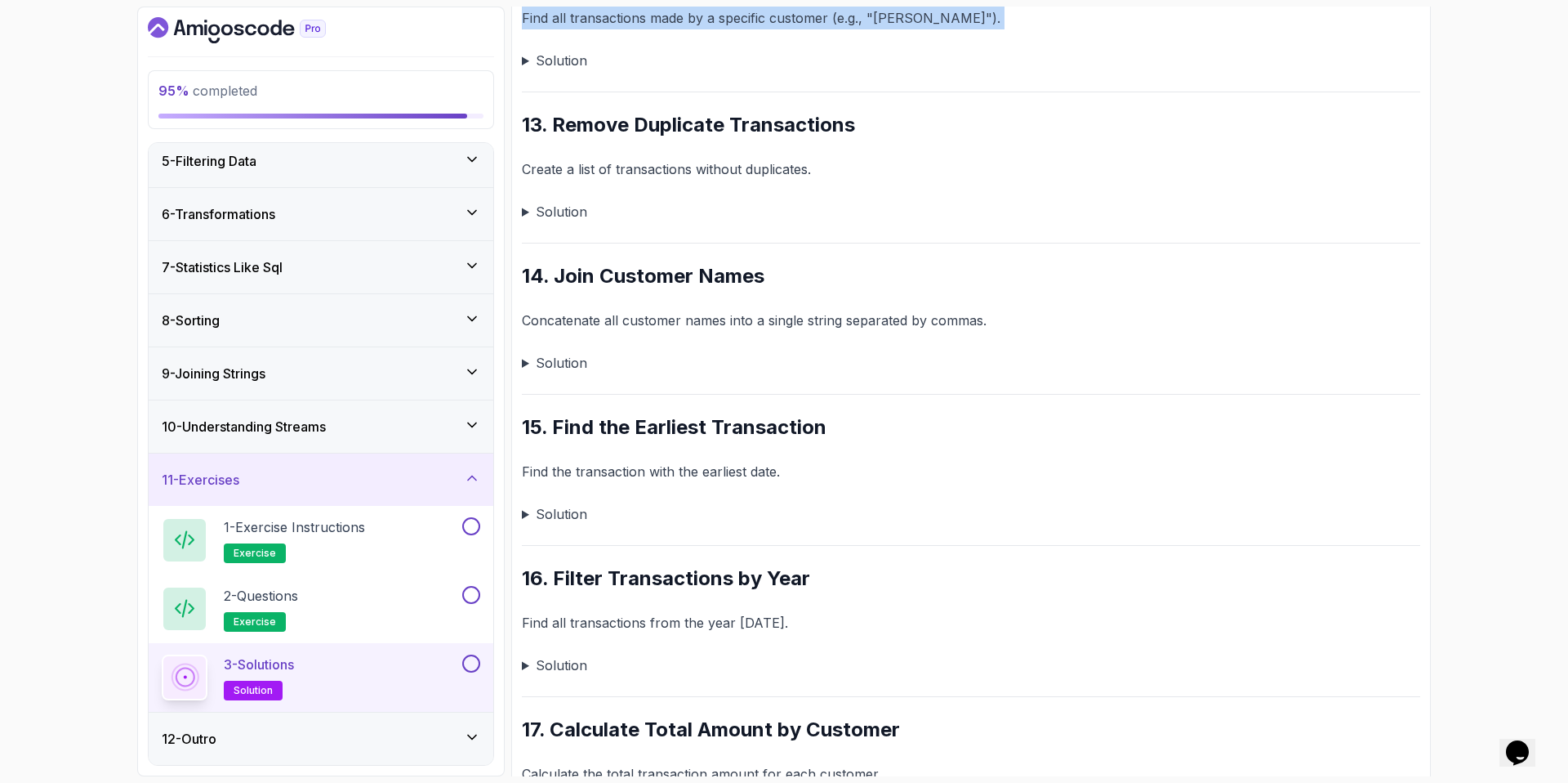
scroll to position [2563, 0]
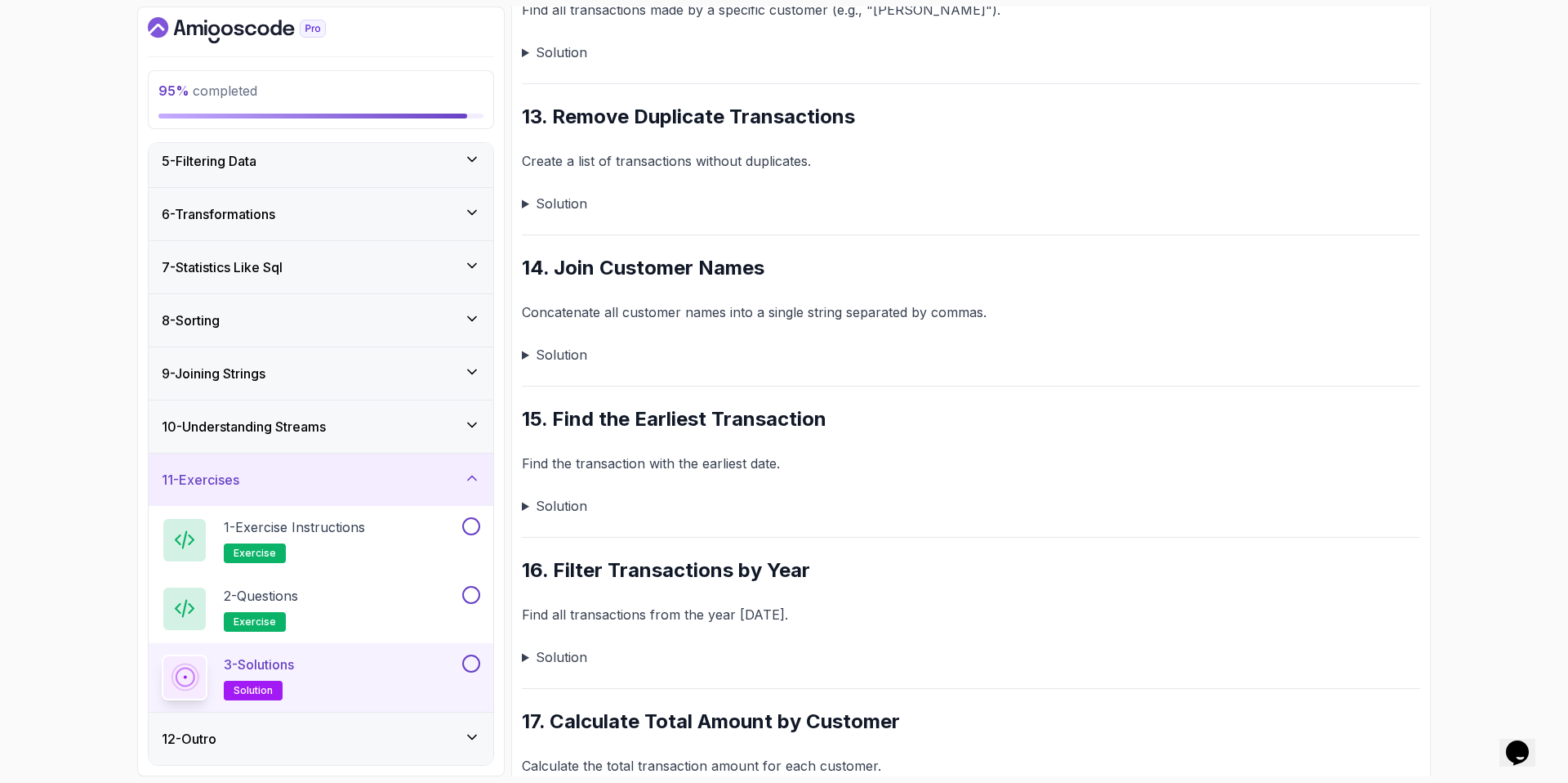
click at [574, 363] on summary "Solution" at bounding box center [971, 354] width 899 height 23
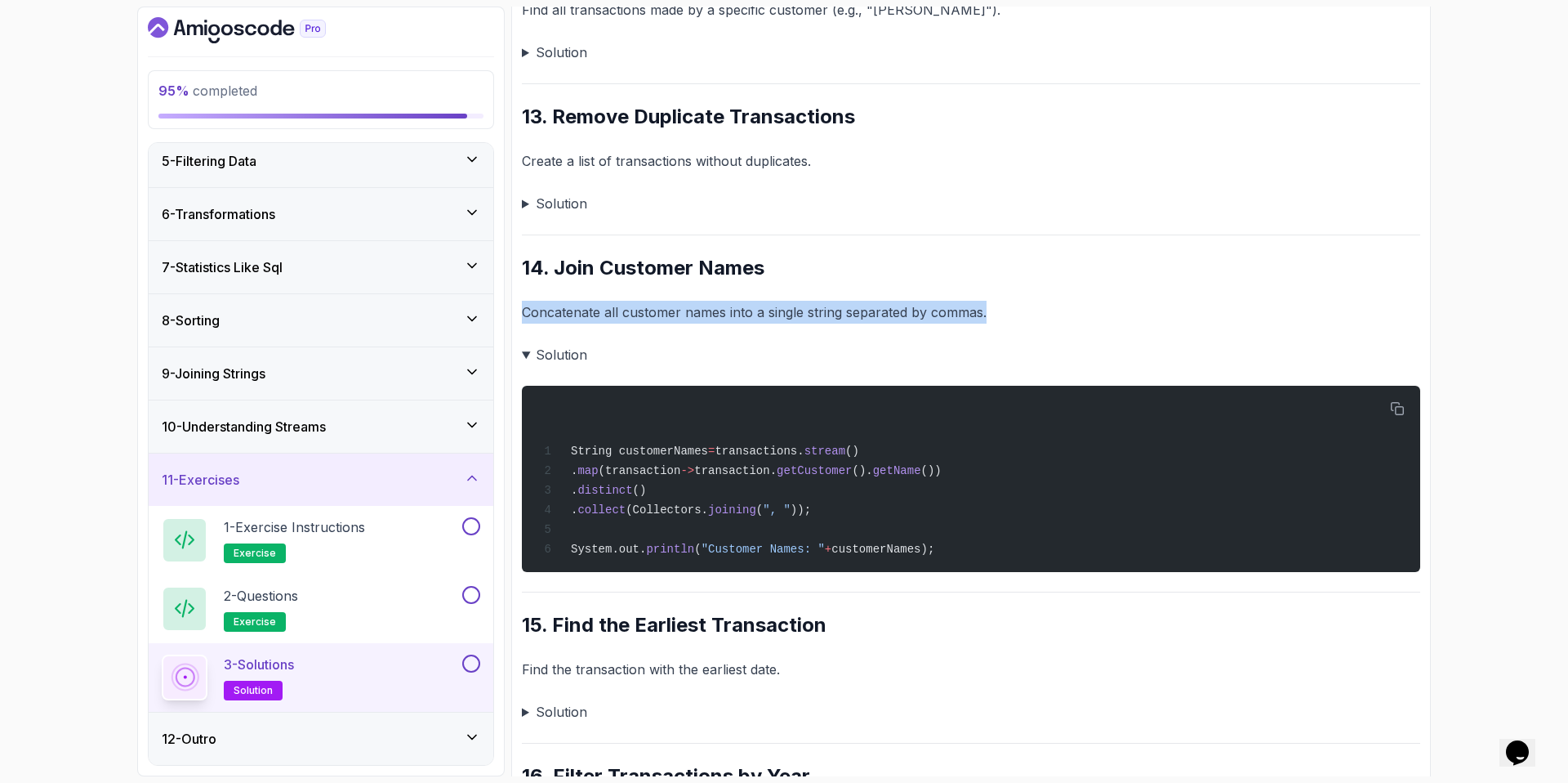
drag, startPoint x: 524, startPoint y: 310, endPoint x: 1055, endPoint y: 310, distance: 531.0
click at [1054, 310] on p "Concatenate all customer names into a single string separated by commas." at bounding box center [971, 312] width 899 height 23
copy p "Concatenate all customer names into a single string separated by commas."
click at [469, 531] on button at bounding box center [471, 526] width 18 height 18
click at [468, 597] on button at bounding box center [471, 594] width 18 height 18
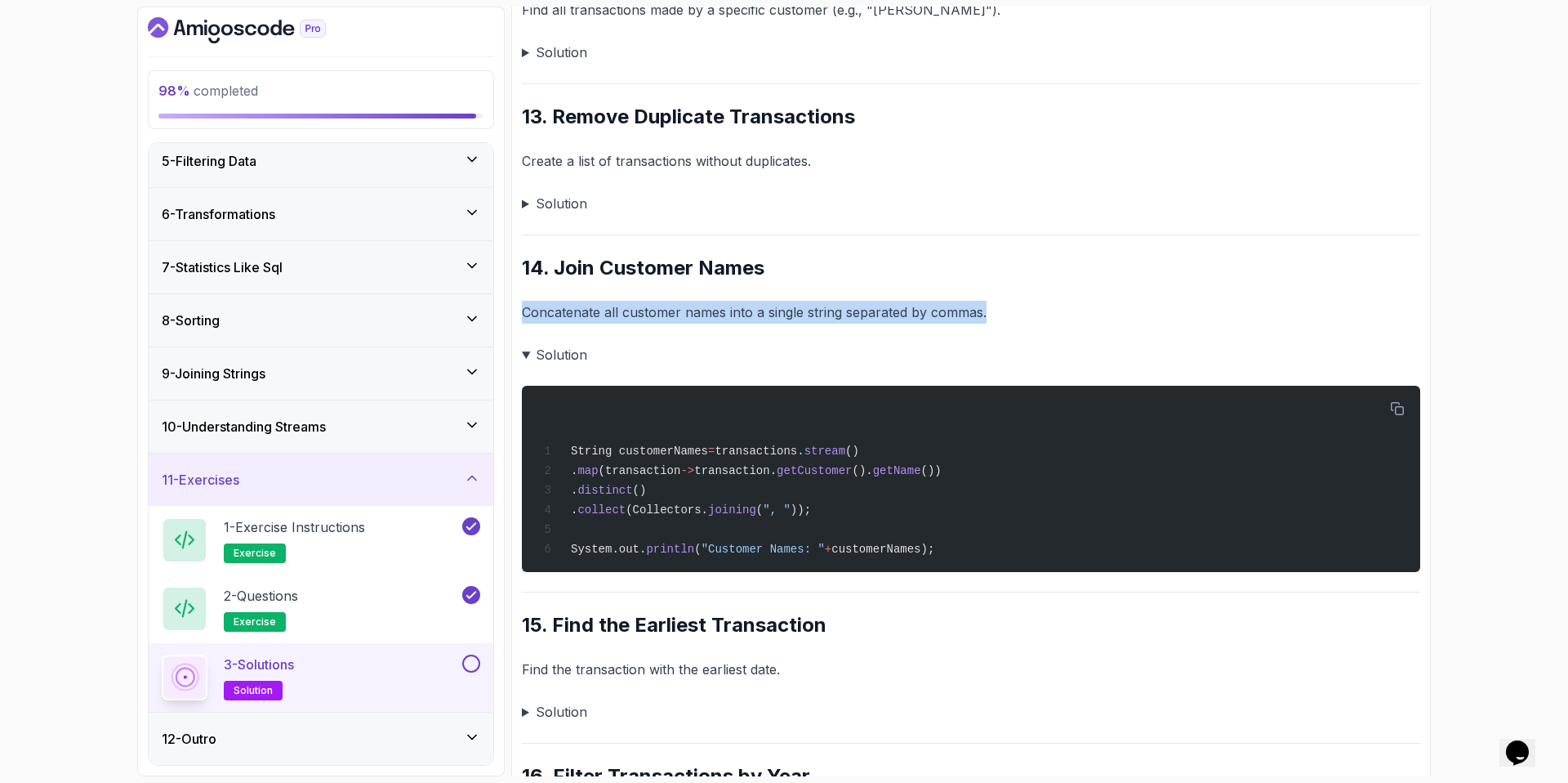
click at [474, 663] on button at bounding box center [471, 663] width 18 height 18
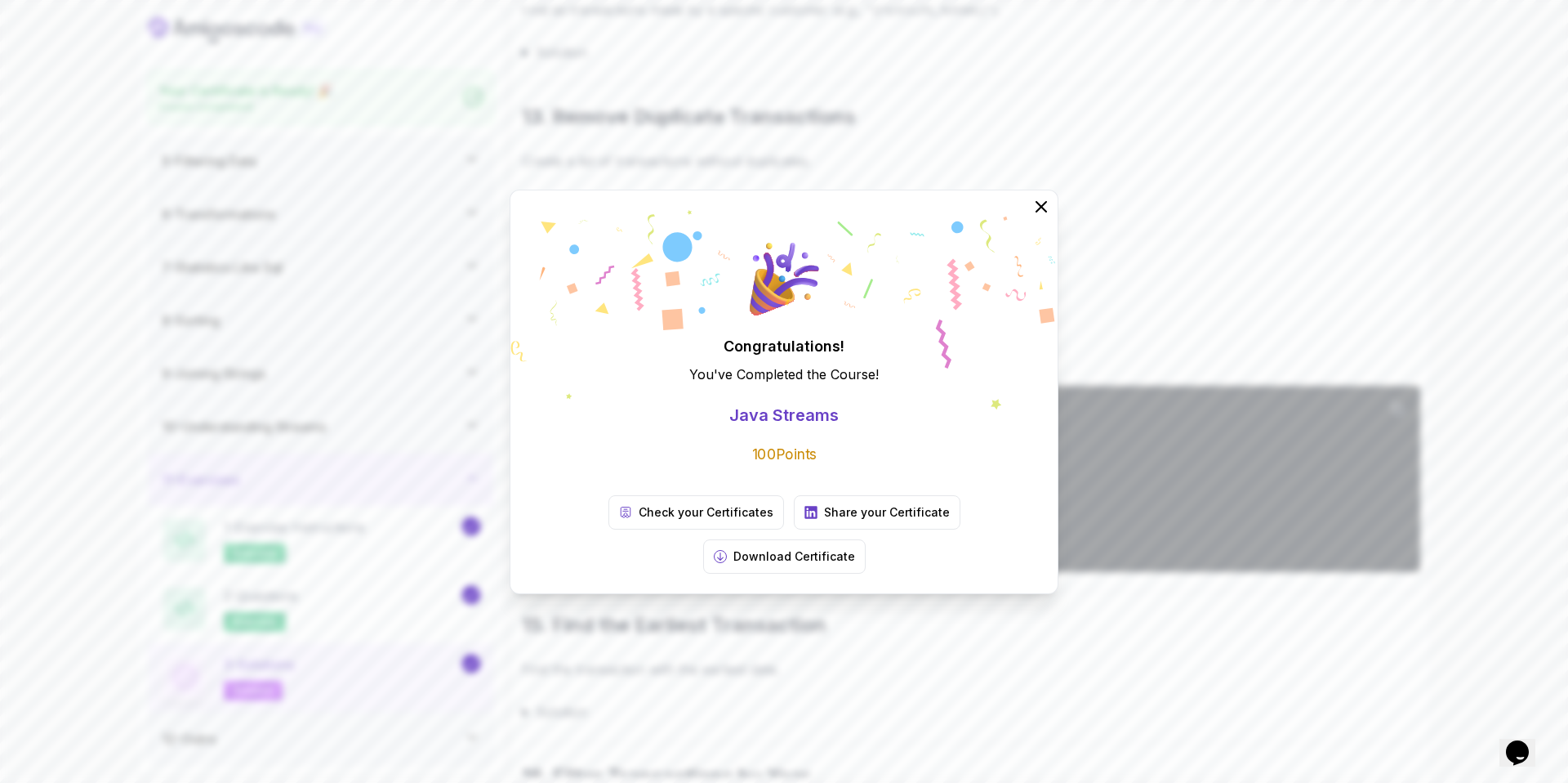
scroll to position [216, 0]
click at [402, 478] on div "Congratulations! You've Completed the Course ! Java Streams 100 Points Check yo…" at bounding box center [784, 391] width 1568 height 783
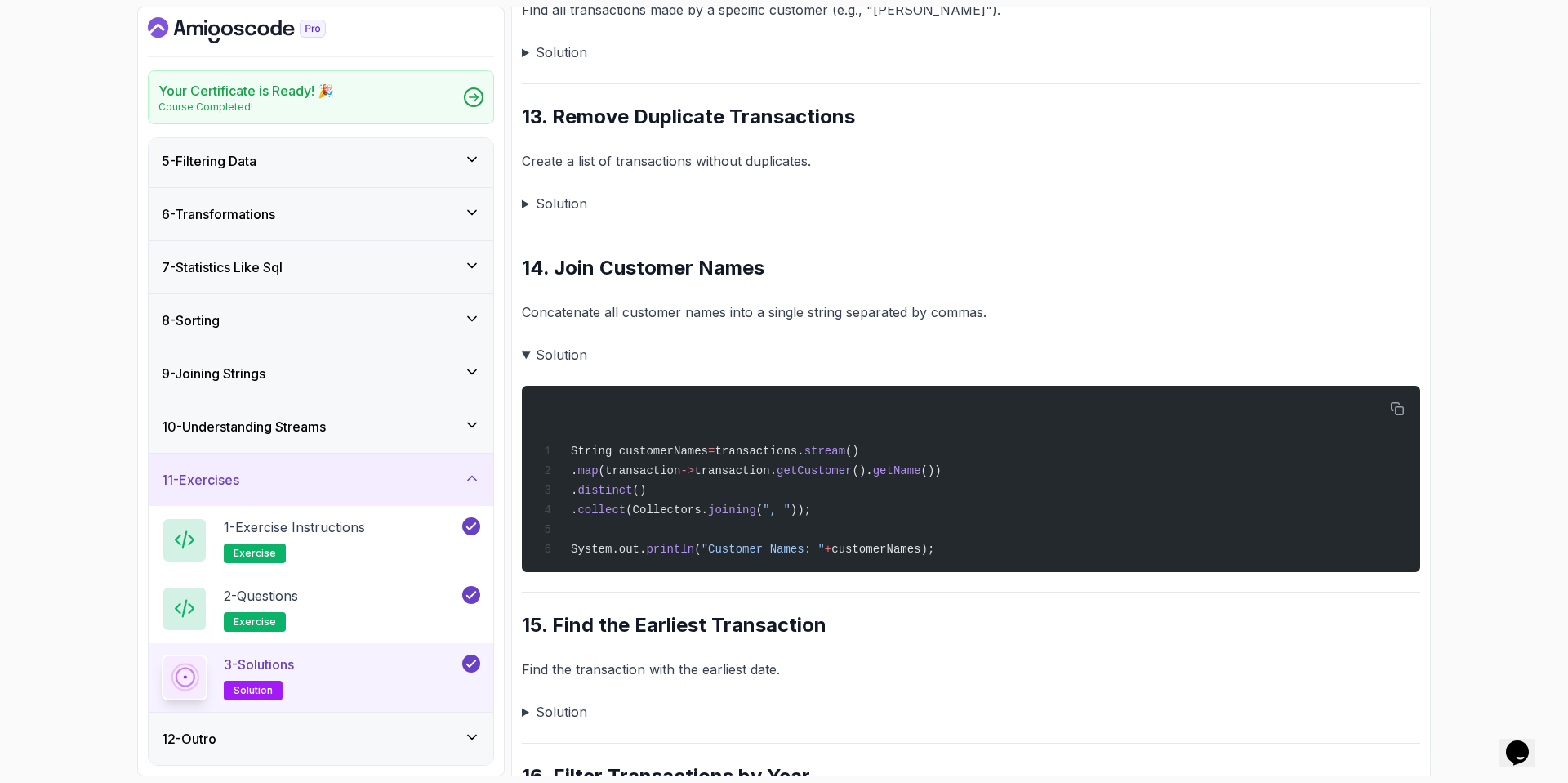
click at [464, 477] on icon at bounding box center [472, 477] width 16 height 16
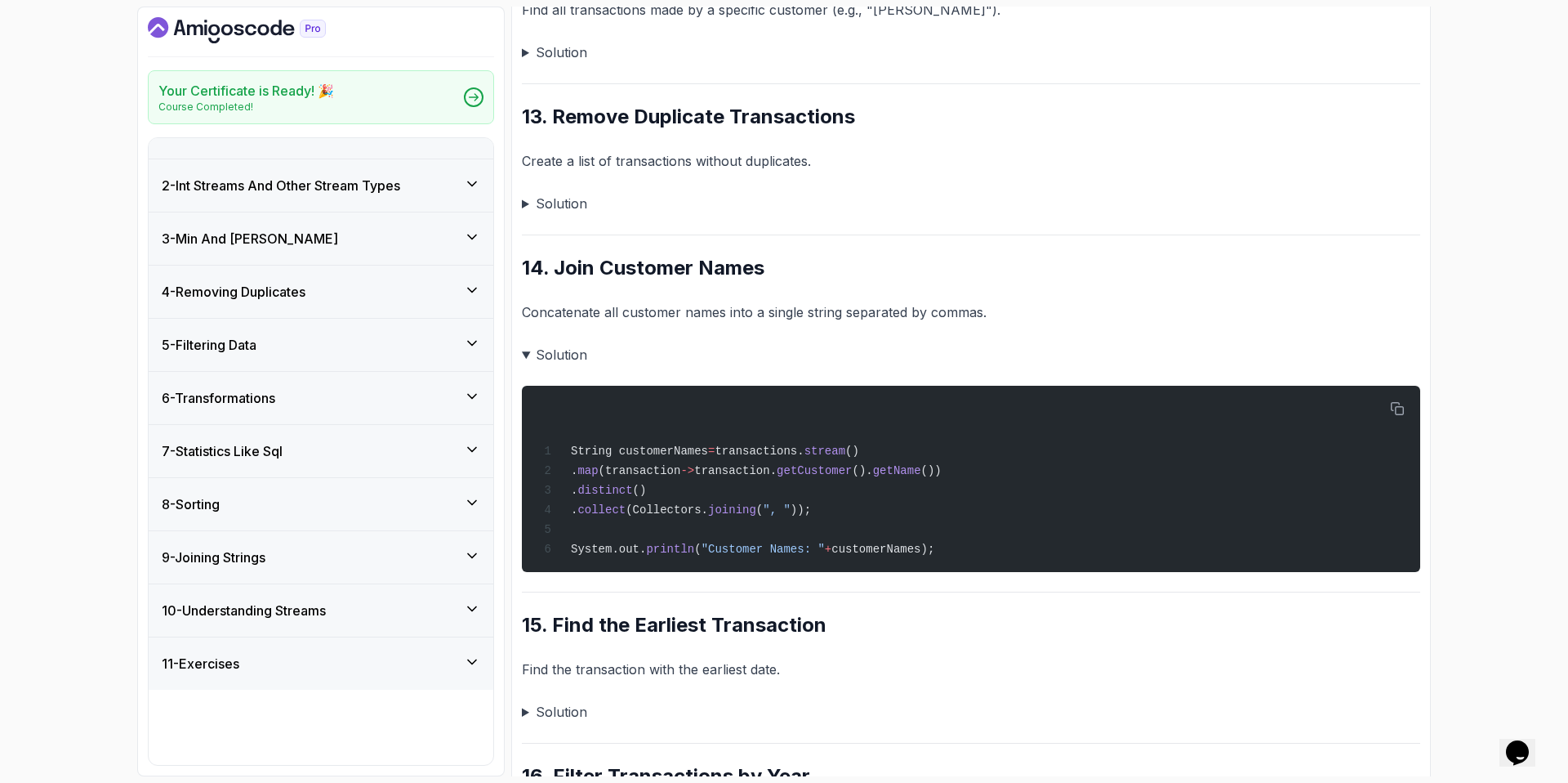
scroll to position [9, 0]
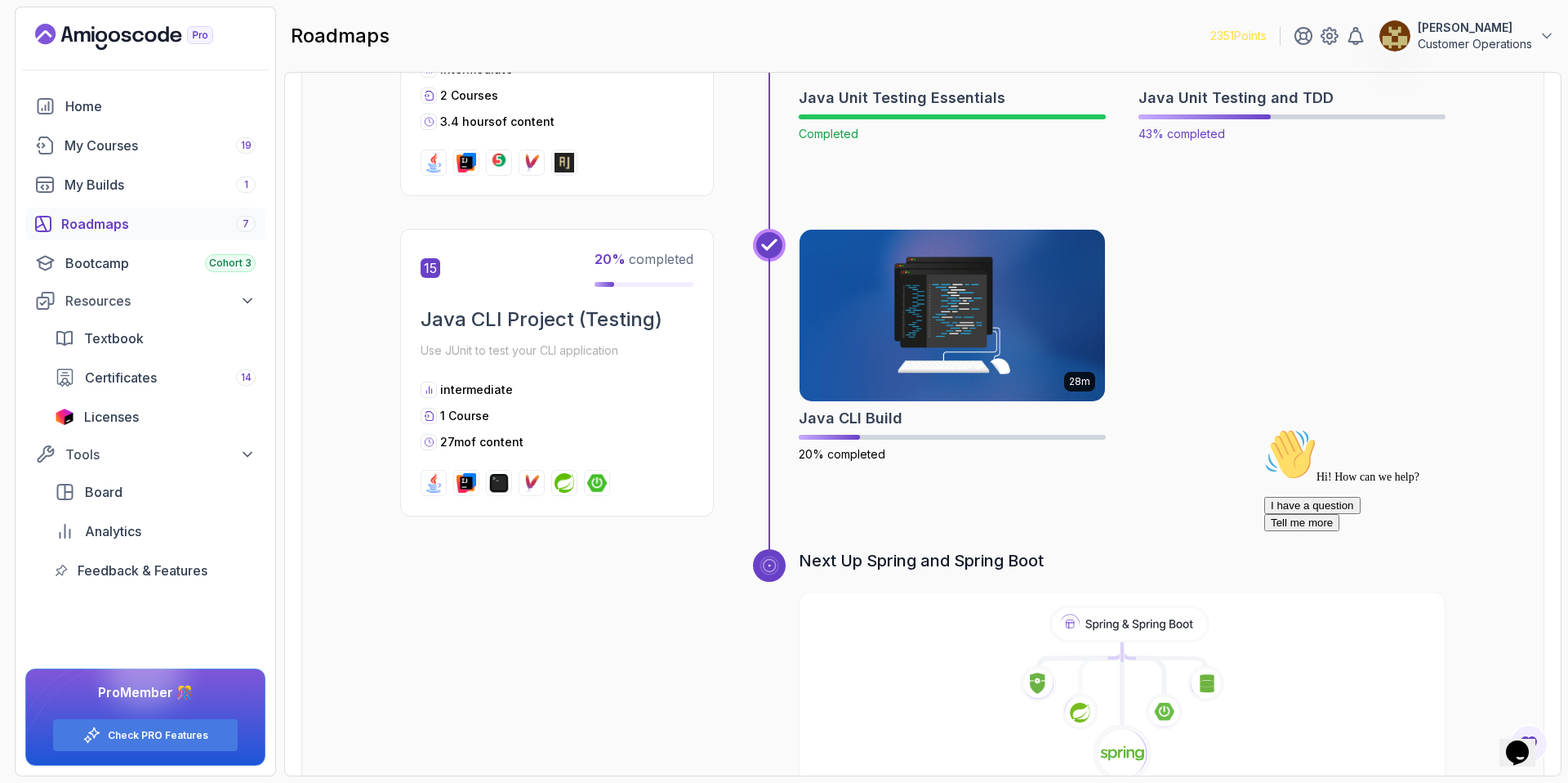
scroll to position [4640, 0]
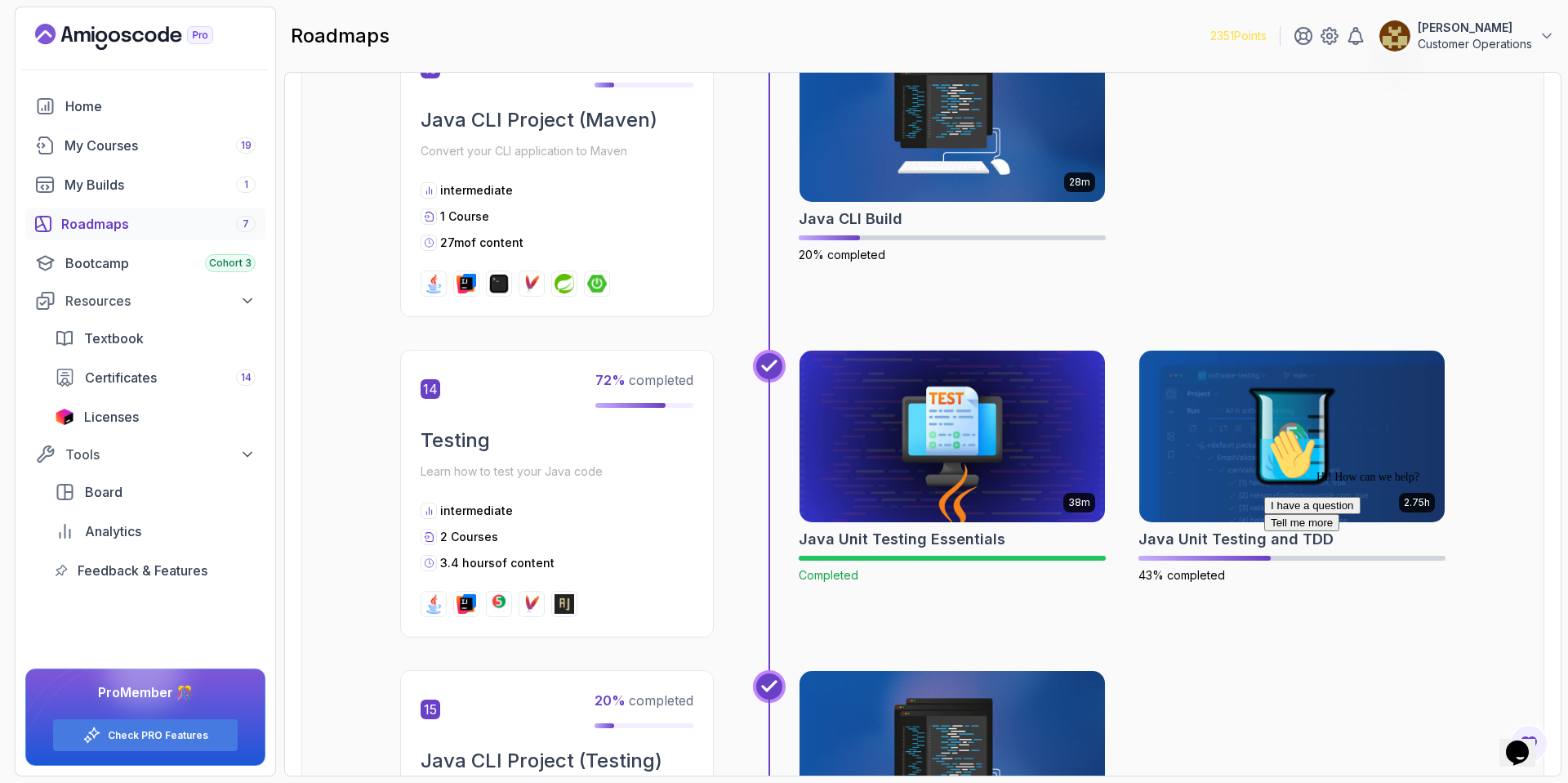
click at [1264, 428] on icon "Chat attention grabber" at bounding box center [1264, 428] width 0 height 0
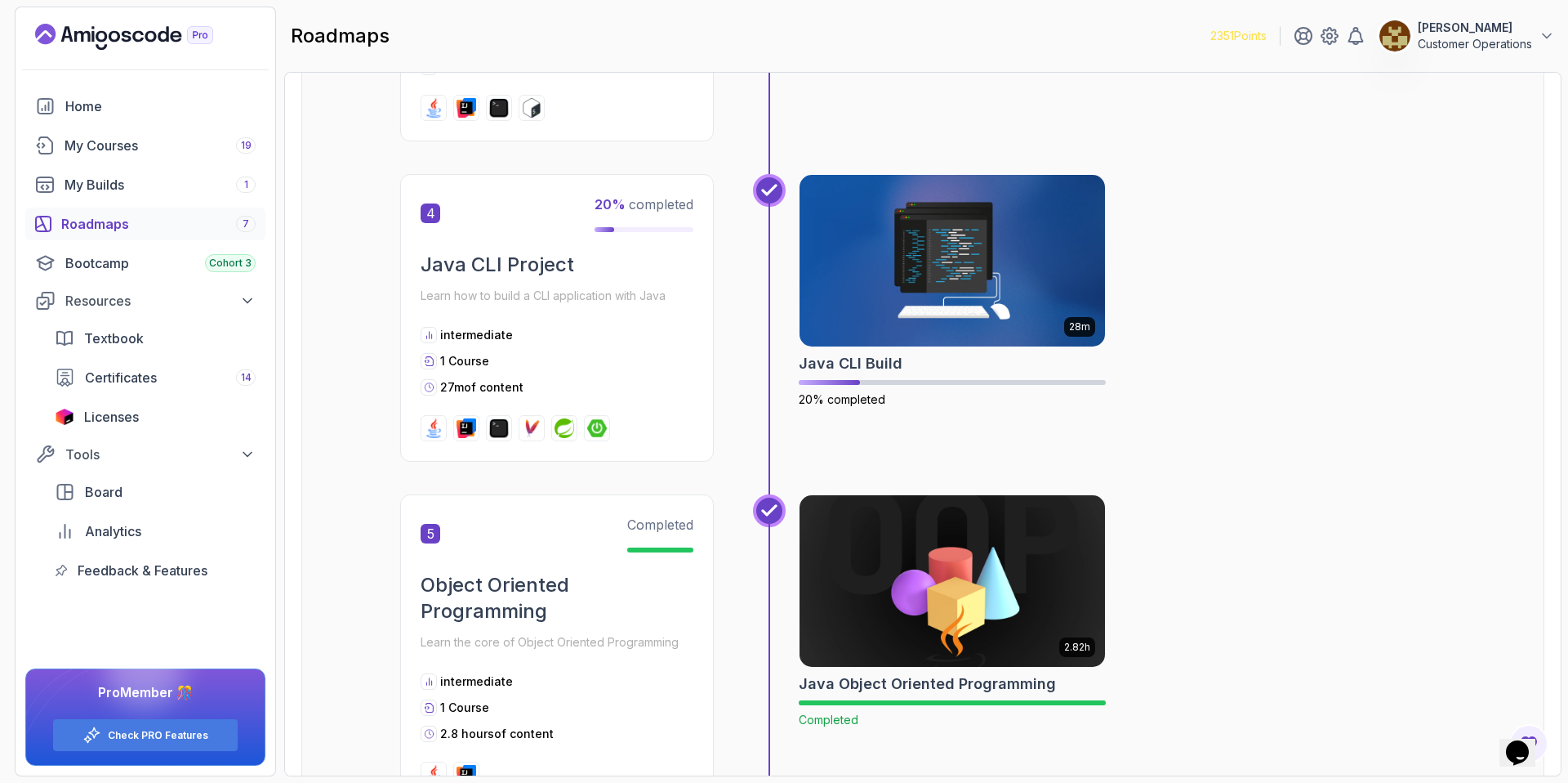
scroll to position [1388, 0]
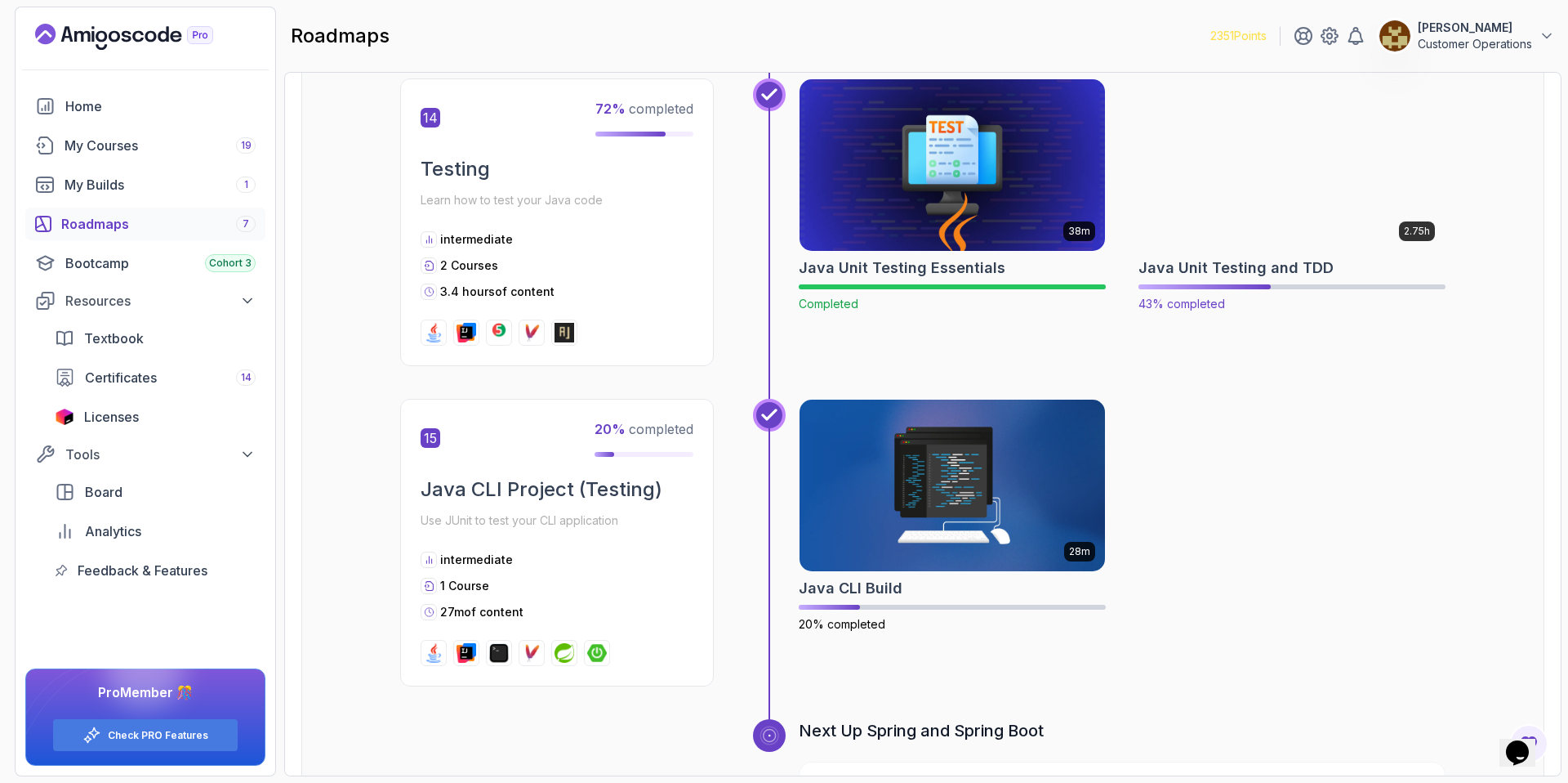
scroll to position [4908, 0]
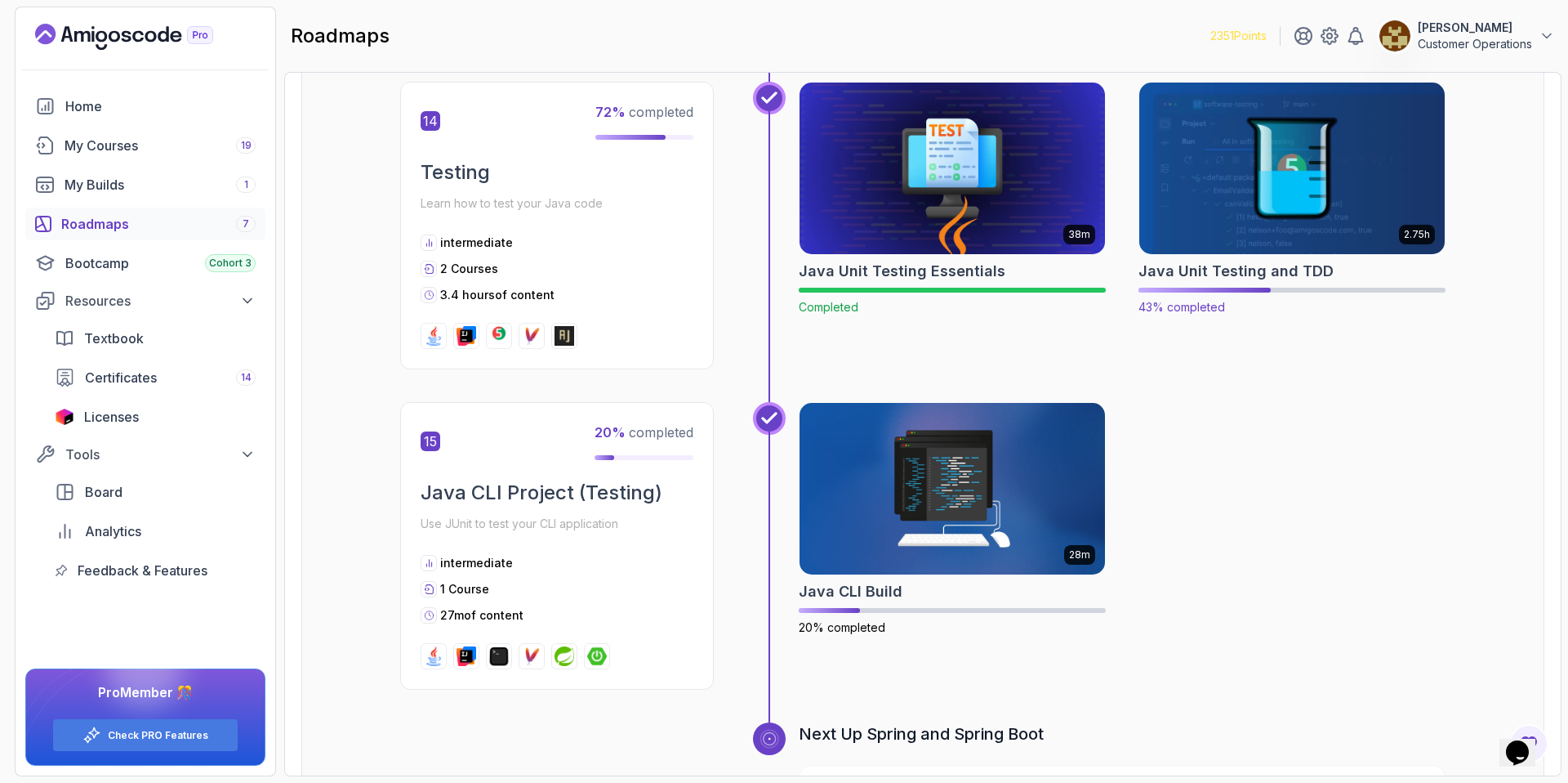
click at [1222, 166] on img at bounding box center [1292, 168] width 321 height 180
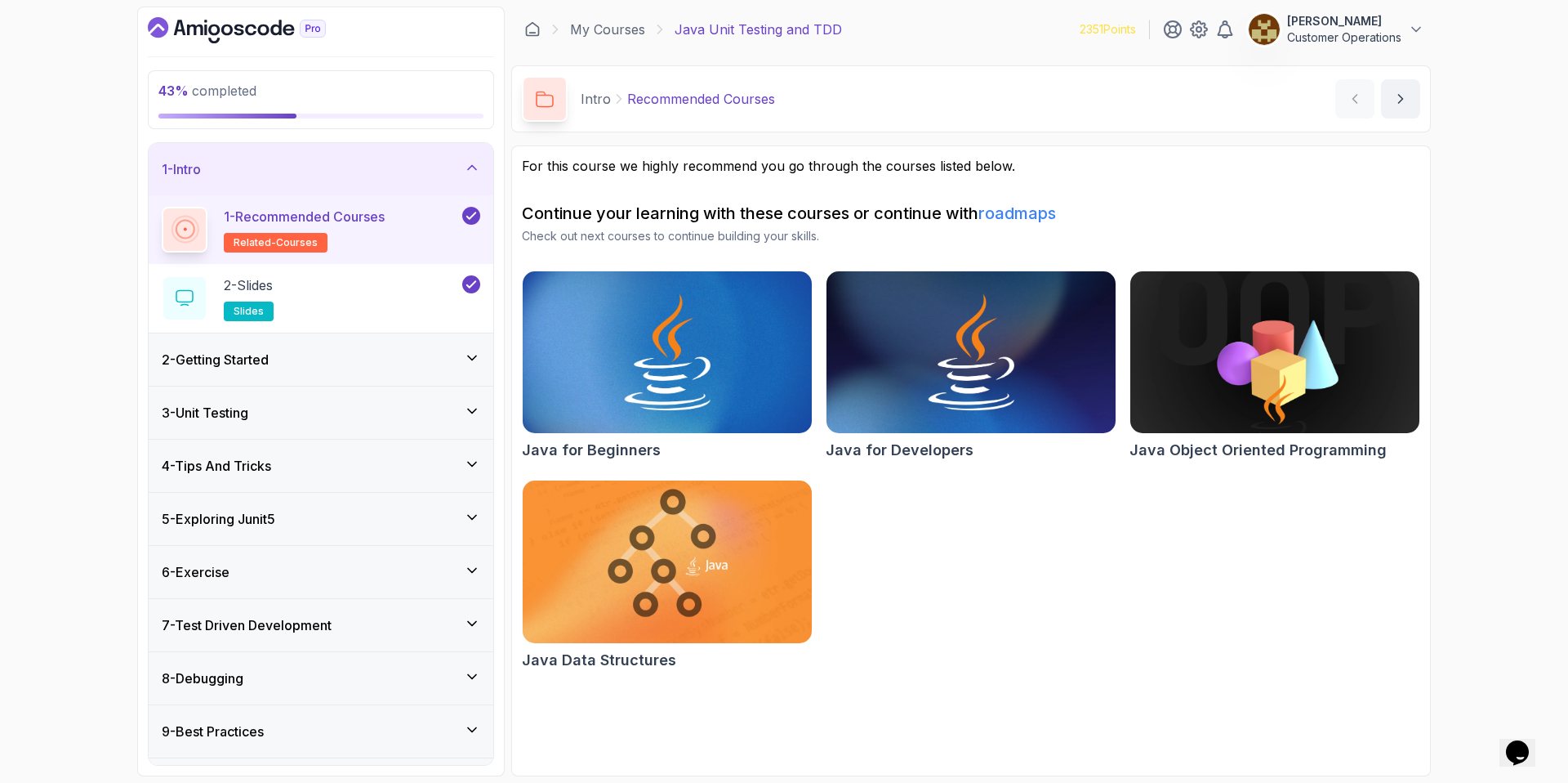
click at [324, 178] on div "1 - Intro" at bounding box center [320, 169] width 318 height 20
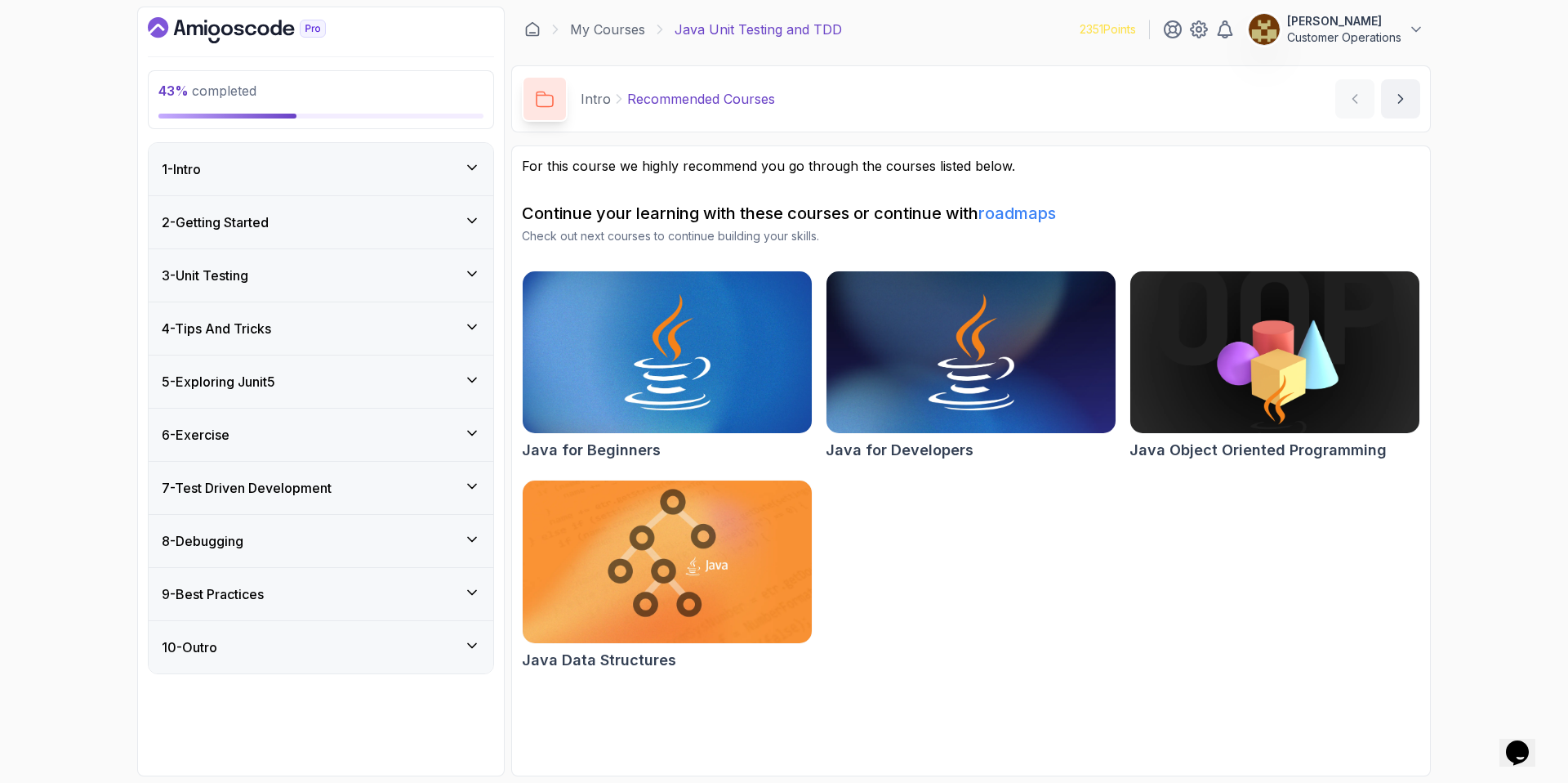
click at [318, 372] on div "5 - Exploring Junit5" at bounding box center [320, 381] width 318 height 20
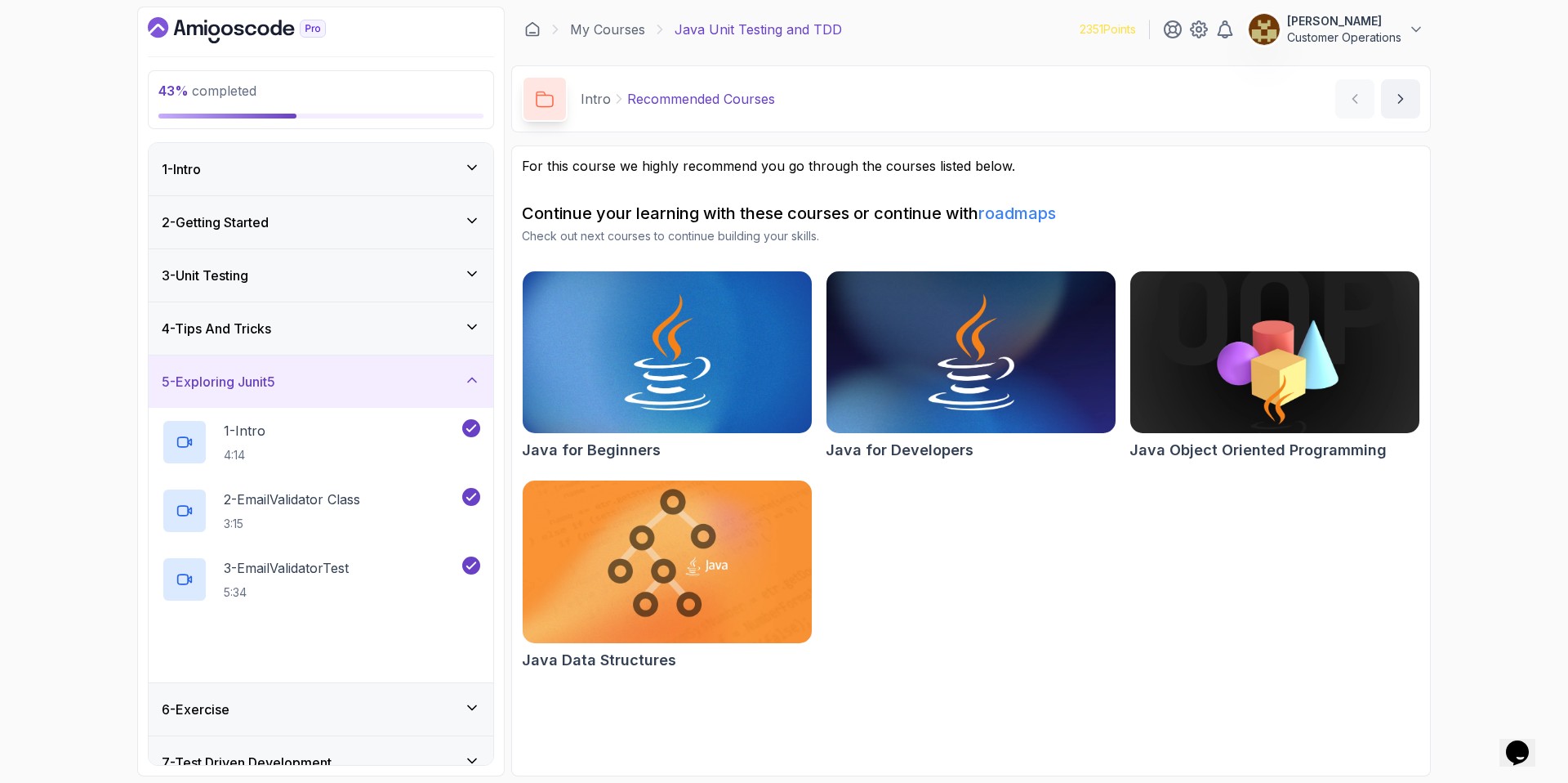
click at [318, 377] on div "5 - Exploring Junit5" at bounding box center [320, 381] width 318 height 20
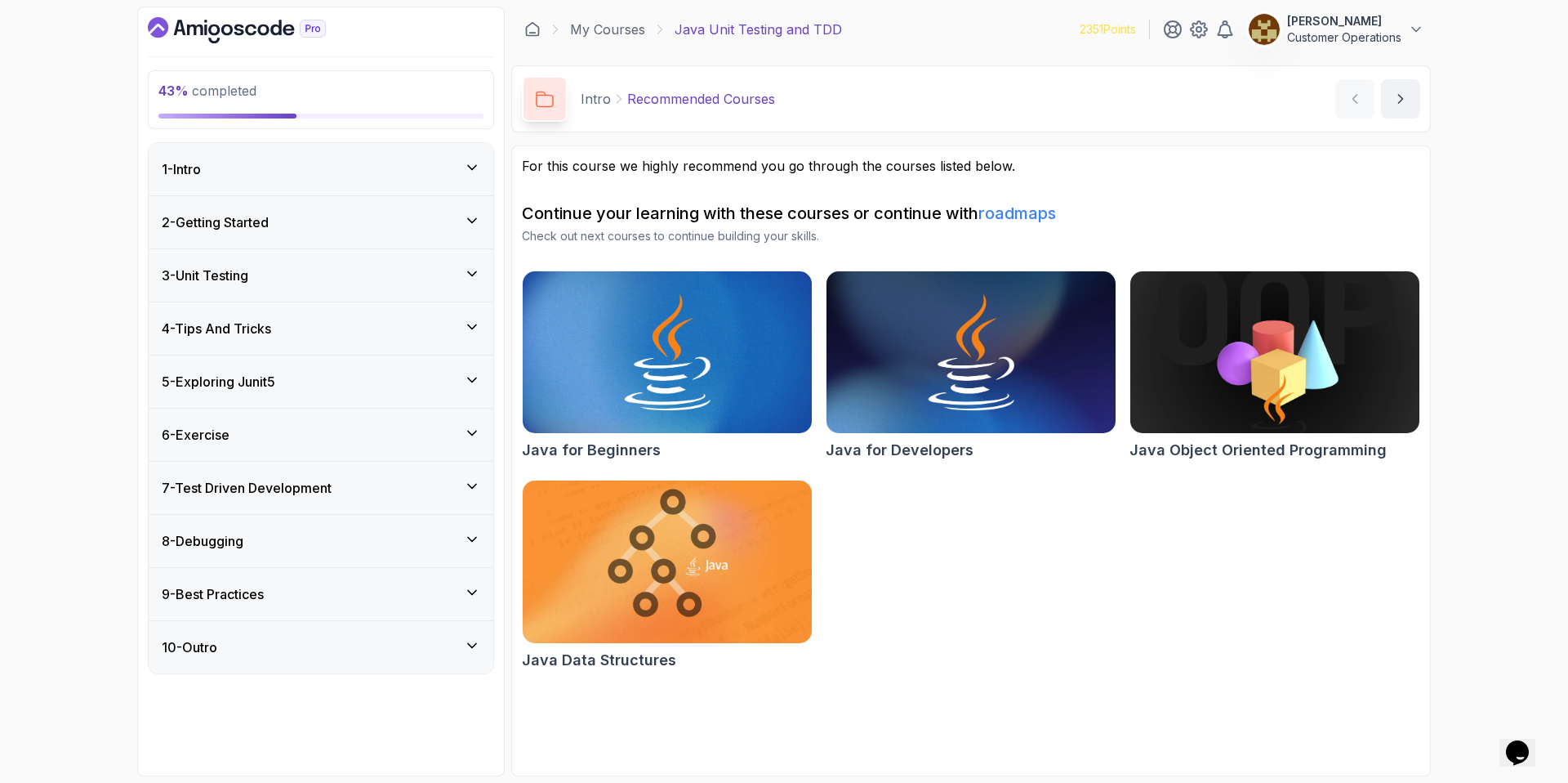
click at [285, 443] on div "6 - Exercise" at bounding box center [320, 435] width 318 height 20
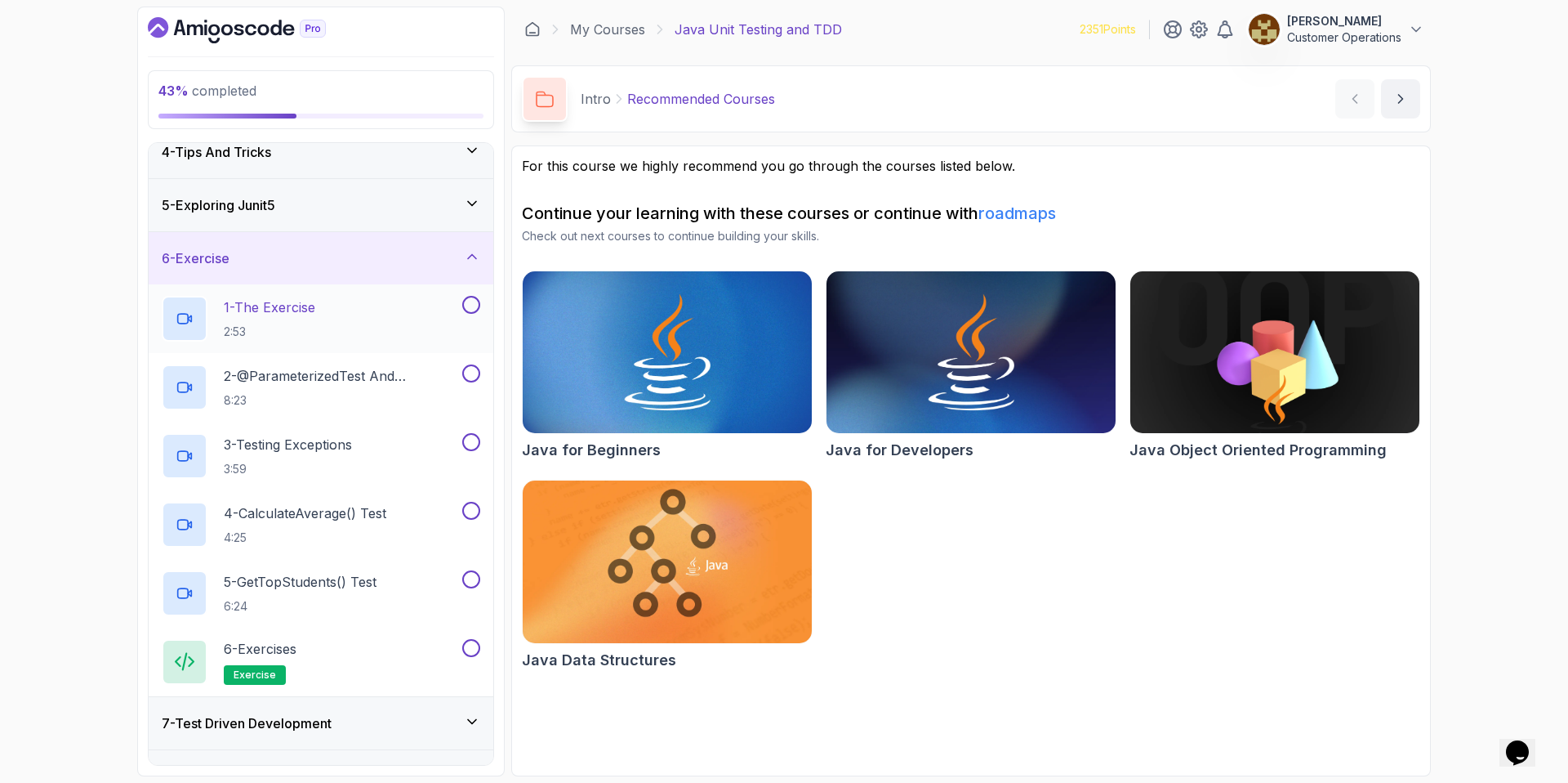
scroll to position [175, 0]
click at [265, 255] on div "6 - Exercise" at bounding box center [320, 260] width 318 height 20
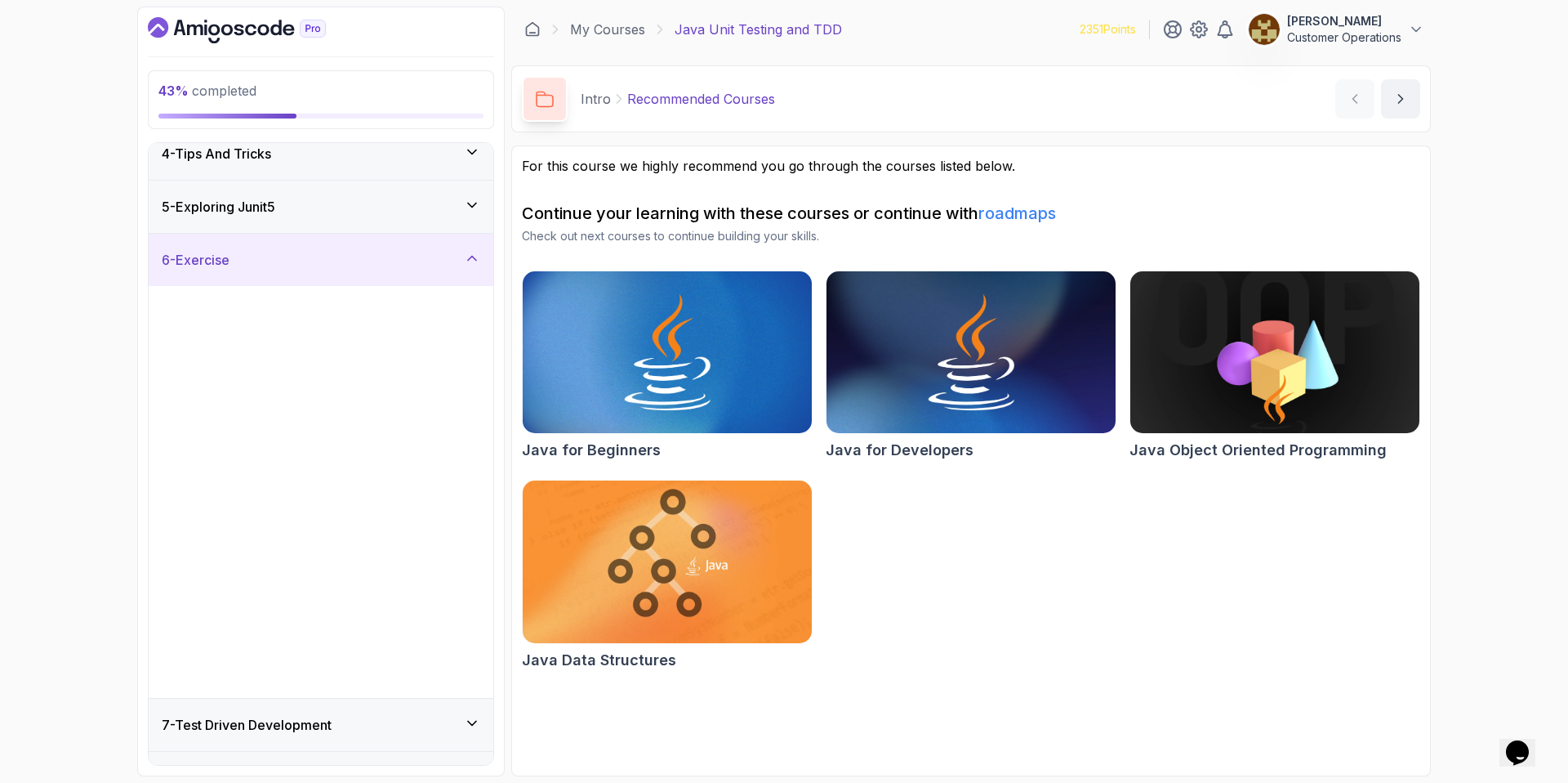
scroll to position [0, 0]
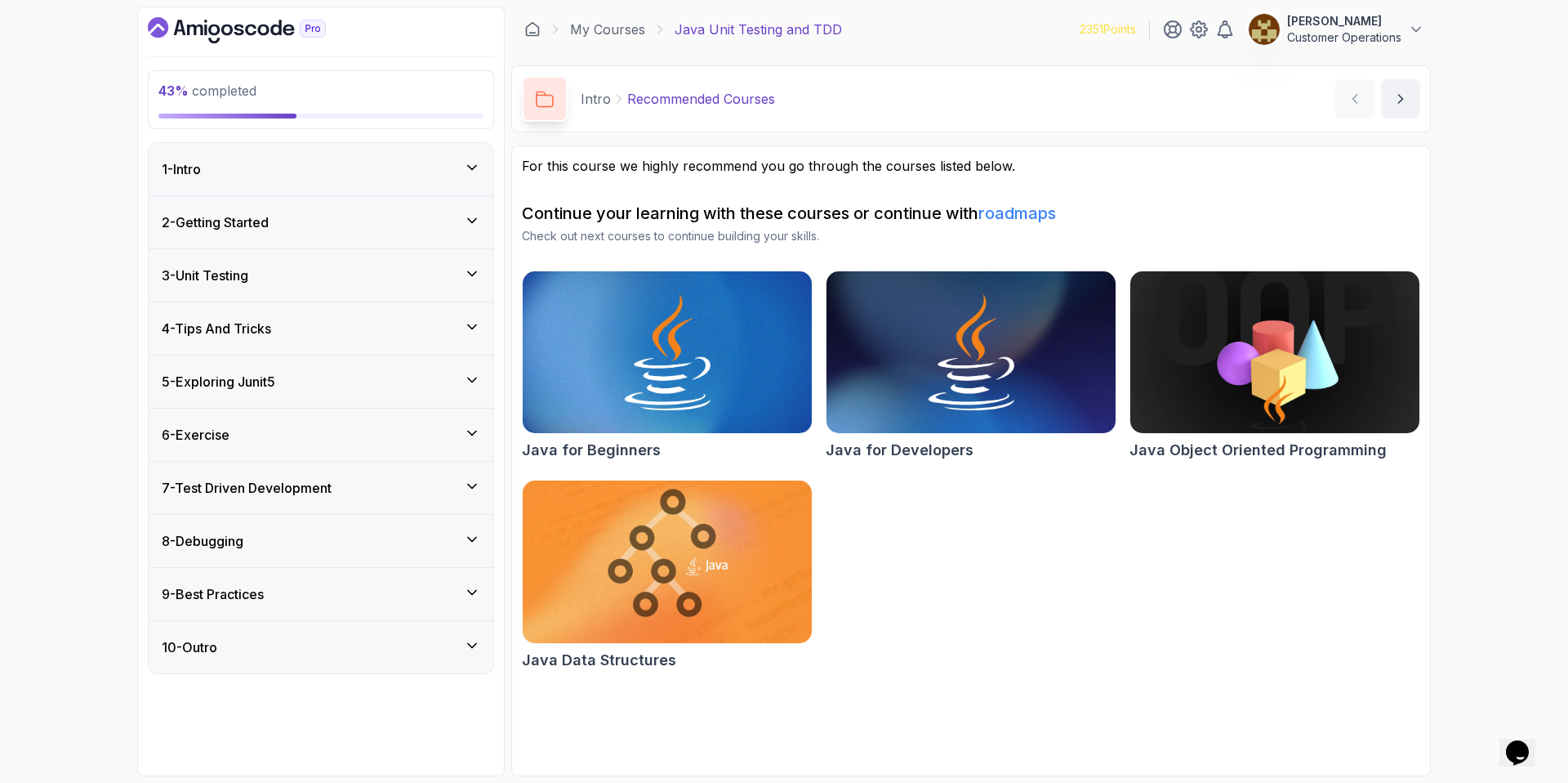
click at [313, 500] on div "7 - Test Driven Development" at bounding box center [321, 488] width 345 height 52
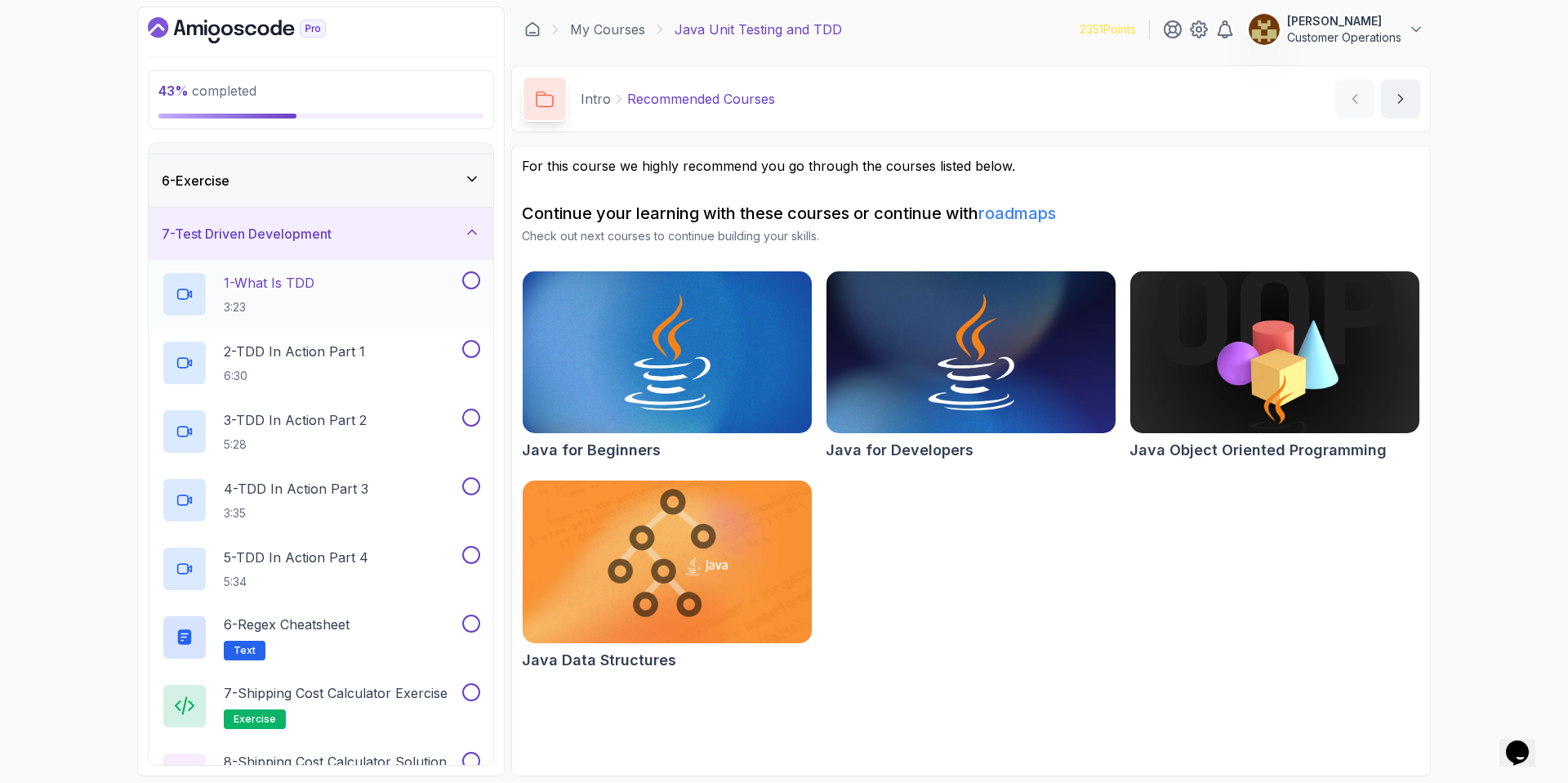
scroll to position [256, 0]
click at [291, 241] on h3 "7 - Test Driven Development" at bounding box center [246, 231] width 170 height 20
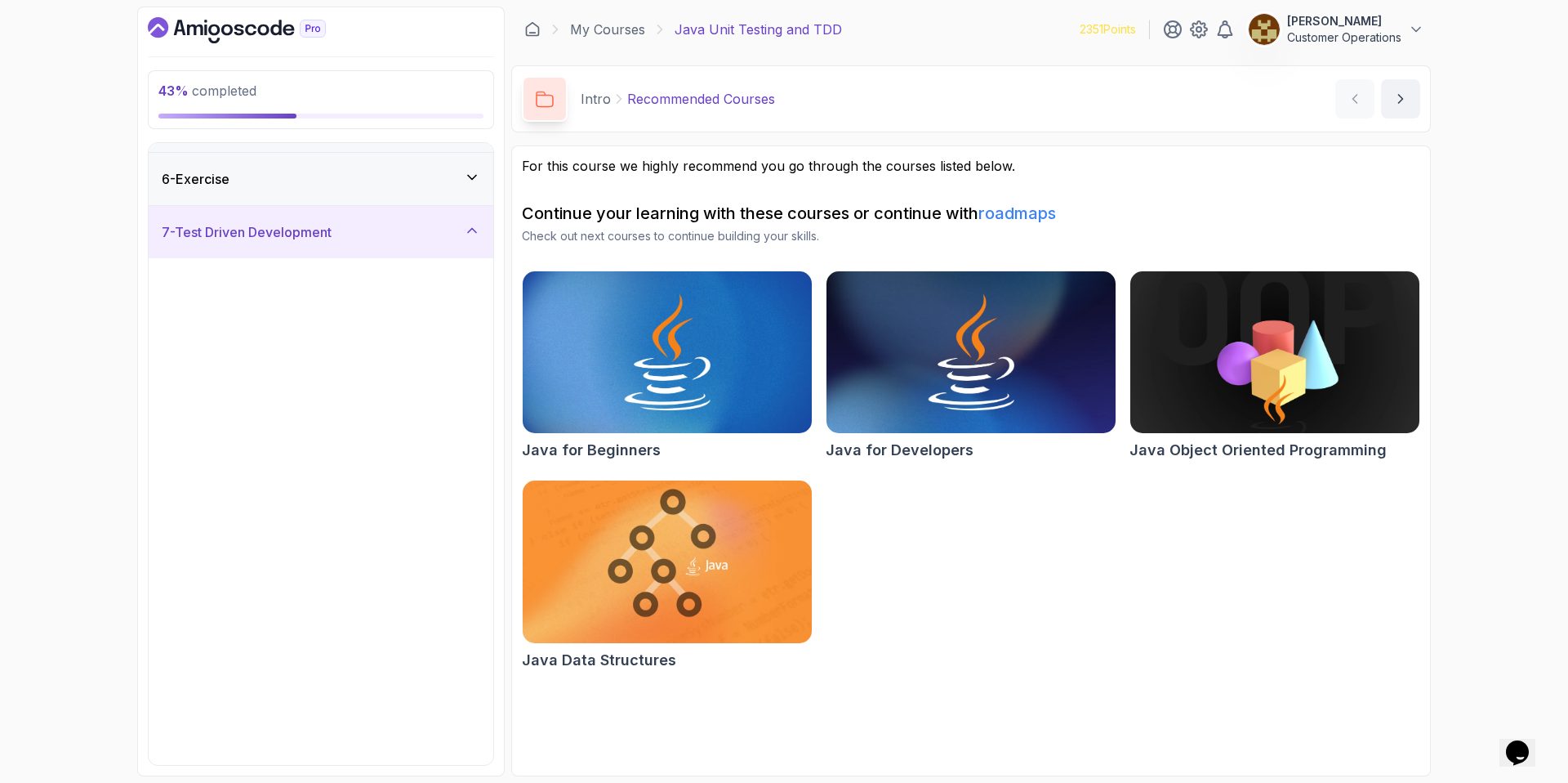
scroll to position [0, 0]
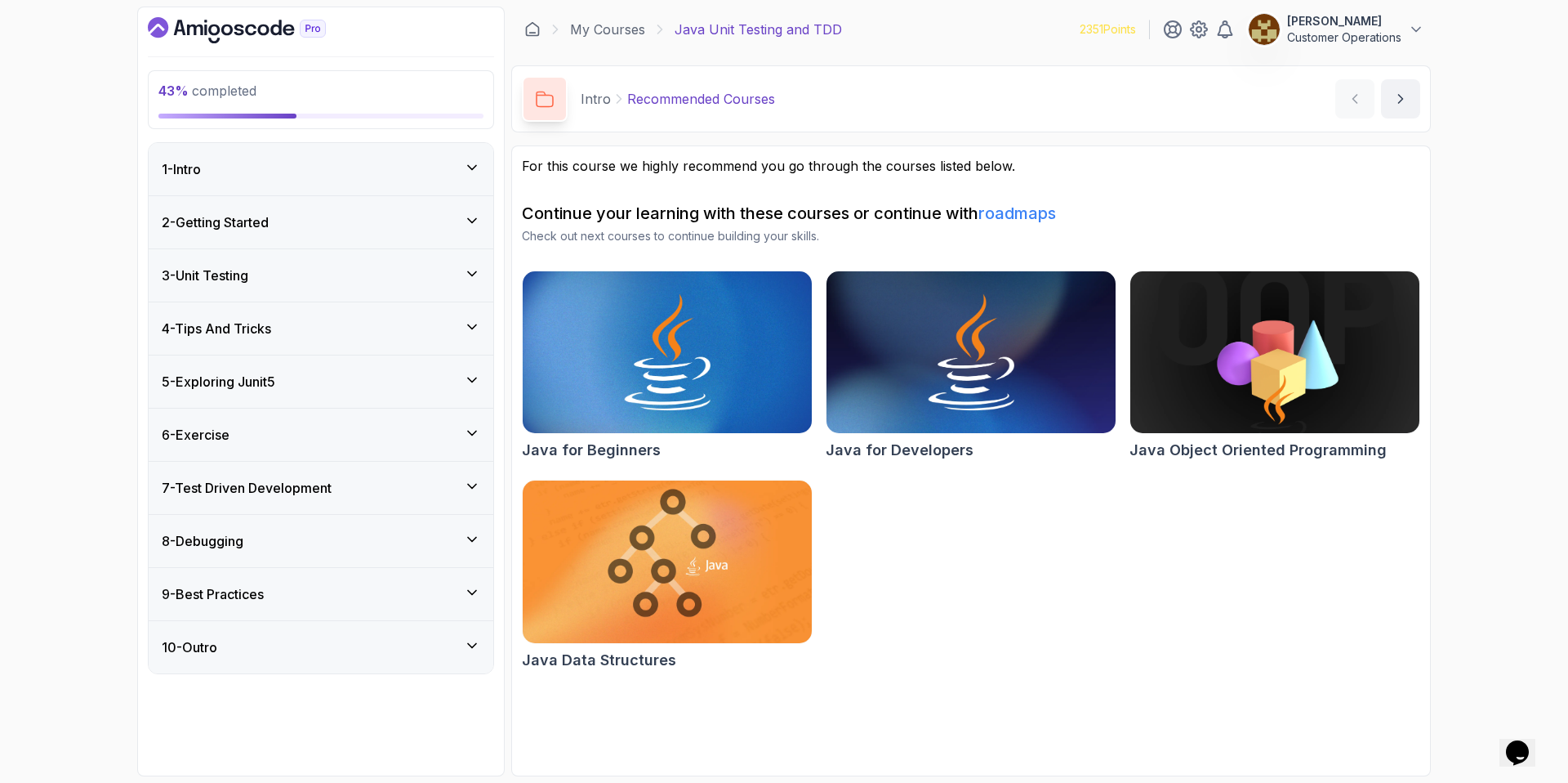
click at [292, 535] on div "8 - Debugging" at bounding box center [320, 541] width 318 height 20
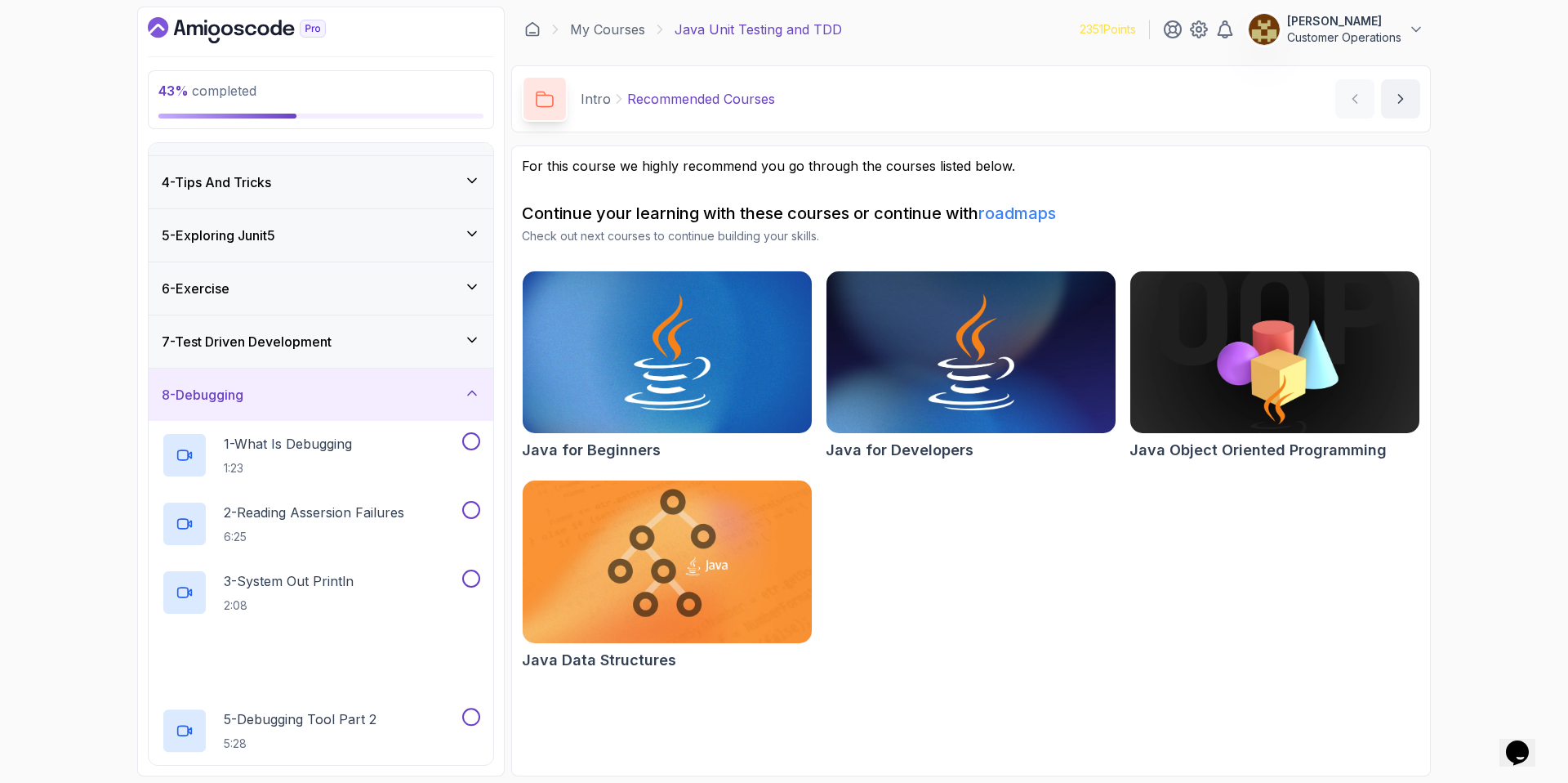
scroll to position [320, 0]
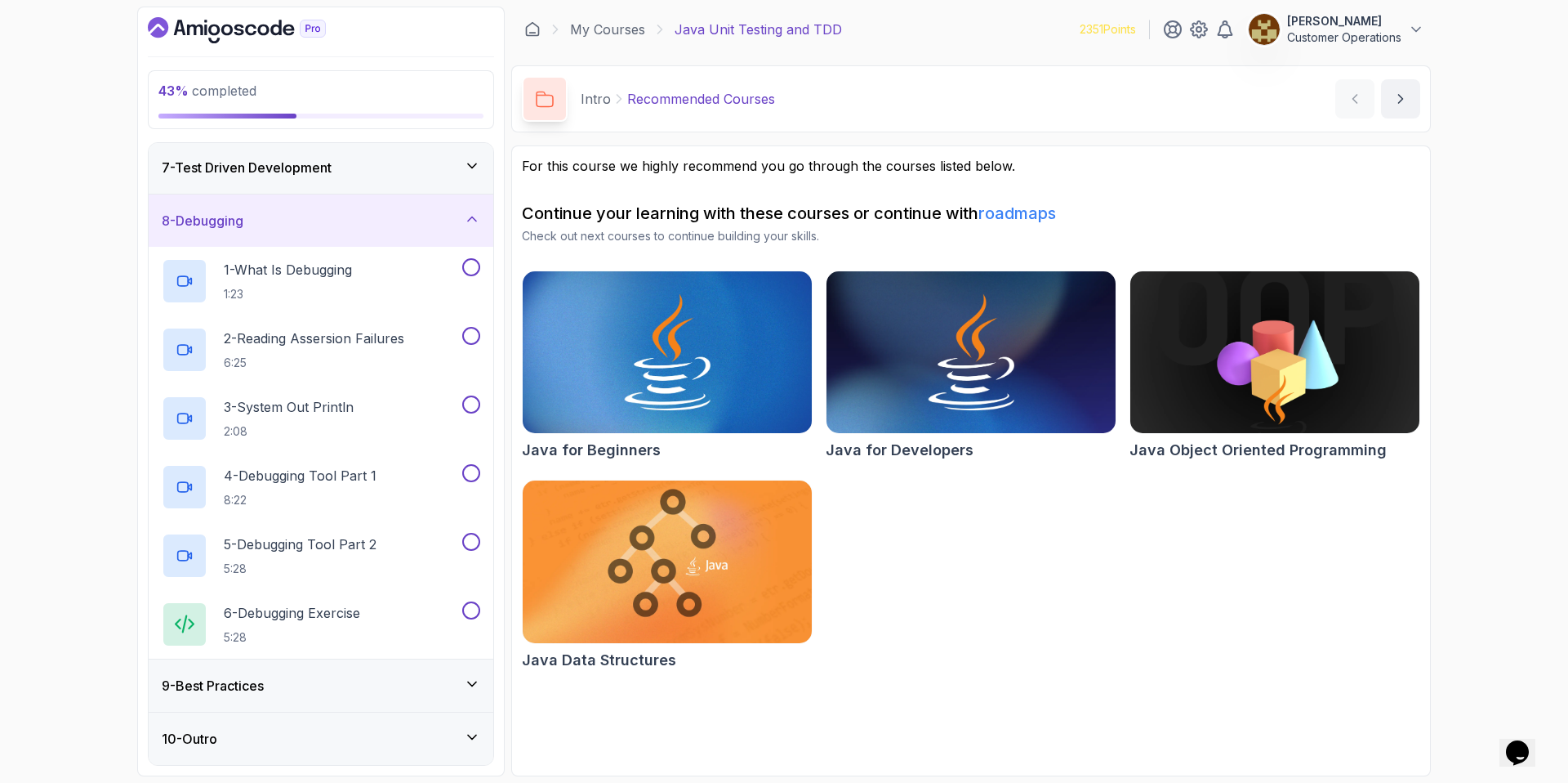
click at [304, 234] on div "8 - Debugging" at bounding box center [321, 220] width 345 height 52
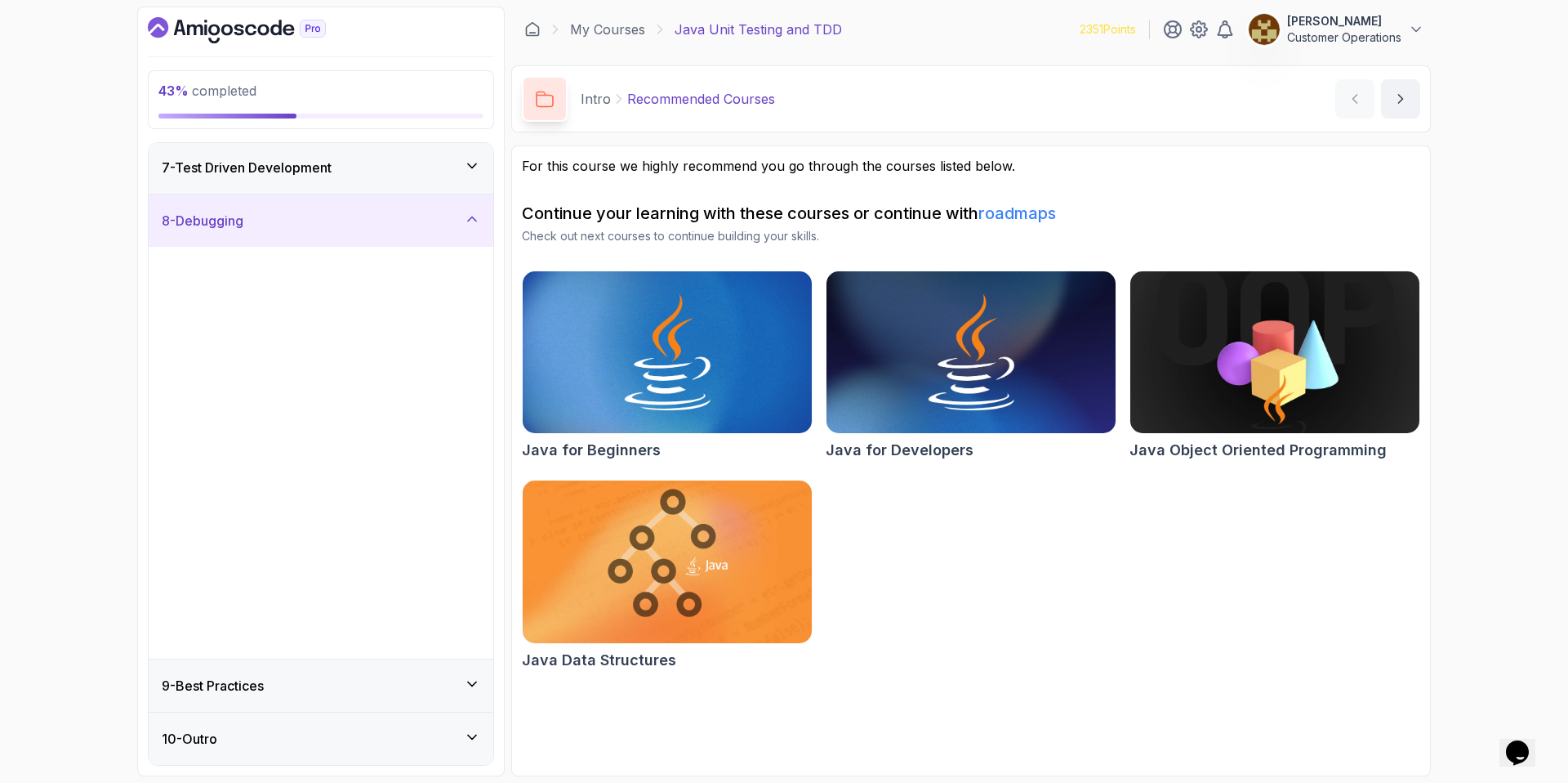
scroll to position [0, 0]
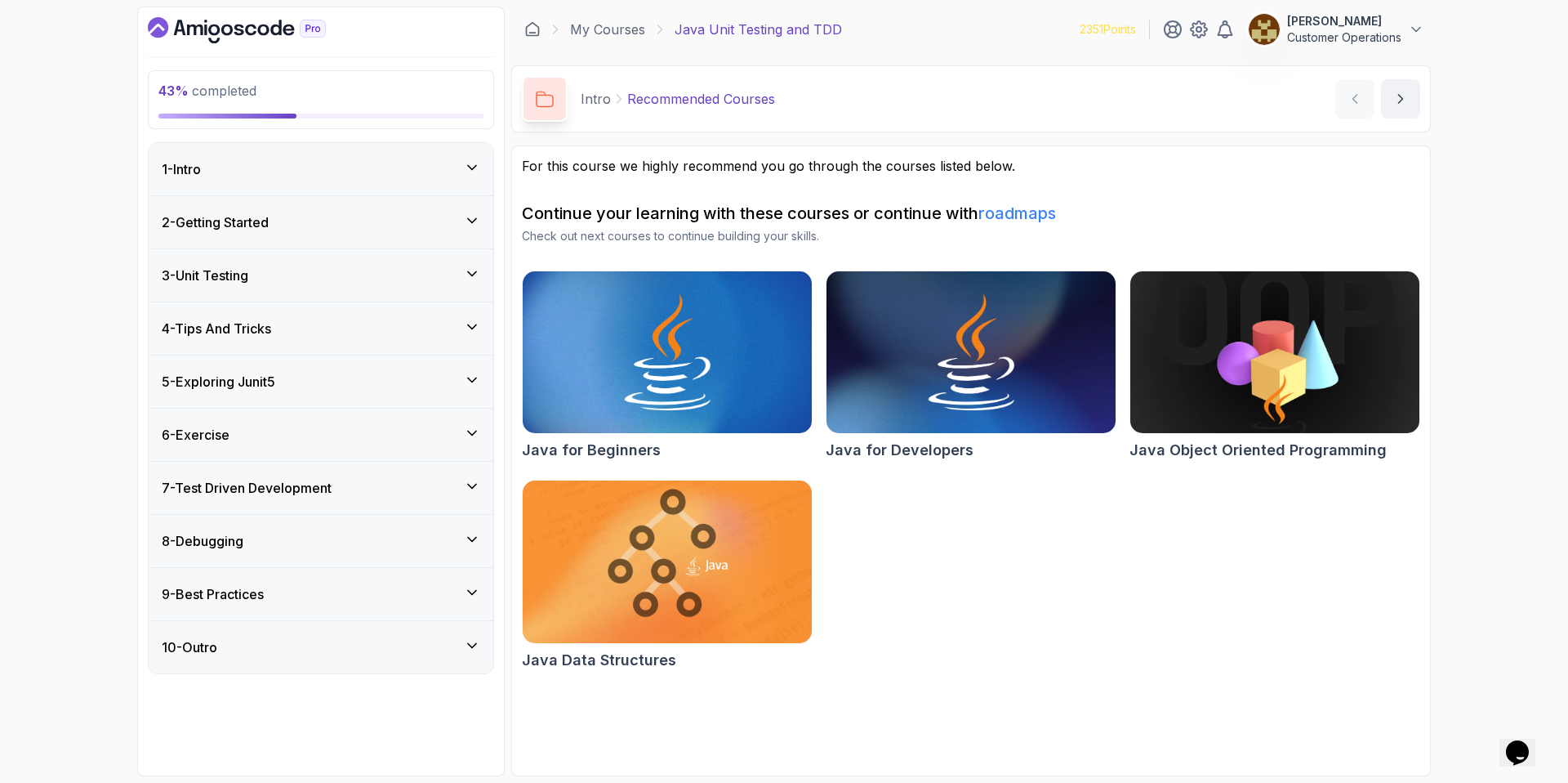
click at [326, 473] on div "7 - Test Driven Development" at bounding box center [321, 488] width 345 height 52
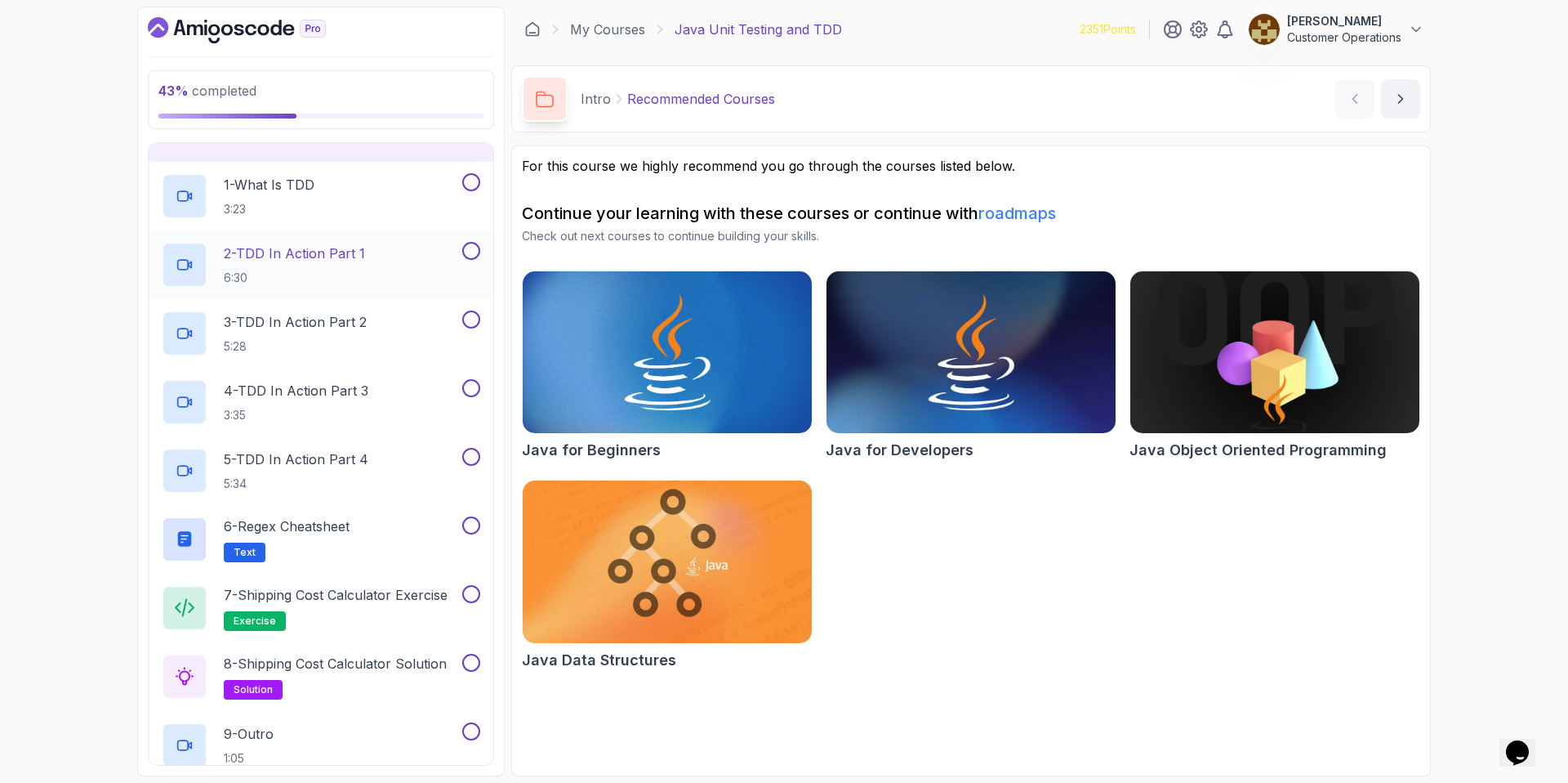
scroll to position [321, 0]
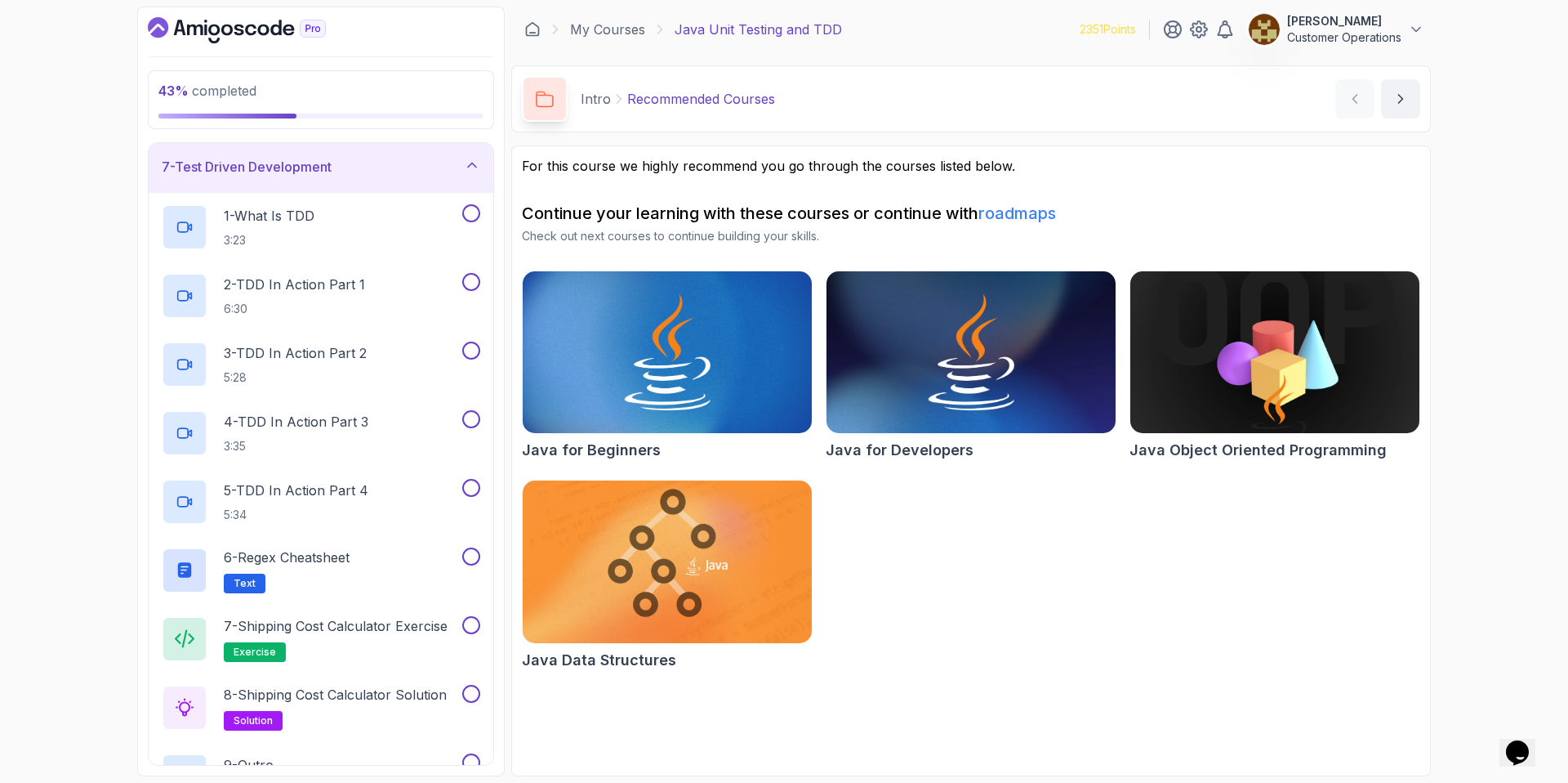
click at [289, 161] on h3 "7 - Test Driven Development" at bounding box center [246, 167] width 170 height 20
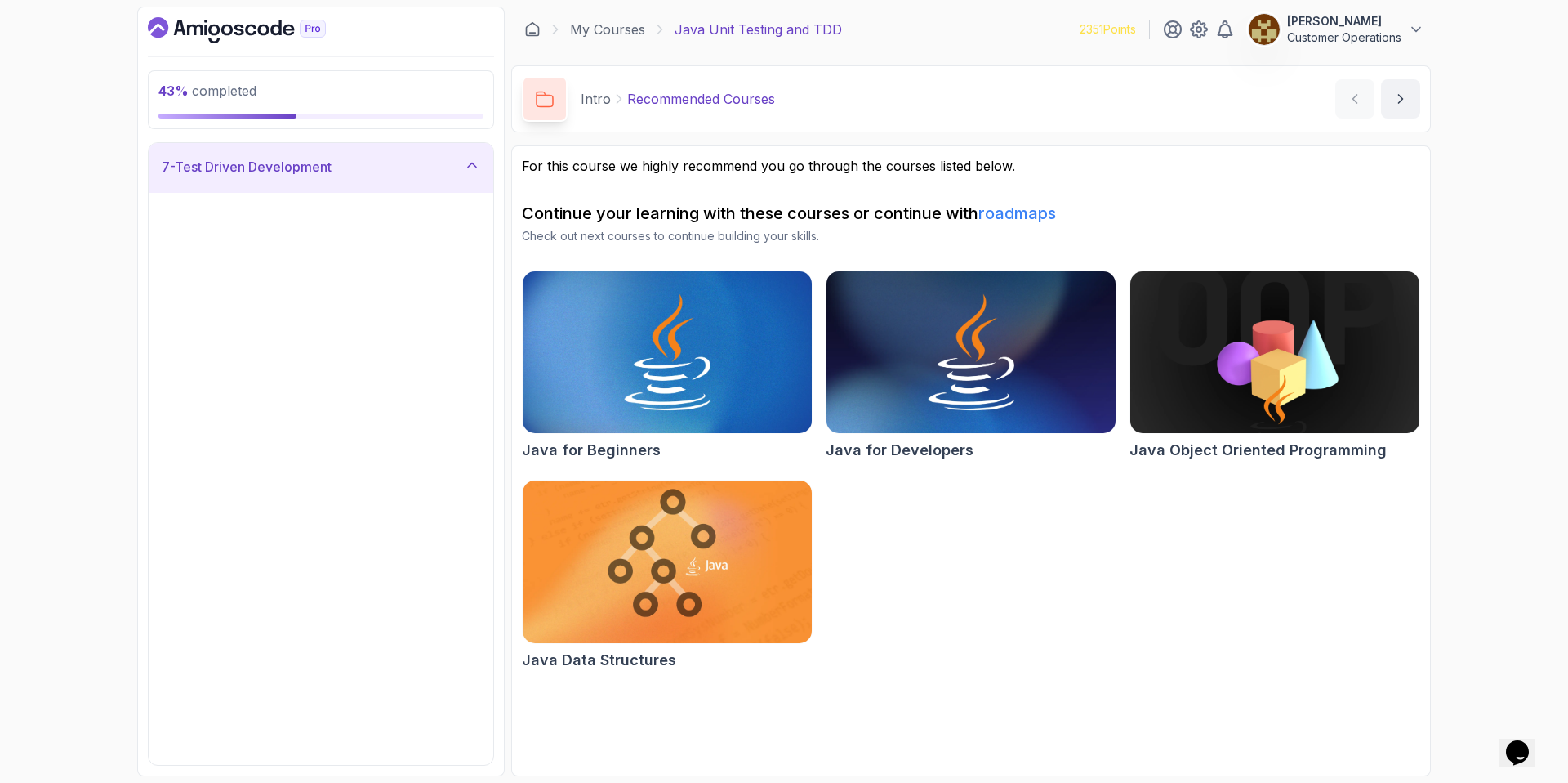
scroll to position [0, 0]
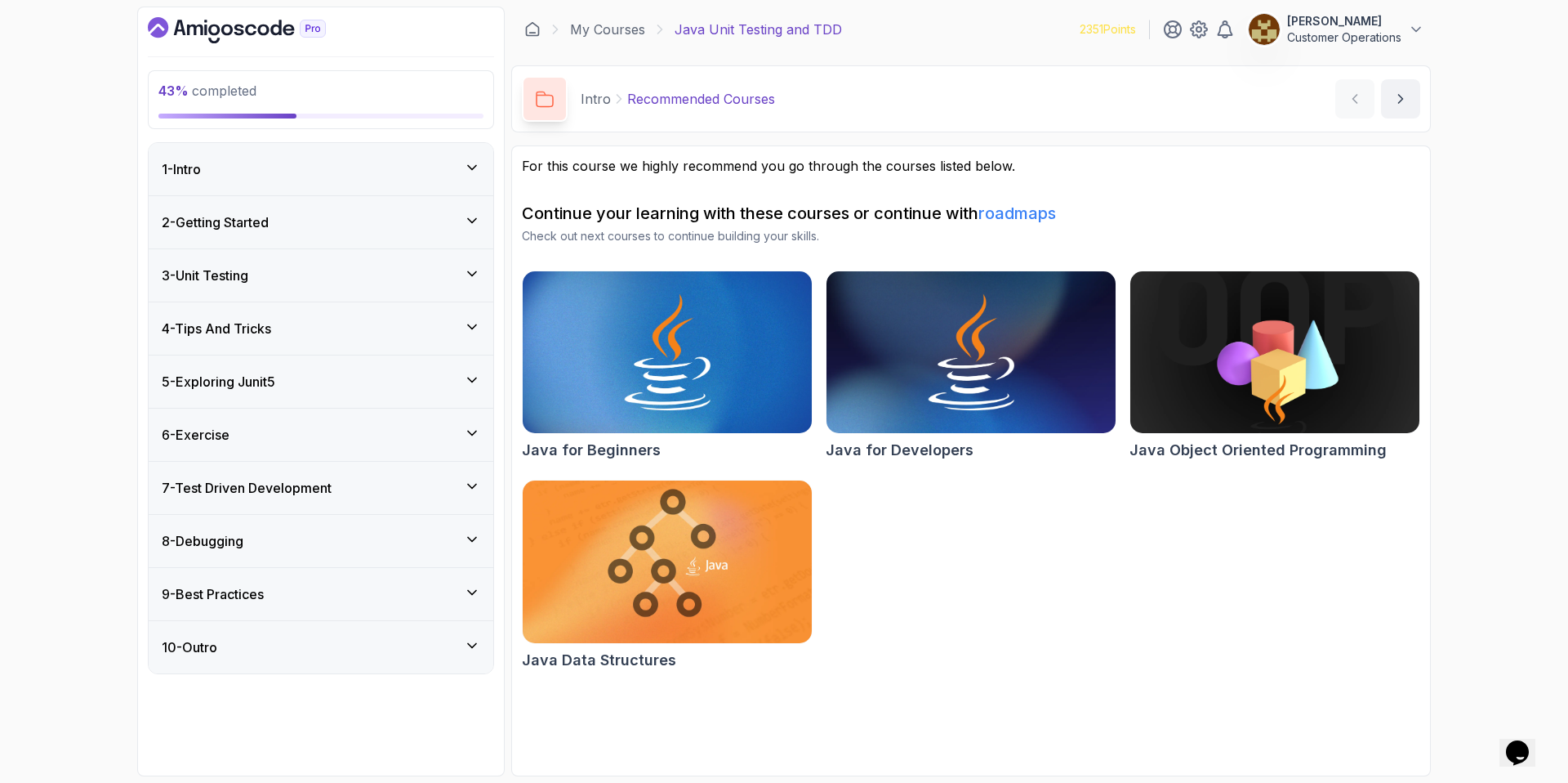
click at [242, 429] on div "6 - Exercise" at bounding box center [320, 435] width 318 height 20
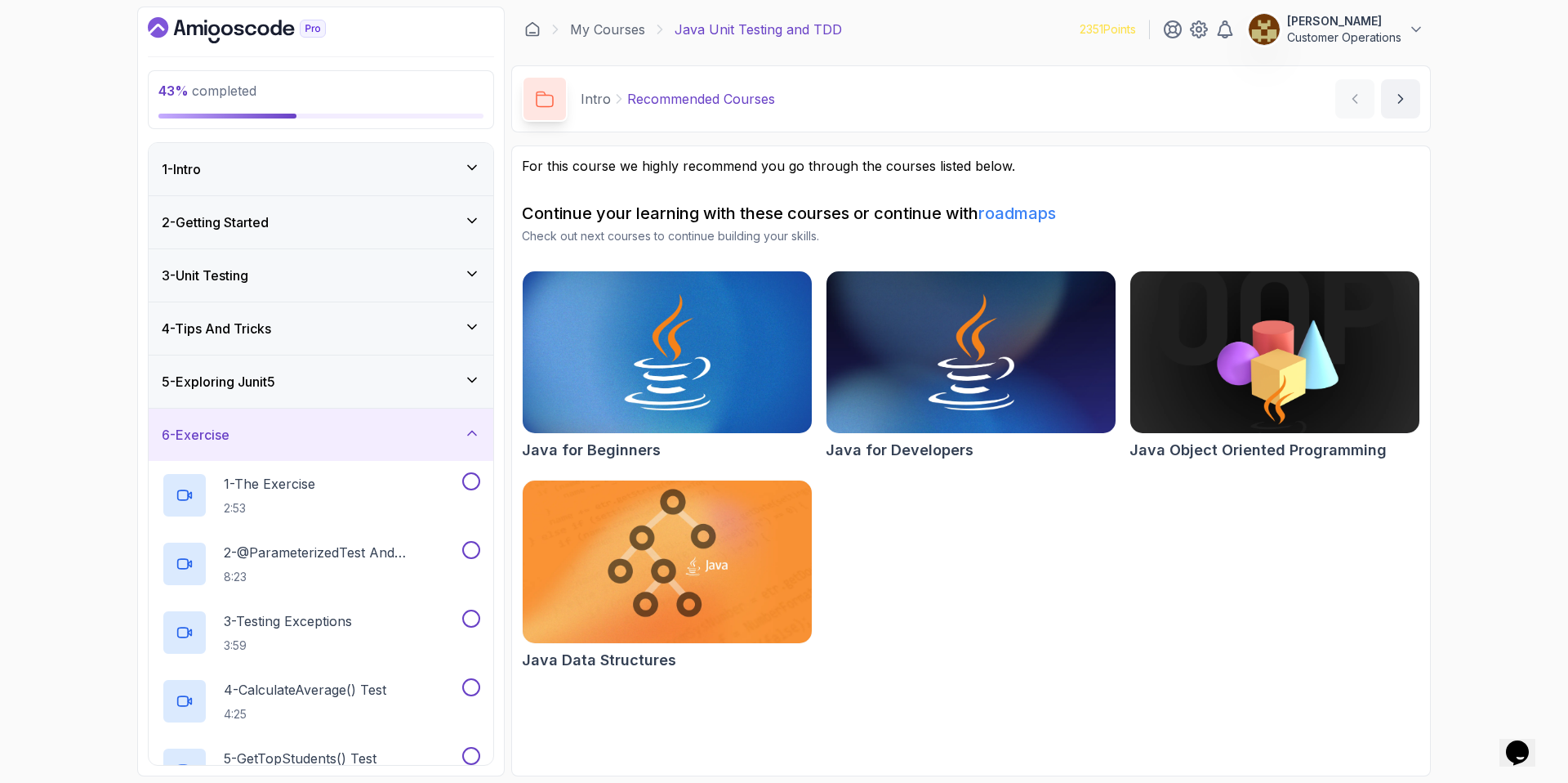
click at [242, 429] on div "6 - Exercise" at bounding box center [320, 435] width 318 height 20
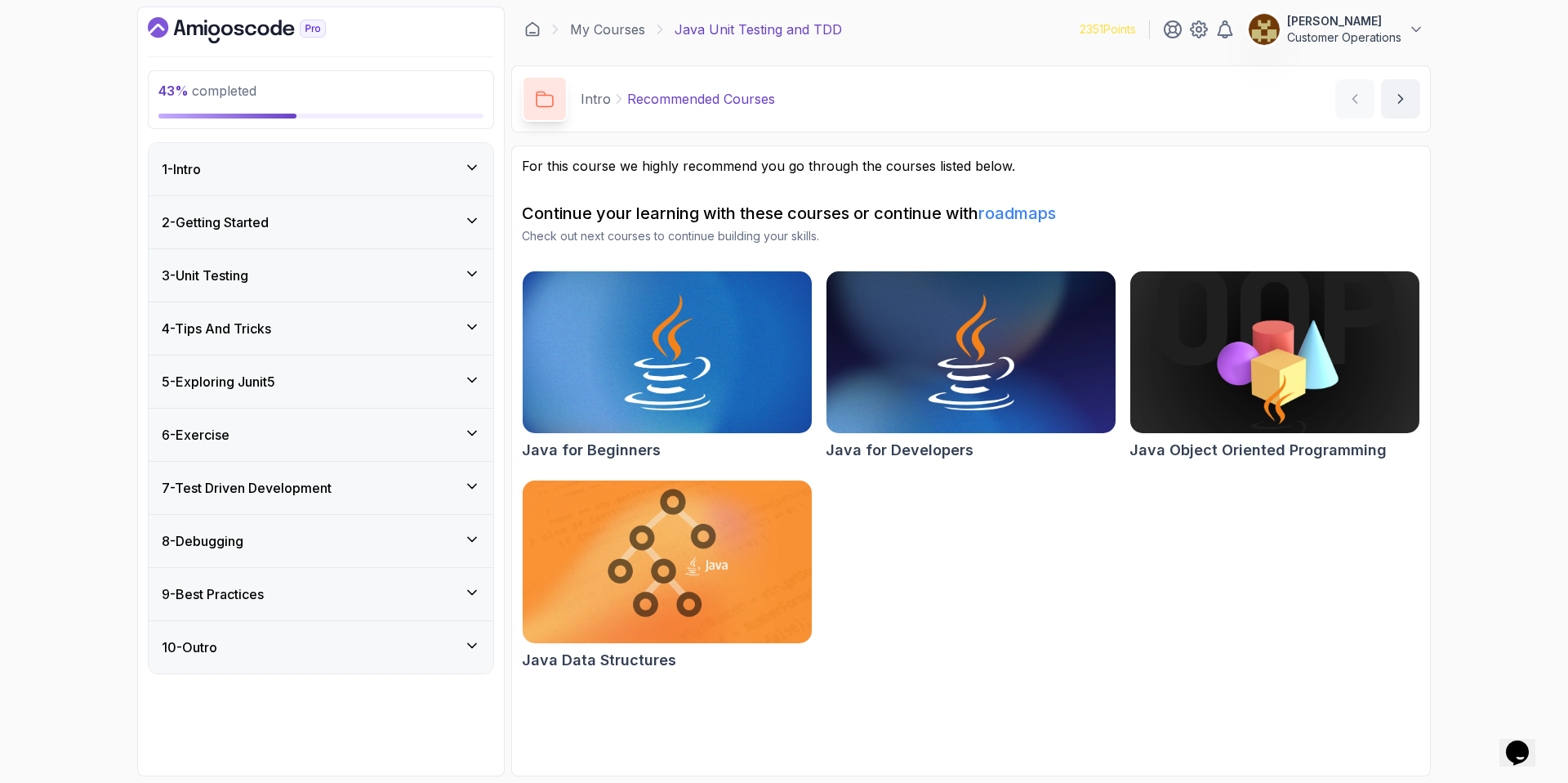
click at [256, 476] on div "7 - Test Driven Development" at bounding box center [321, 488] width 345 height 52
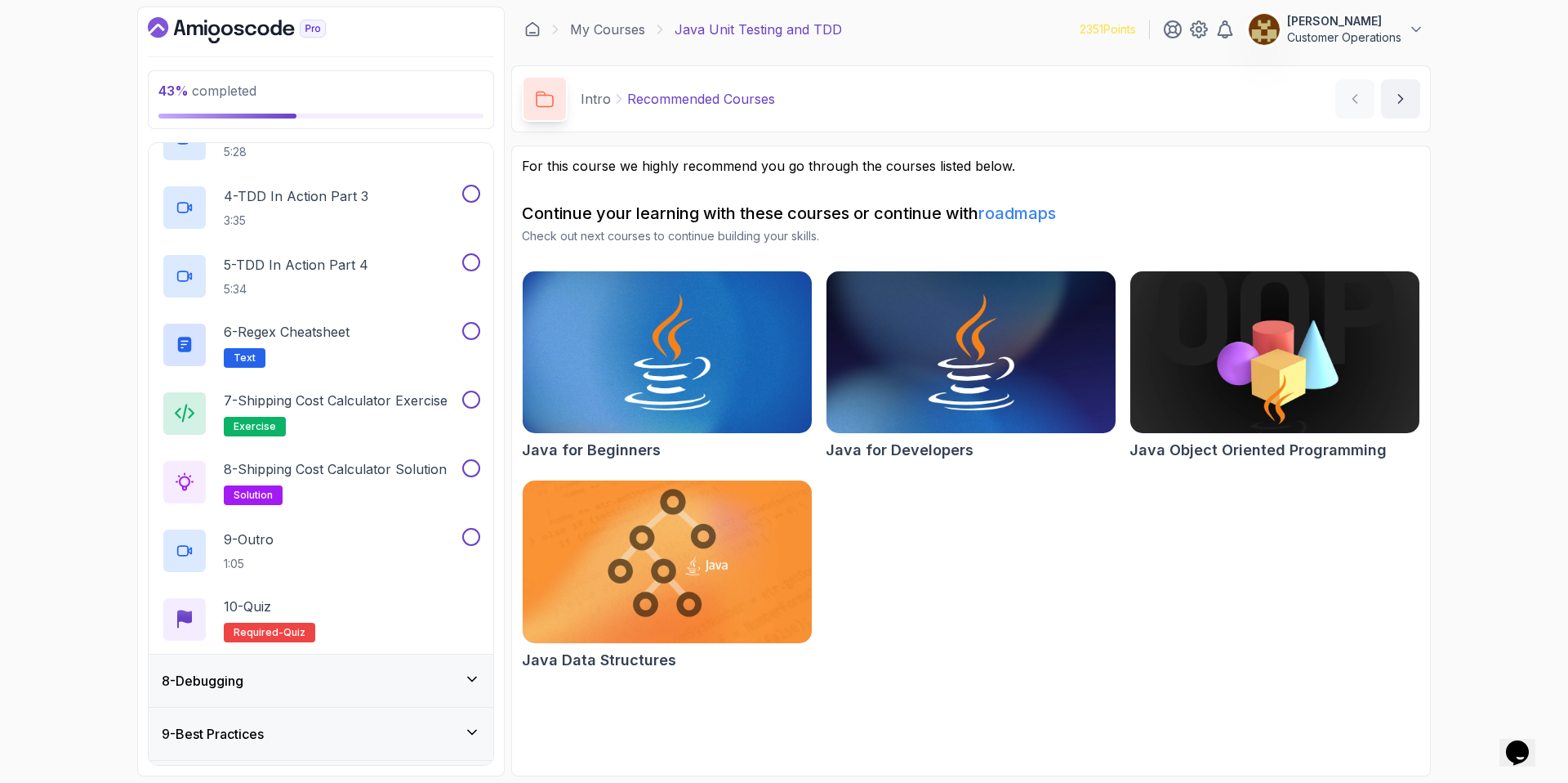
scroll to position [226, 0]
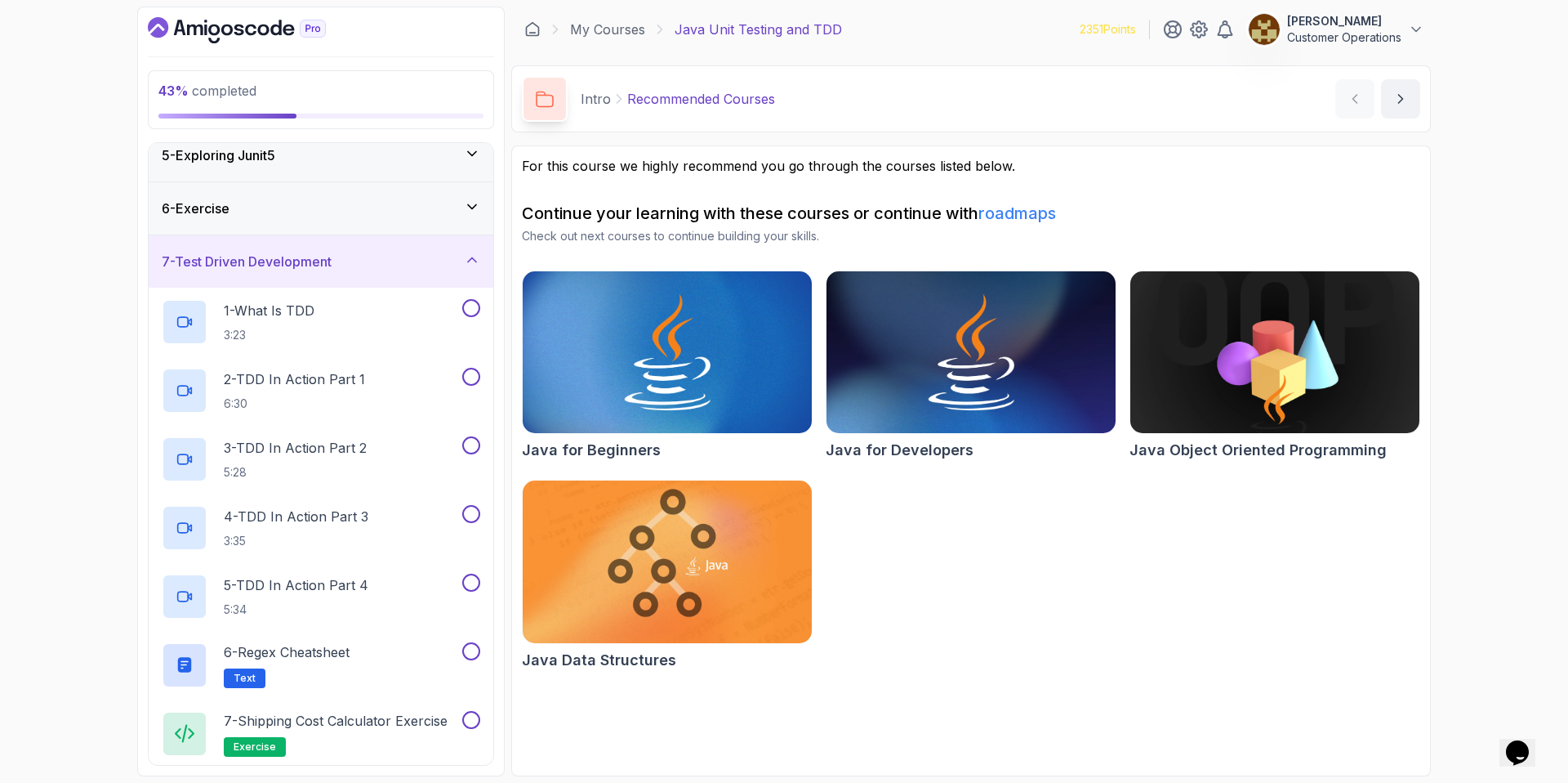
click at [239, 255] on h3 "7 - Test Driven Development" at bounding box center [246, 261] width 170 height 20
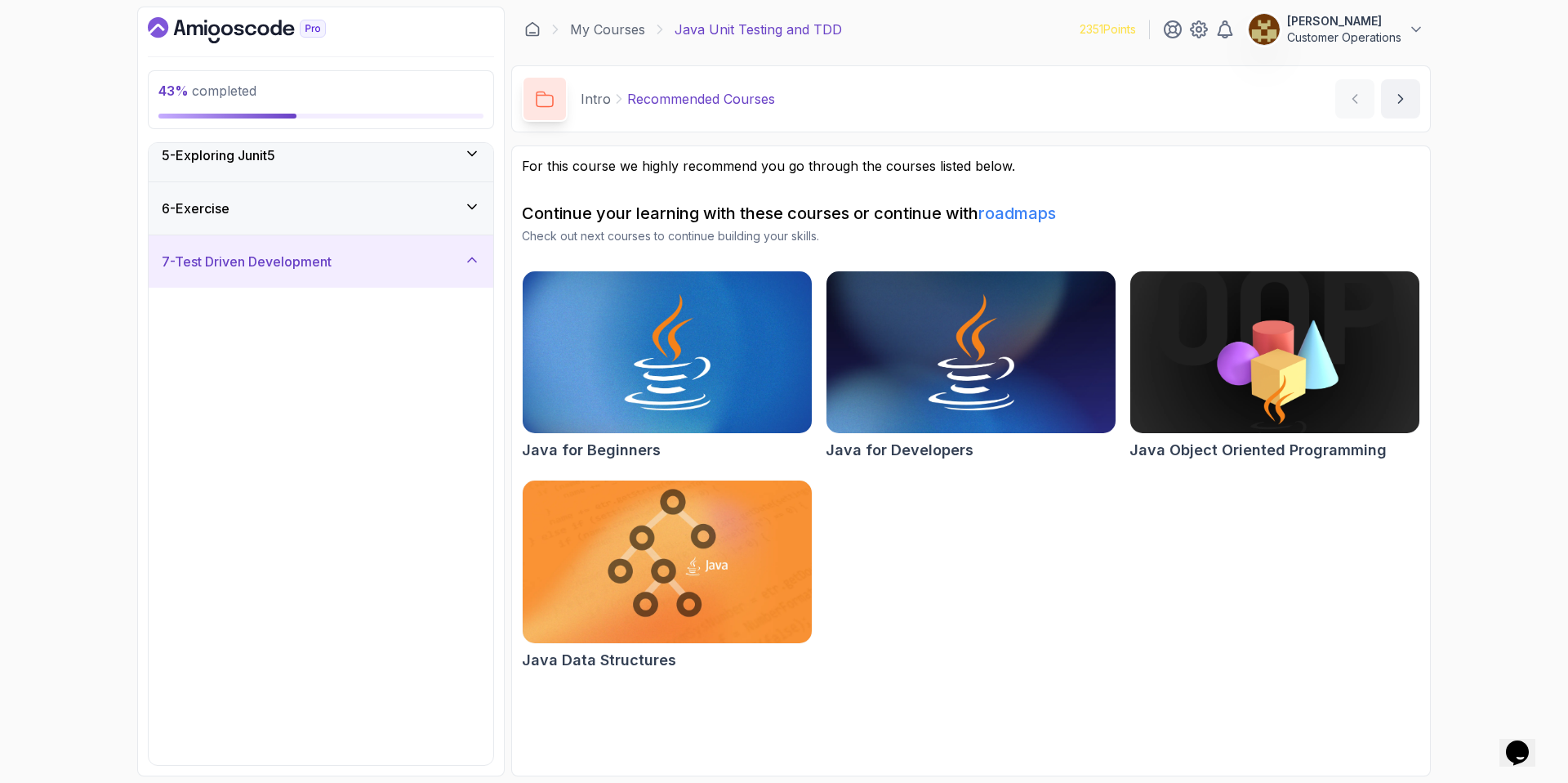
scroll to position [0, 0]
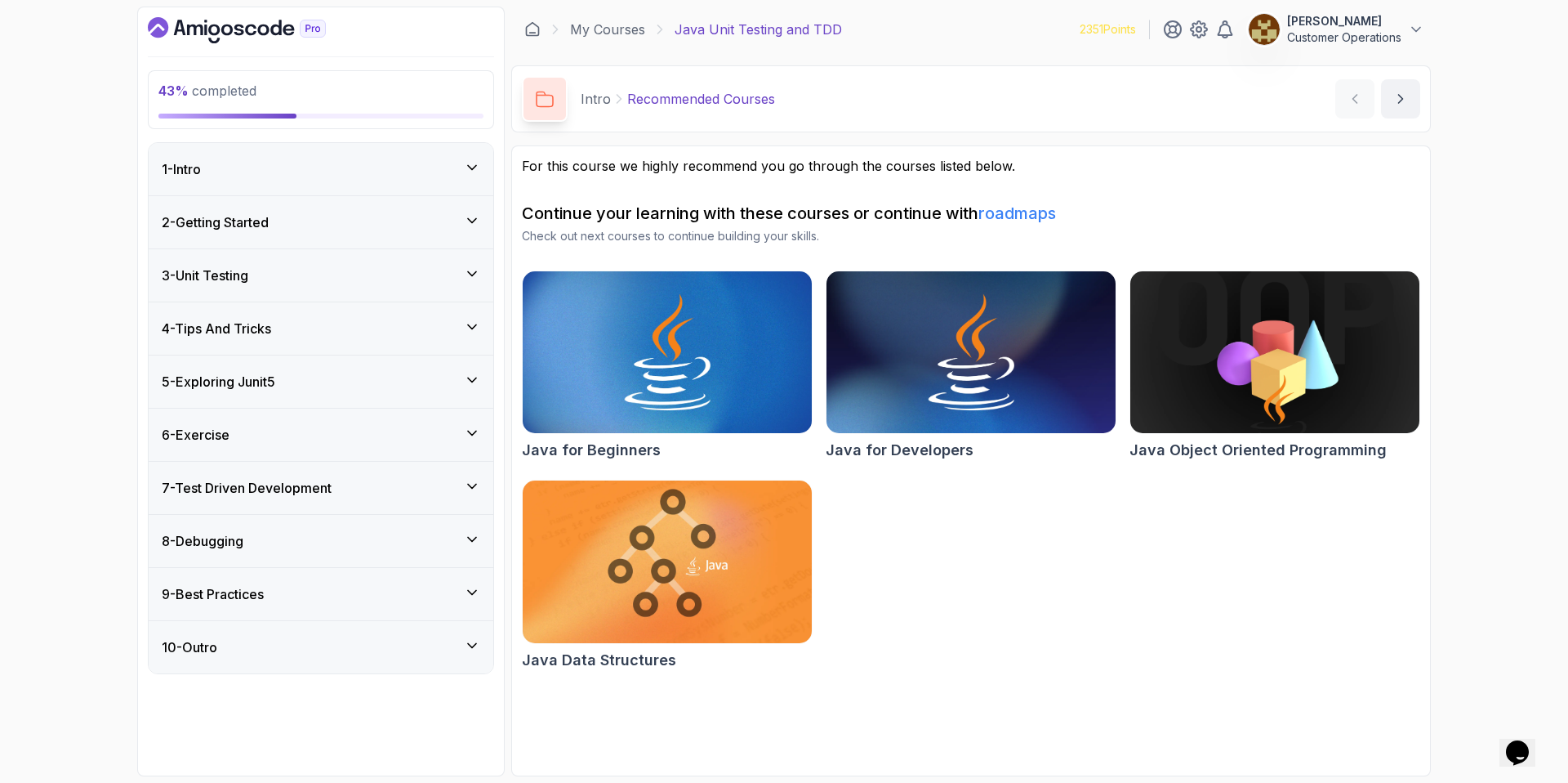
click at [269, 551] on div "8 - Debugging" at bounding box center [321, 541] width 345 height 52
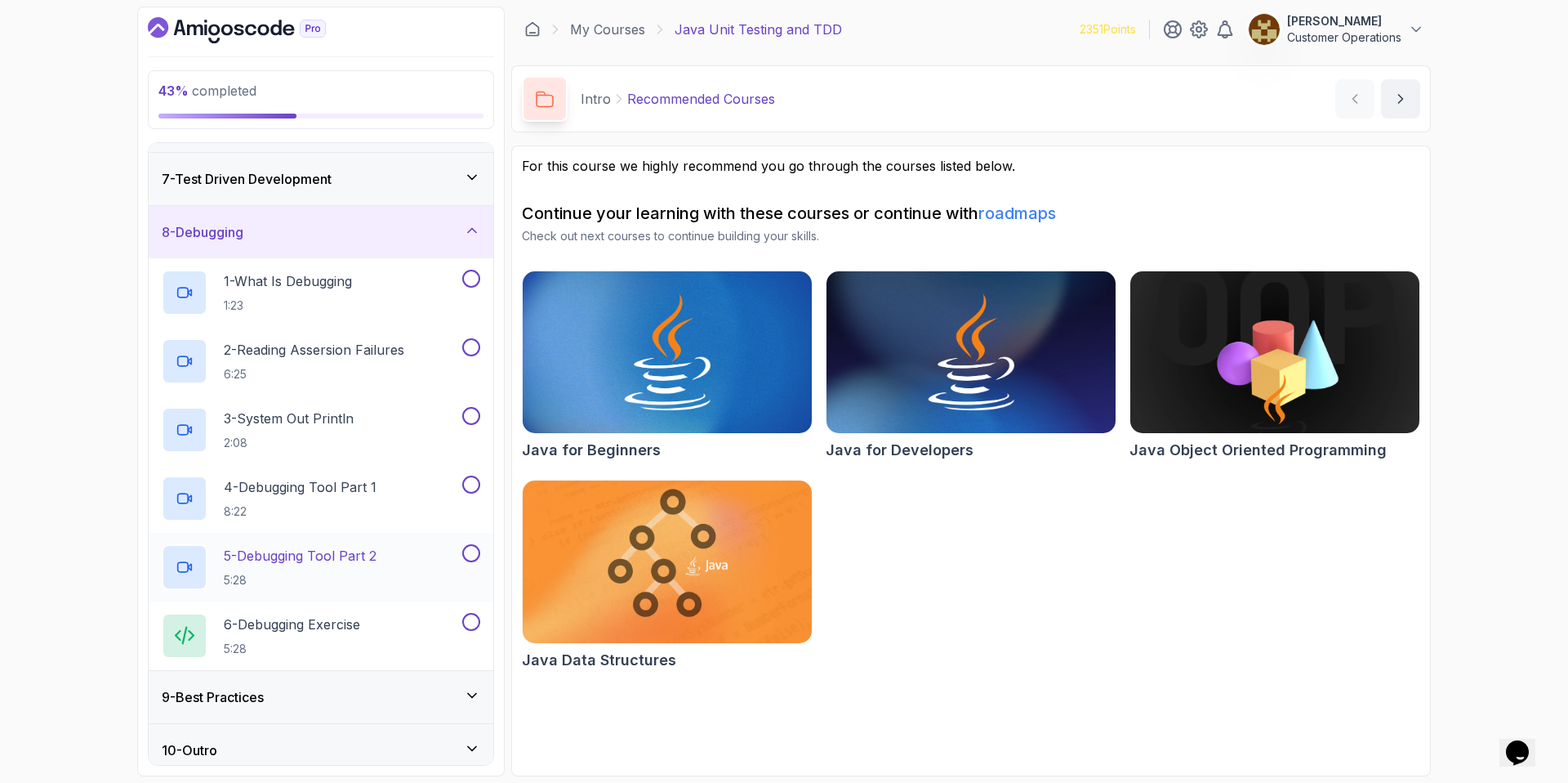
scroll to position [320, 0]
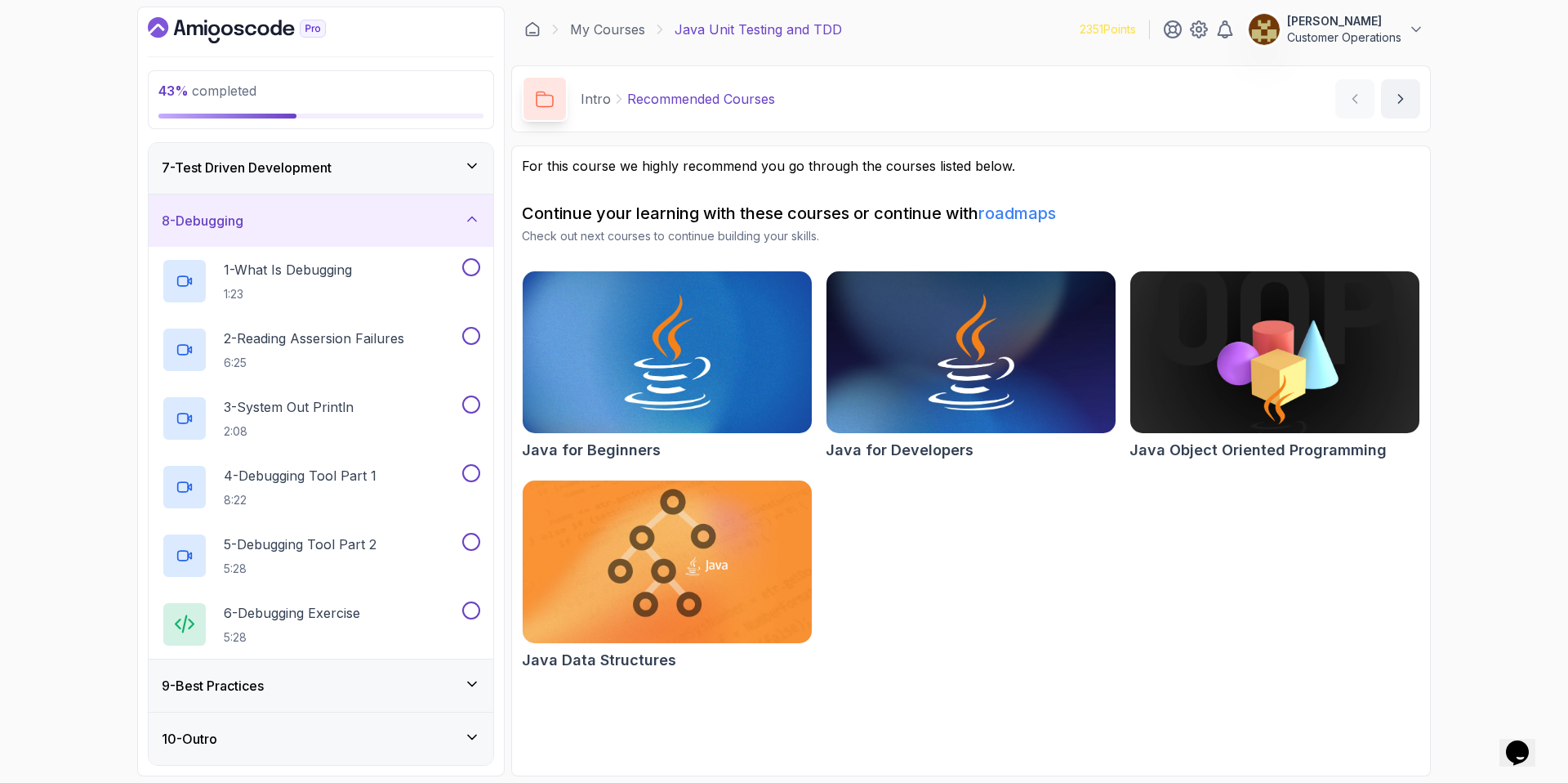
click at [313, 208] on div "8 - Debugging" at bounding box center [321, 220] width 345 height 52
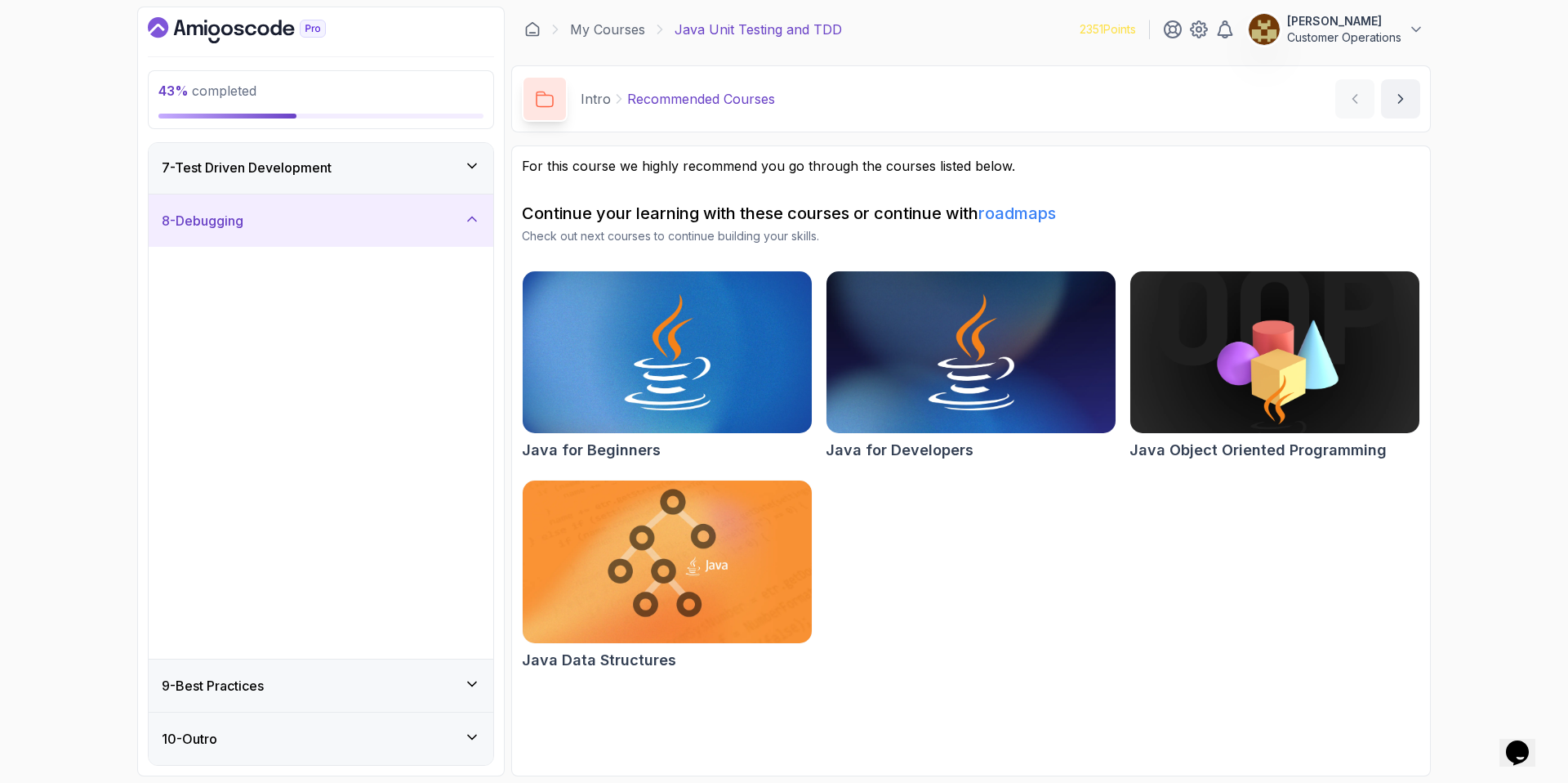
scroll to position [0, 0]
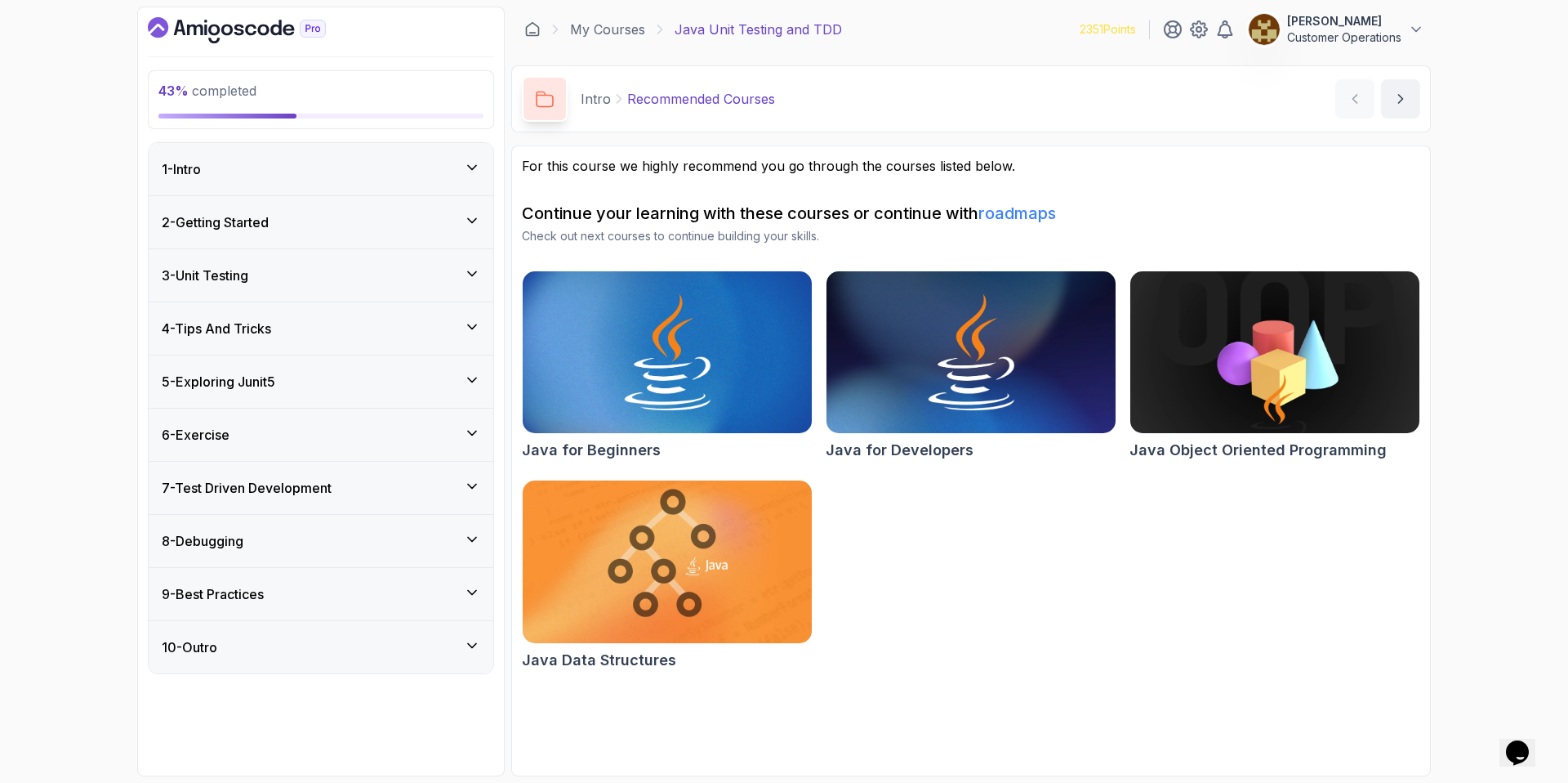
click at [284, 593] on div "9 - Best Practices" at bounding box center [320, 593] width 318 height 20
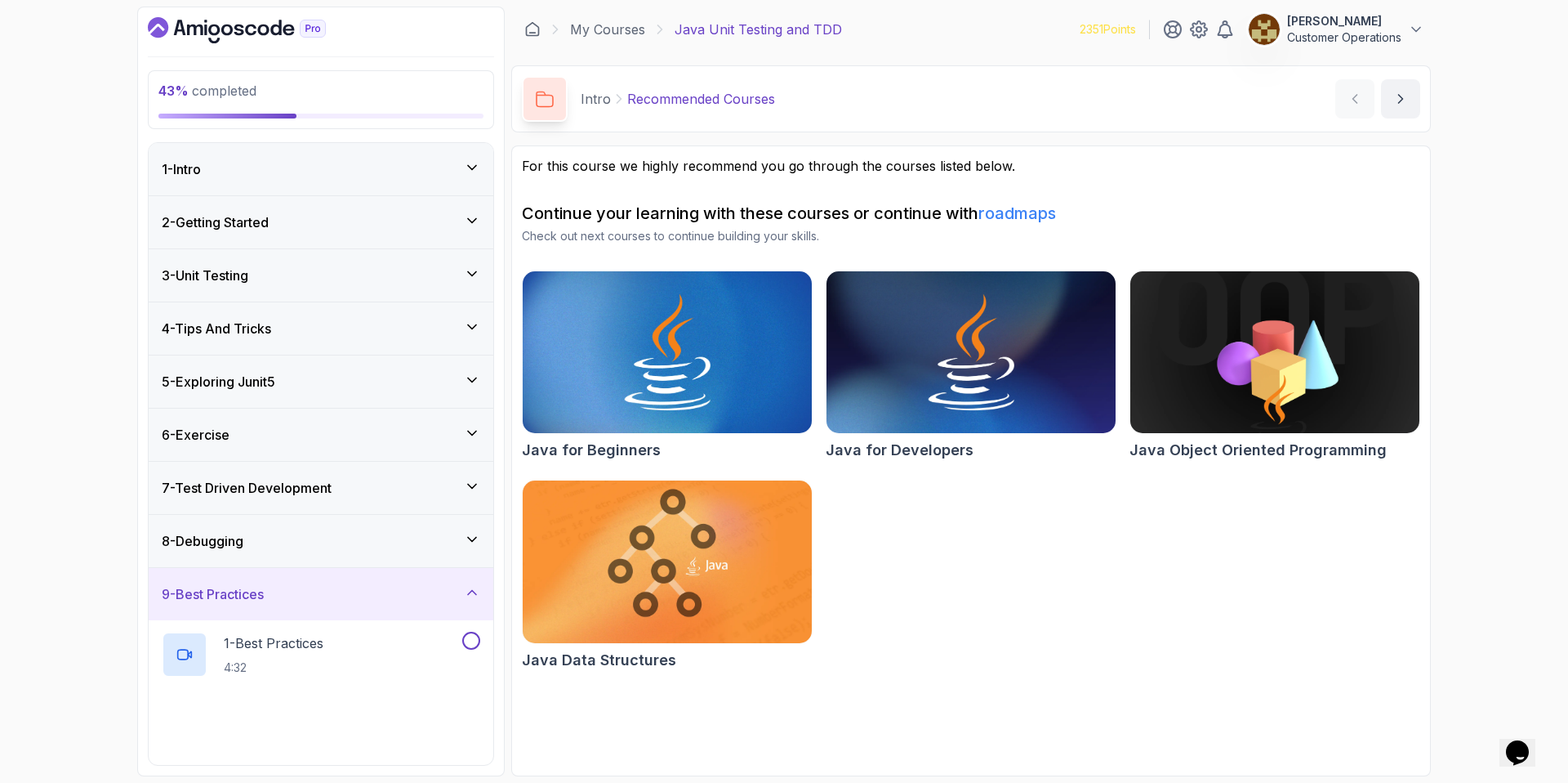
scroll to position [252, 0]
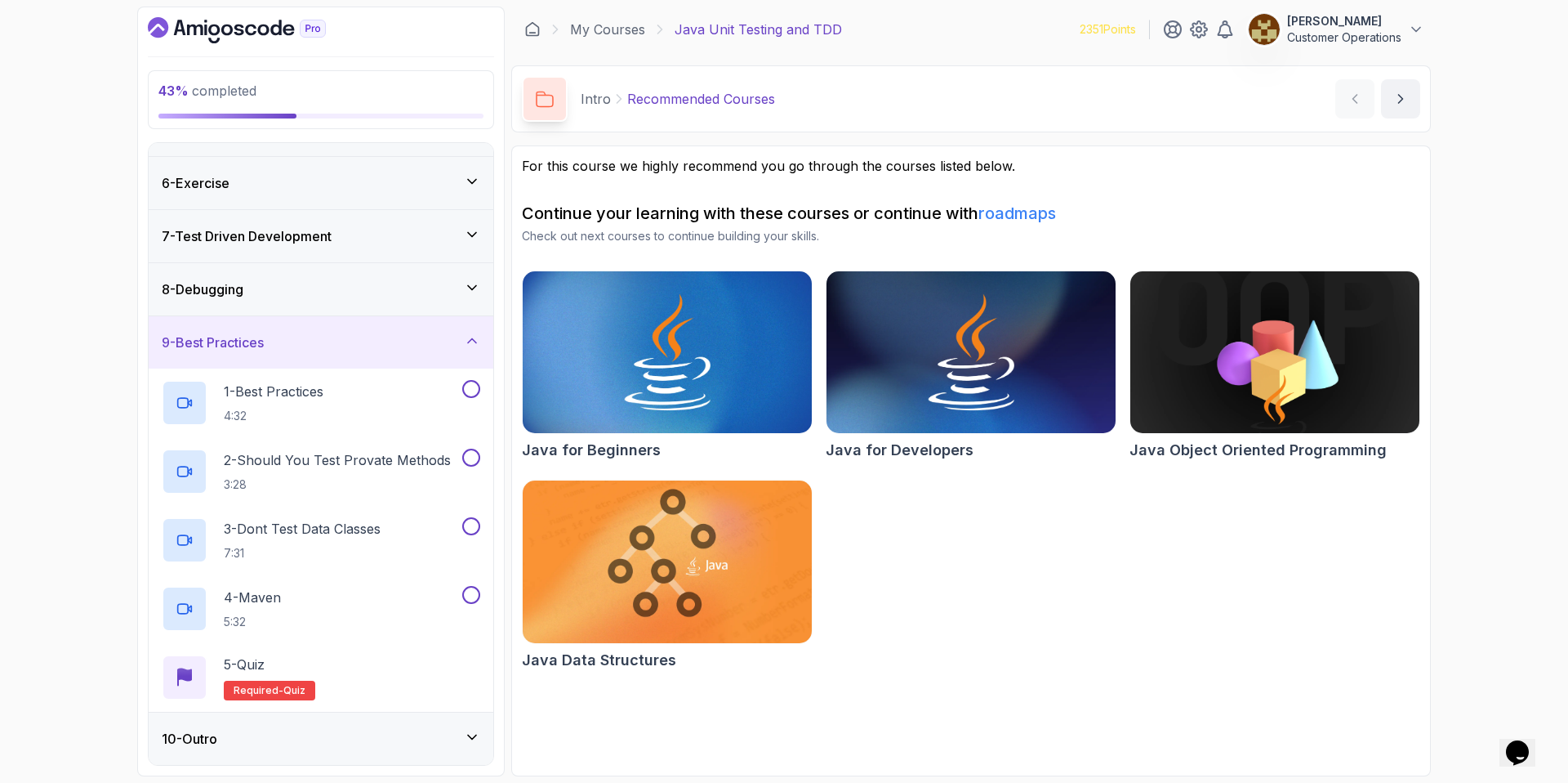
click at [289, 349] on div "9 - Best Practices" at bounding box center [320, 342] width 318 height 20
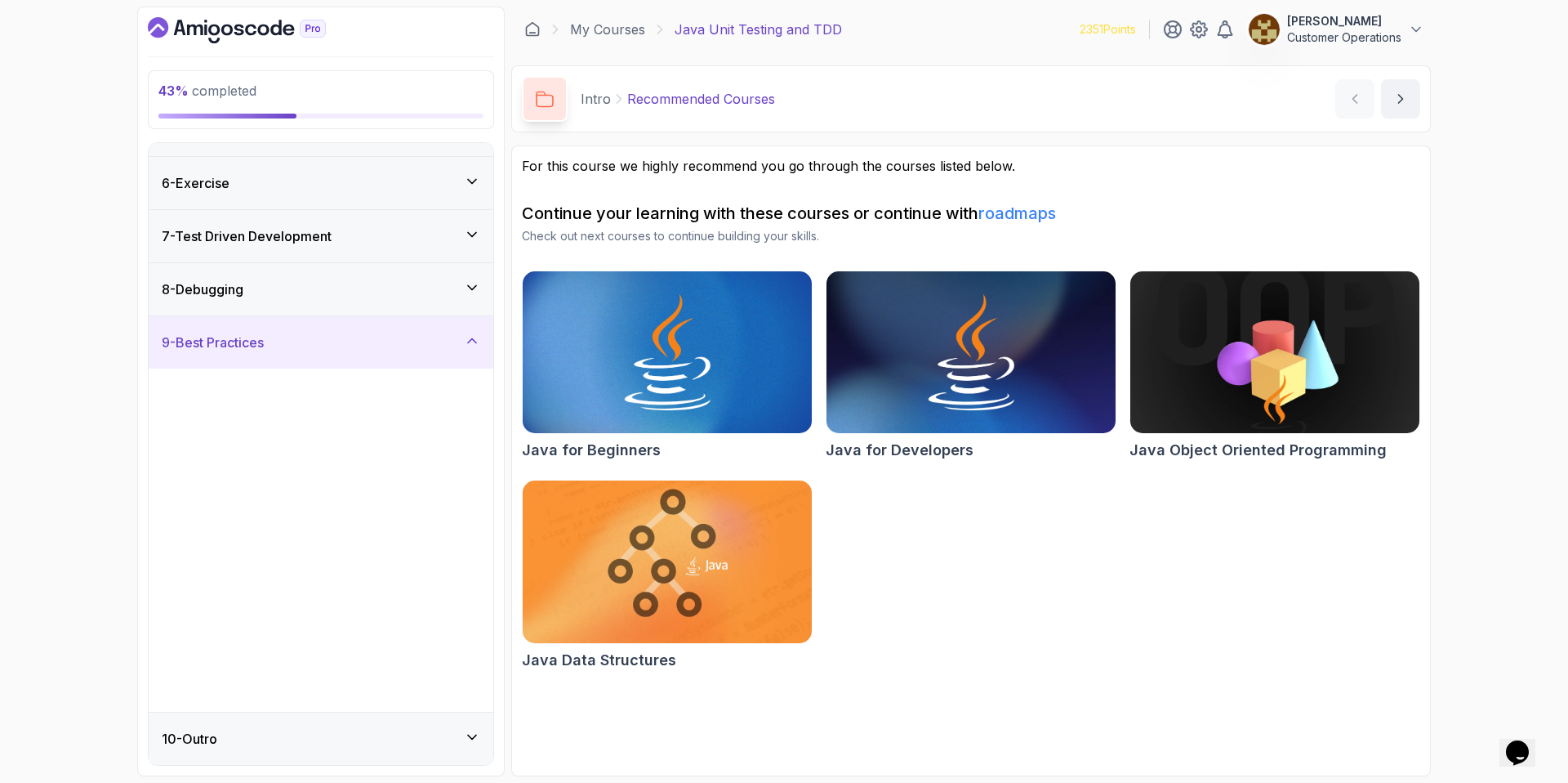
scroll to position [0, 0]
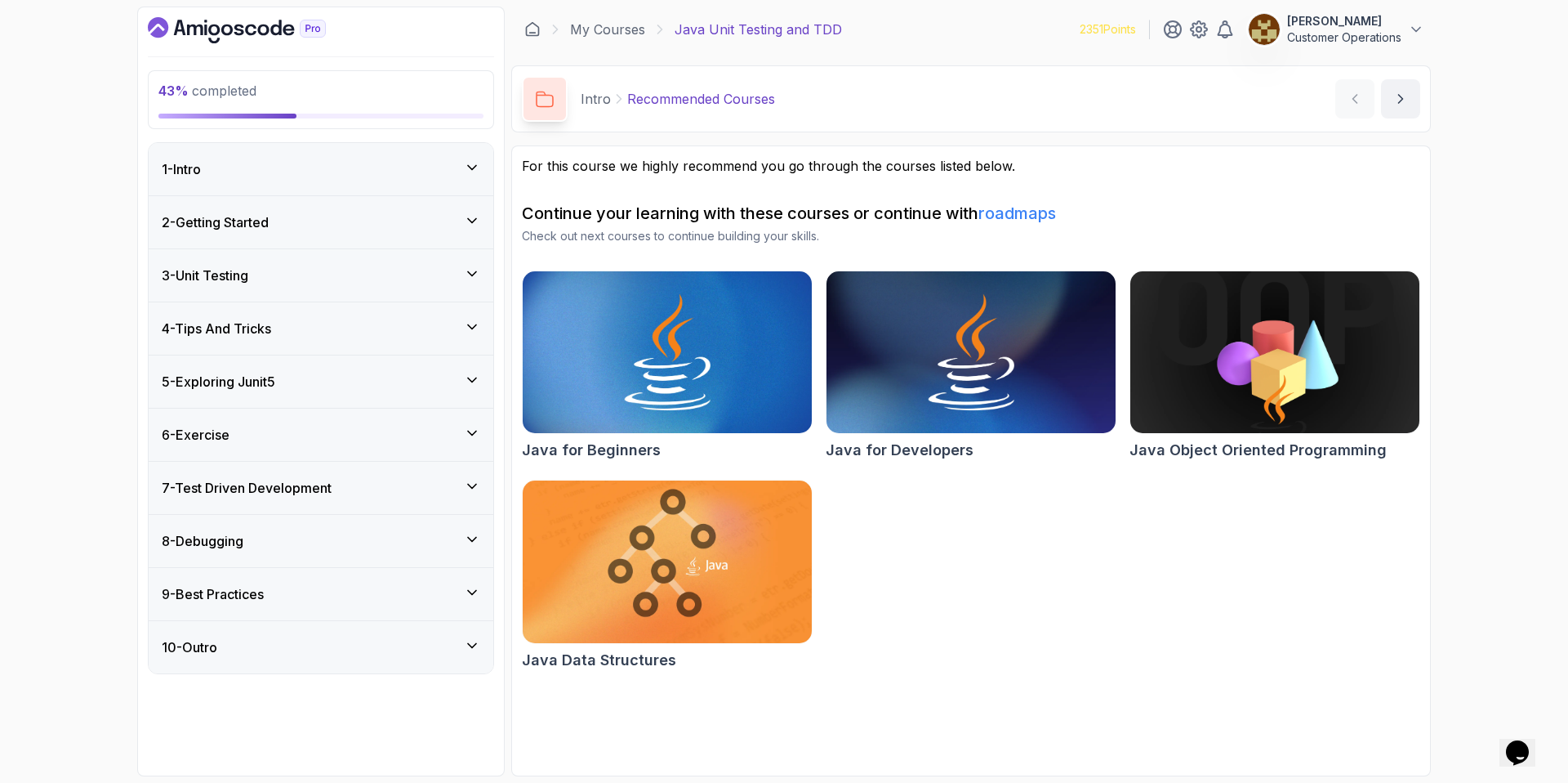
click at [411, 388] on div "5 - Exploring Junit5" at bounding box center [320, 381] width 318 height 20
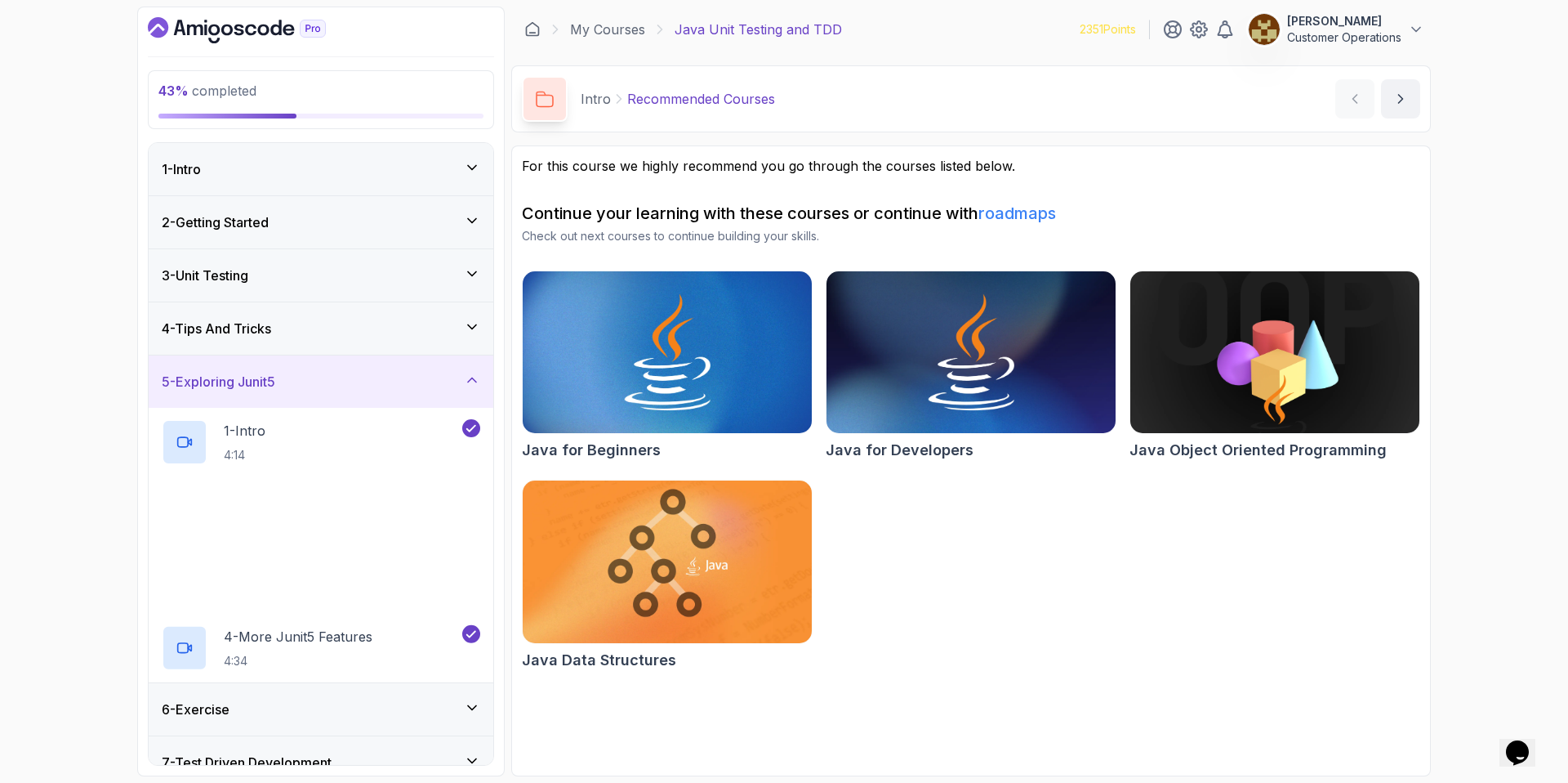
click at [411, 387] on div "5 - Exploring Junit5" at bounding box center [320, 381] width 318 height 20
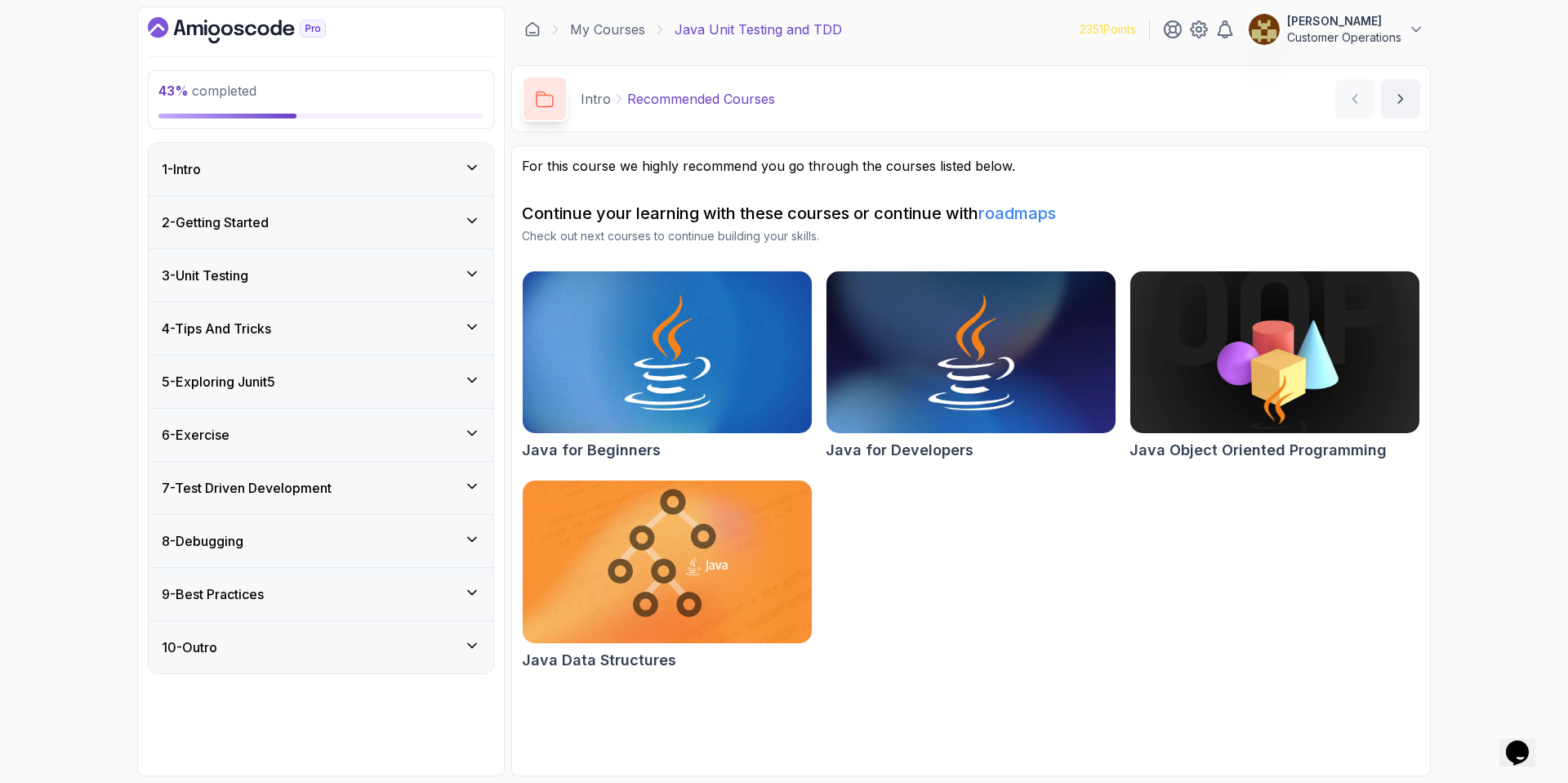
click at [323, 641] on div "10 - Outro" at bounding box center [320, 646] width 318 height 20
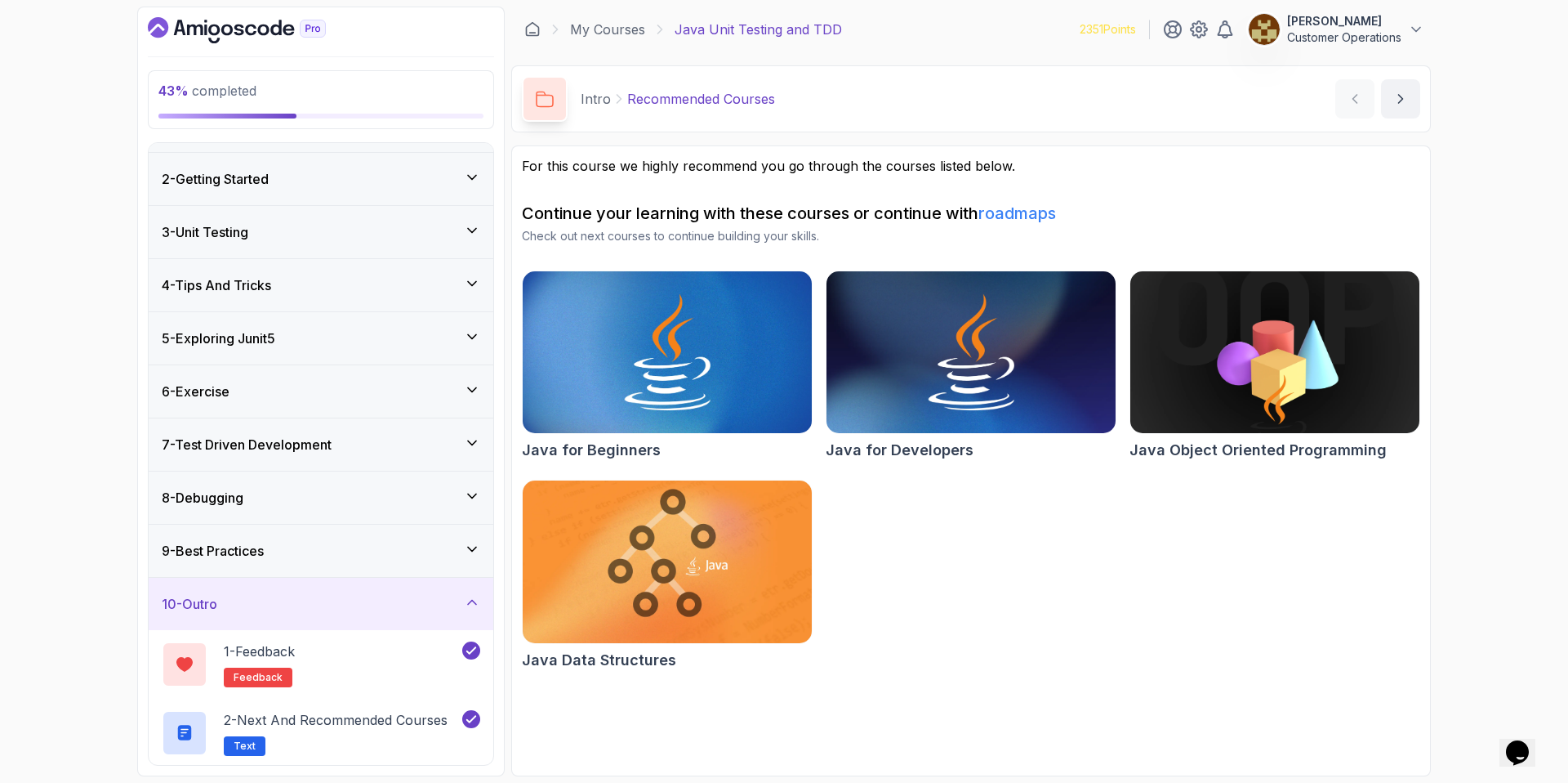
scroll to position [46, 0]
click at [332, 605] on div "10 - Outro" at bounding box center [320, 601] width 318 height 20
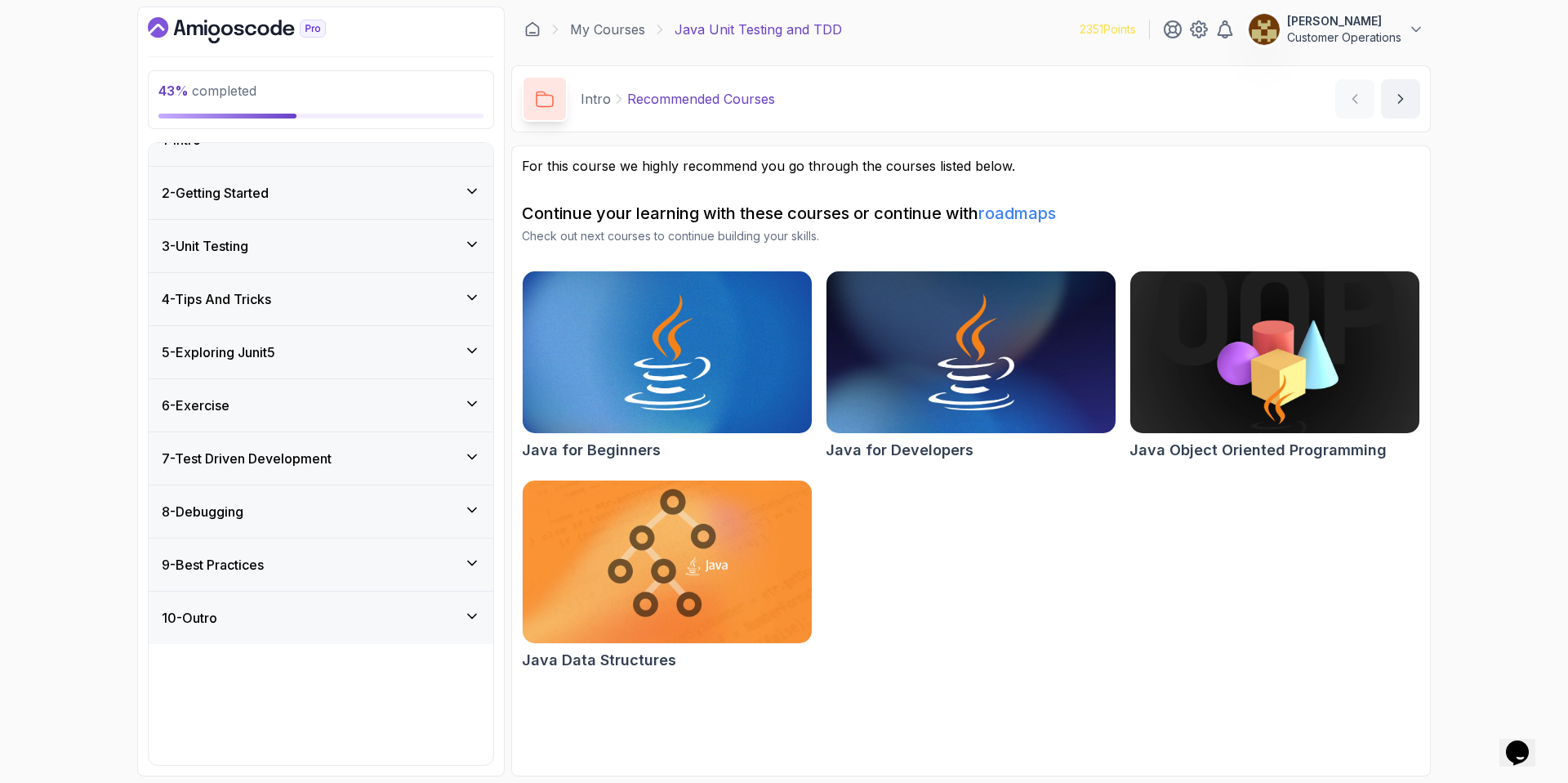
scroll to position [0, 0]
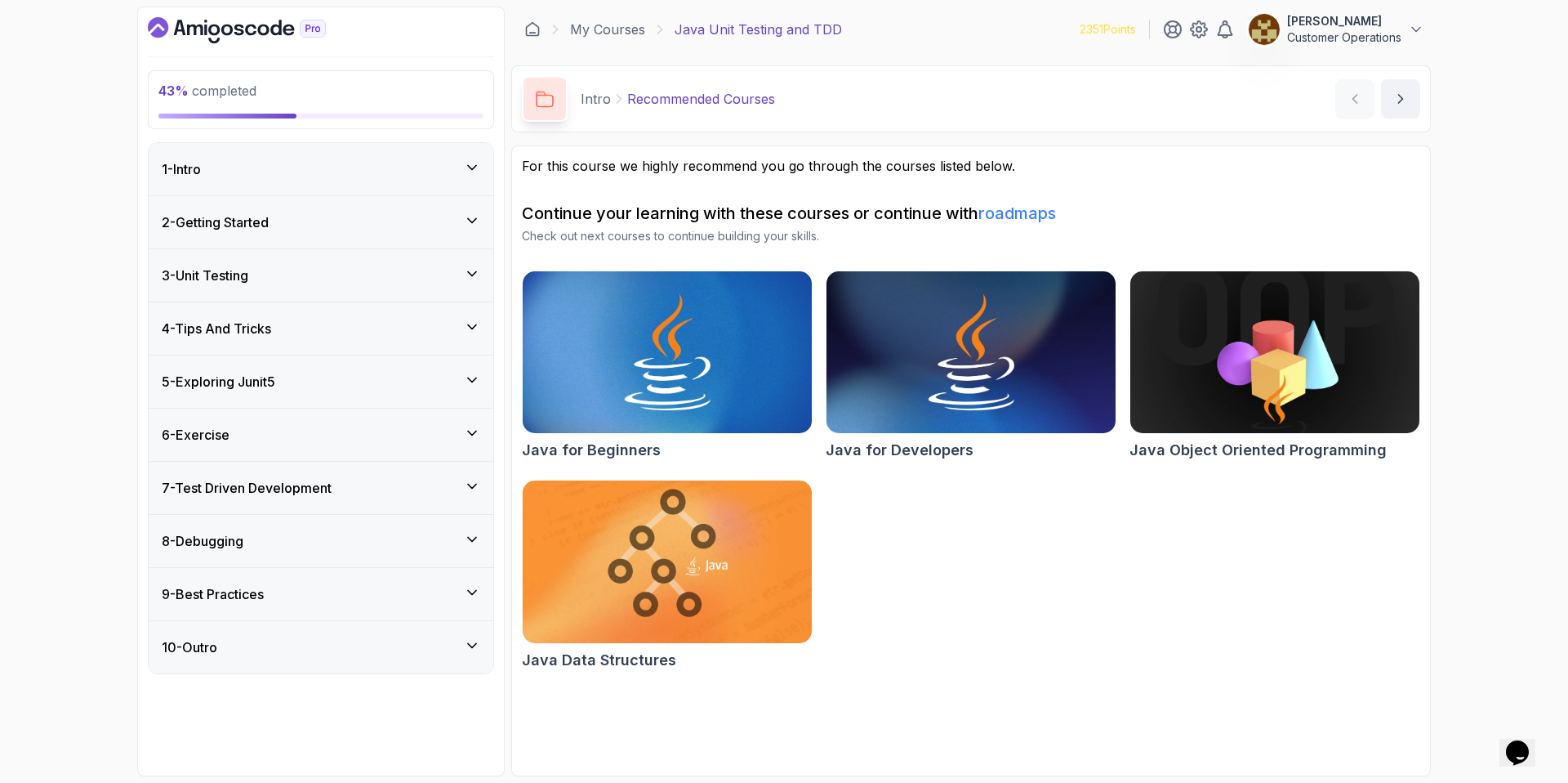
click at [258, 418] on div "6 - Exercise" at bounding box center [321, 434] width 345 height 52
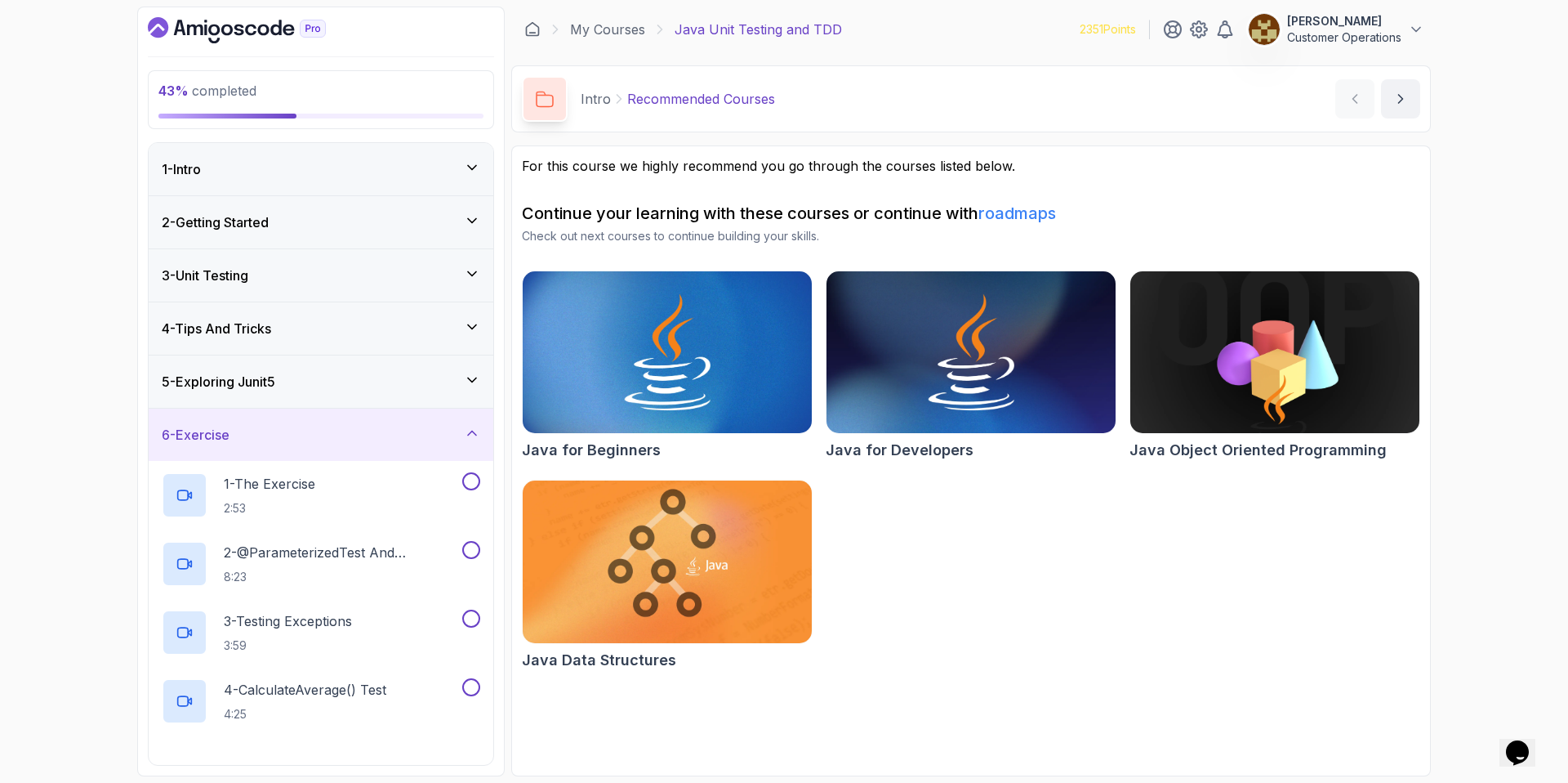
click at [270, 390] on h3 "5 - Exploring Junit5" at bounding box center [218, 381] width 114 height 20
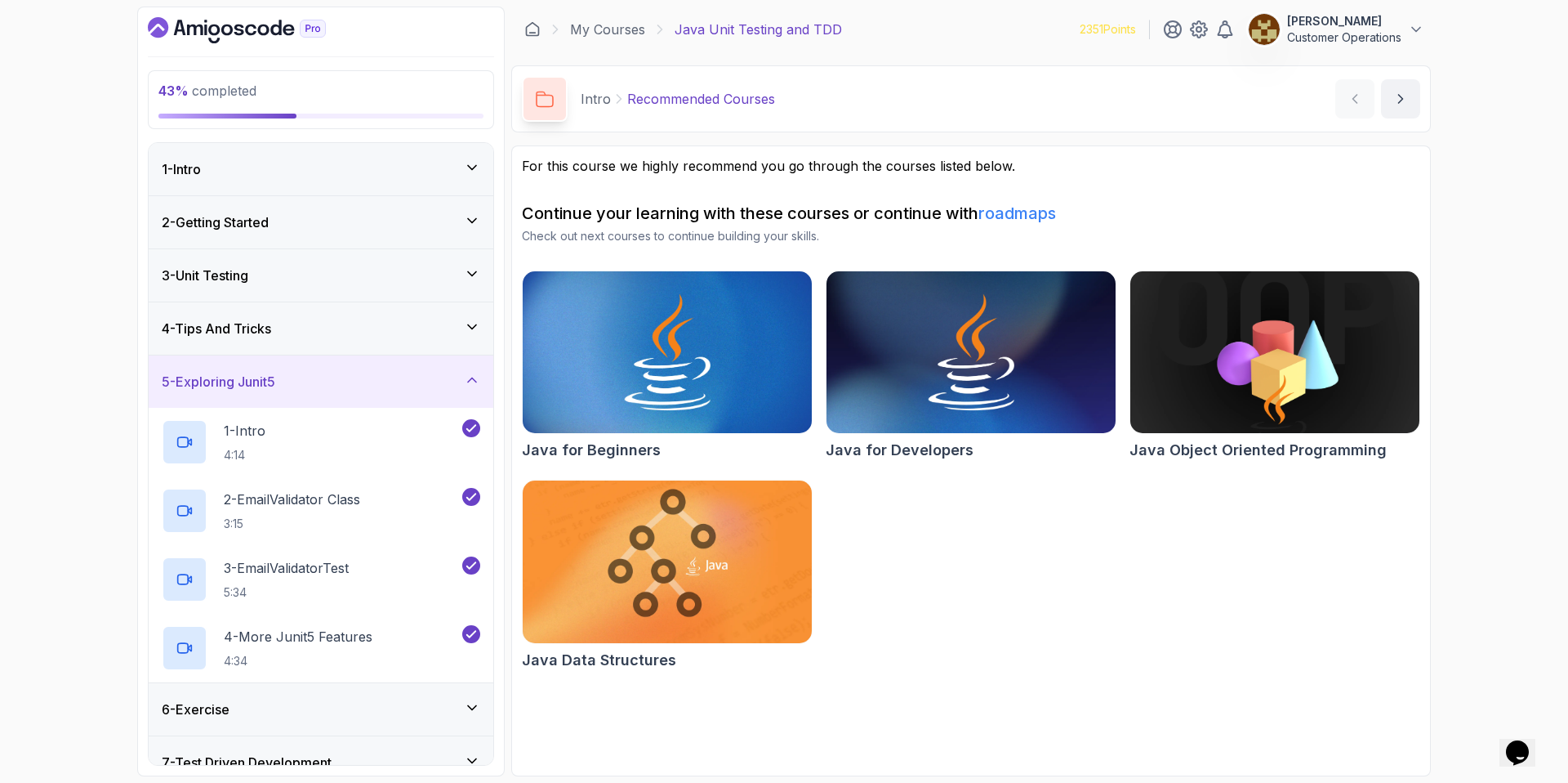
click at [270, 389] on h3 "5 - Exploring Junit5" at bounding box center [218, 381] width 114 height 20
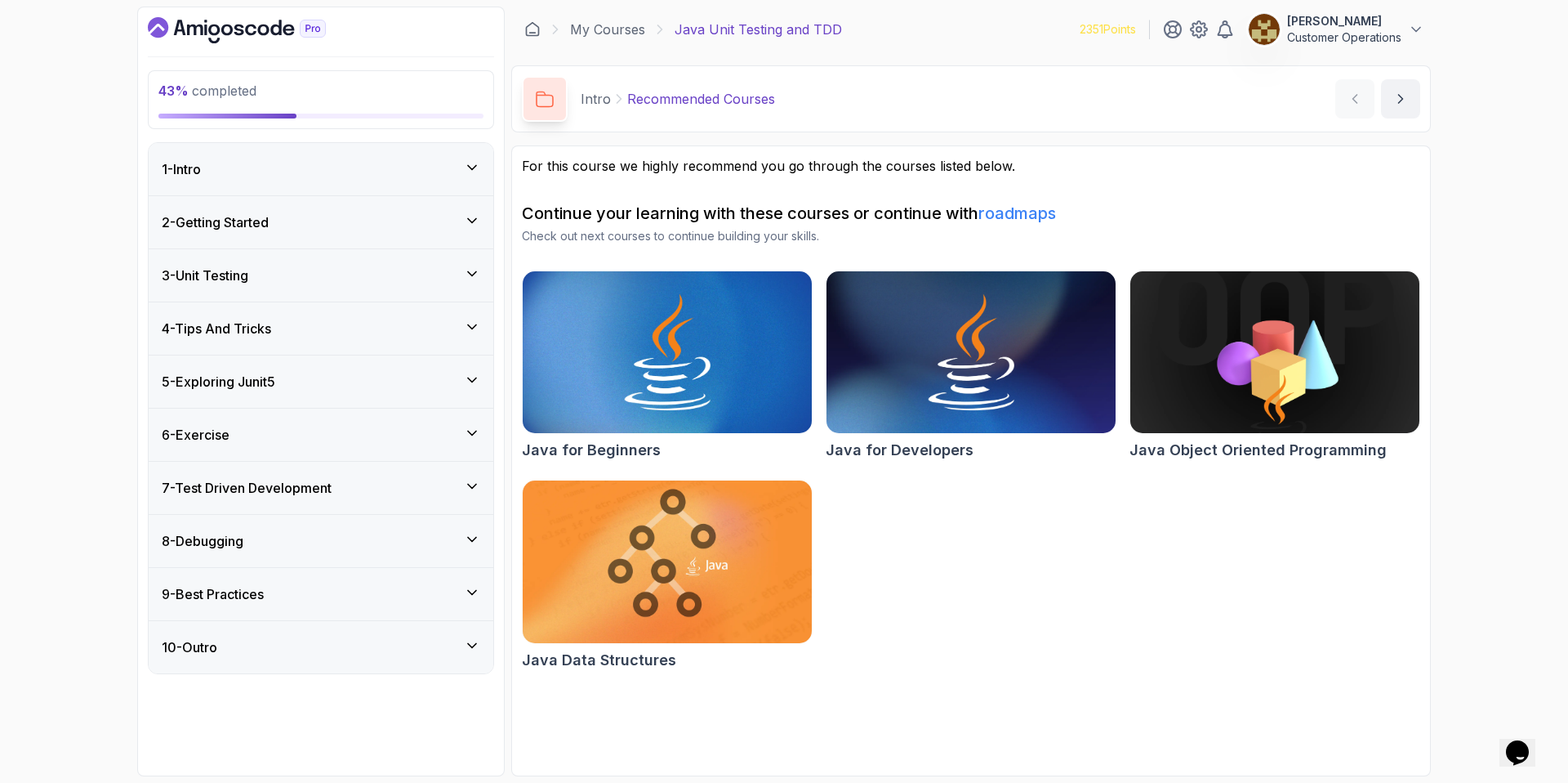
click at [263, 330] on h3 "4 - Tips And Tricks" at bounding box center [216, 328] width 109 height 20
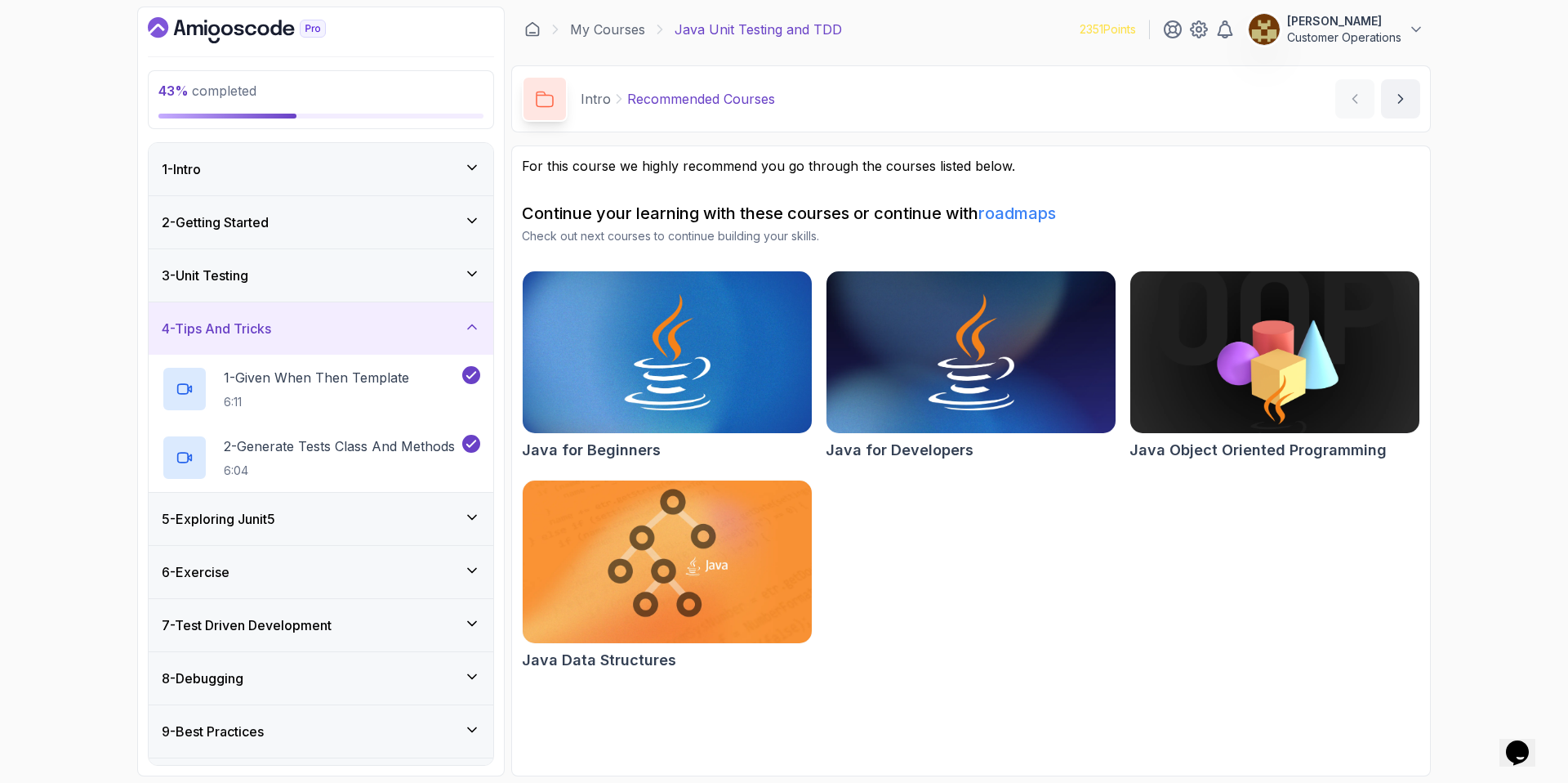
click at [263, 330] on h3 "4 - Tips And Tricks" at bounding box center [216, 328] width 109 height 20
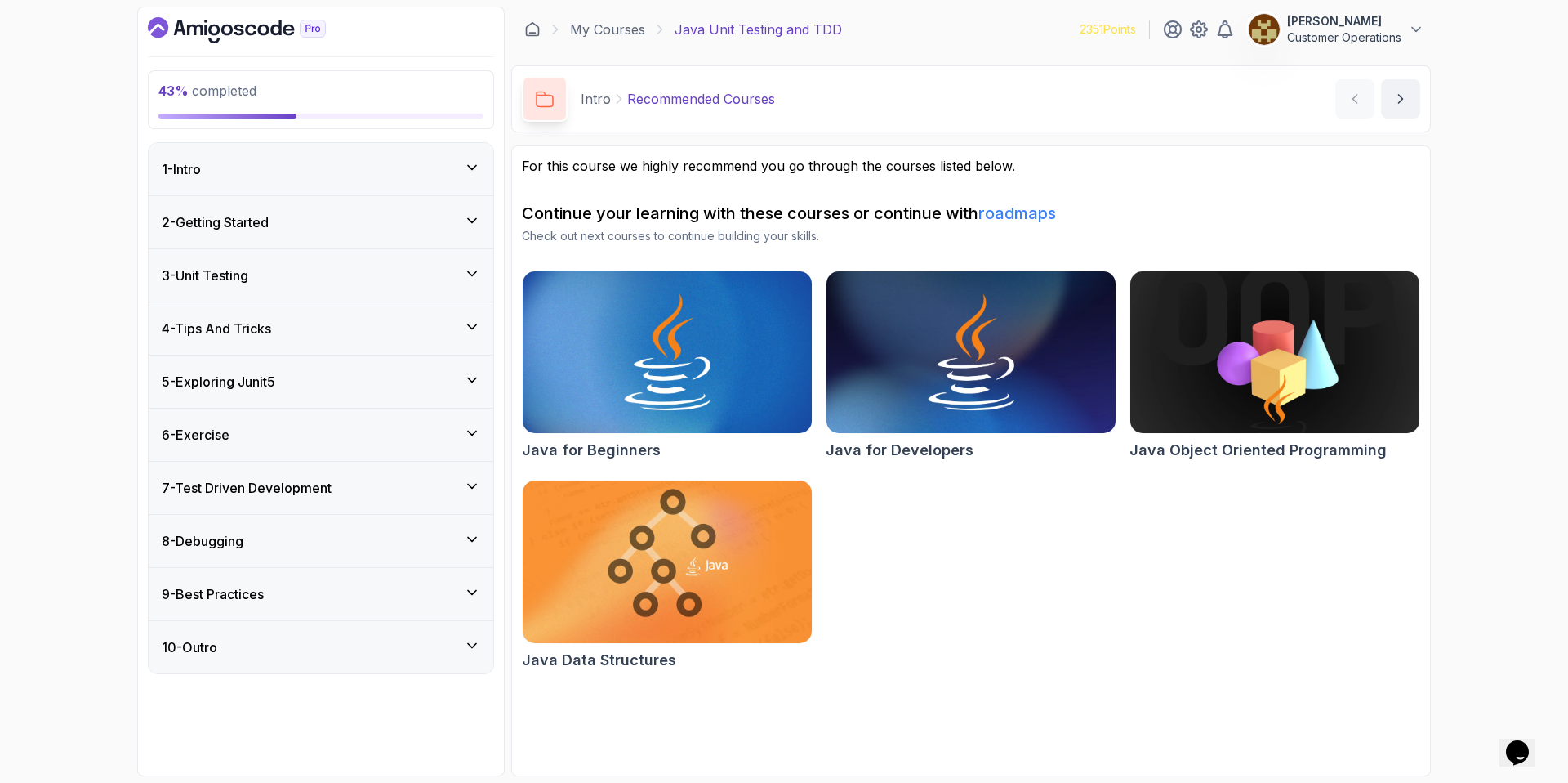
click at [265, 288] on div "3 - Unit Testing" at bounding box center [321, 275] width 345 height 52
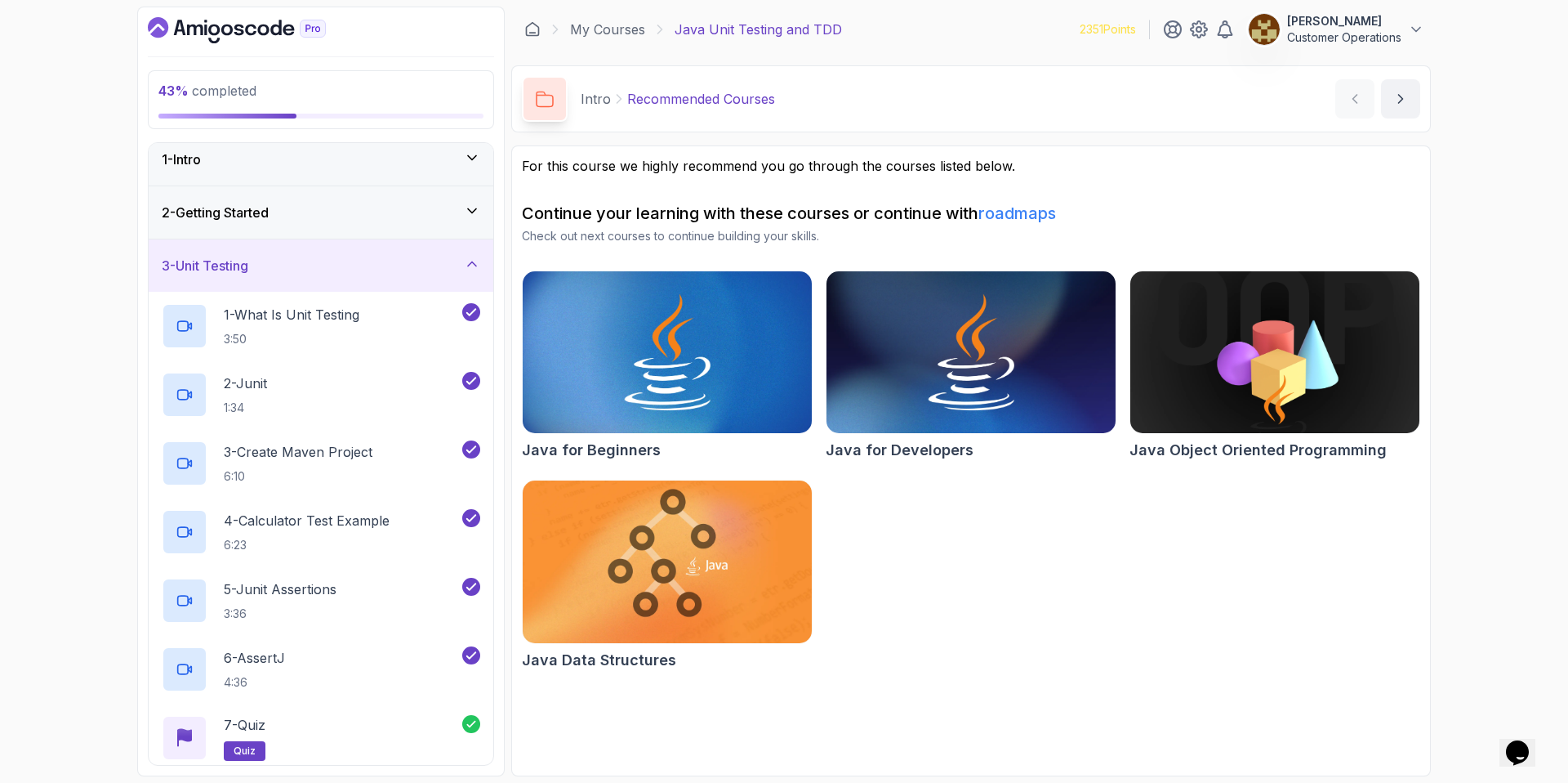
scroll to position [22, 0]
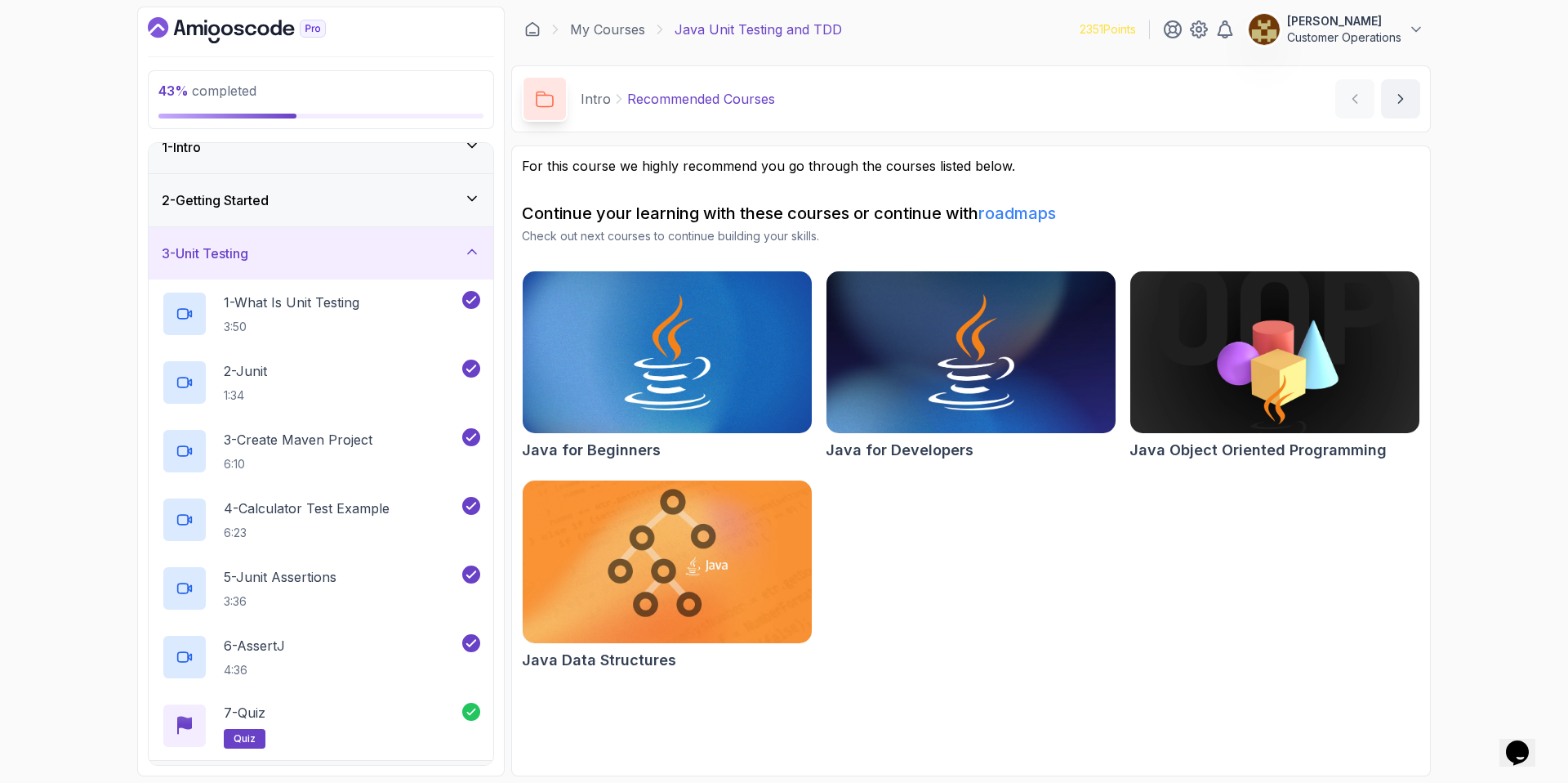
click at [283, 260] on div "3 - Unit Testing" at bounding box center [320, 253] width 318 height 20
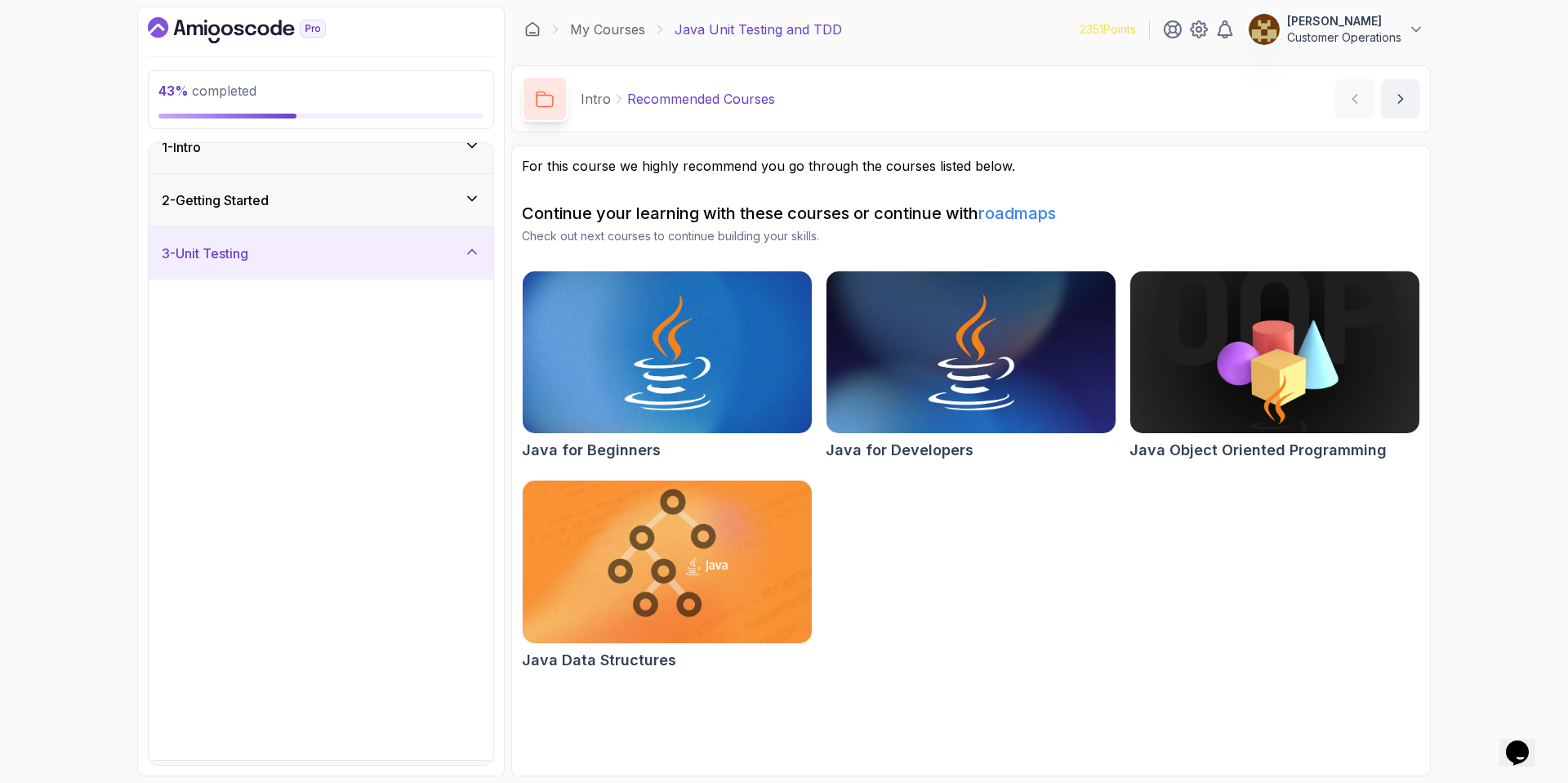
scroll to position [0, 0]
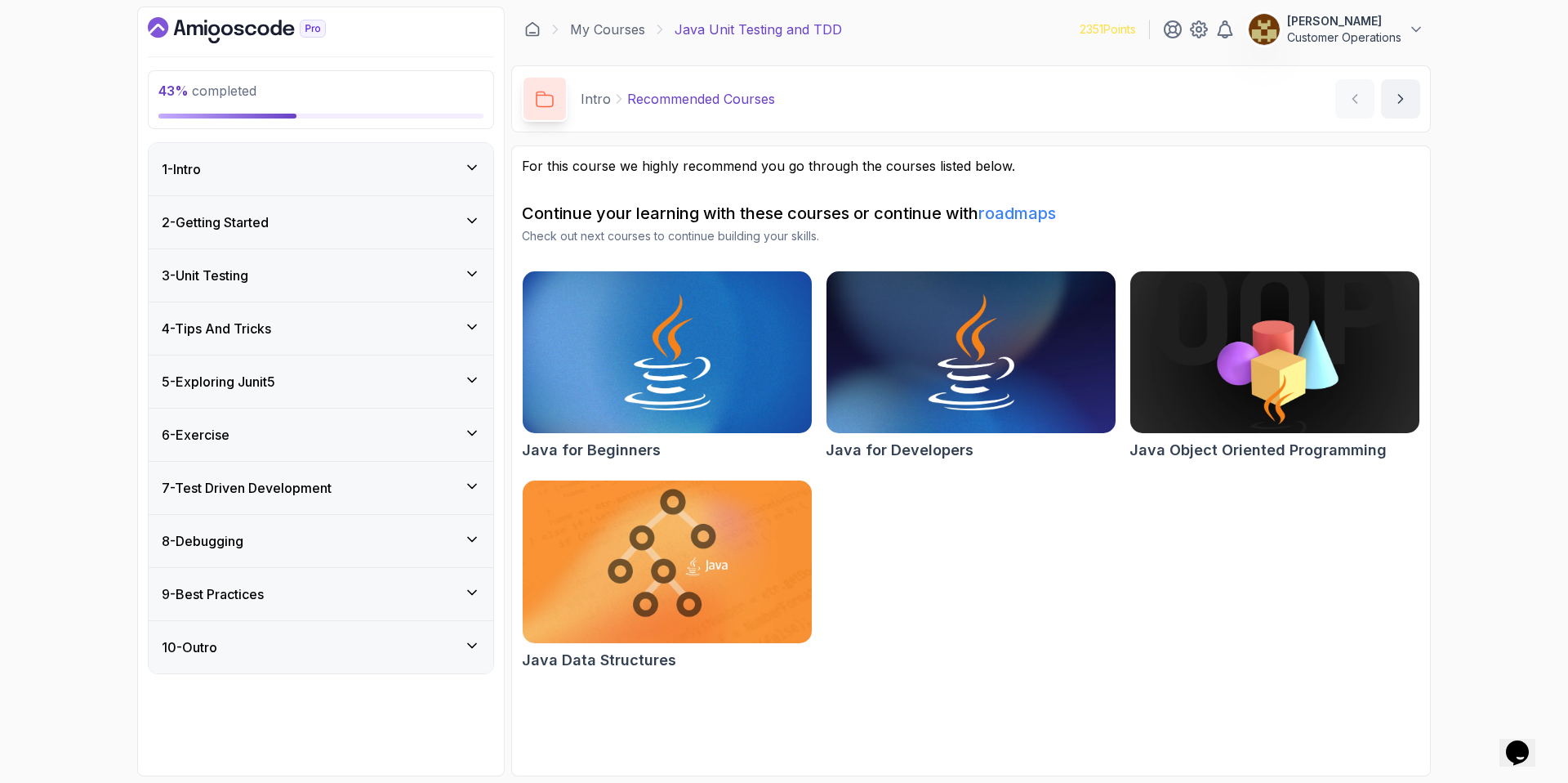
click at [275, 382] on h3 "5 - Exploring Junit5" at bounding box center [218, 381] width 114 height 20
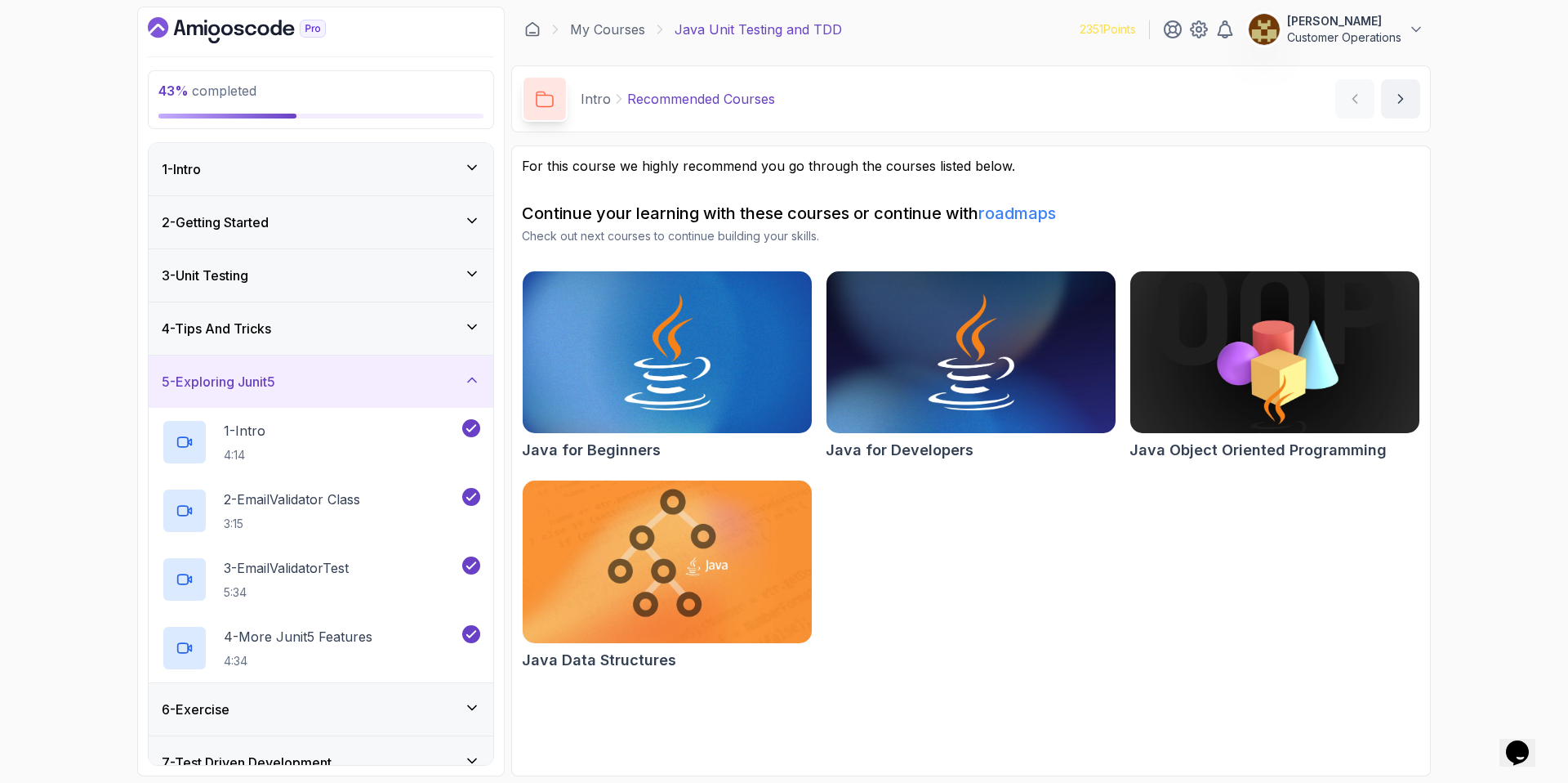
click at [294, 373] on div "5 - Exploring Junit5" at bounding box center [320, 381] width 318 height 20
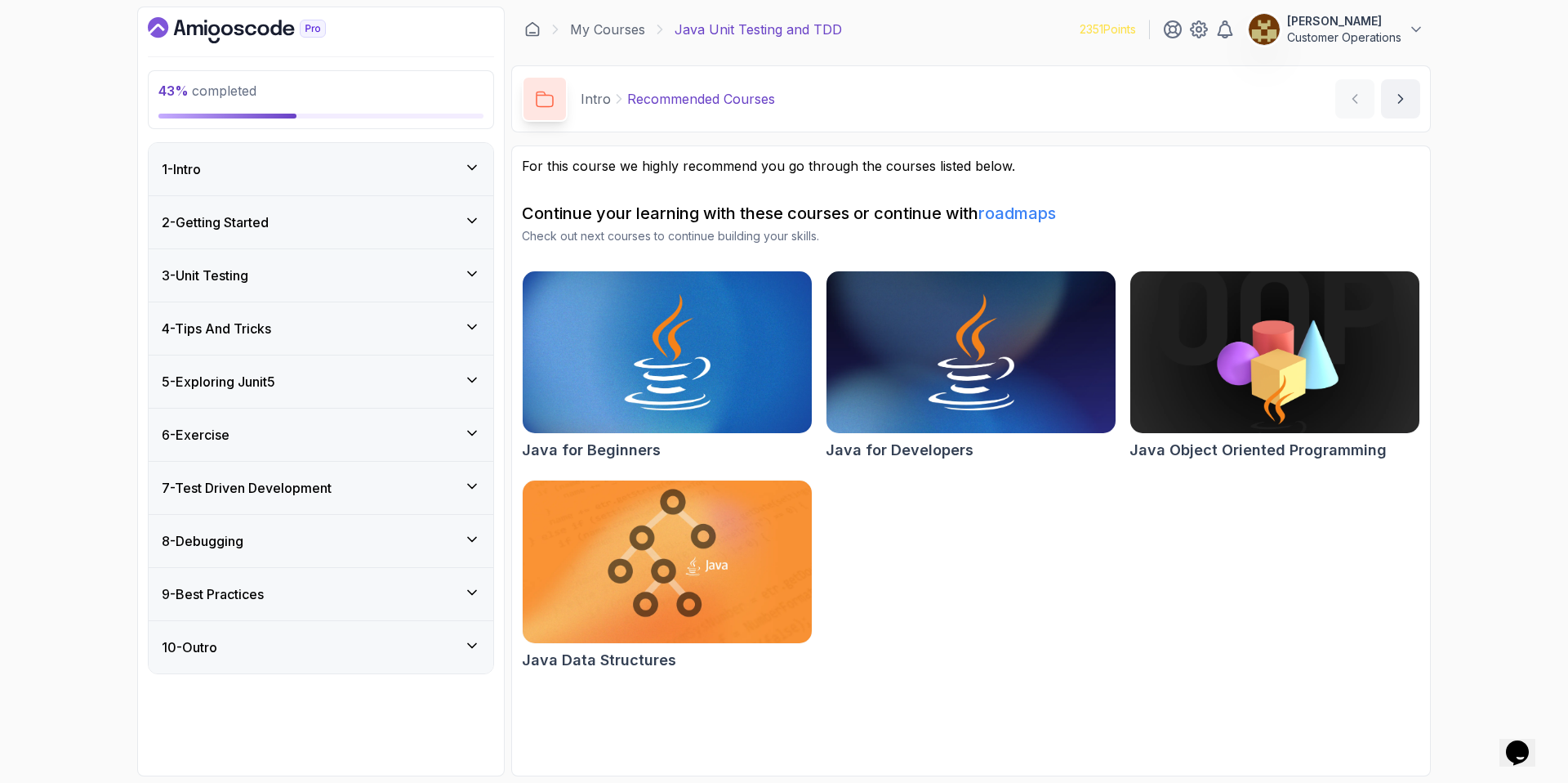
click at [292, 434] on div "6 - Exercise" at bounding box center [320, 435] width 318 height 20
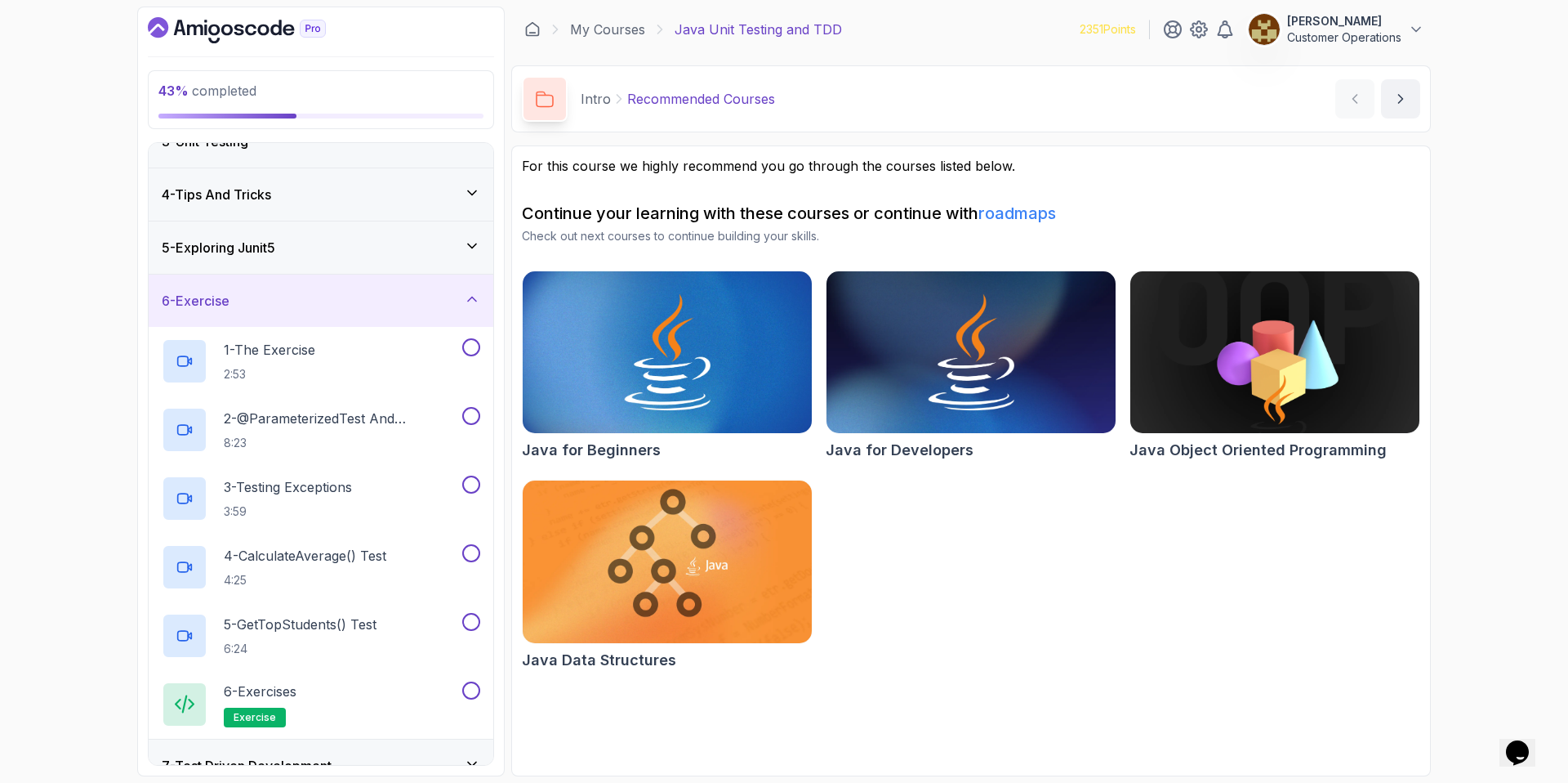
scroll to position [200, 0]
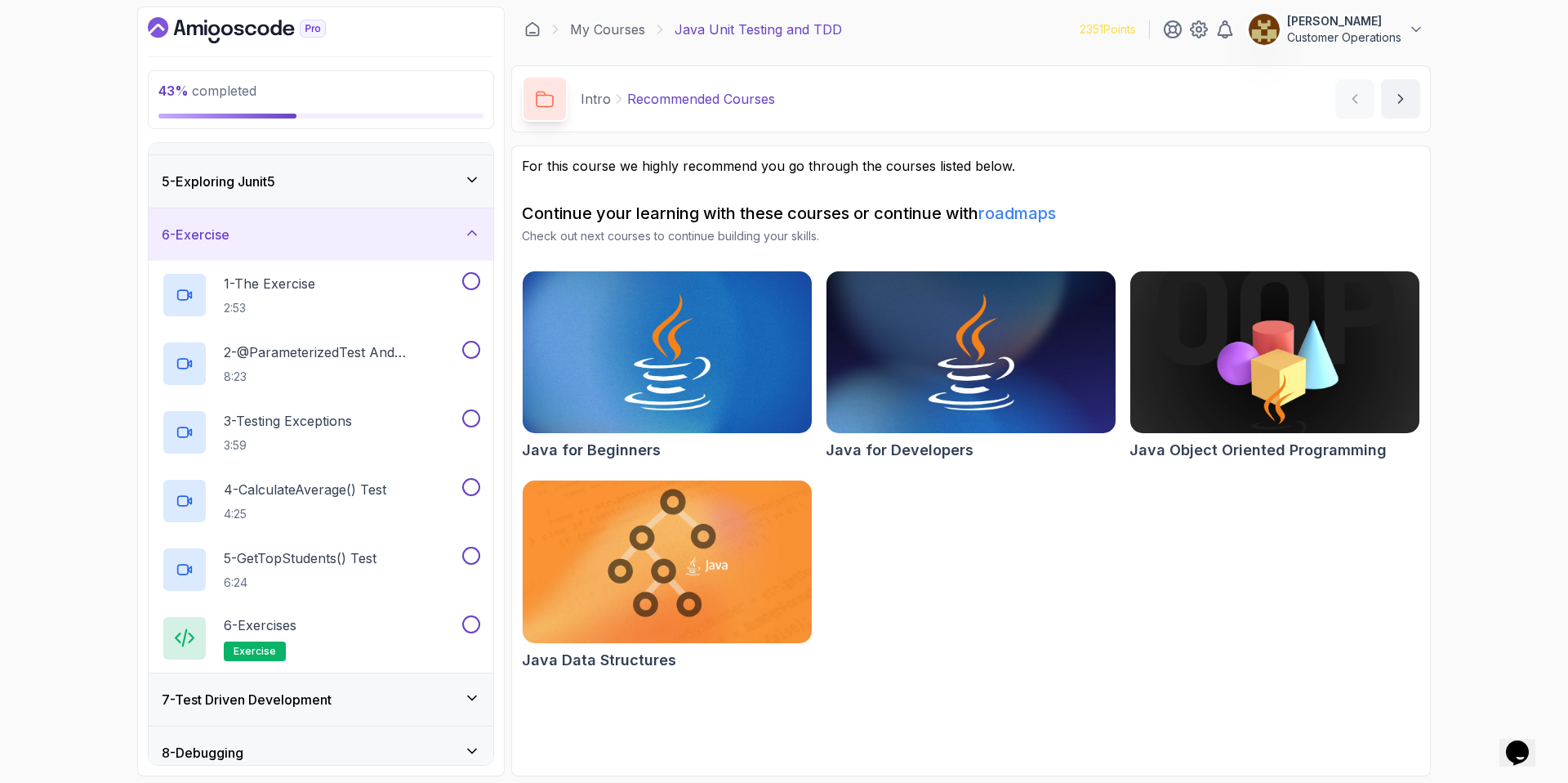
click at [290, 246] on div "6 - Exercise" at bounding box center [321, 234] width 345 height 52
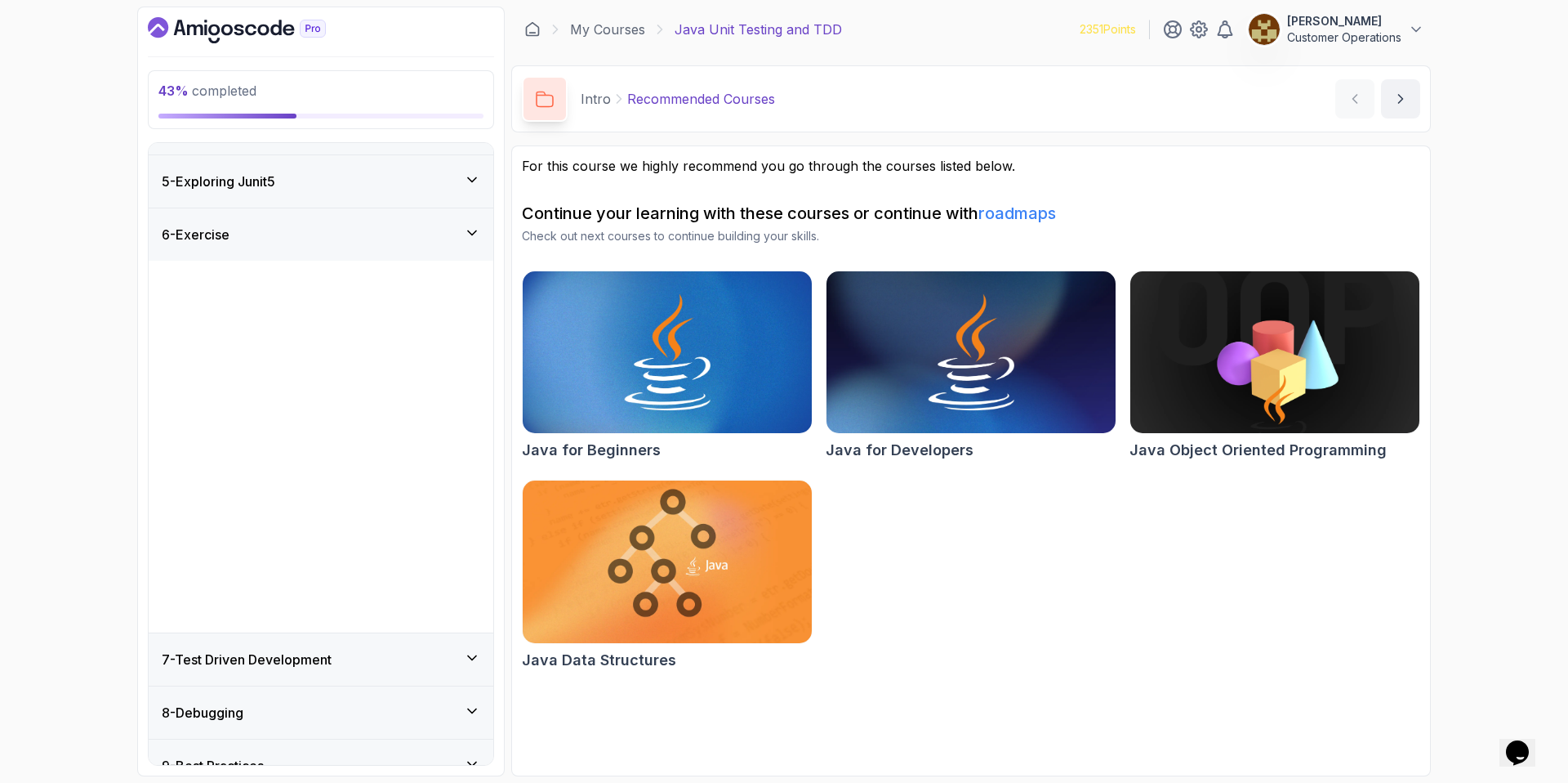
scroll to position [0, 0]
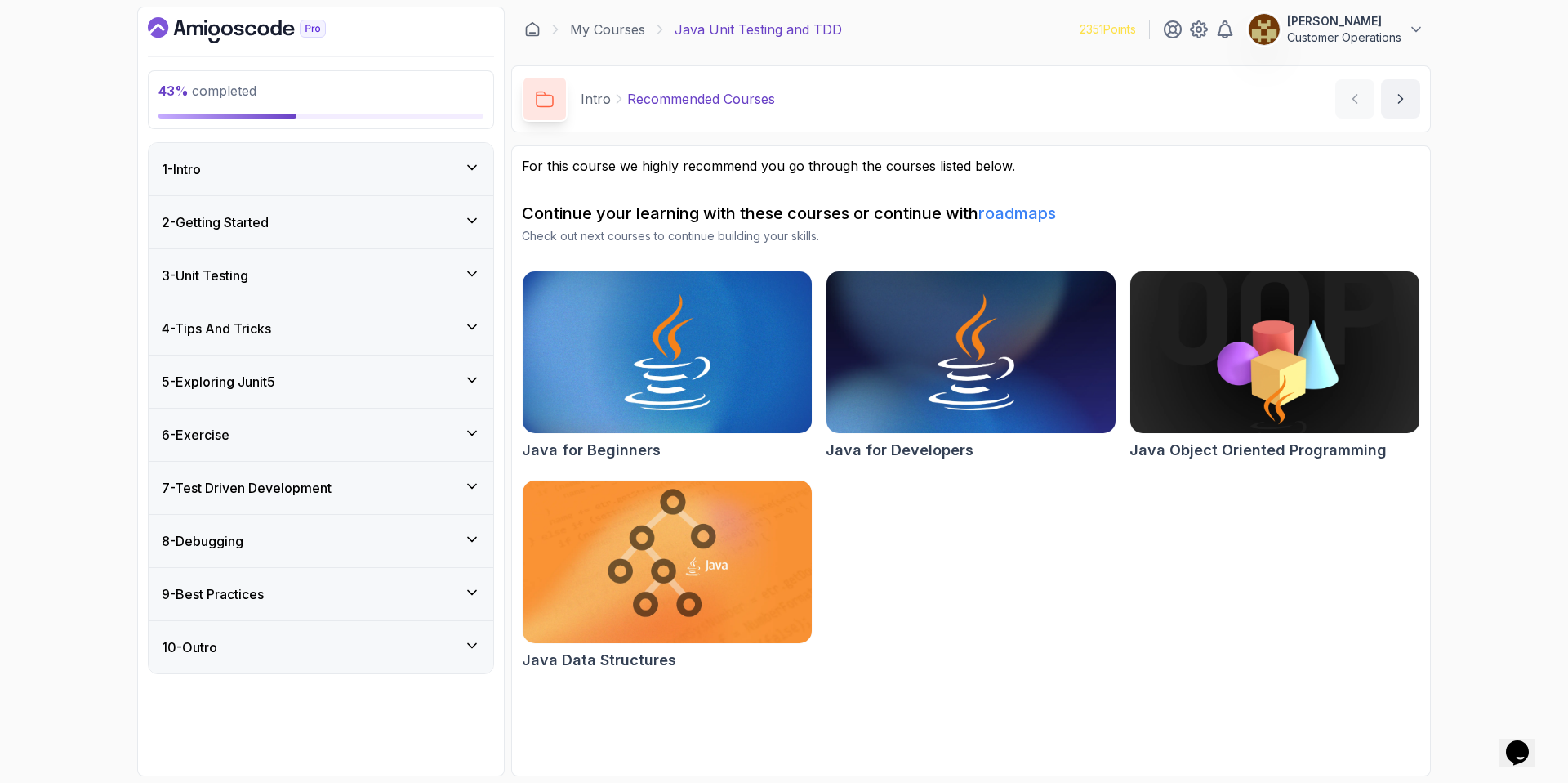
click at [264, 379] on h3 "5 - Exploring Junit5" at bounding box center [218, 381] width 114 height 20
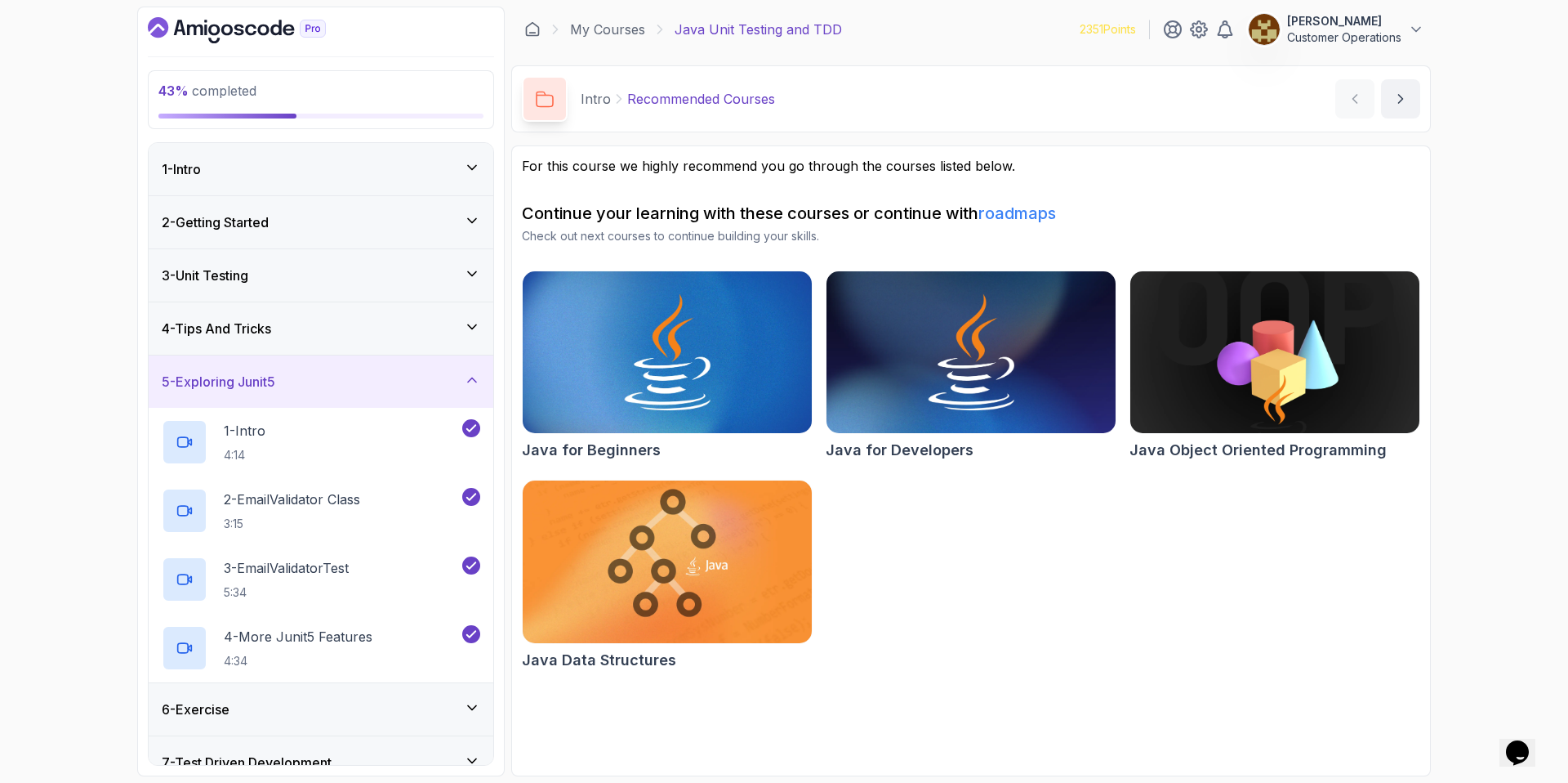
click at [351, 381] on div "5 - Exploring Junit5" at bounding box center [320, 381] width 318 height 20
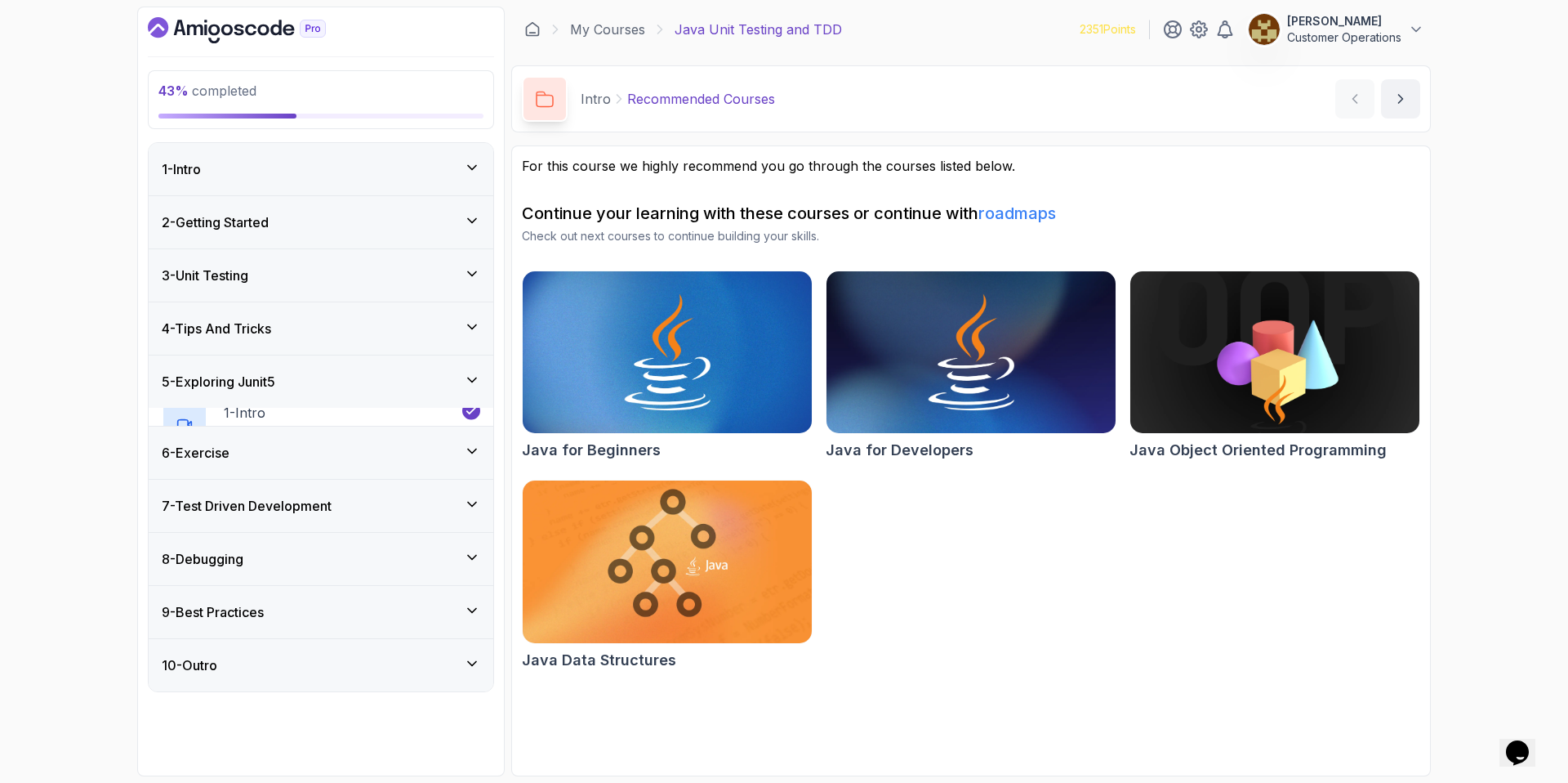
click at [329, 347] on div "4 - Tips And Tricks" at bounding box center [321, 328] width 345 height 52
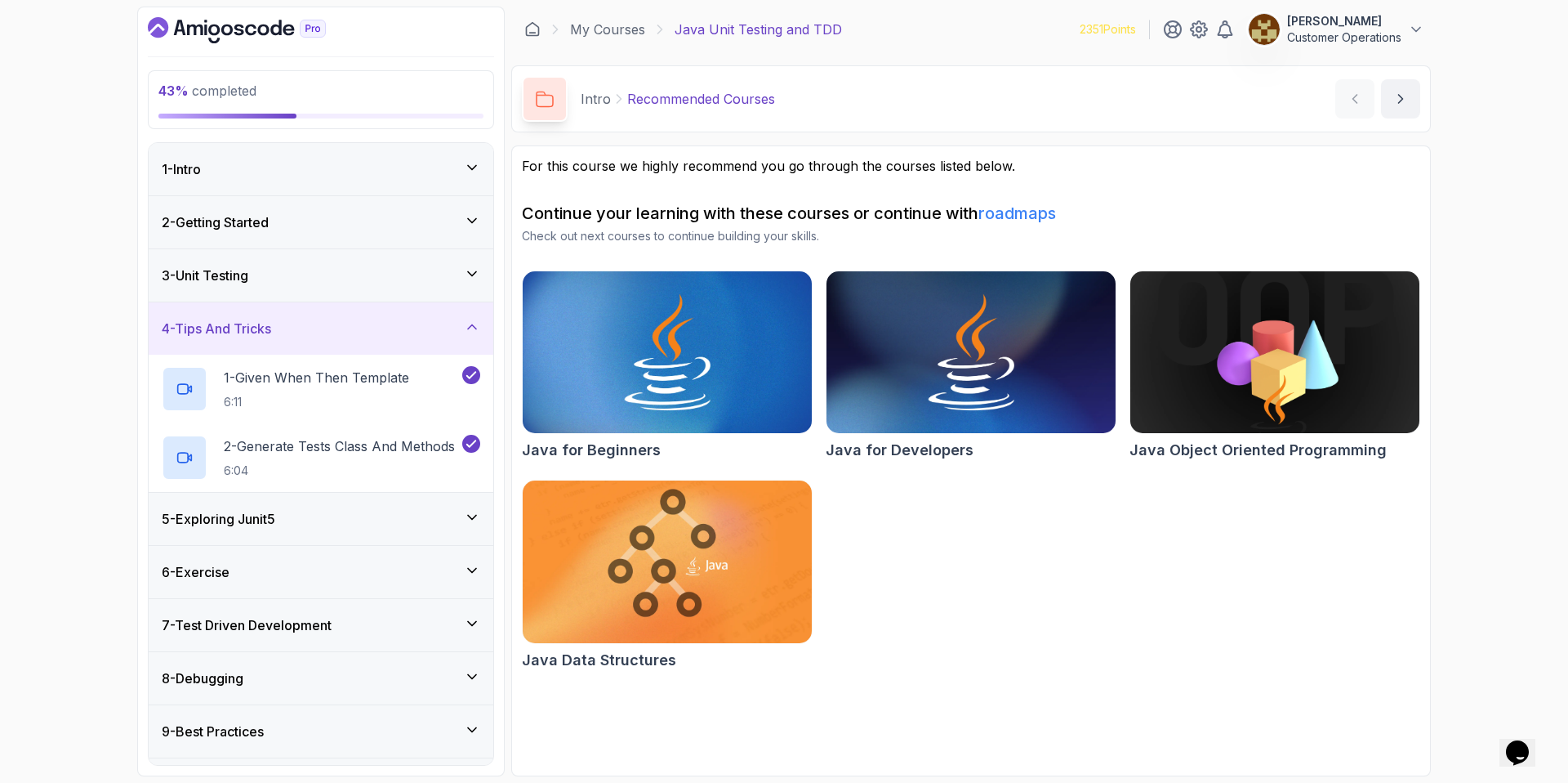
click at [322, 332] on div "4 - Tips And Tricks" at bounding box center [320, 328] width 318 height 20
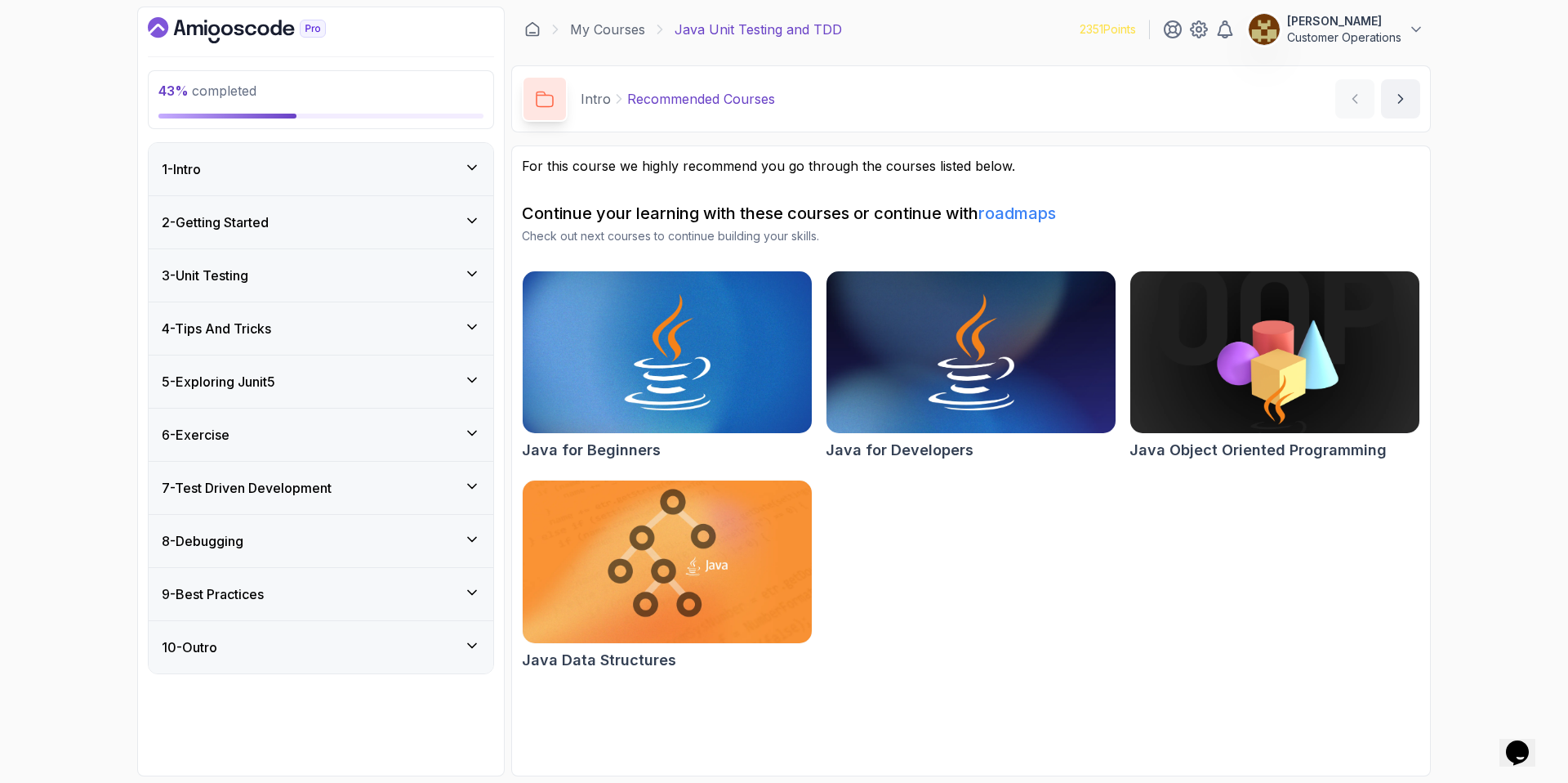
click at [319, 288] on div "3 - Unit Testing" at bounding box center [321, 275] width 345 height 52
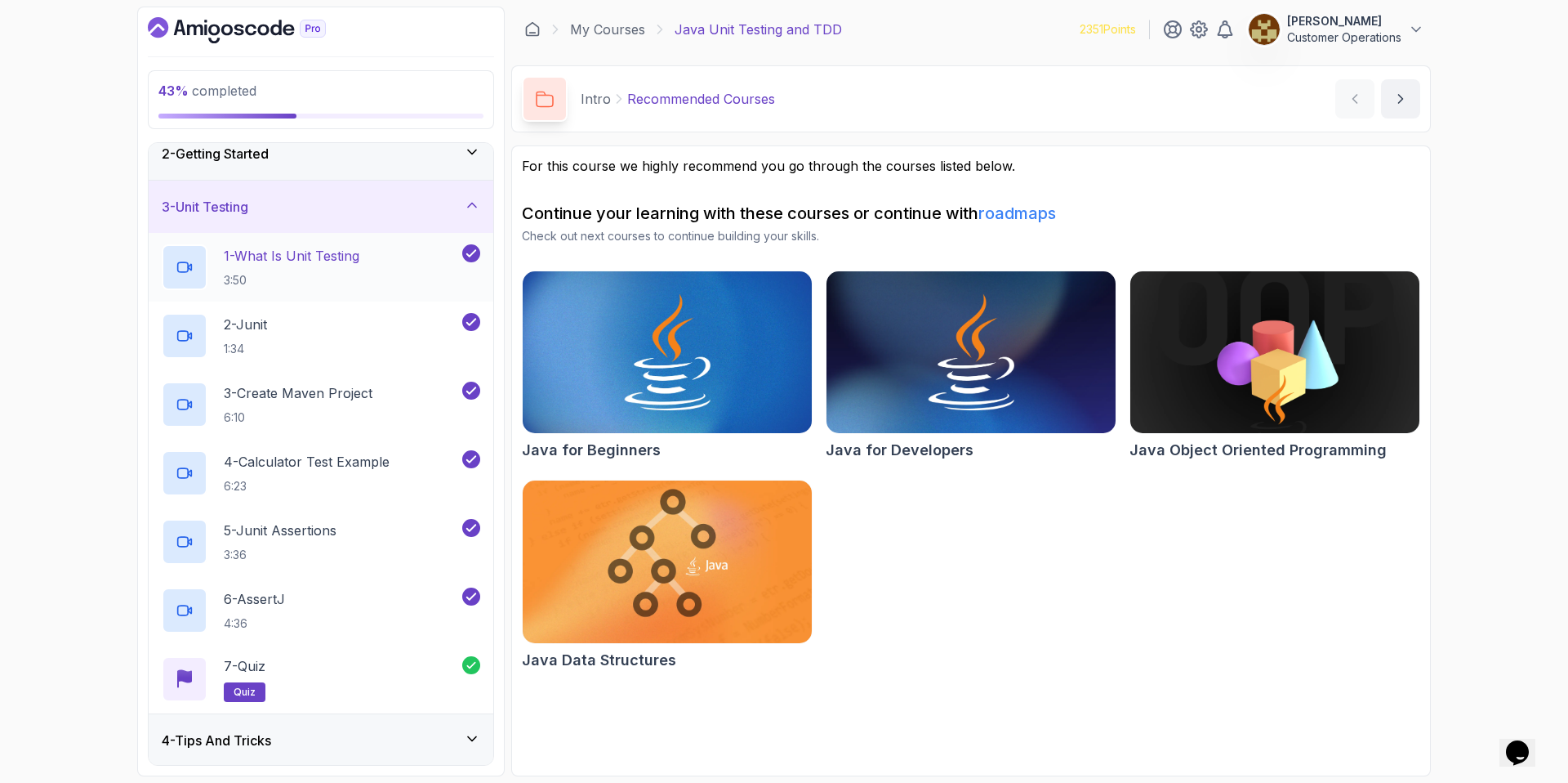
scroll to position [66, 0]
click at [343, 221] on div "3 - Unit Testing" at bounding box center [321, 209] width 345 height 52
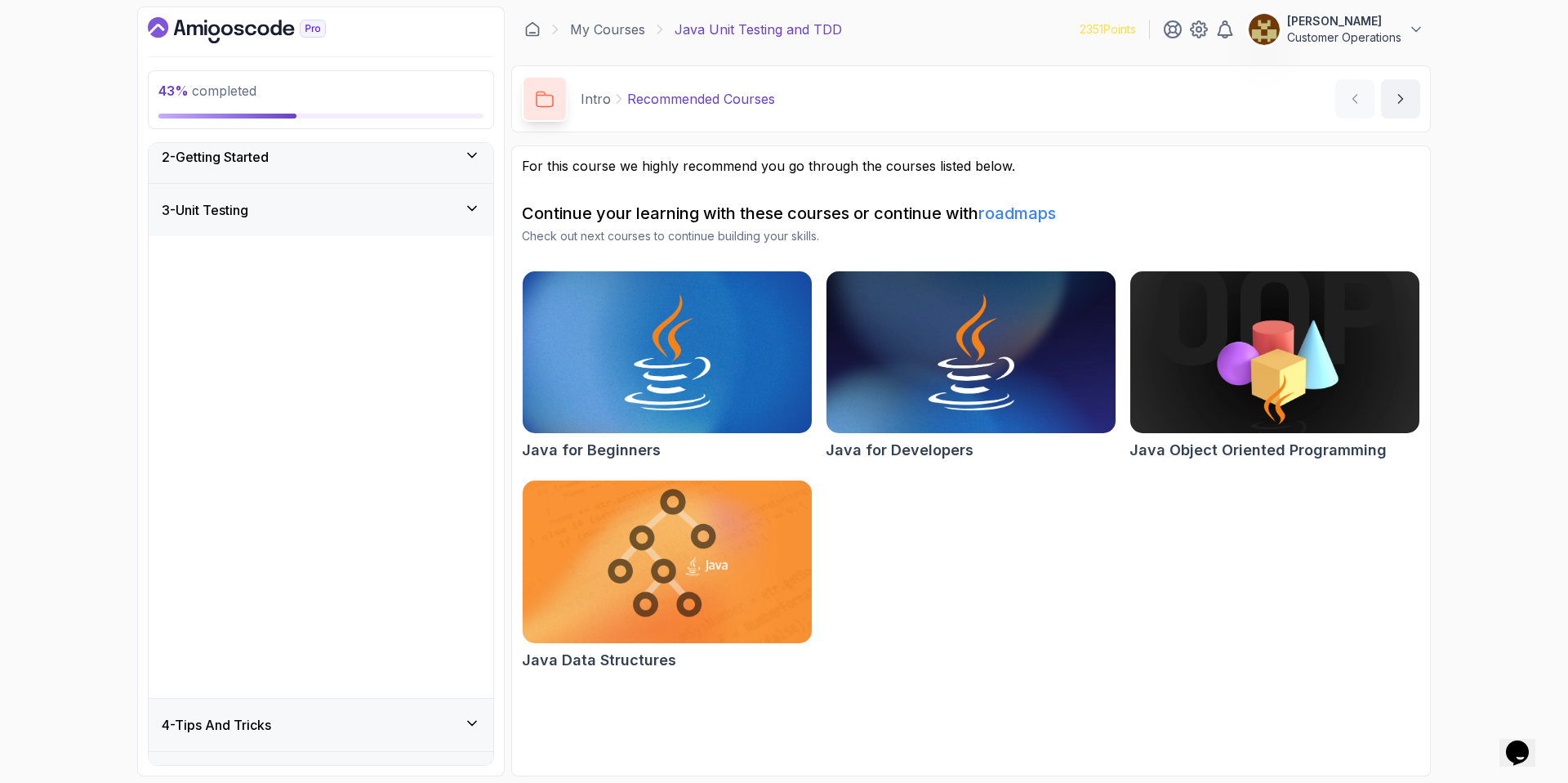
scroll to position [0, 0]
